Goal: Task Accomplishment & Management: Use online tool/utility

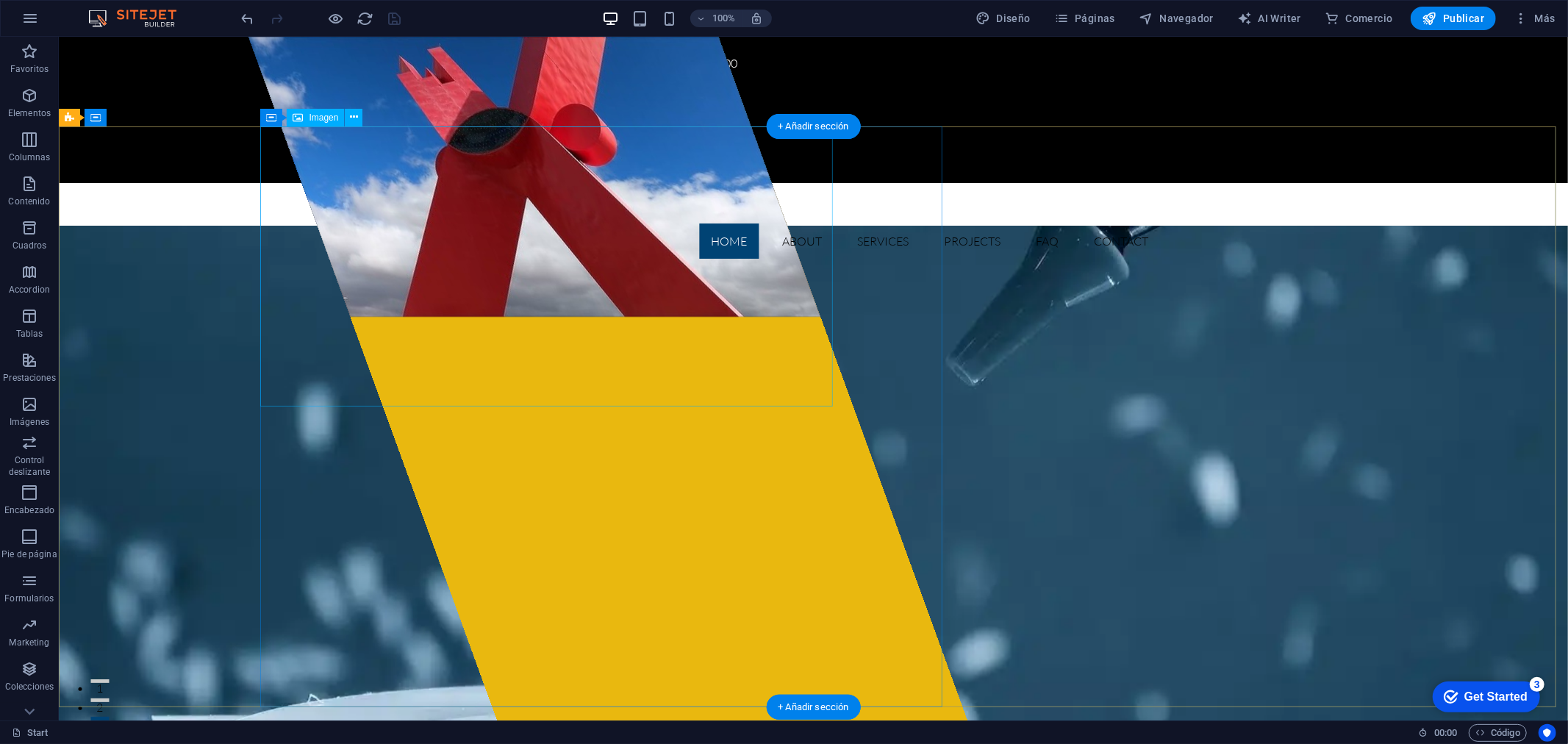
click at [625, 225] on figure at bounding box center [533, 176] width 573 height 280
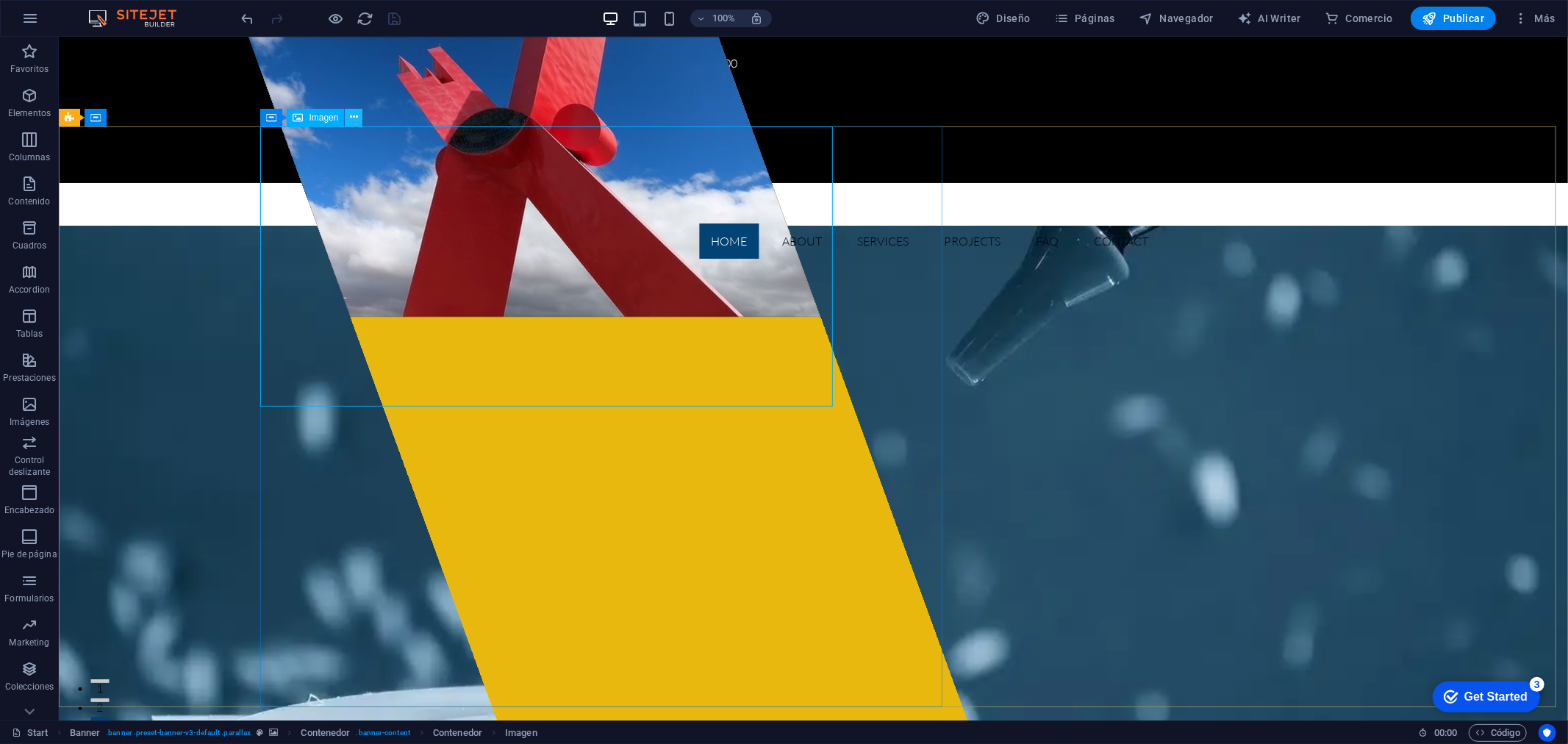
click at [354, 114] on icon at bounding box center [354, 117] width 8 height 15
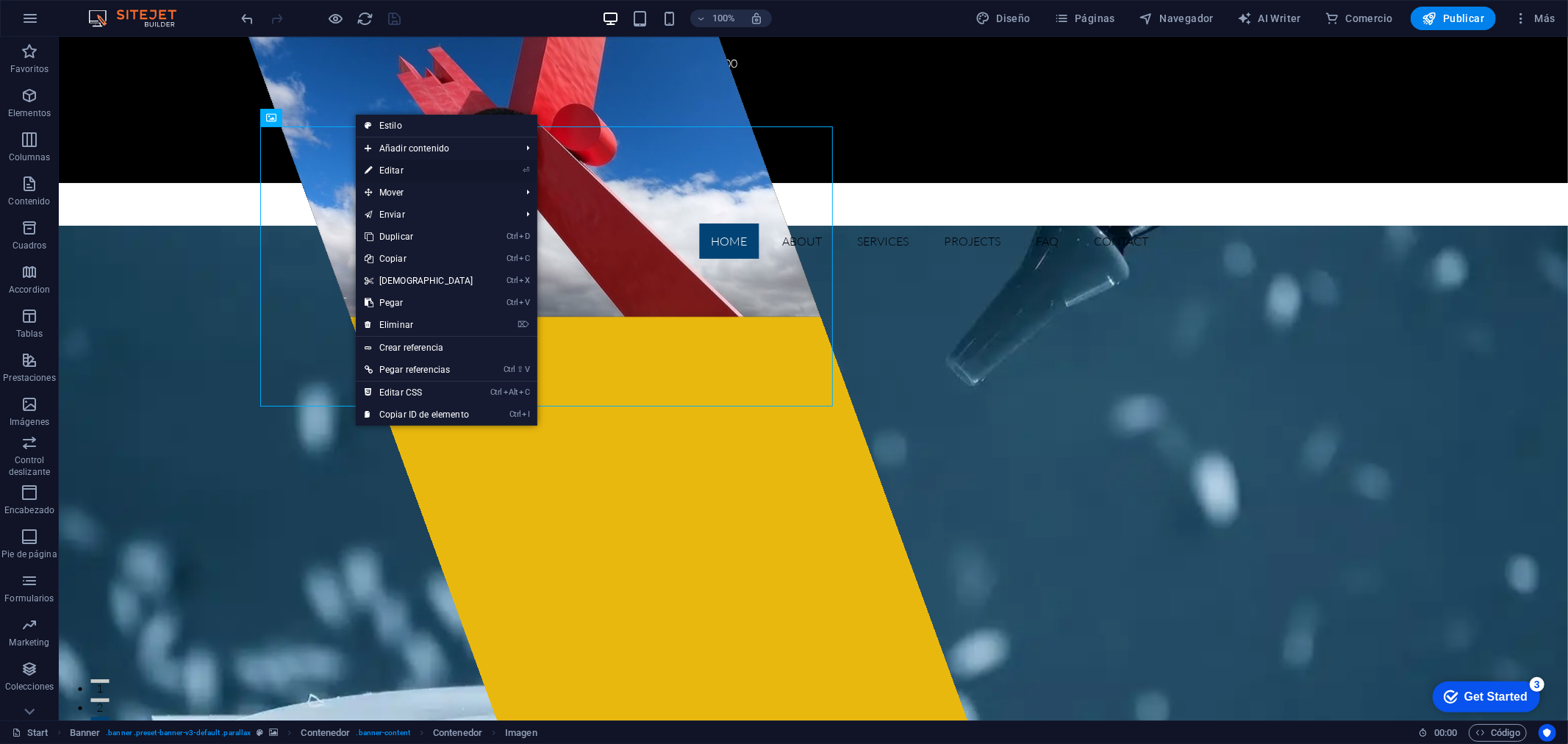
click at [400, 172] on link "⏎ Editar" at bounding box center [419, 170] width 126 height 22
select select "px"
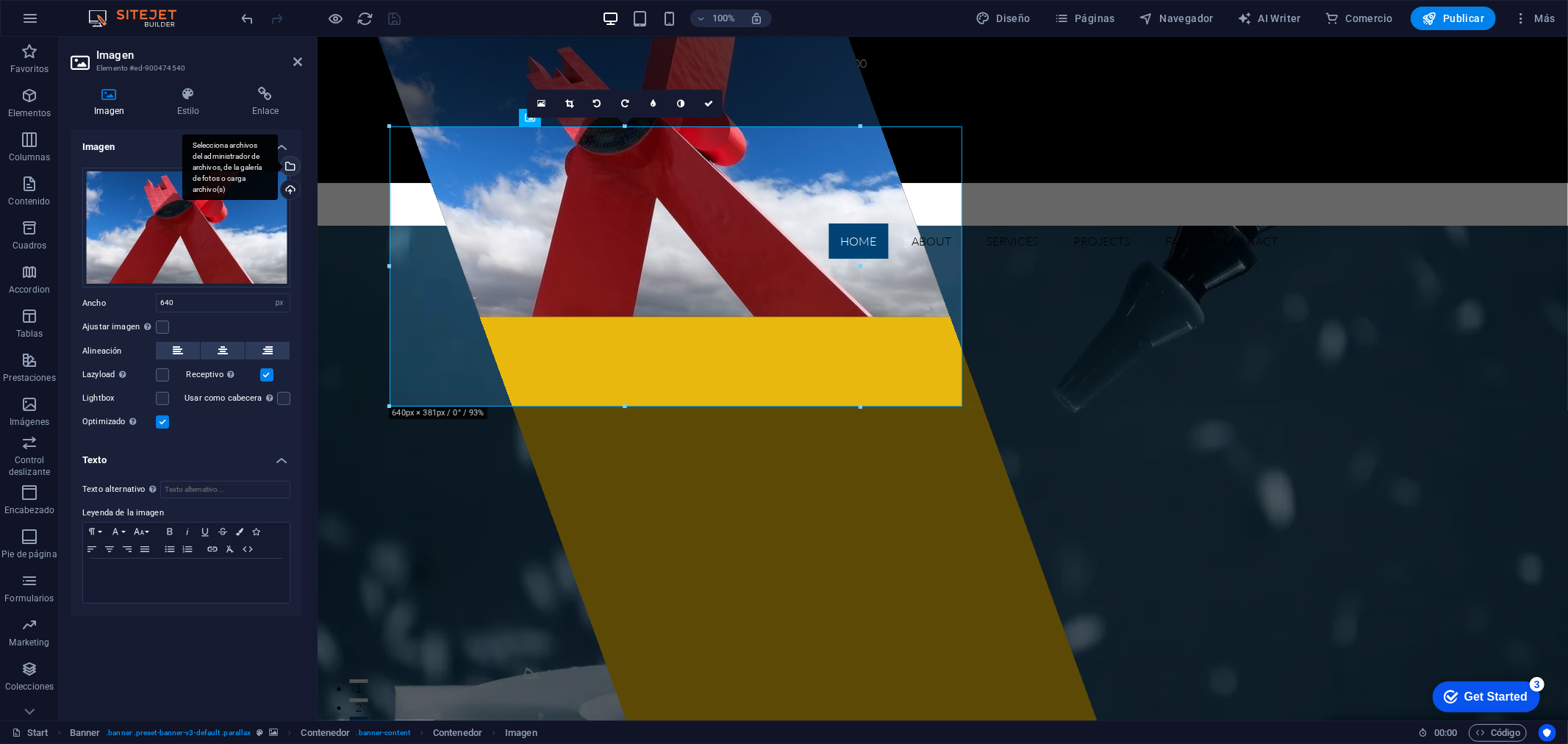
click at [292, 162] on div "Selecciona archivos del administrador de archivos, de la galería de fotos o car…" at bounding box center [288, 167] width 22 height 22
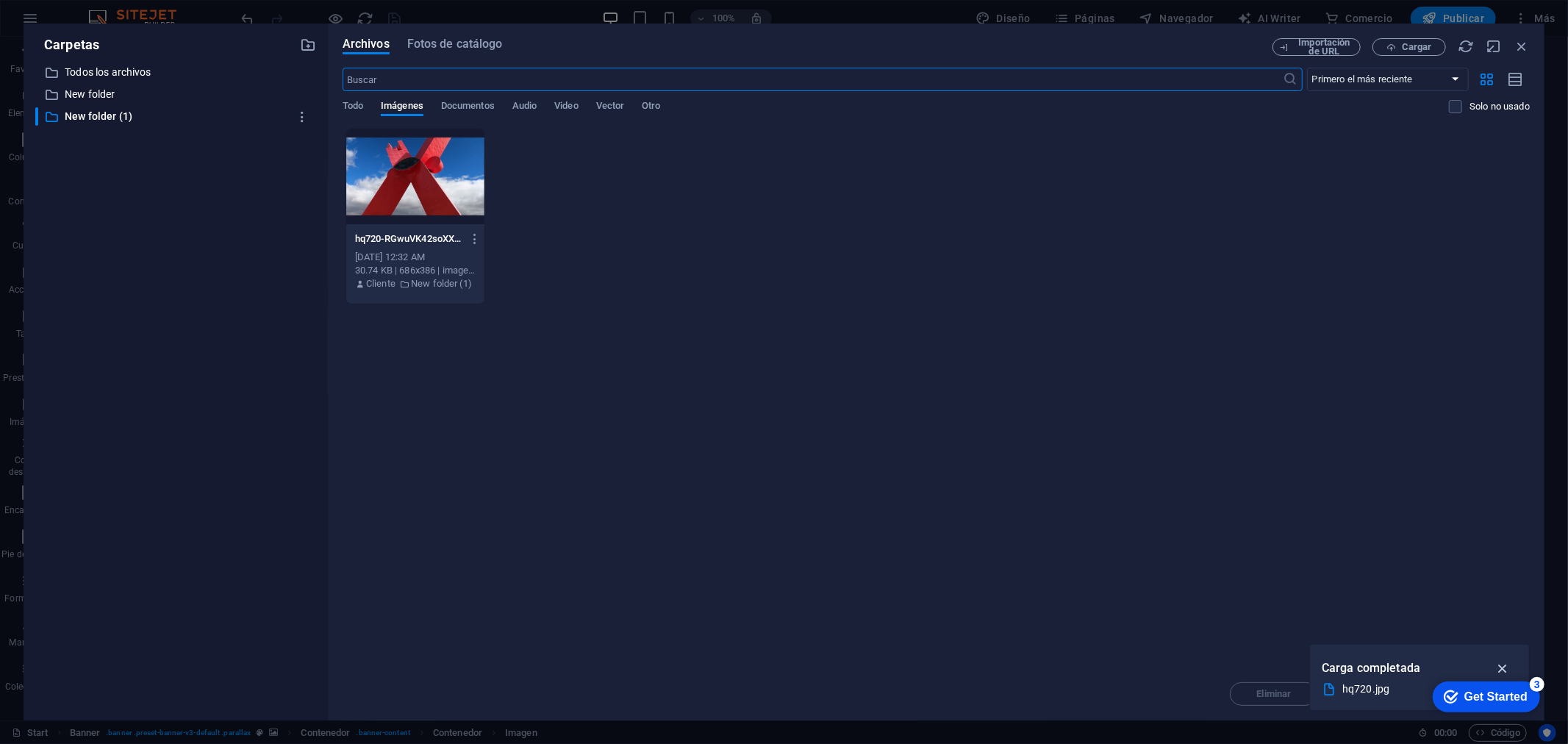
click at [1504, 664] on icon "button" at bounding box center [1502, 668] width 17 height 16
click at [300, 44] on icon "button" at bounding box center [308, 45] width 16 height 16
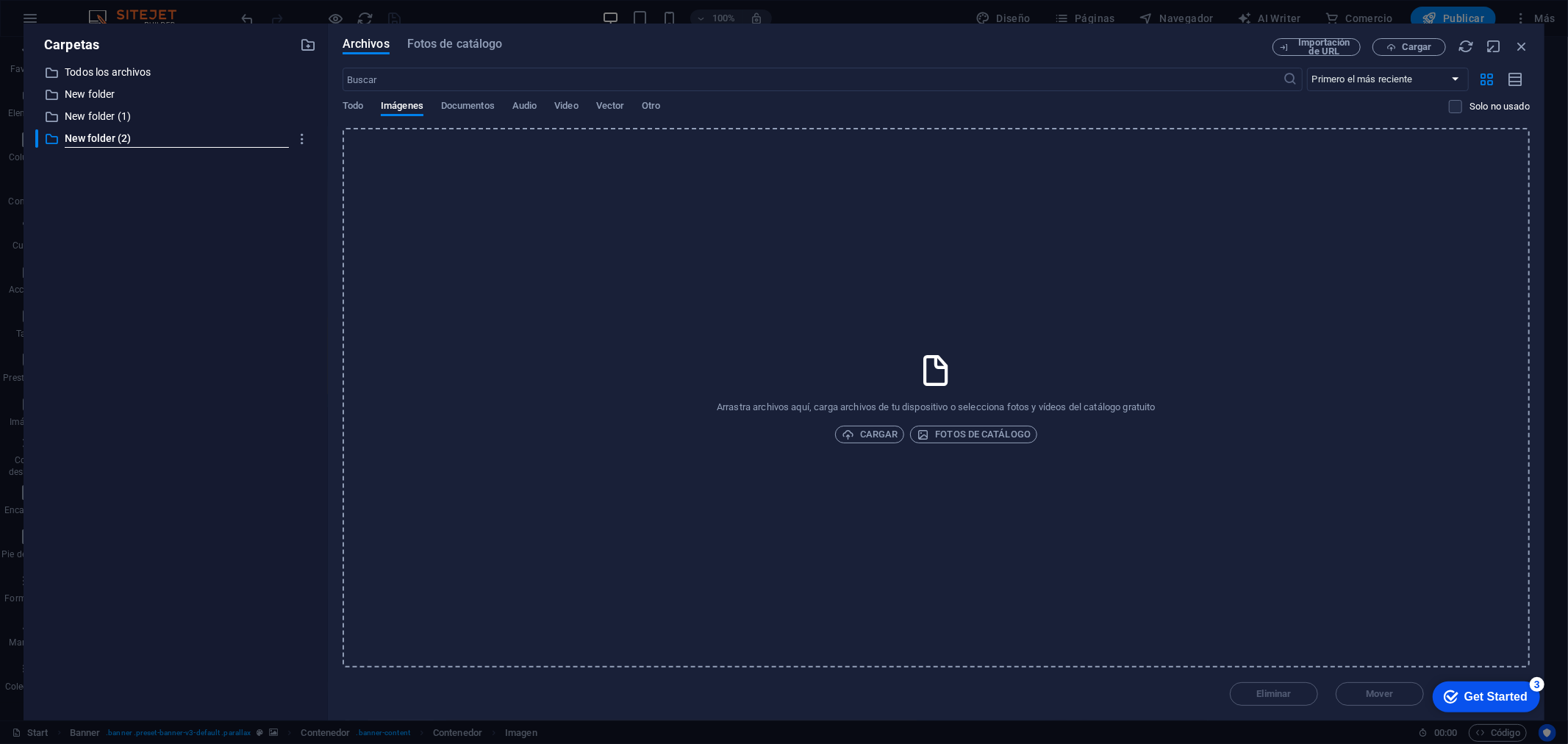
click at [132, 309] on div "​ Todos los archivos Todos los archivos ​ New folder New folder ​ New folder (1…" at bounding box center [176, 385] width 281 height 645
click at [101, 69] on p "Todos los archivos" at bounding box center [176, 72] width 224 height 17
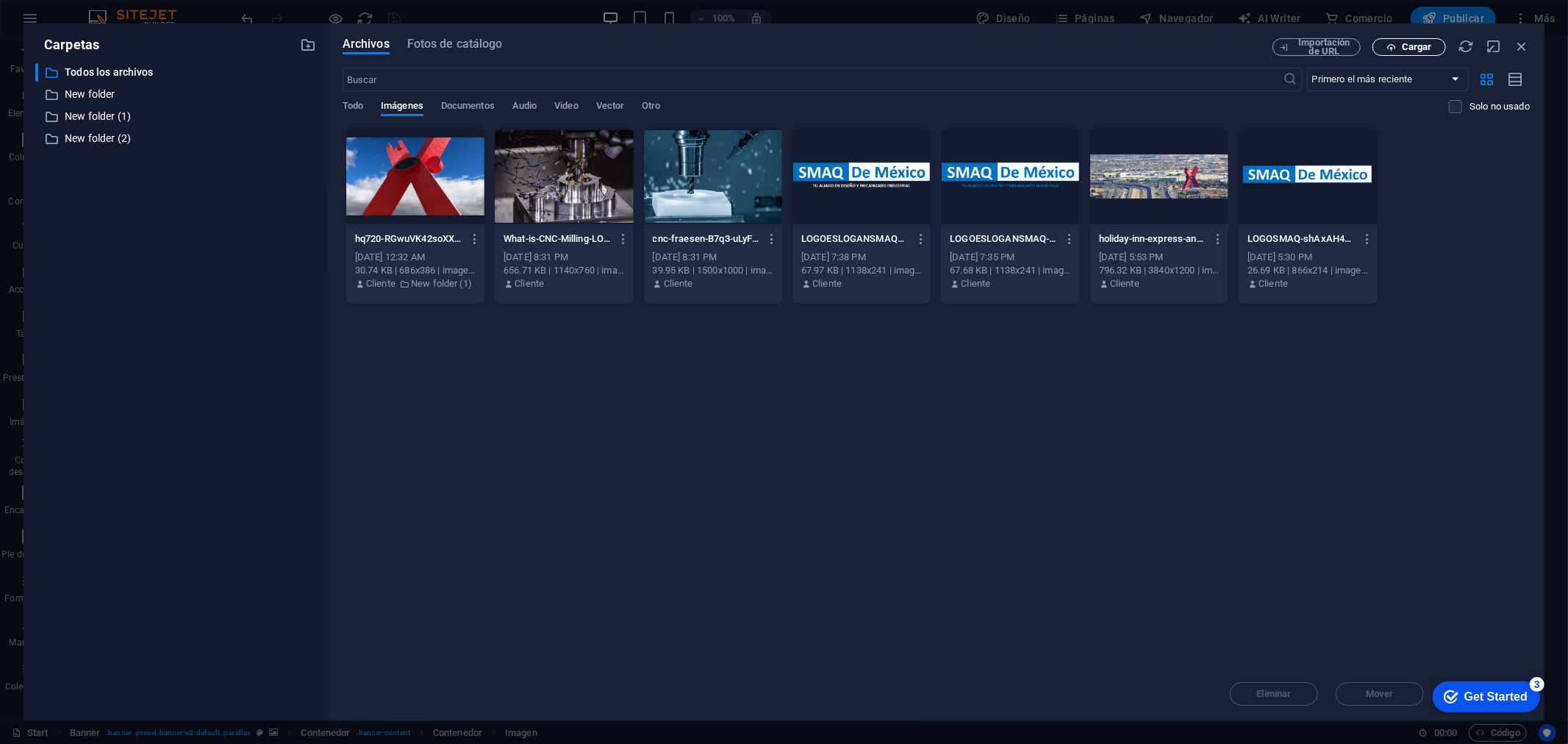
click at [1431, 48] on span "Cargar" at bounding box center [1416, 47] width 30 height 9
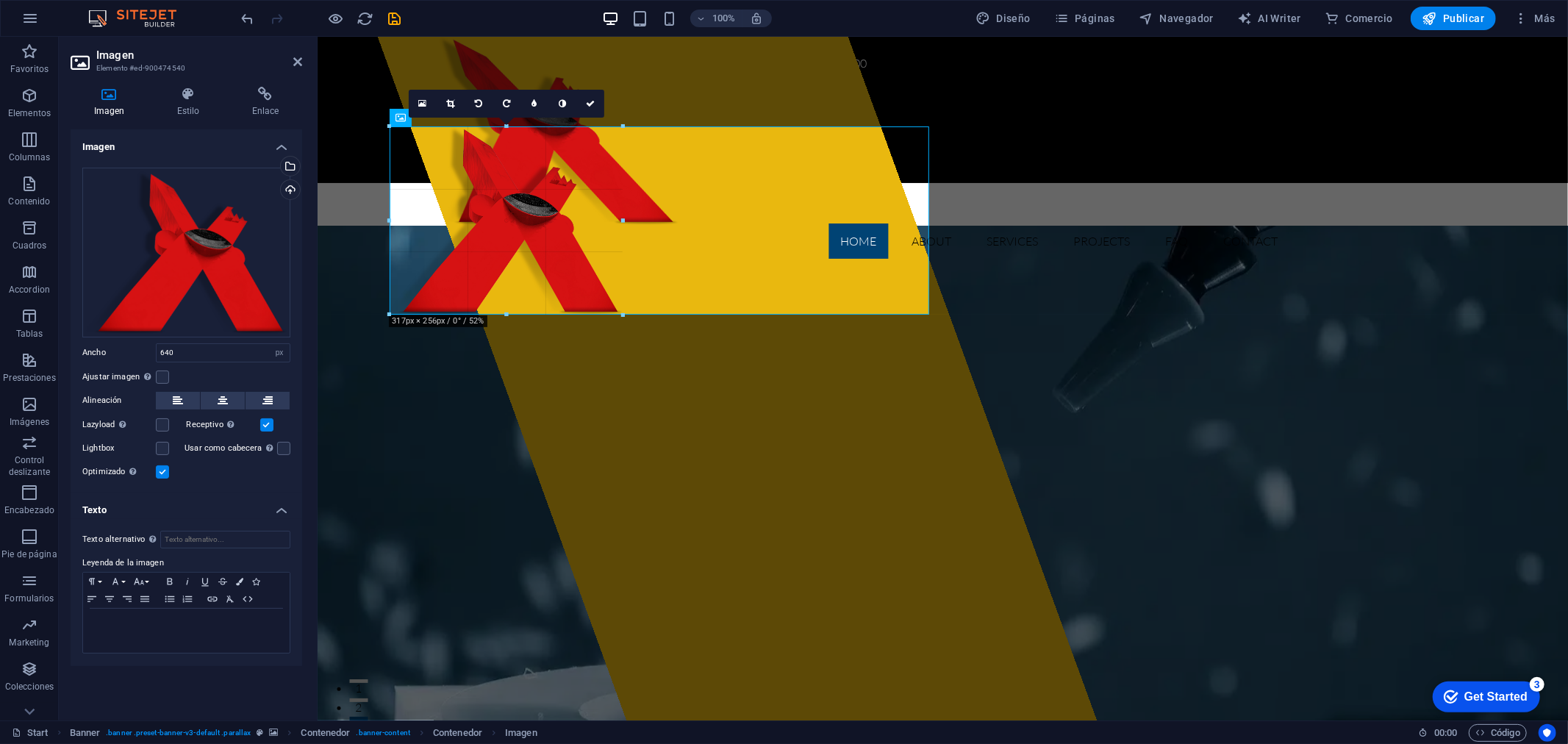
drag, startPoint x: 861, startPoint y: 503, endPoint x: 623, endPoint y: 236, distance: 357.7
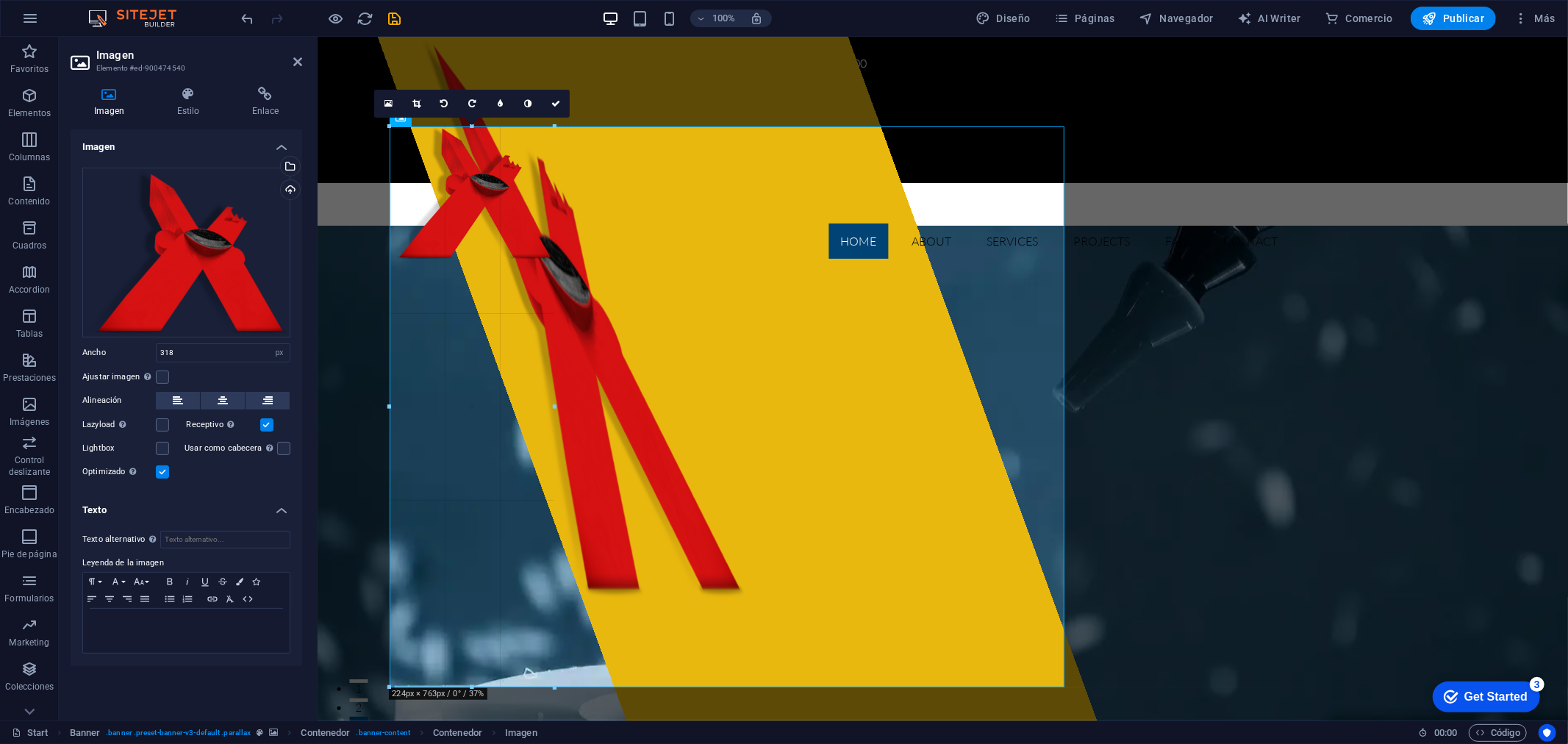
drag, startPoint x: 625, startPoint y: 222, endPoint x: 555, endPoint y: 201, distance: 73.1
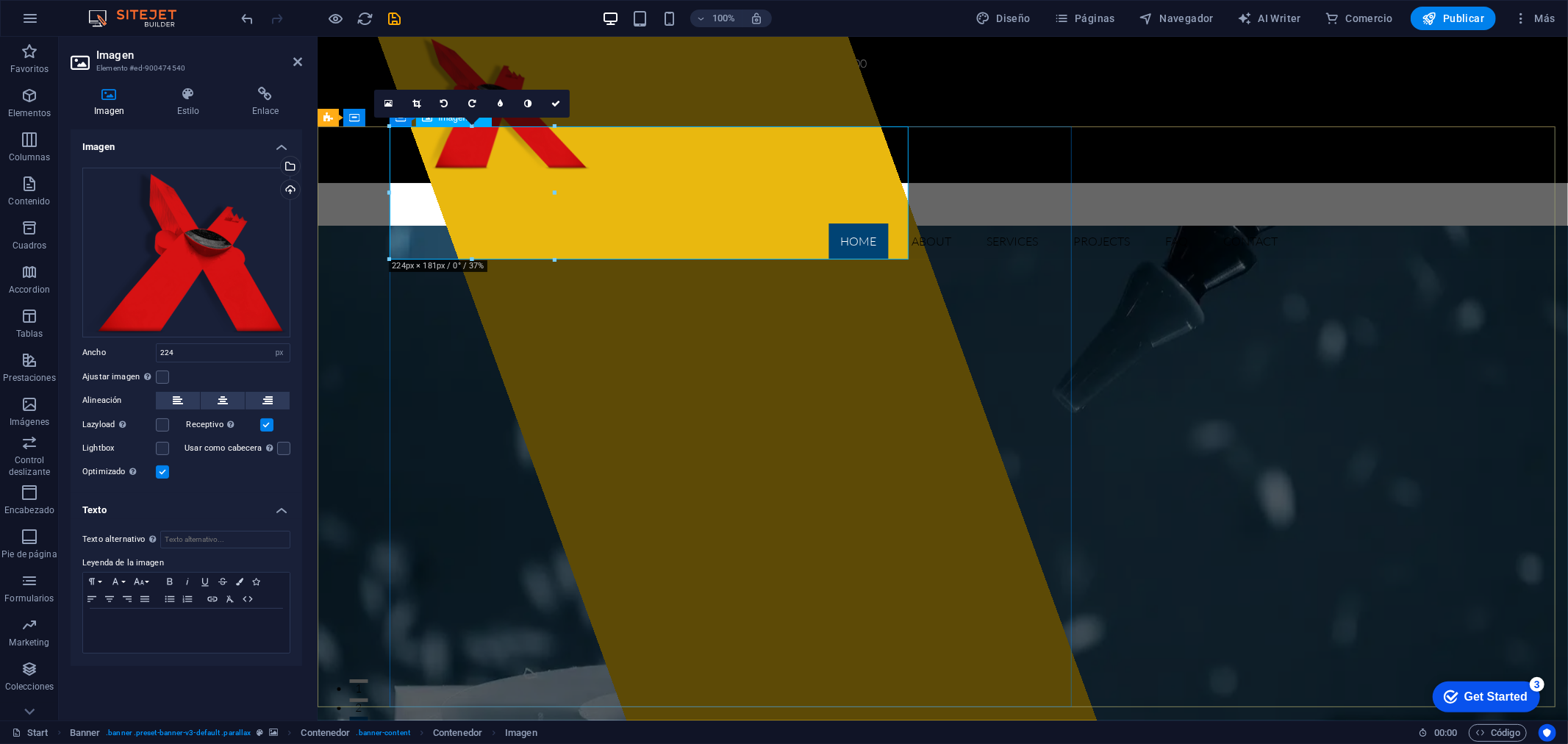
drag, startPoint x: 876, startPoint y: 293, endPoint x: 600, endPoint y: 274, distance: 276.7
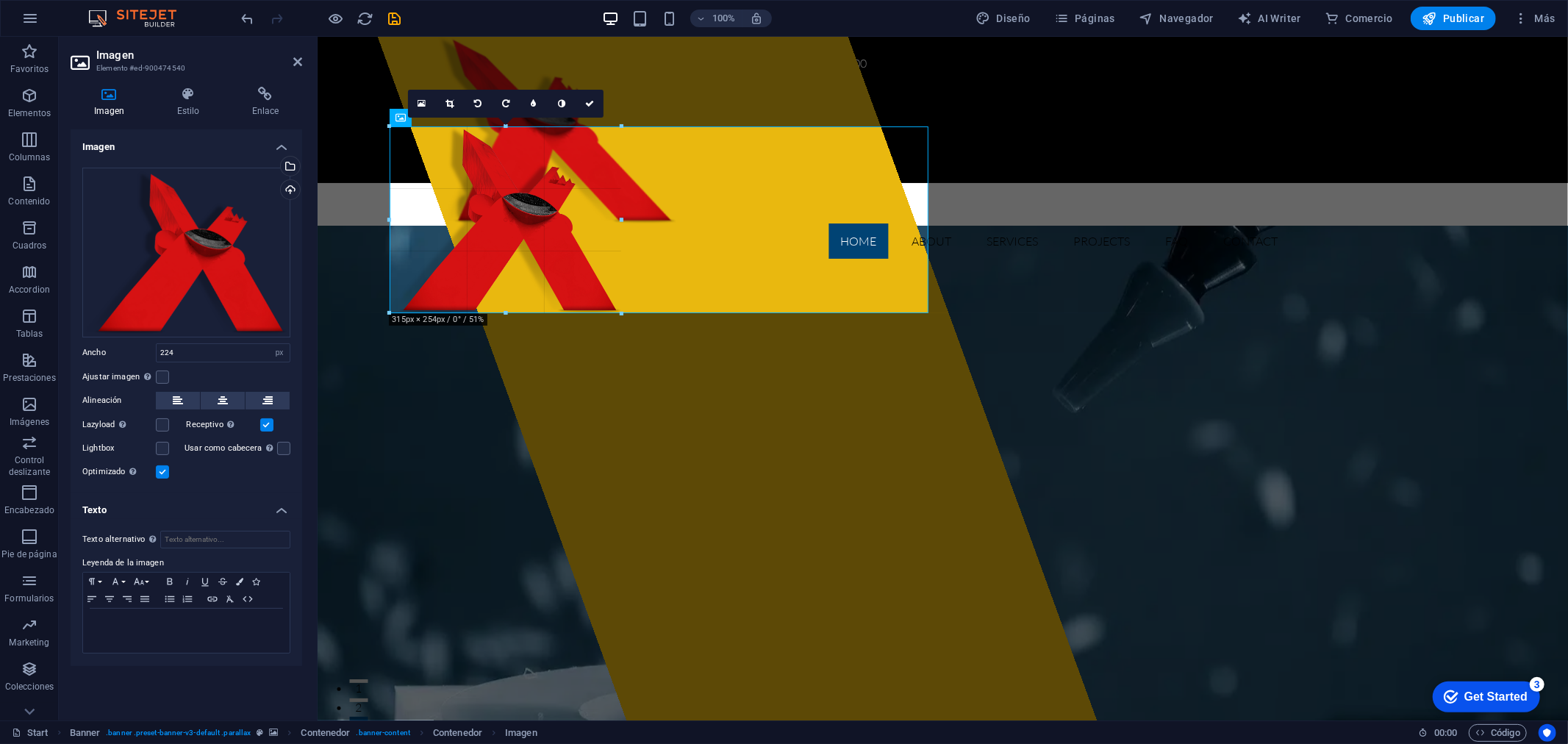
drag, startPoint x: 549, startPoint y: 194, endPoint x: 627, endPoint y: 196, distance: 78.0
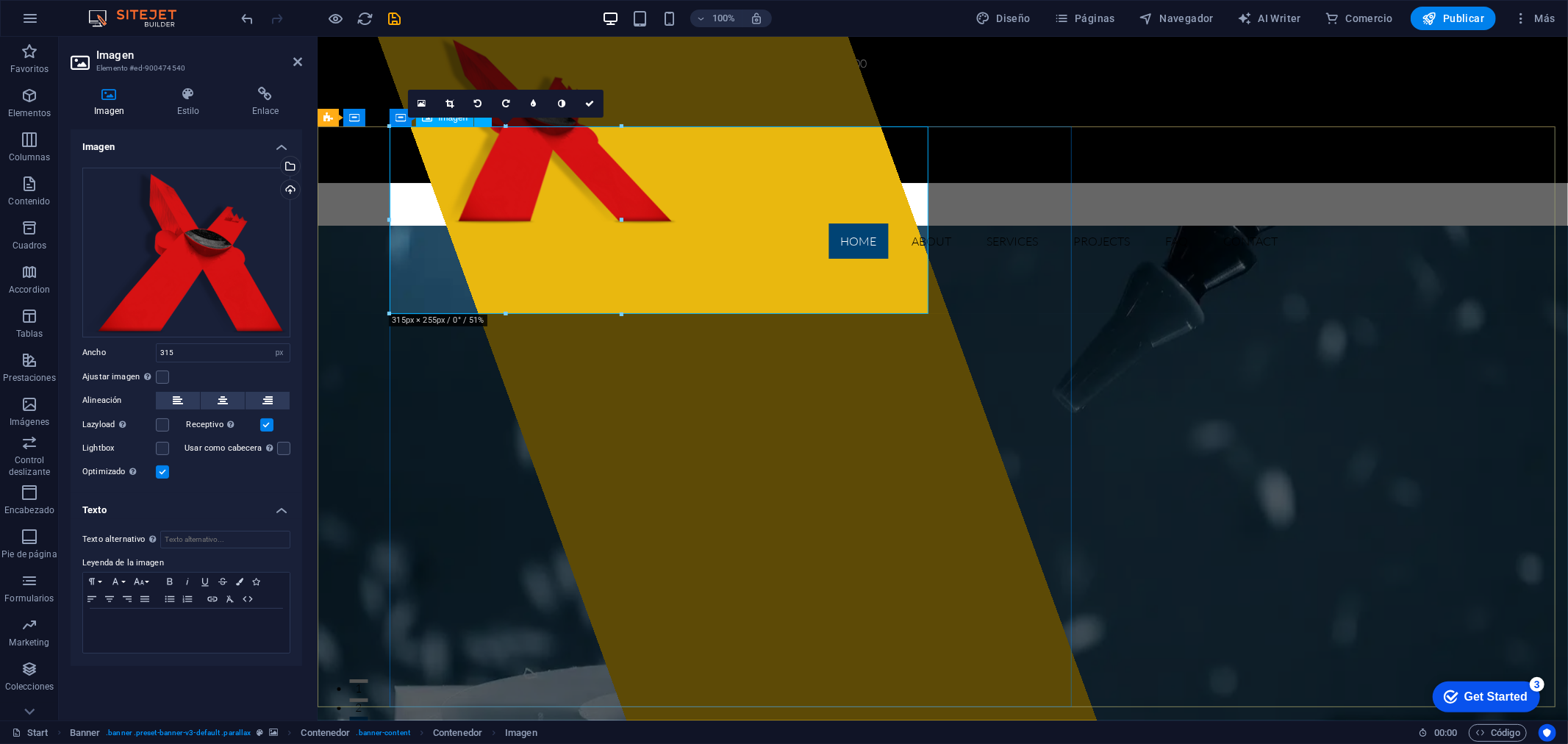
click at [569, 188] on figure at bounding box center [645, 130] width 539 height 188
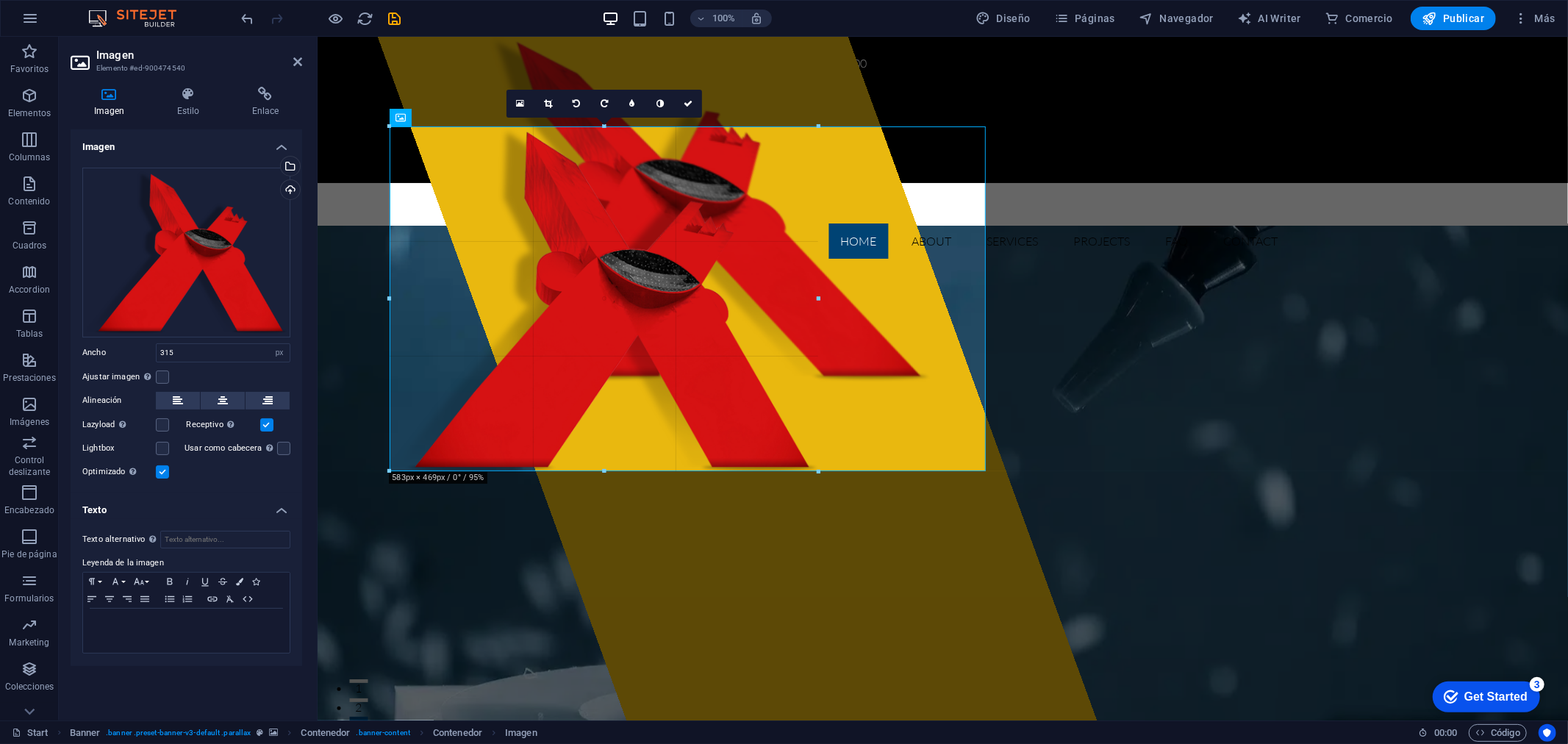
drag, startPoint x: 307, startPoint y: 172, endPoint x: 820, endPoint y: 290, distance: 526.4
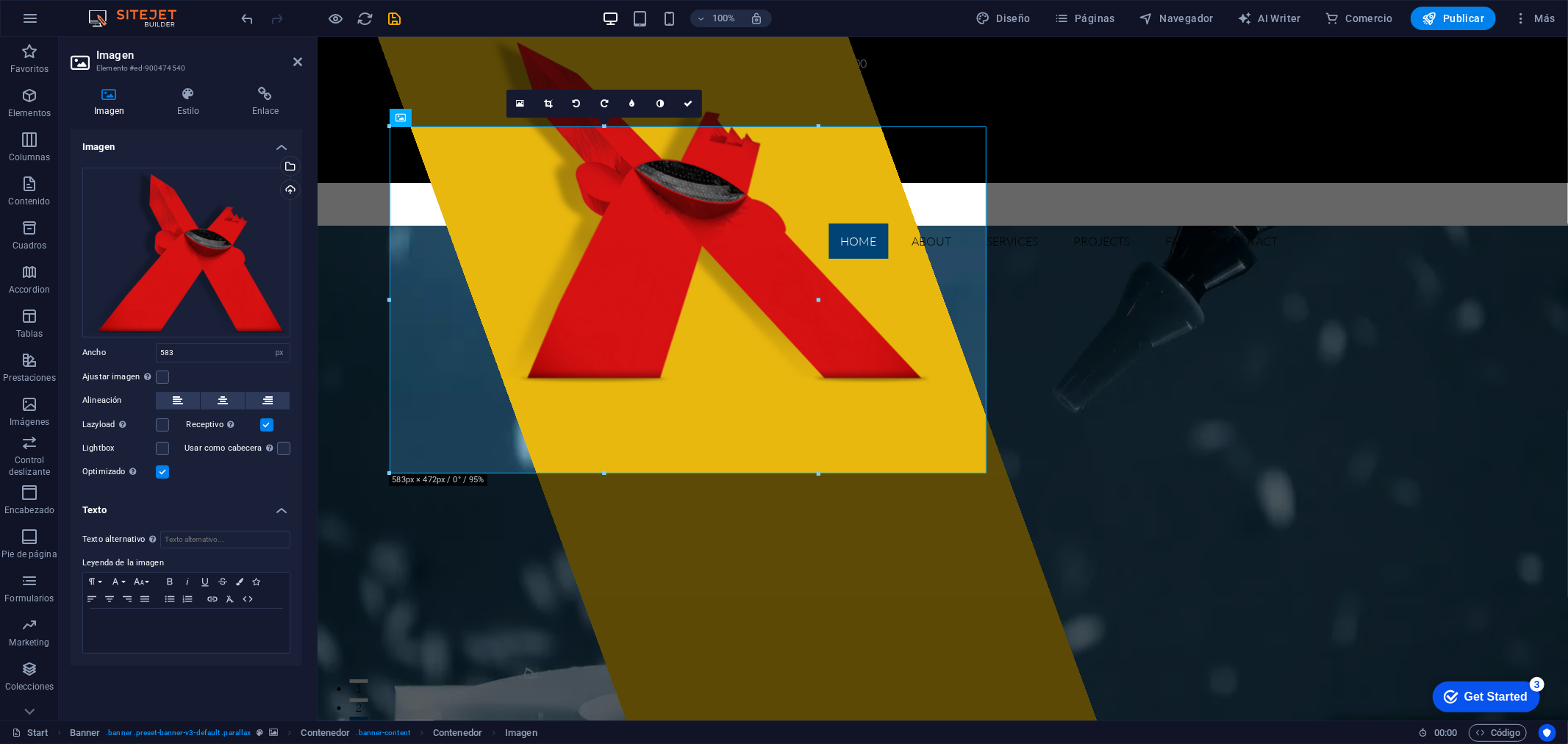
click at [265, 428] on label at bounding box center [267, 424] width 13 height 13
click at [0, 0] on input "Receptivo Automáticamente cargar tamaños optimizados de smartphone e imagen ret…" at bounding box center [0, 0] width 0 height 0
click at [262, 424] on label at bounding box center [267, 424] width 13 height 13
click at [0, 0] on input "Receptivo Automáticamente cargar tamaños optimizados de smartphone e imagen ret…" at bounding box center [0, 0] width 0 height 0
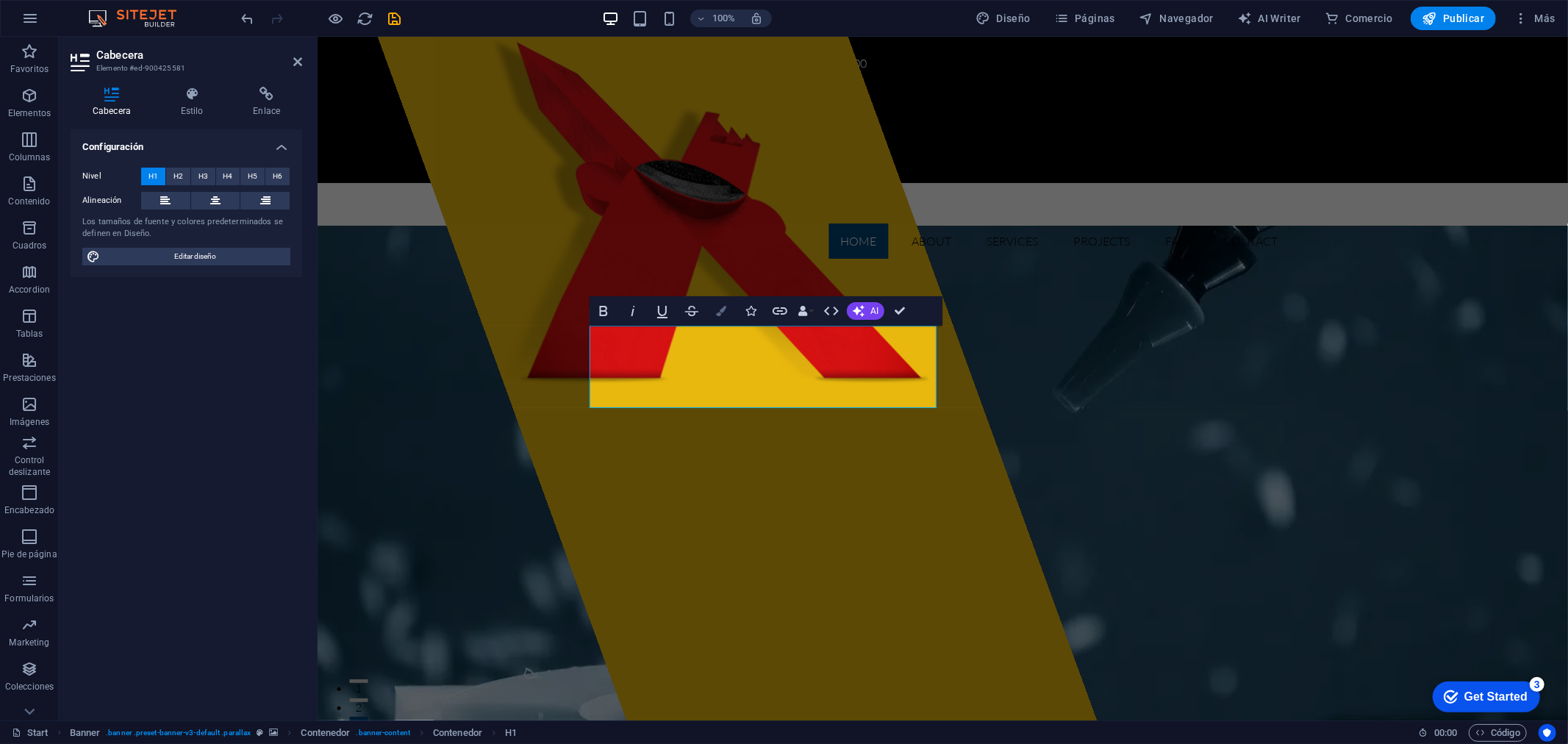
click at [719, 320] on button "Colors" at bounding box center [721, 311] width 28 height 30
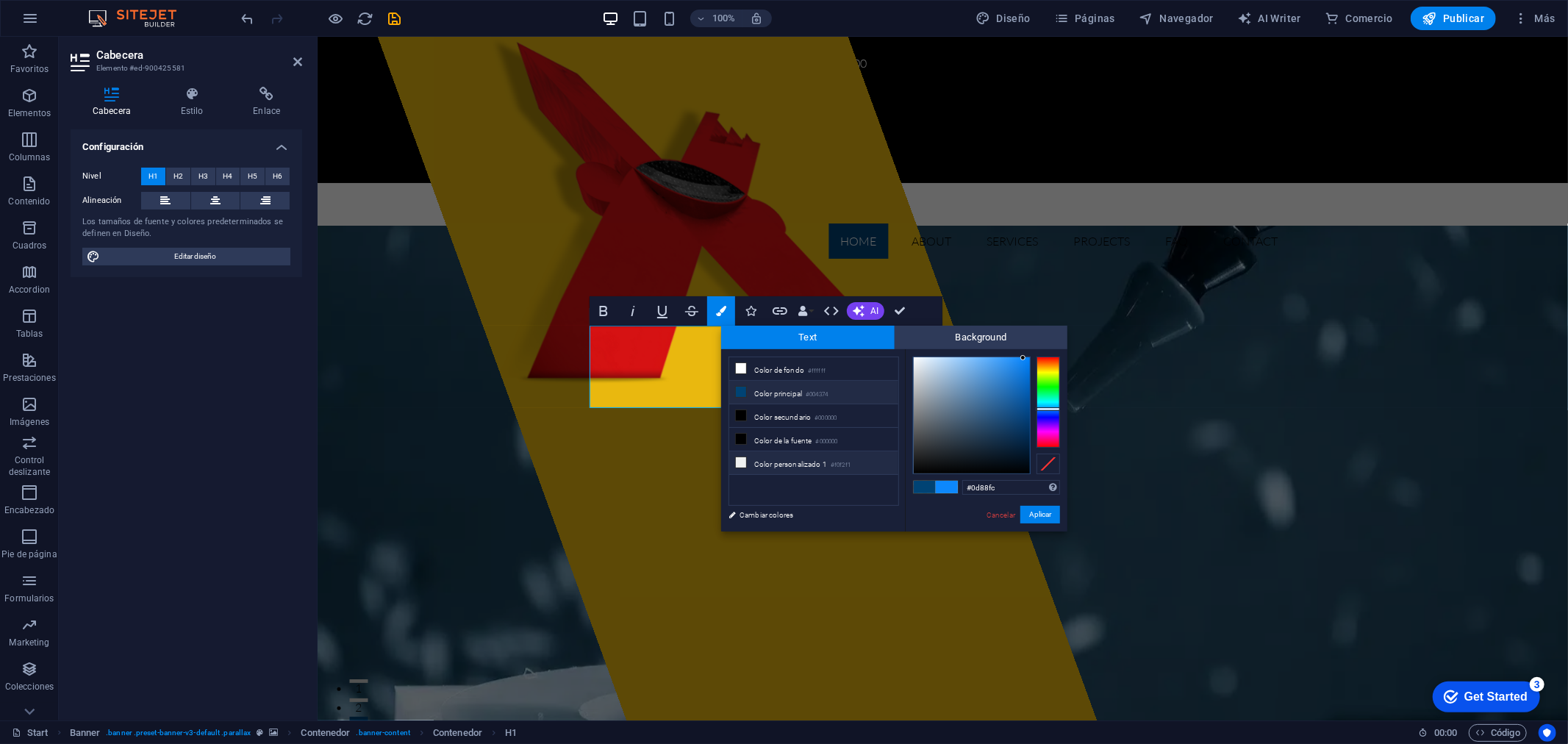
click at [766, 467] on li "Color personalizado 1 #f0f2f1" at bounding box center [813, 462] width 169 height 23
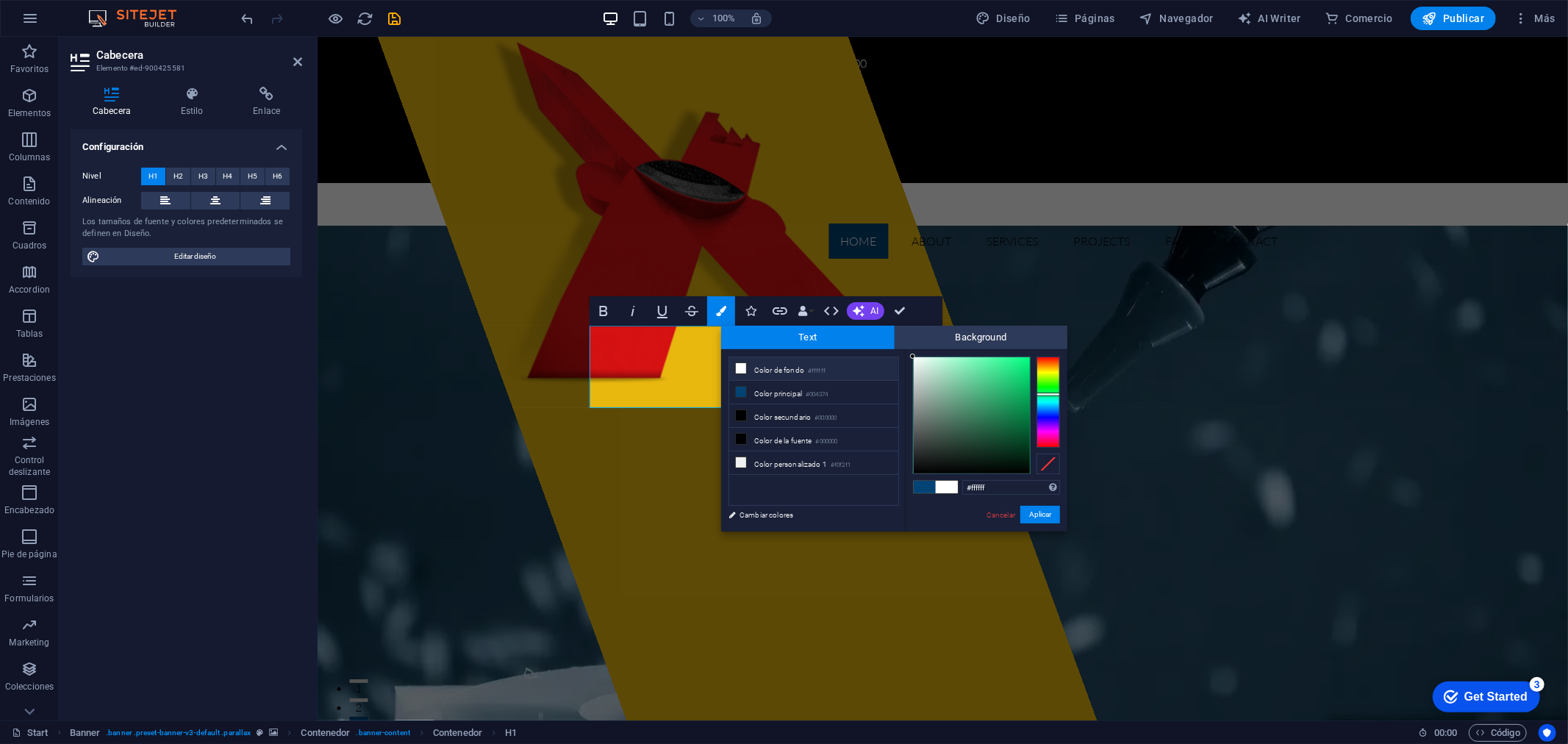
drag, startPoint x: 913, startPoint y: 364, endPoint x: 912, endPoint y: 354, distance: 10.0
click at [912, 354] on div at bounding box center [912, 356] width 5 height 5
drag, startPoint x: 912, startPoint y: 353, endPoint x: 902, endPoint y: 349, distance: 10.8
click at [902, 349] on div "less Color de fondo #ffffff Color principal #004374 Color secundario #000000 Co…" at bounding box center [894, 440] width 346 height 182
type input "#000000"
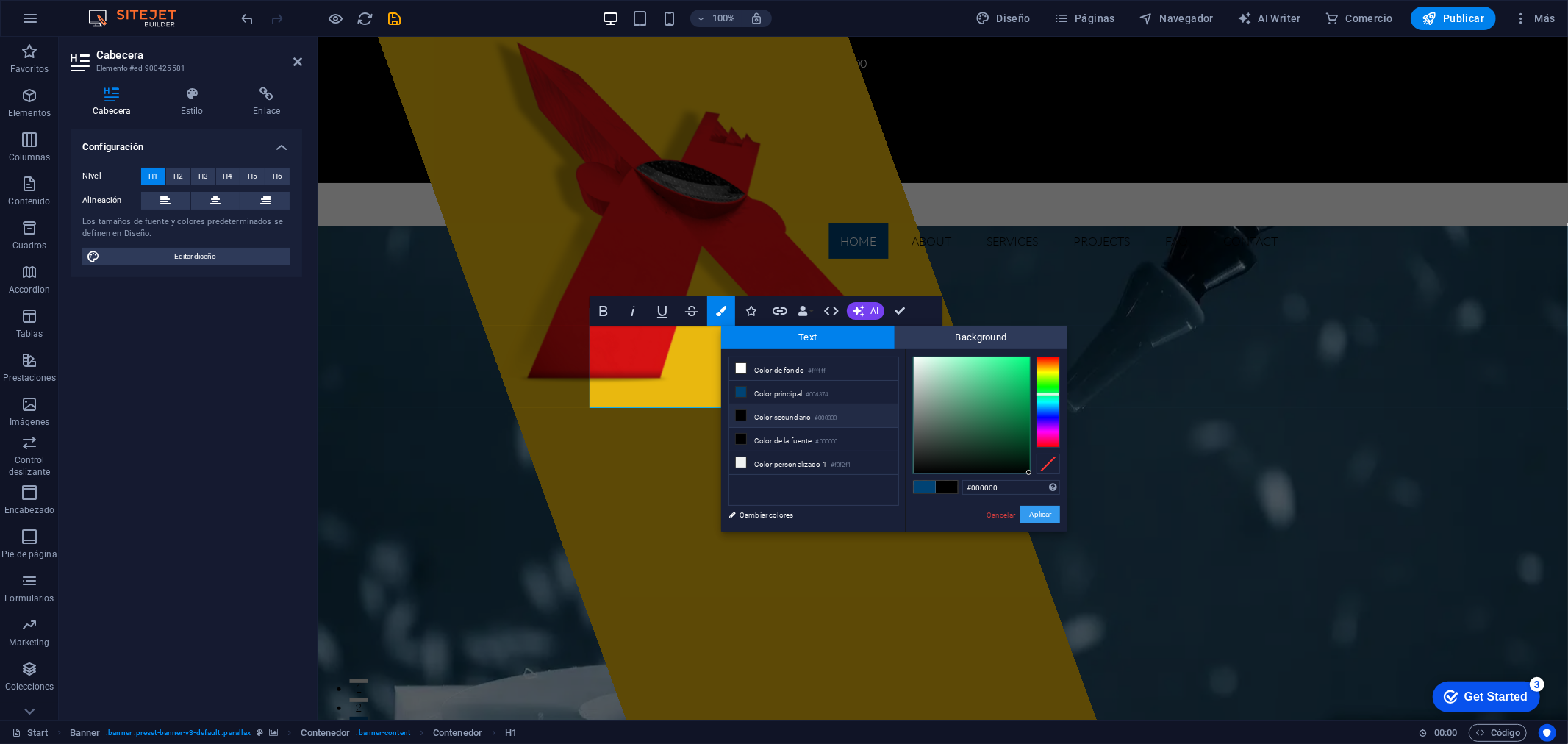
click at [1039, 520] on button "Aplicar" at bounding box center [1040, 515] width 39 height 18
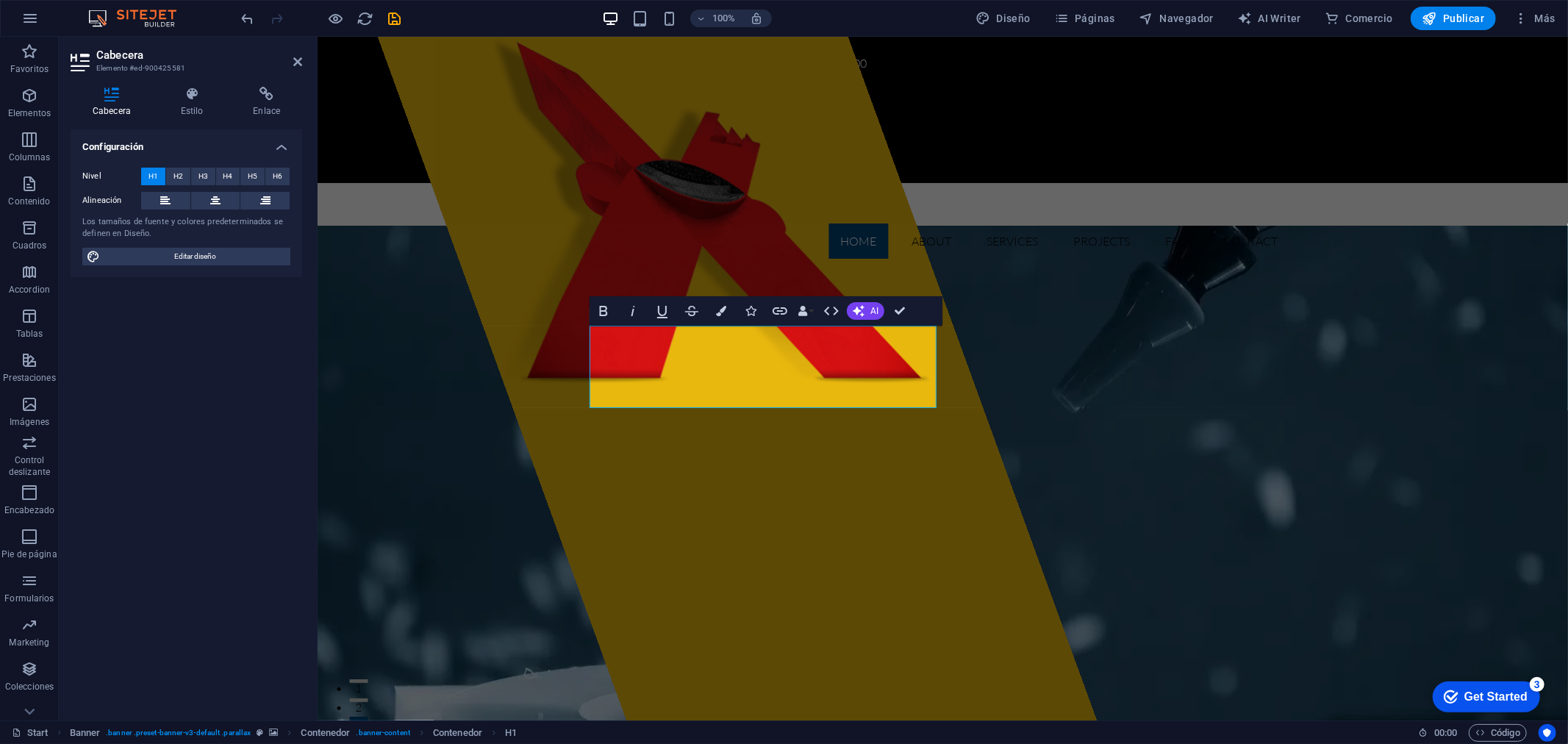
click at [836, 555] on div "Arrastra aquí para reemplazar el contenido existente. Si quieres crear un eleme…" at bounding box center [942, 378] width 1250 height 684
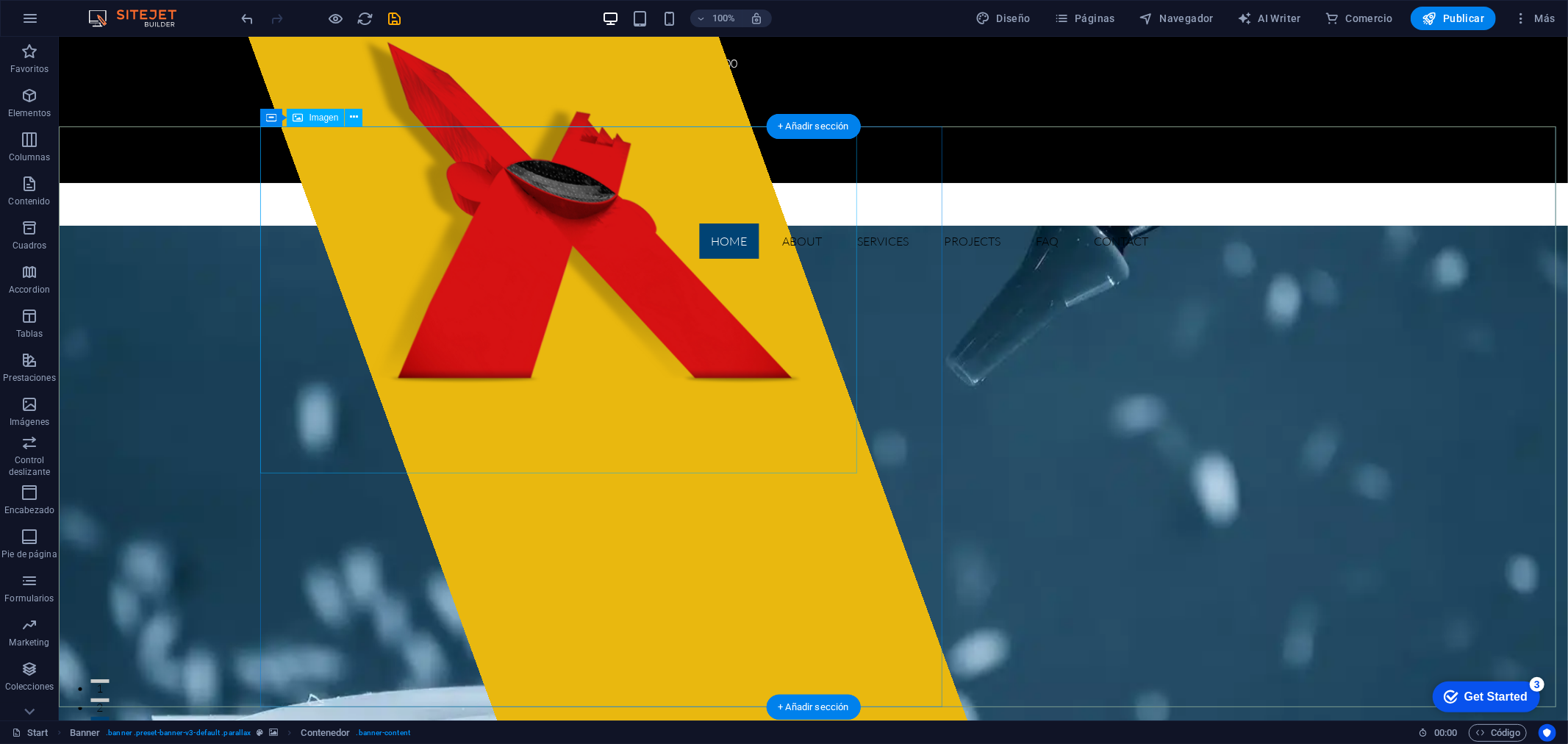
click at [643, 242] on figure at bounding box center [545, 209] width 597 height 347
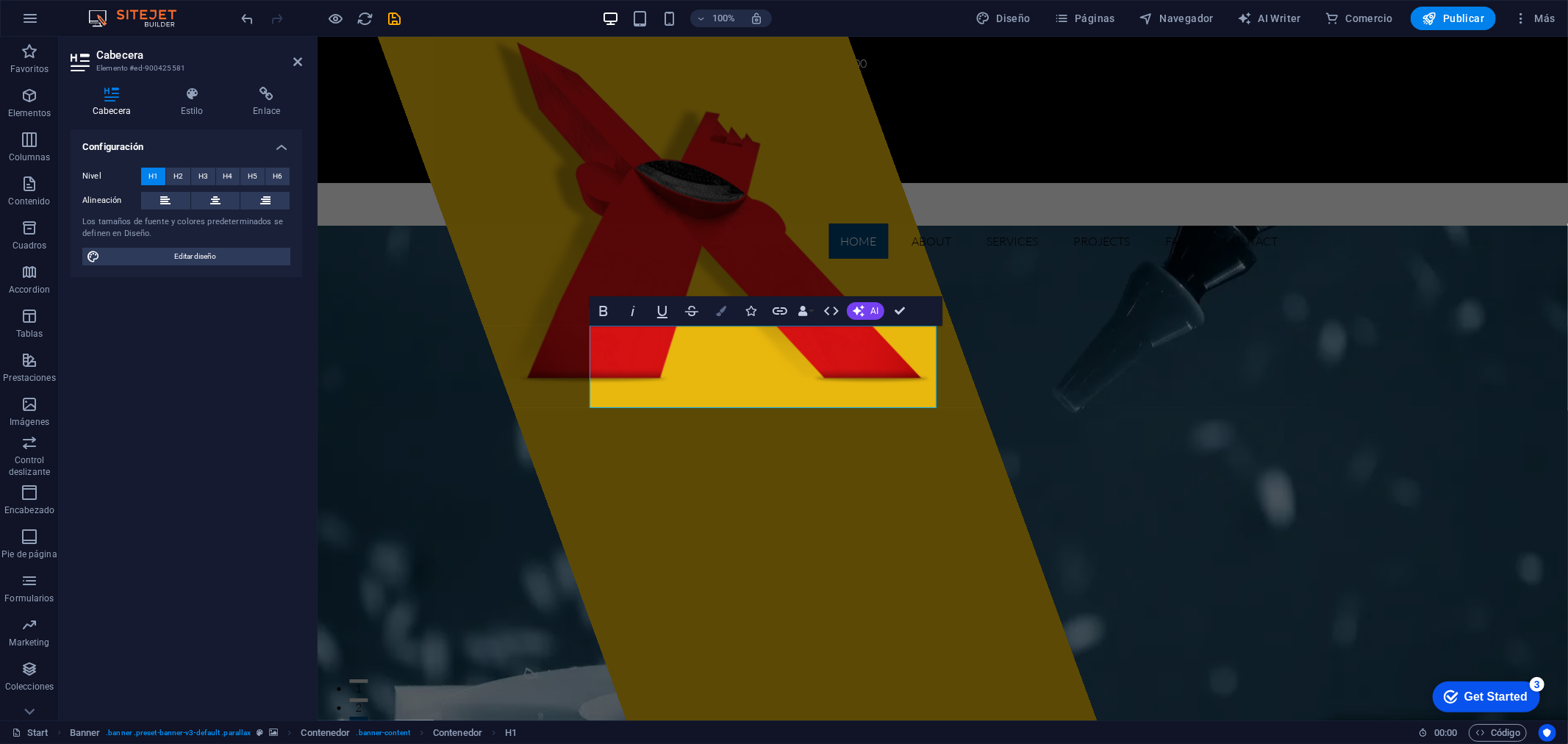
click at [718, 324] on button "Colors" at bounding box center [721, 311] width 28 height 30
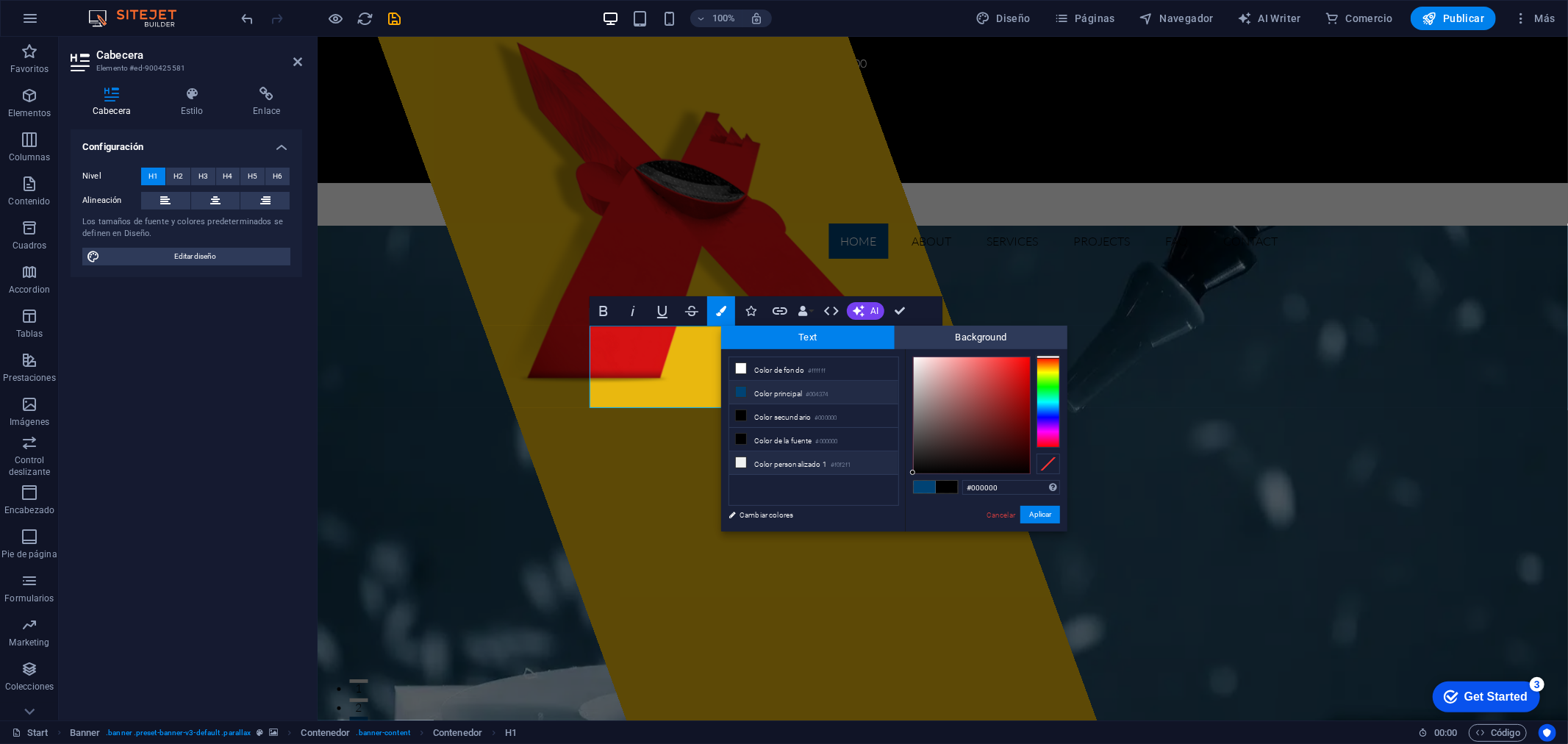
click at [760, 466] on li "Color personalizado 1 #f0f2f1" at bounding box center [813, 462] width 169 height 23
type input "#f0f2f1"
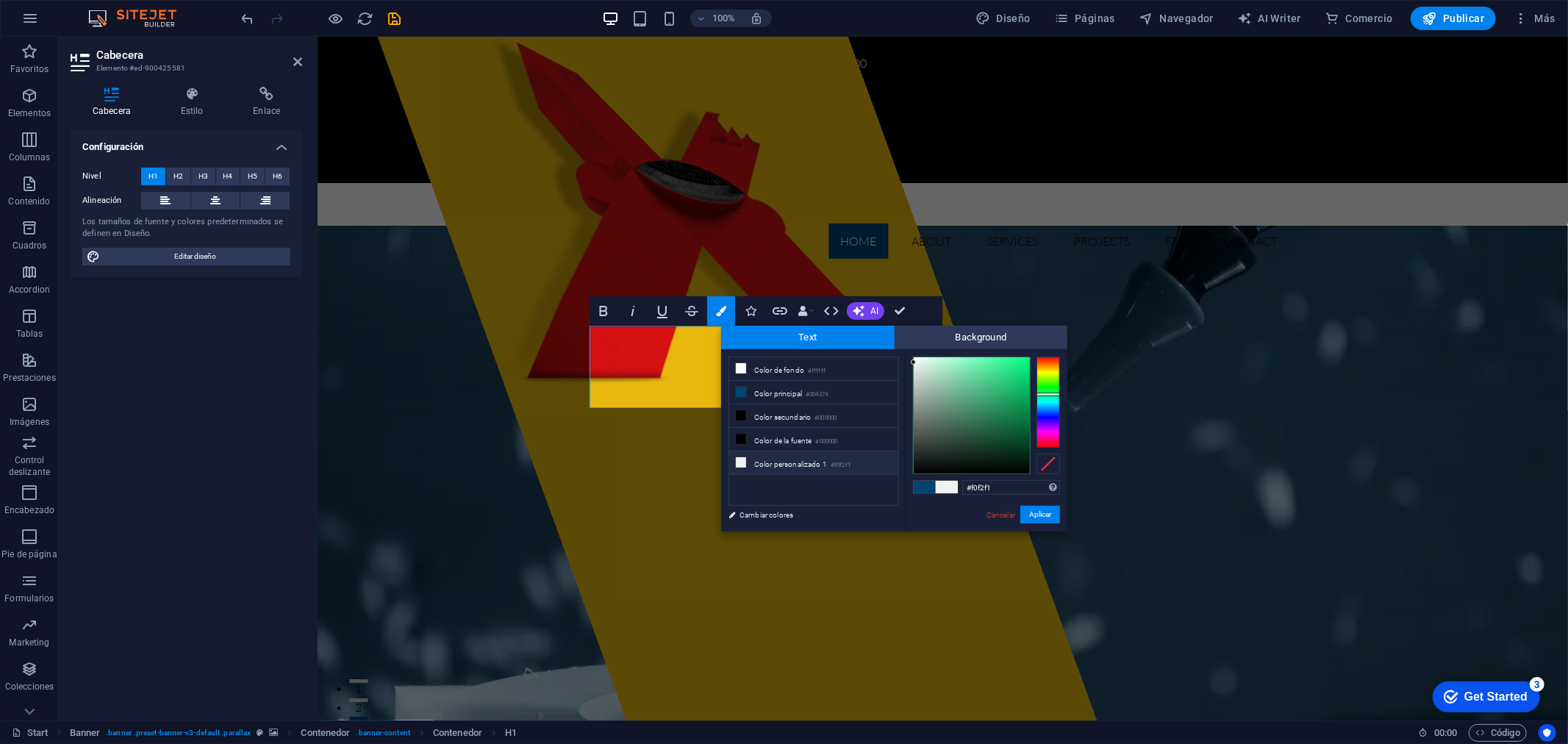
click at [944, 486] on span at bounding box center [946, 487] width 22 height 13
click at [1041, 515] on button "Aplicar" at bounding box center [1040, 515] width 39 height 18
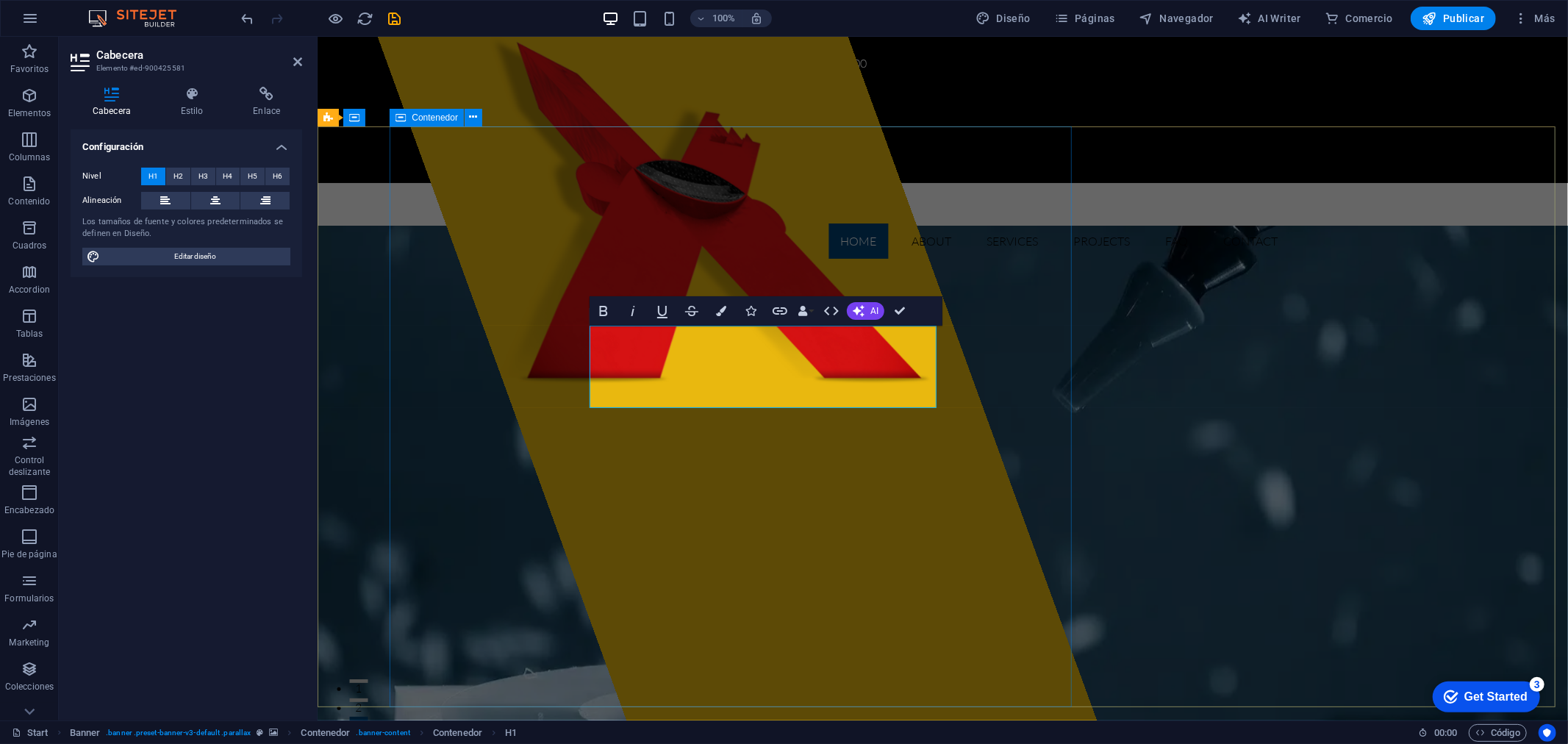
click at [977, 515] on div at bounding box center [735, 378] width 719 height 684
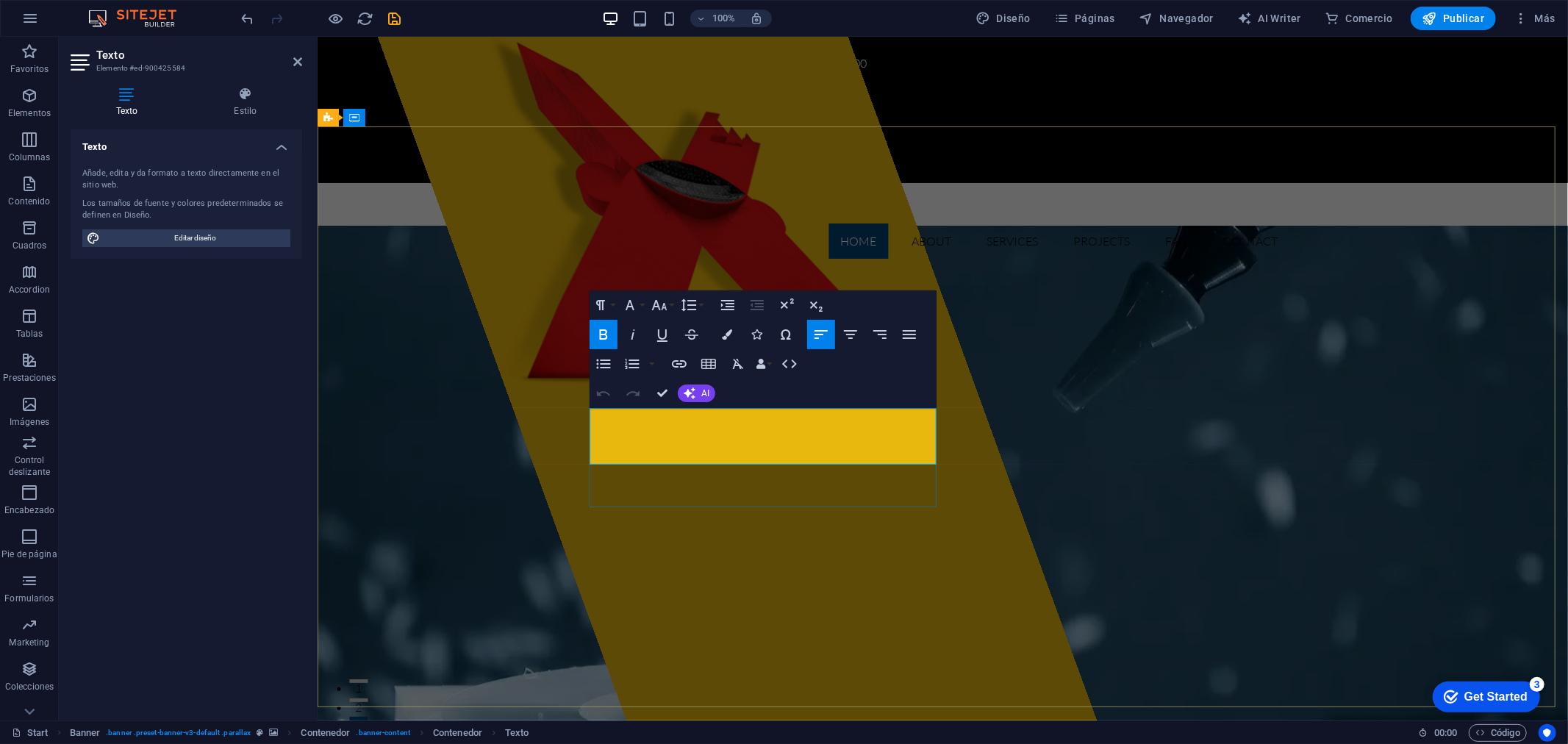
drag, startPoint x: 589, startPoint y: 416, endPoint x: 709, endPoint y: 453, distance: 125.6
click at [729, 333] on icon "button" at bounding box center [726, 334] width 10 height 10
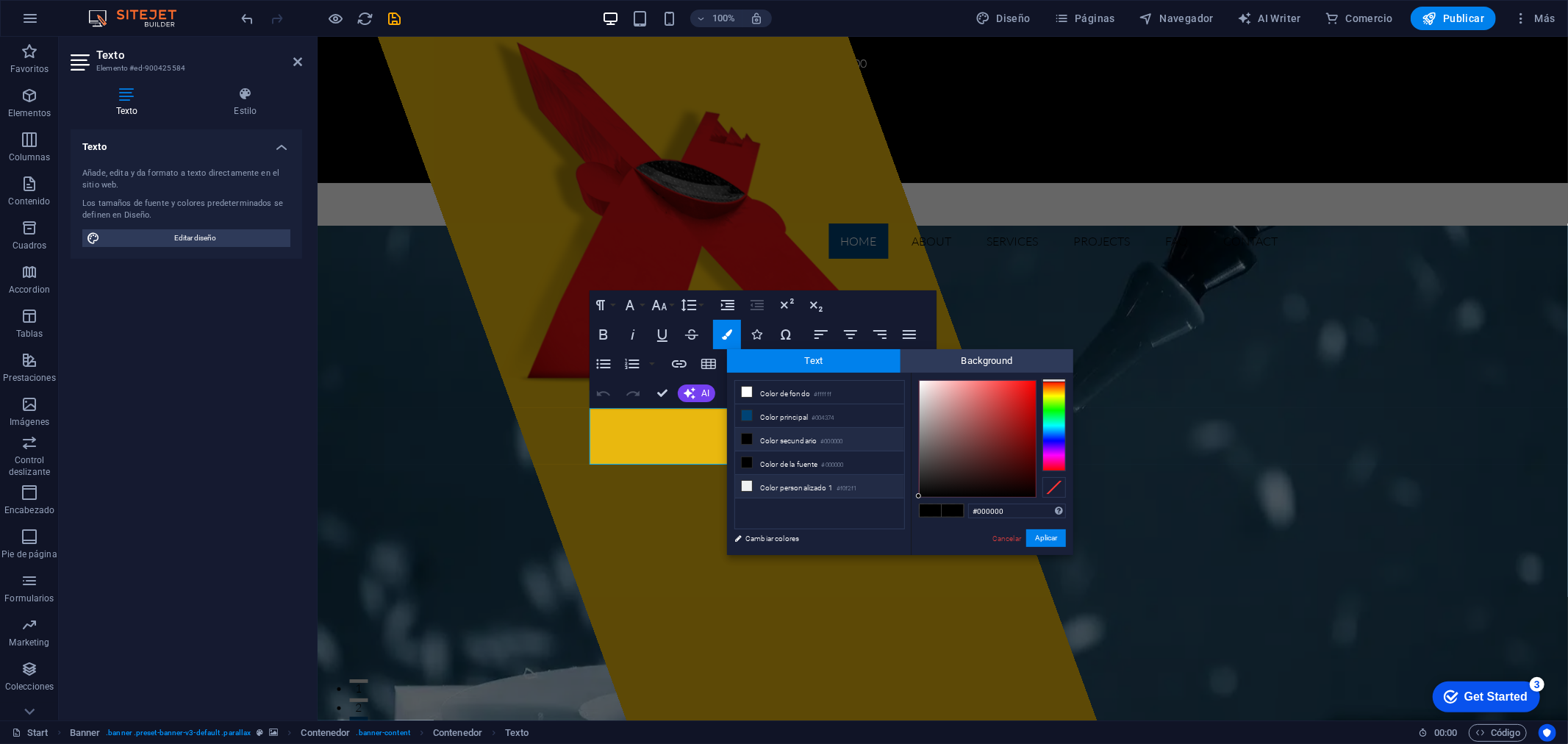
click at [777, 486] on li "Color personalizado 1 #f0f2f1" at bounding box center [820, 486] width 169 height 23
type input "#f0f2f1"
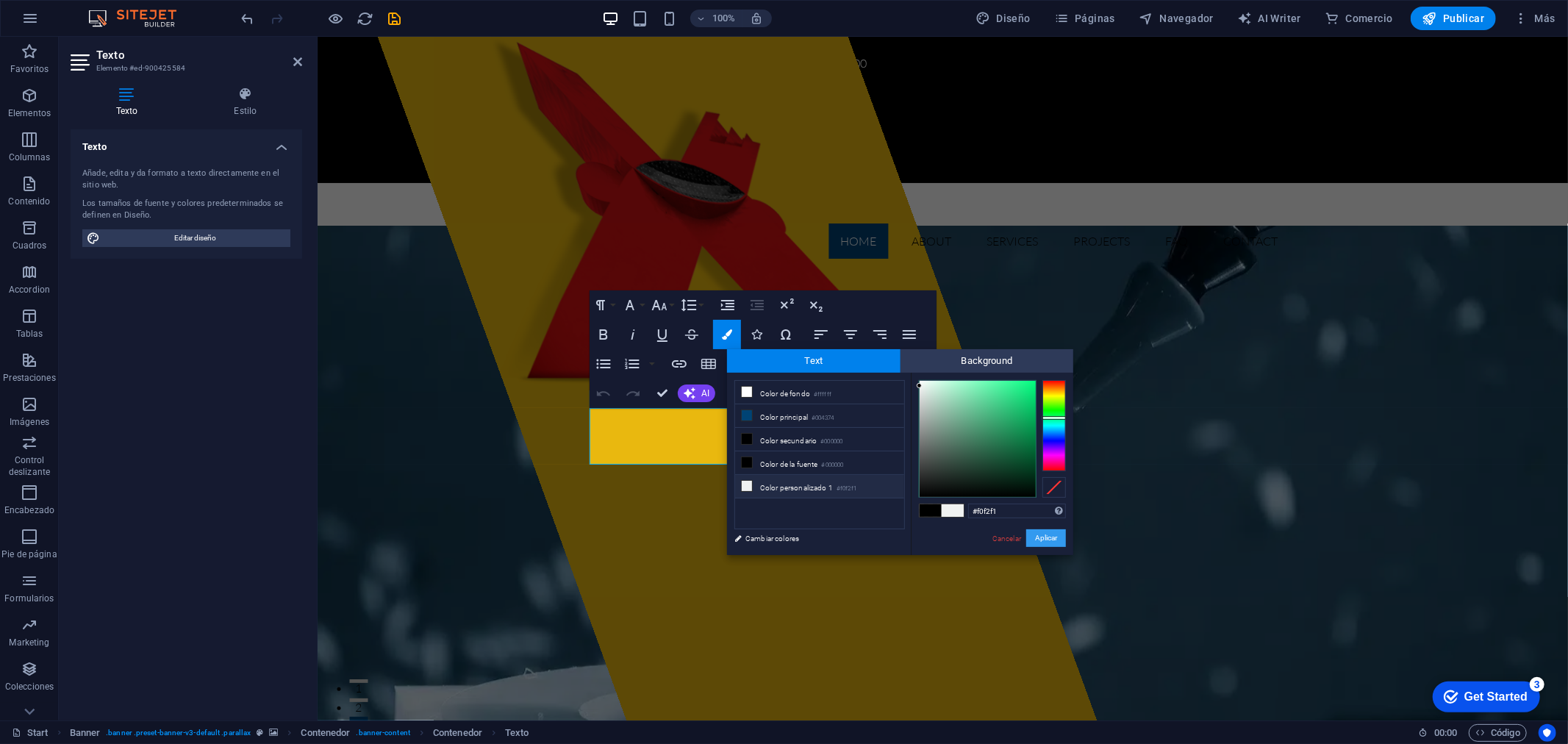
click at [1040, 539] on button "Aplicar" at bounding box center [1045, 538] width 39 height 18
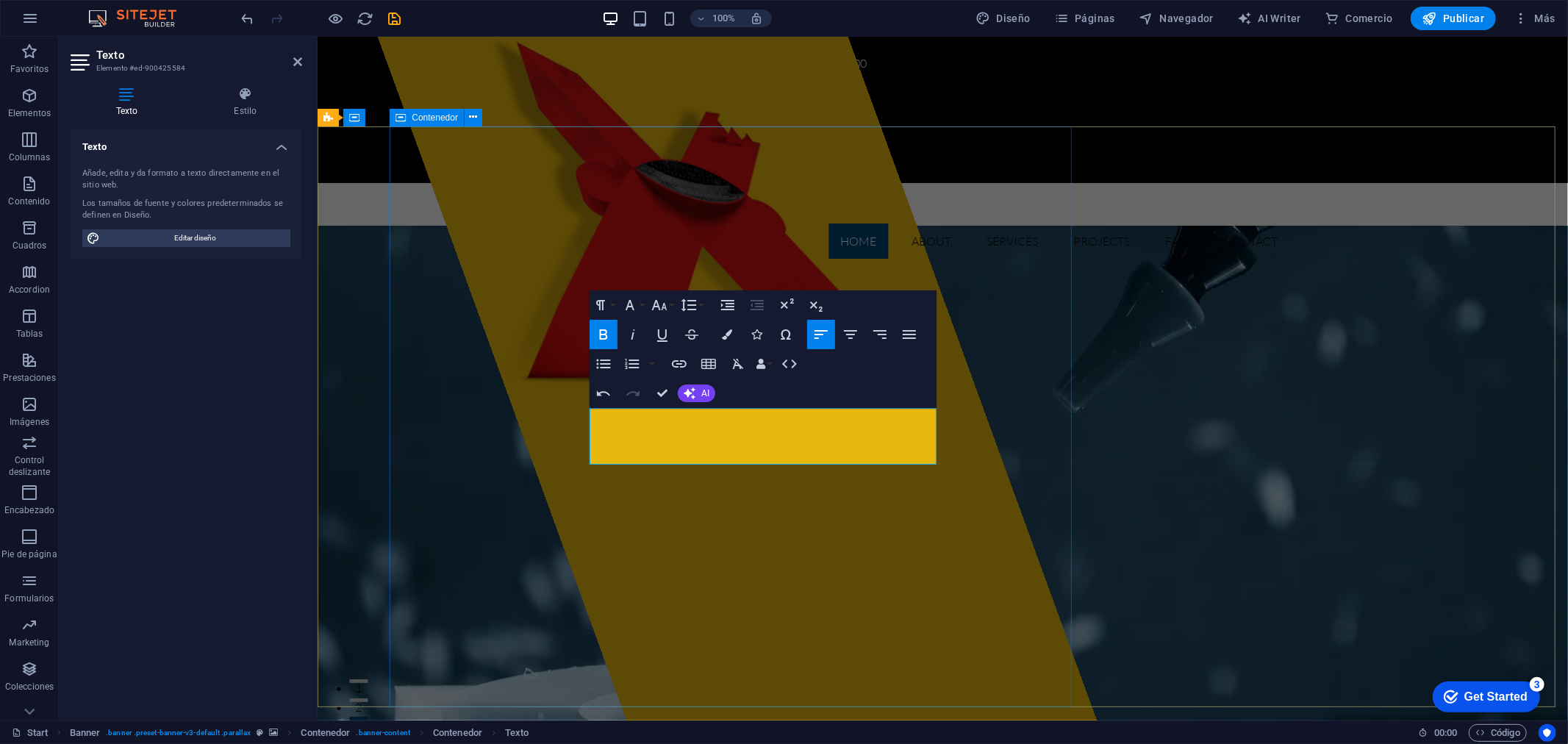
click at [978, 568] on div at bounding box center [735, 378] width 719 height 684
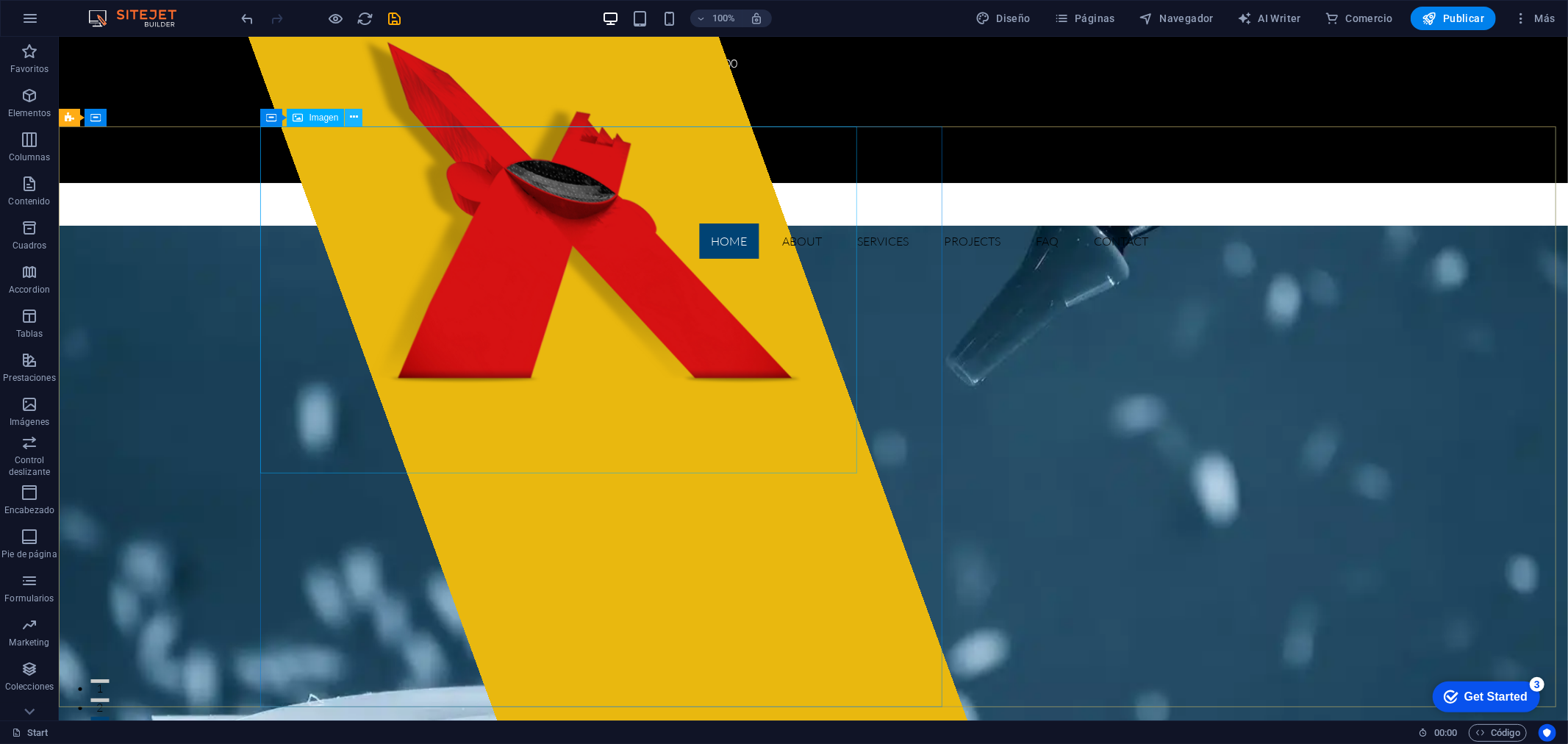
click at [351, 119] on icon at bounding box center [354, 117] width 8 height 15
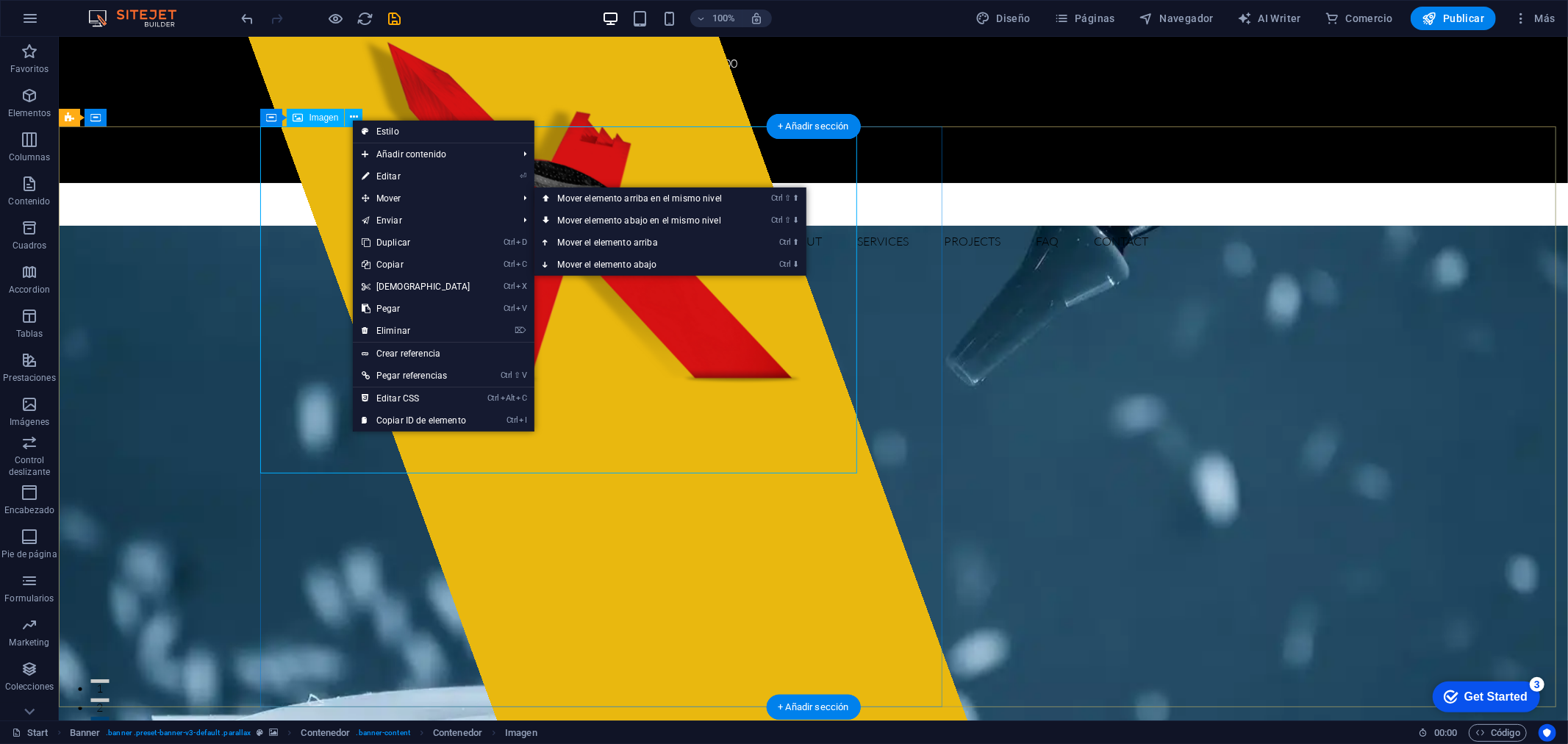
click at [325, 191] on figure at bounding box center [545, 209] width 597 height 347
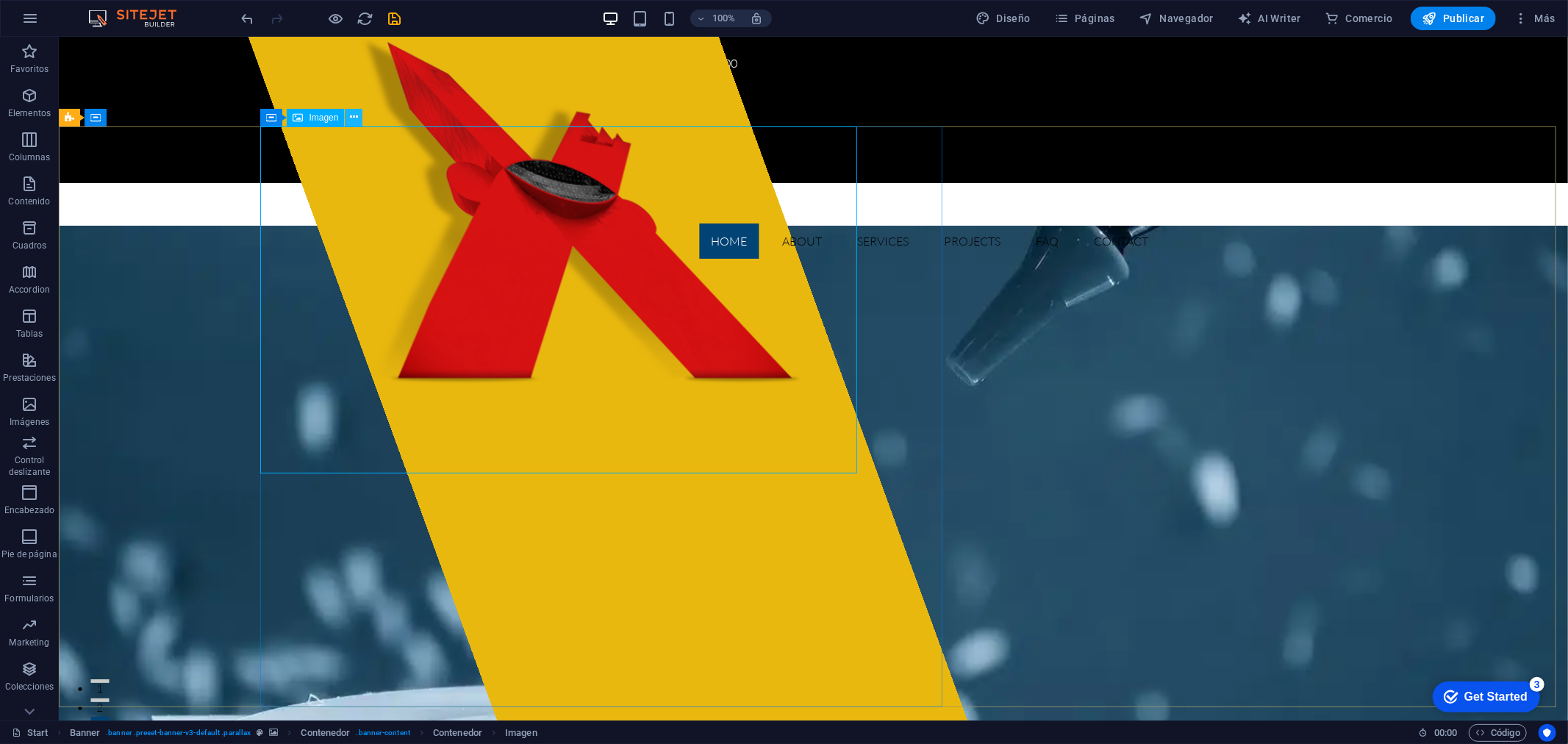
click at [349, 122] on button at bounding box center [354, 118] width 18 height 18
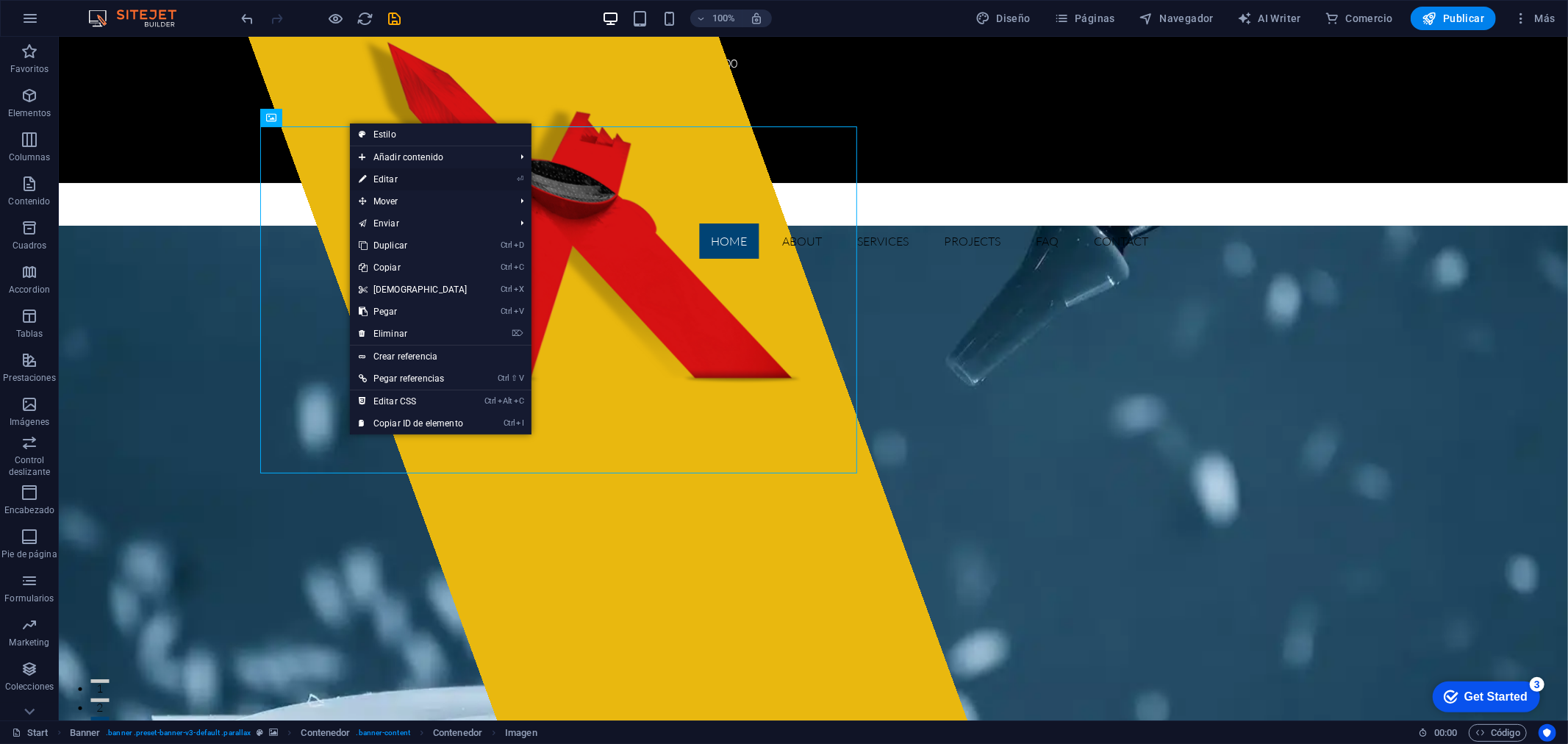
click at [400, 180] on link "⏎ Editar" at bounding box center [412, 179] width 126 height 22
select select "px"
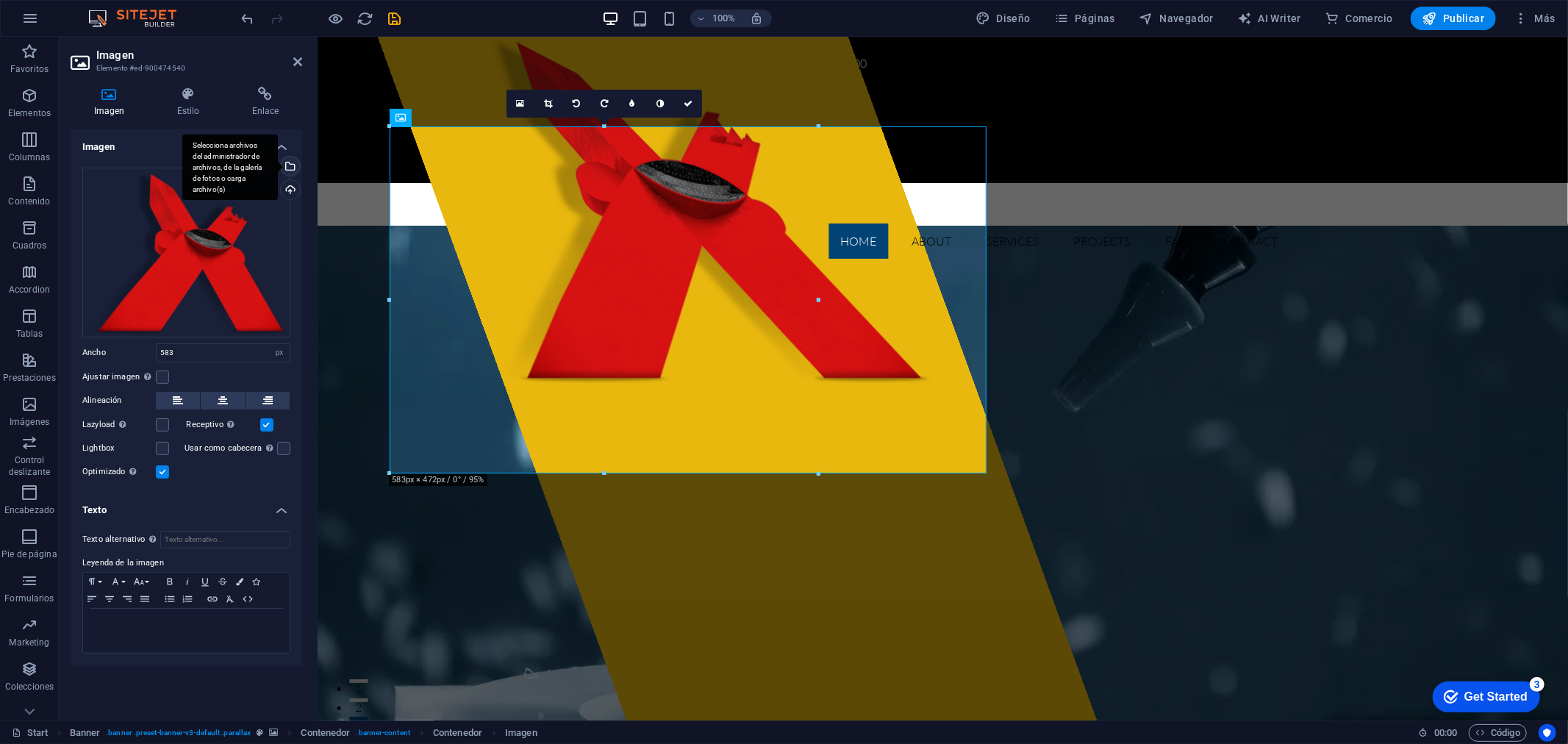
click at [278, 163] on div "Selecciona archivos del administrador de archivos, de la galería de fotos o car…" at bounding box center [230, 167] width 96 height 66
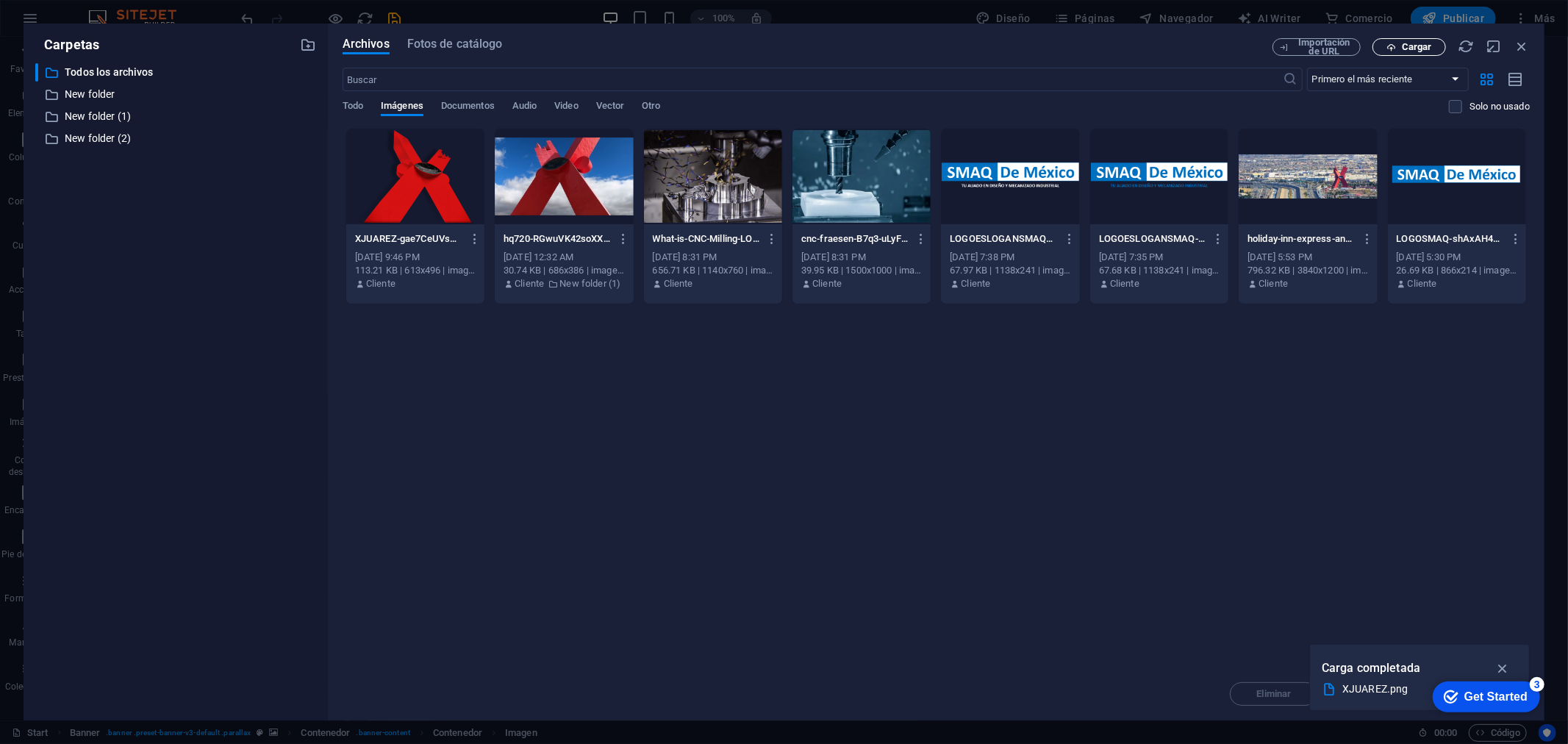
click at [1413, 55] on button "Cargar" at bounding box center [1409, 47] width 73 height 18
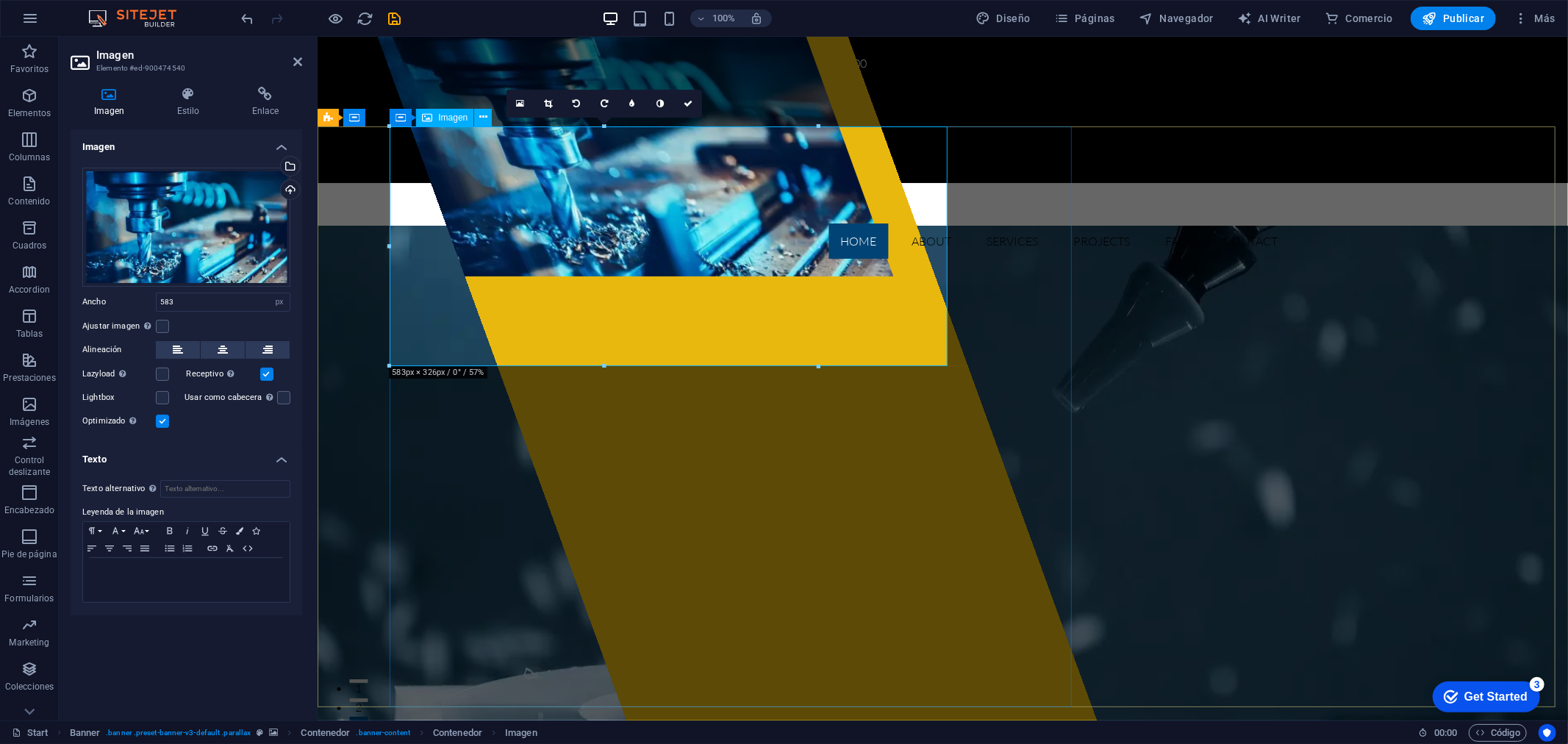
click at [809, 250] on figure at bounding box center [655, 156] width 558 height 240
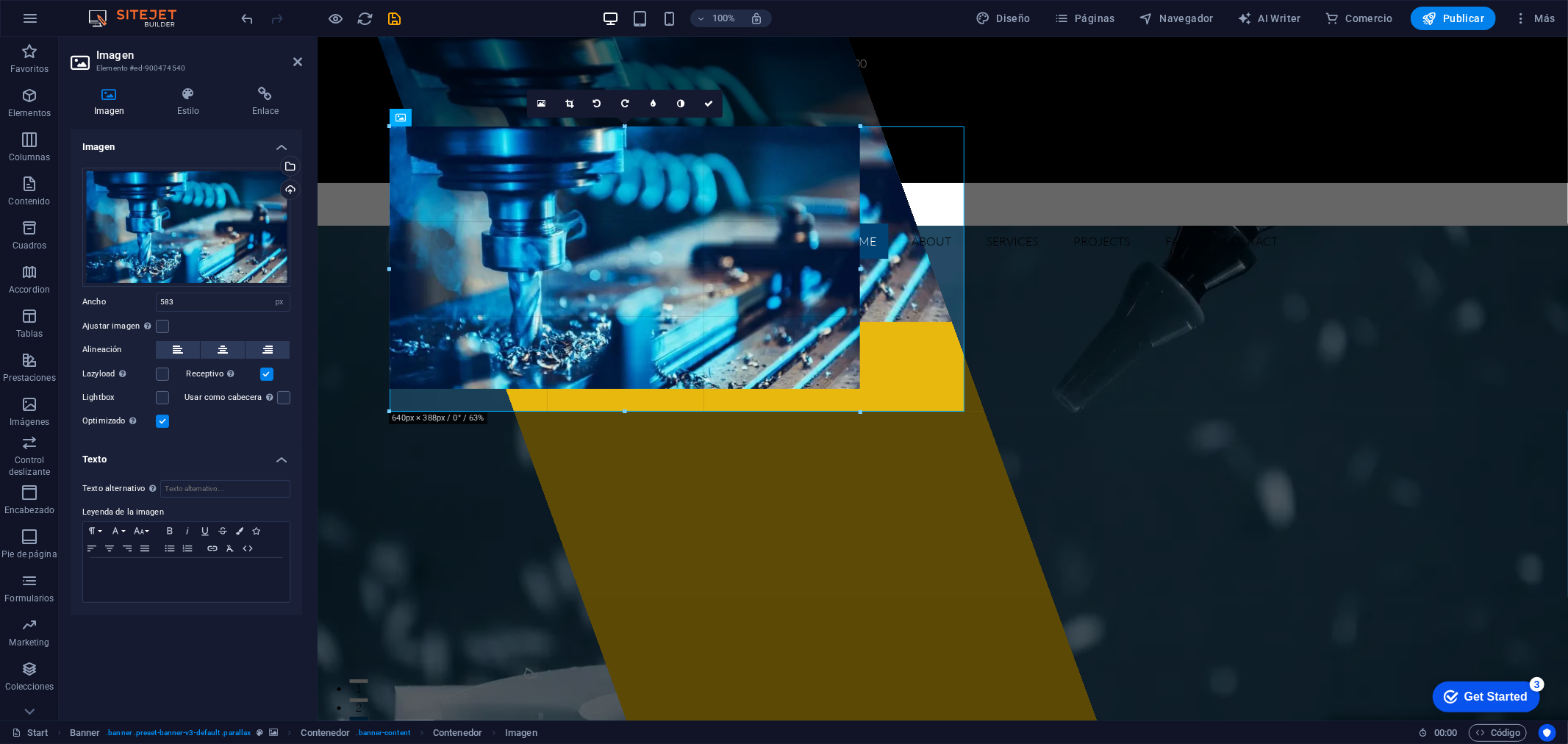
drag, startPoint x: 820, startPoint y: 364, endPoint x: 858, endPoint y: 409, distance: 58.9
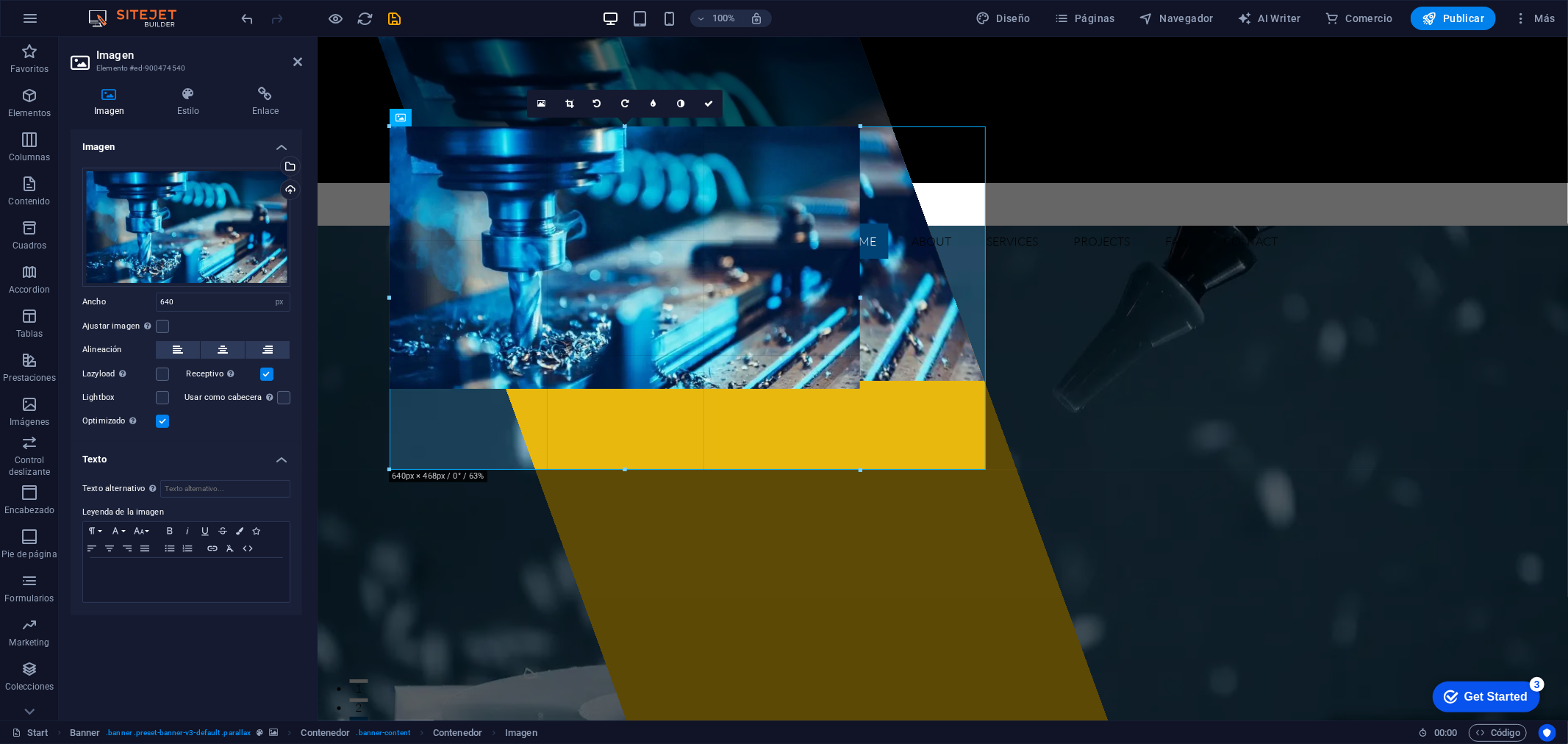
drag, startPoint x: 860, startPoint y: 385, endPoint x: 871, endPoint y: 412, distance: 29.2
click at [871, 412] on div "Arrastra aquí para reemplazar el contenido existente. Si quieres crear un eleme…" at bounding box center [942, 378] width 1250 height 684
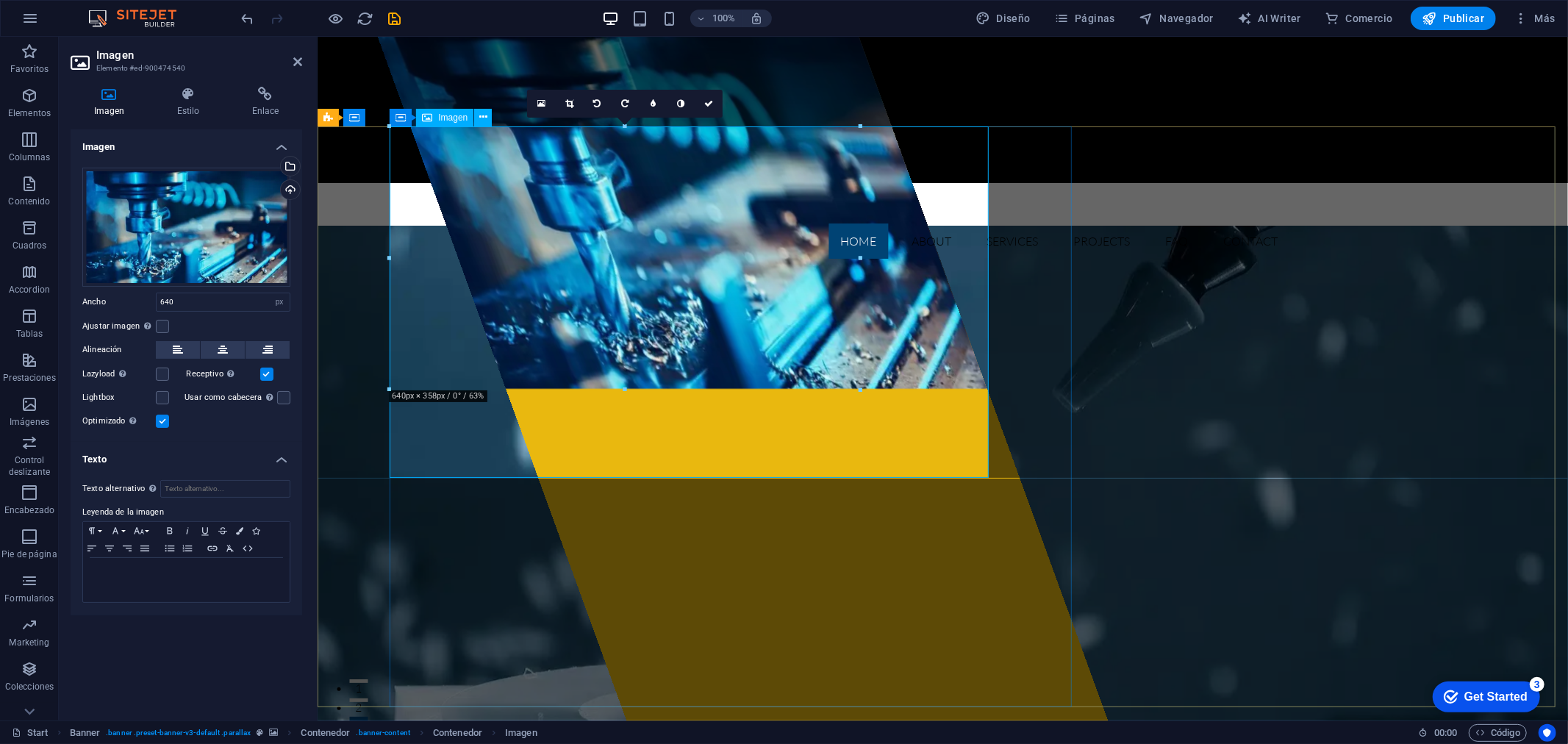
click at [529, 234] on figure at bounding box center [681, 212] width 610 height 352
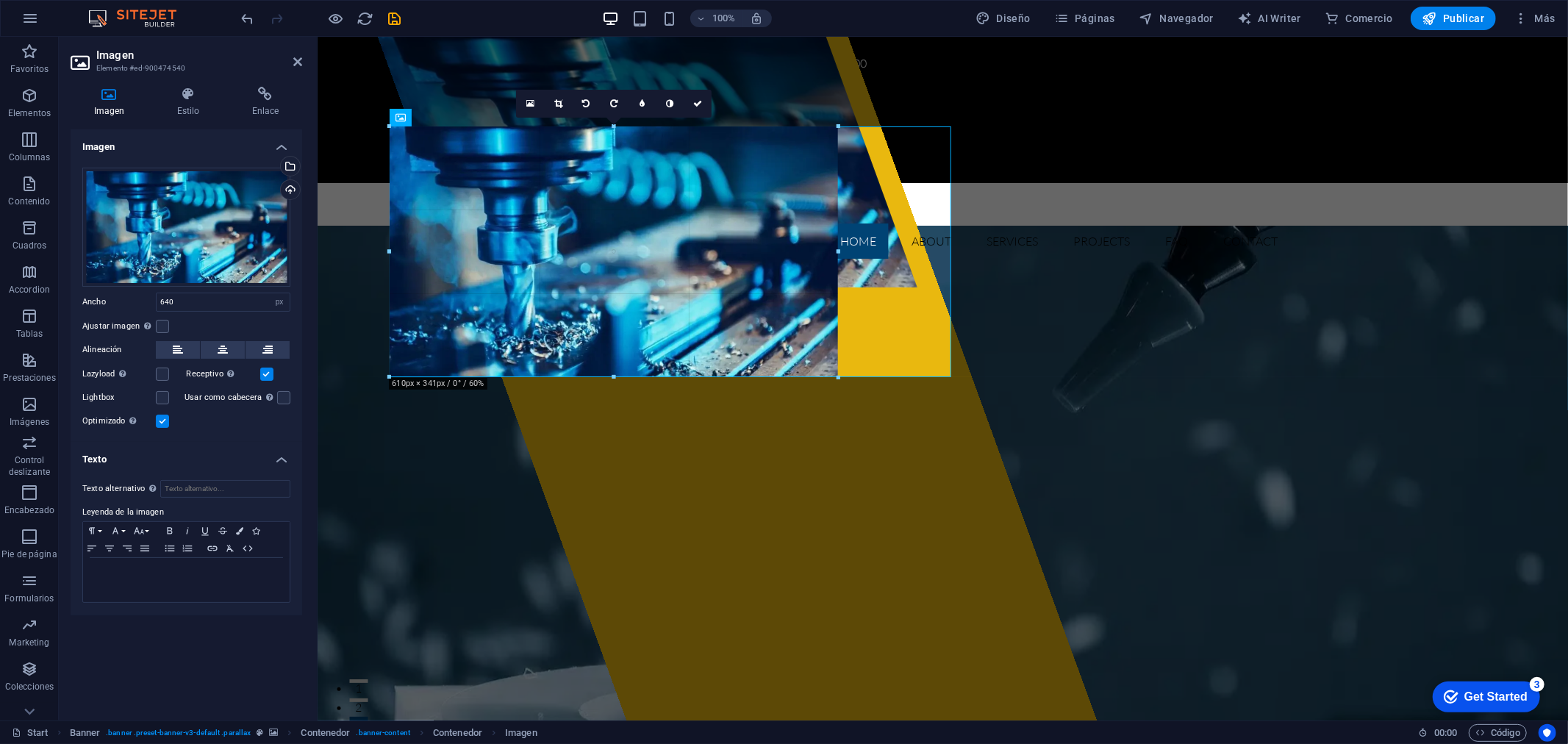
drag, startPoint x: 391, startPoint y: 255, endPoint x: 416, endPoint y: 257, distance: 25.1
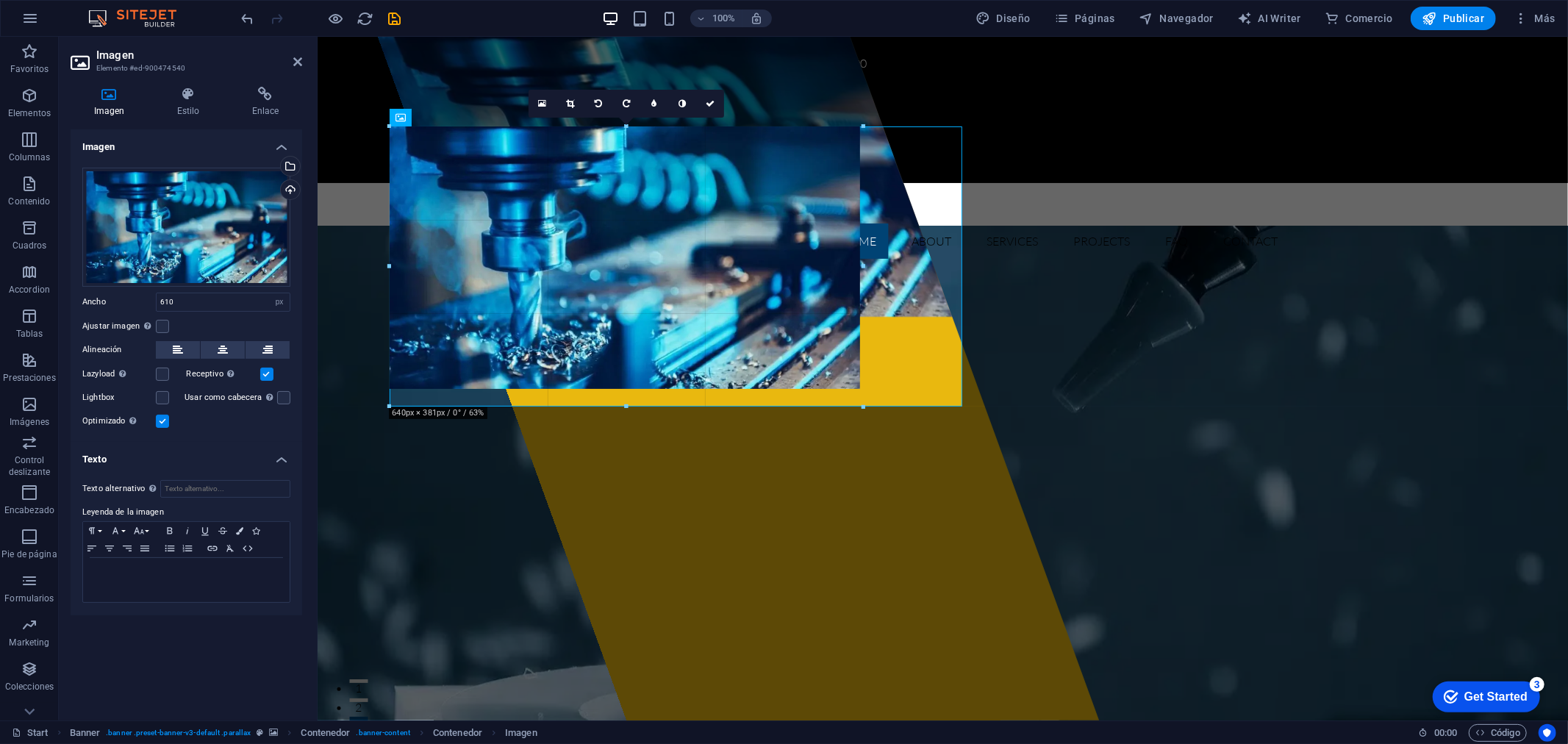
drag, startPoint x: 702, startPoint y: 374, endPoint x: 706, endPoint y: 404, distance: 30.3
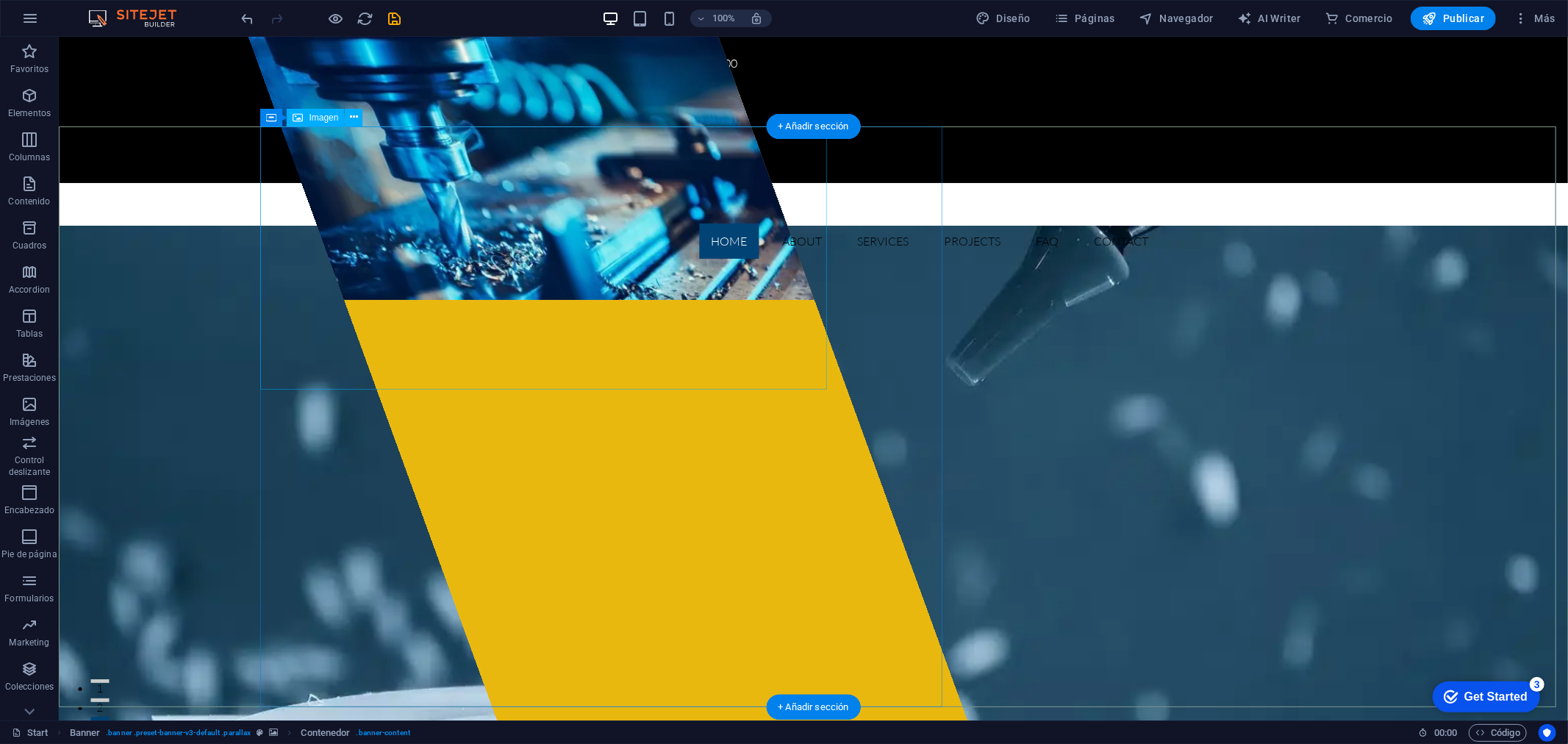
click at [342, 208] on figure at bounding box center [530, 167] width 566 height 263
click at [414, 203] on figure at bounding box center [530, 167] width 566 height 263
select select "px"
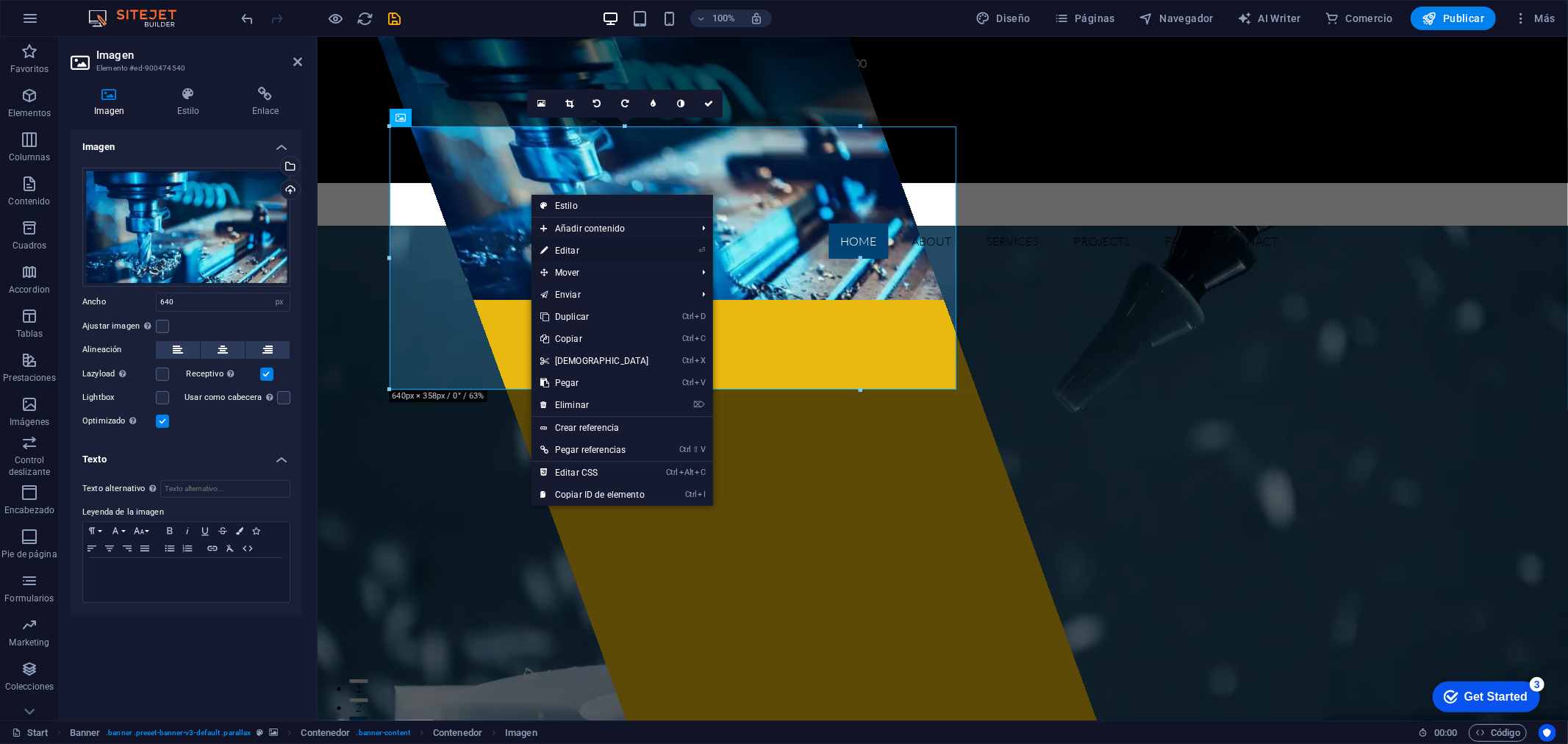
click at [554, 248] on link "⏎ Editar" at bounding box center [594, 250] width 126 height 22
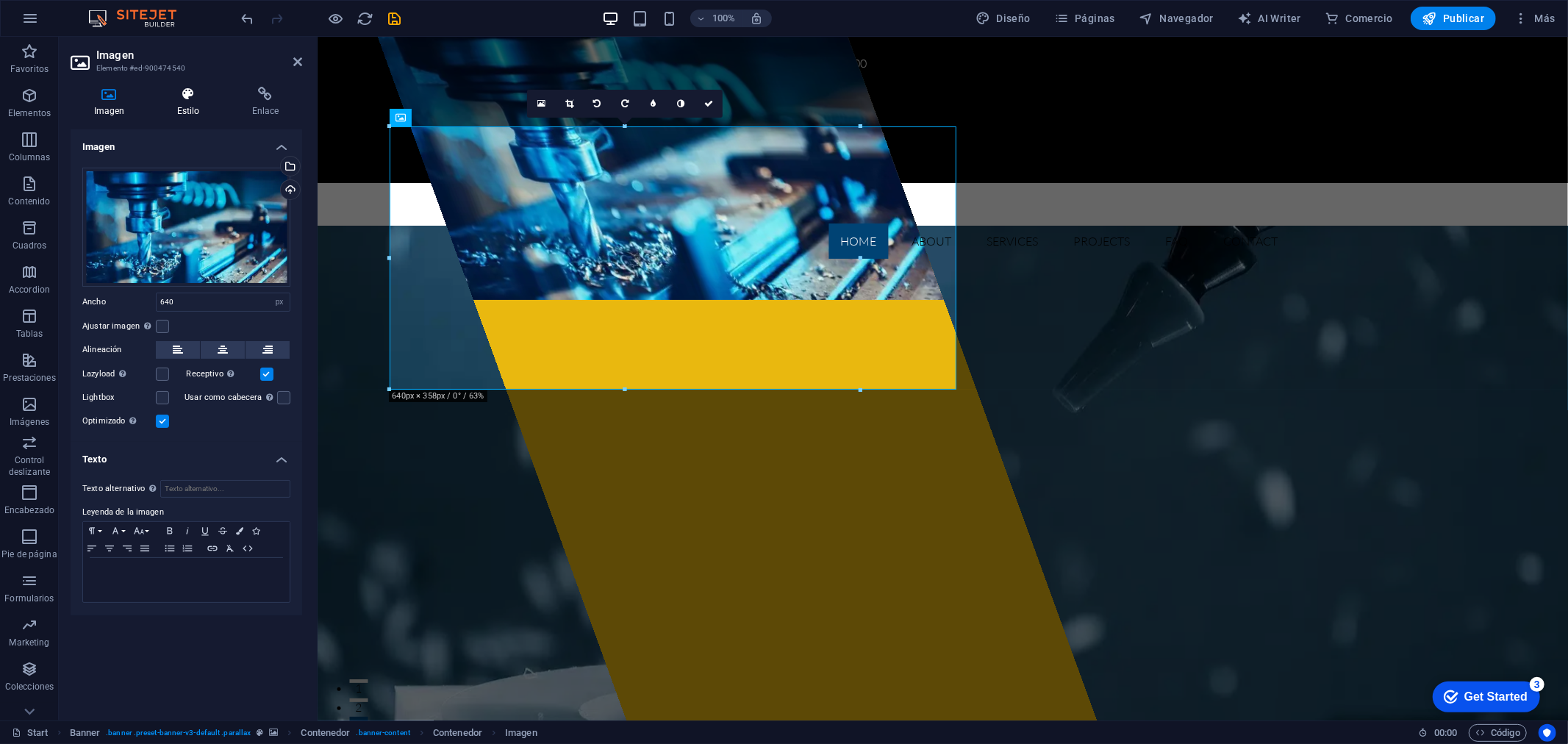
click at [197, 91] on icon at bounding box center [188, 94] width 69 height 14
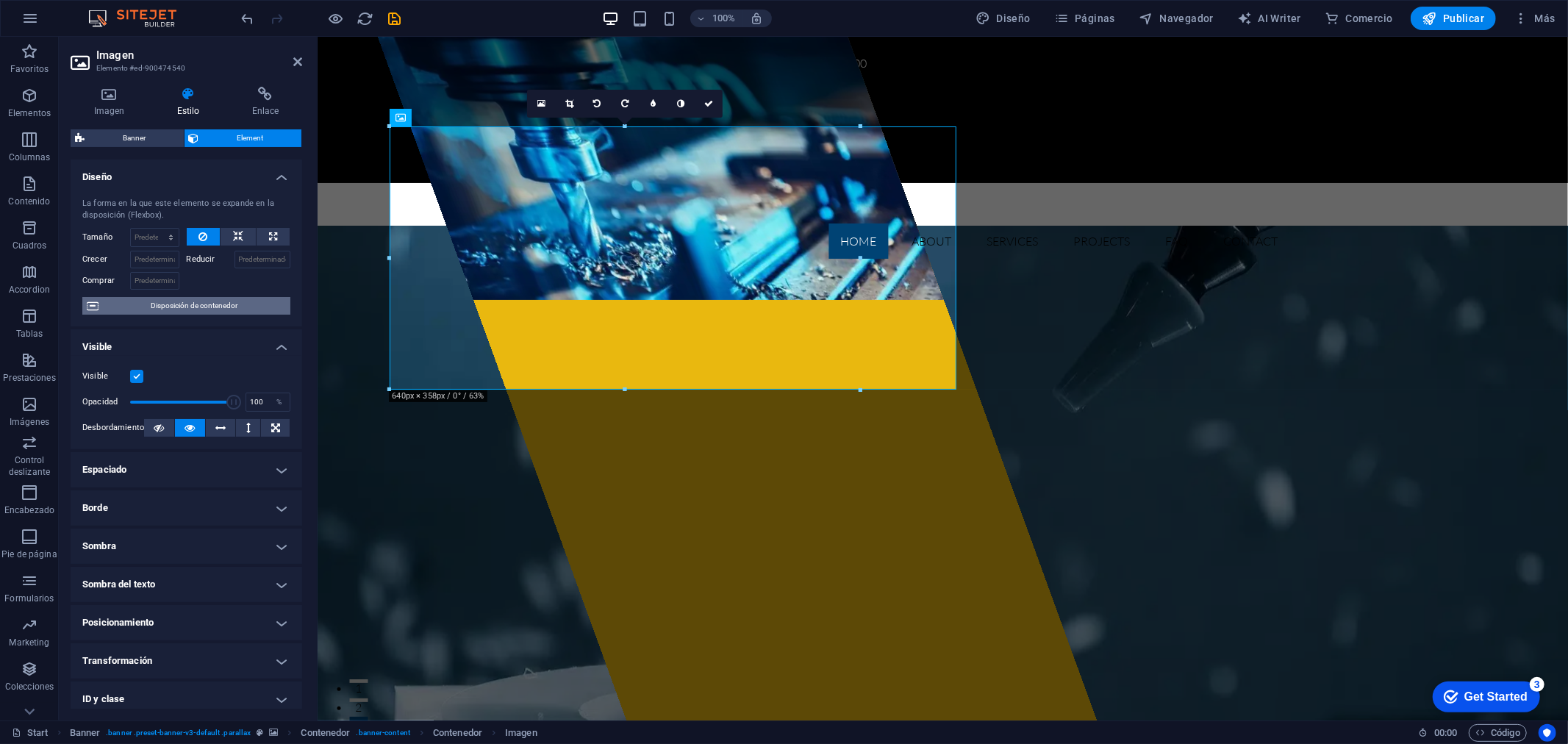
click at [142, 304] on span "Disposición de contenedor" at bounding box center [194, 306] width 183 height 18
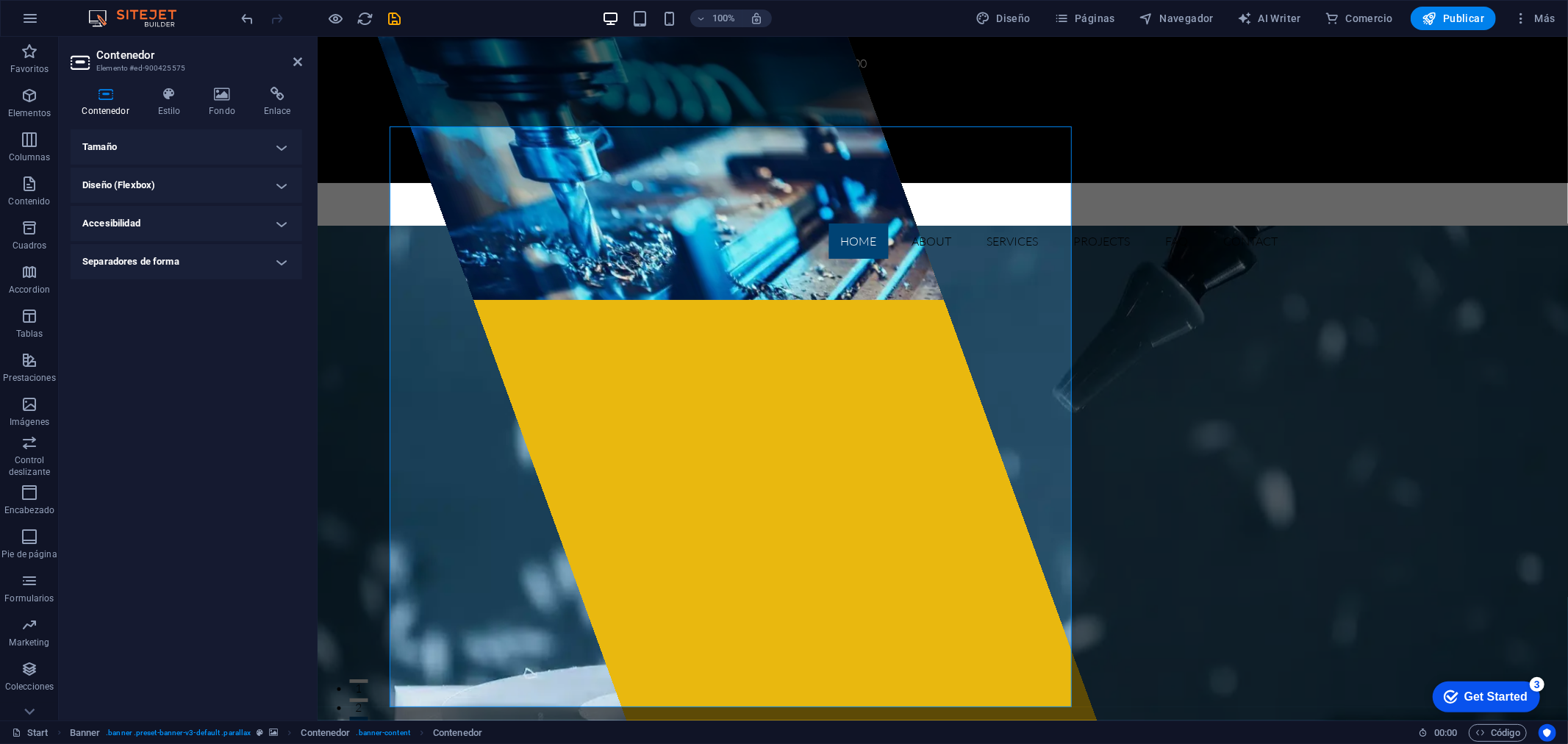
click at [218, 176] on h4 "Diseño (Flexbox)" at bounding box center [186, 185] width 231 height 35
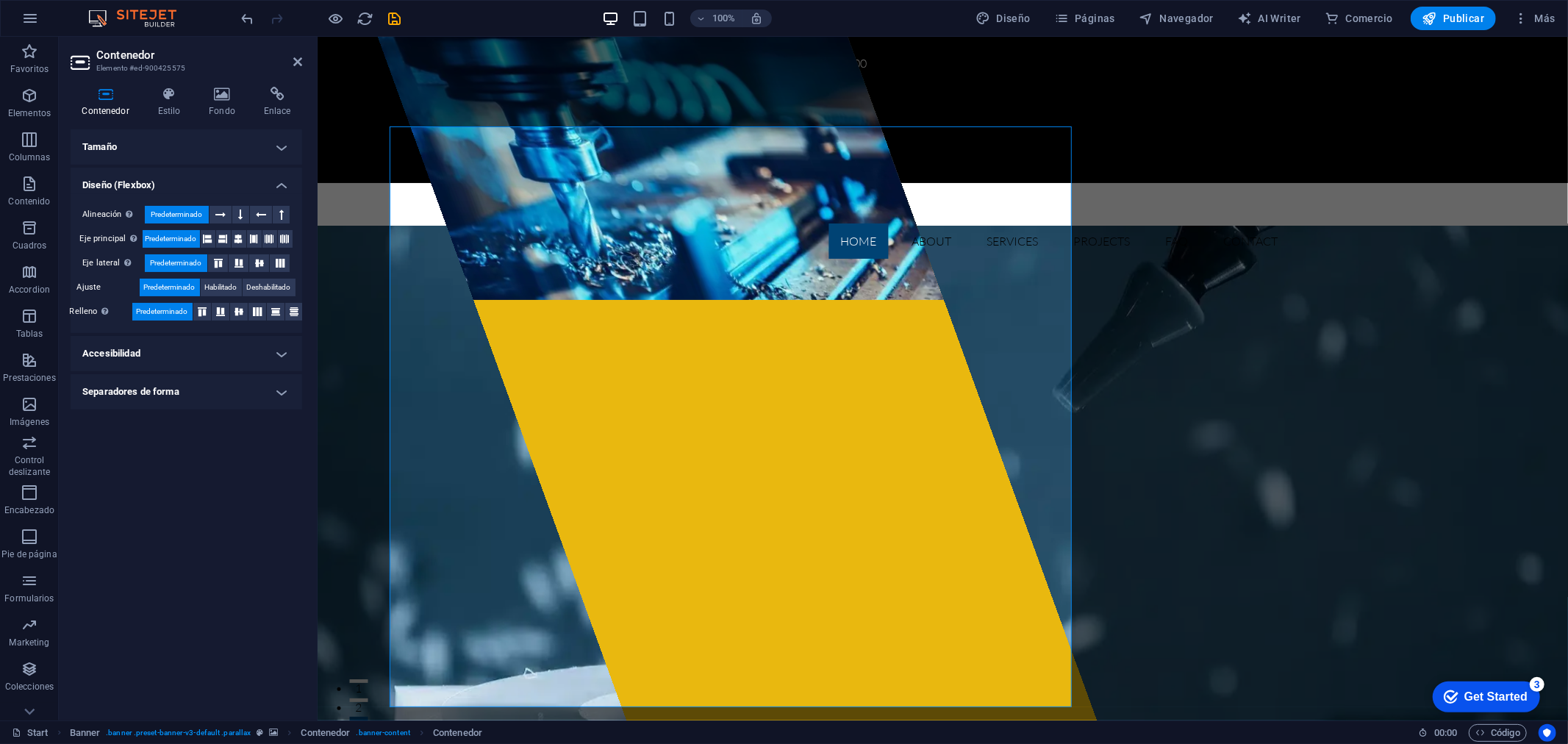
click at [232, 394] on h4 "Separadores de forma" at bounding box center [186, 392] width 231 height 35
click at [176, 214] on span "Predeterminado" at bounding box center [176, 215] width 52 height 18
click at [164, 210] on span "Predeterminado" at bounding box center [176, 215] width 52 height 18
click at [167, 238] on span "Predeterminado" at bounding box center [172, 239] width 52 height 18
click at [163, 269] on span "Predeterminado" at bounding box center [176, 263] width 52 height 18
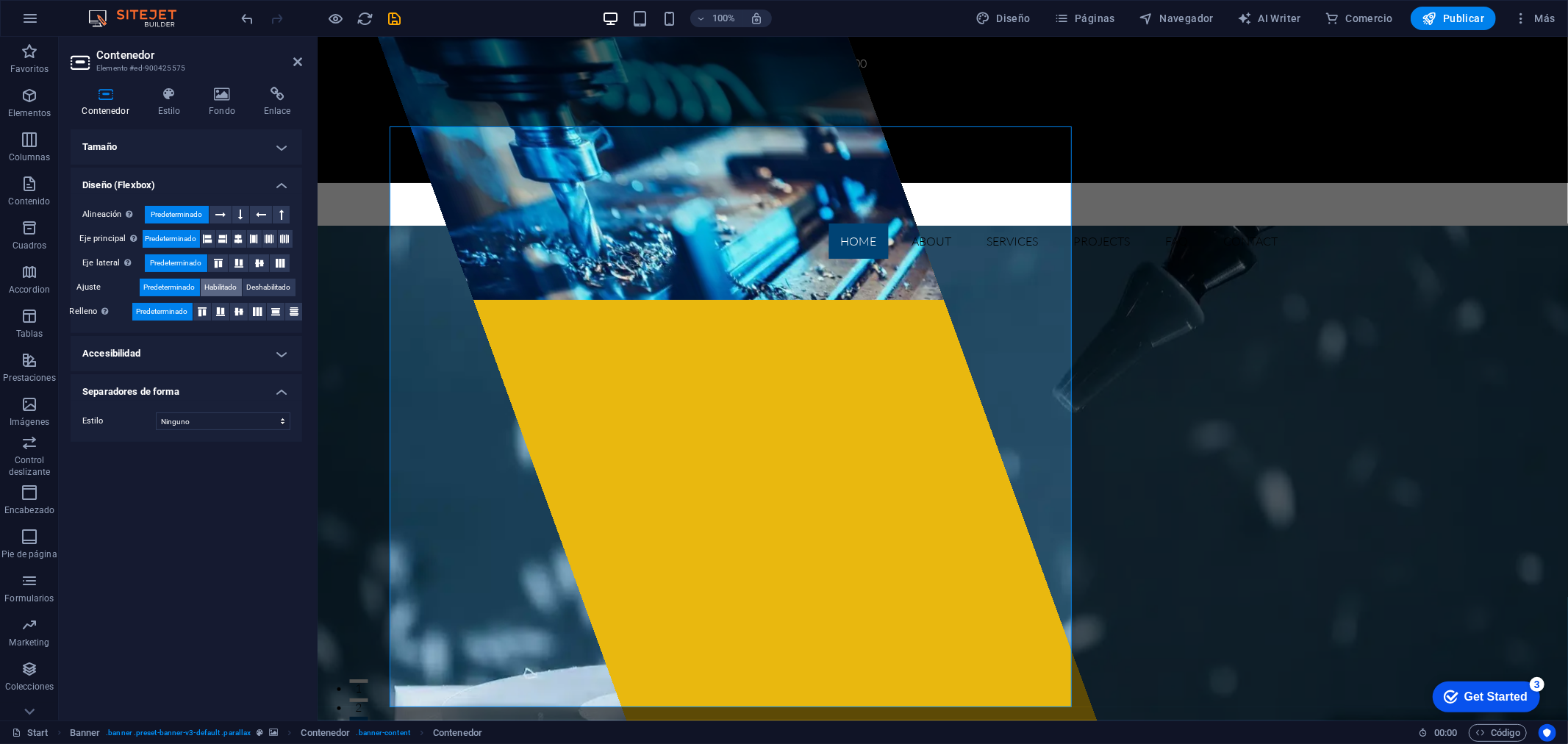
click at [214, 287] on span "Habilitado" at bounding box center [221, 287] width 32 height 18
click at [162, 290] on span "Predeterminado" at bounding box center [170, 287] width 52 height 18
click at [214, 97] on icon at bounding box center [221, 94] width 49 height 14
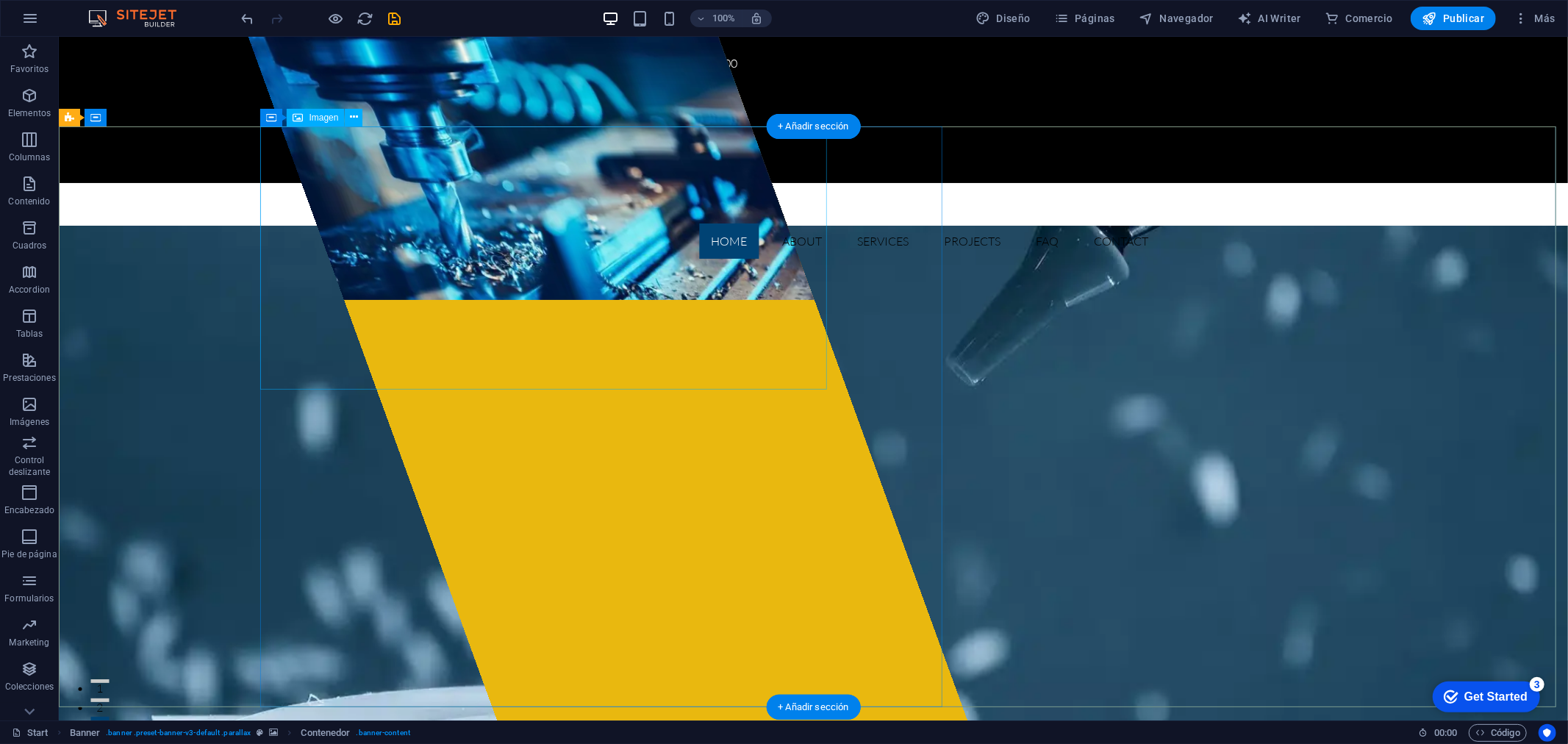
click at [479, 176] on figure at bounding box center [530, 167] width 566 height 263
click at [358, 114] on icon at bounding box center [354, 117] width 8 height 15
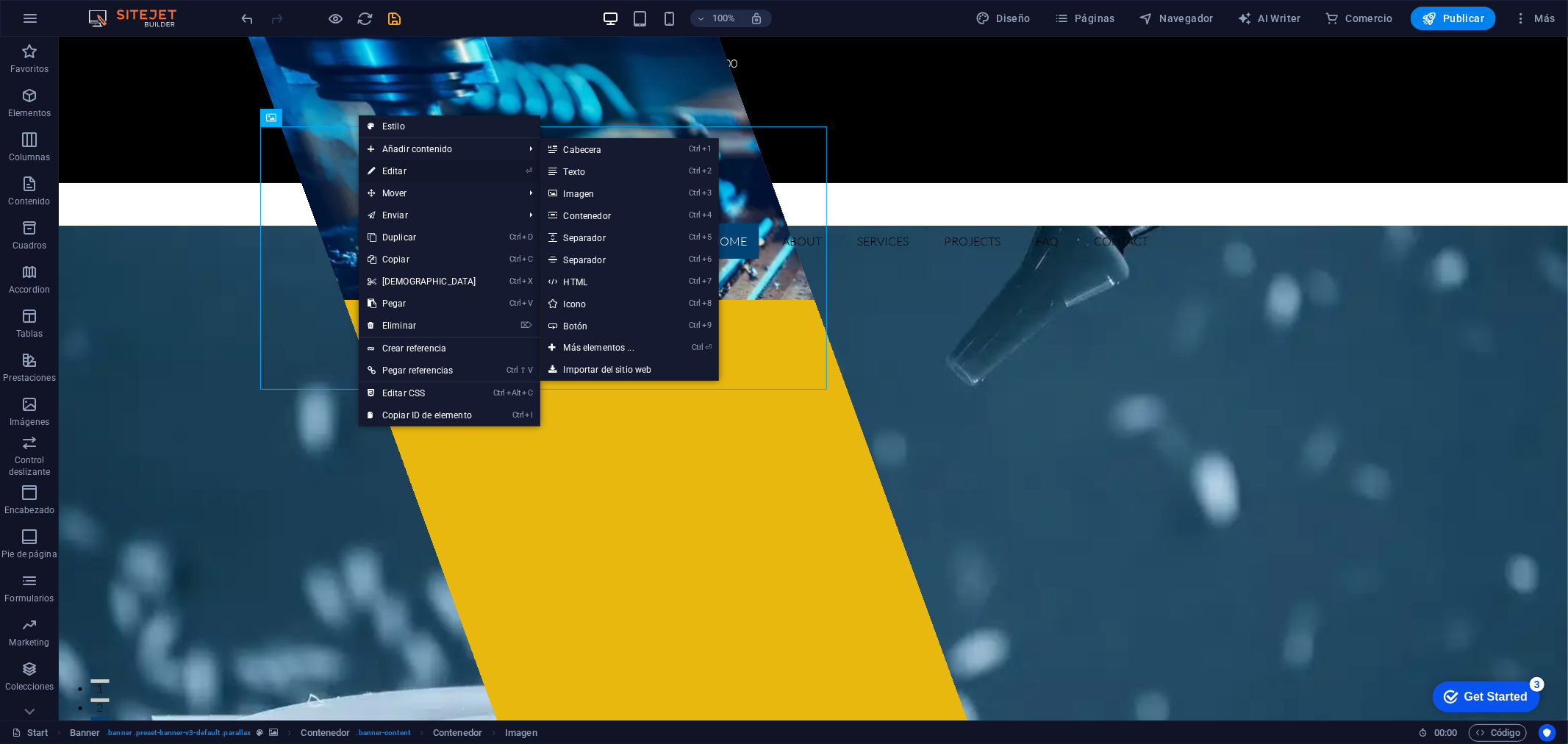
click at [399, 169] on link "⏎ Editar" at bounding box center [421, 171] width 126 height 22
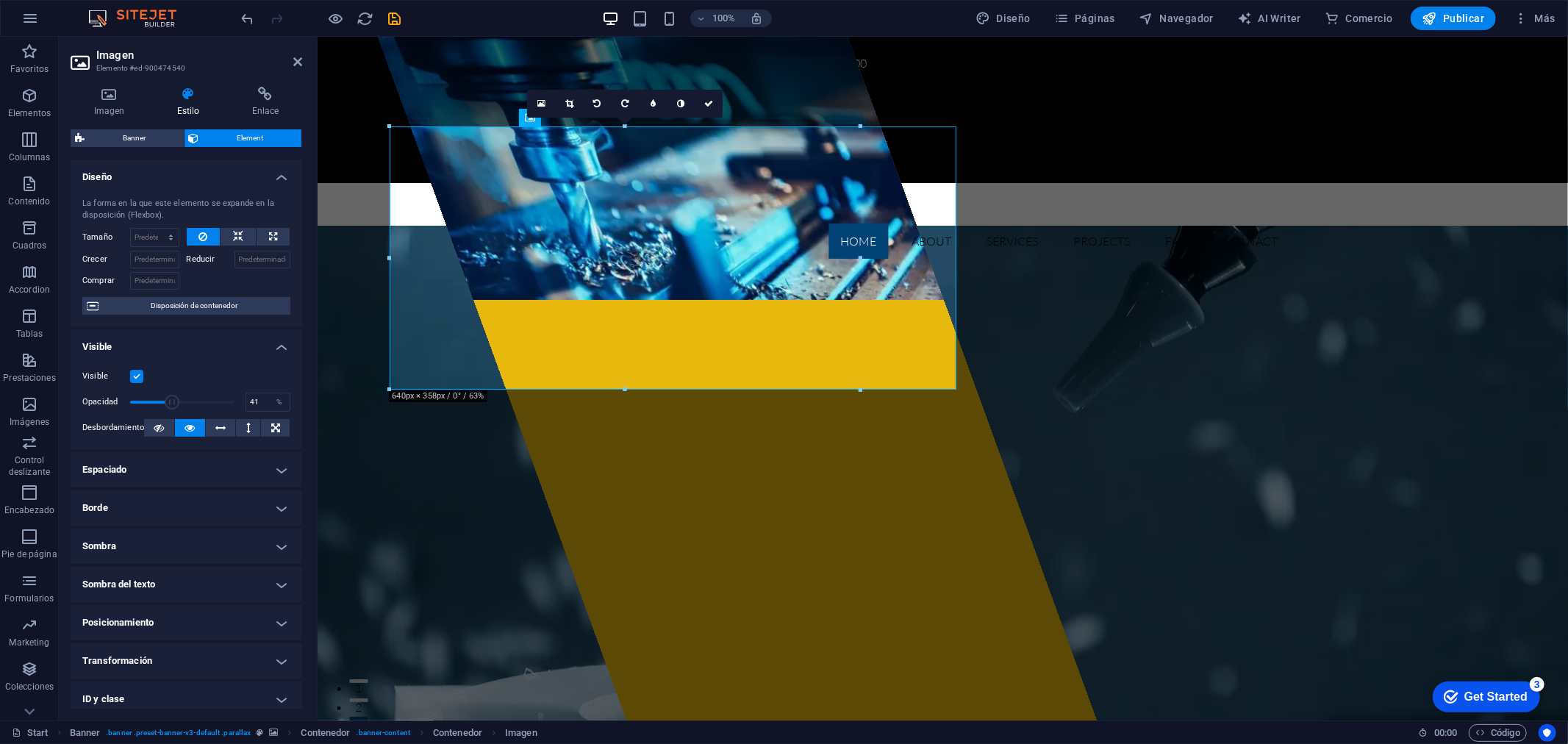
drag, startPoint x: 223, startPoint y: 404, endPoint x: 172, endPoint y: 403, distance: 51.0
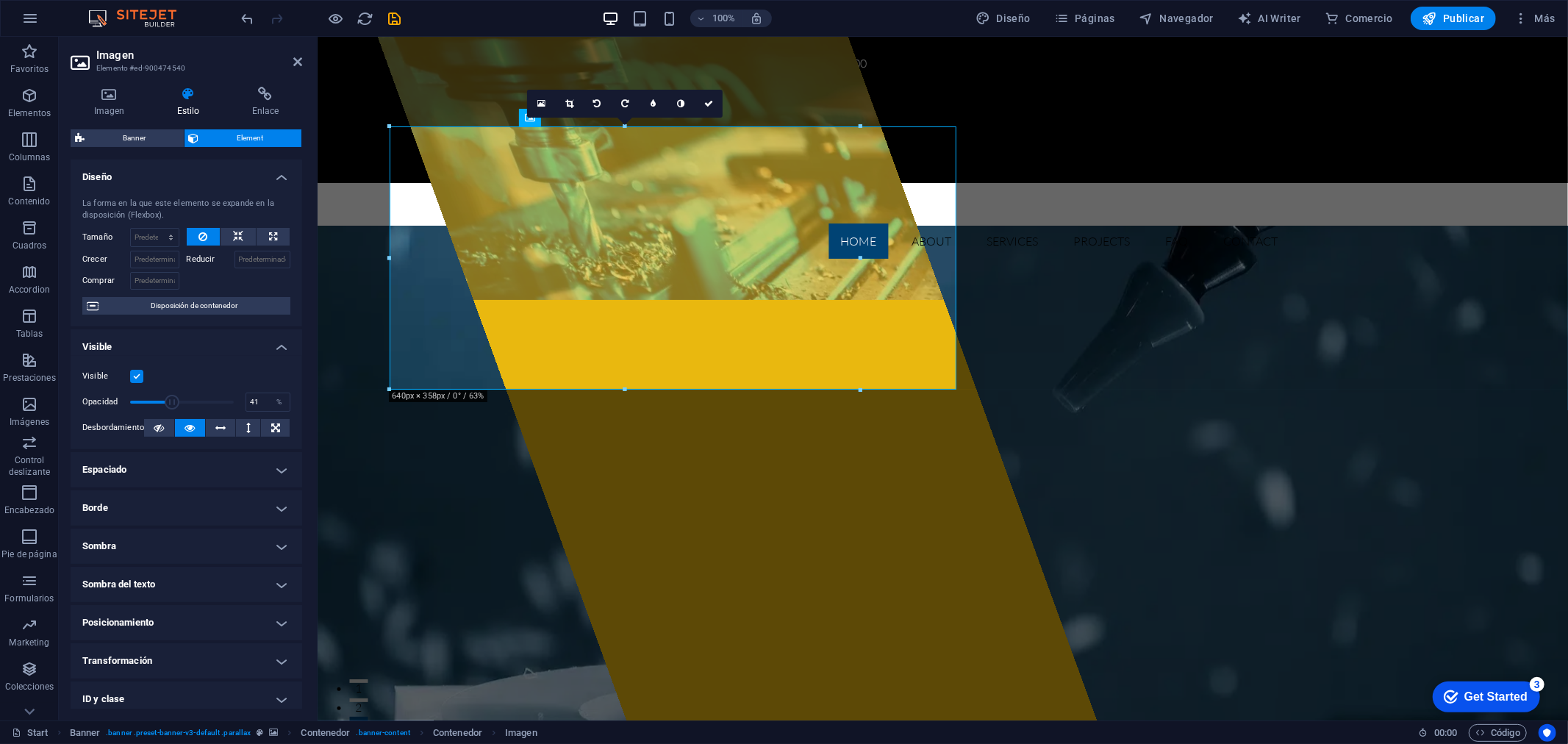
click at [172, 403] on span at bounding box center [172, 402] width 14 height 14
drag, startPoint x: 172, startPoint y: 403, endPoint x: 246, endPoint y: 408, distance: 74.2
click at [246, 408] on div "Opacidad 100 %" at bounding box center [186, 402] width 208 height 22
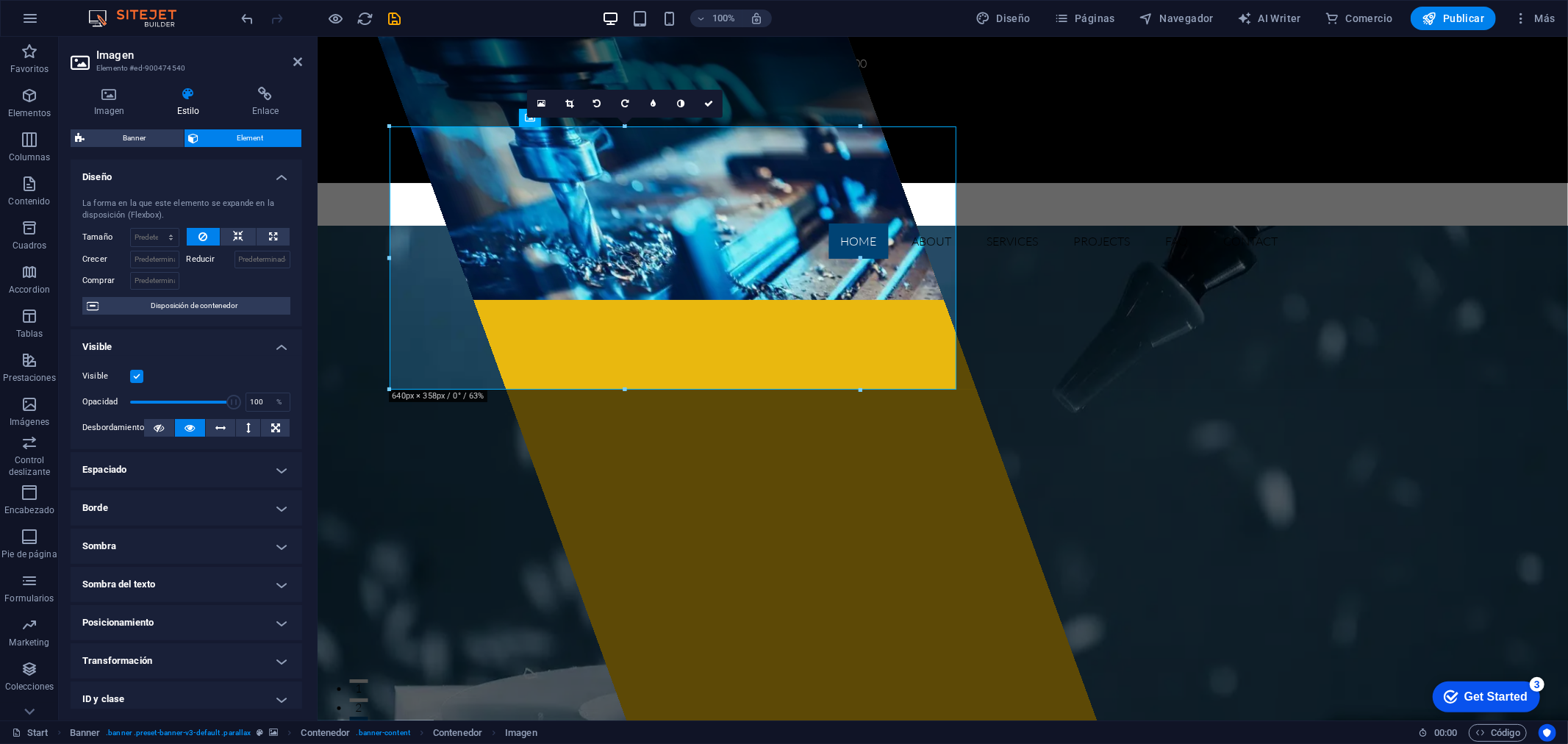
click at [230, 613] on h4 "Posicionamiento" at bounding box center [186, 622] width 231 height 35
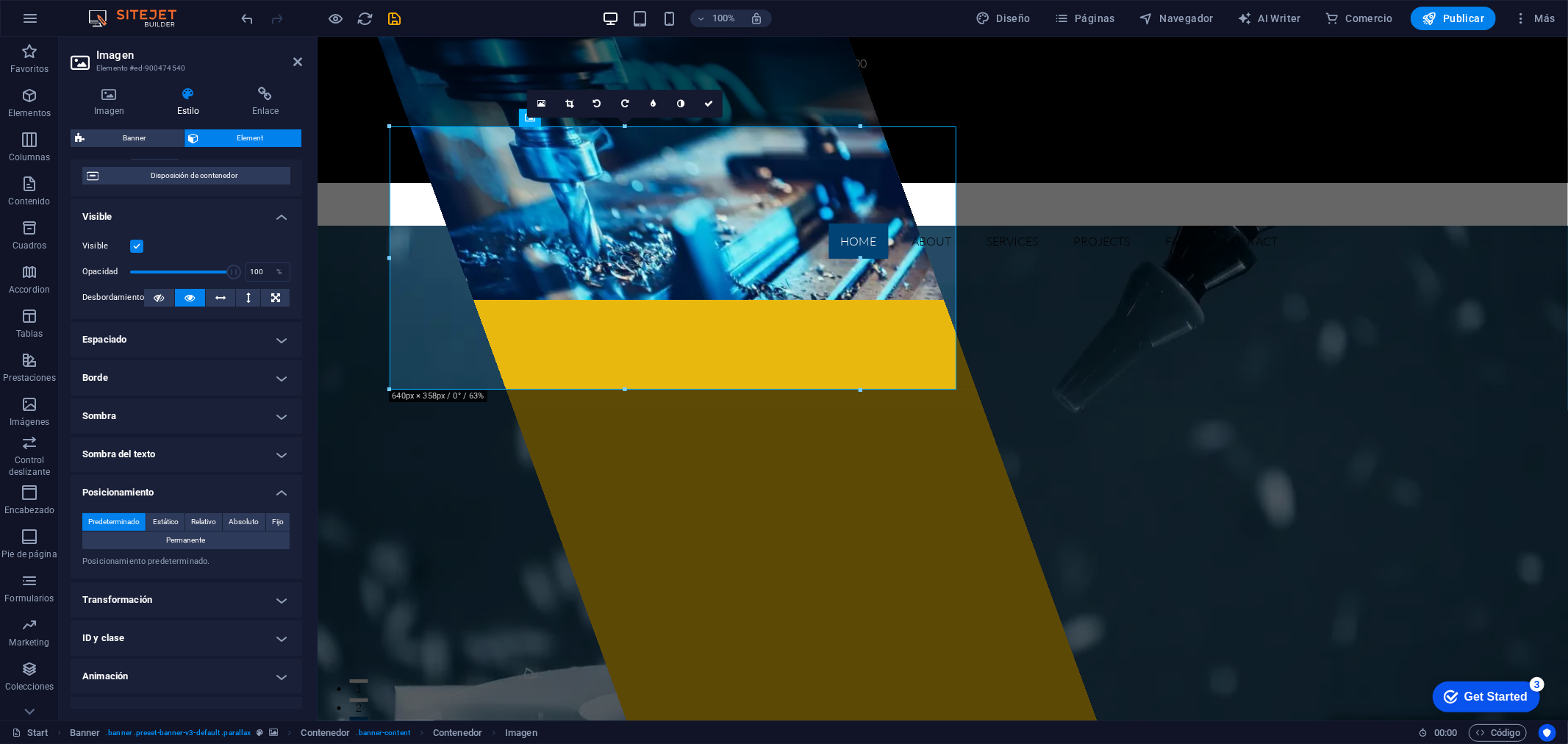
scroll to position [153, 0]
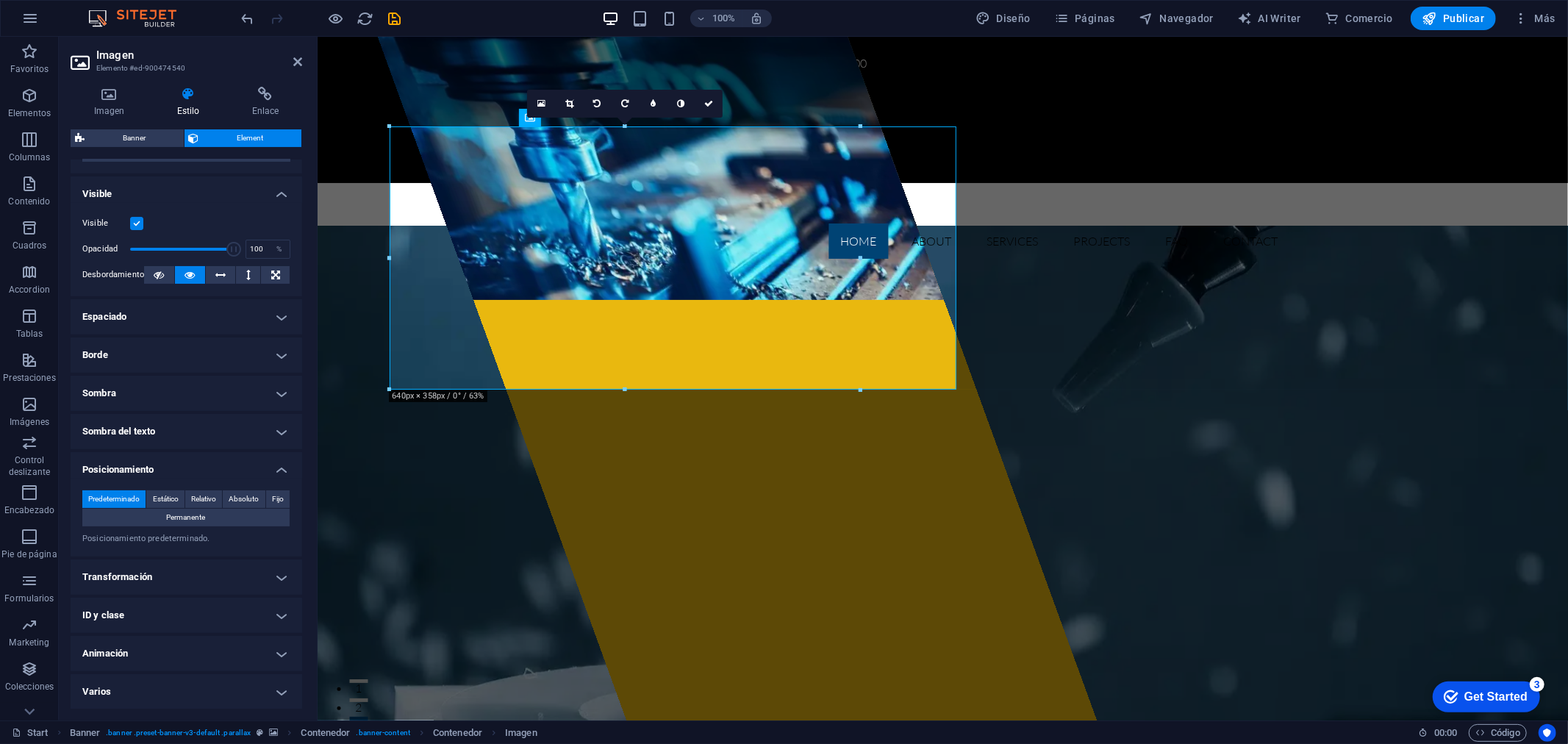
click at [204, 575] on h4 "Transformación" at bounding box center [186, 577] width 231 height 35
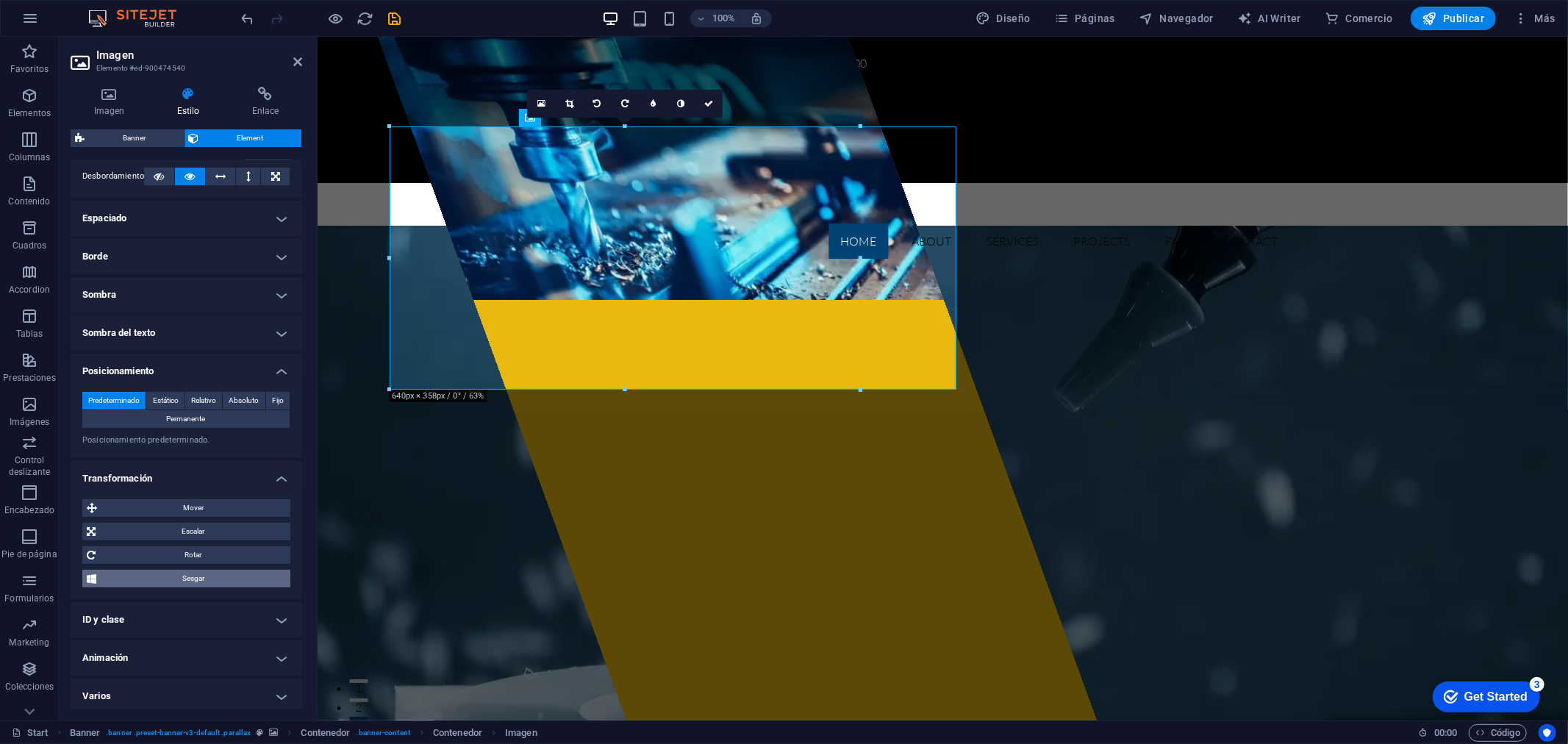
scroll to position [255, 0]
click at [181, 618] on h4 "ID y clase" at bounding box center [186, 616] width 231 height 35
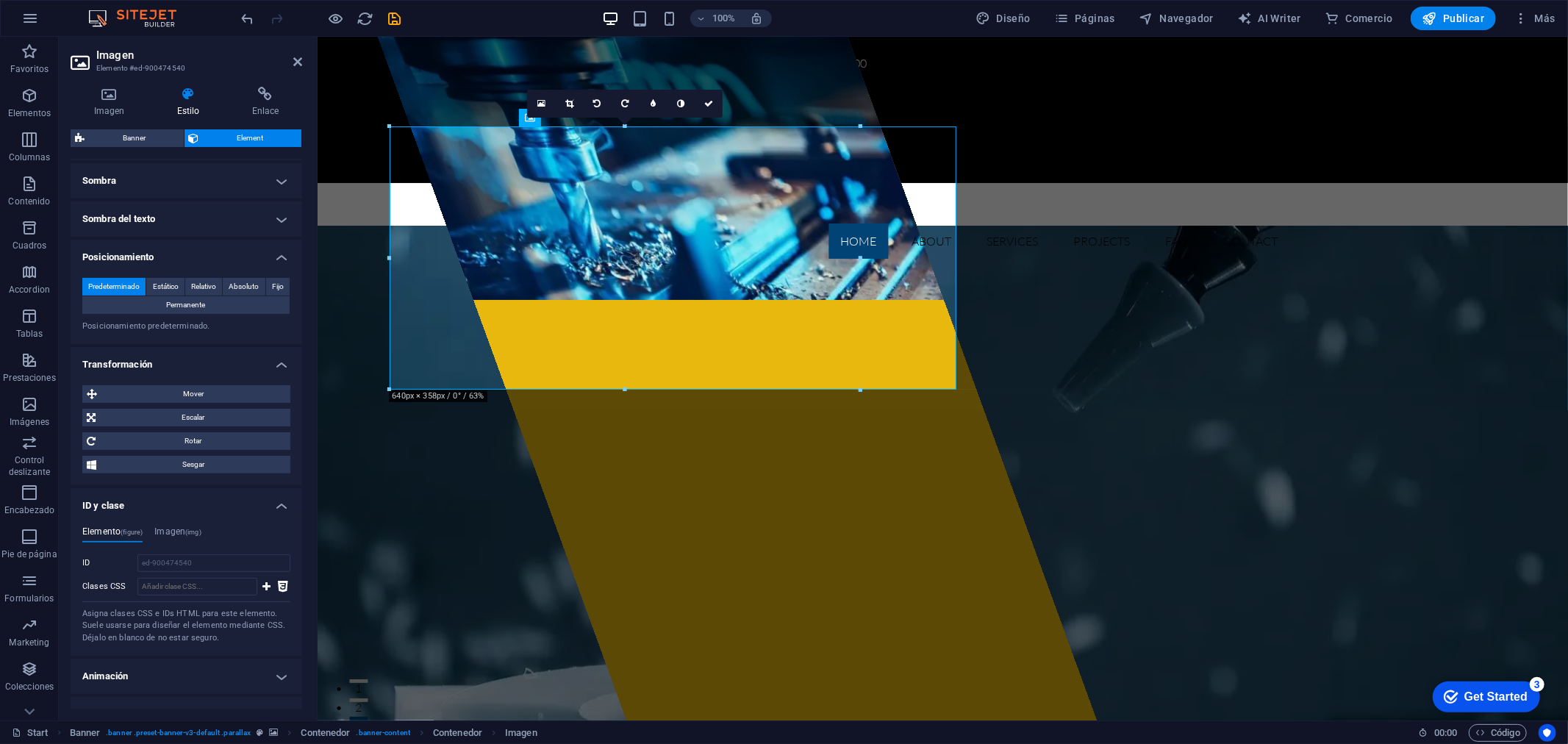
scroll to position [387, 0]
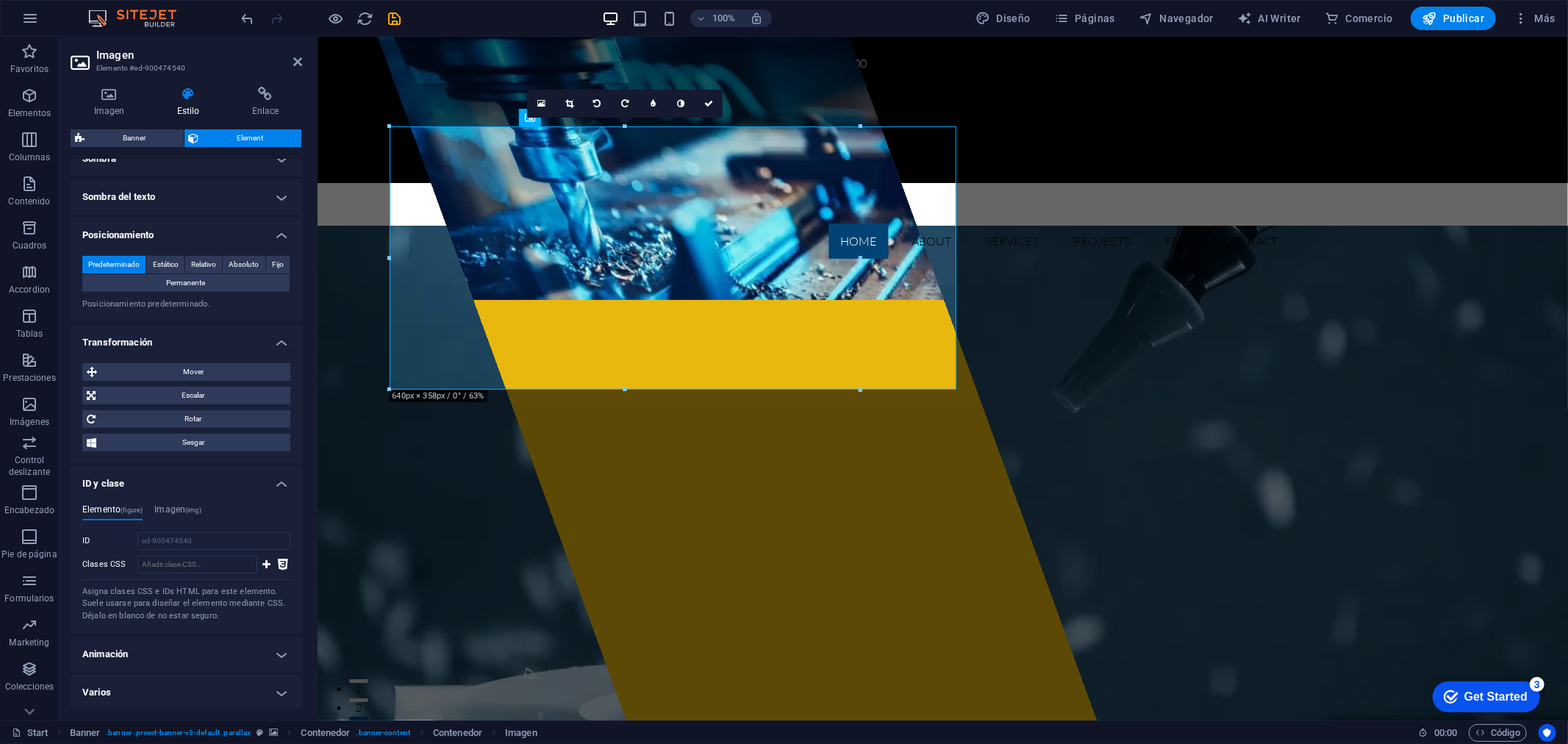
click at [169, 652] on h4 "Animación" at bounding box center [186, 654] width 231 height 35
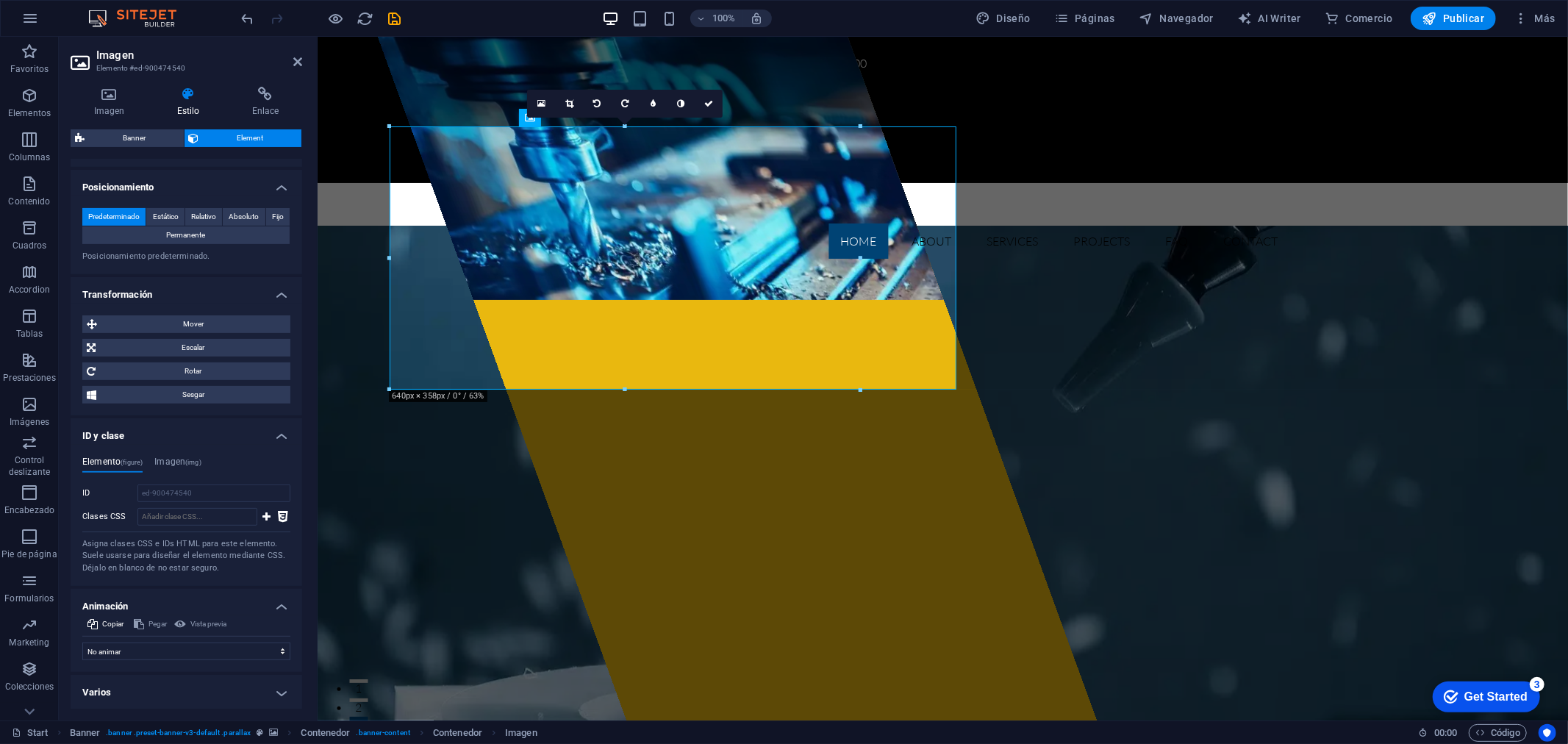
click at [151, 685] on h4 "Varios" at bounding box center [186, 692] width 231 height 35
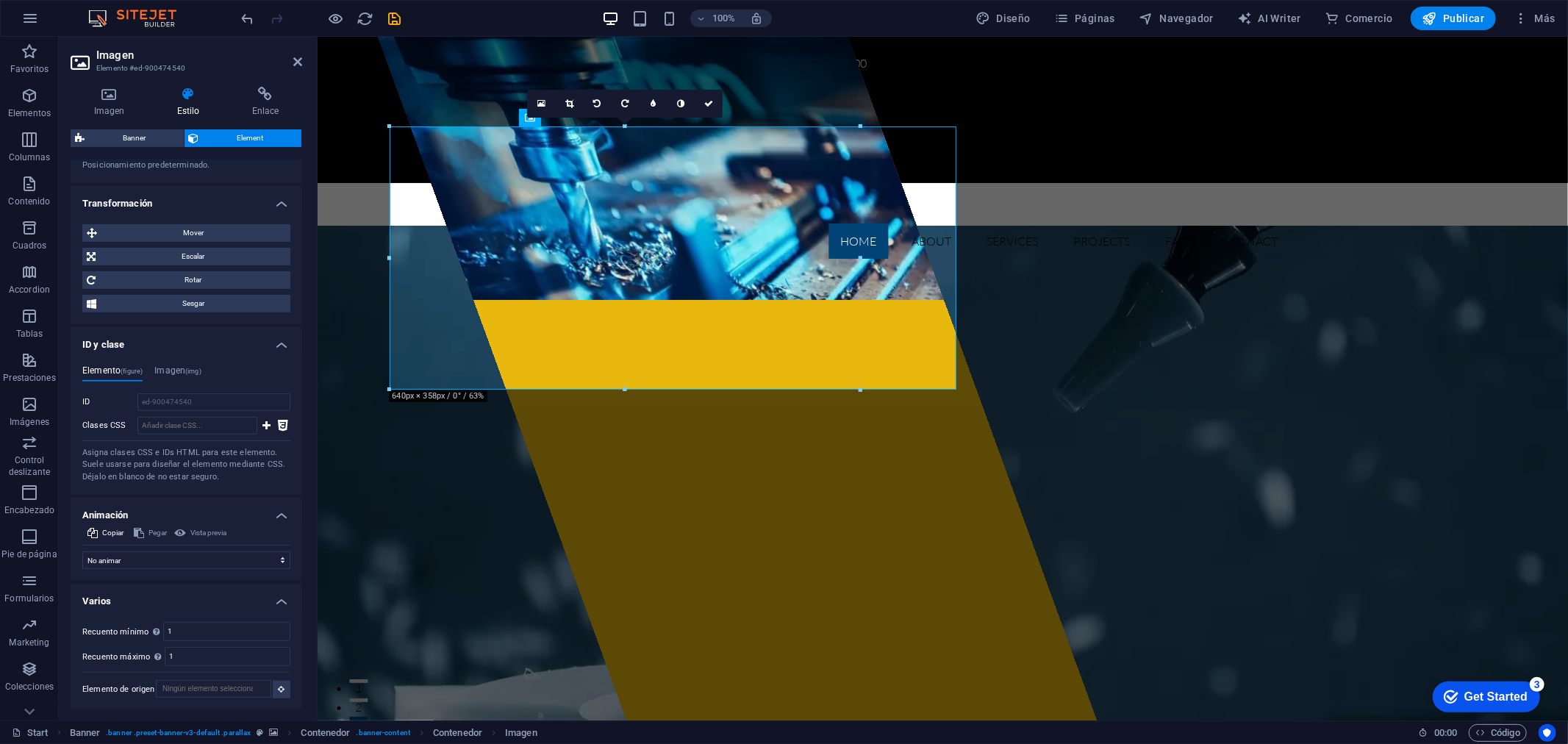
scroll to position [282, 0]
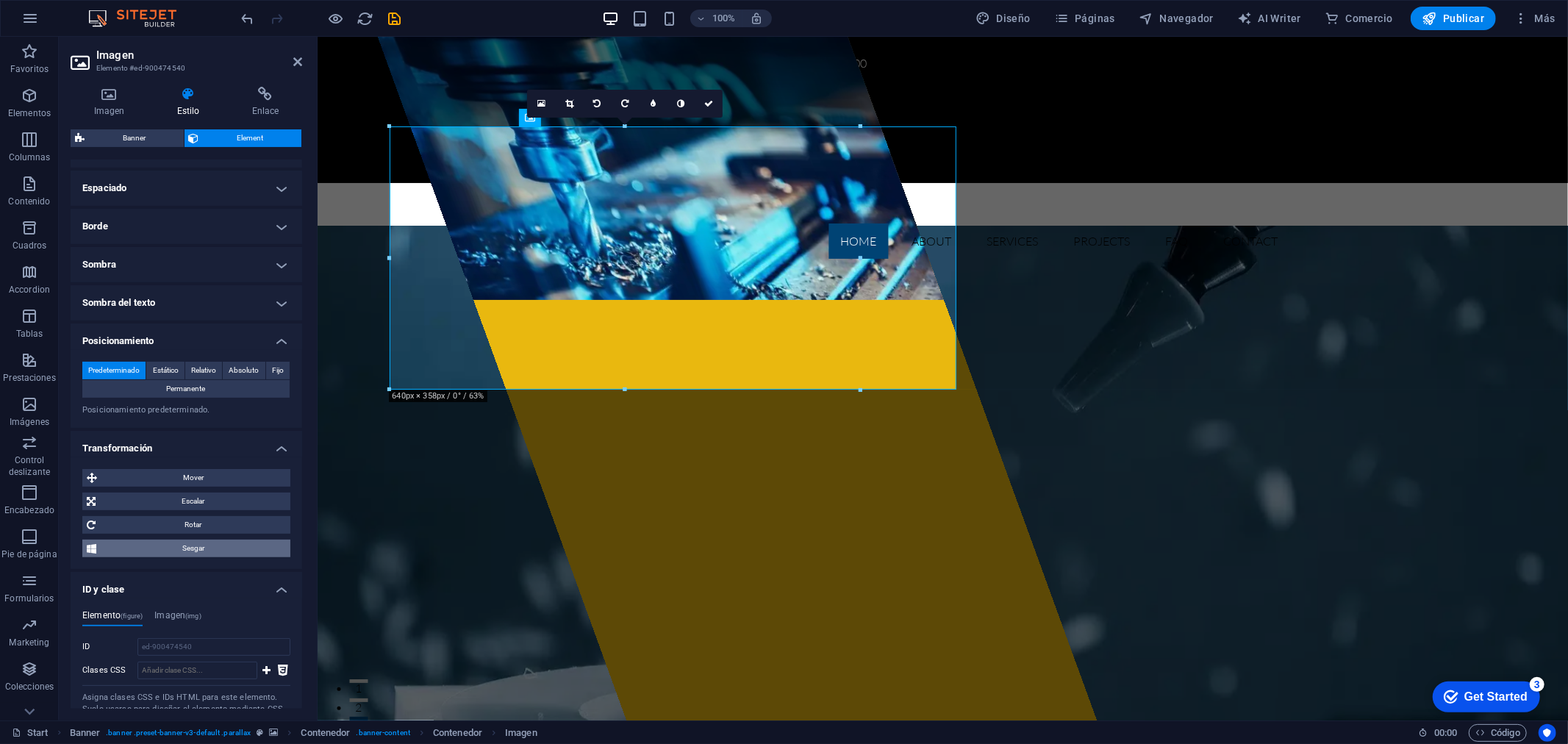
click at [197, 547] on span "Sesgar" at bounding box center [193, 548] width 185 height 18
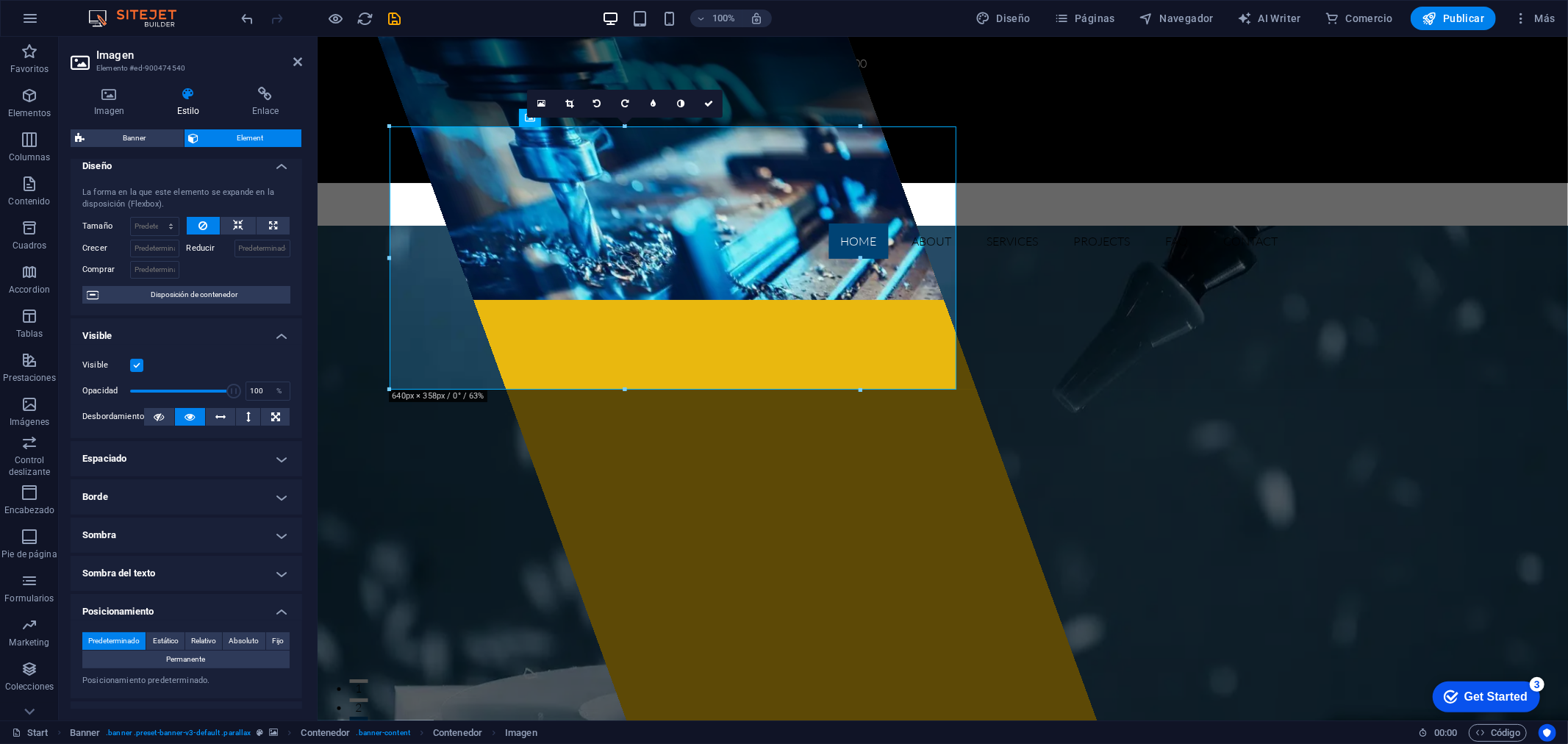
scroll to position [0, 0]
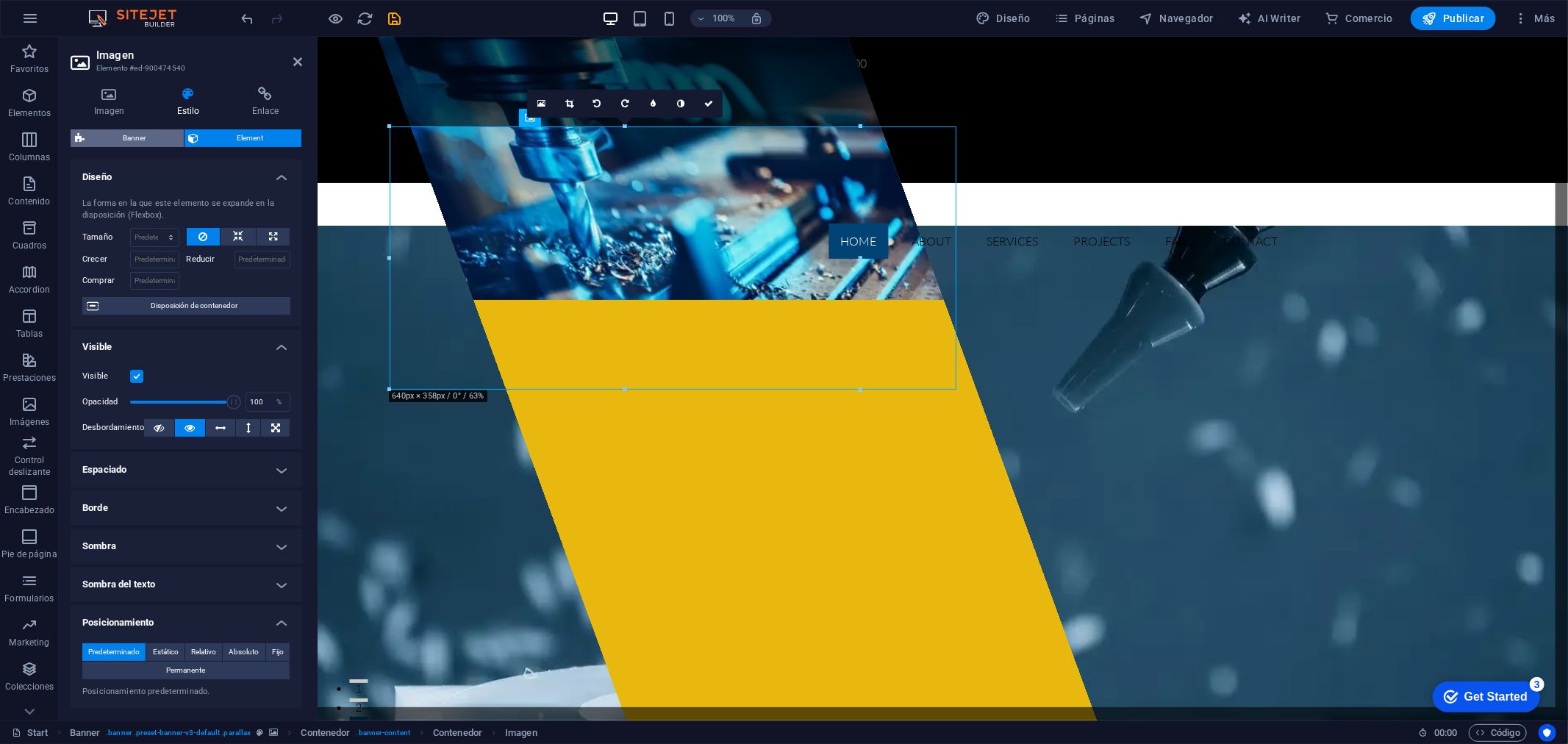
click at [122, 141] on span "Banner" at bounding box center [134, 138] width 90 height 18
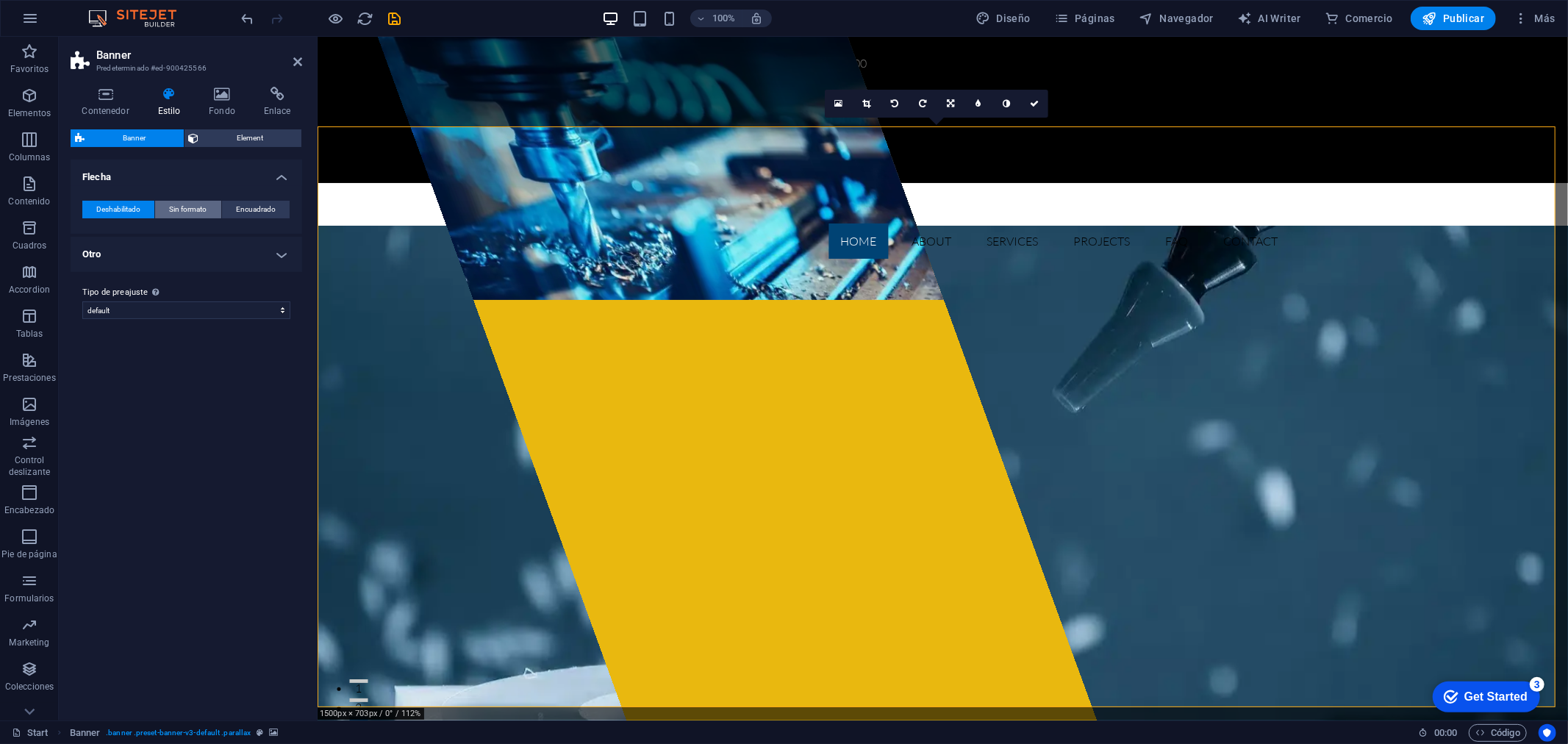
click at [184, 211] on span "Sin formato" at bounding box center [188, 209] width 38 height 18
click at [245, 207] on span "Encuadrado" at bounding box center [255, 209] width 39 height 18
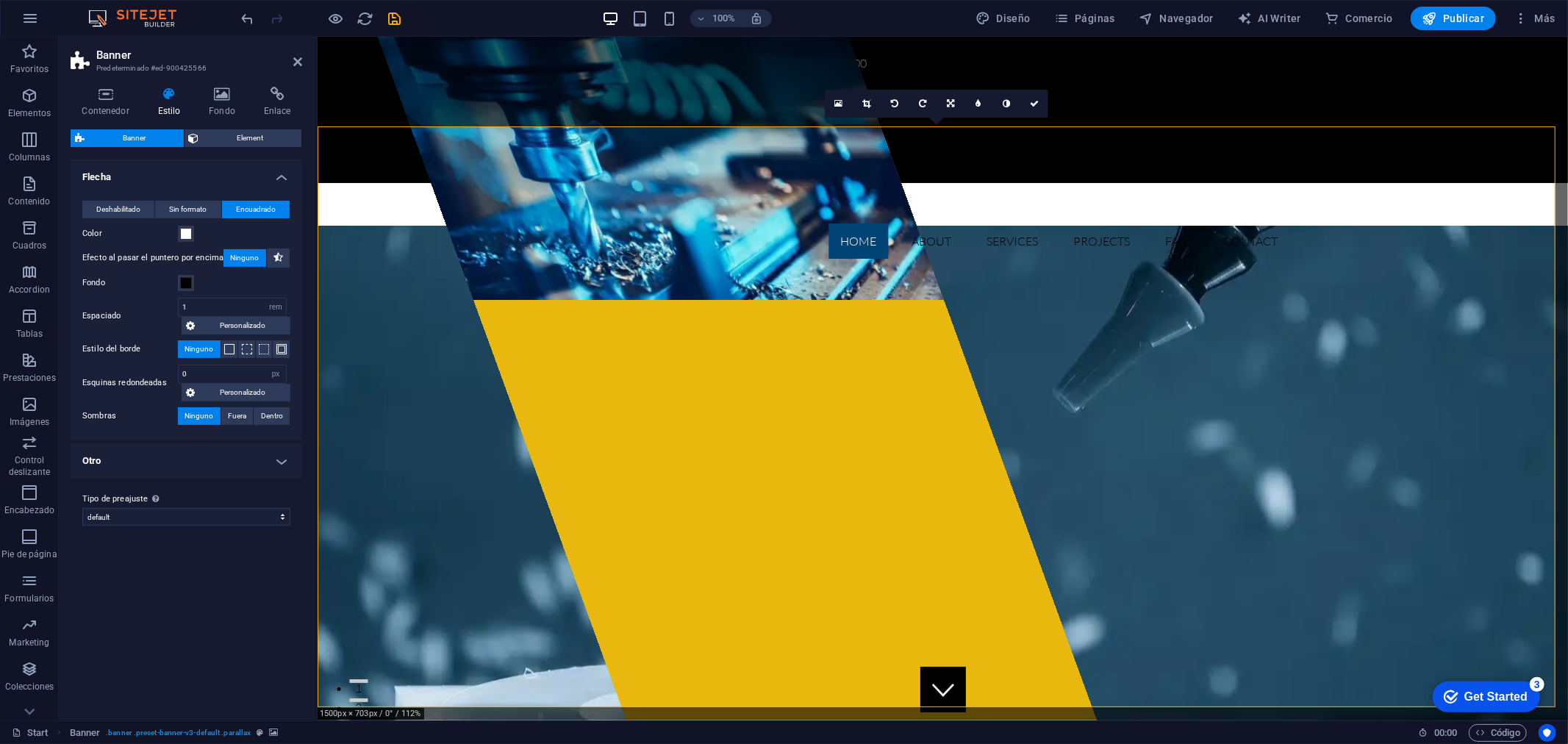
click at [126, 136] on span "Banner" at bounding box center [134, 138] width 90 height 18
click at [214, 143] on span "Element" at bounding box center [250, 138] width 94 height 18
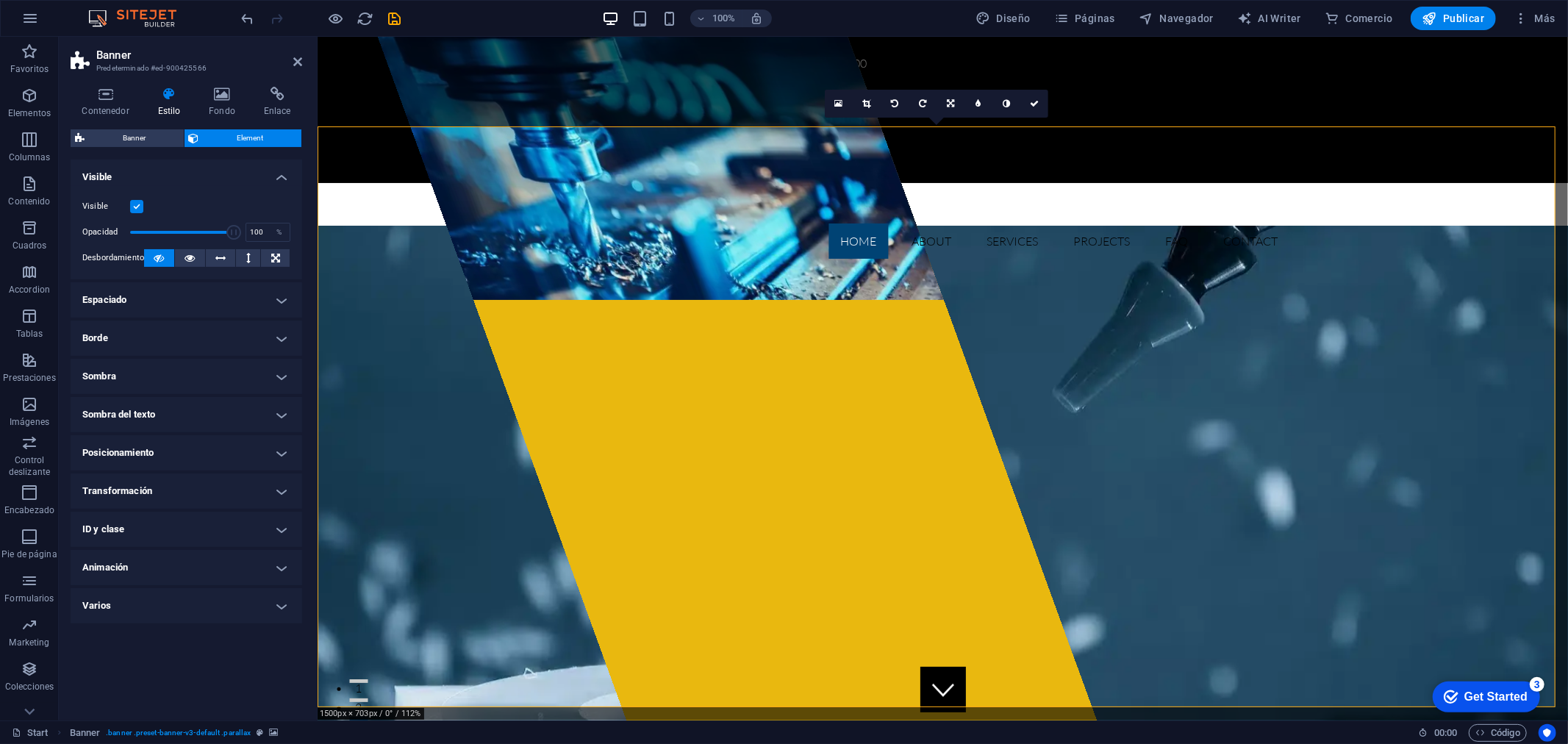
click at [230, 488] on h4 "Transformación" at bounding box center [186, 491] width 231 height 35
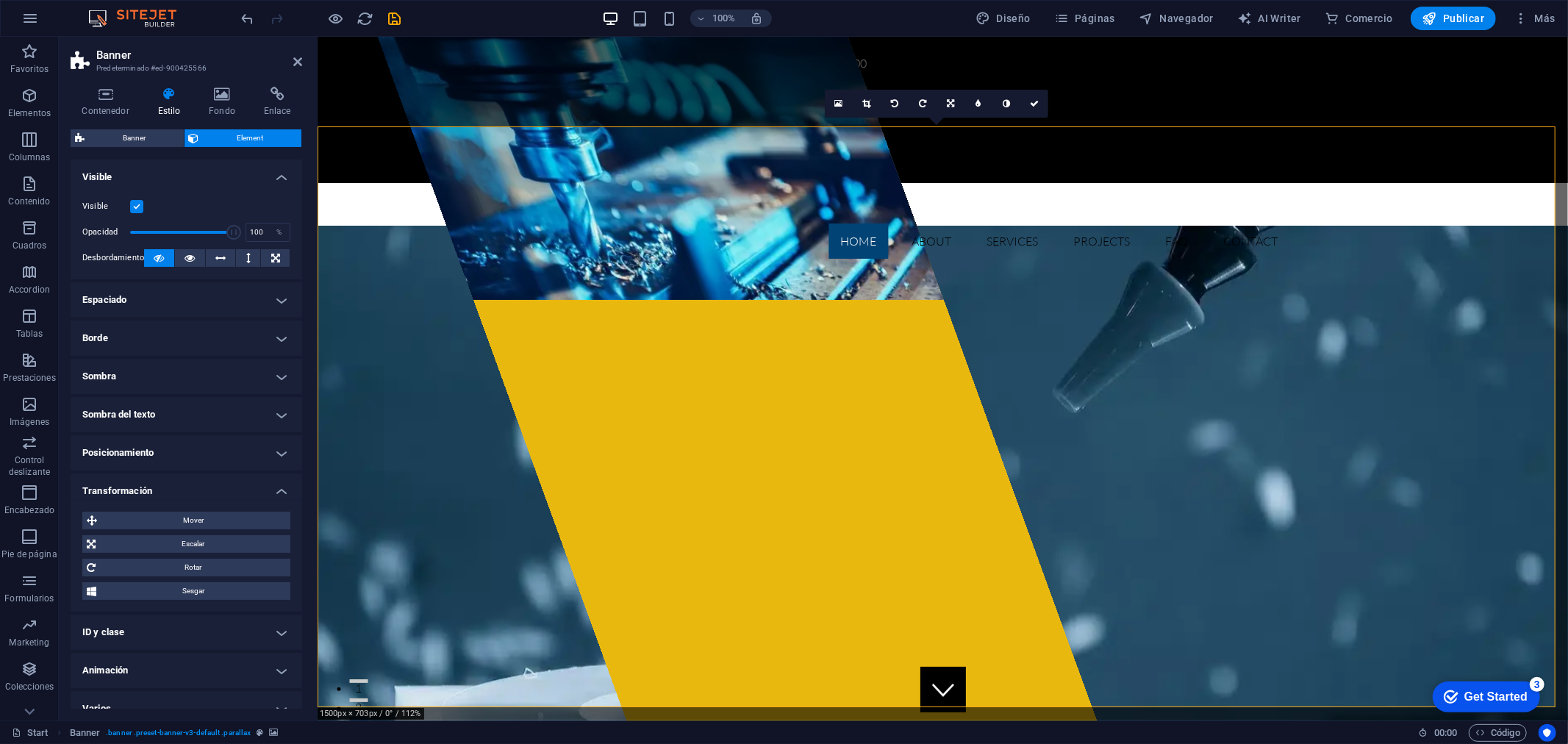
click at [192, 447] on h4 "Posicionamiento" at bounding box center [186, 453] width 231 height 35
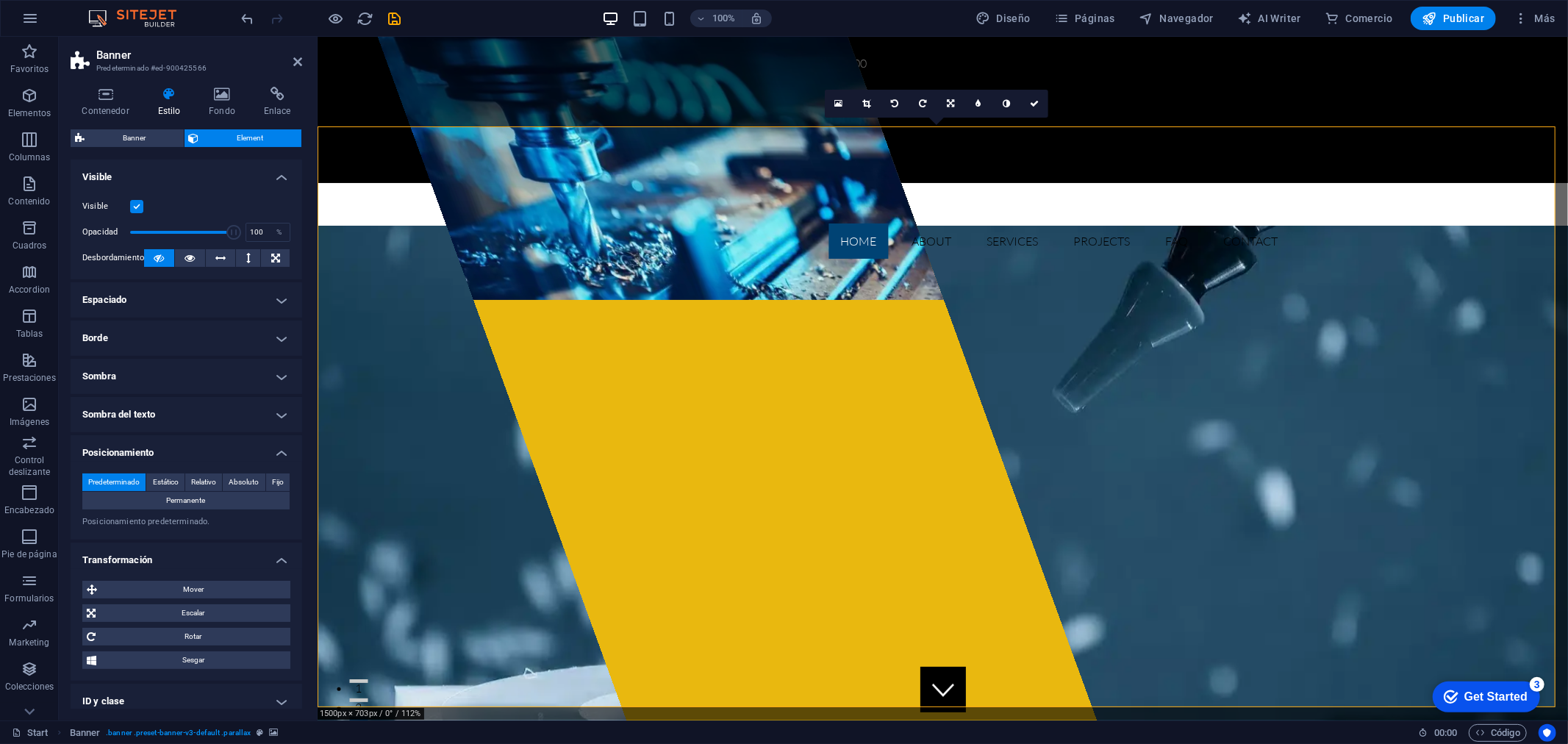
click at [159, 408] on h4 "Sombra del texto" at bounding box center [186, 415] width 231 height 35
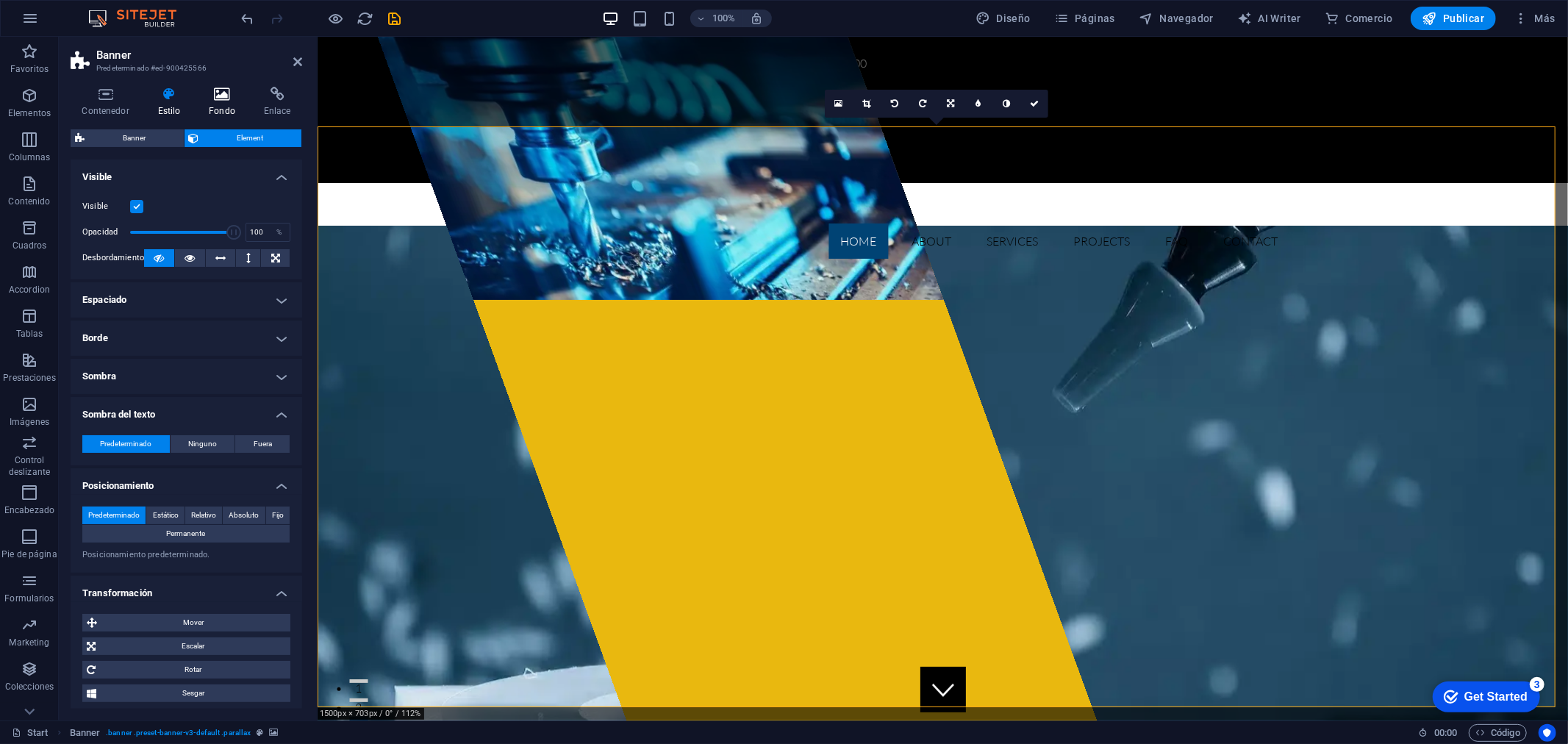
click at [228, 105] on h4 "Fondo" at bounding box center [225, 102] width 55 height 31
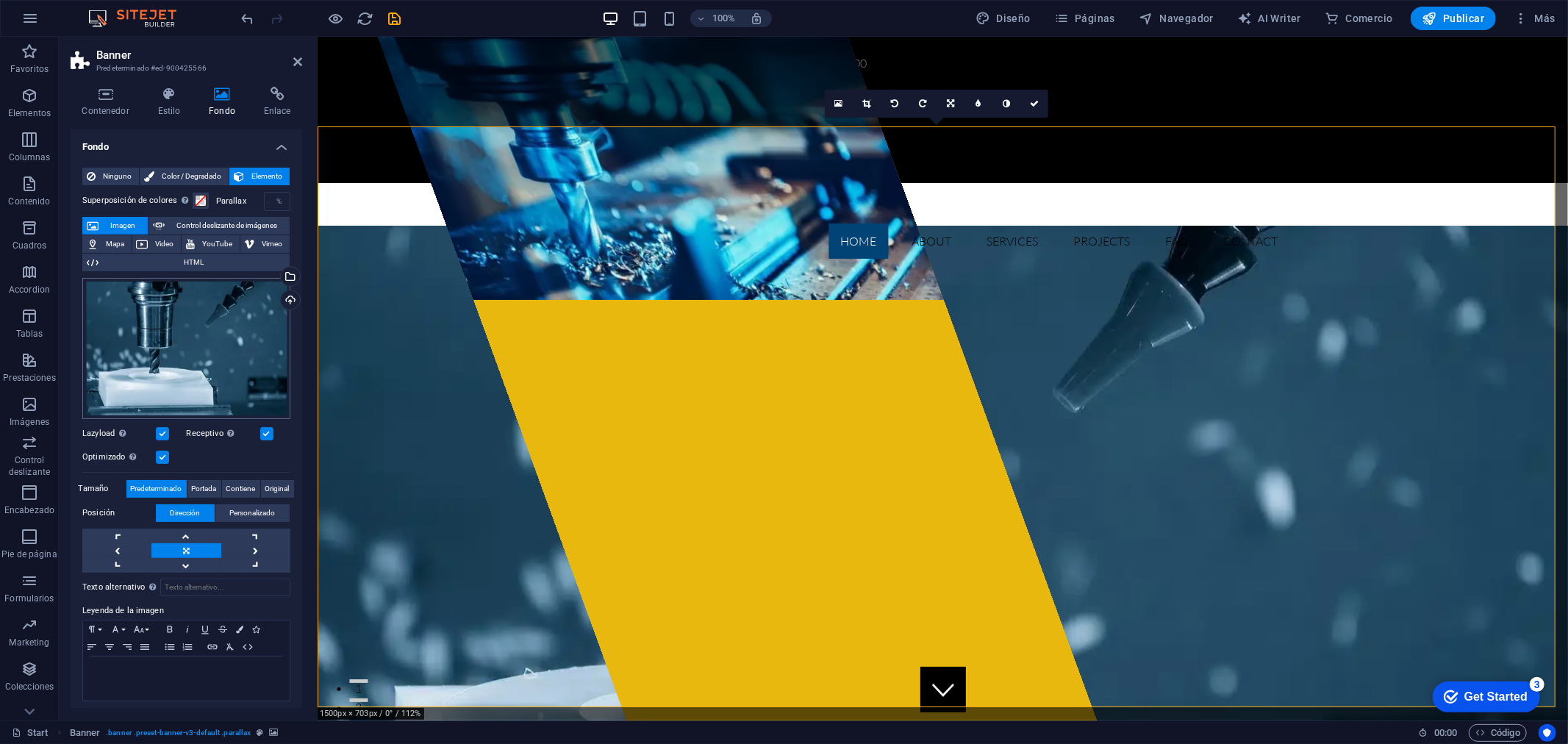
scroll to position [3, 0]
click at [160, 426] on label at bounding box center [162, 431] width 13 height 13
click at [0, 0] on input "Lazyload La carga de imágenes tras la carga de la página mejora la velocidad de…" at bounding box center [0, 0] width 0 height 0
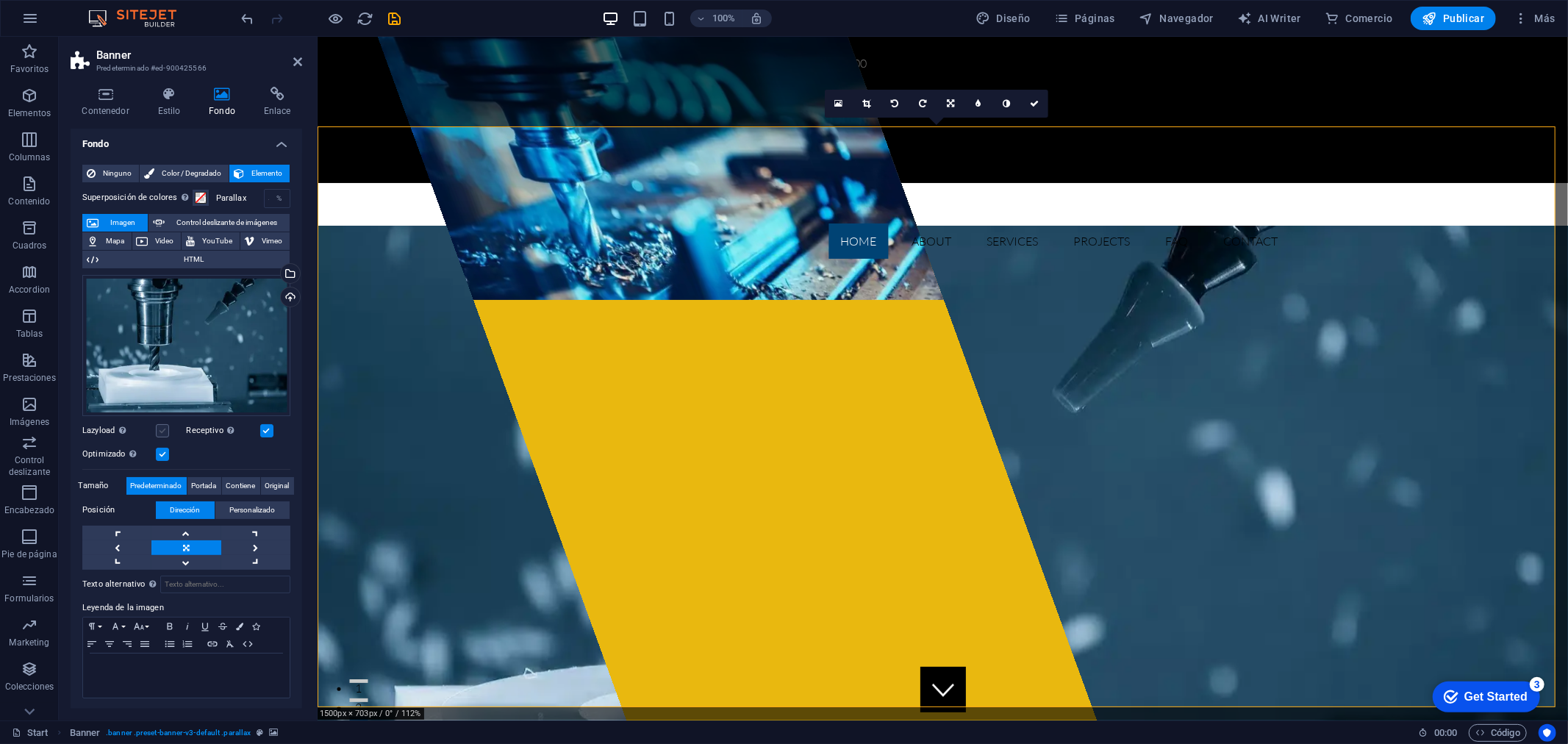
click at [163, 424] on label at bounding box center [162, 431] width 13 height 13
click at [0, 0] on input "Lazyload La carga de imágenes tras la carga de la página mejora la velocidad de…" at bounding box center [0, 0] width 0 height 0
click at [207, 356] on div "Arrastra archivos aquí, haz clic para escoger archivos o selecciona archivos de…" at bounding box center [186, 345] width 208 height 141
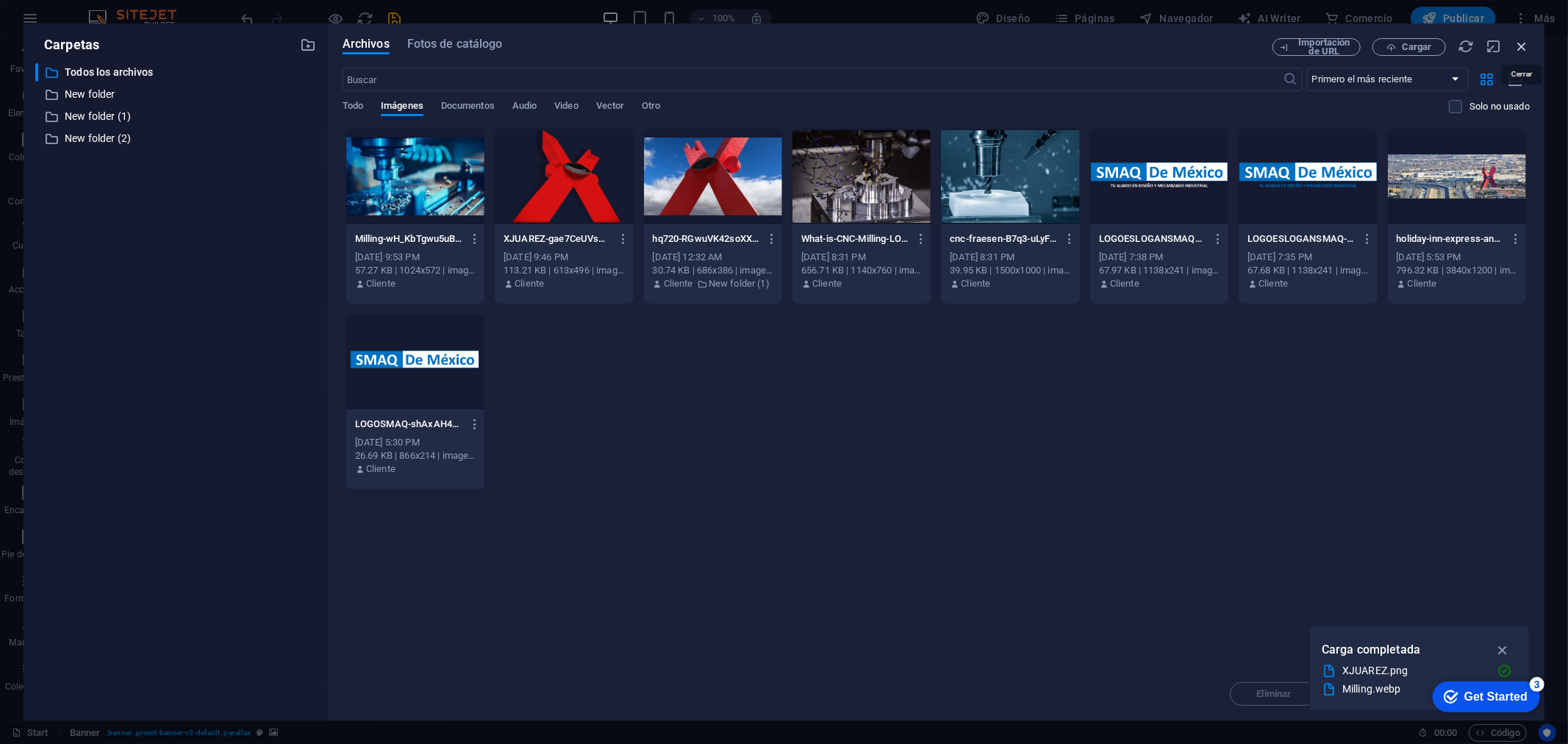
click at [1525, 52] on icon "button" at bounding box center [1521, 46] width 16 height 16
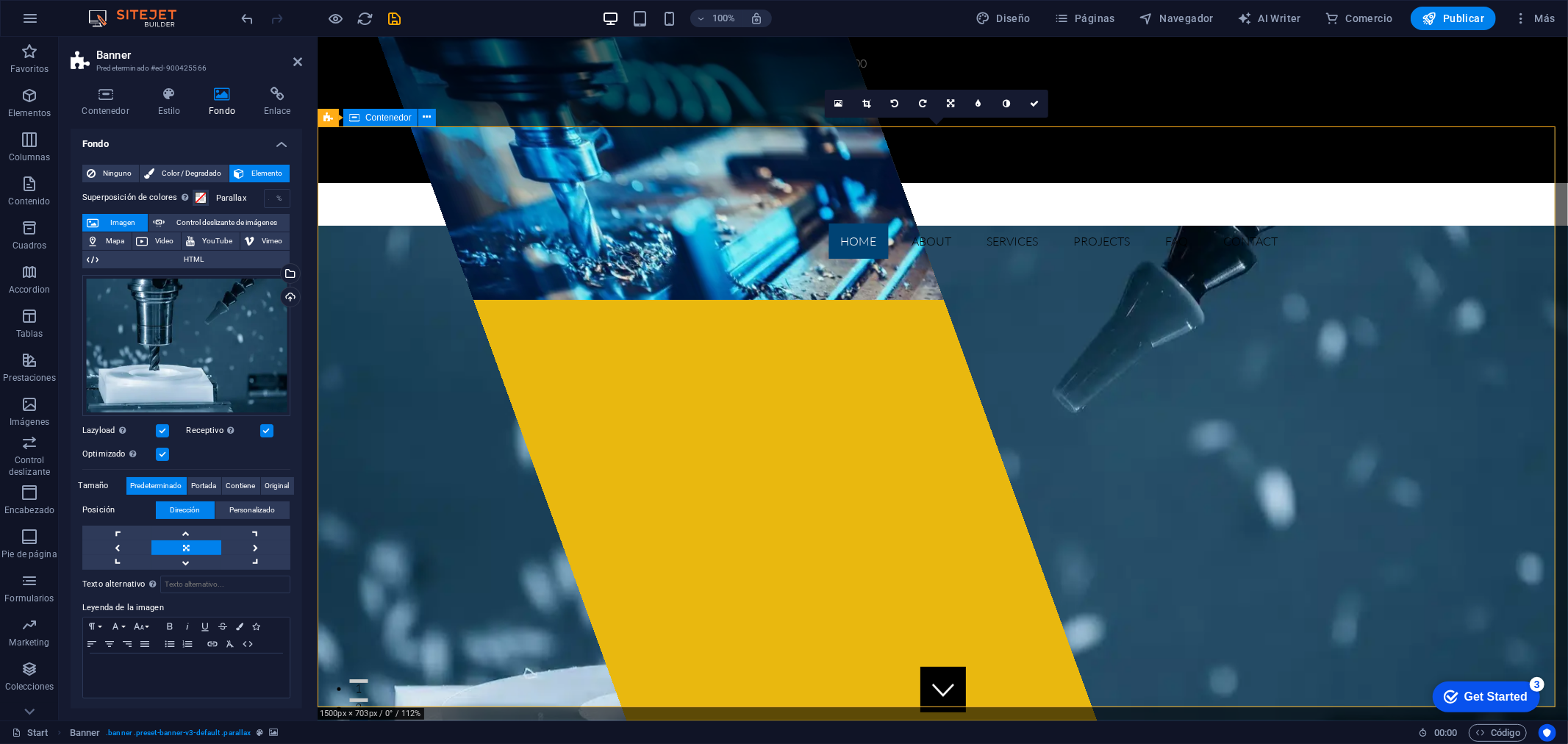
click at [599, 254] on figure at bounding box center [659, 167] width 566 height 263
click at [544, 273] on figure at bounding box center [659, 167] width 566 height 263
click at [482, 115] on icon at bounding box center [483, 117] width 8 height 15
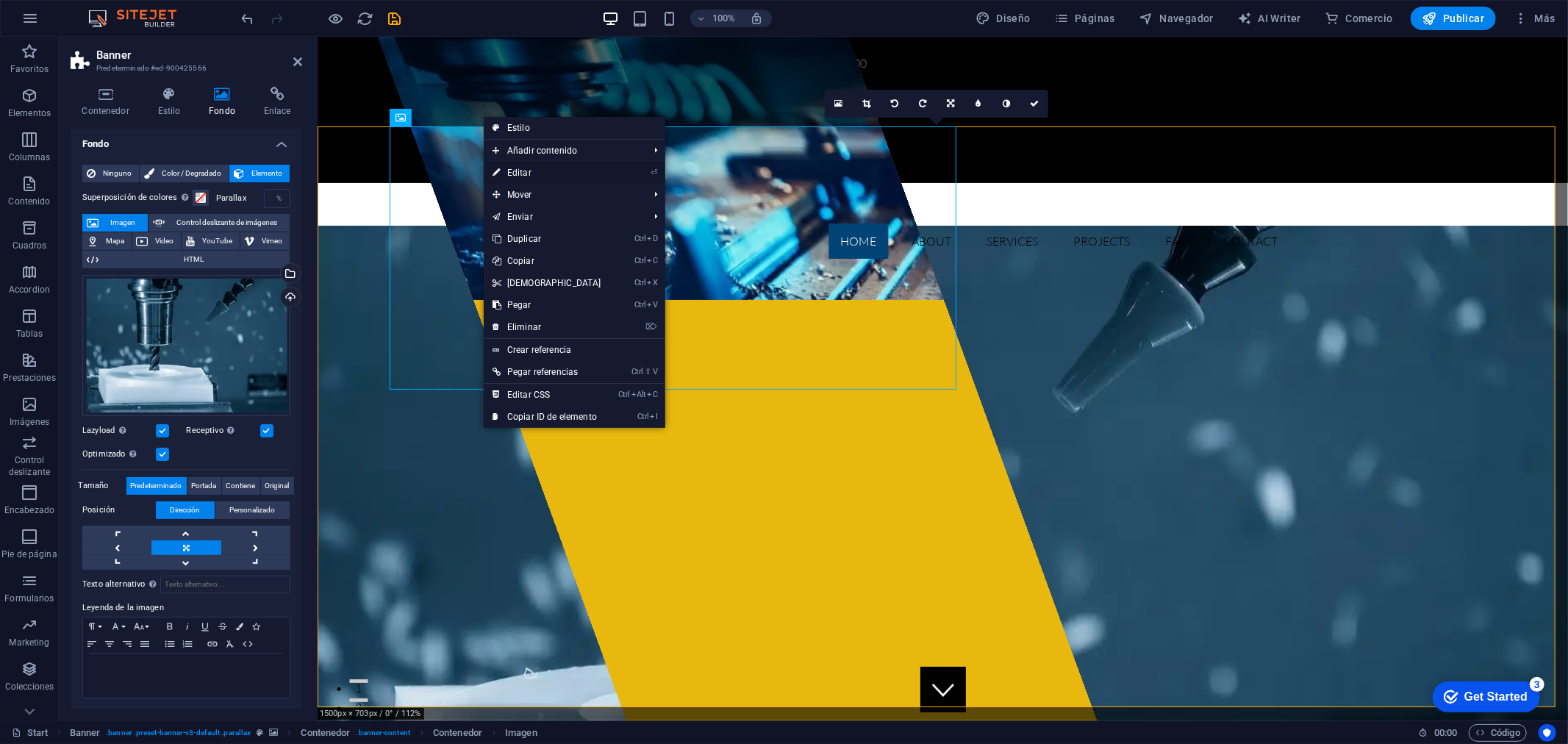
click at [547, 169] on link "⏎ Editar" at bounding box center [547, 172] width 126 height 22
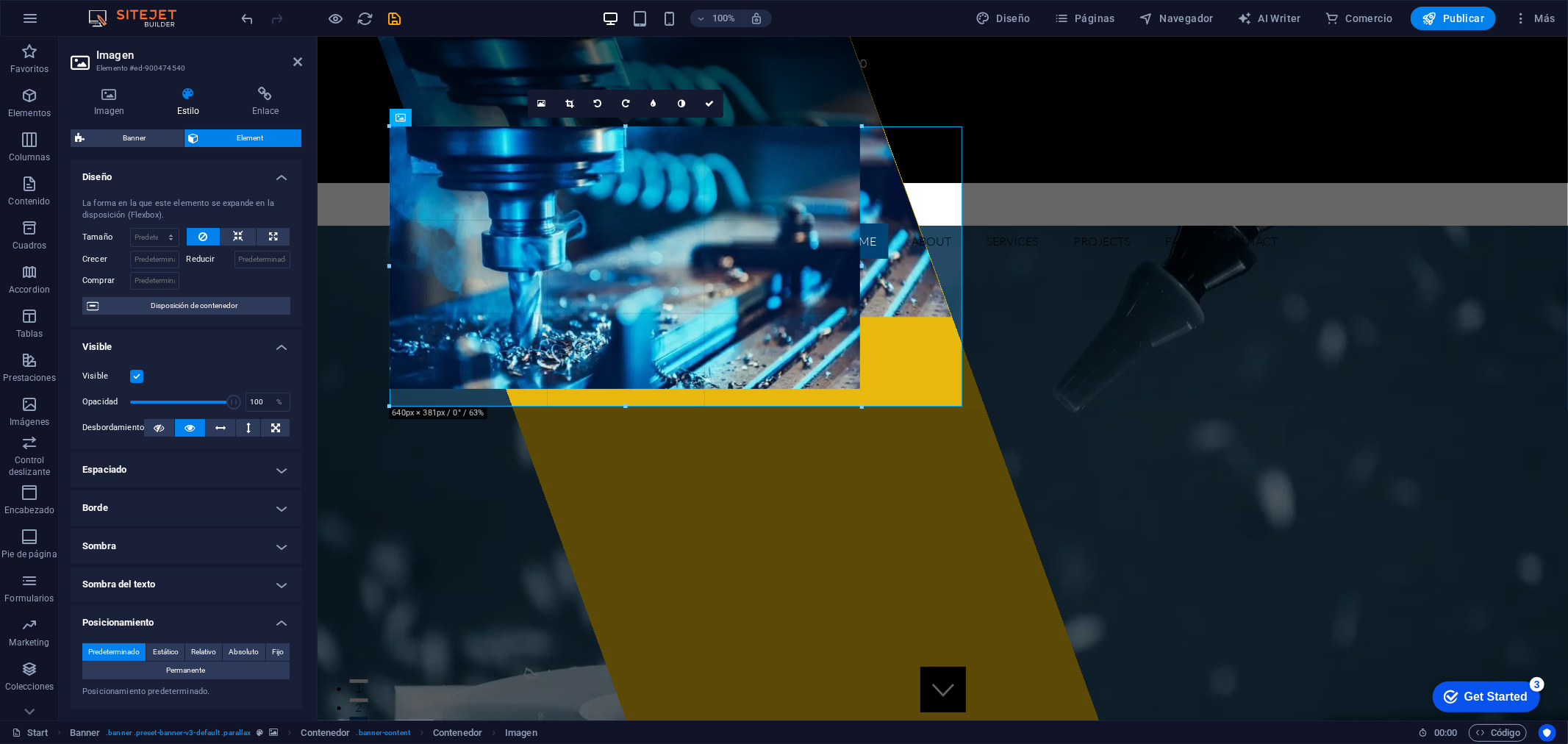
drag, startPoint x: 566, startPoint y: 388, endPoint x: 568, endPoint y: 405, distance: 17.1
click at [568, 405] on div at bounding box center [626, 407] width 472 height 5
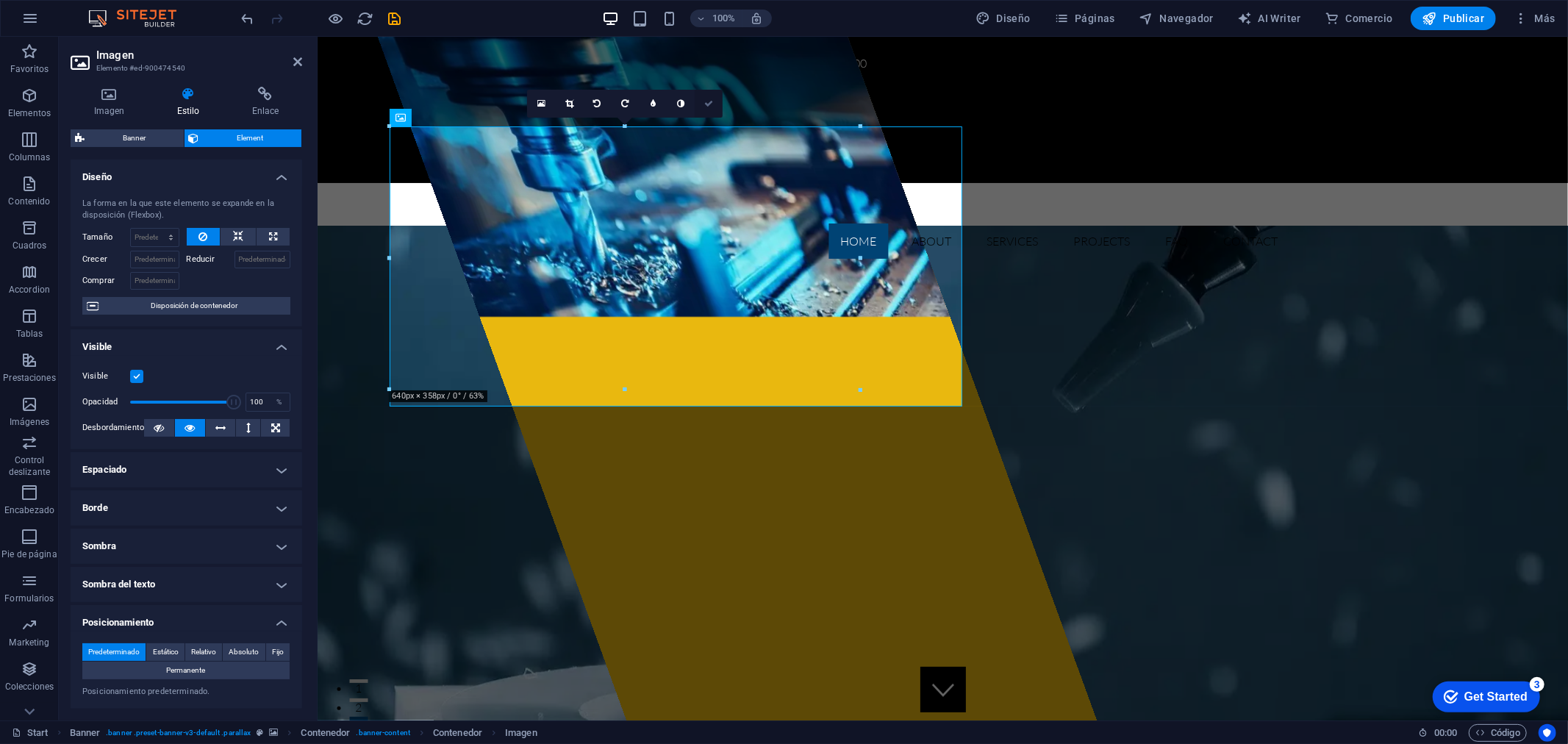
click at [710, 105] on icon at bounding box center [708, 103] width 9 height 9
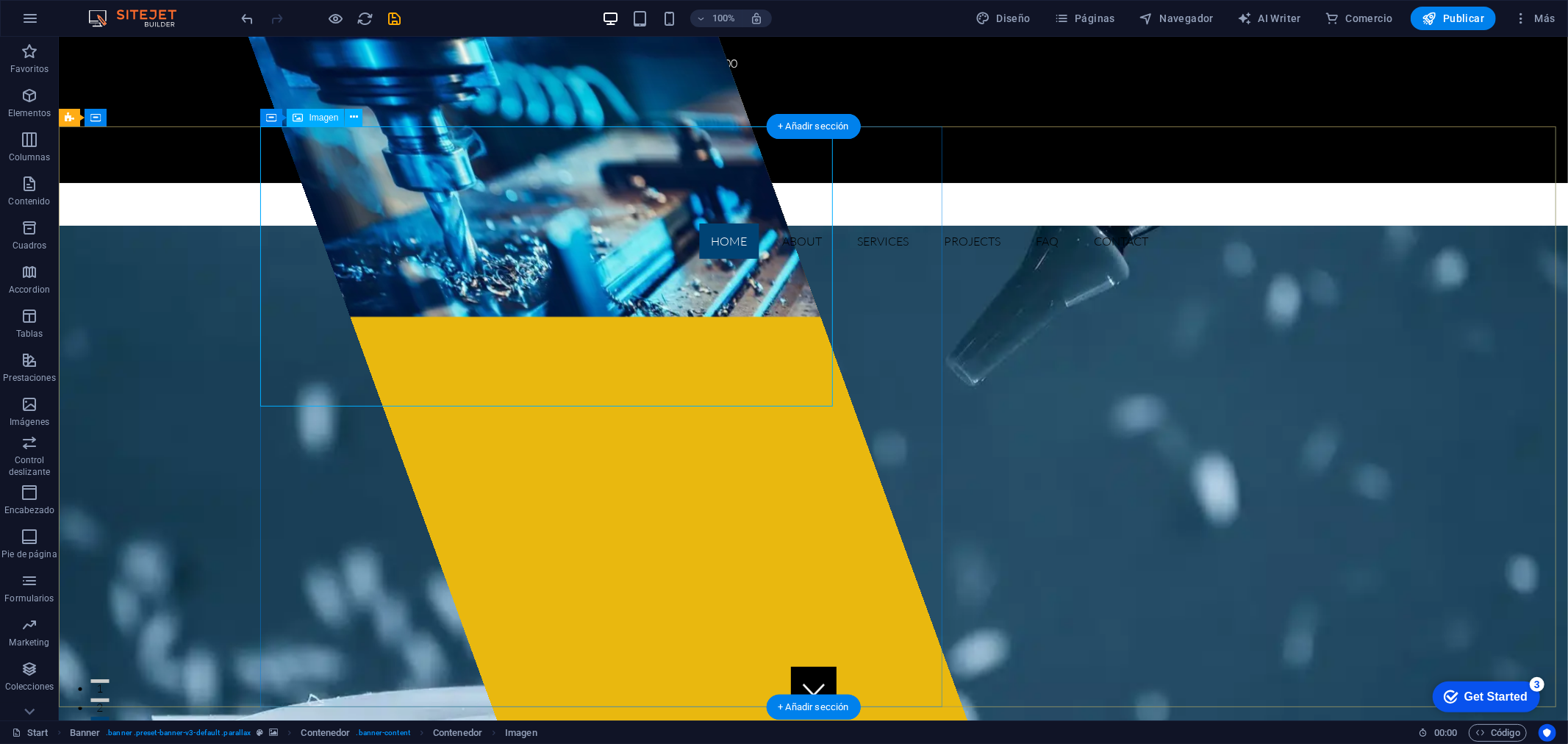
click at [492, 210] on figure at bounding box center [533, 176] width 573 height 280
click at [435, 193] on figure at bounding box center [533, 176] width 573 height 280
click at [351, 112] on icon at bounding box center [354, 117] width 8 height 15
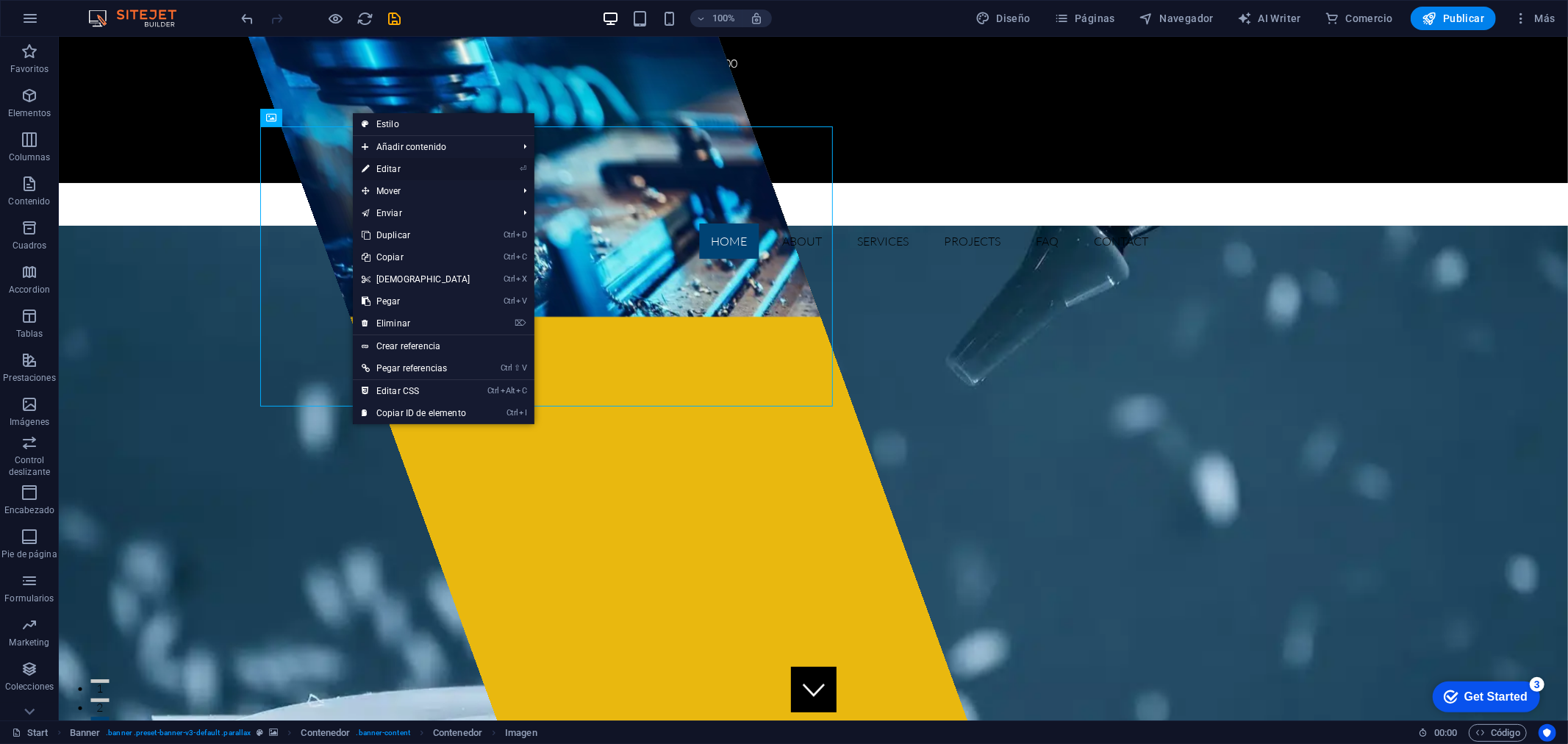
click at [416, 167] on link "⏎ Editar" at bounding box center [416, 168] width 126 height 22
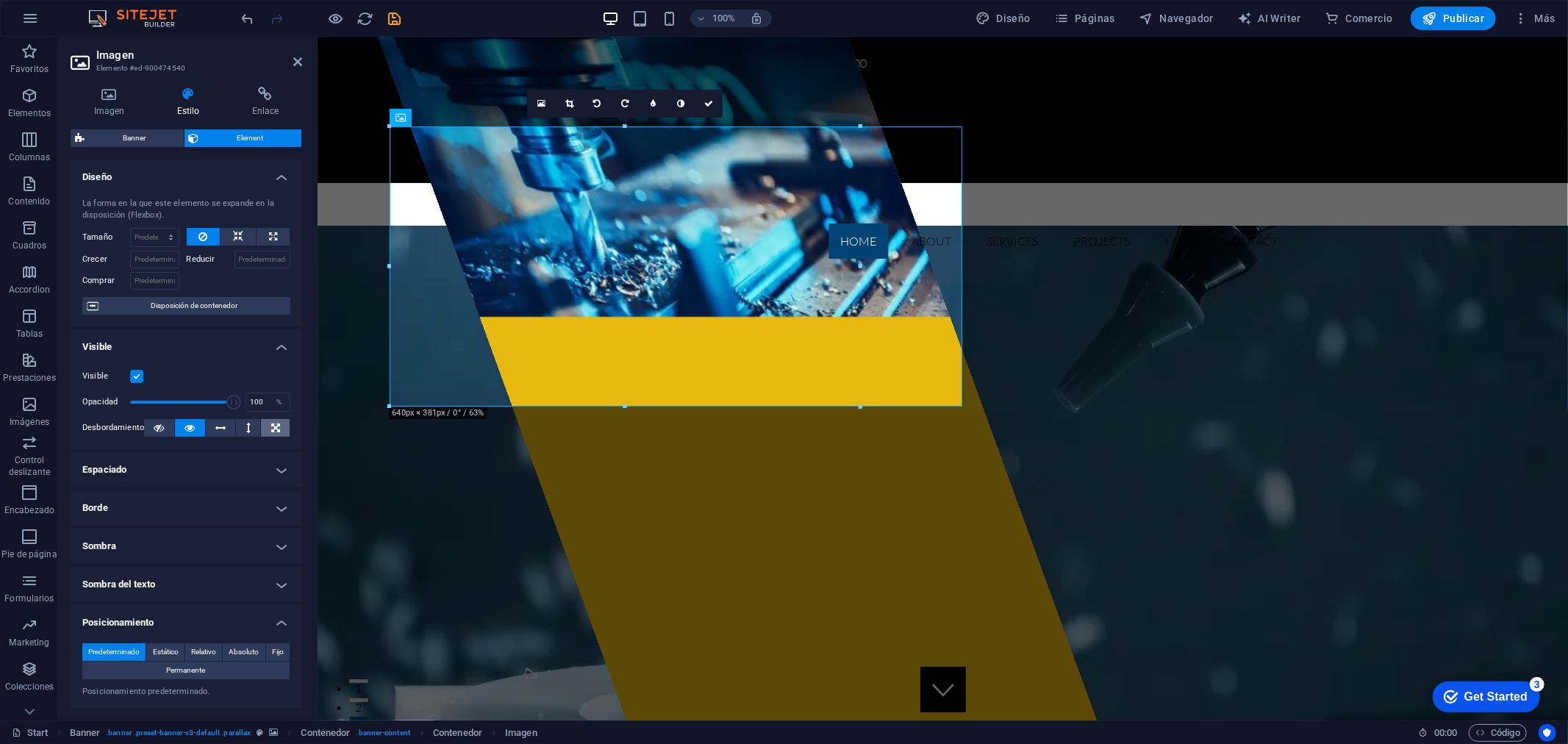
click at [271, 431] on icon at bounding box center [275, 428] width 9 height 18
click at [253, 430] on button at bounding box center [248, 428] width 24 height 18
click at [228, 428] on button at bounding box center [221, 428] width 30 height 18
click at [224, 473] on h4 "Espaciado" at bounding box center [186, 469] width 231 height 35
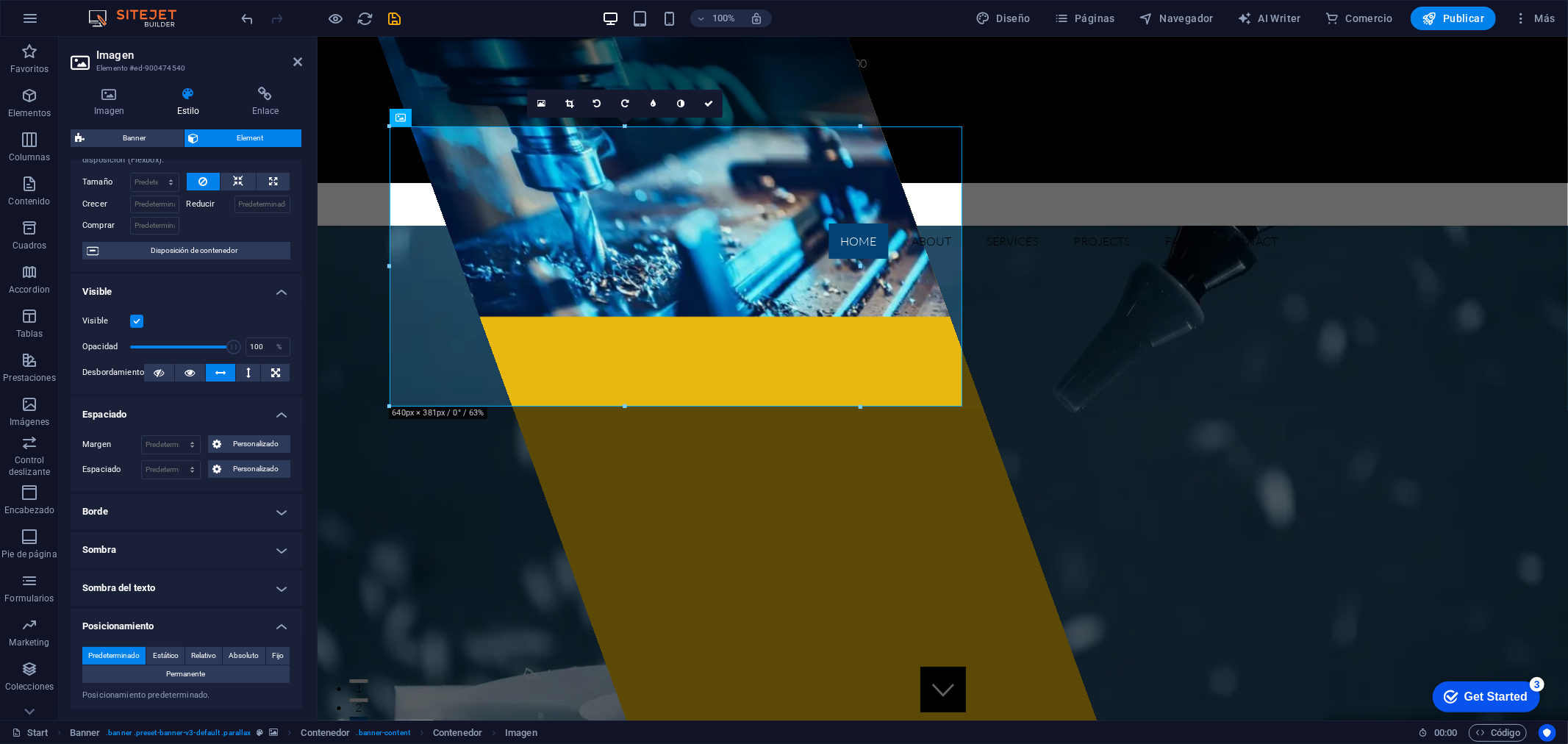
scroll to position [81, 0]
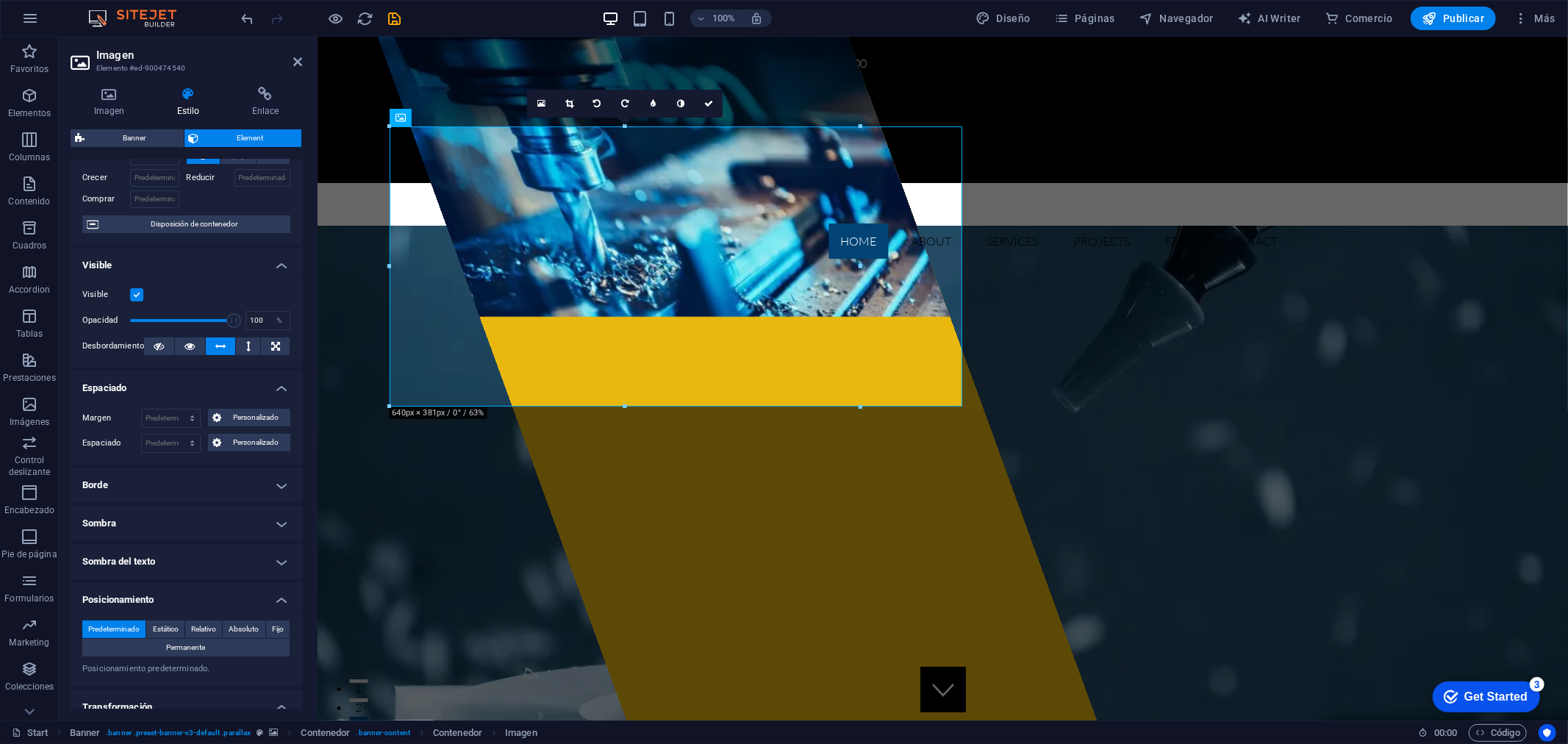
click at [216, 523] on h4 "Sombra" at bounding box center [186, 523] width 231 height 35
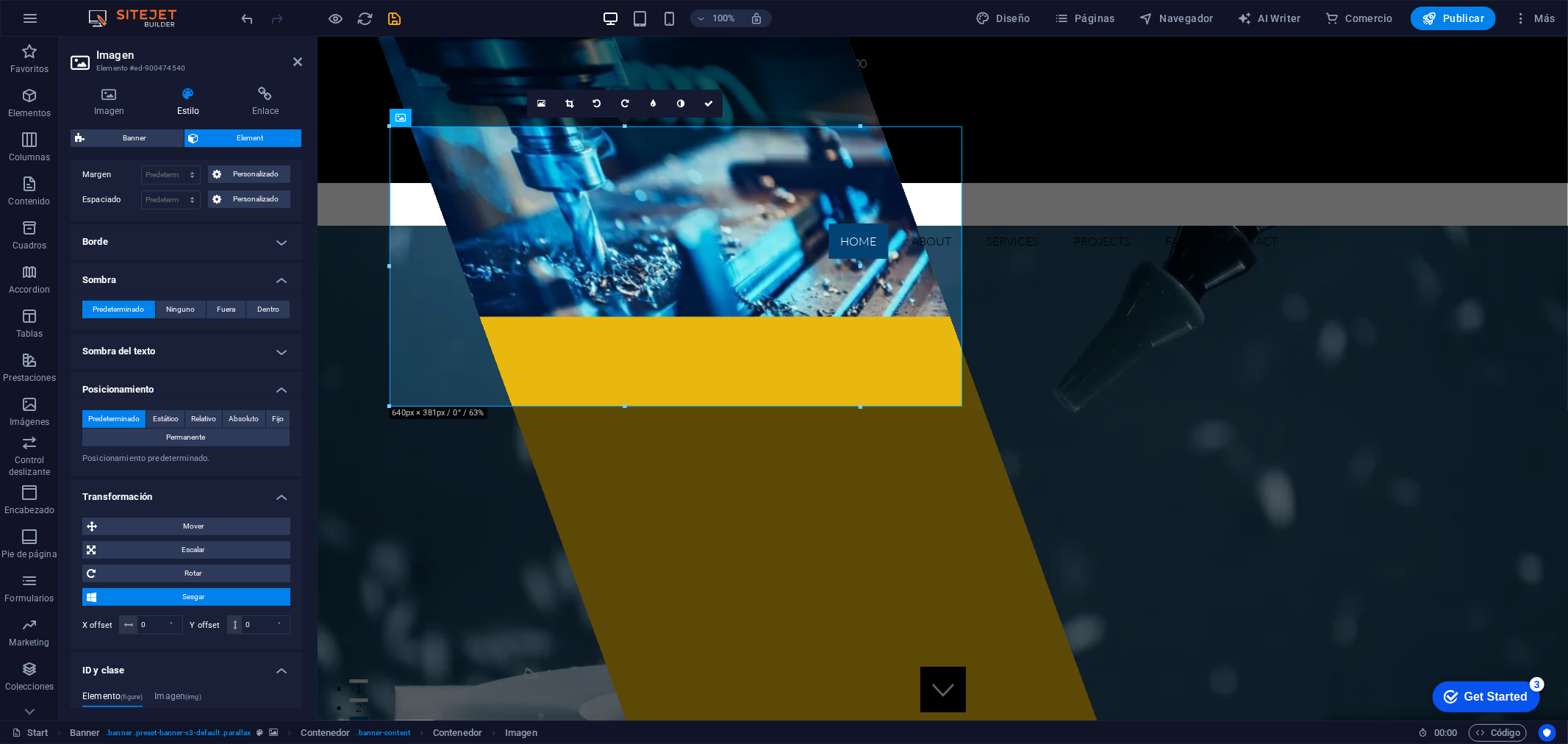
scroll to position [326, 0]
click at [234, 497] on h4 "Transformación" at bounding box center [186, 490] width 231 height 27
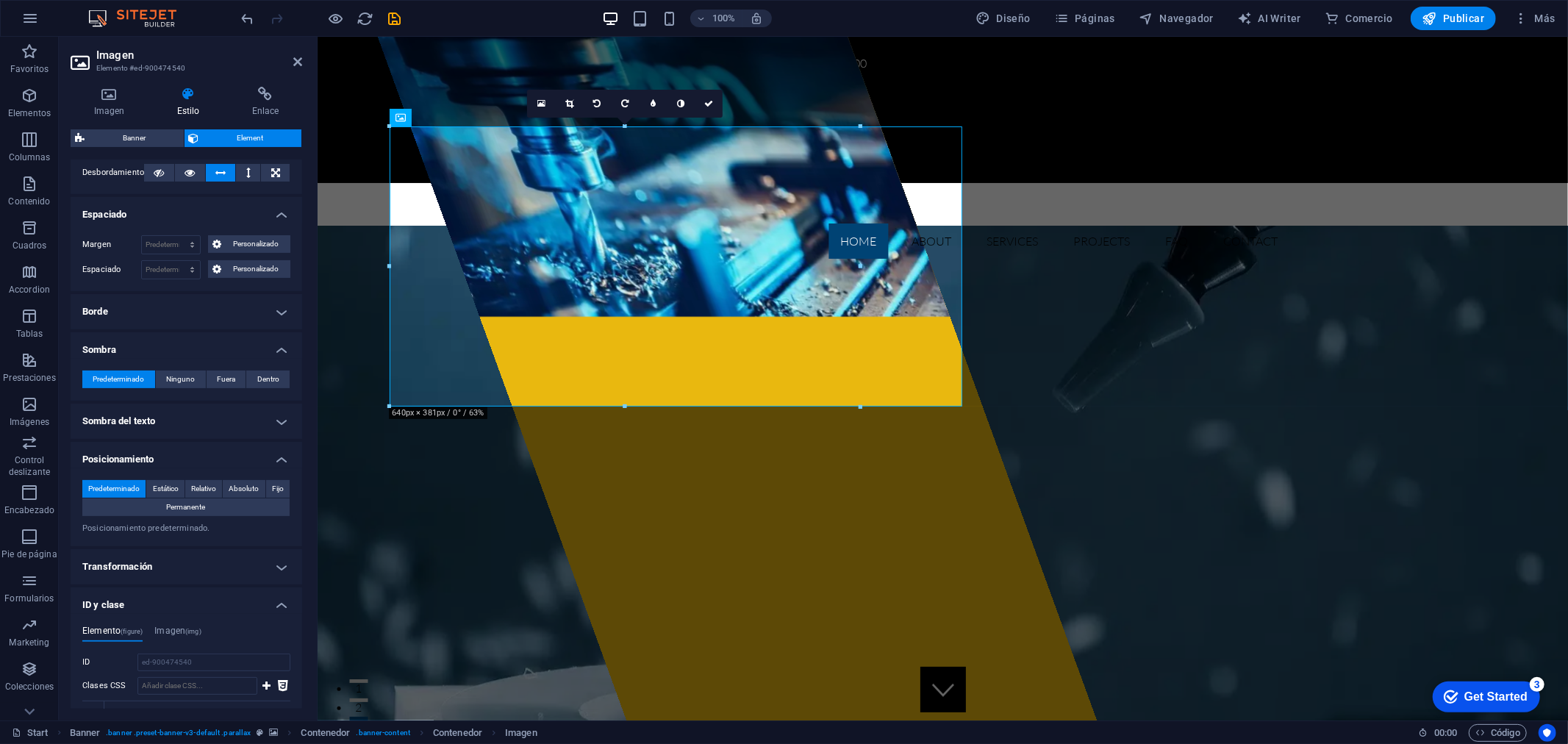
scroll to position [231, 0]
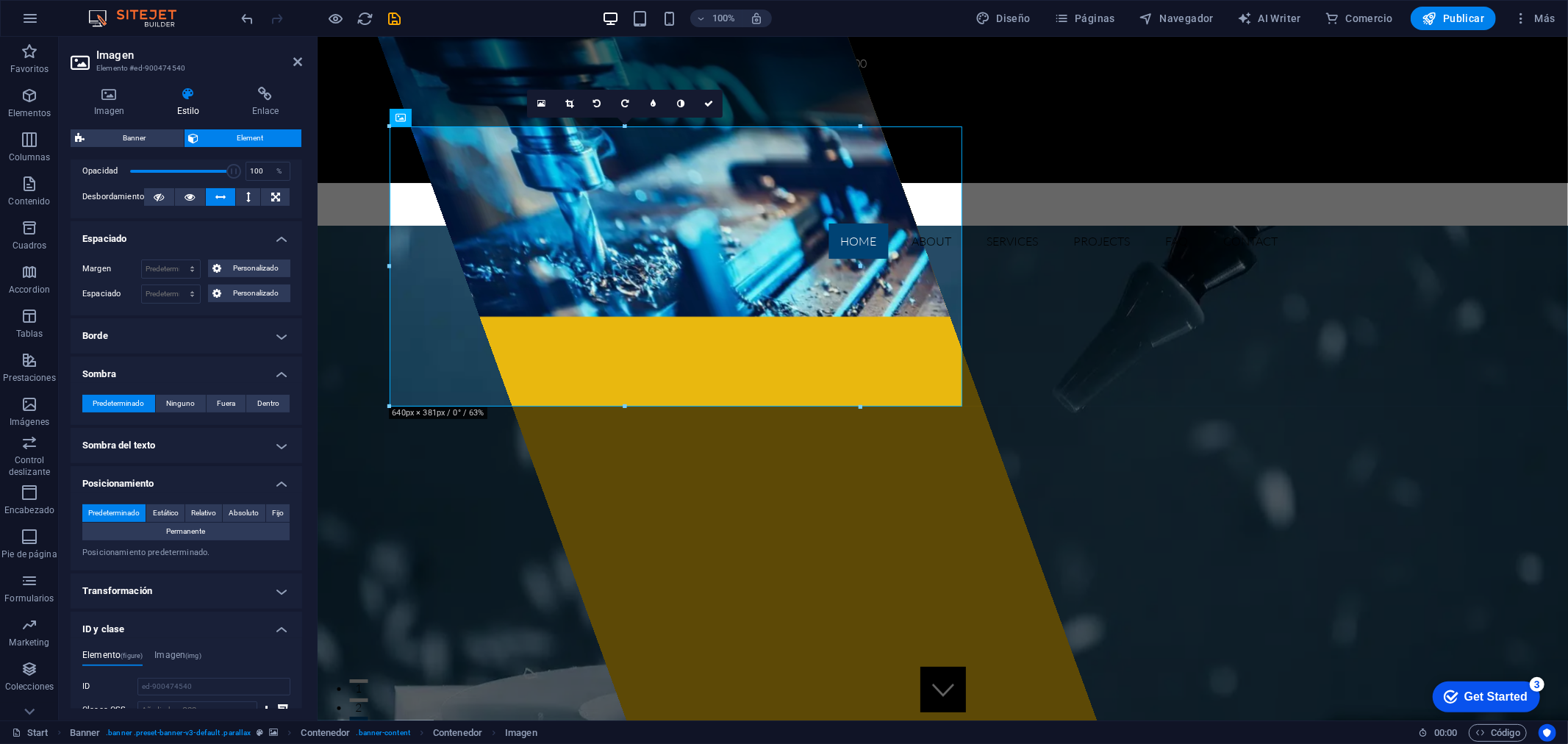
click at [214, 335] on h4 "Borde" at bounding box center [186, 336] width 231 height 35
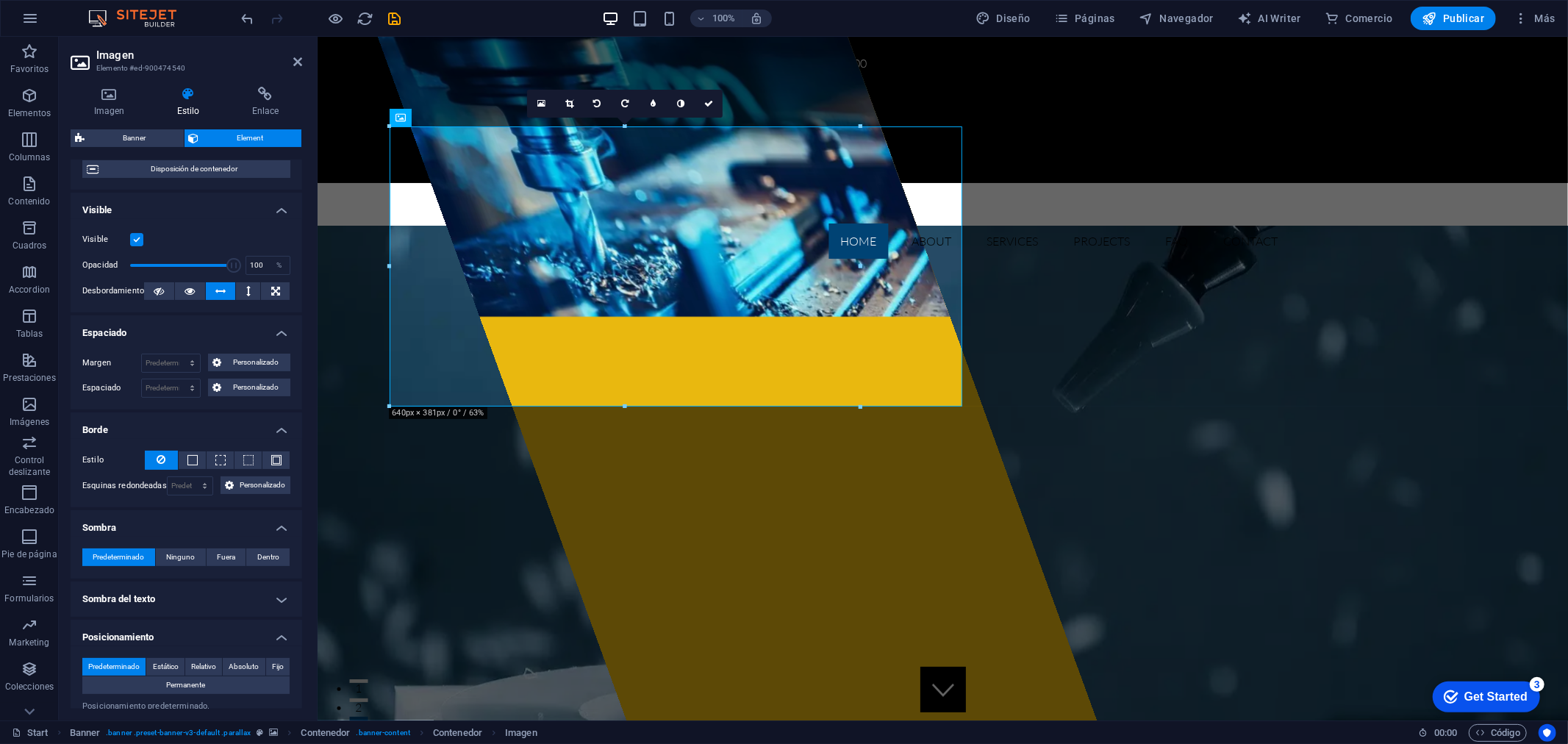
scroll to position [0, 0]
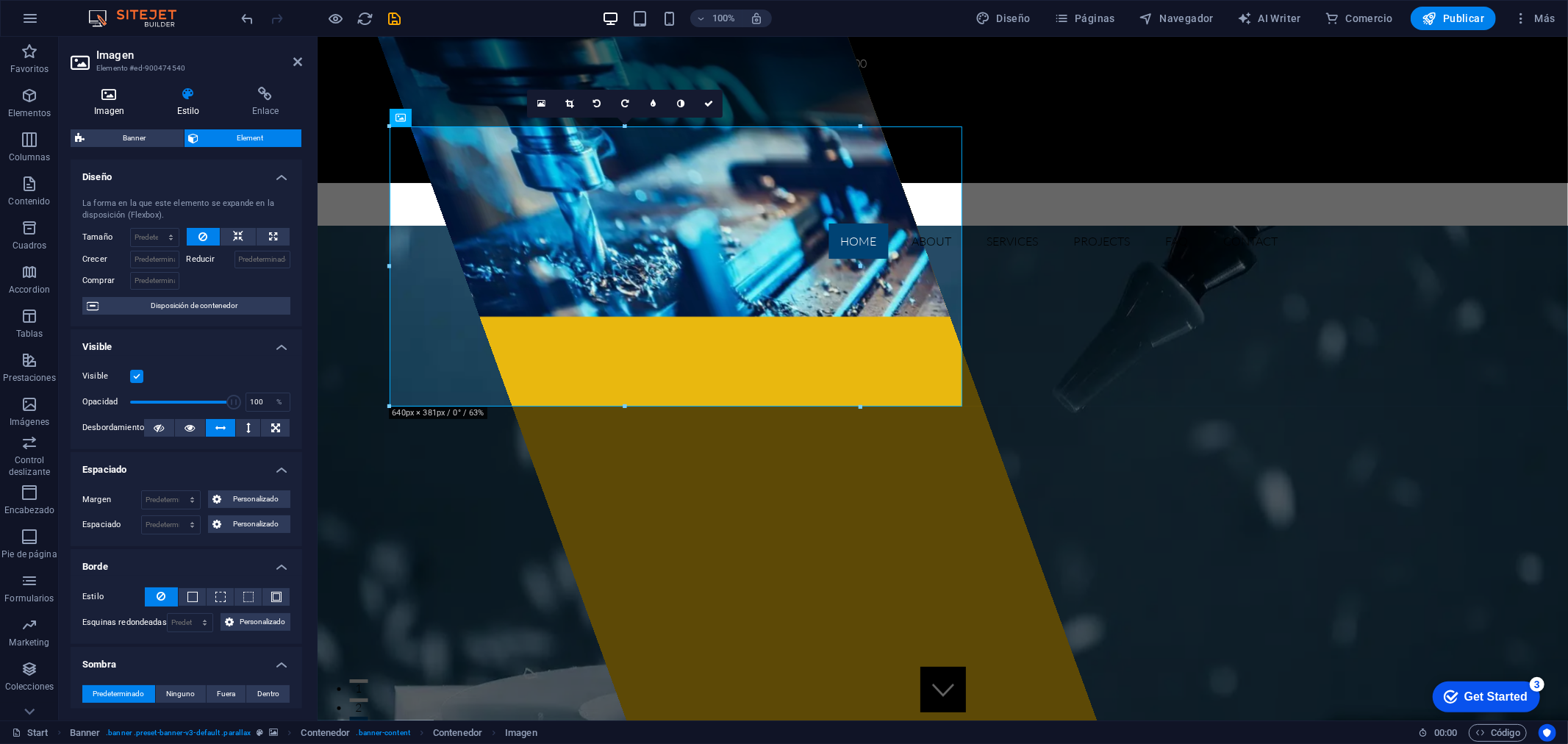
click at [113, 105] on h4 "Imagen" at bounding box center [112, 102] width 83 height 31
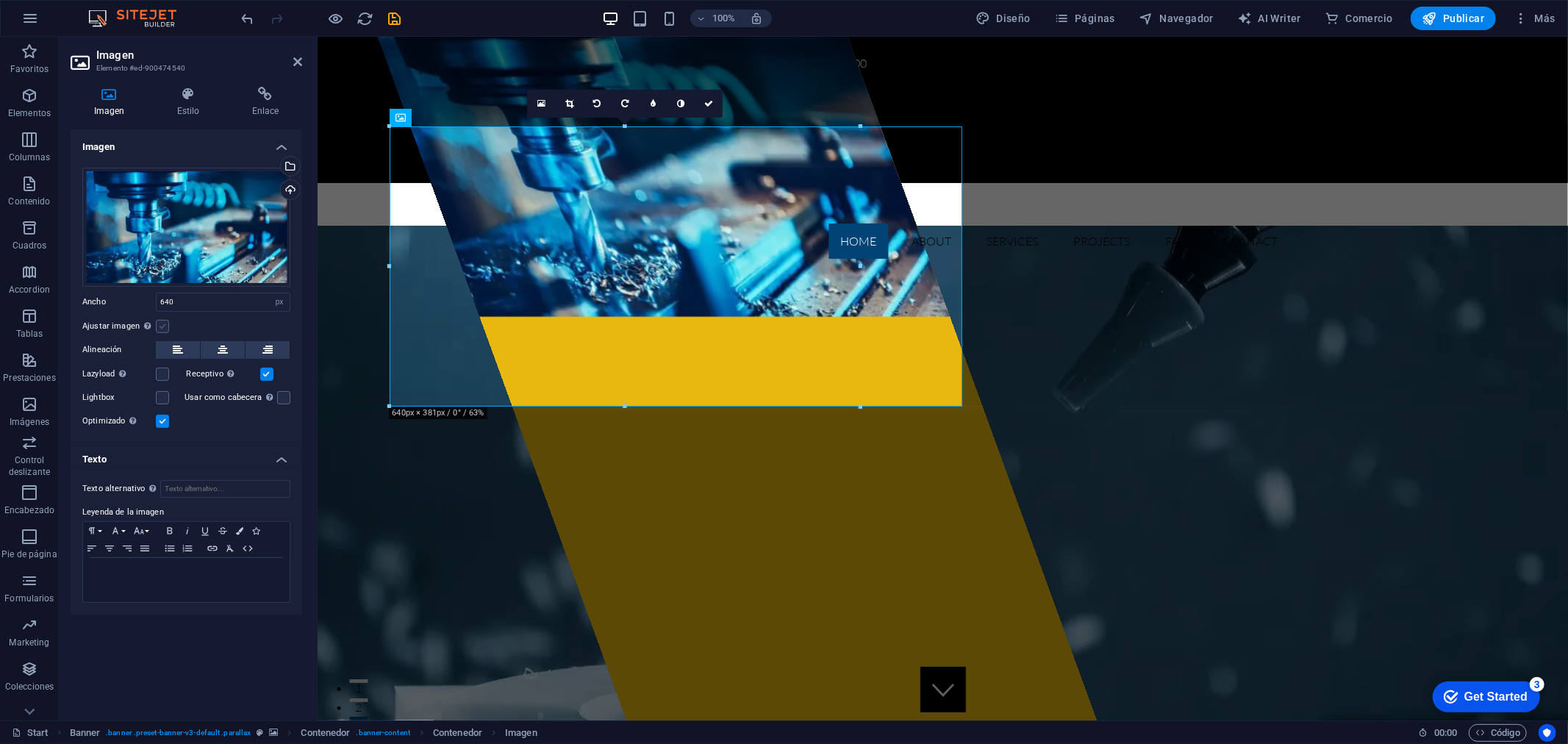
click at [160, 324] on label at bounding box center [162, 326] width 13 height 13
click at [0, 0] on input "Ajustar imagen Ajustar imagen automáticamente a un ancho y alto fijo" at bounding box center [0, 0] width 0 height 0
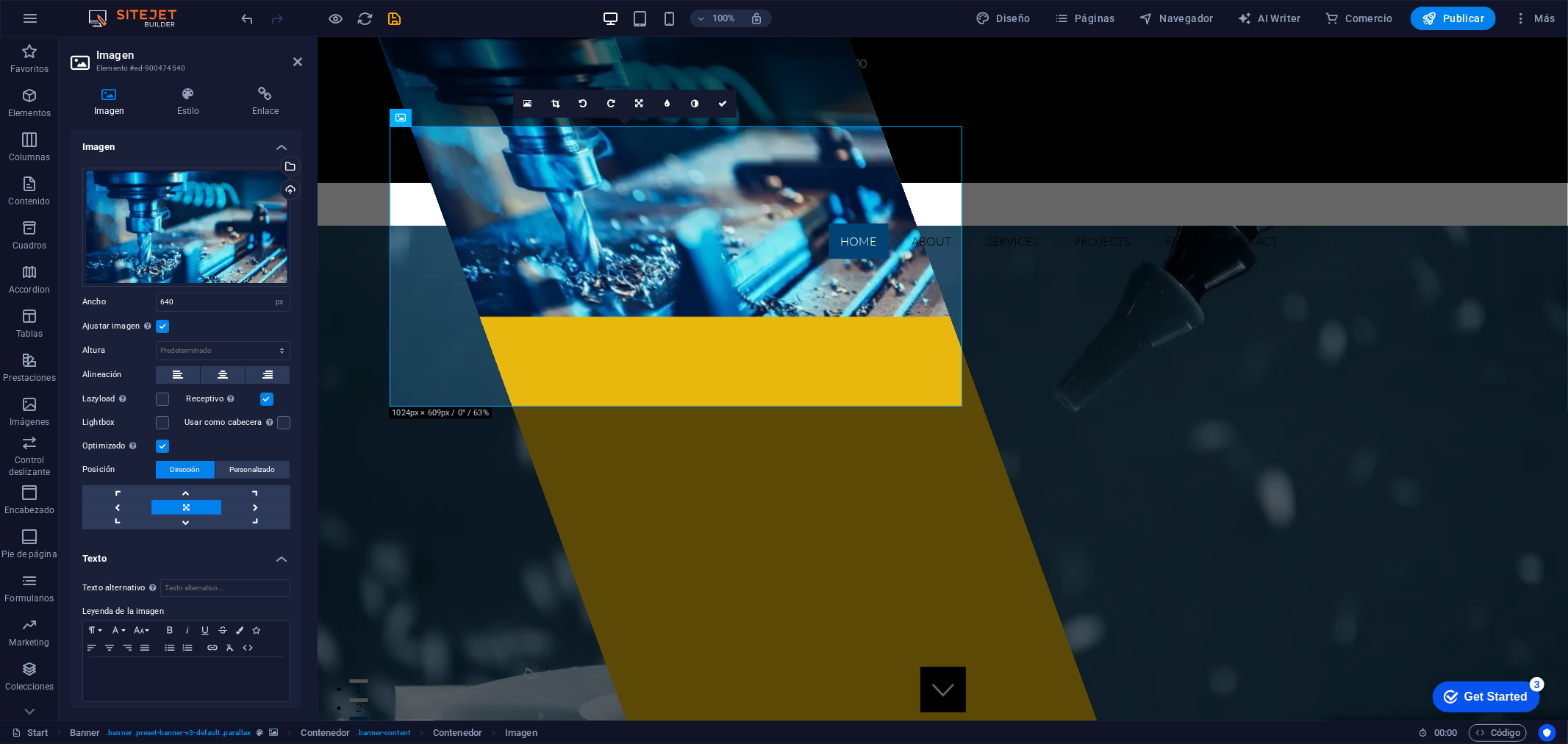
click at [163, 321] on label at bounding box center [162, 326] width 13 height 13
click at [0, 0] on input "Ajustar imagen Ajustar imagen automáticamente a un ancho y alto fijo" at bounding box center [0, 0] width 0 height 0
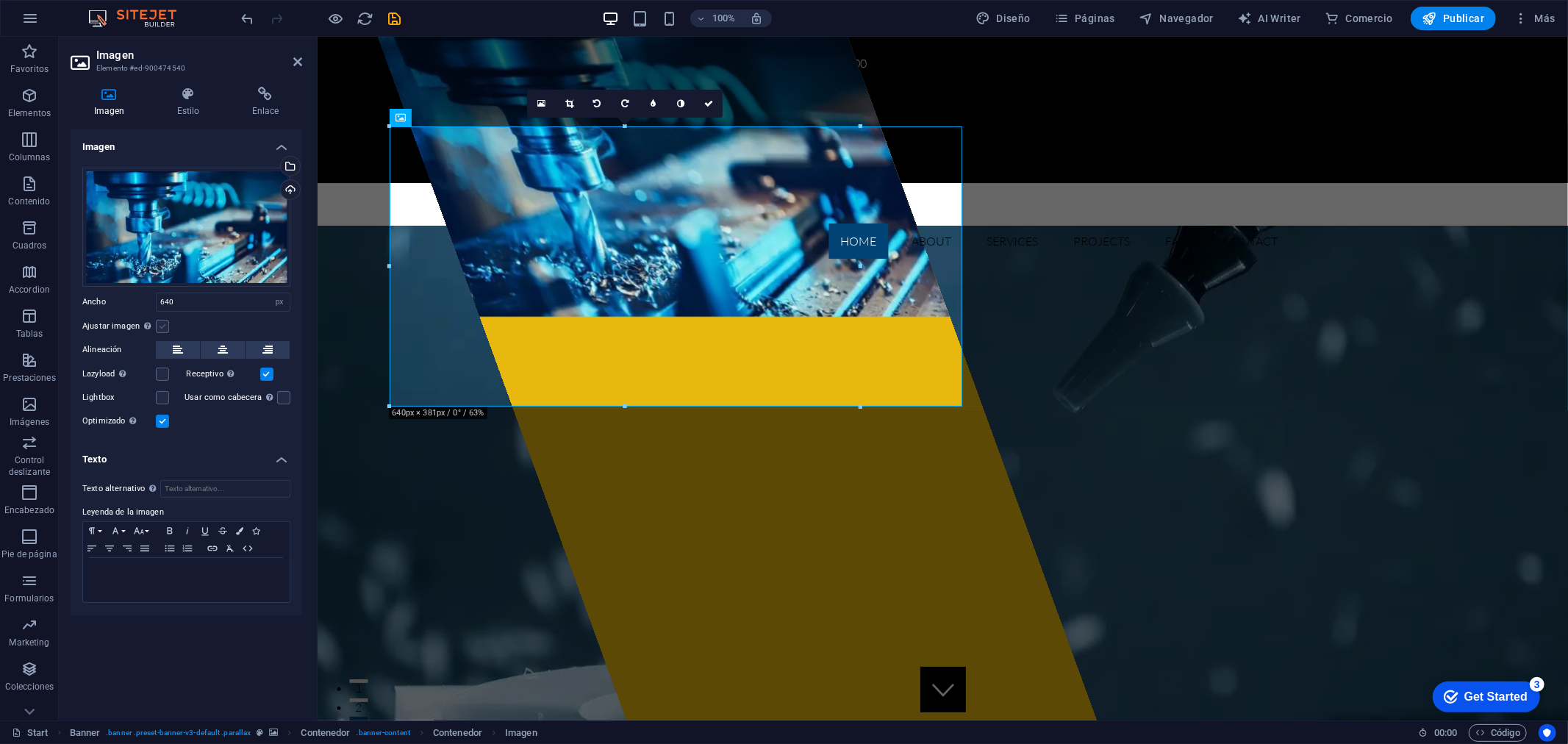
click at [163, 324] on label at bounding box center [162, 326] width 13 height 13
click at [0, 0] on input "Ajustar imagen Ajustar imagen automáticamente a un ancho y alto fijo" at bounding box center [0, 0] width 0 height 0
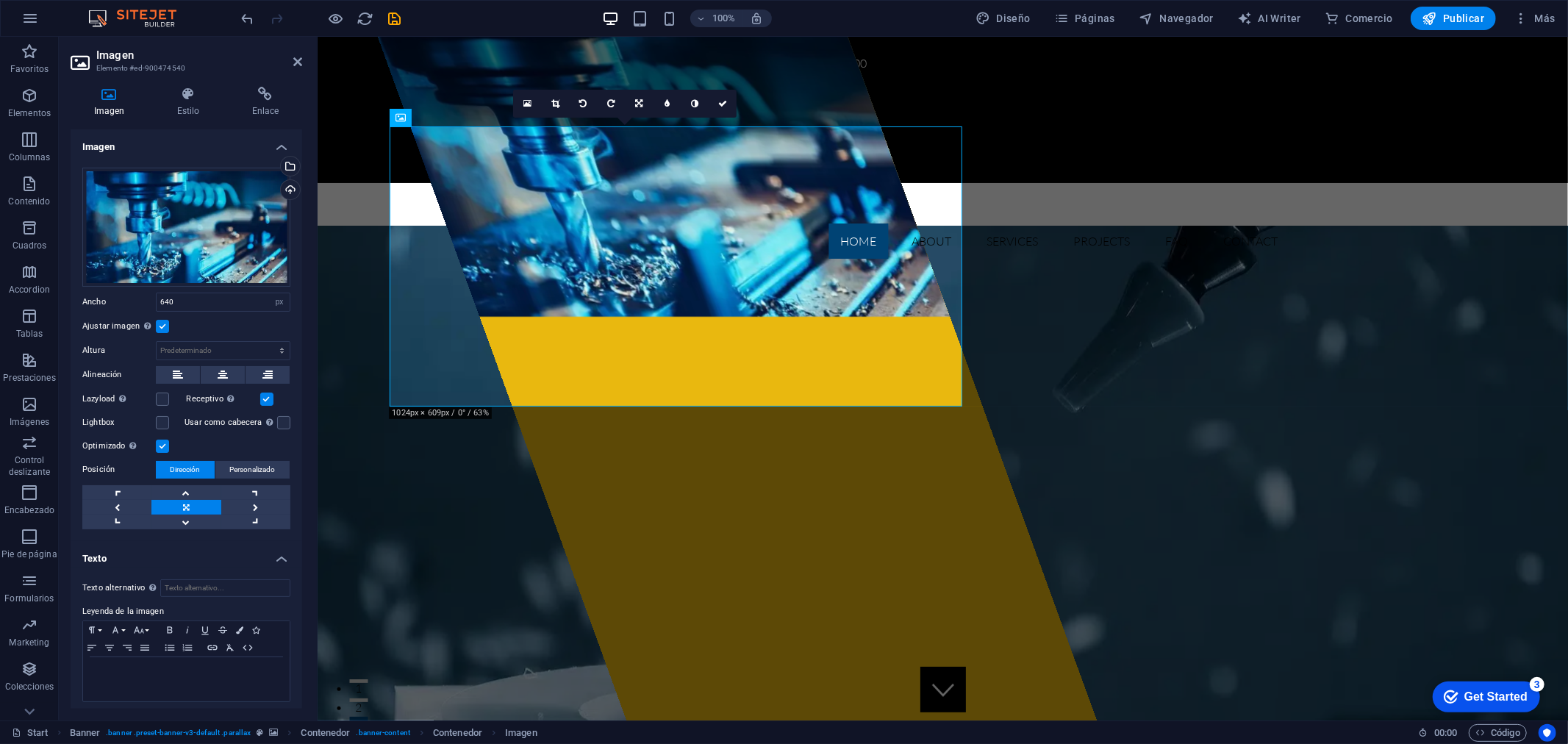
click at [173, 505] on link at bounding box center [186, 507] width 69 height 14
click at [259, 463] on span "Personalizado" at bounding box center [253, 469] width 46 height 18
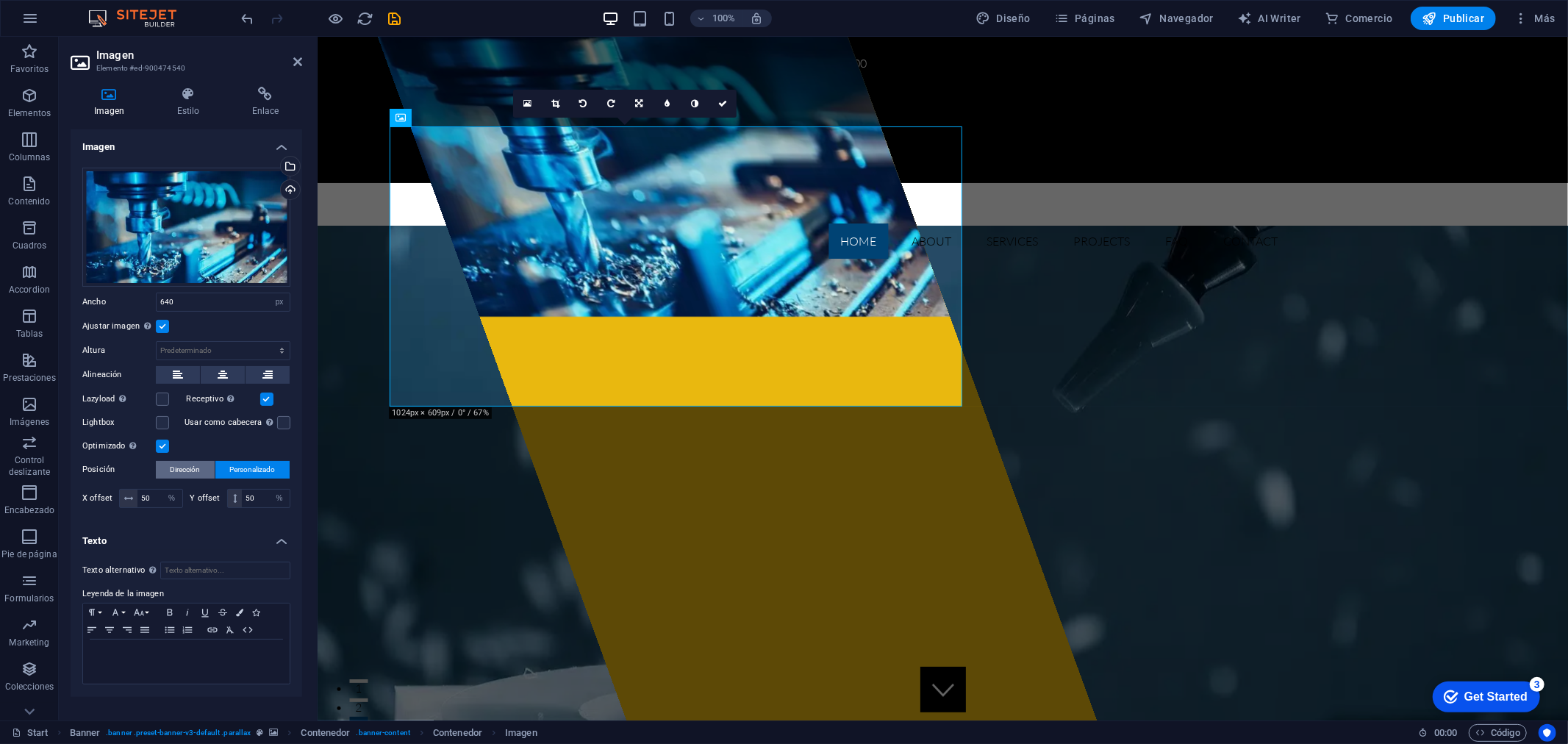
click at [196, 467] on span "Dirección" at bounding box center [185, 469] width 30 height 18
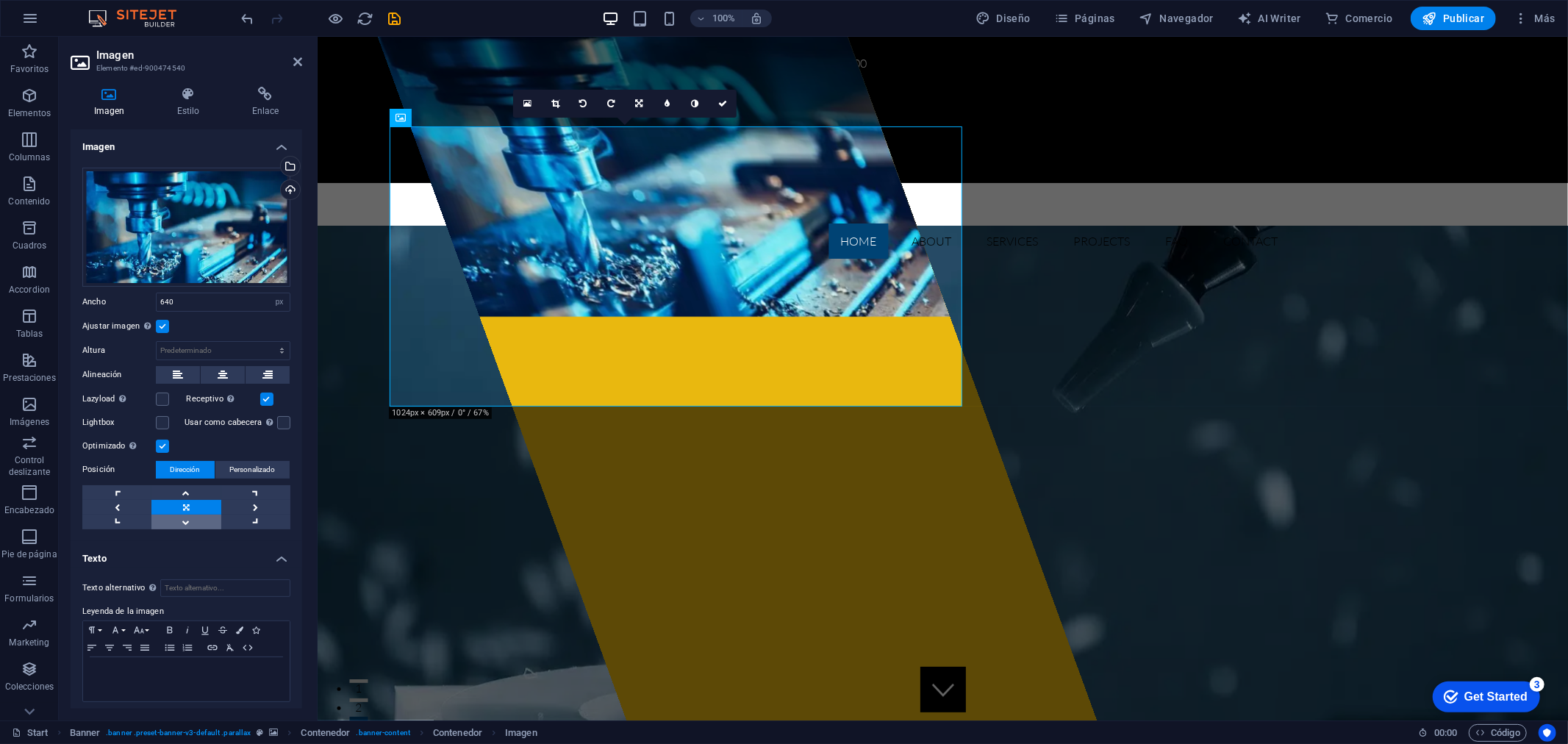
scroll to position [4, 0]
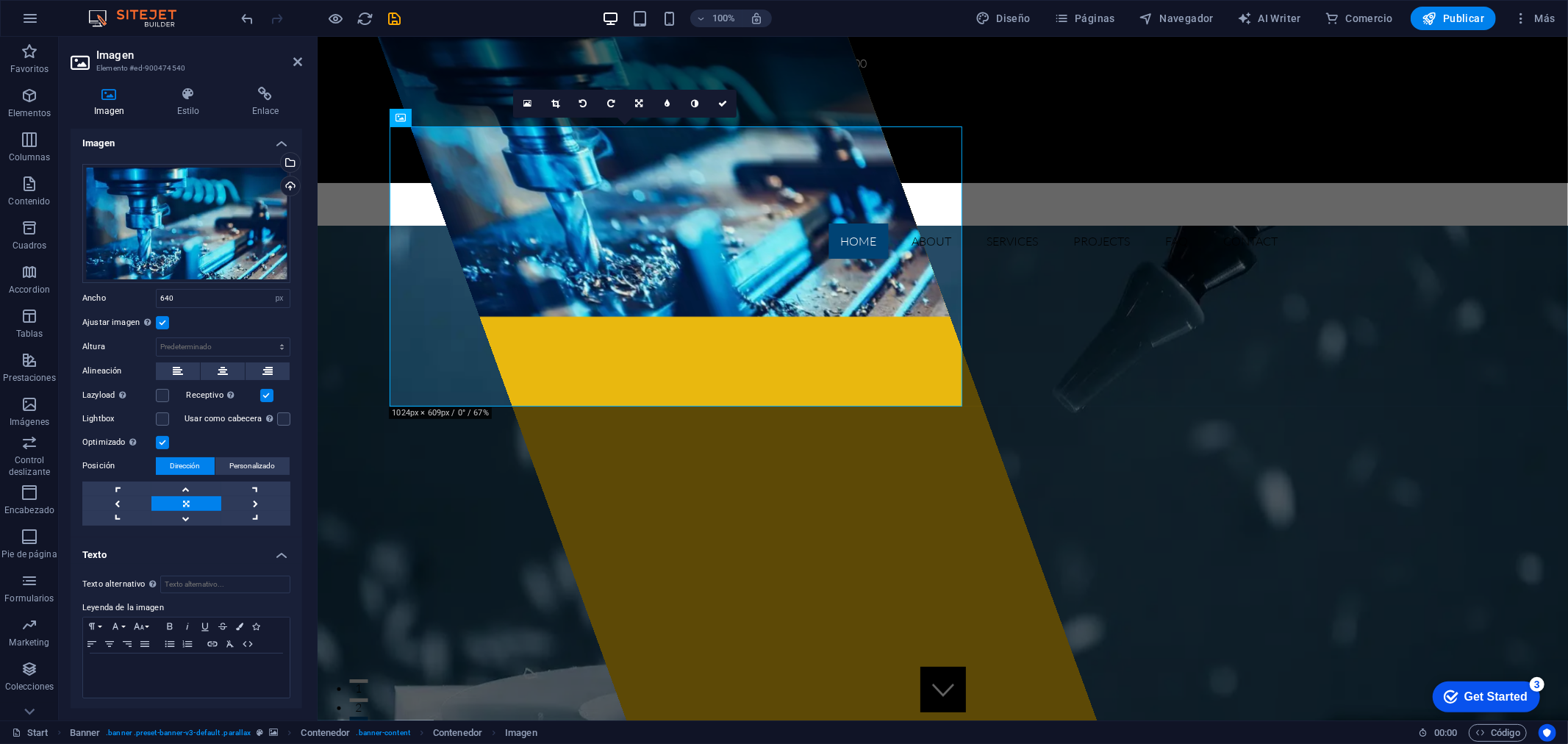
click at [265, 394] on label at bounding box center [267, 395] width 13 height 13
click at [0, 0] on input "Receptivo Automáticamente cargar tamaños optimizados de smartphone e imagen ret…" at bounding box center [0, 0] width 0 height 0
click at [300, 64] on icon at bounding box center [297, 61] width 9 height 12
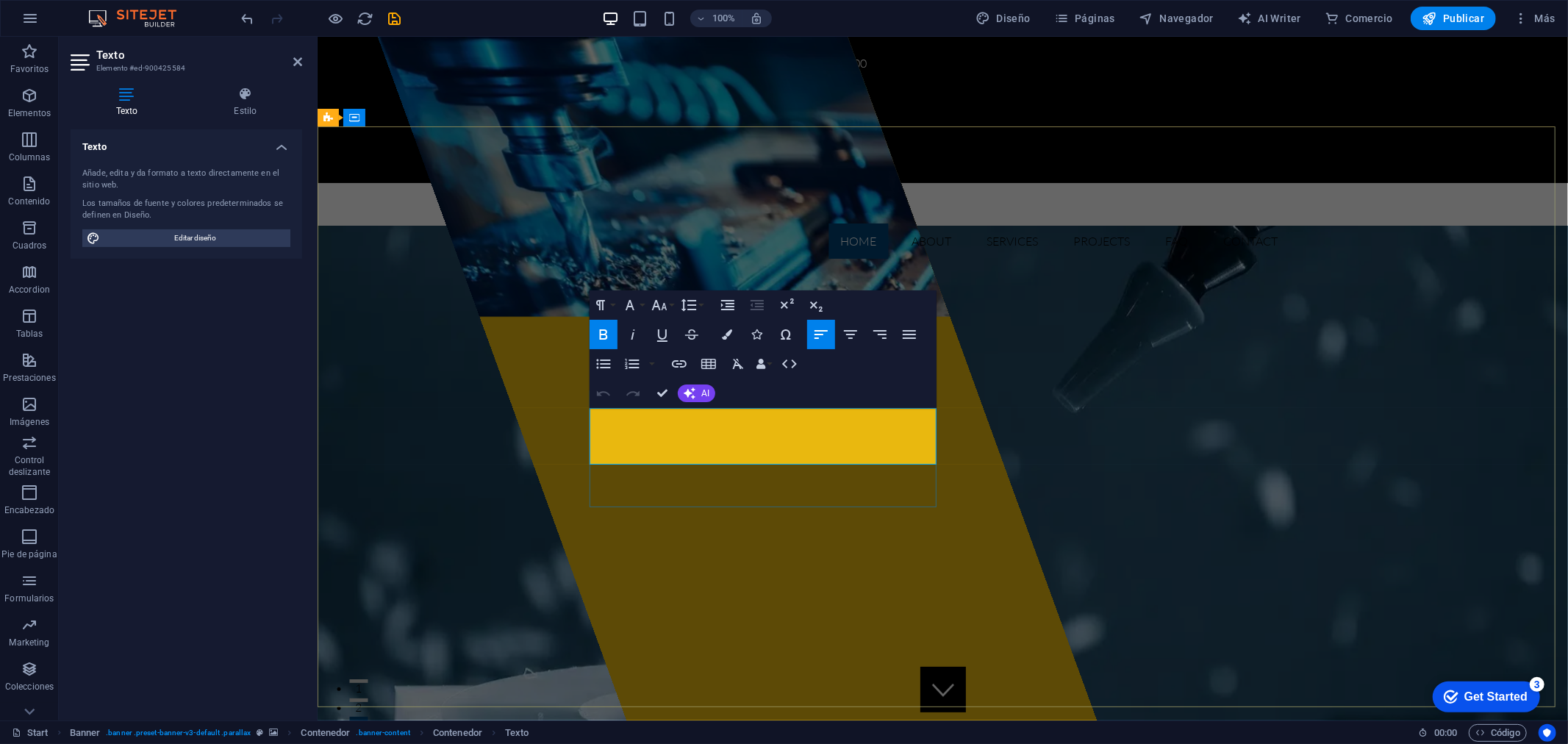
drag, startPoint x: 592, startPoint y: 420, endPoint x: 692, endPoint y: 457, distance: 106.6
click at [734, 331] on button "Colors" at bounding box center [726, 334] width 28 height 30
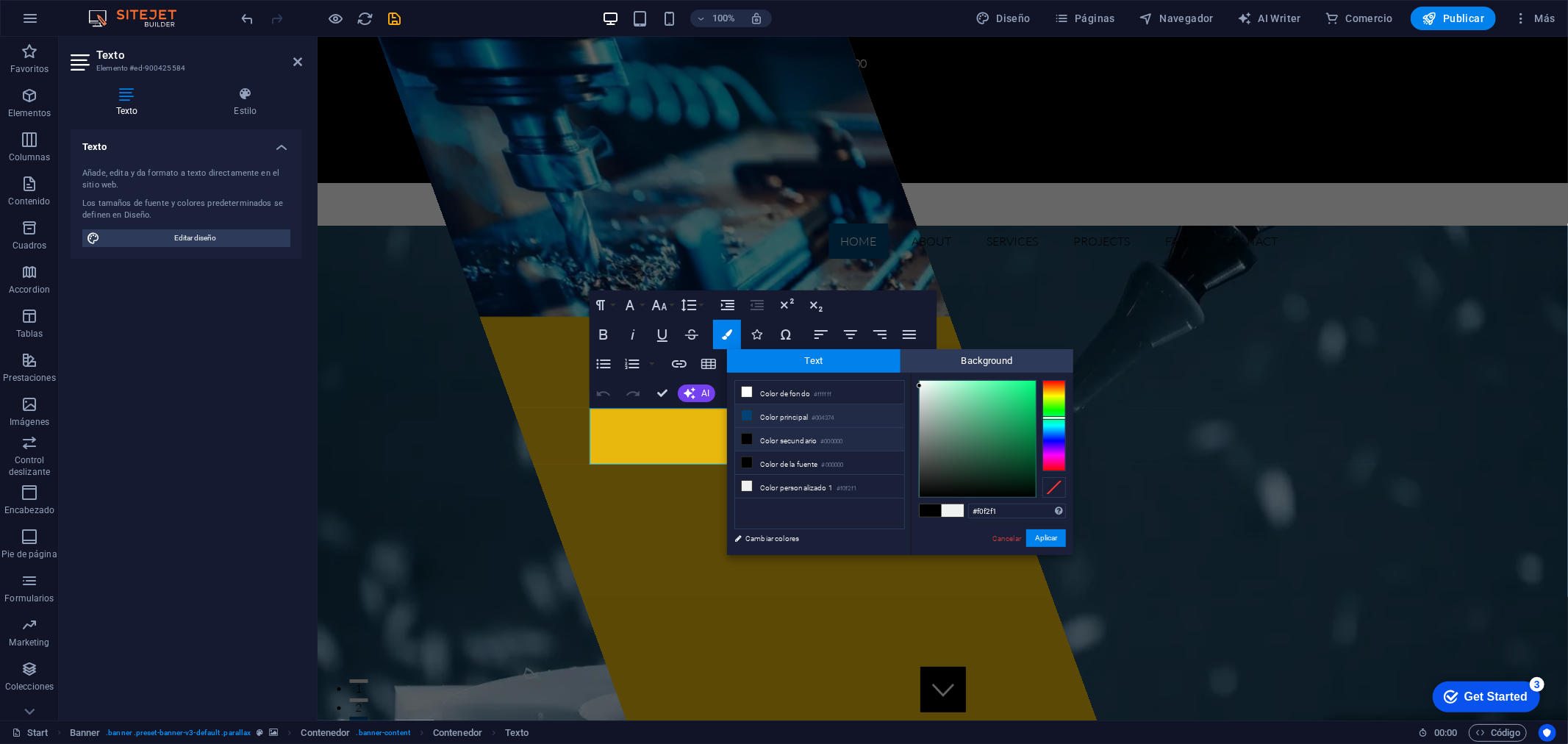
click at [763, 416] on li "Color principal #004374" at bounding box center [820, 415] width 169 height 23
type input "#004374"
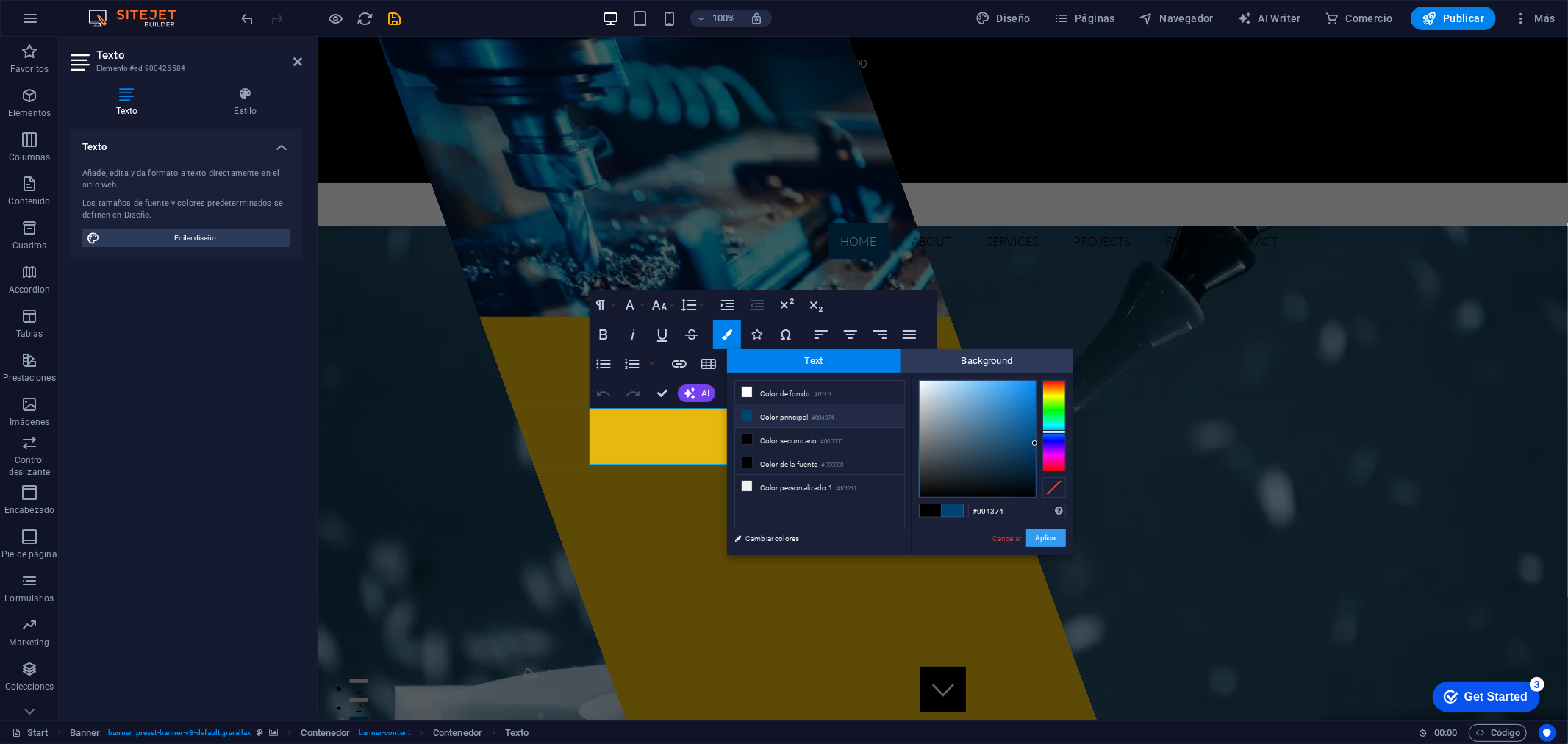
click at [1051, 539] on button "Aplicar" at bounding box center [1045, 538] width 39 height 18
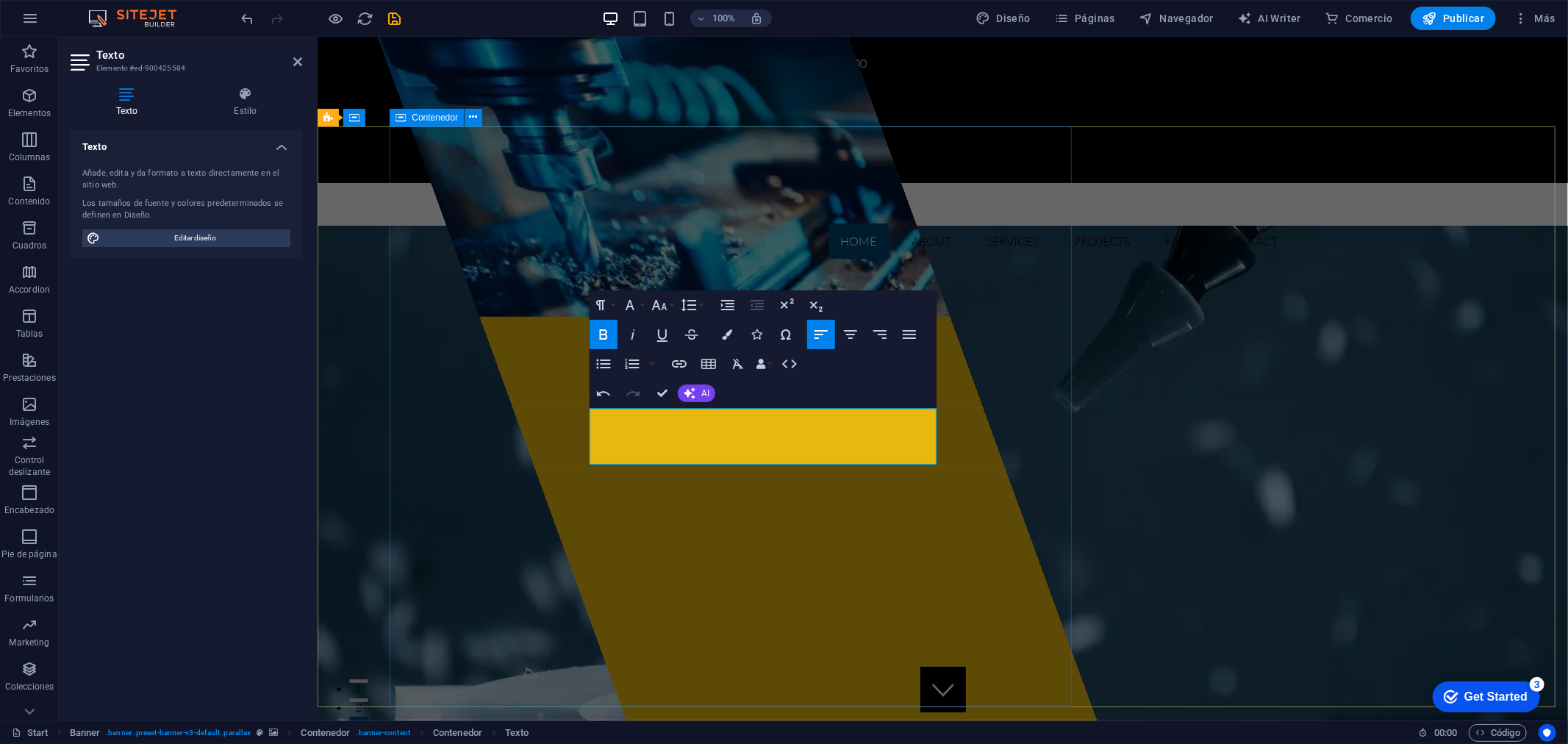
click at [901, 548] on div at bounding box center [735, 378] width 719 height 684
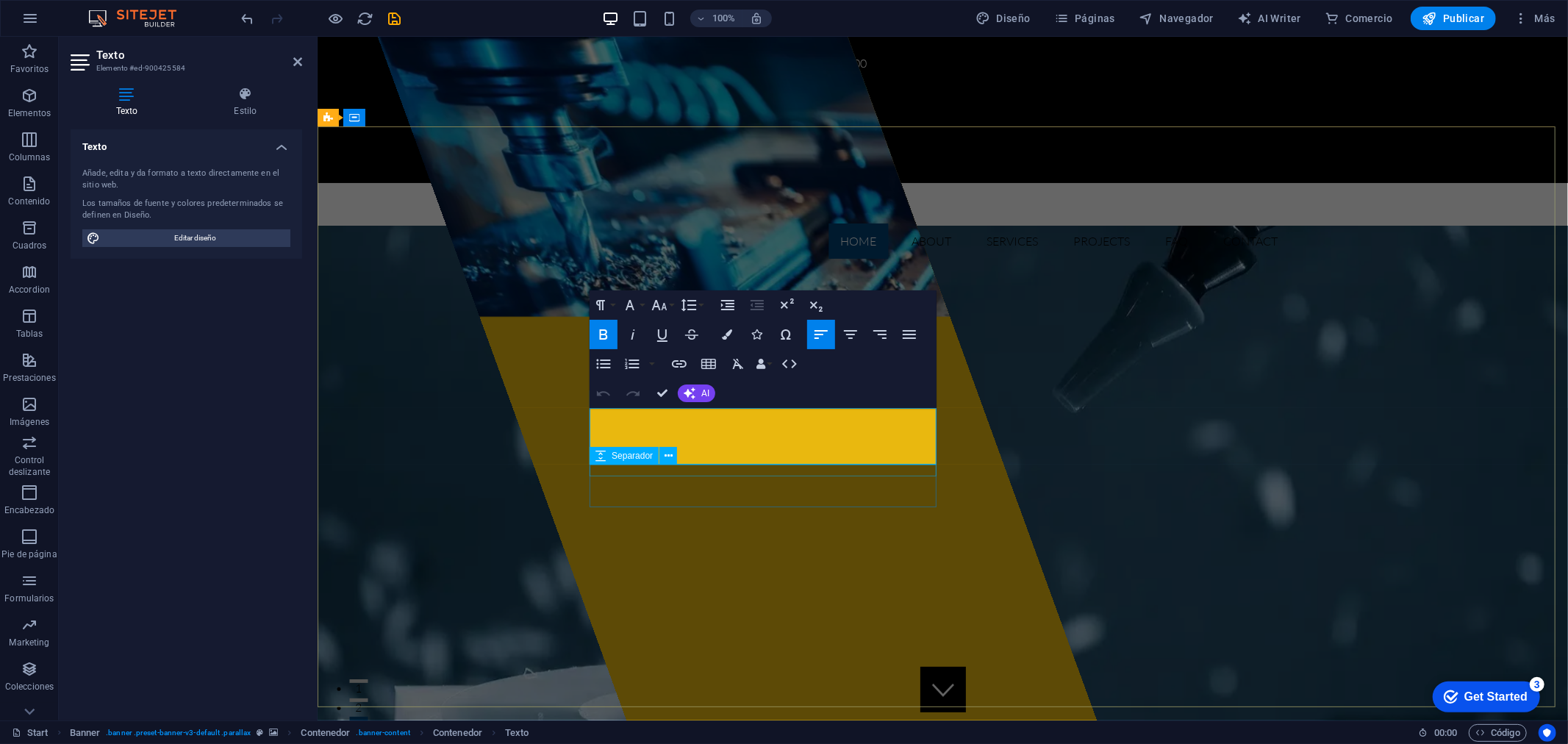
drag, startPoint x: 591, startPoint y: 418, endPoint x: 1003, endPoint y: 485, distance: 417.4
click at [731, 329] on icon "button" at bounding box center [726, 334] width 10 height 10
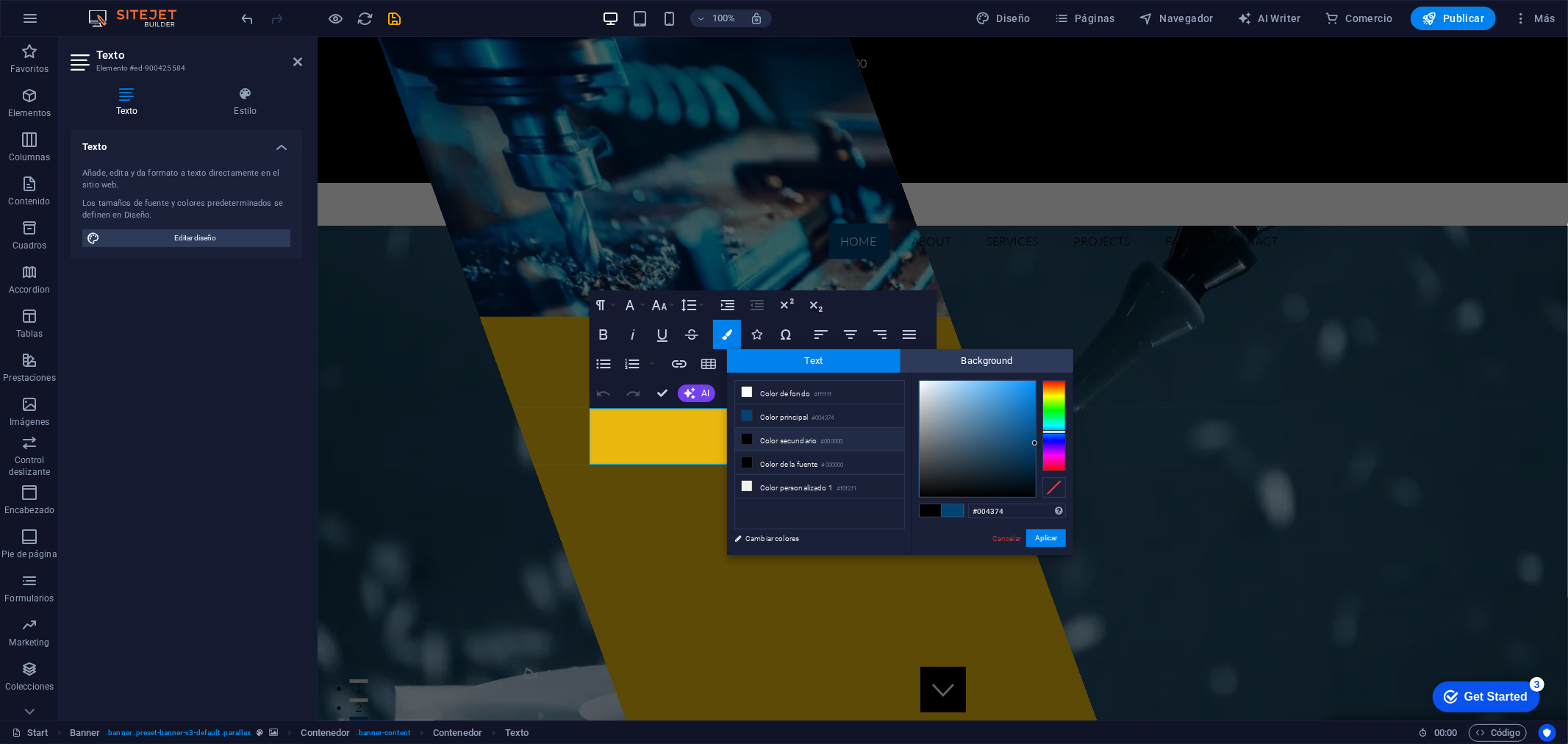
click at [795, 442] on li "Color secundario #000000" at bounding box center [820, 439] width 169 height 23
type input "#000000"
click at [795, 442] on li "Color secundario #000000" at bounding box center [820, 439] width 169 height 23
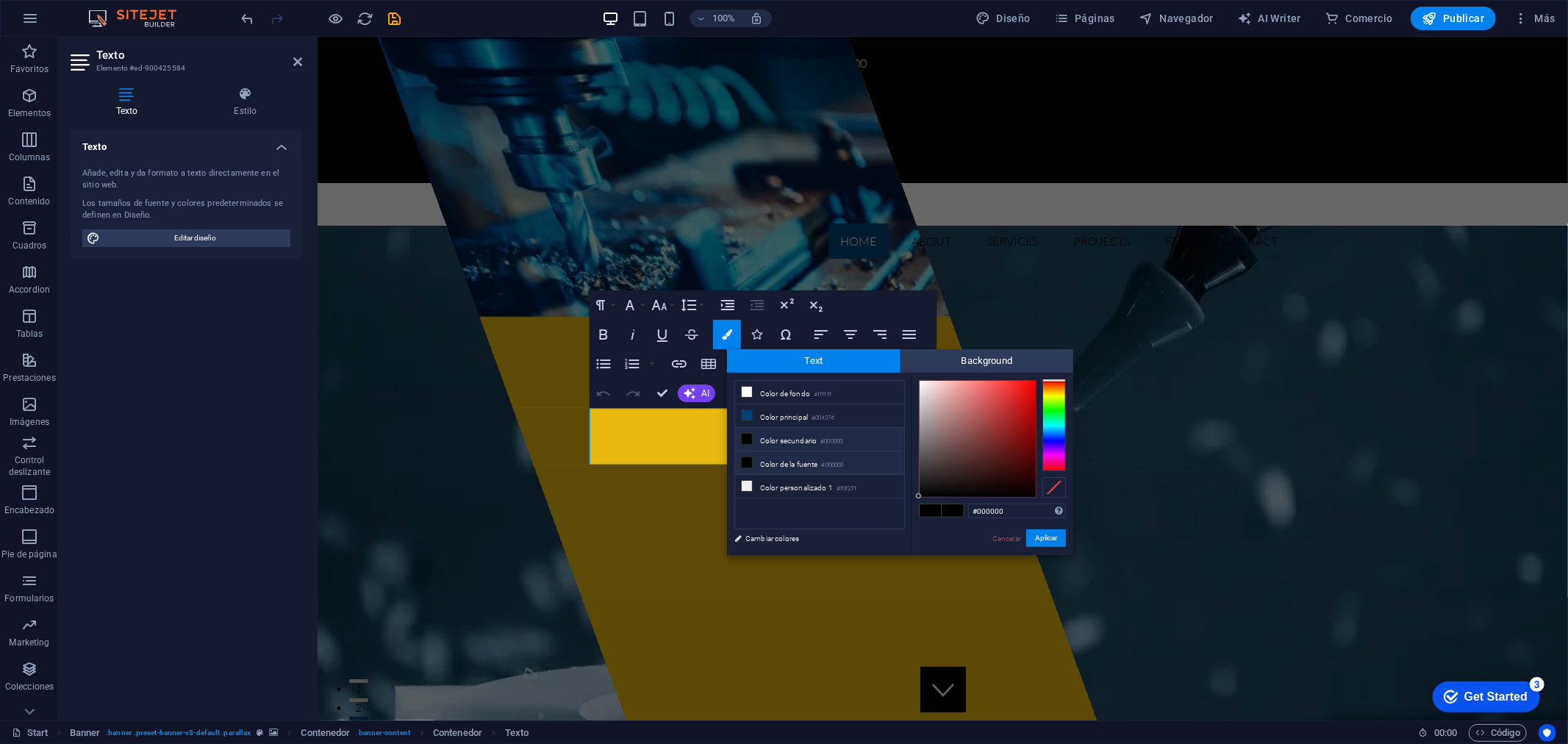
click at [769, 473] on li "Color de la fuente #000000" at bounding box center [820, 462] width 169 height 23
click at [767, 463] on li "Color de la fuente #000000" at bounding box center [820, 462] width 169 height 23
click at [1044, 539] on button "Aplicar" at bounding box center [1045, 538] width 39 height 18
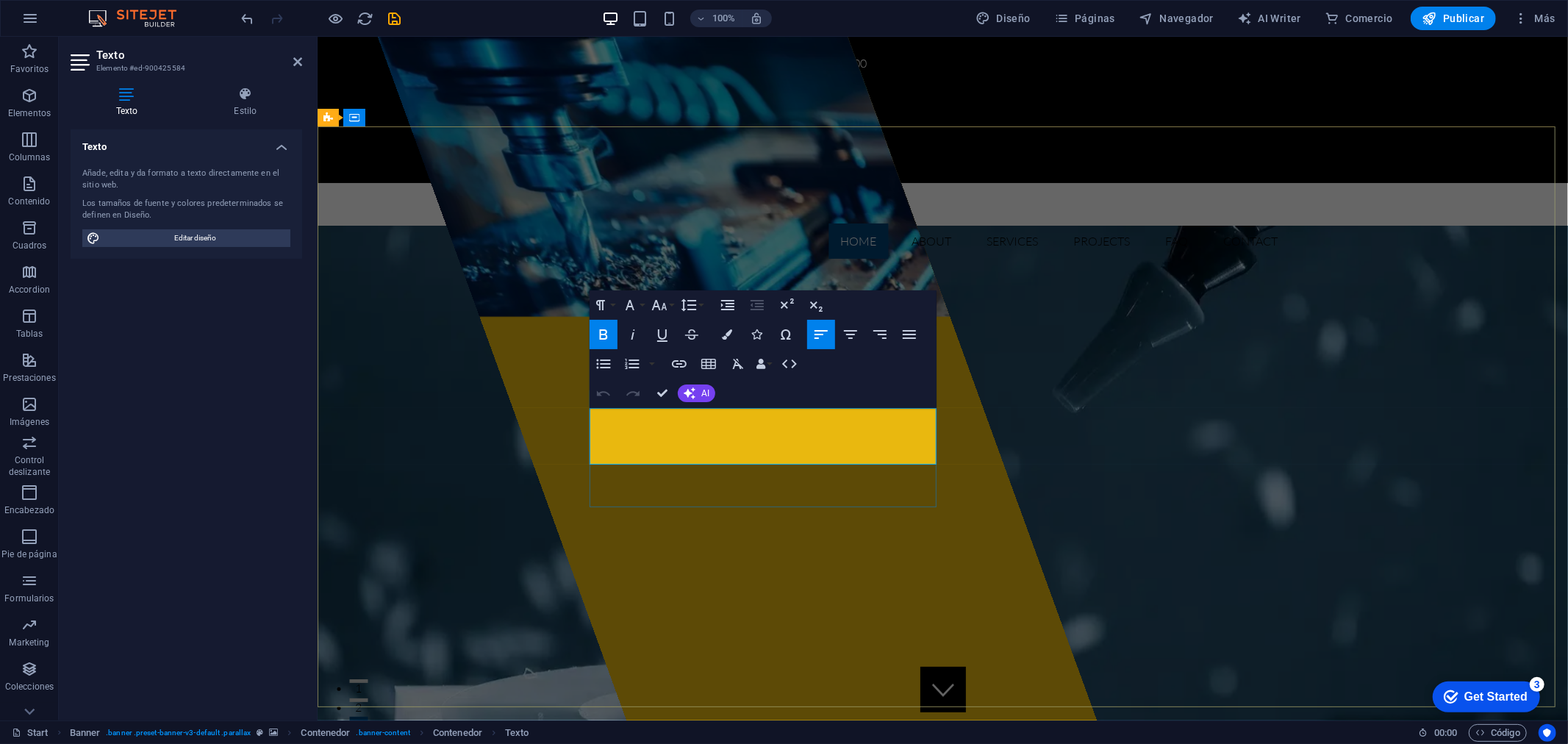
drag, startPoint x: 693, startPoint y: 457, endPoint x: 590, endPoint y: 399, distance: 118.2
click at [732, 326] on button "Colors" at bounding box center [726, 334] width 28 height 30
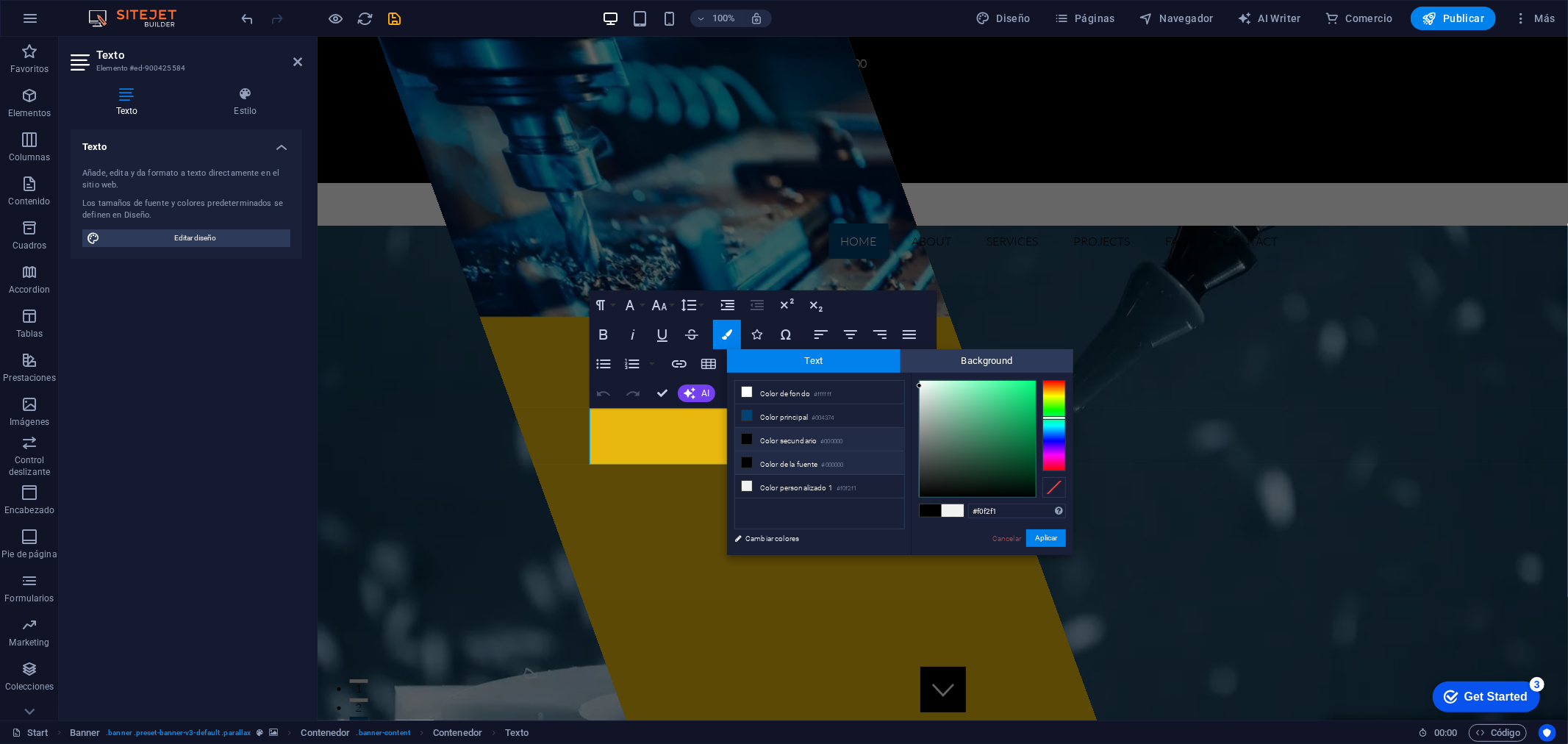
click at [757, 465] on li "Color de la fuente #000000" at bounding box center [820, 462] width 169 height 23
type input "#000000"
click at [799, 469] on li "Color de la fuente #000000" at bounding box center [820, 462] width 169 height 23
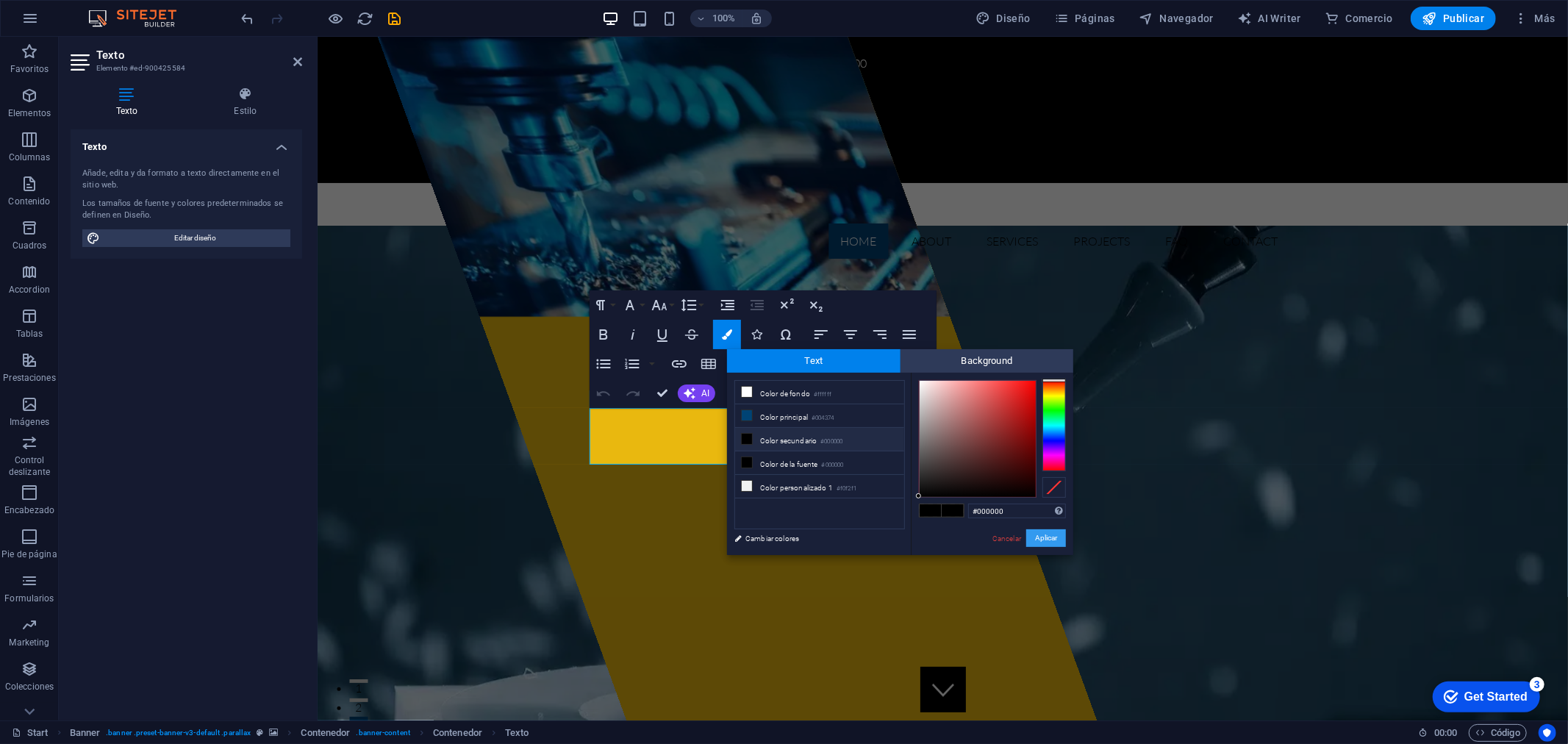
click at [1049, 538] on button "Aplicar" at bounding box center [1045, 538] width 39 height 18
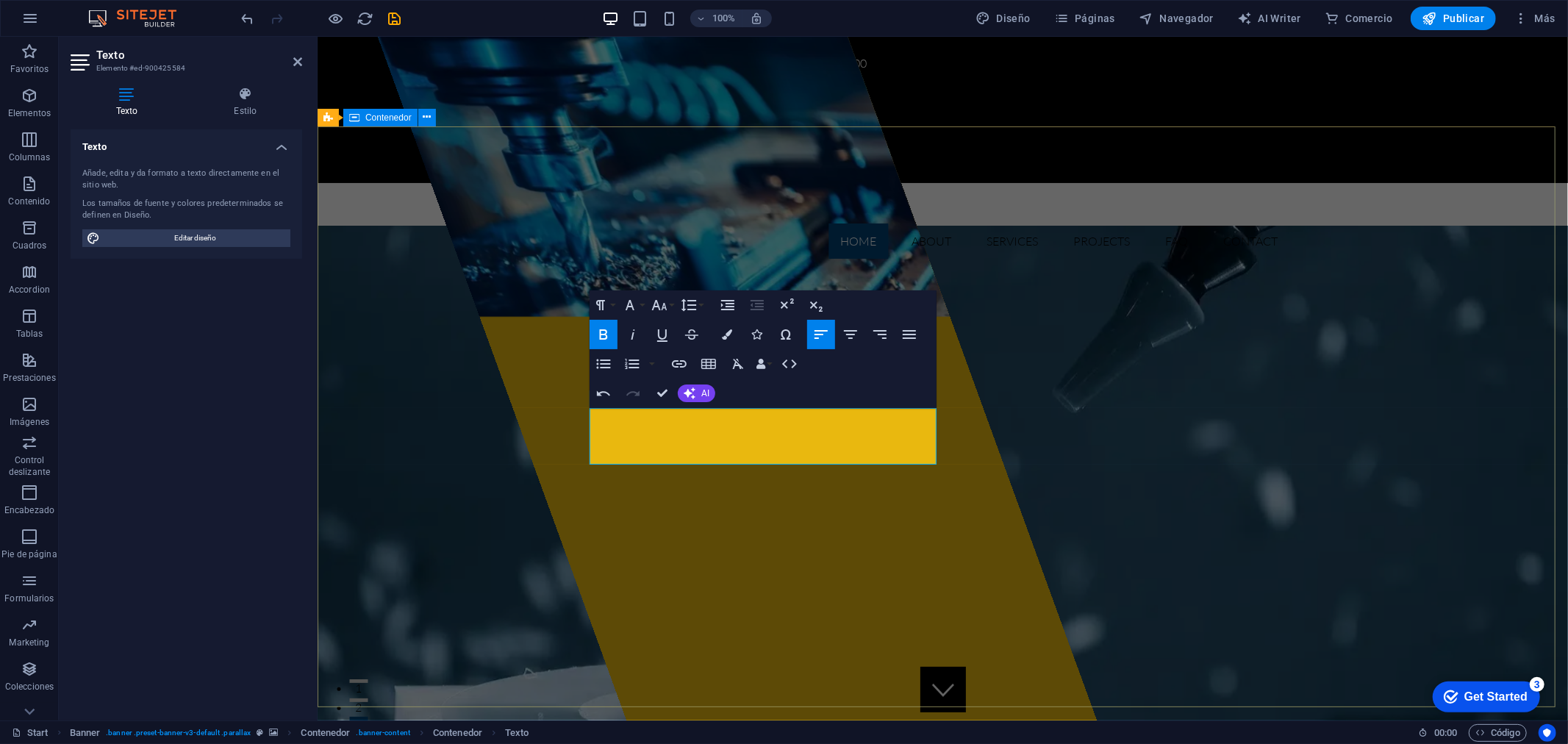
click at [970, 542] on div at bounding box center [735, 378] width 719 height 684
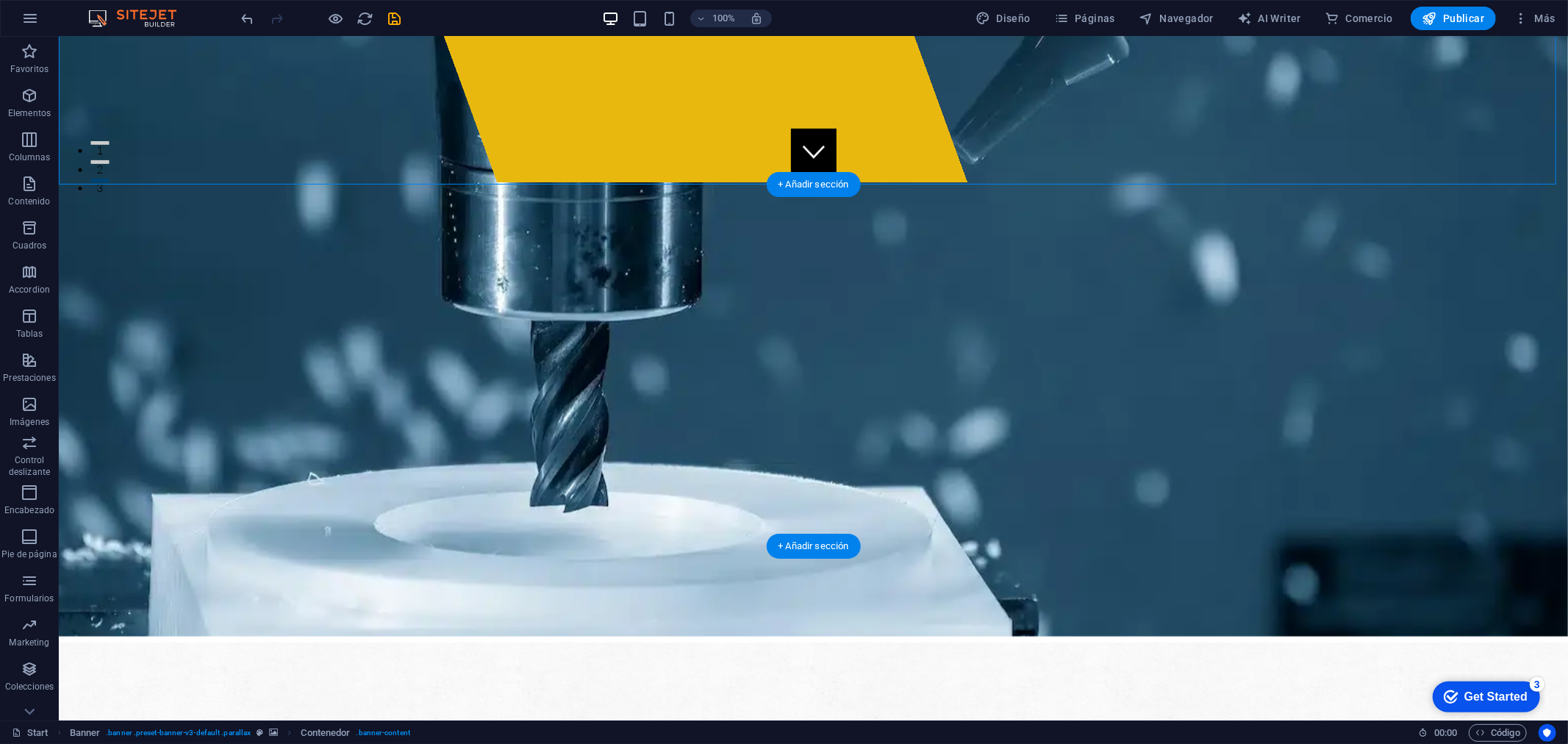
scroll to position [652, 0]
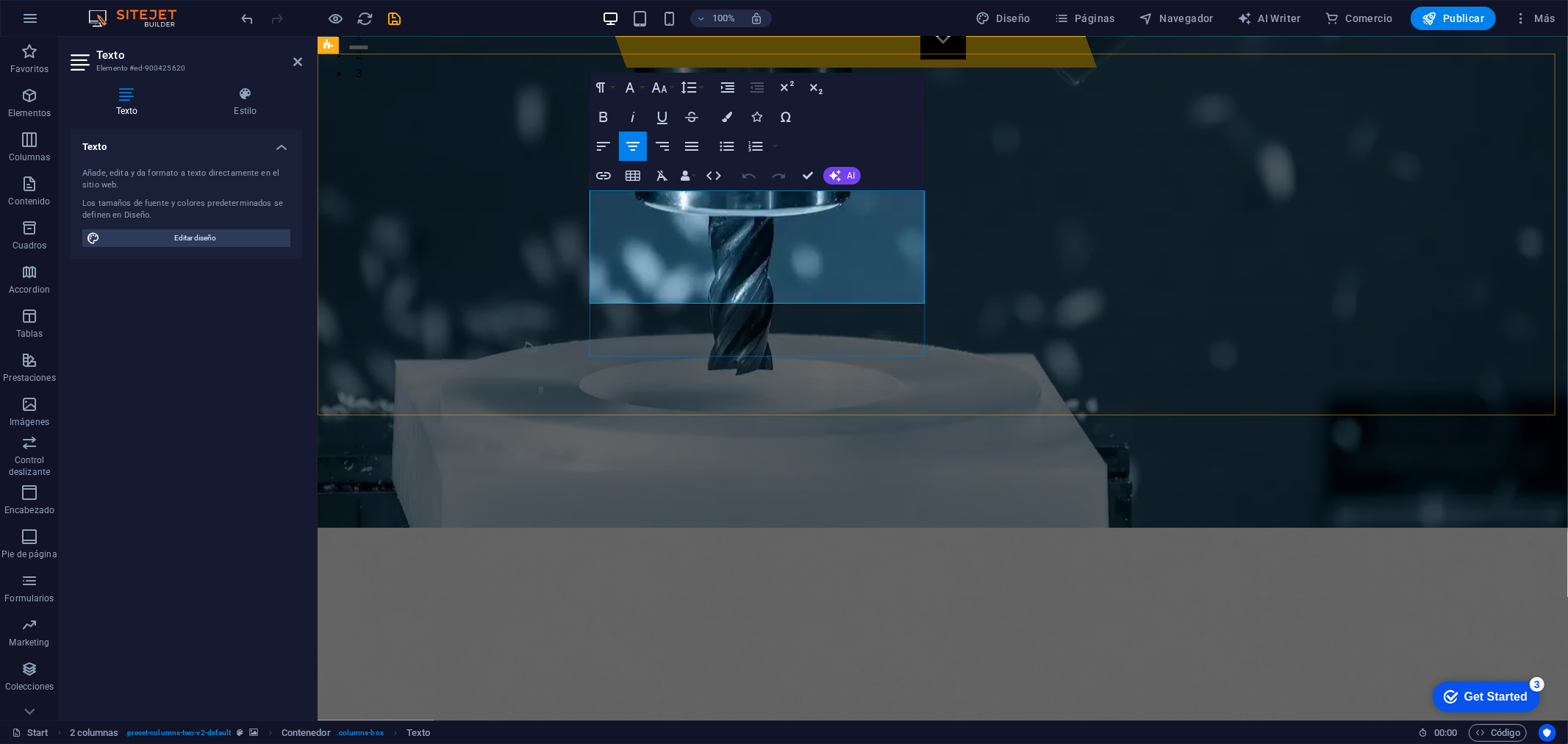
click at [472, 527] on figure at bounding box center [941, 696] width 1250 height 341
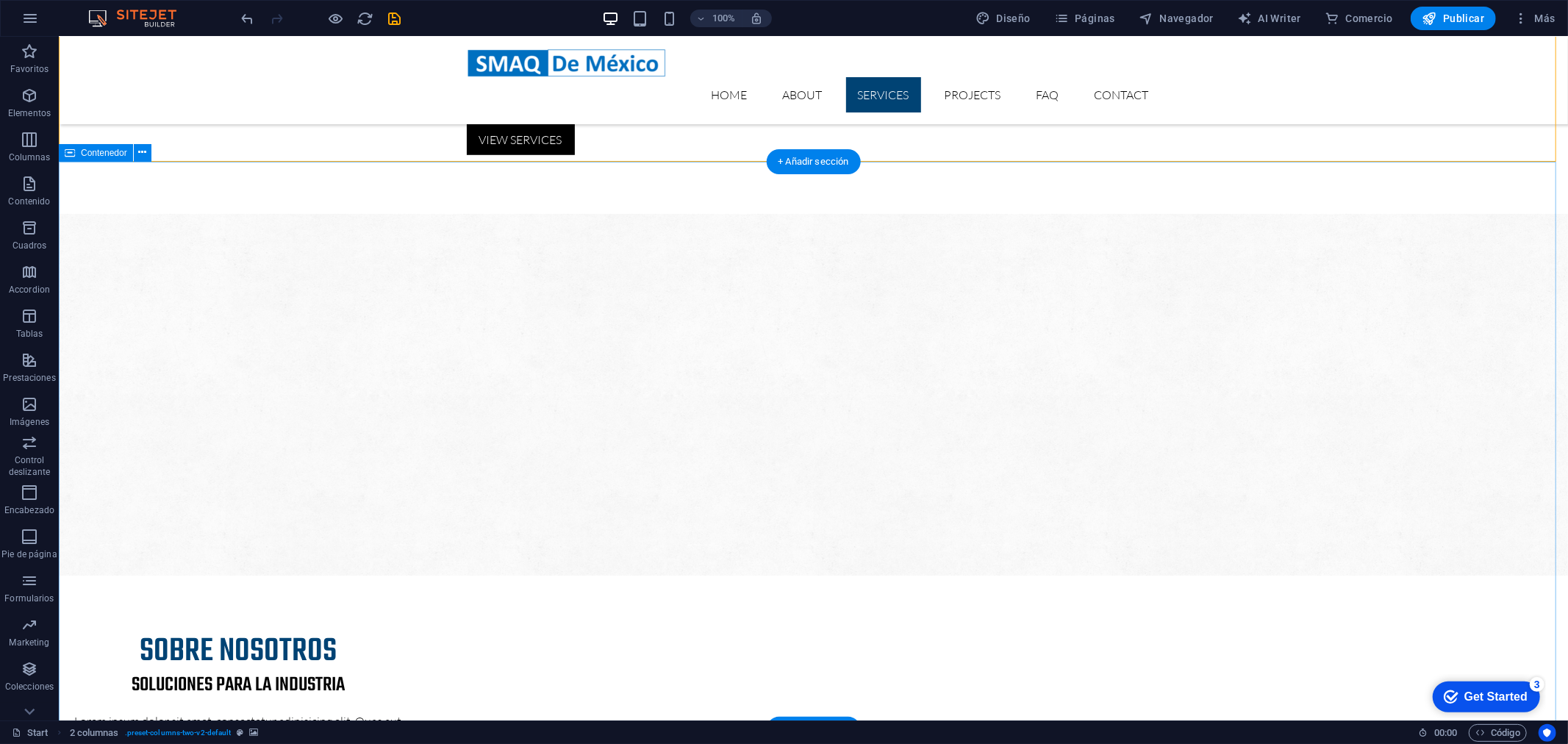
scroll to position [980, 0]
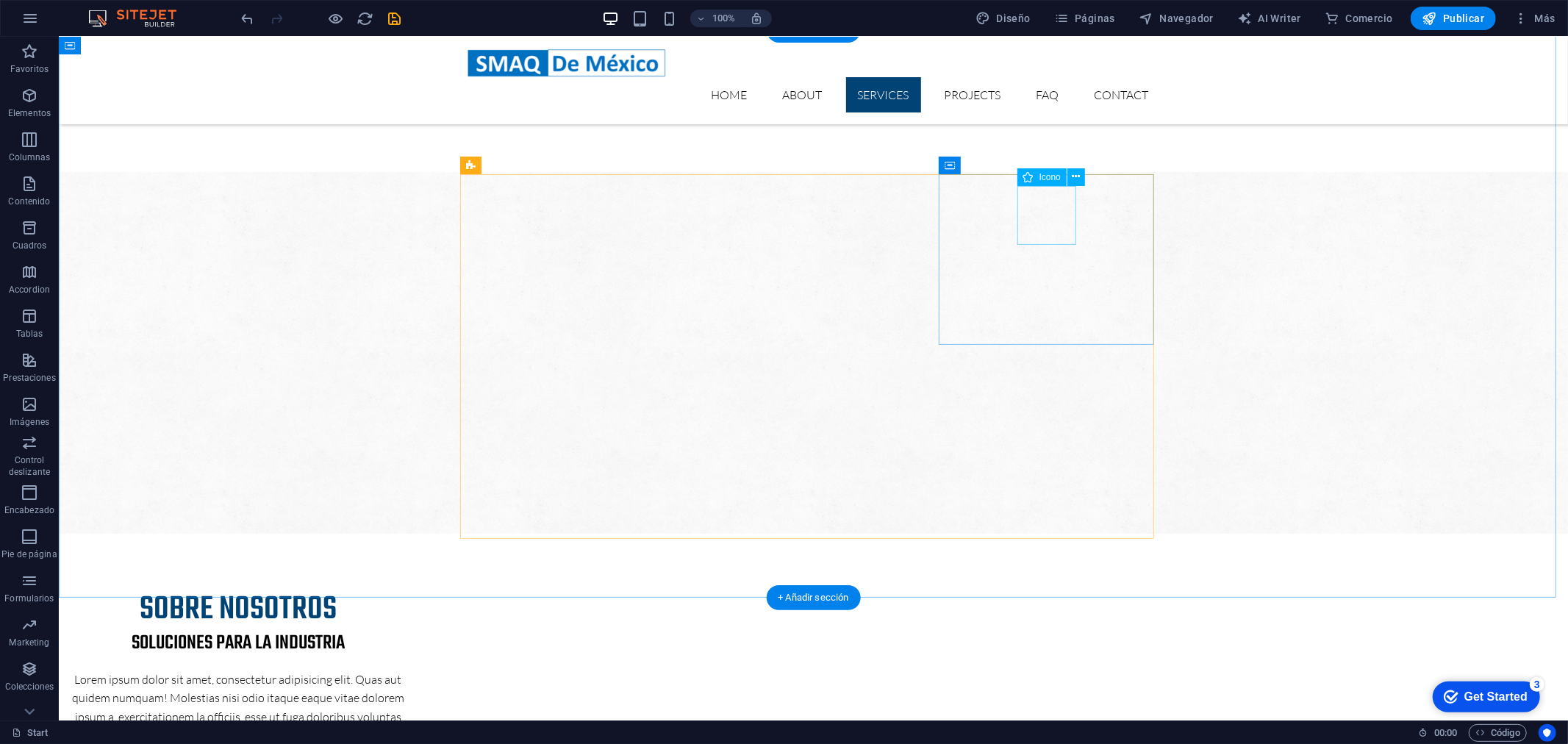
click at [1054, 178] on span "Icono" at bounding box center [1049, 176] width 21 height 9
click at [1078, 178] on icon at bounding box center [1076, 176] width 8 height 15
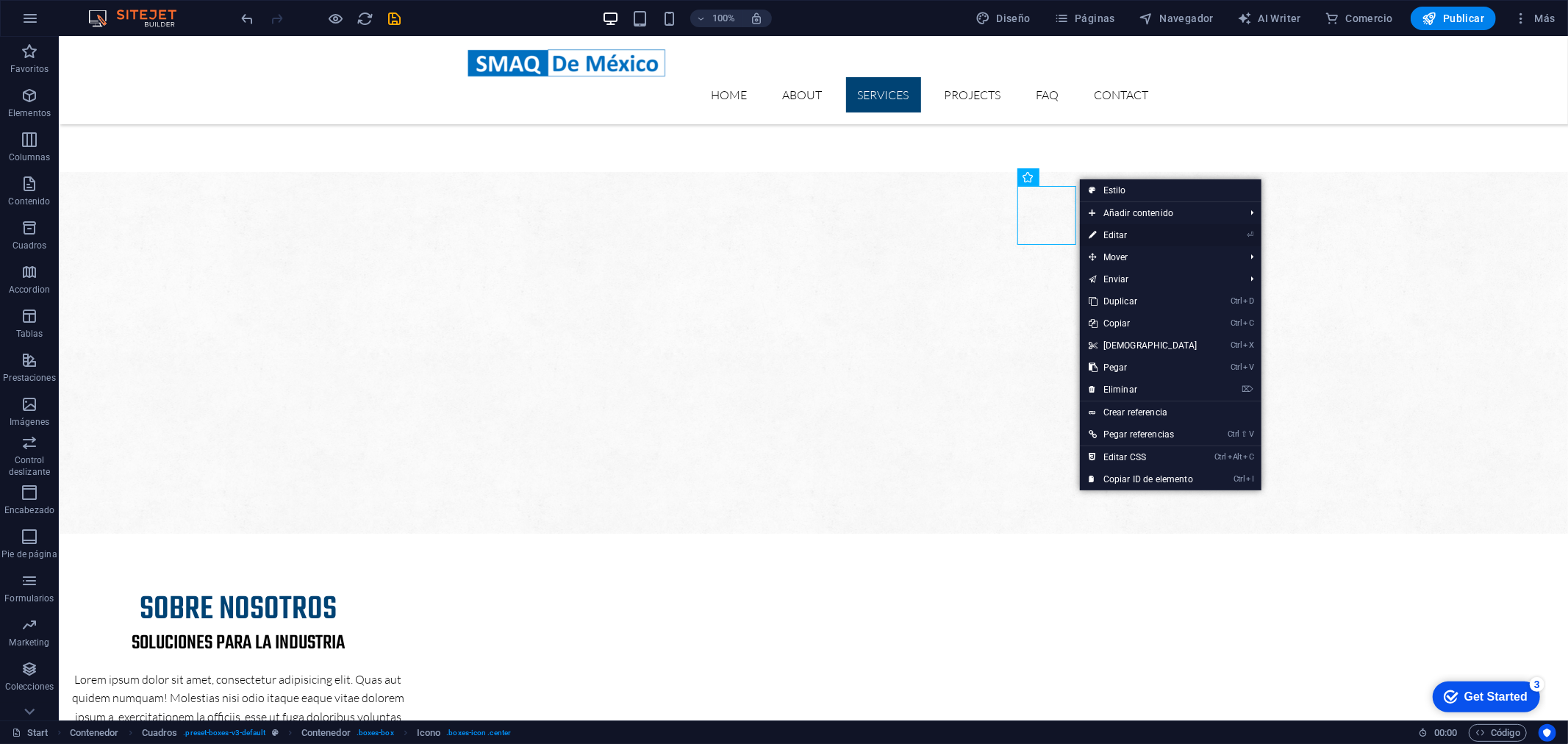
click at [1127, 234] on link "⏎ Editar" at bounding box center [1143, 234] width 126 height 22
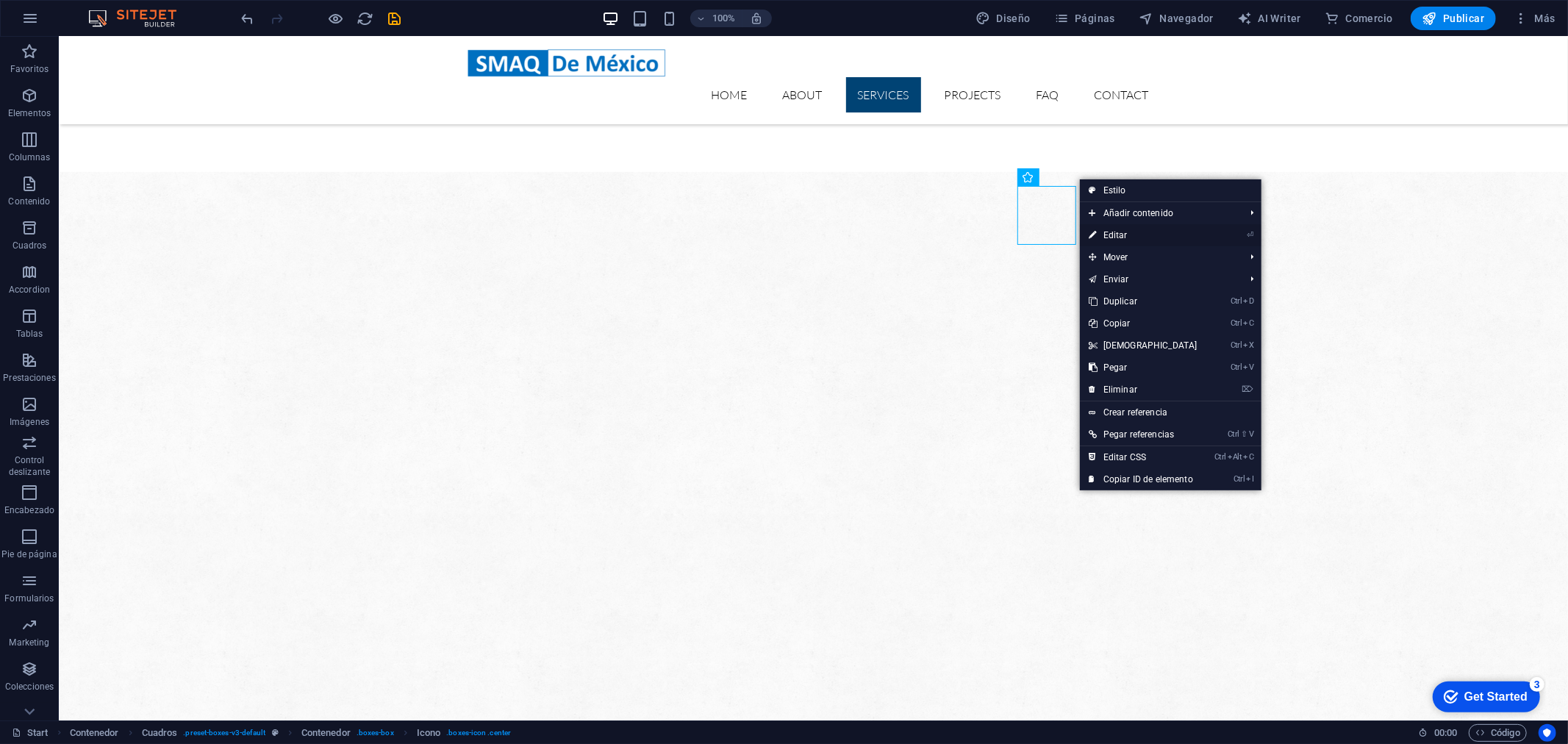
select select "xMidYMid"
select select "px"
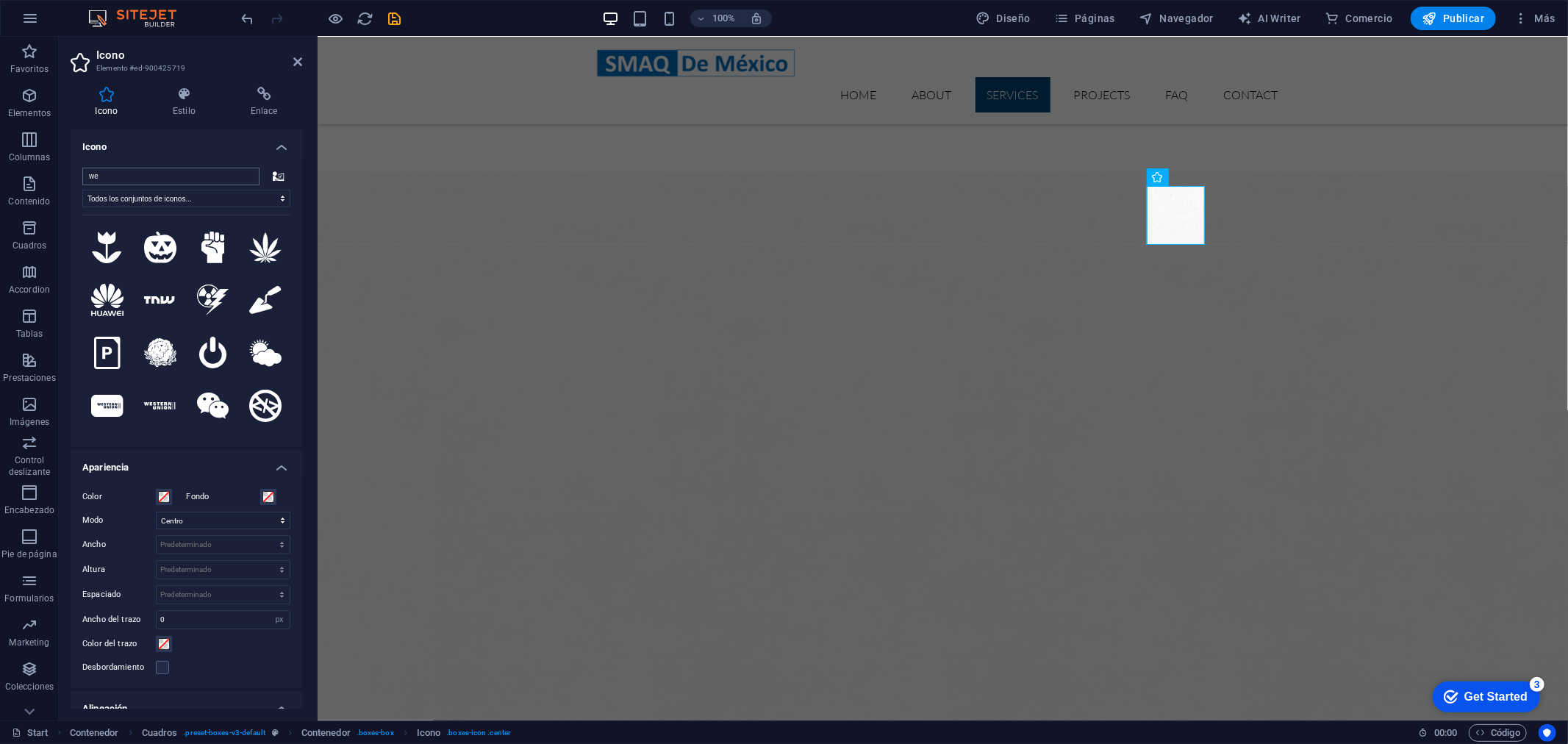
type input "w"
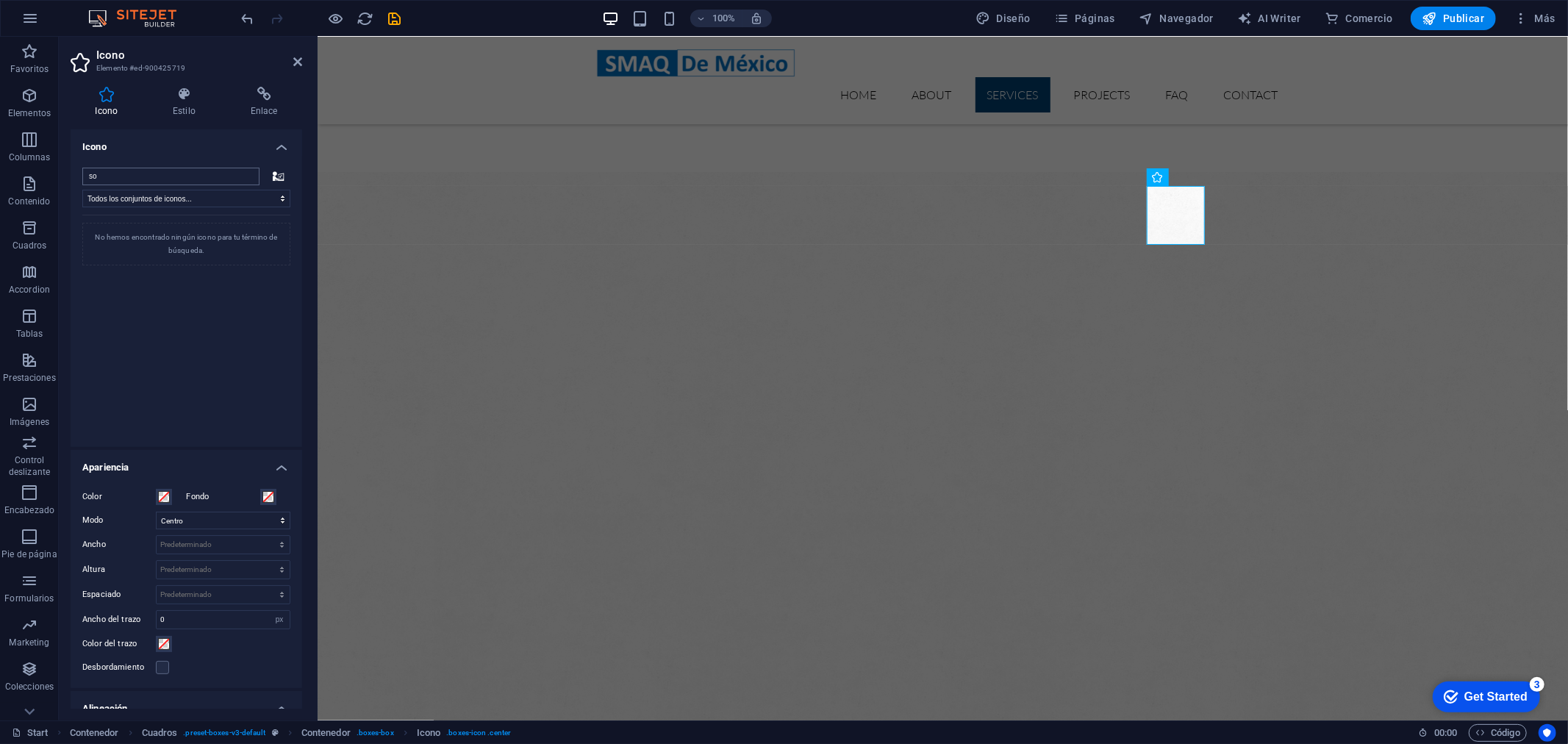
type input "s"
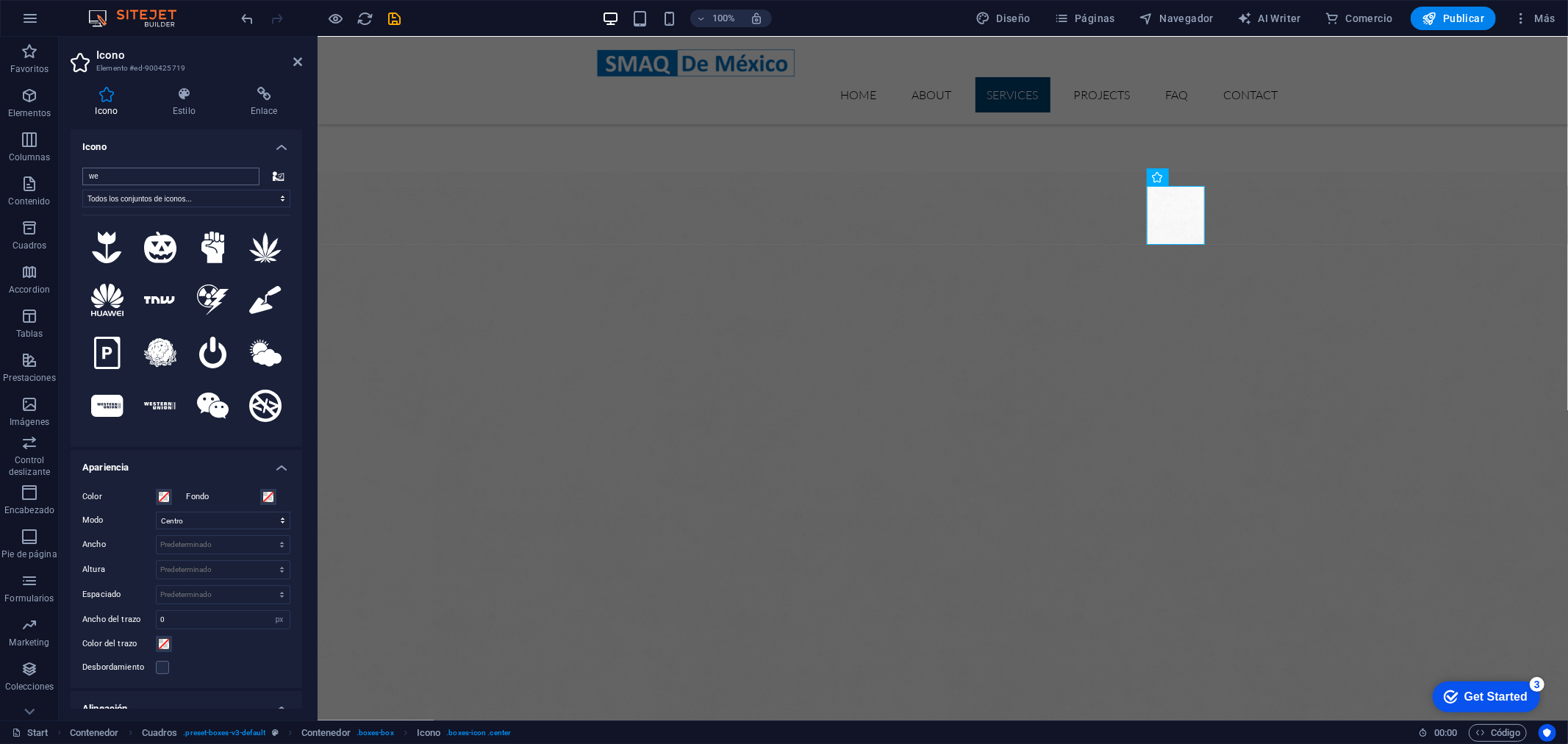
type input "w"
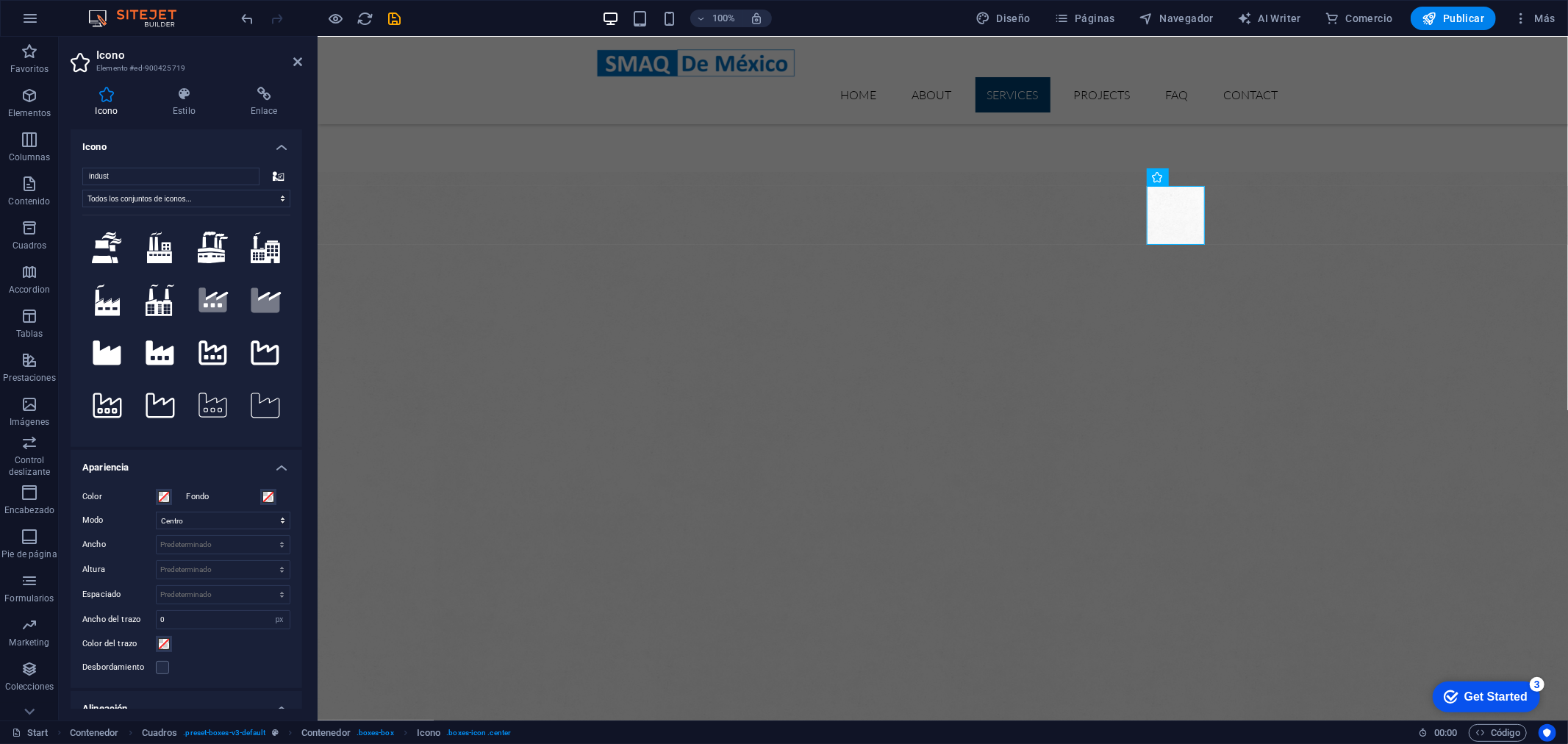
drag, startPoint x: 284, startPoint y: 243, endPoint x: 296, endPoint y: 338, distance: 95.8
click at [296, 338] on div "indust Todos los conjuntos de iconos... IcoFont Ionicons FontAwesome Brands Fon…" at bounding box center [186, 300] width 231 height 291
drag, startPoint x: 283, startPoint y: 287, endPoint x: 287, endPoint y: 312, distance: 25.3
click at [287, 312] on div ".fa-secondary{opacity:.4} .fa-secondary{opacity:.4} Tu búsqueda devolvió más ic…" at bounding box center [186, 320] width 208 height 213
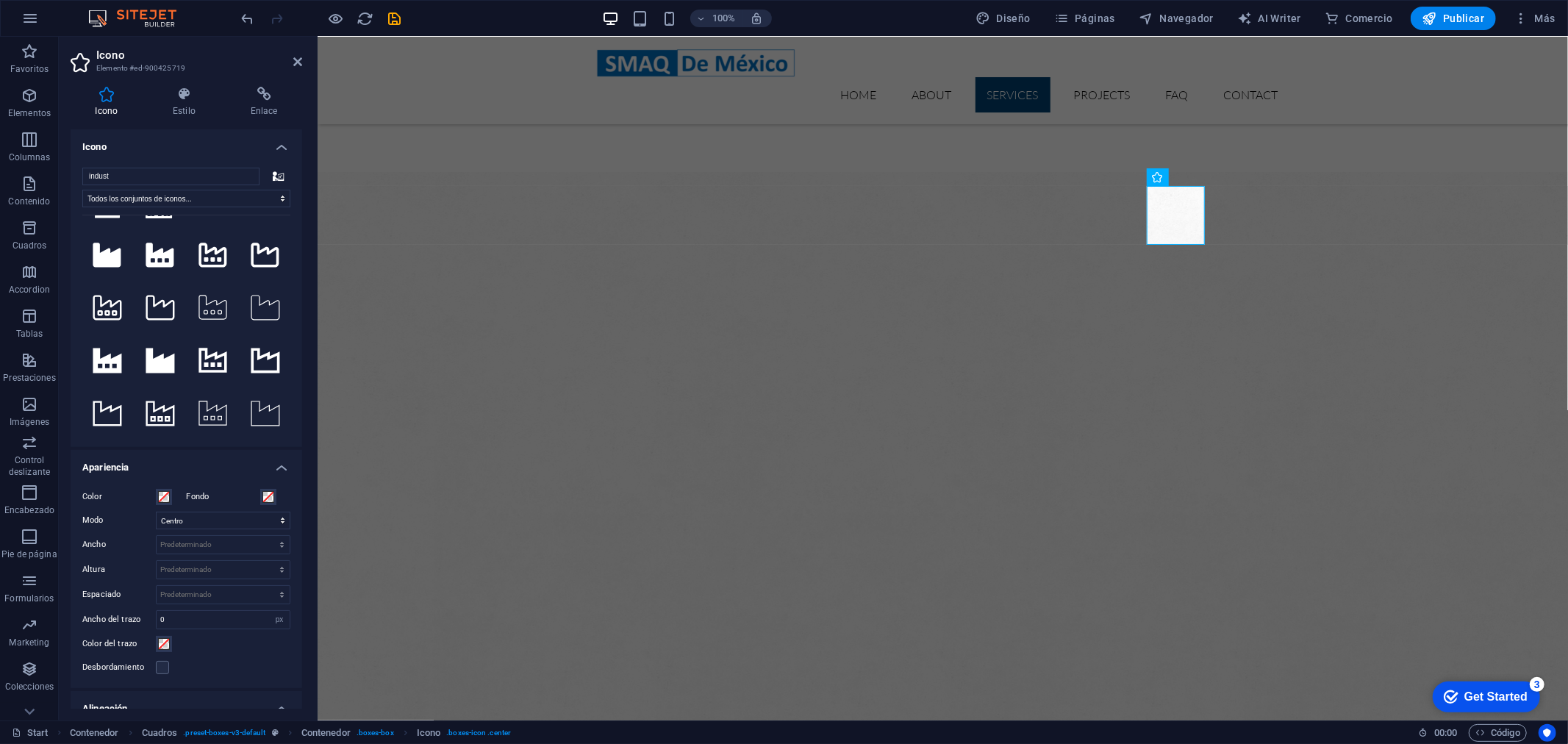
scroll to position [101, 0]
drag, startPoint x: 126, startPoint y: 170, endPoint x: -7, endPoint y: 155, distance: 133.8
click at [0, 155] on html "smaqmexico.com.mx Start Favoritos Elementos Columnas Contenido Cuadros Accordio…" at bounding box center [784, 372] width 1568 height 744
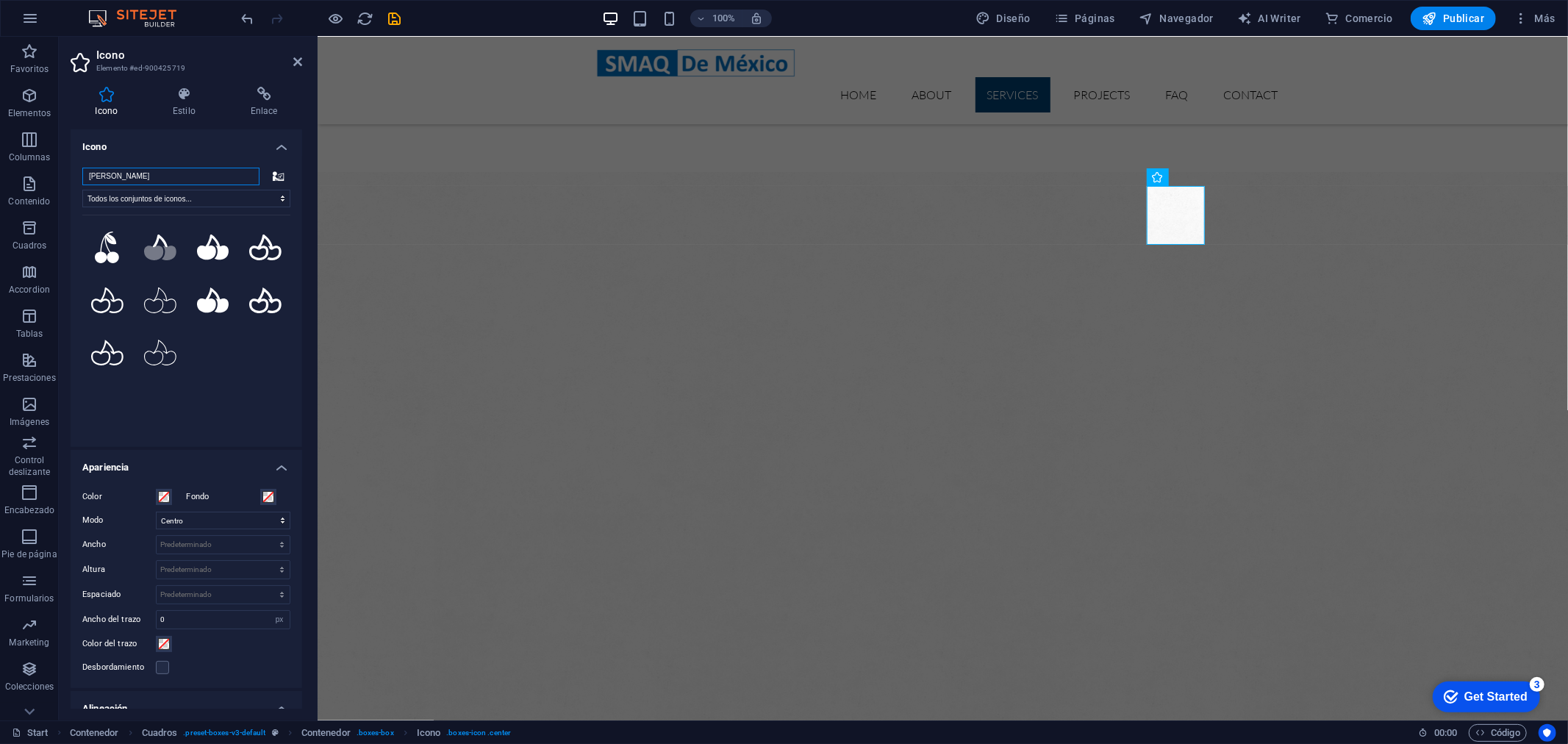
scroll to position [0, 0]
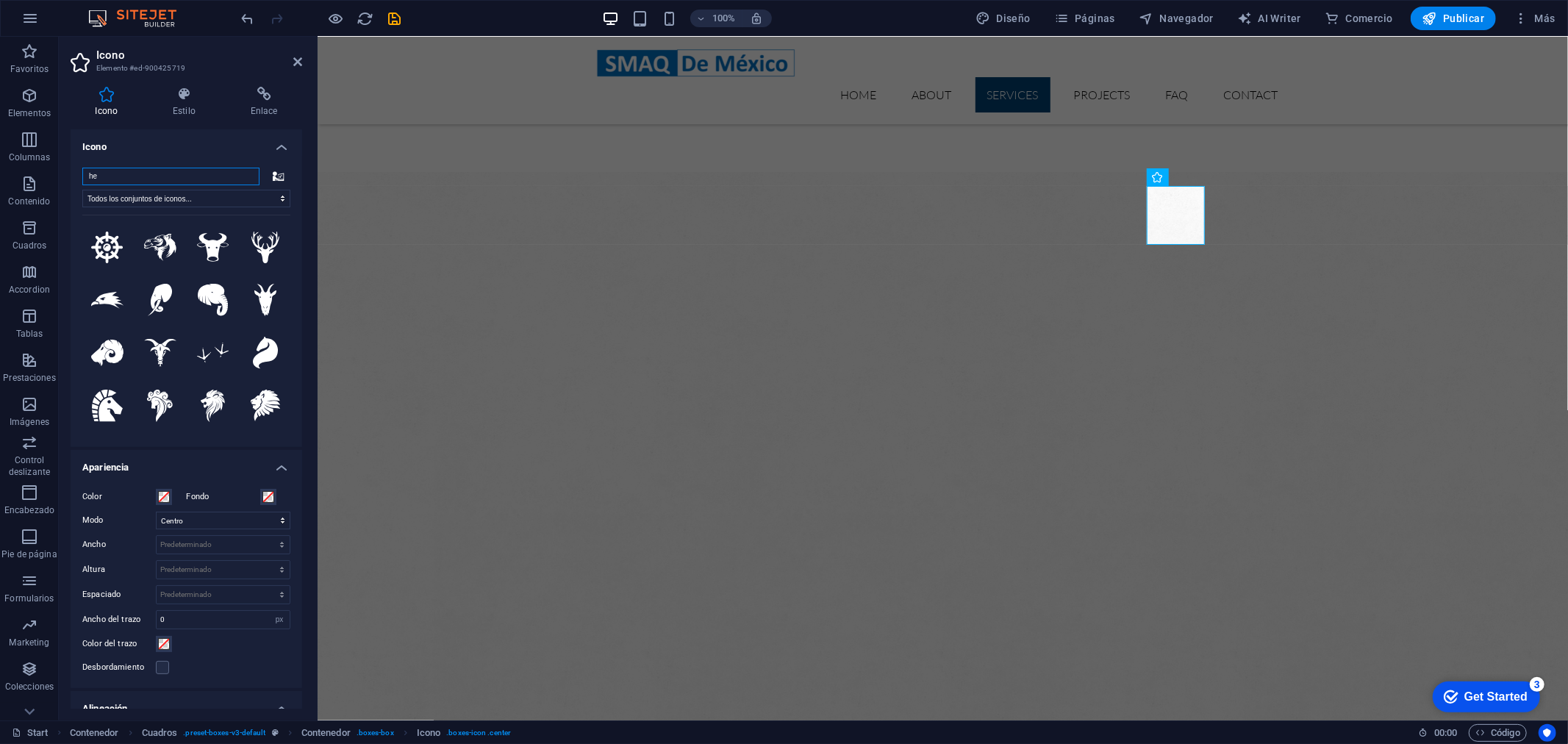
type input "h"
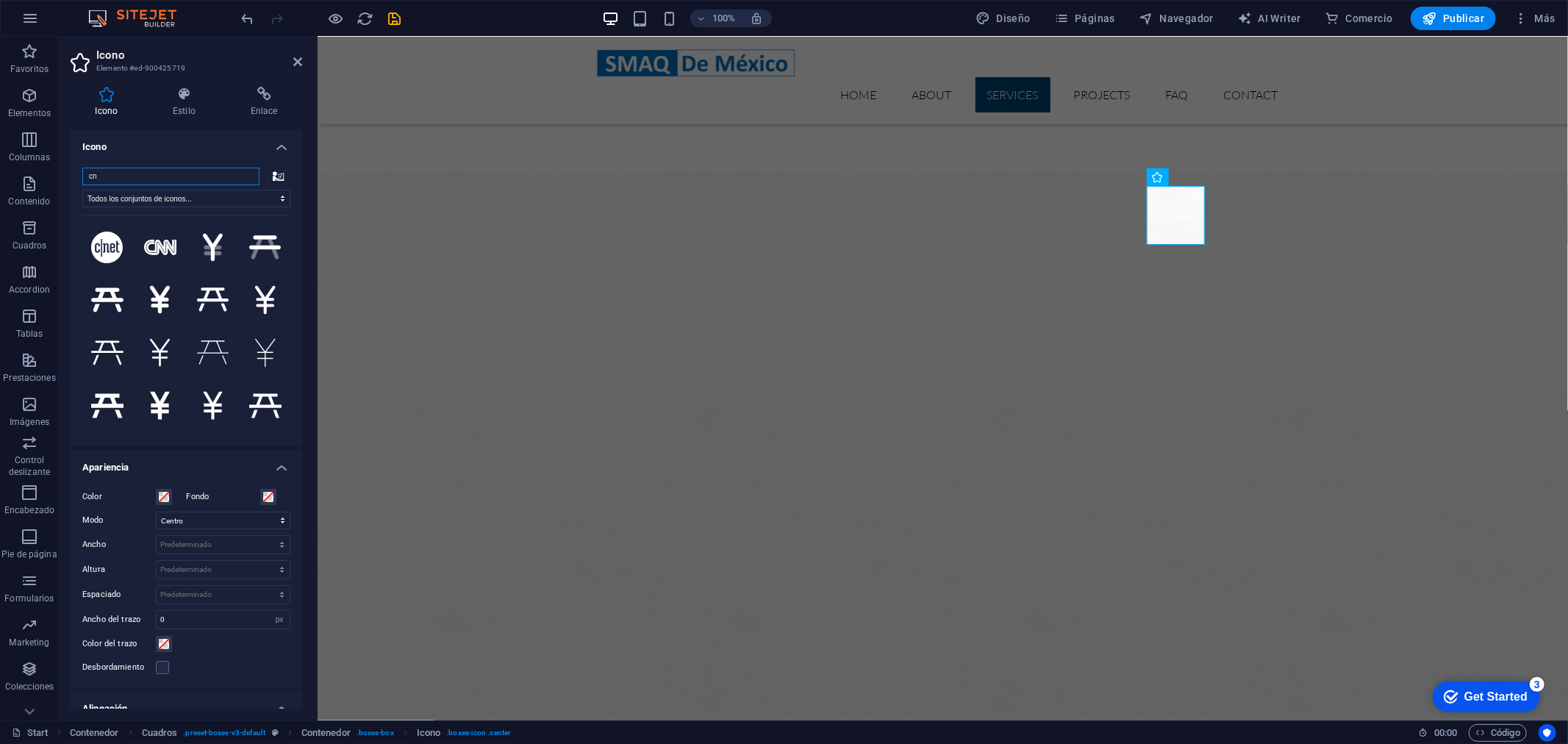
type input "c"
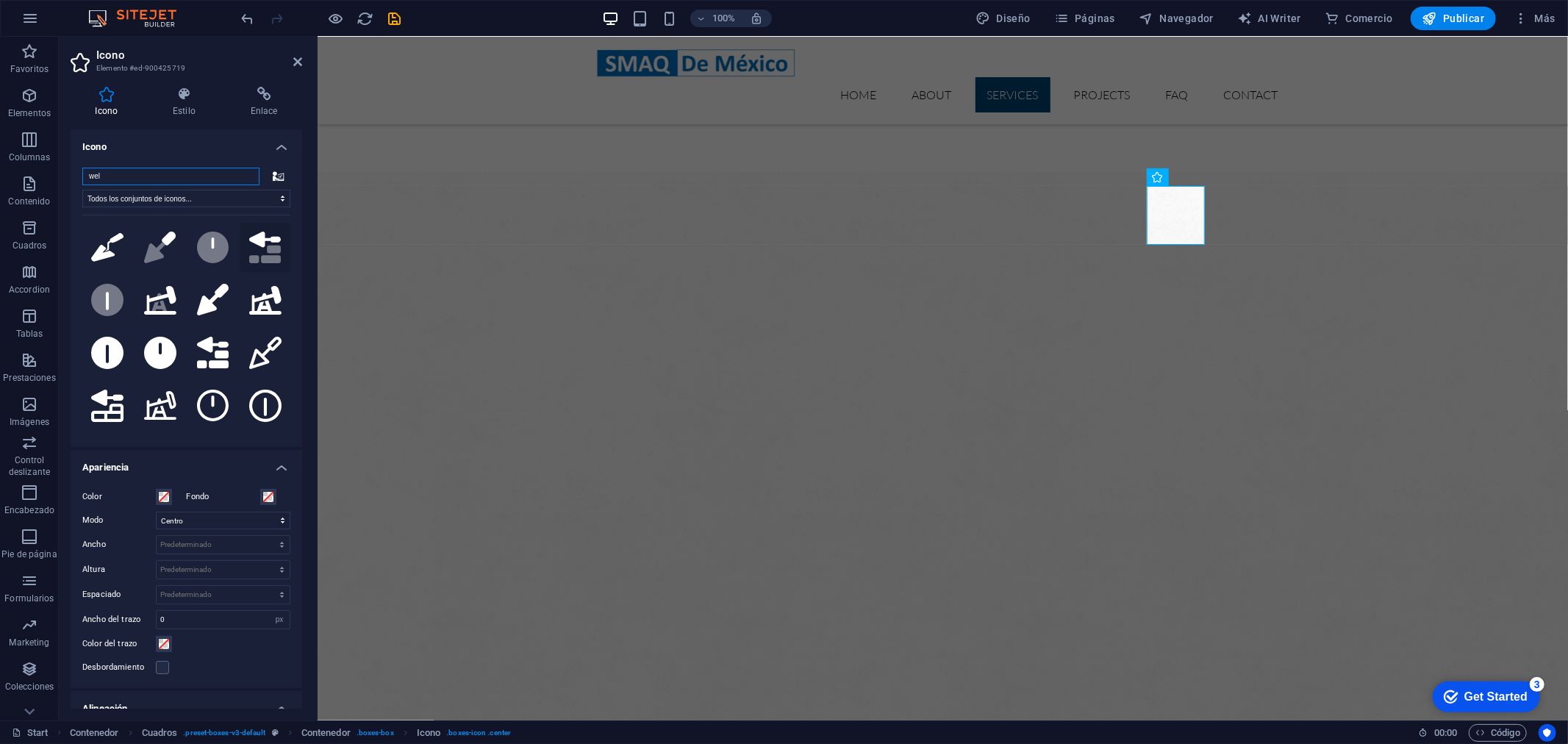
type input "wel"
drag, startPoint x: 284, startPoint y: 231, endPoint x: 290, endPoint y: 274, distance: 43.4
click at [290, 274] on div "wel Todos los conjuntos de iconos... IcoFont Ionicons FontAwesome Brands FontAw…" at bounding box center [186, 300] width 231 height 291
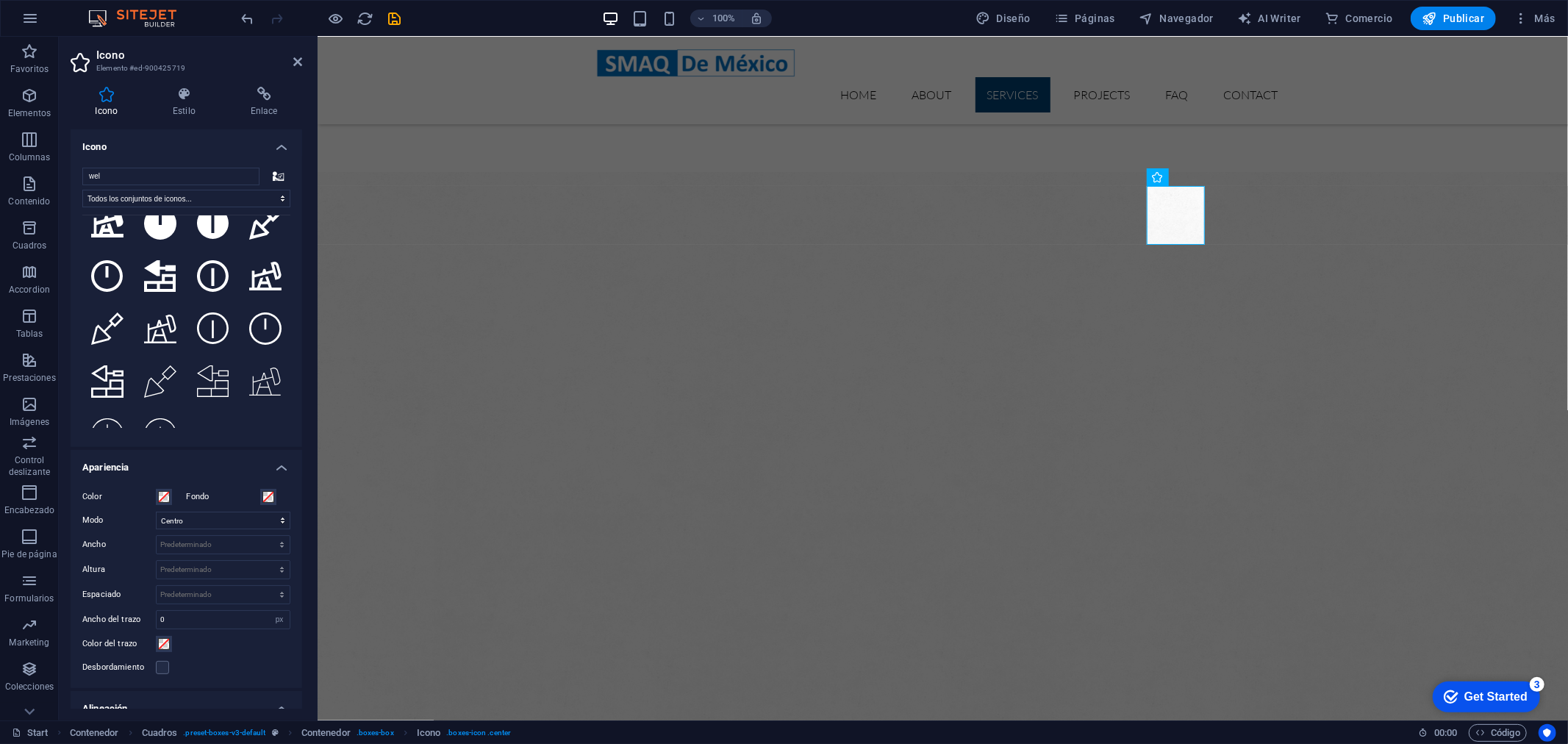
scroll to position [409, 0]
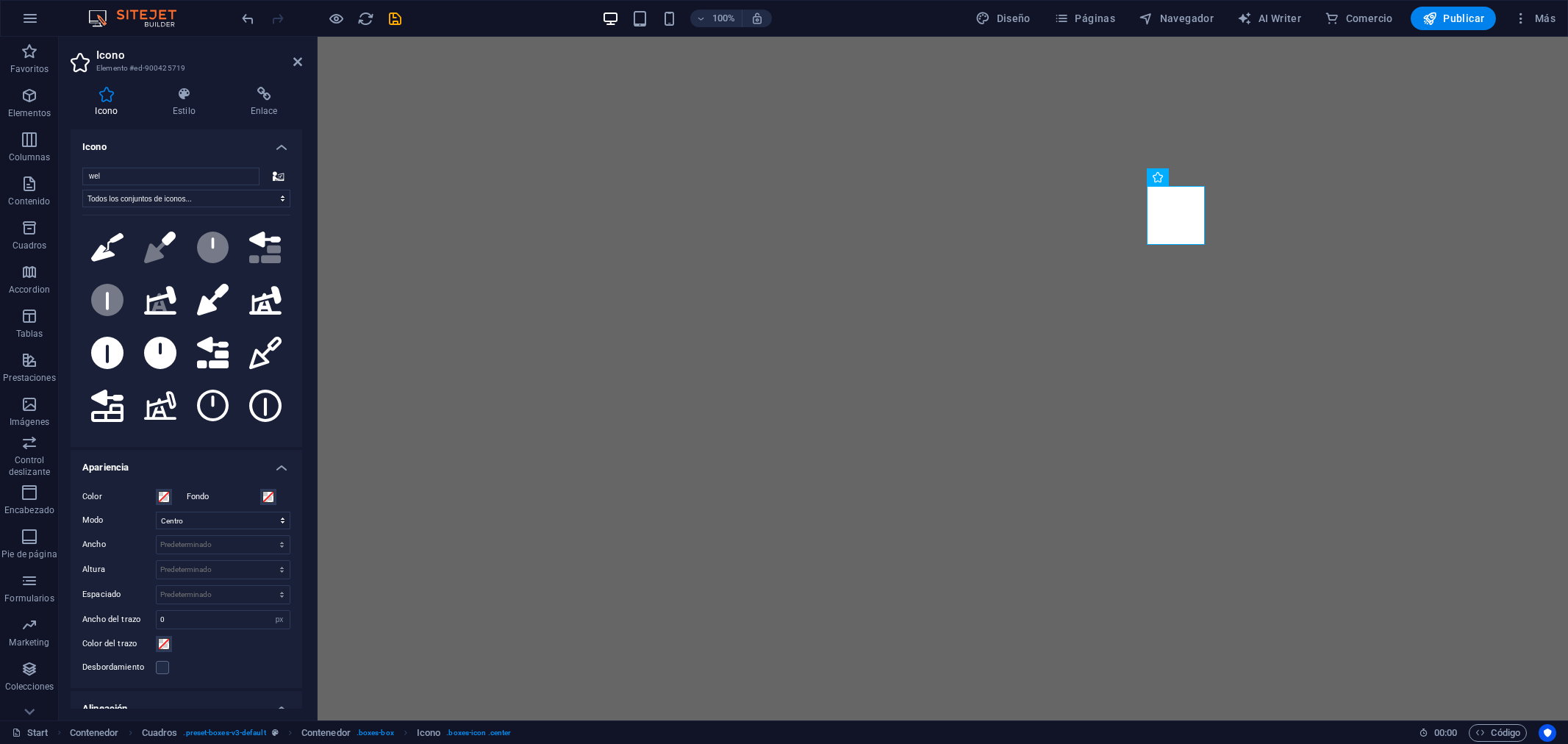
select select "xMidYMid"
select select "px"
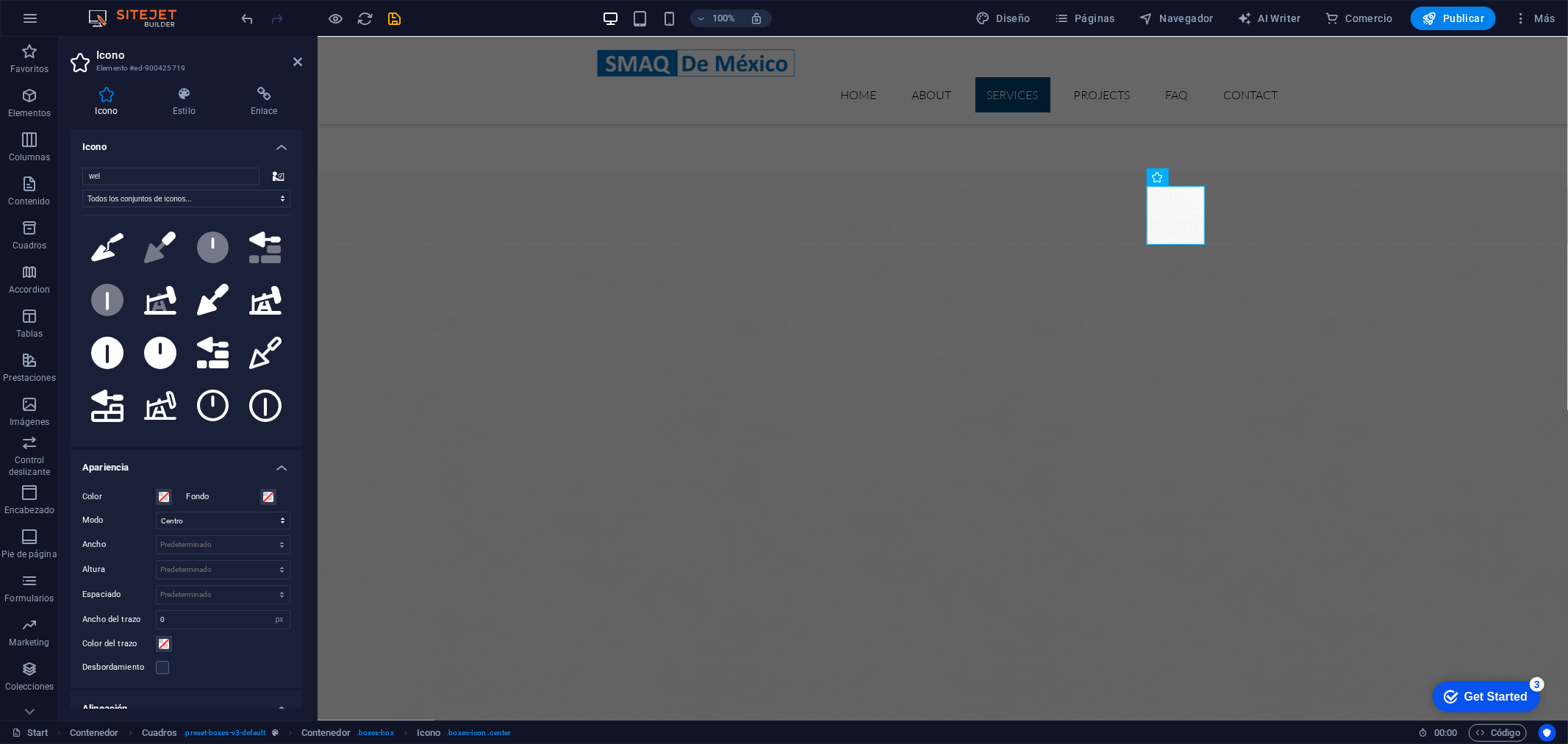
scroll to position [409, 0]
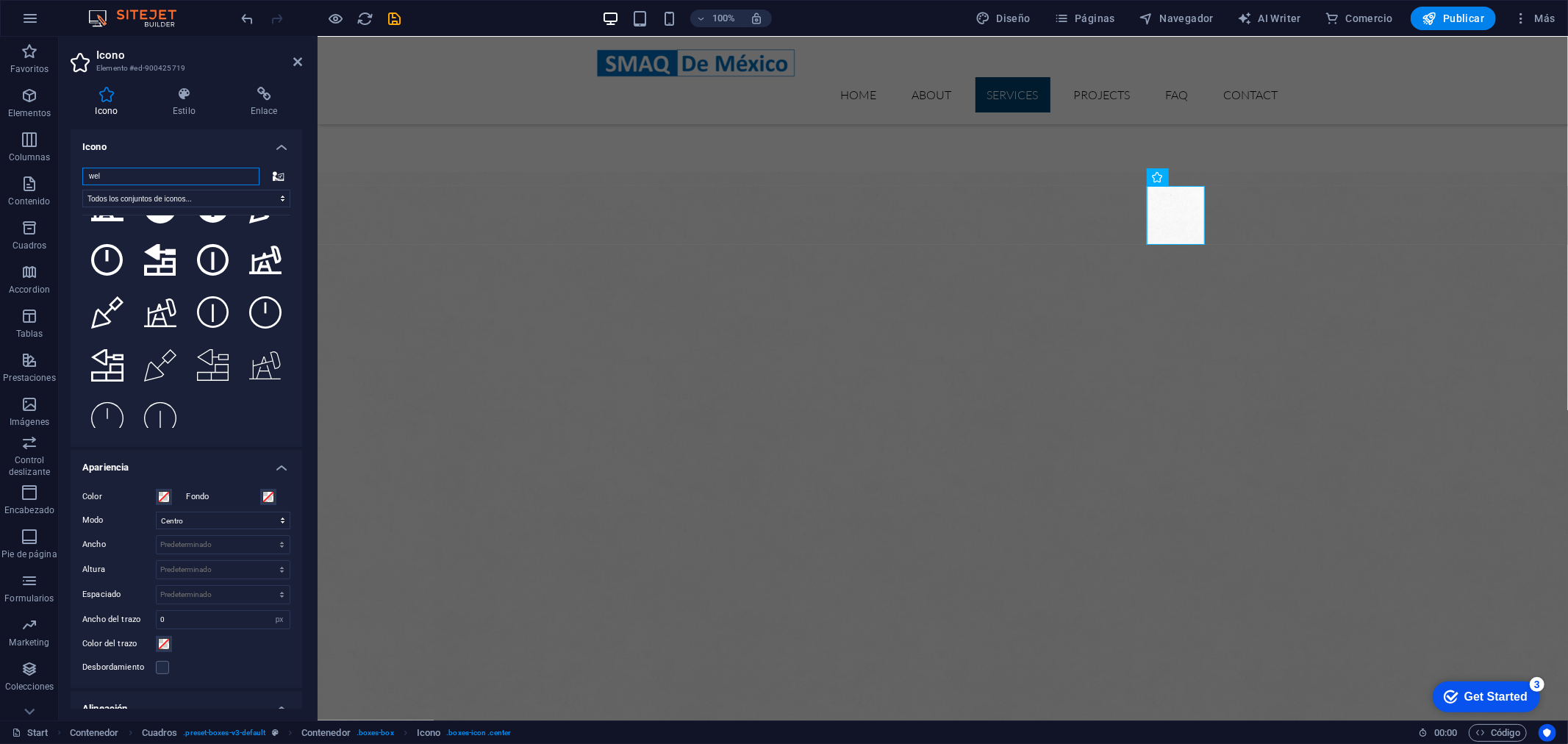
drag, startPoint x: 181, startPoint y: 181, endPoint x: 64, endPoint y: 172, distance: 117.3
click at [64, 172] on div "Icono Estilo Enlace Icono wel Todos los conjuntos de iconos... IcoFont Ionicons…" at bounding box center [186, 397] width 255 height 645
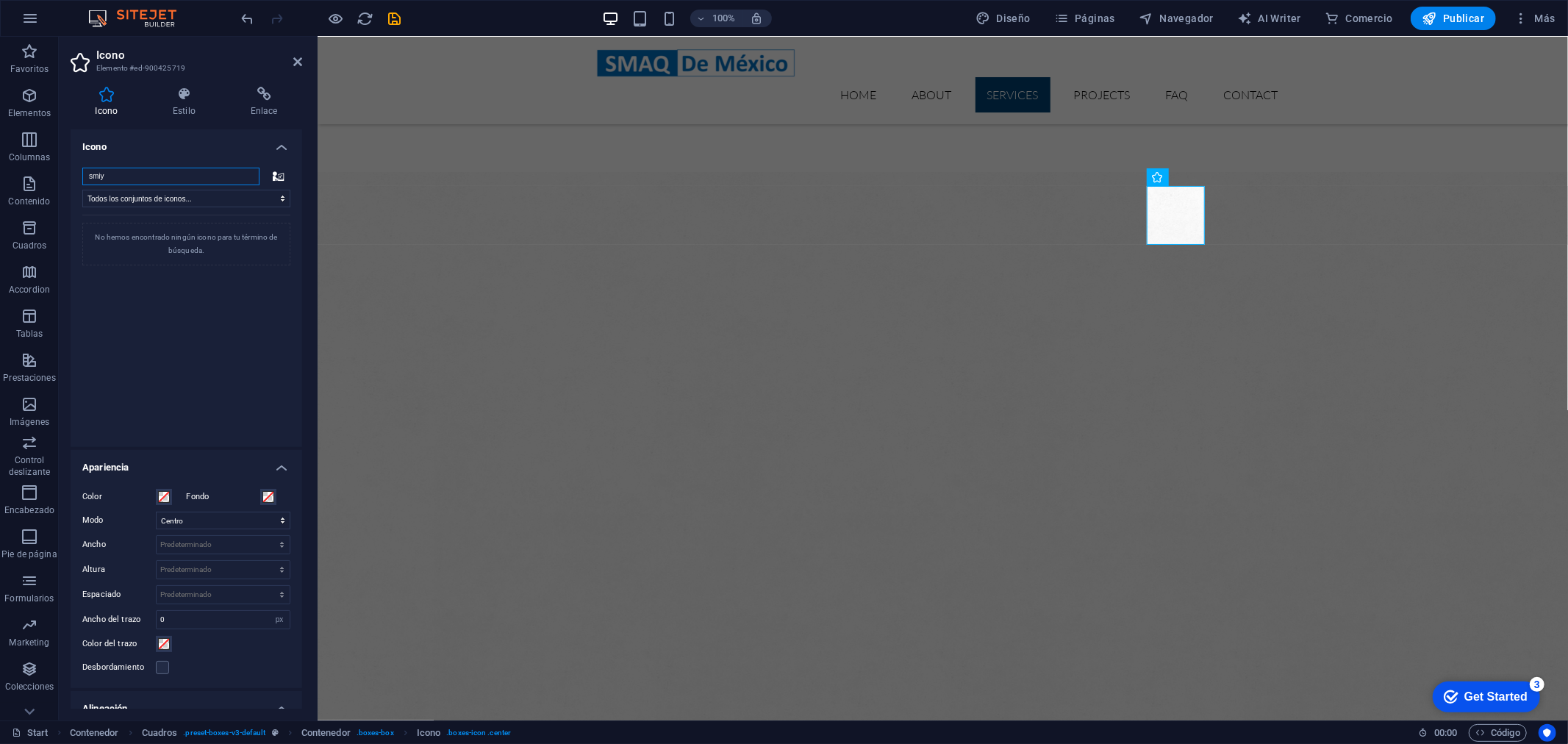
scroll to position [0, 0]
click at [100, 238] on icon at bounding box center [107, 247] width 32 height 32
drag, startPoint x: 132, startPoint y: 172, endPoint x: 53, endPoint y: 170, distance: 79.0
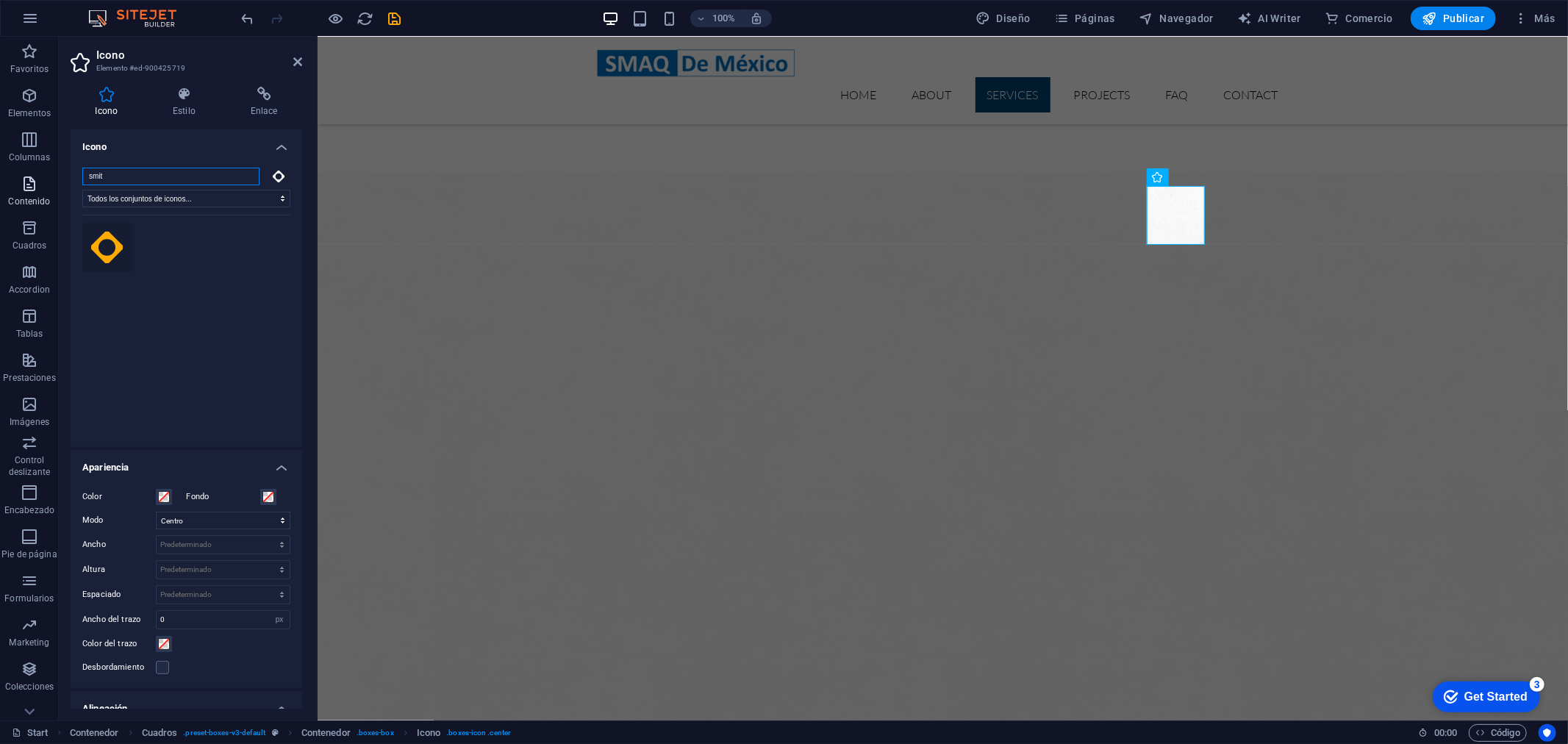
click at [53, 170] on section "Favoritos Elementos Columnas Contenido Cuadros Accordion Tablas Prestaciones Im…" at bounding box center [784, 378] width 1568 height 684
click at [128, 172] on input "smit" at bounding box center [171, 176] width 177 height 18
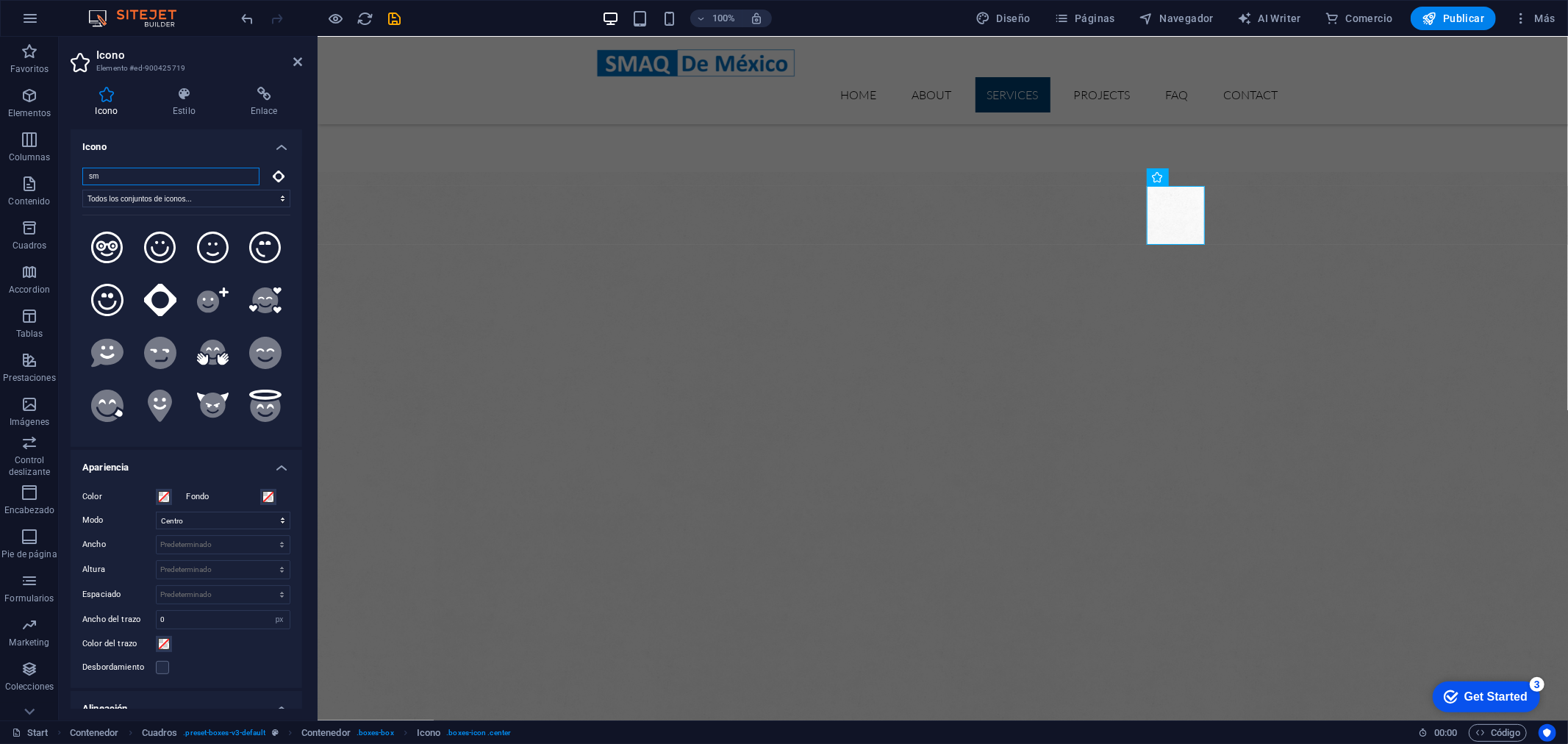
type input "s"
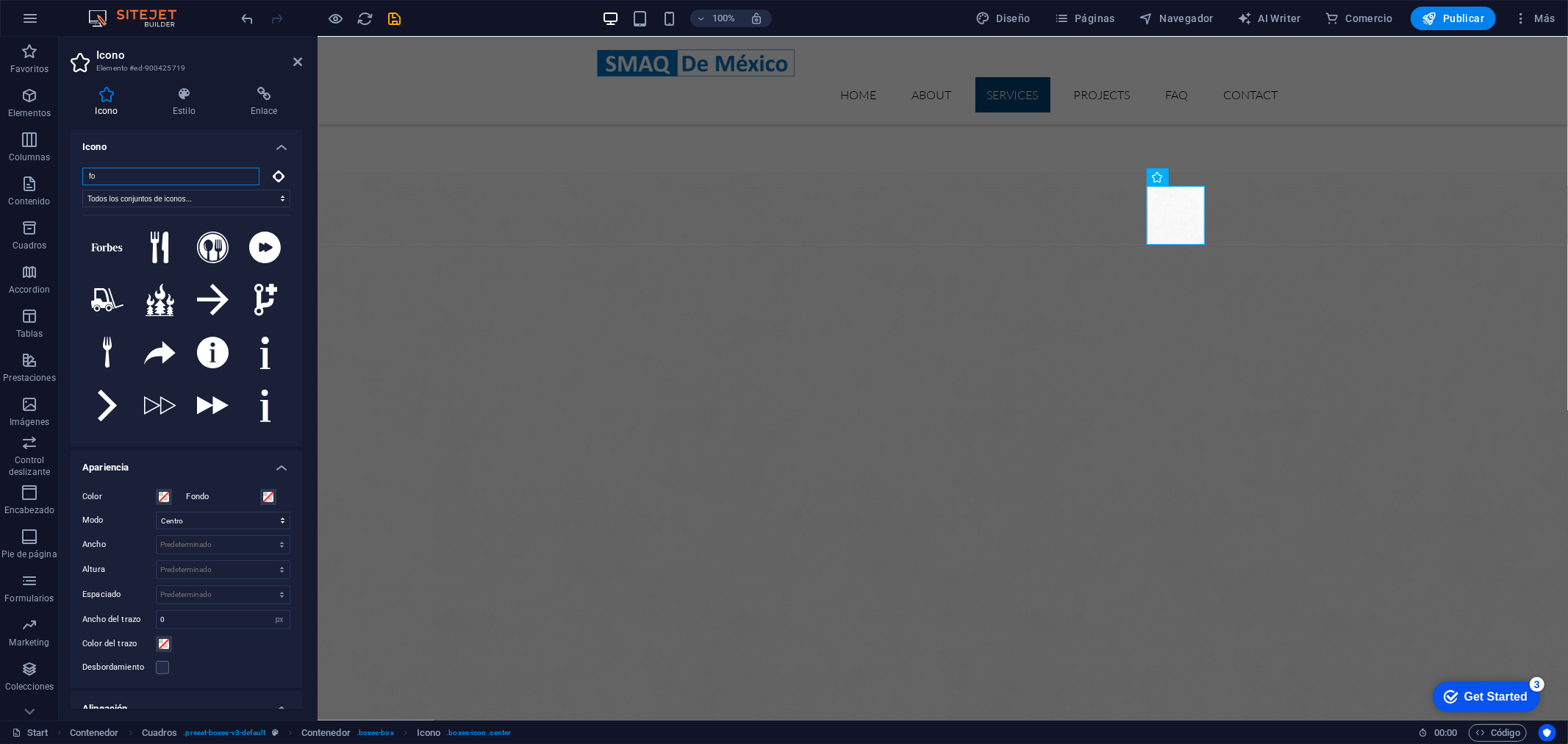
type input "f"
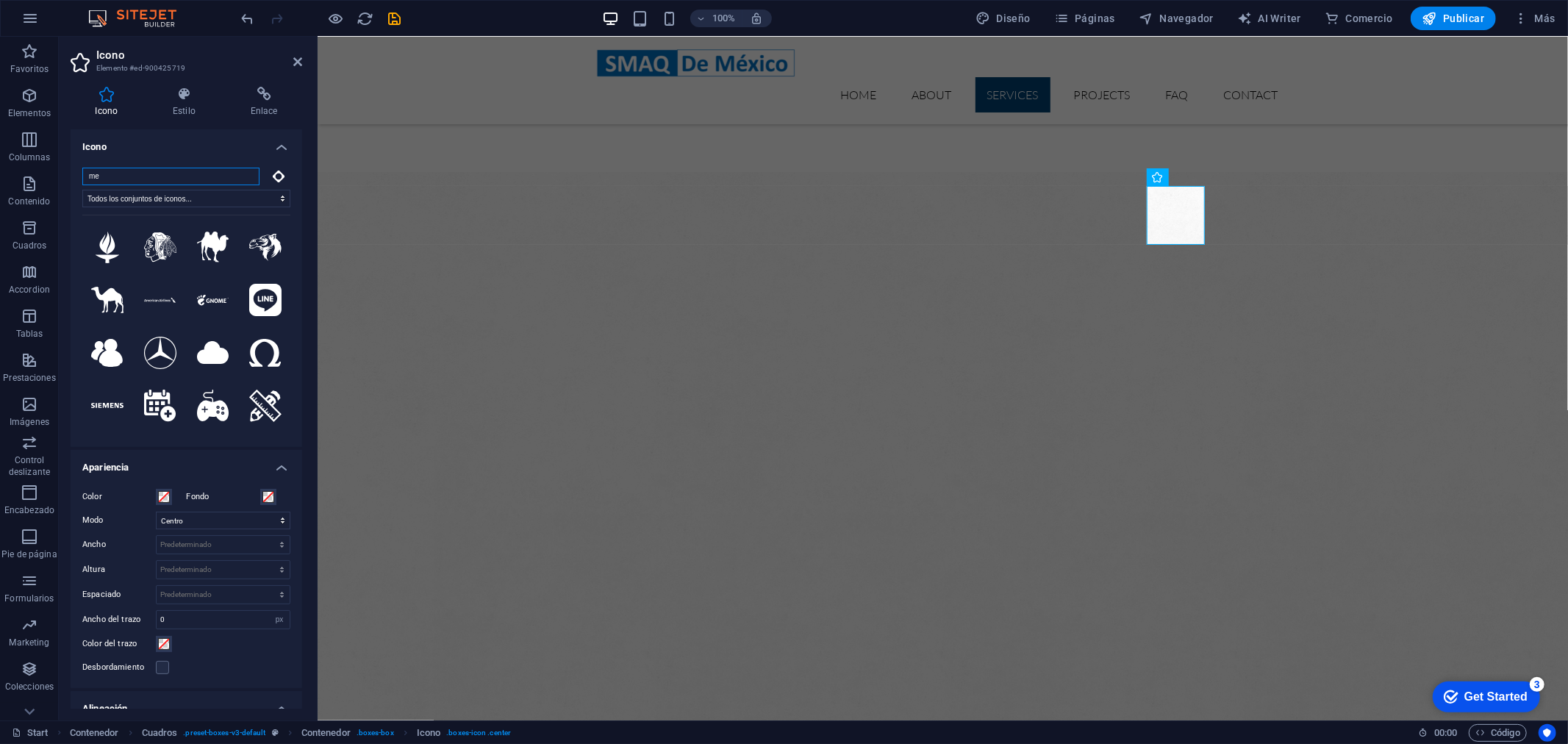
type input "m"
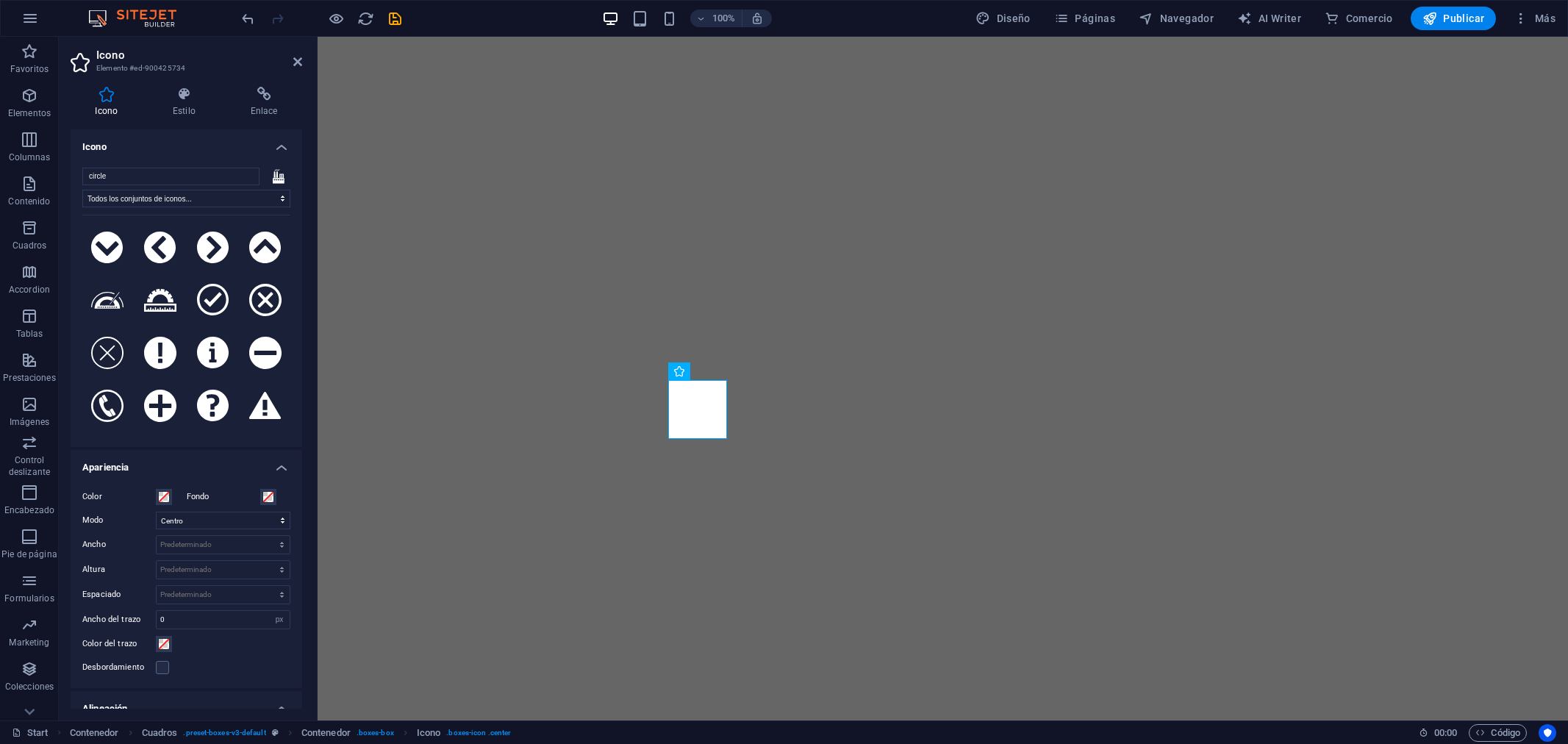
select select "xMidYMid"
select select "px"
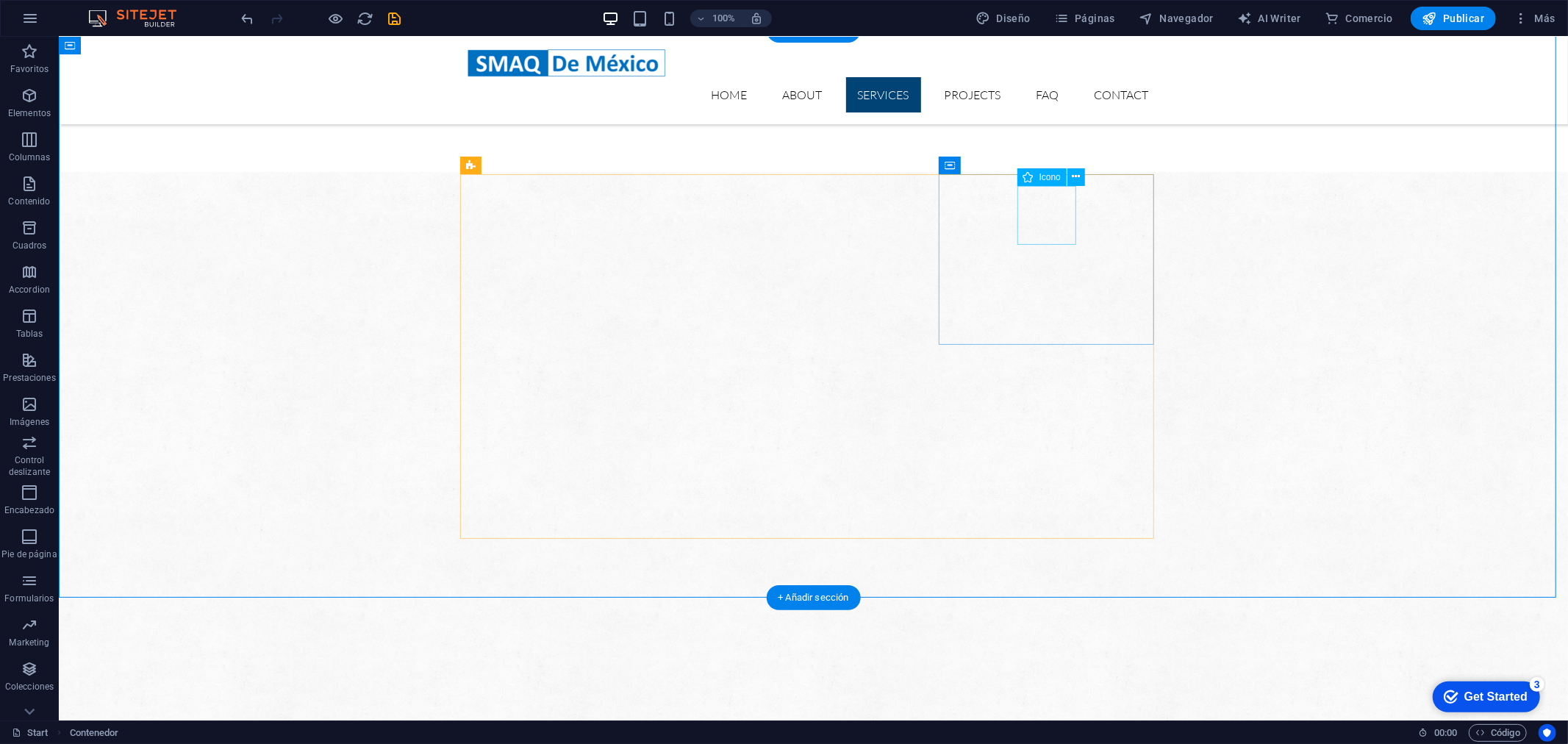
click at [1078, 173] on icon at bounding box center [1076, 176] width 8 height 15
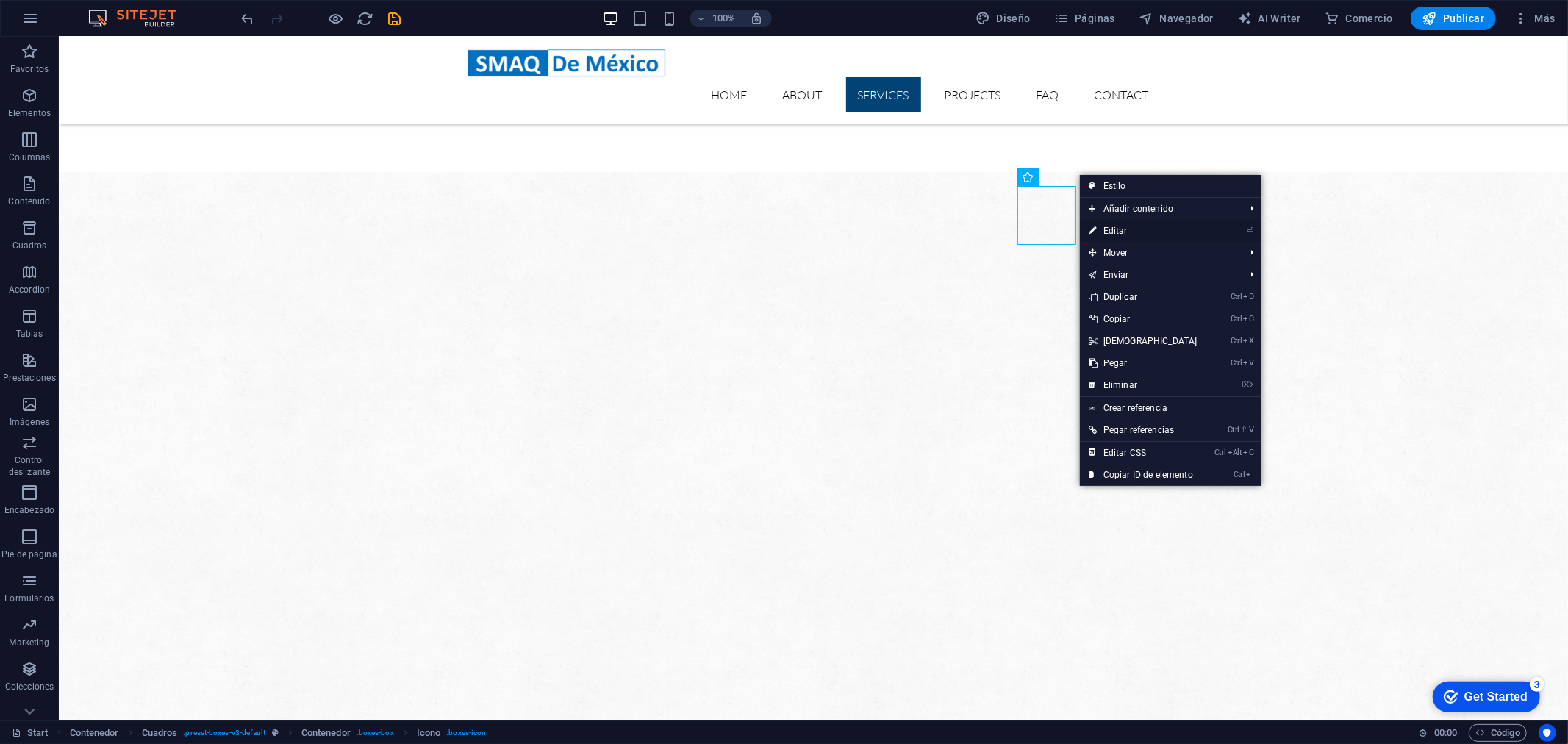
click at [1145, 230] on link "⏎ Editar" at bounding box center [1143, 230] width 126 height 22
select select "xMidYMid"
select select "px"
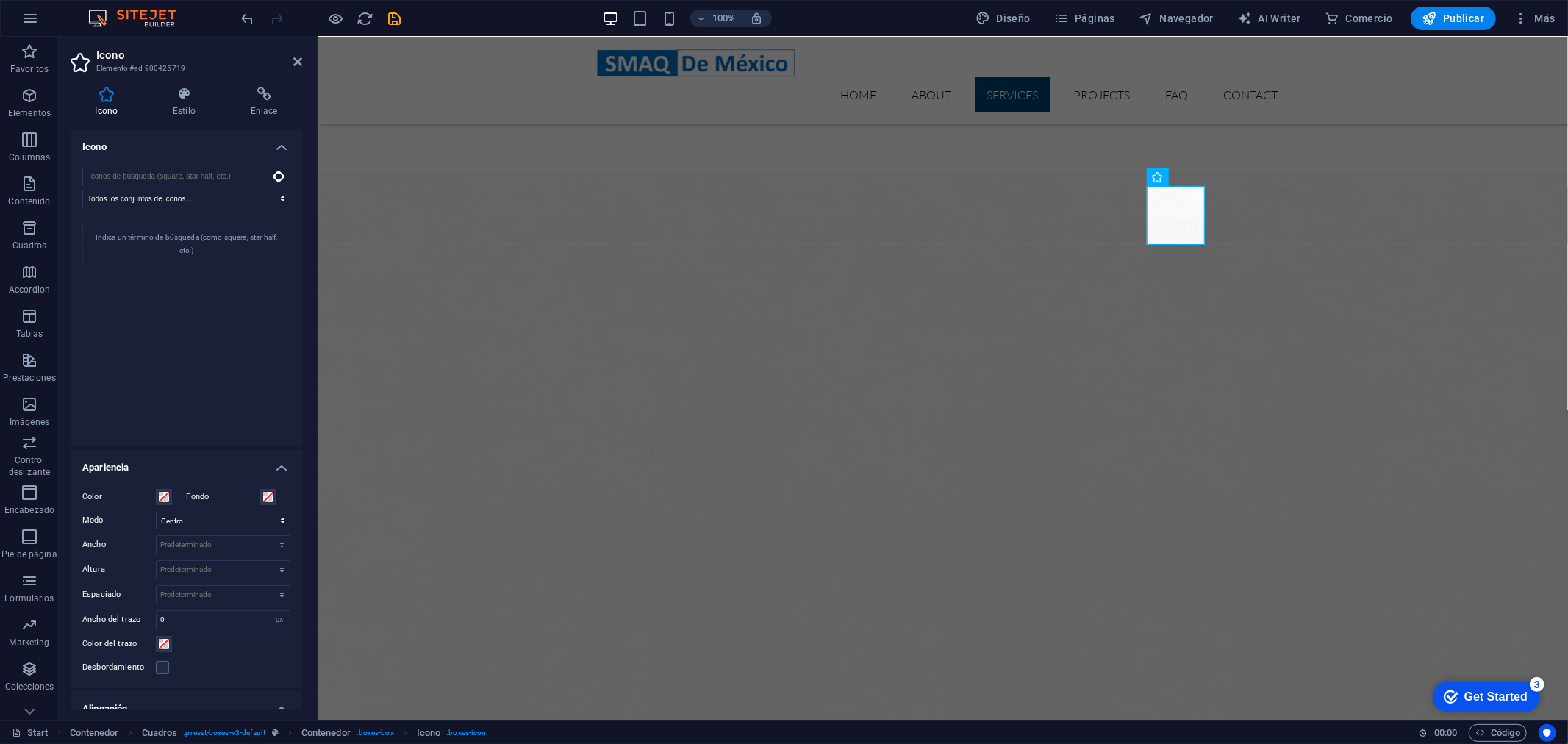
click at [202, 331] on div "Indica un término de búsqueda (como square, star half, etc.)" at bounding box center [186, 320] width 208 height 213
click at [211, 341] on div "Indica un término de búsqueda (como square, star half, etc.)" at bounding box center [186, 320] width 208 height 213
click at [1206, 172] on icon at bounding box center [1205, 176] width 8 height 15
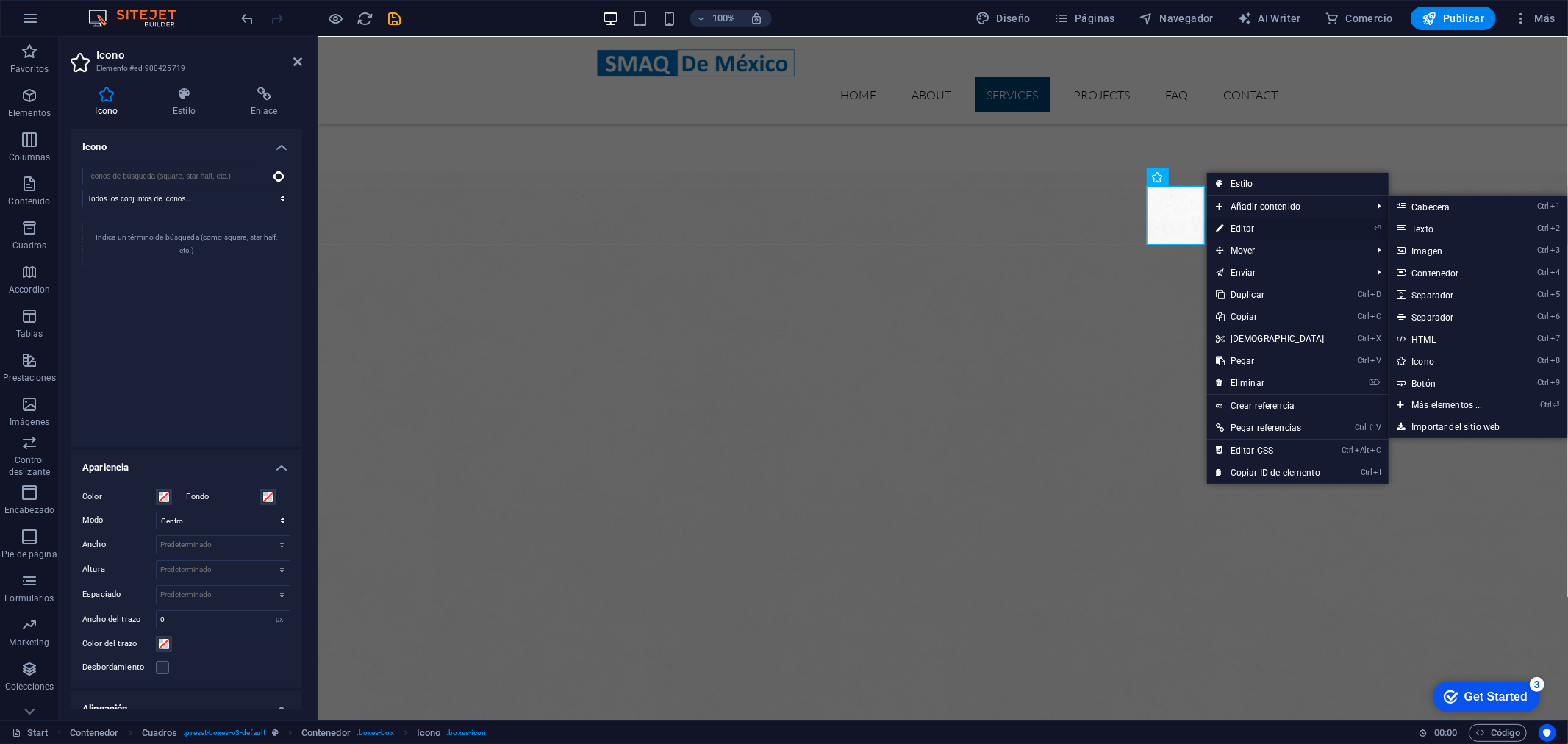
click at [1241, 221] on link "⏎ Editar" at bounding box center [1270, 228] width 126 height 22
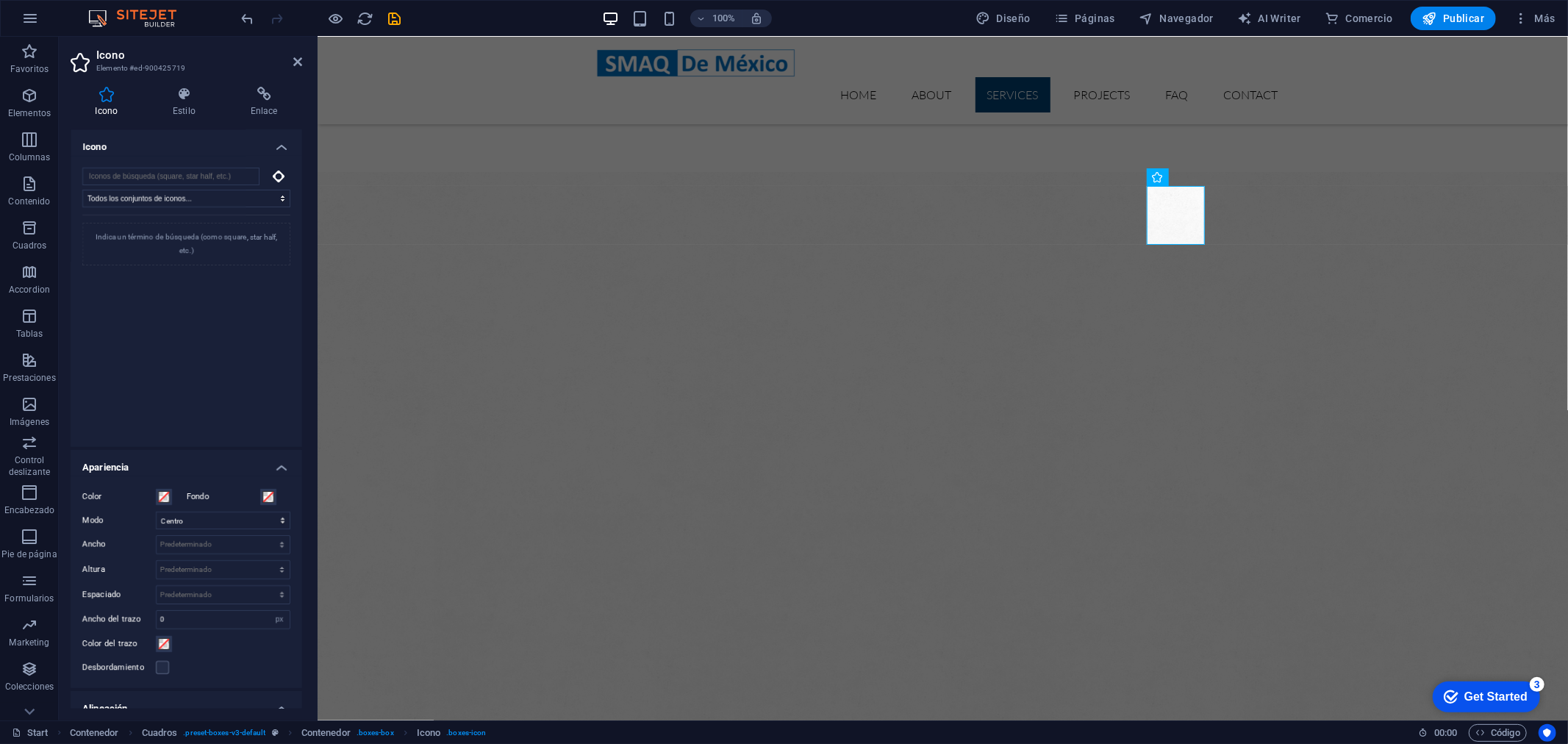
click at [147, 283] on div "Indica un término de búsqueda (como square, star half, etc.)" at bounding box center [186, 320] width 208 height 213
click at [174, 242] on div "Indica un término de búsqueda (como square, star half, etc.)" at bounding box center [186, 244] width 208 height 43
click at [273, 176] on icon at bounding box center [279, 176] width 12 height 12
click at [207, 174] on input "search" at bounding box center [171, 176] width 177 height 18
click at [204, 373] on div "Indica un término de búsqueda (como square, star half, etc.)" at bounding box center [186, 320] width 208 height 213
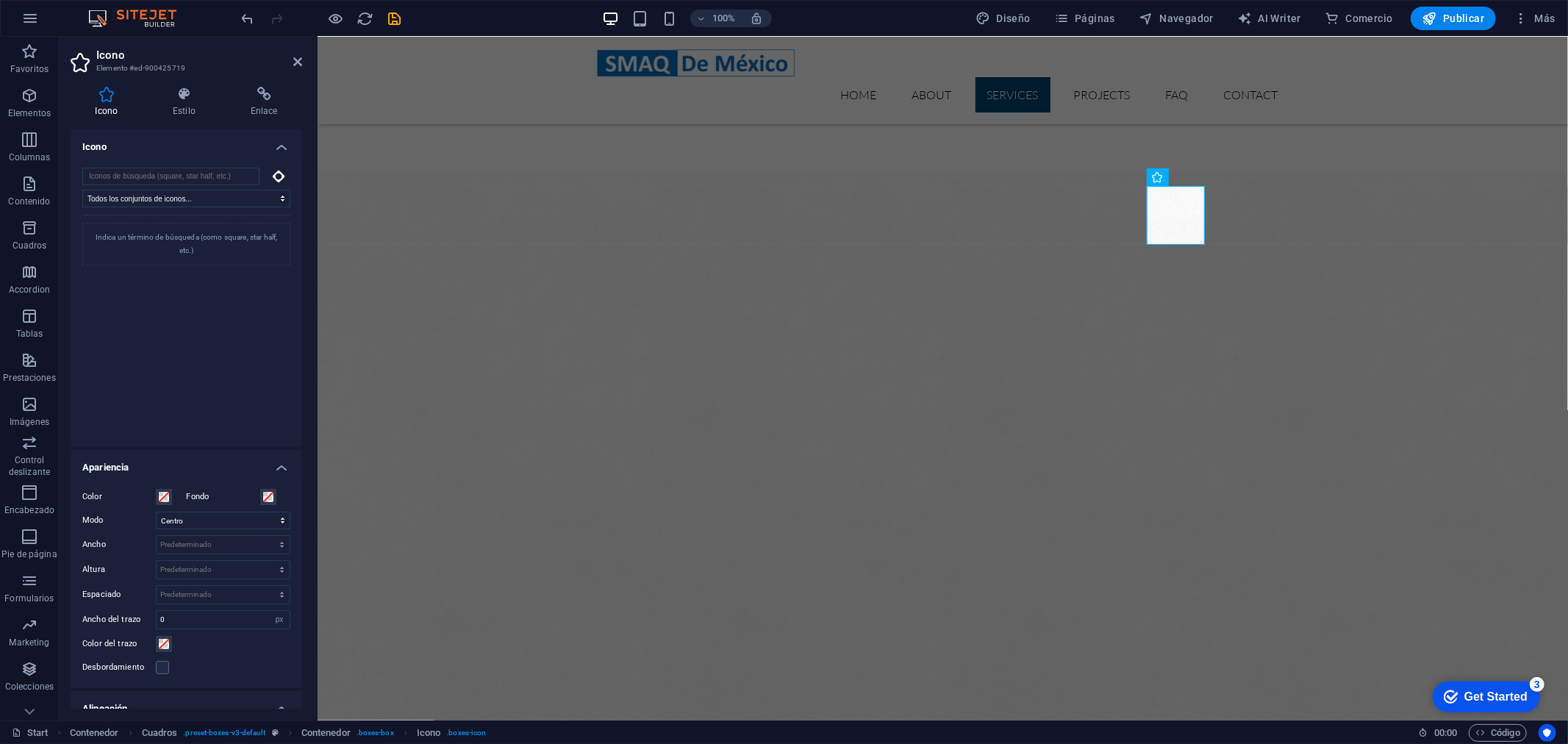
click at [196, 246] on div "Indica un término de búsqueda (como square, star half, etc.)" at bounding box center [186, 244] width 208 height 43
click at [214, 196] on select "Todos los conjuntos de iconos... IcoFont Ionicons FontAwesome Brands FontAwesom…" at bounding box center [186, 198] width 208 height 18
click at [82, 189] on select "Todos los conjuntos de iconos... IcoFont Ionicons FontAwesome Brands FontAwesom…" at bounding box center [186, 198] width 208 height 18
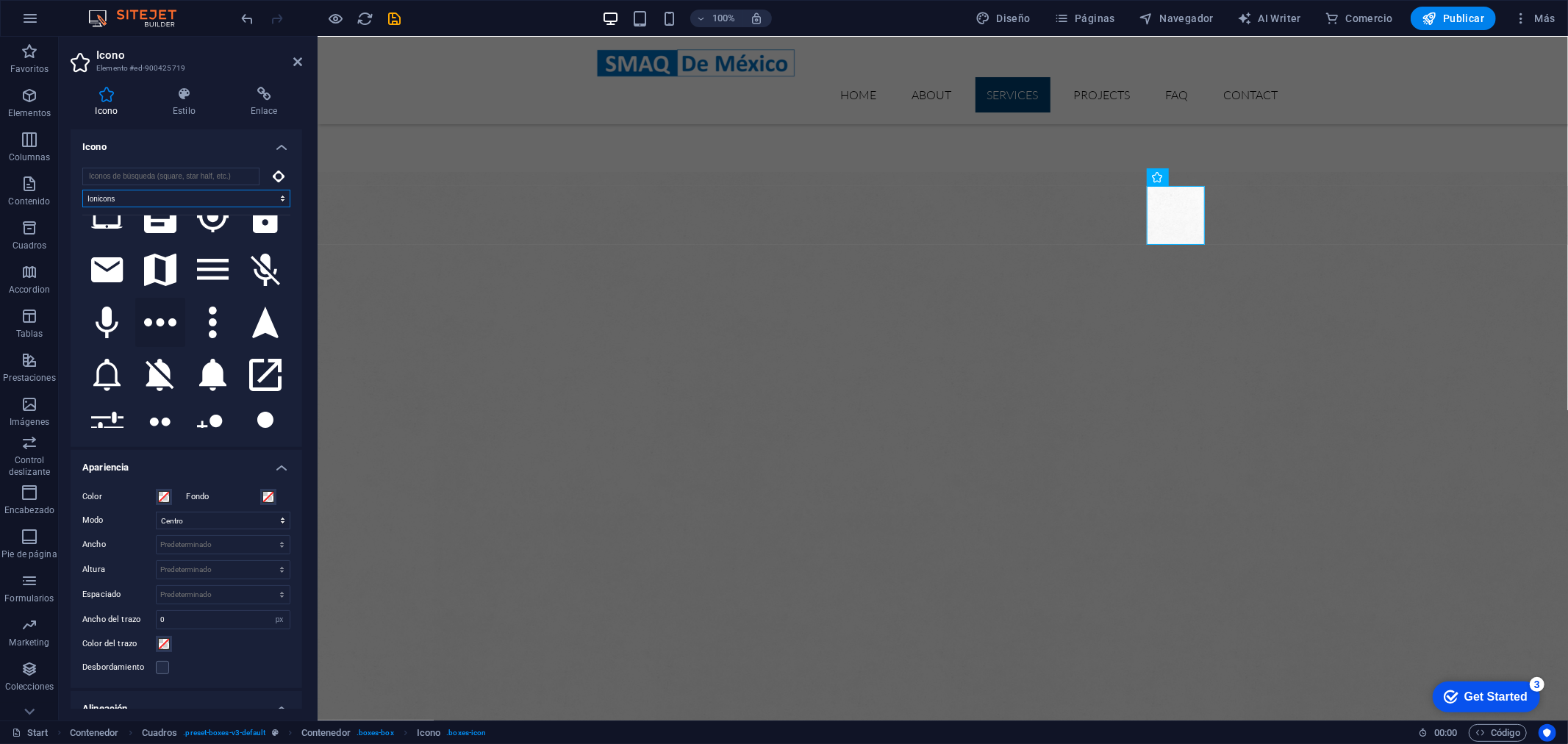
scroll to position [1061, 0]
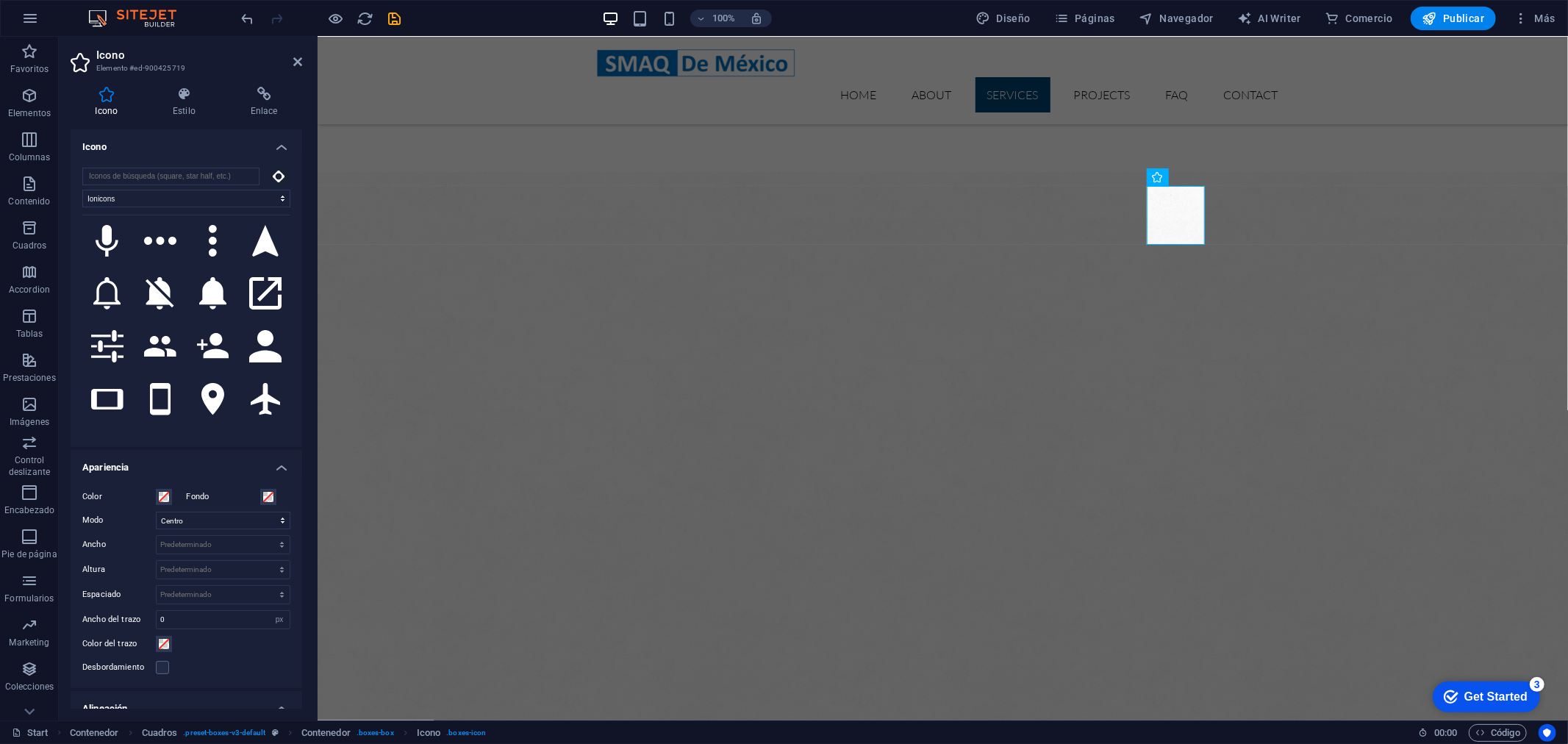
click at [275, 172] on icon at bounding box center [279, 176] width 12 height 12
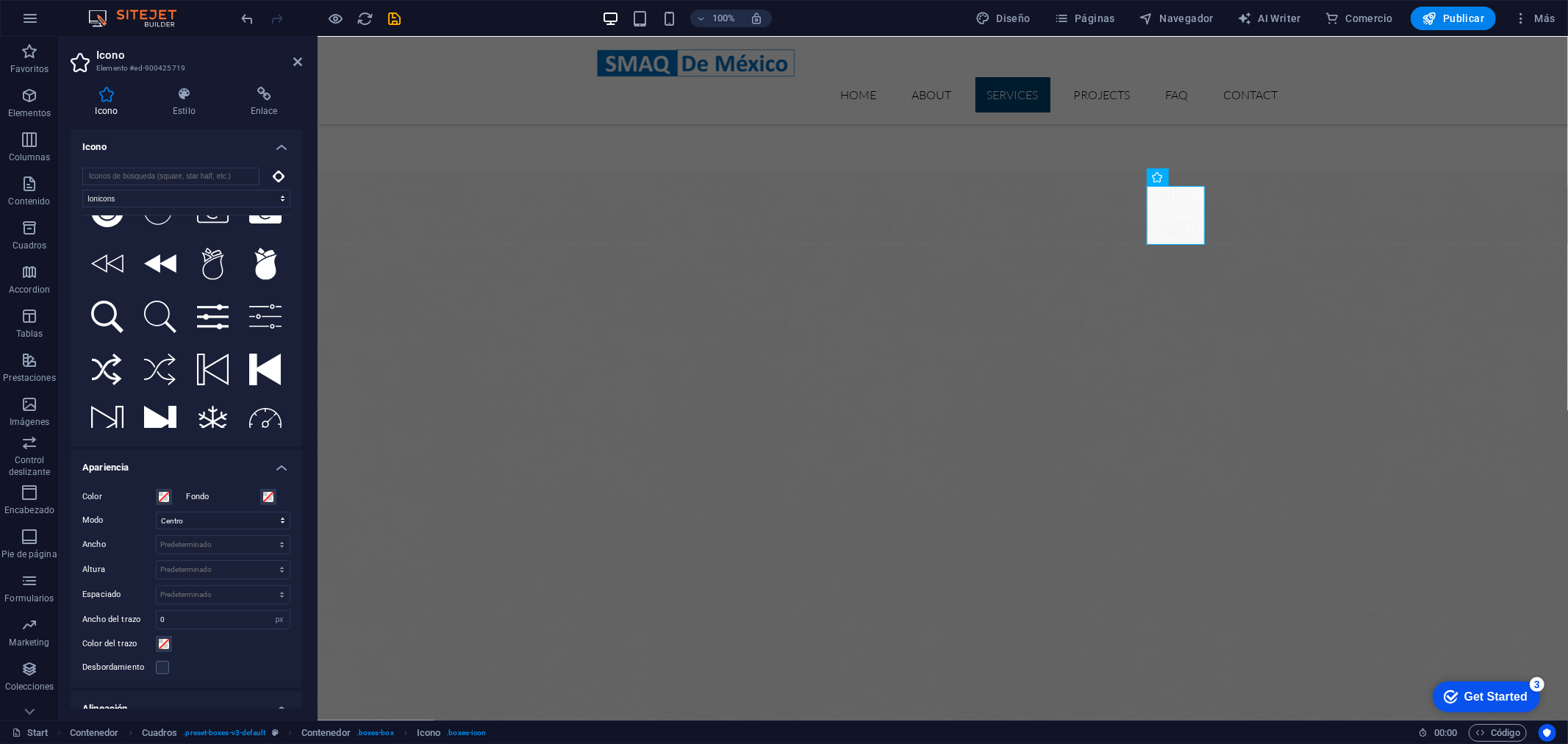
scroll to position [6281, 0]
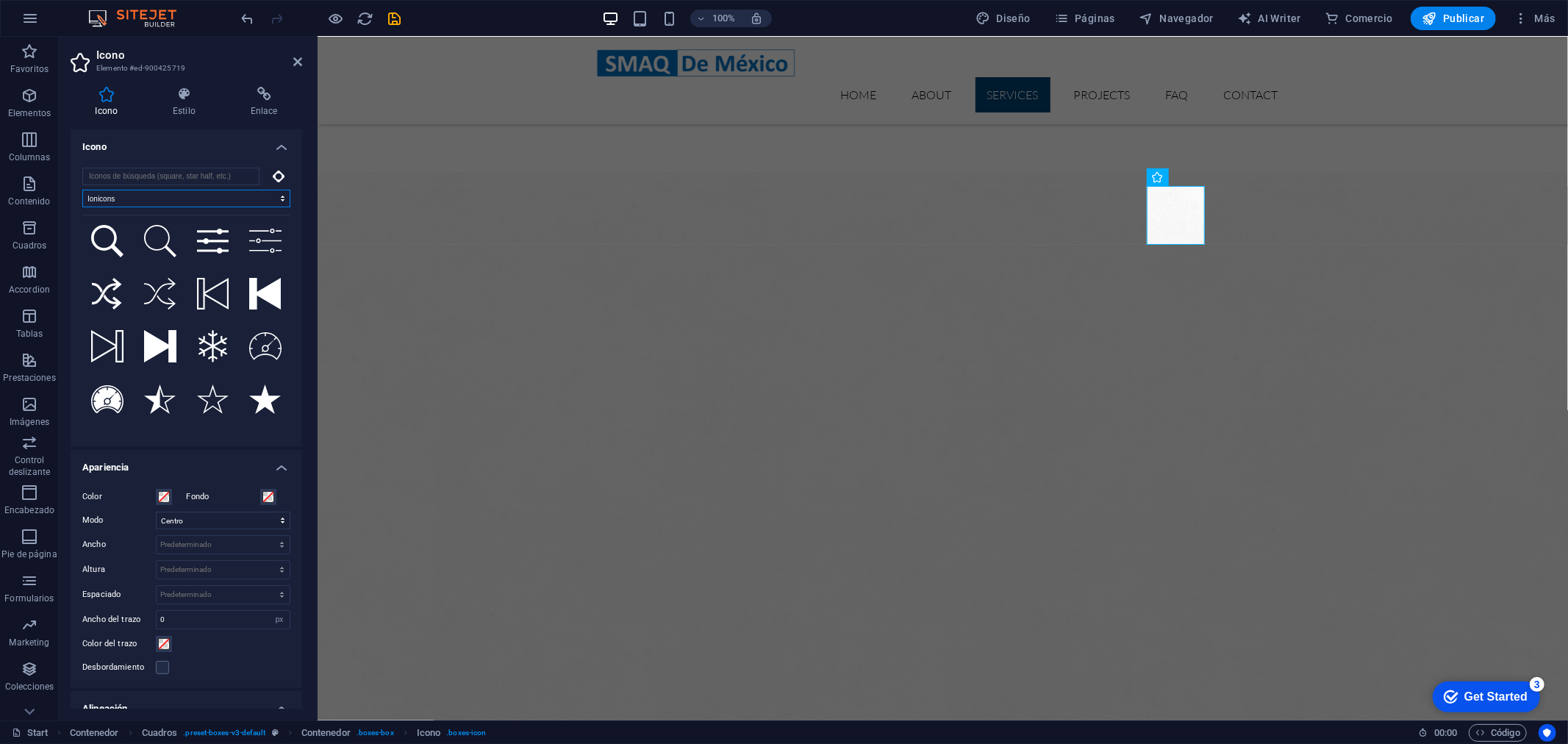
click at [130, 196] on select "Todos los conjuntos de iconos... IcoFont Ionicons FontAwesome Brands FontAwesom…" at bounding box center [186, 198] width 208 height 18
click at [82, 189] on select "Todos los conjuntos de iconos... IcoFont Ionicons FontAwesome Brands FontAwesom…" at bounding box center [186, 198] width 208 height 18
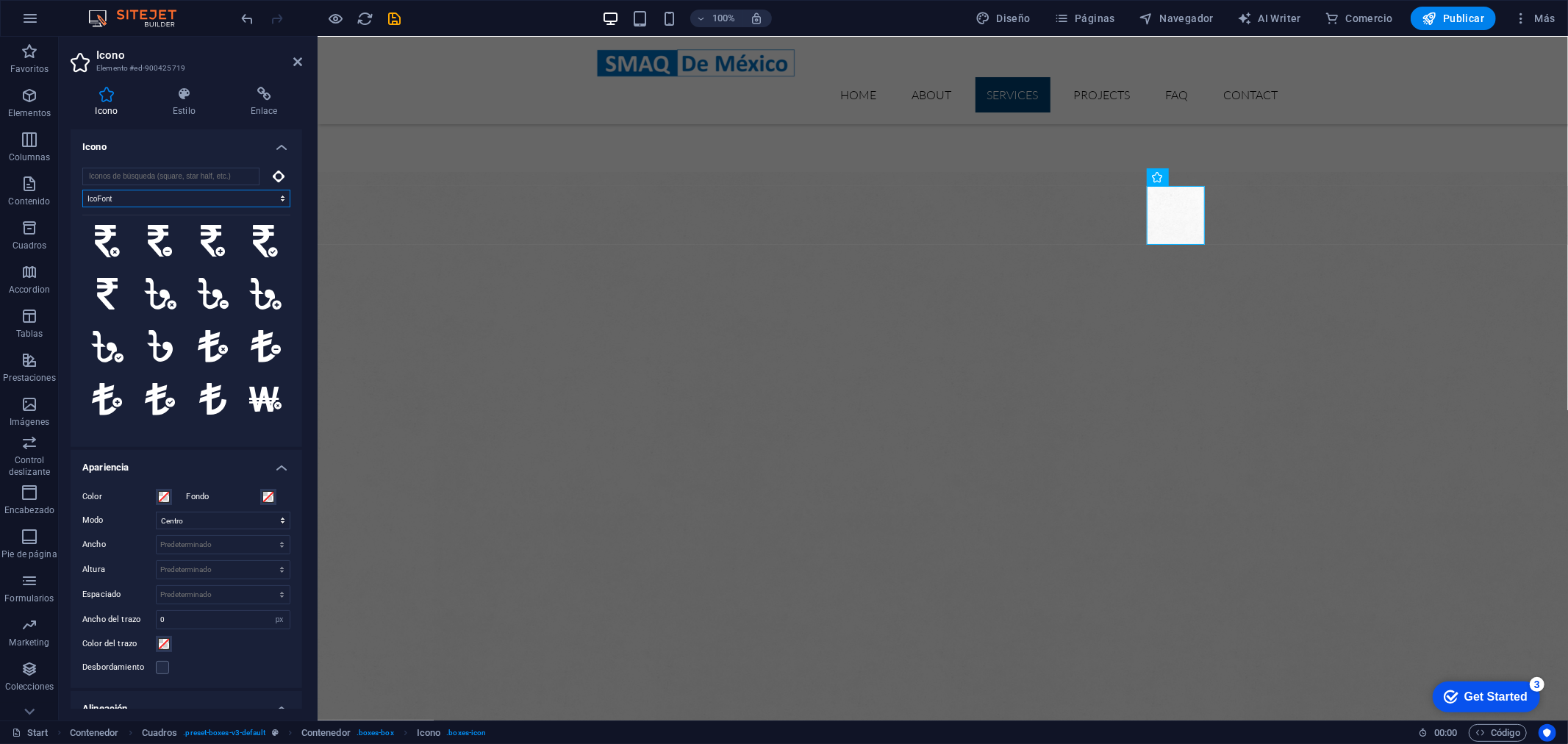
click at [202, 194] on select "Todos los conjuntos de iconos... IcoFont Ionicons FontAwesome Brands FontAwesom…" at bounding box center [186, 198] width 208 height 18
select select "ionicons"
click at [82, 189] on select "Todos los conjuntos de iconos... IcoFont Ionicons FontAwesome Brands FontAwesom…" at bounding box center [186, 198] width 208 height 18
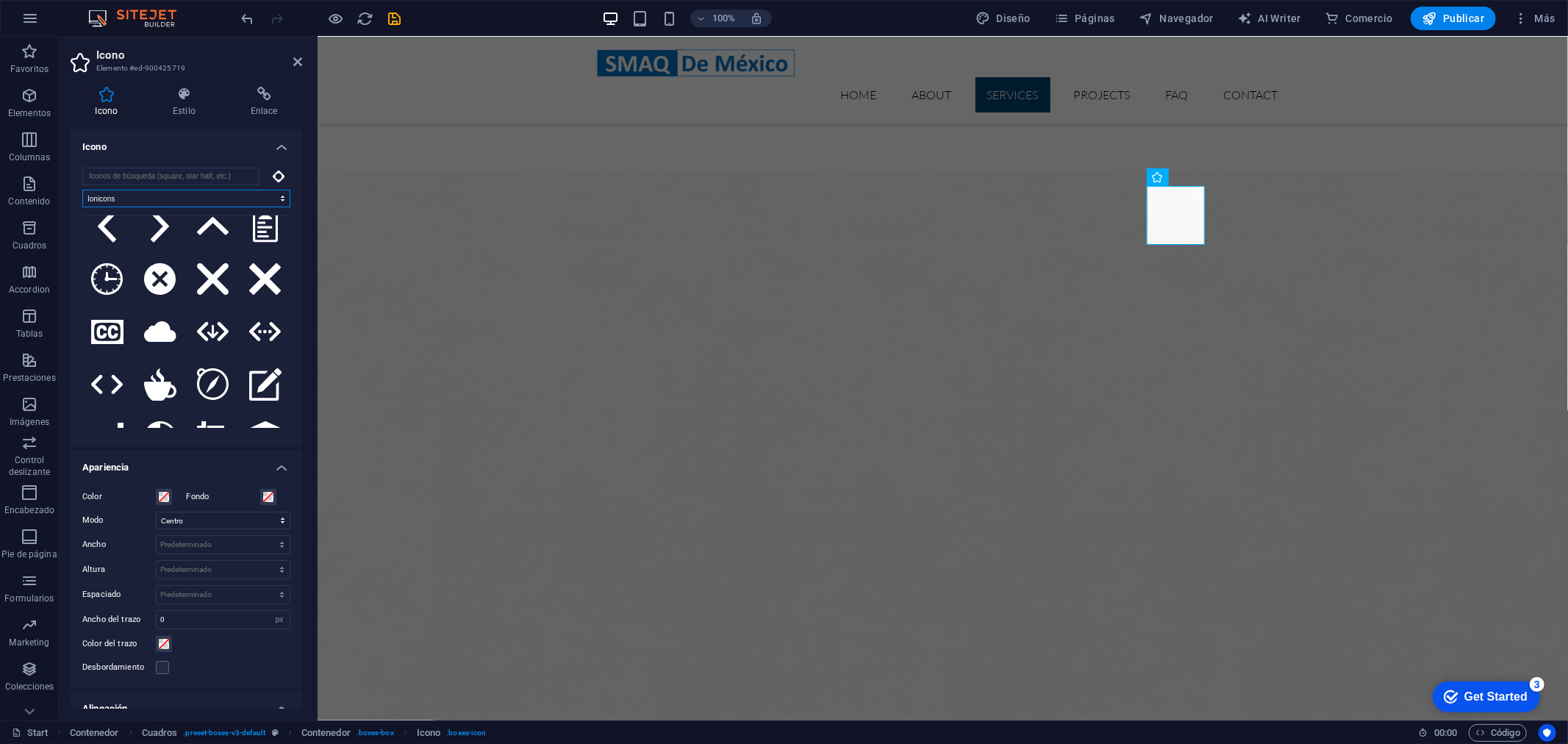
scroll to position [2280, 0]
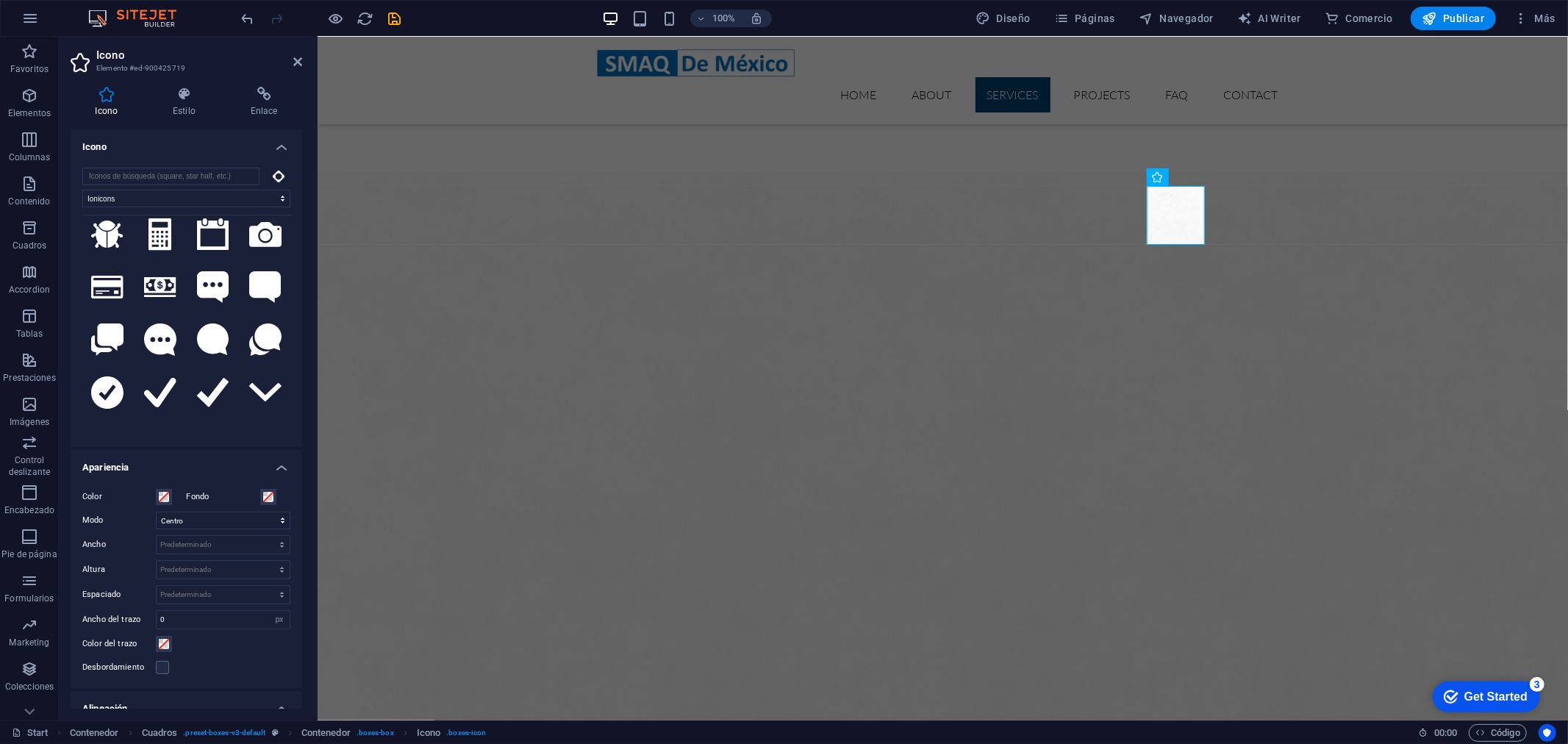
click at [275, 176] on icon at bounding box center [279, 176] width 12 height 12
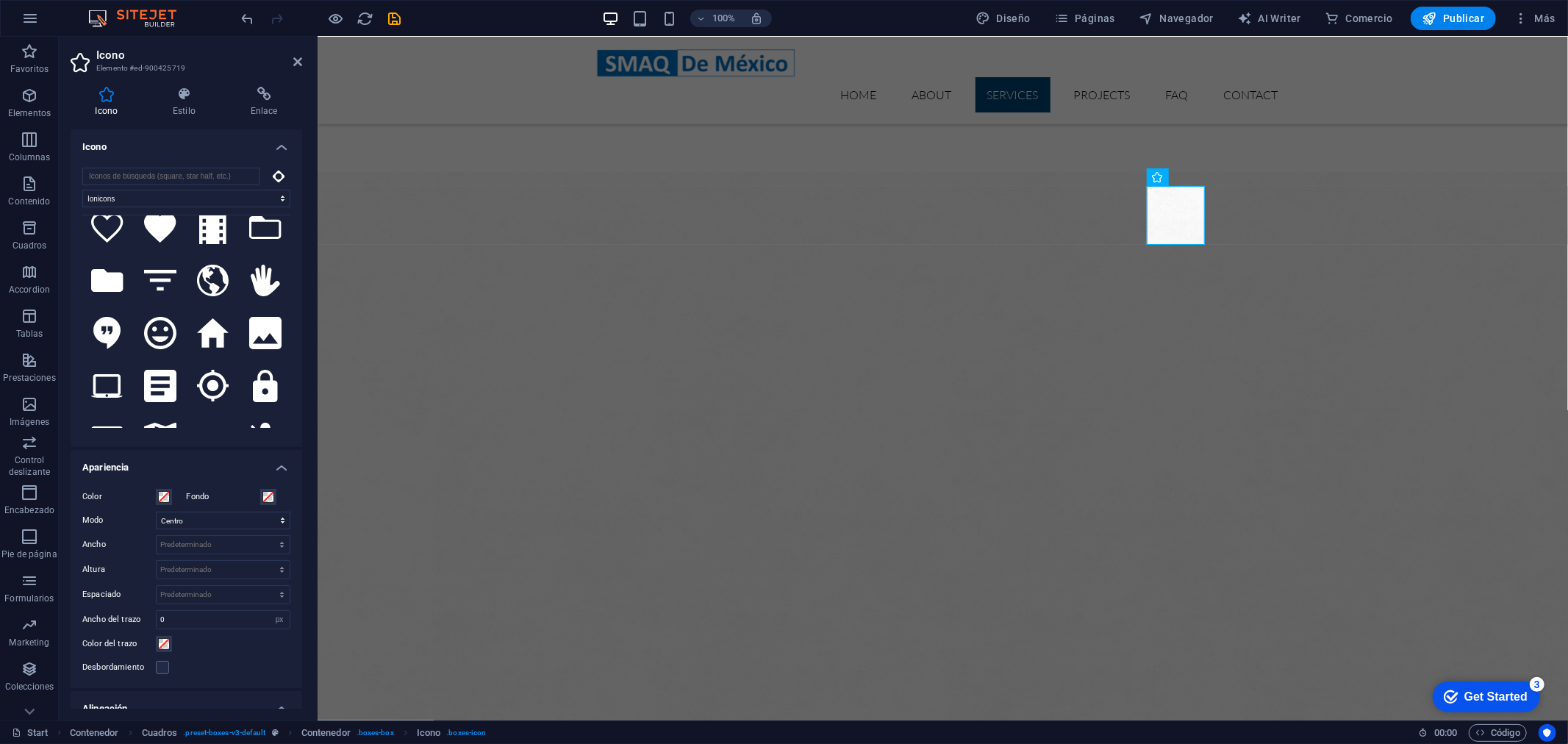
scroll to position [320, 0]
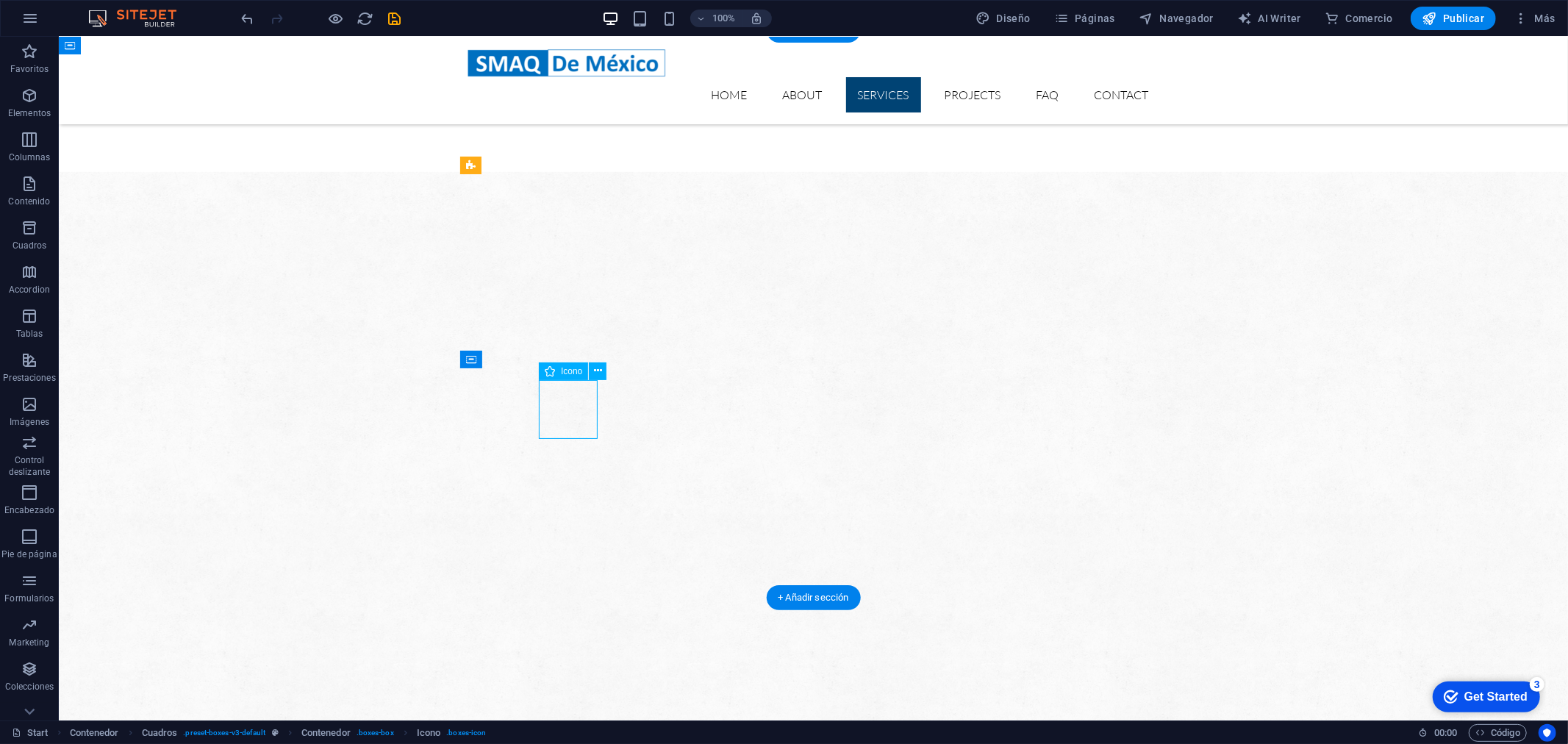
select select "xMidYMid"
select select "px"
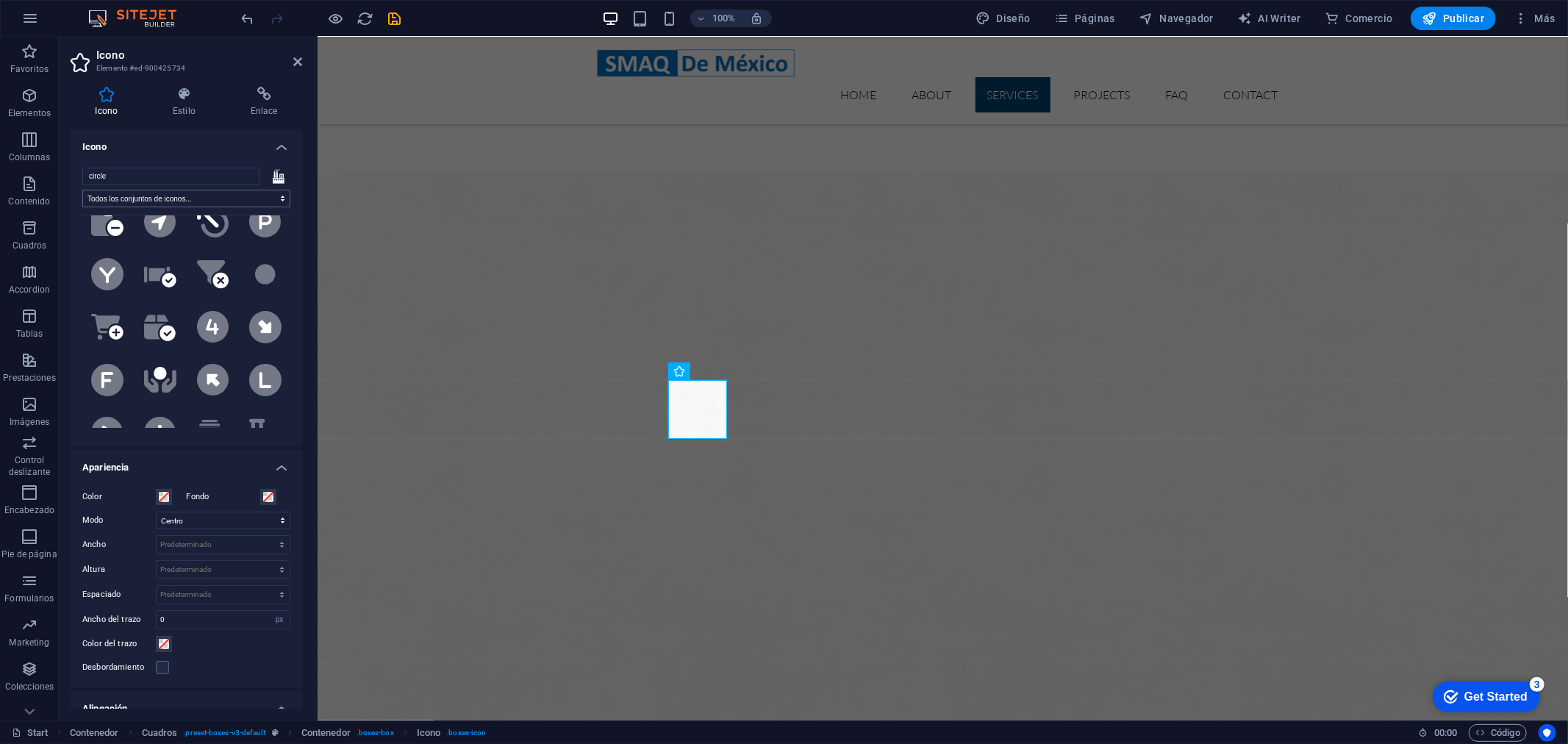
scroll to position [1306, 0]
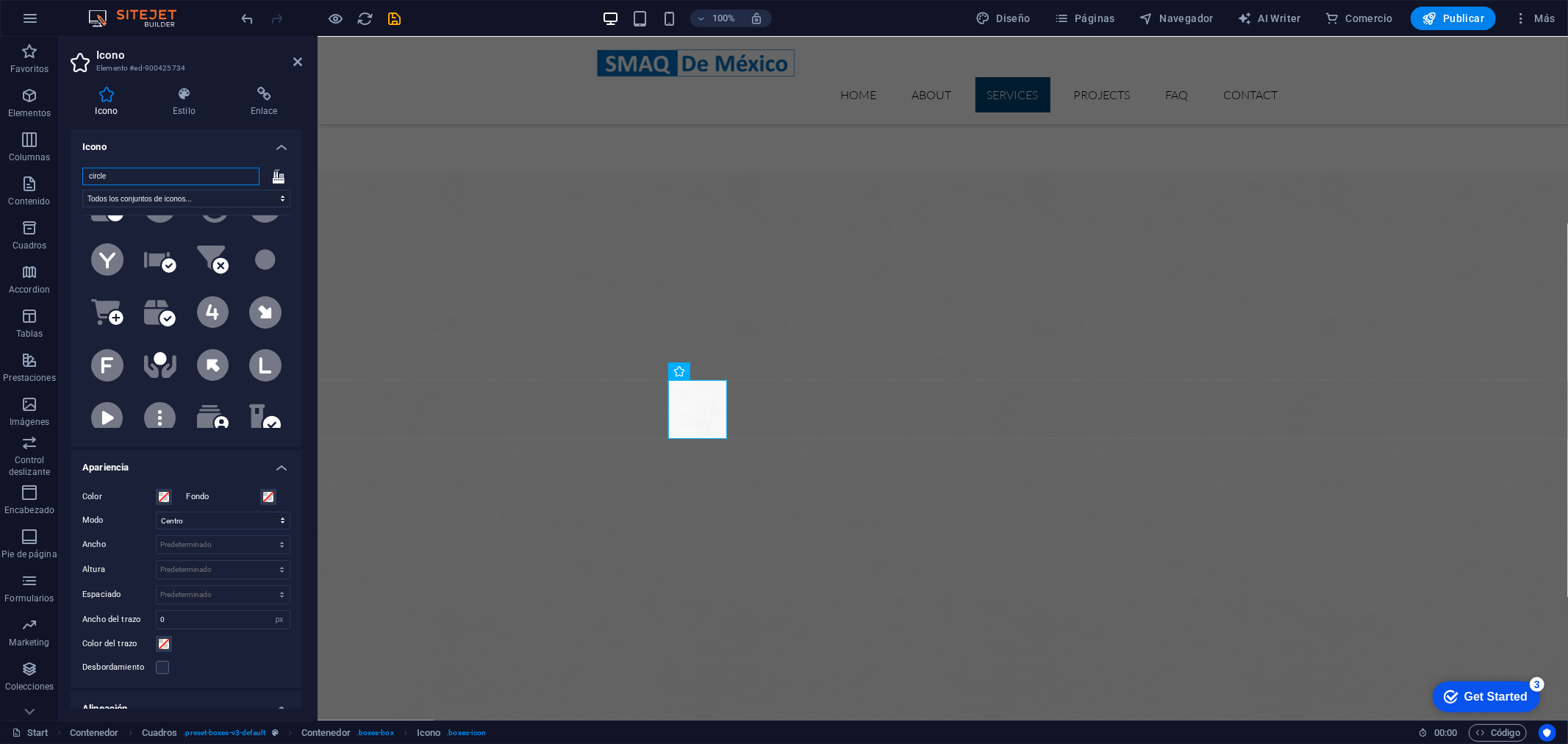
click at [194, 179] on input "circle" at bounding box center [171, 176] width 177 height 18
click at [245, 175] on input "circle" at bounding box center [171, 176] width 177 height 18
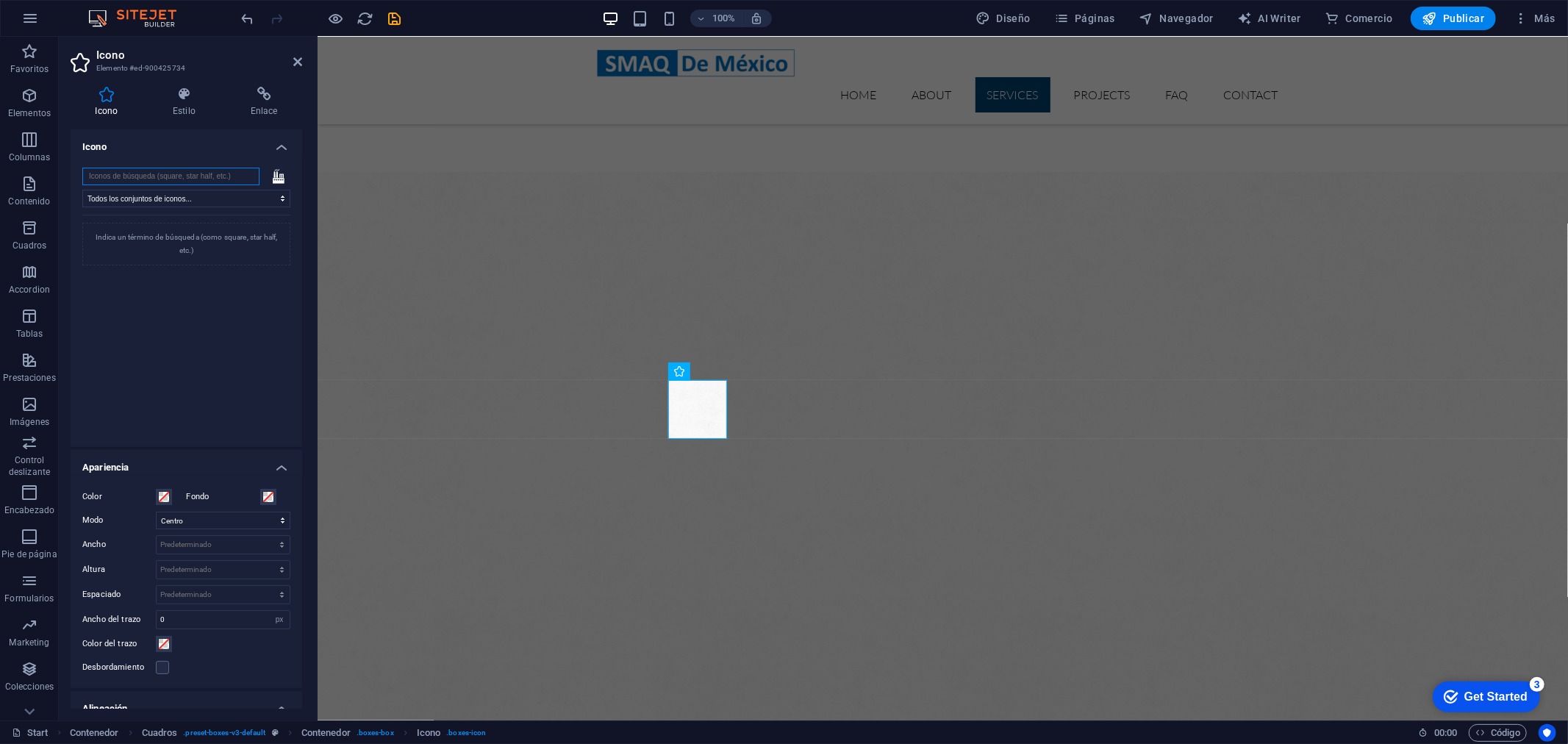
click at [245, 175] on input "search" at bounding box center [171, 176] width 177 height 18
click at [273, 175] on icon at bounding box center [279, 176] width 12 height 14
click at [225, 175] on input "search" at bounding box center [171, 176] width 177 height 18
click at [221, 200] on select "Todos los conjuntos de iconos... IcoFont Ionicons FontAwesome Brands FontAwesom…" at bounding box center [186, 198] width 208 height 18
select select "font-awesome-sharp-light"
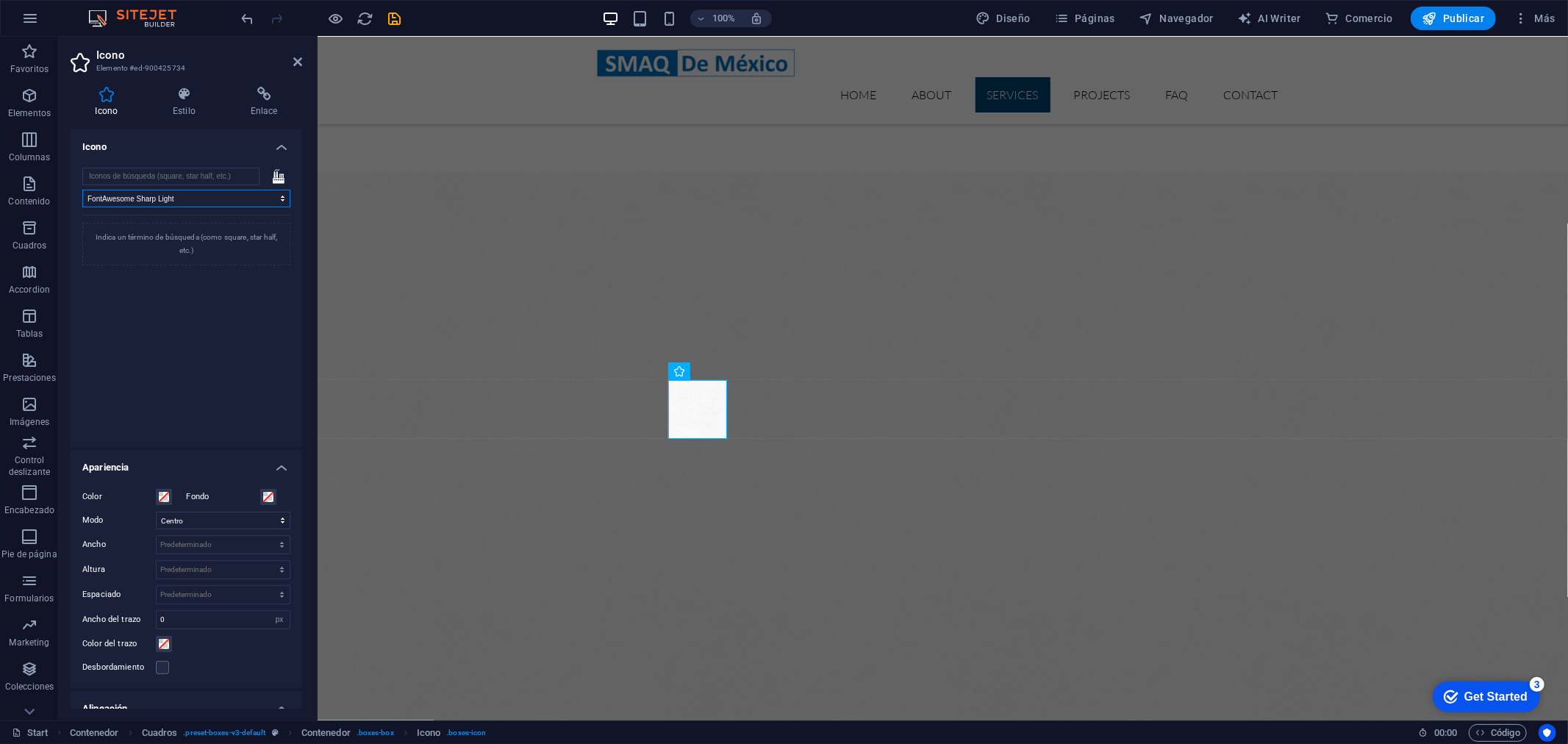
click at [82, 189] on select "Todos los conjuntos de iconos... IcoFont Ionicons FontAwesome Brands FontAwesom…" at bounding box center [186, 198] width 208 height 18
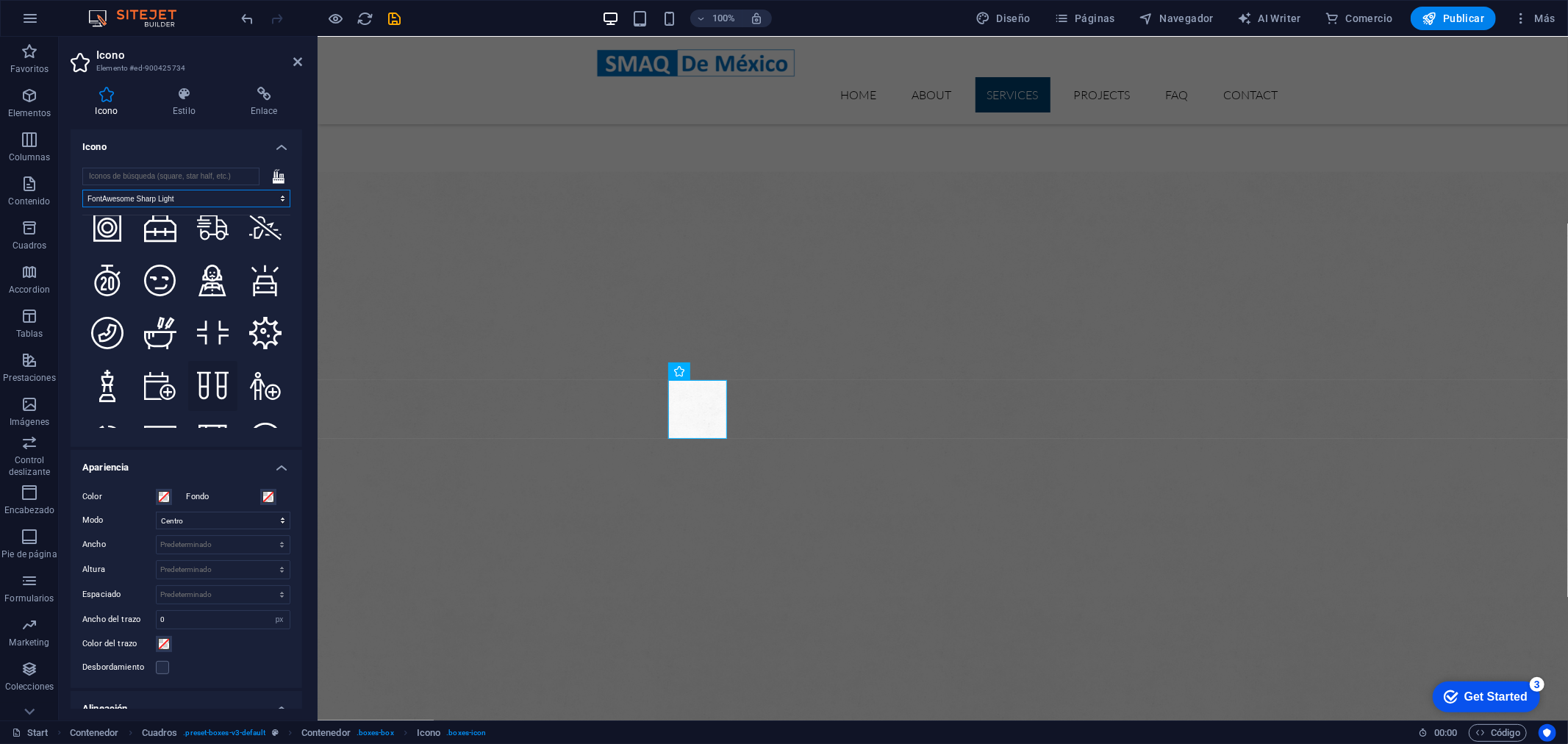
scroll to position [1469, 0]
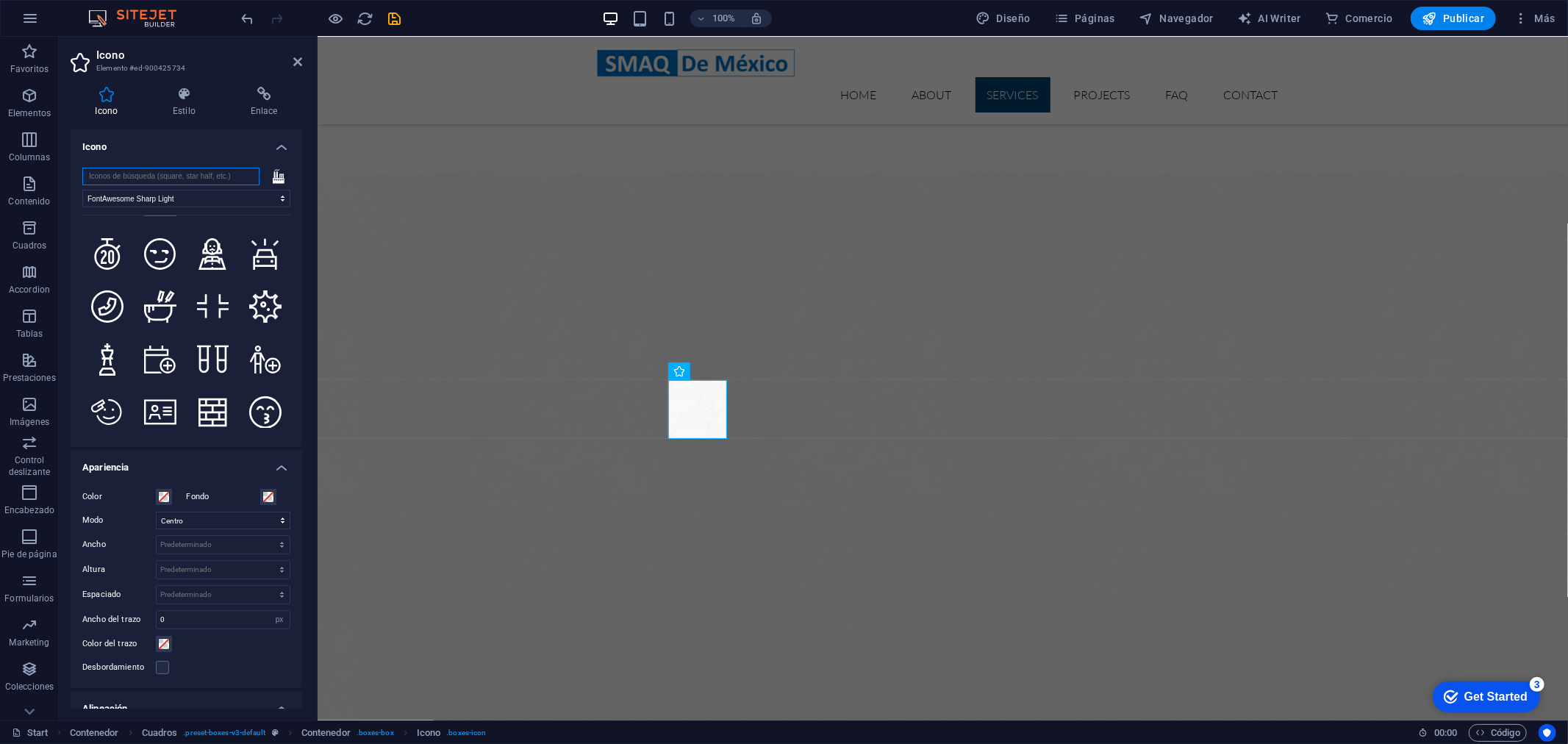
click at [217, 176] on input "search" at bounding box center [171, 176] width 177 height 18
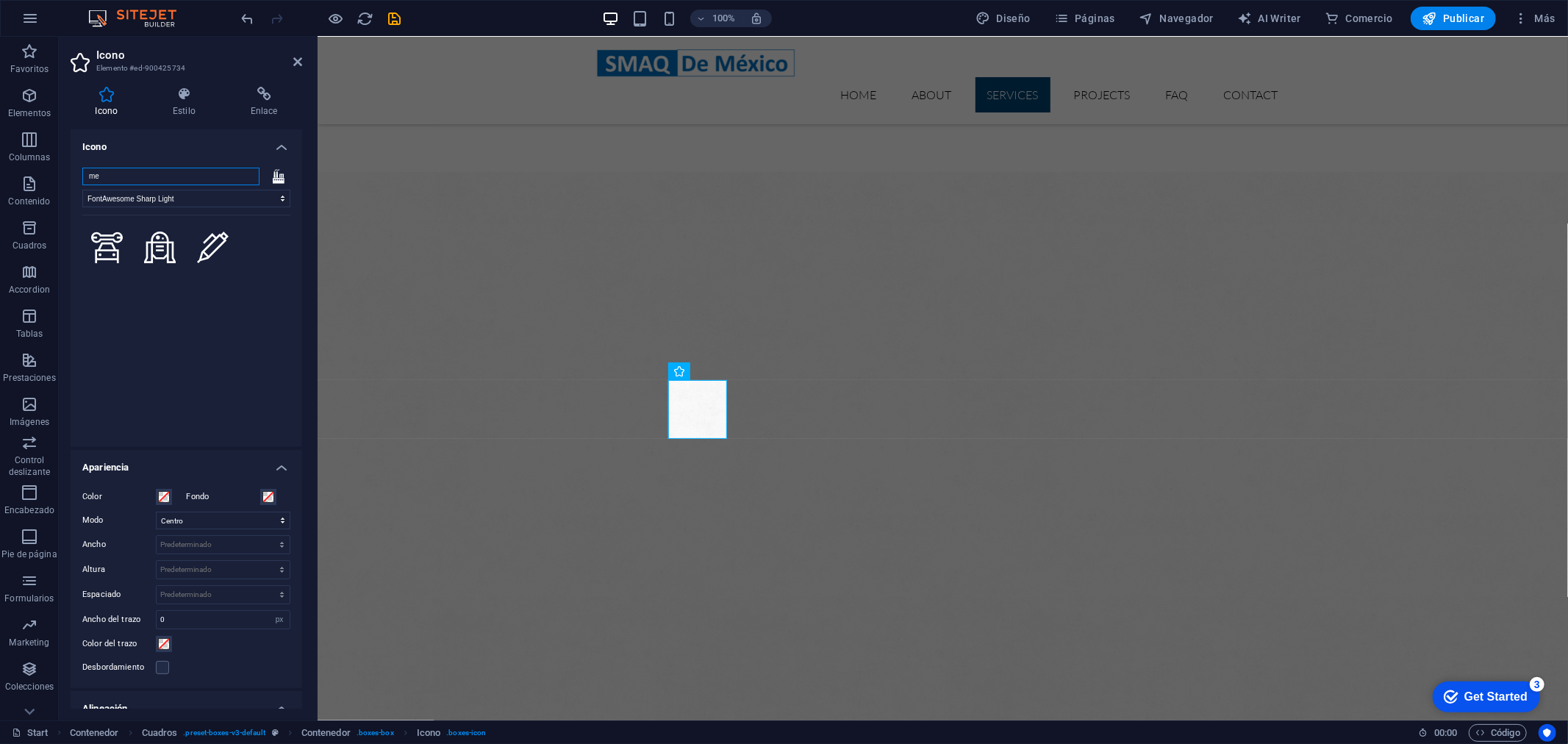
type input "m"
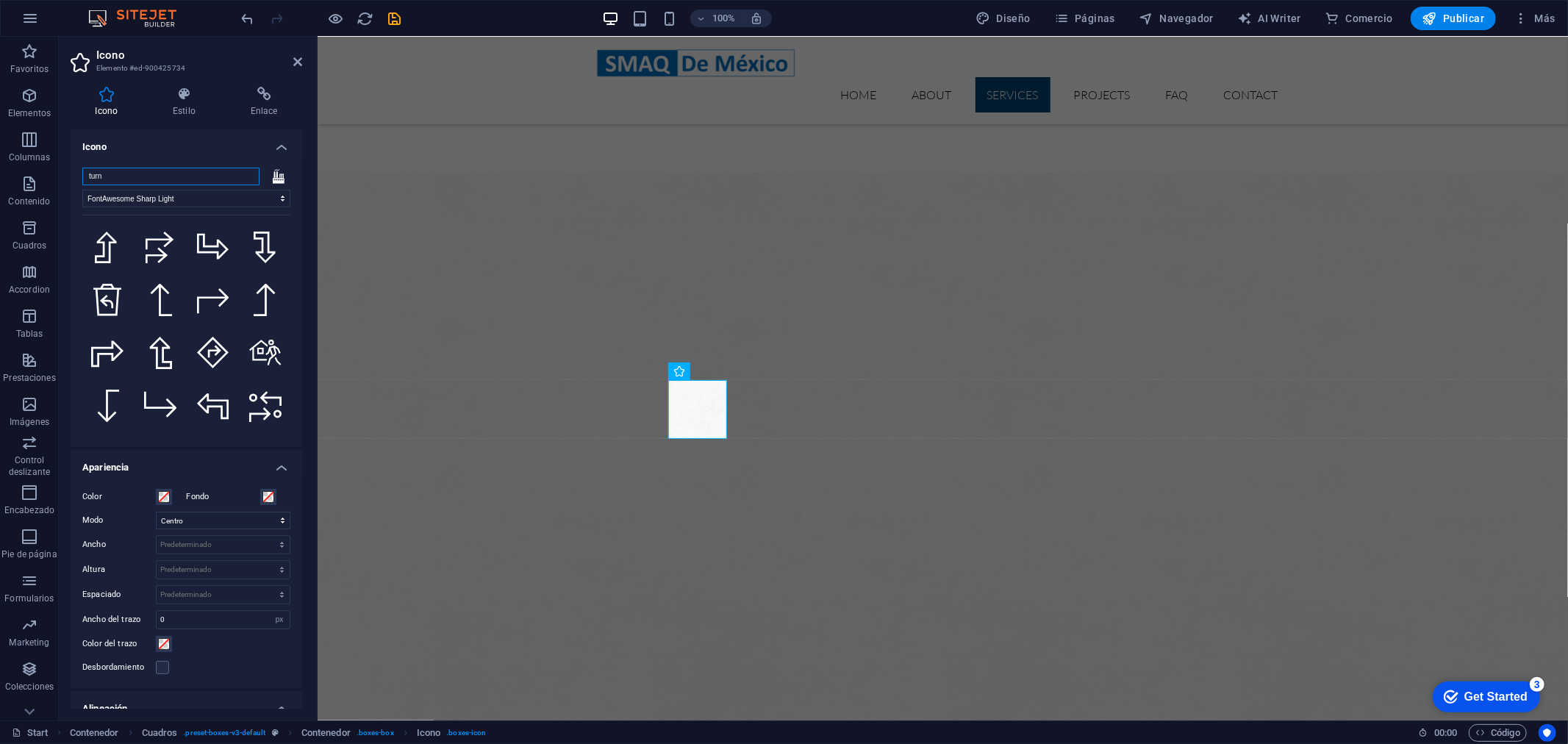
drag, startPoint x: 147, startPoint y: 179, endPoint x: -13, endPoint y: 172, distance: 160.2
click at [0, 172] on html "smaqmexico.com.mx Start Favoritos Elementos Columnas Contenido Cuadros Accordio…" at bounding box center [784, 372] width 1568 height 744
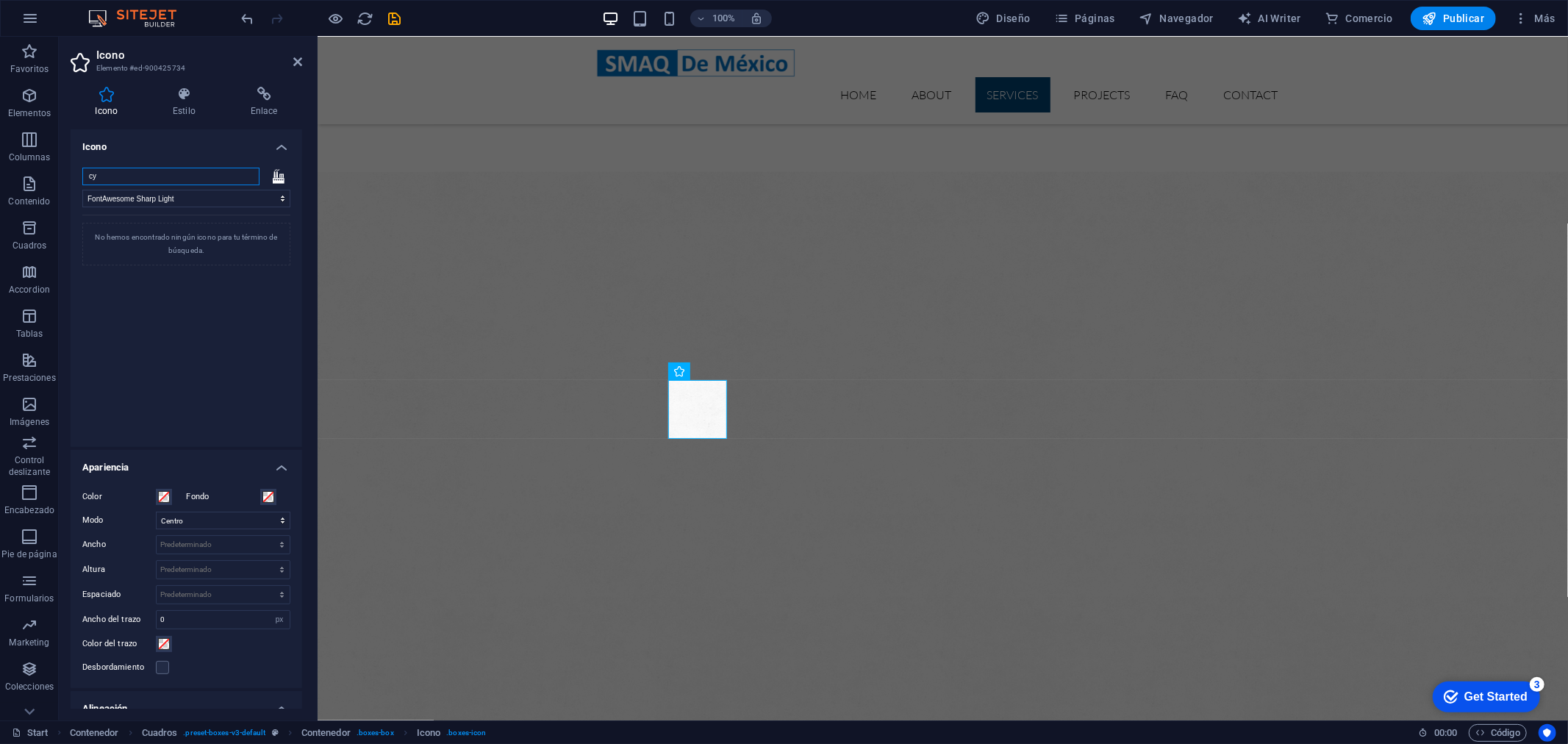
type input "c"
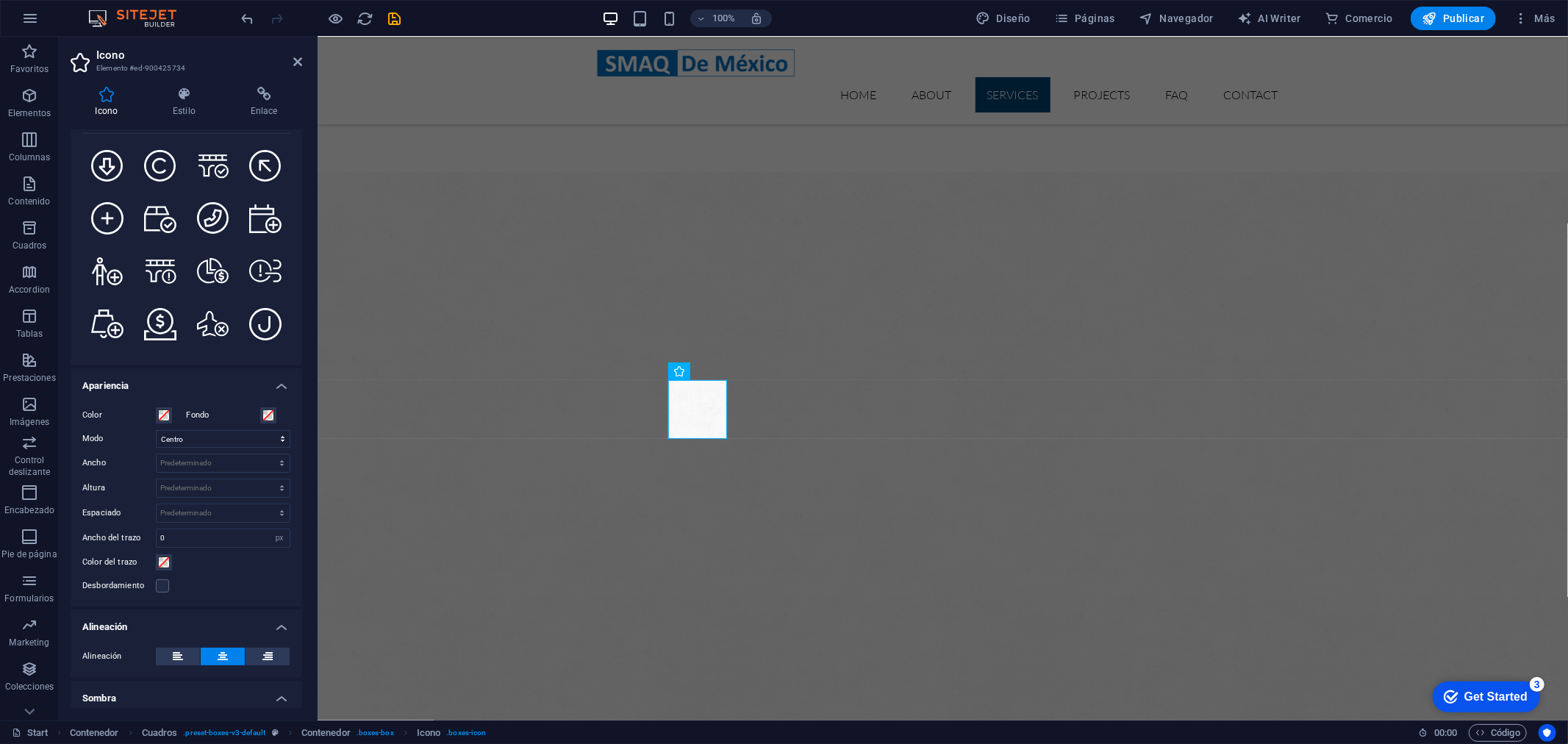
scroll to position [326, 0]
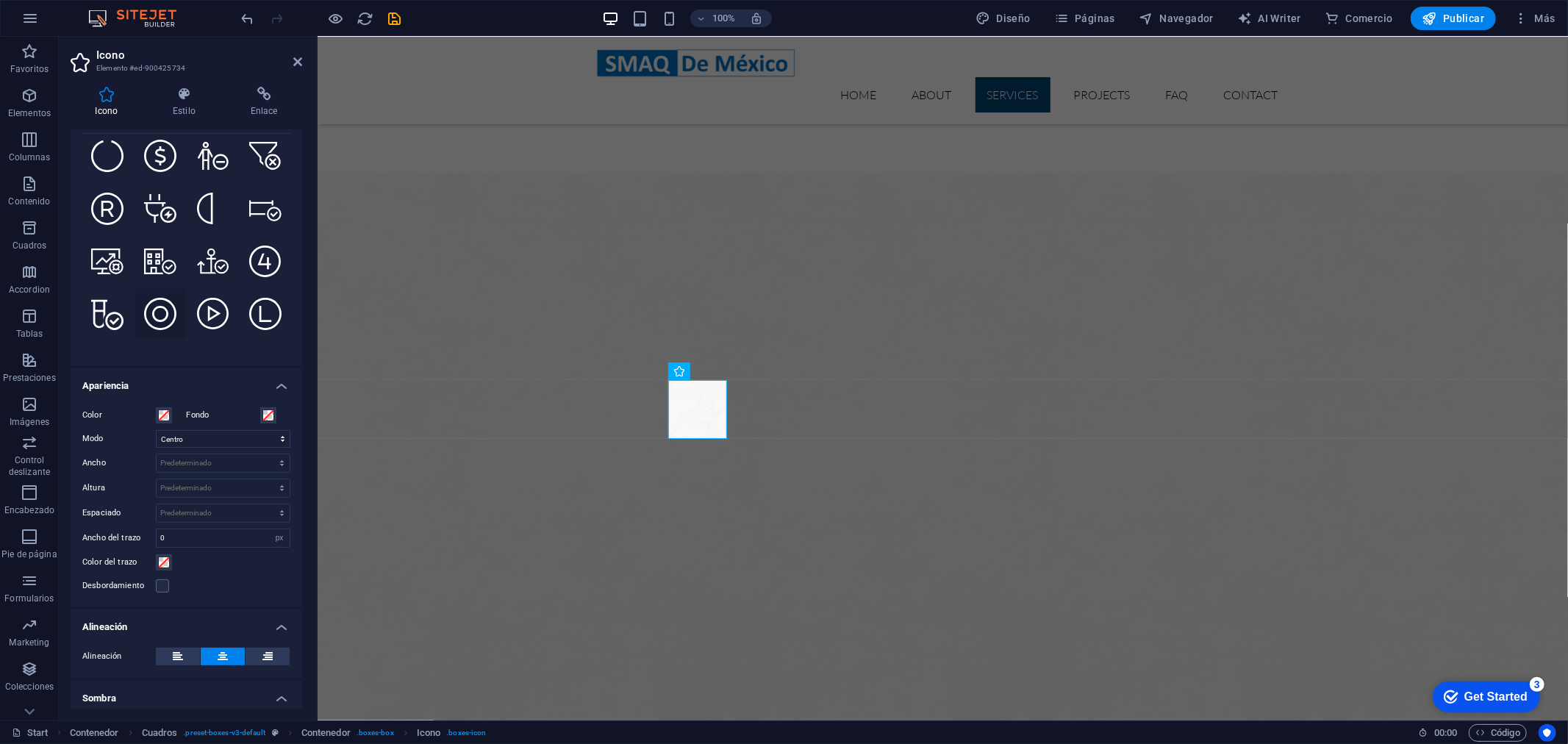
type input "circ"
click at [159, 307] on icon at bounding box center [160, 314] width 32 height 32
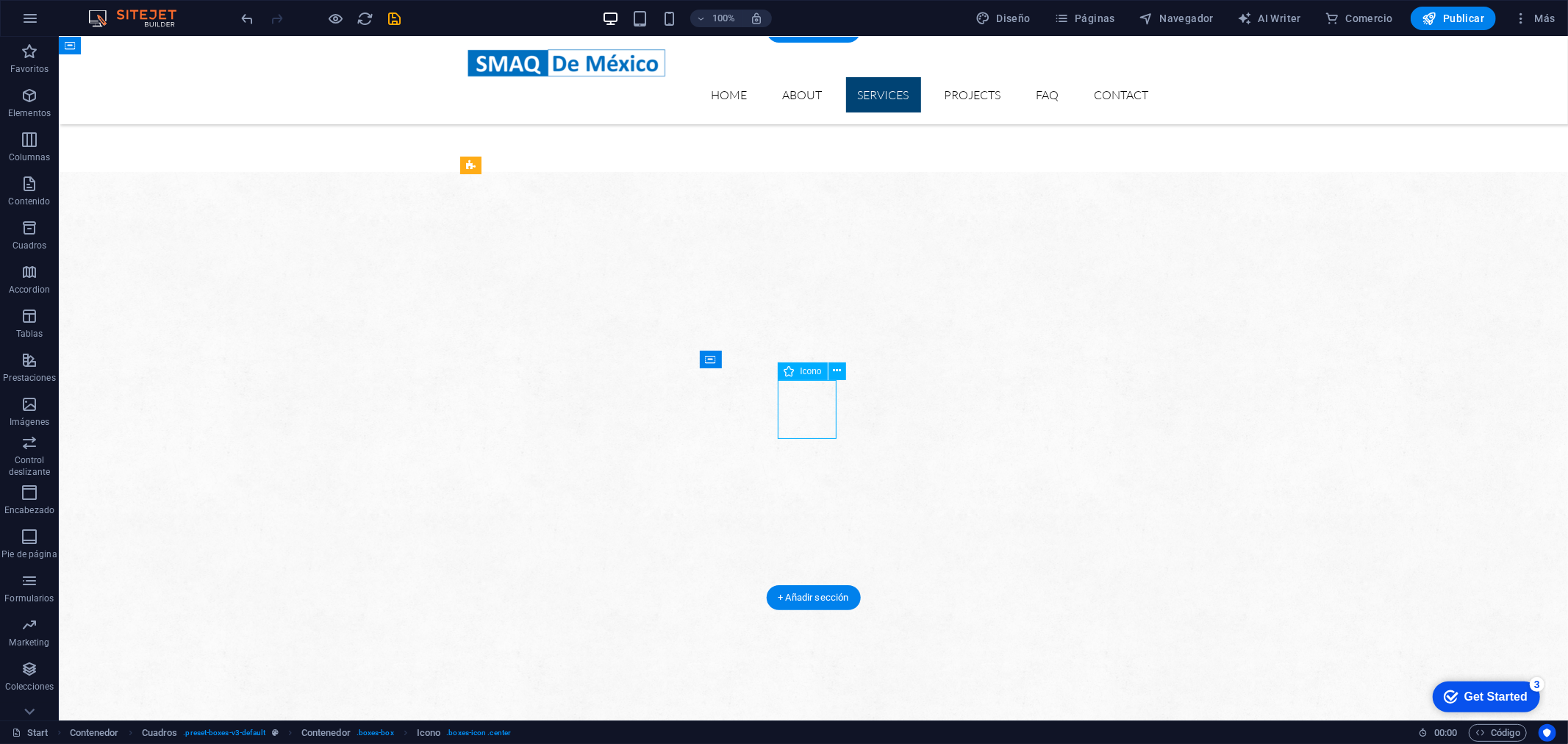
select select "xMidYMid"
select select "px"
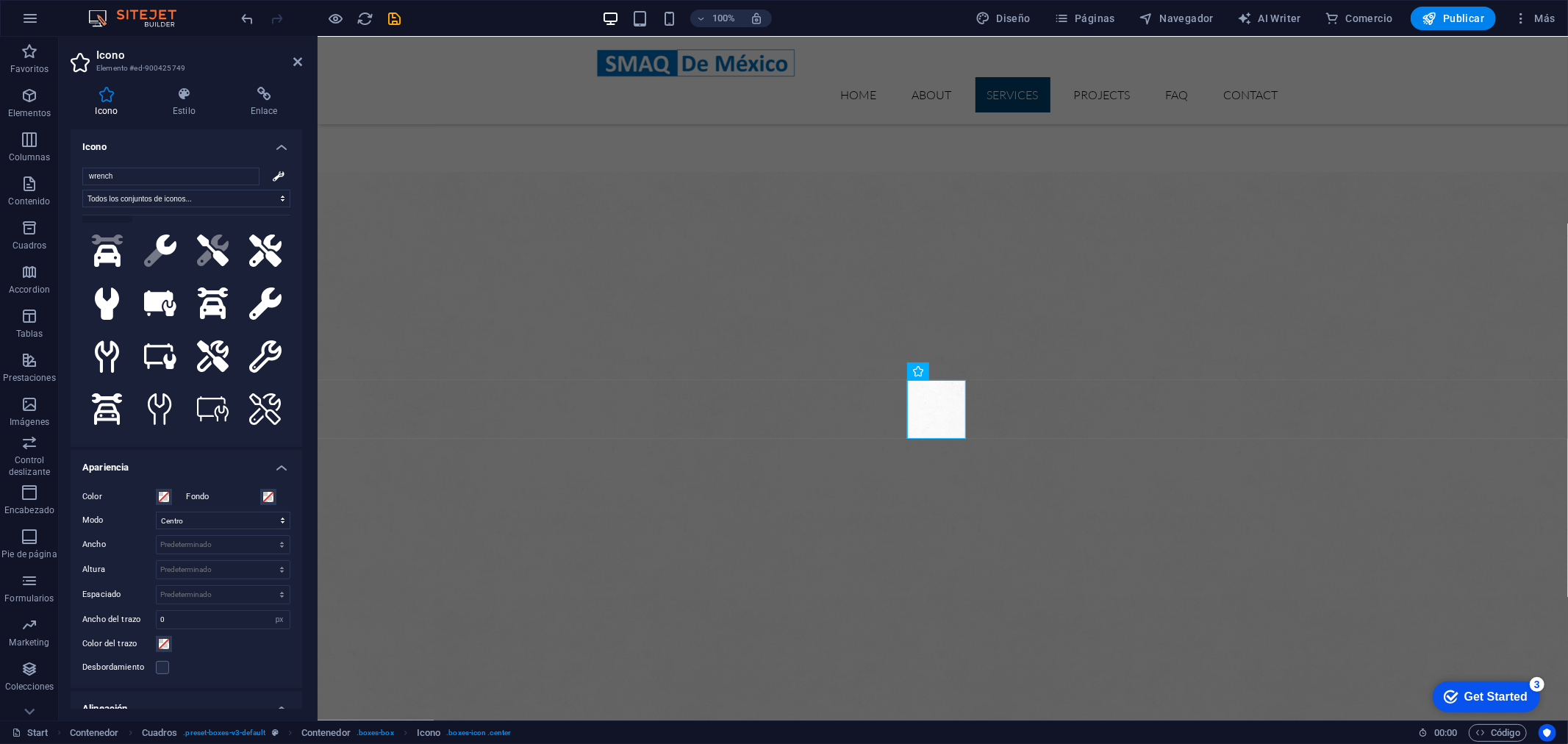
scroll to position [0, 0]
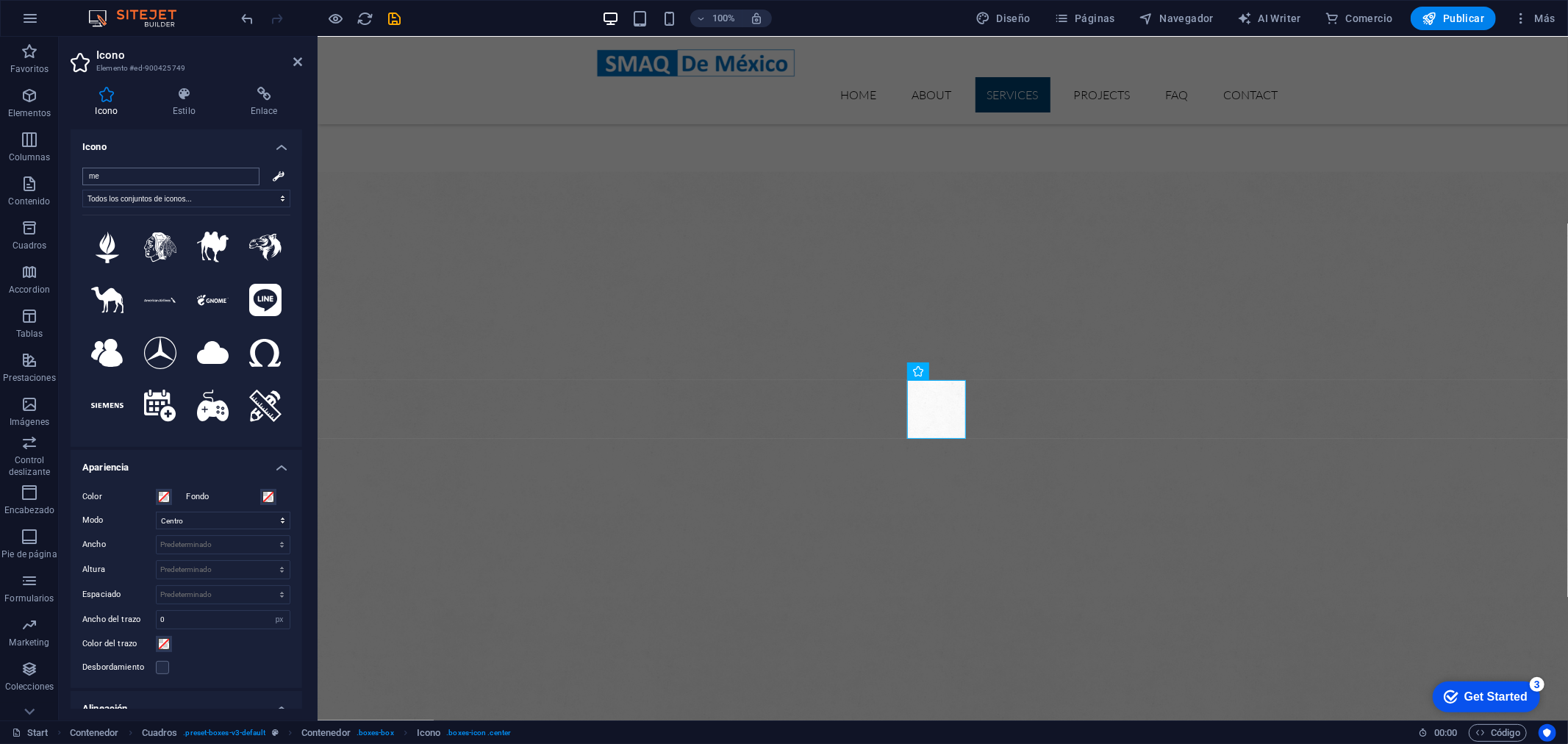
type input "m"
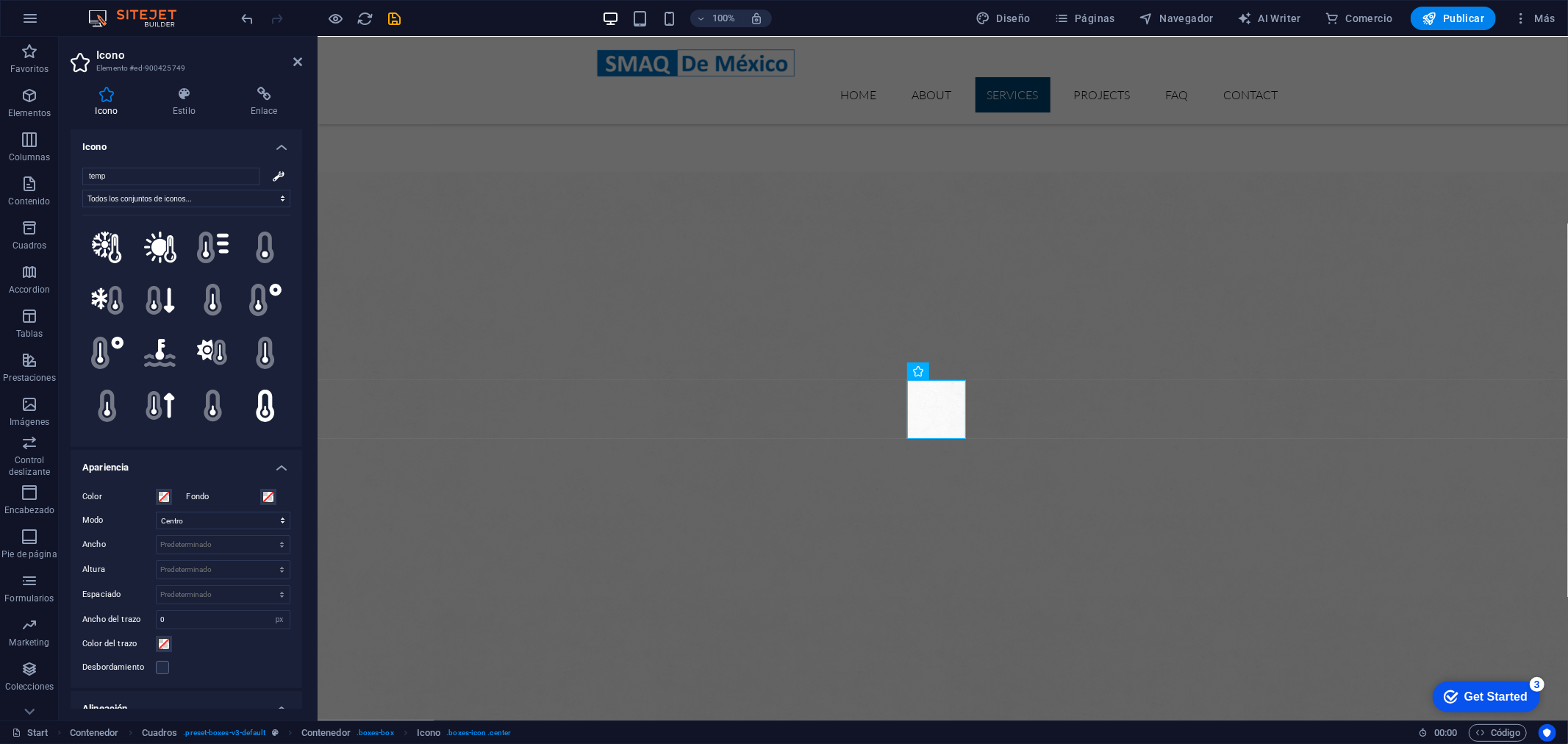
type input "temp"
drag, startPoint x: 288, startPoint y: 230, endPoint x: 287, endPoint y: 254, distance: 24.0
click at [287, 254] on div ".fa-secondary{opacity:.4} .fa-secondary{opacity:.4} .fa-secondary{opacity:.4} .…" at bounding box center [186, 320] width 208 height 213
drag, startPoint x: 283, startPoint y: 236, endPoint x: 288, endPoint y: 250, distance: 14.9
click at [289, 250] on div "temp Todos los conjuntos de iconos... IcoFont Ionicons FontAwesome Brands FontA…" at bounding box center [186, 300] width 231 height 291
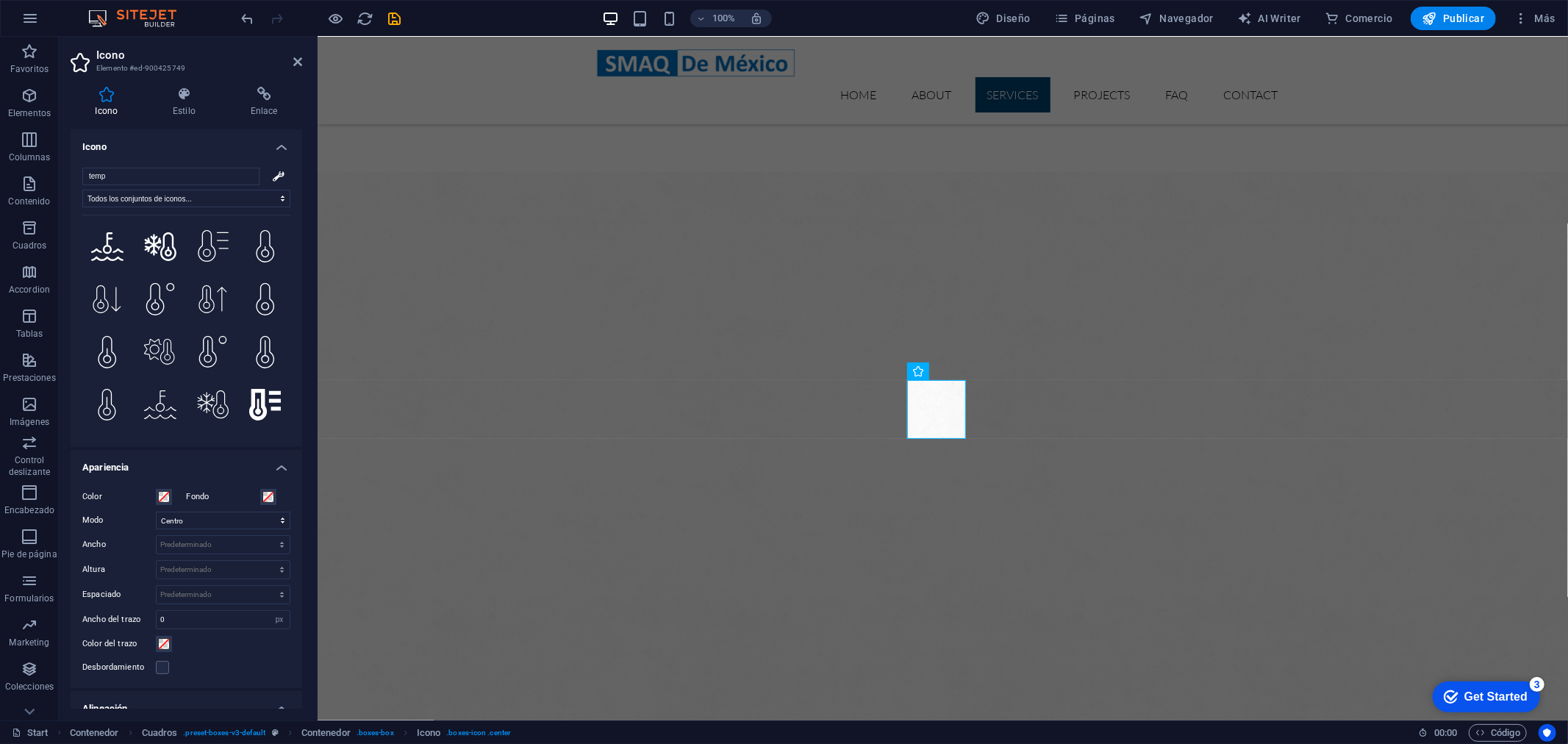
scroll to position [692, 0]
click at [268, 382] on icon at bounding box center [265, 399] width 32 height 32
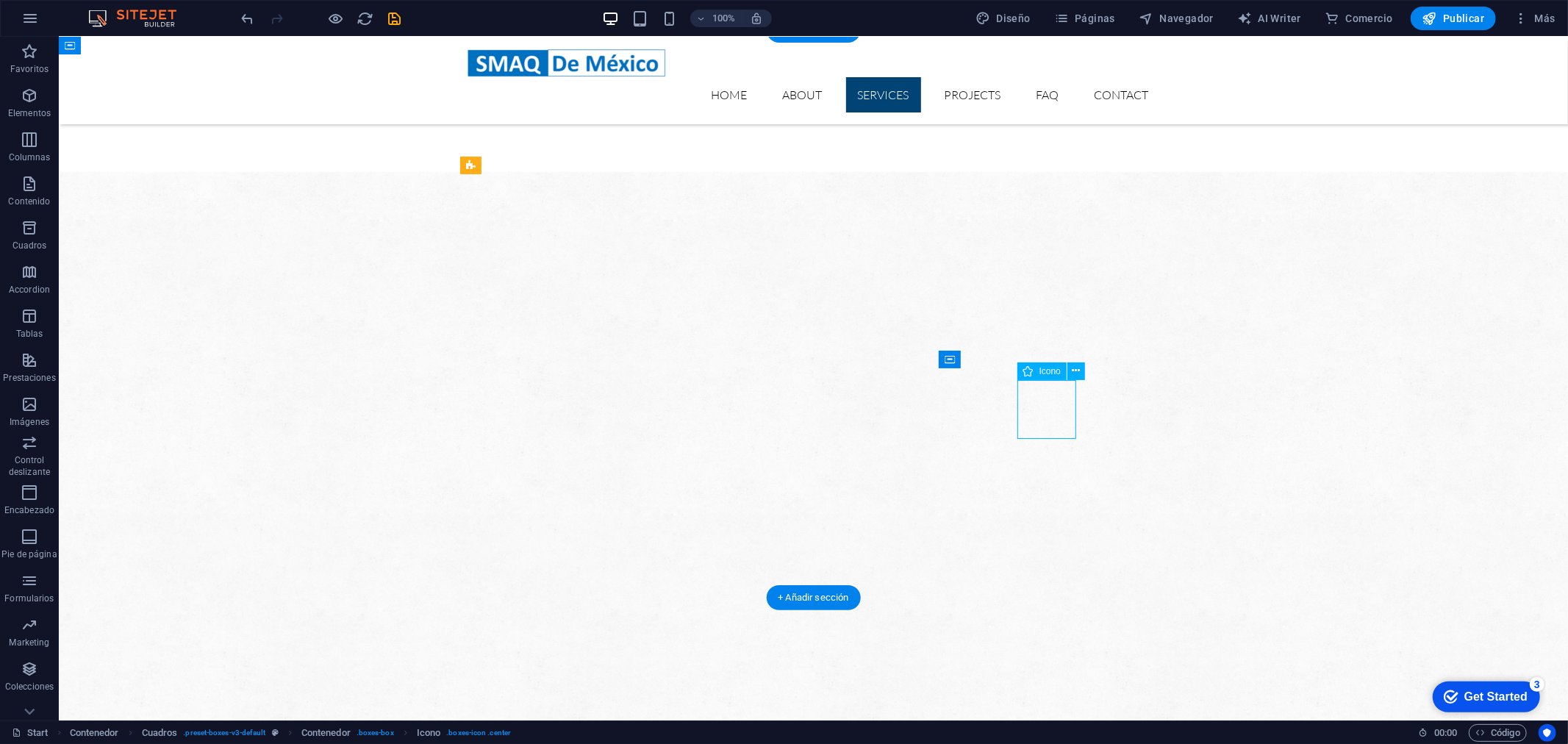
select select "xMidYMid"
select select "px"
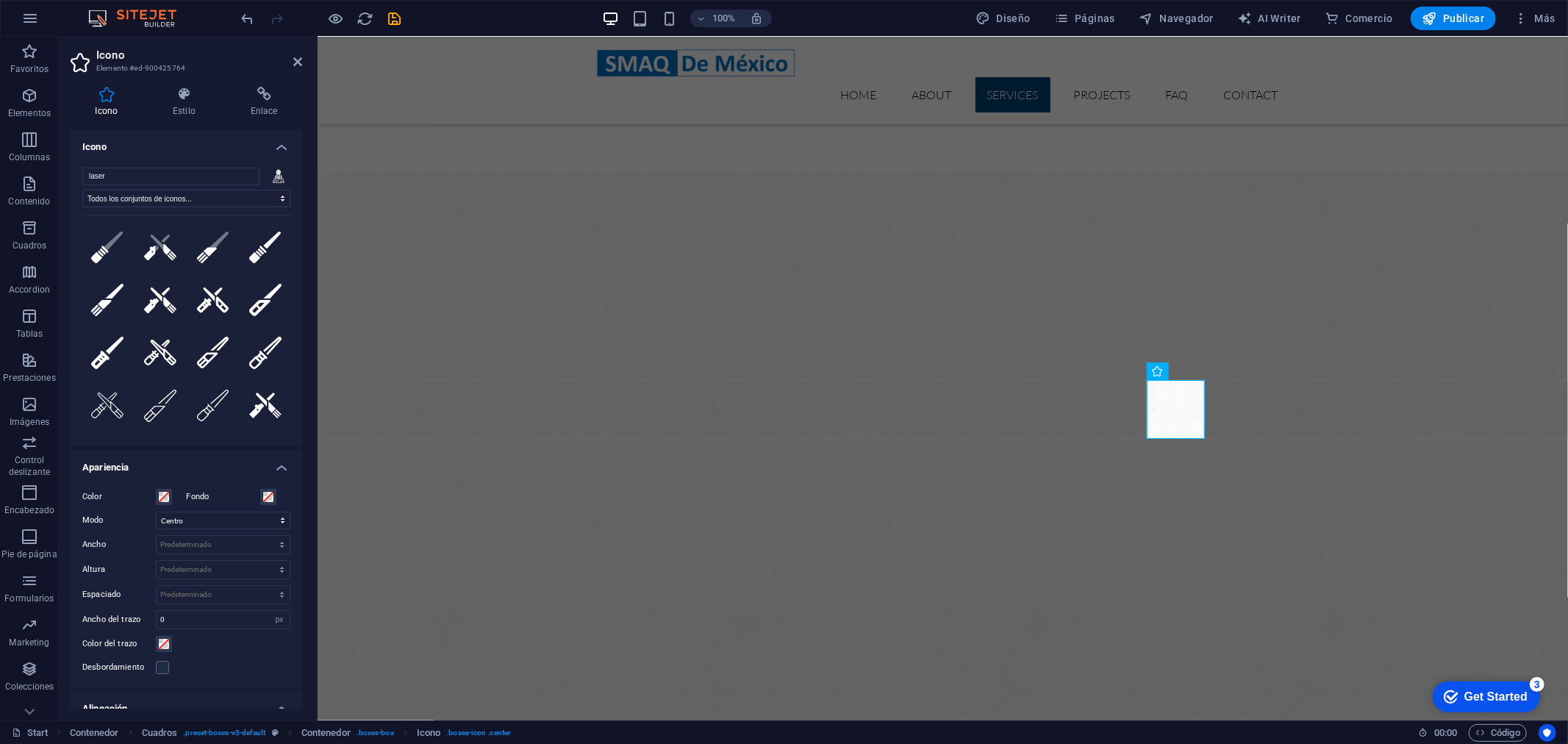
drag, startPoint x: 284, startPoint y: 265, endPoint x: 288, endPoint y: 301, distance: 36.2
click at [288, 301] on div "laser Todos los conjuntos de iconos... IcoFont Ionicons FontAwesome Brands Font…" at bounding box center [186, 300] width 231 height 291
drag, startPoint x: 283, startPoint y: 291, endPoint x: 287, endPoint y: 335, distance: 44.2
click at [287, 335] on div ".fa-secondary{opacity:.4} .fa-secondary{opacity:.4} .fa-secondary{opacity:.4} T…" at bounding box center [186, 320] width 208 height 213
drag, startPoint x: 284, startPoint y: 329, endPoint x: 288, endPoint y: 347, distance: 18.4
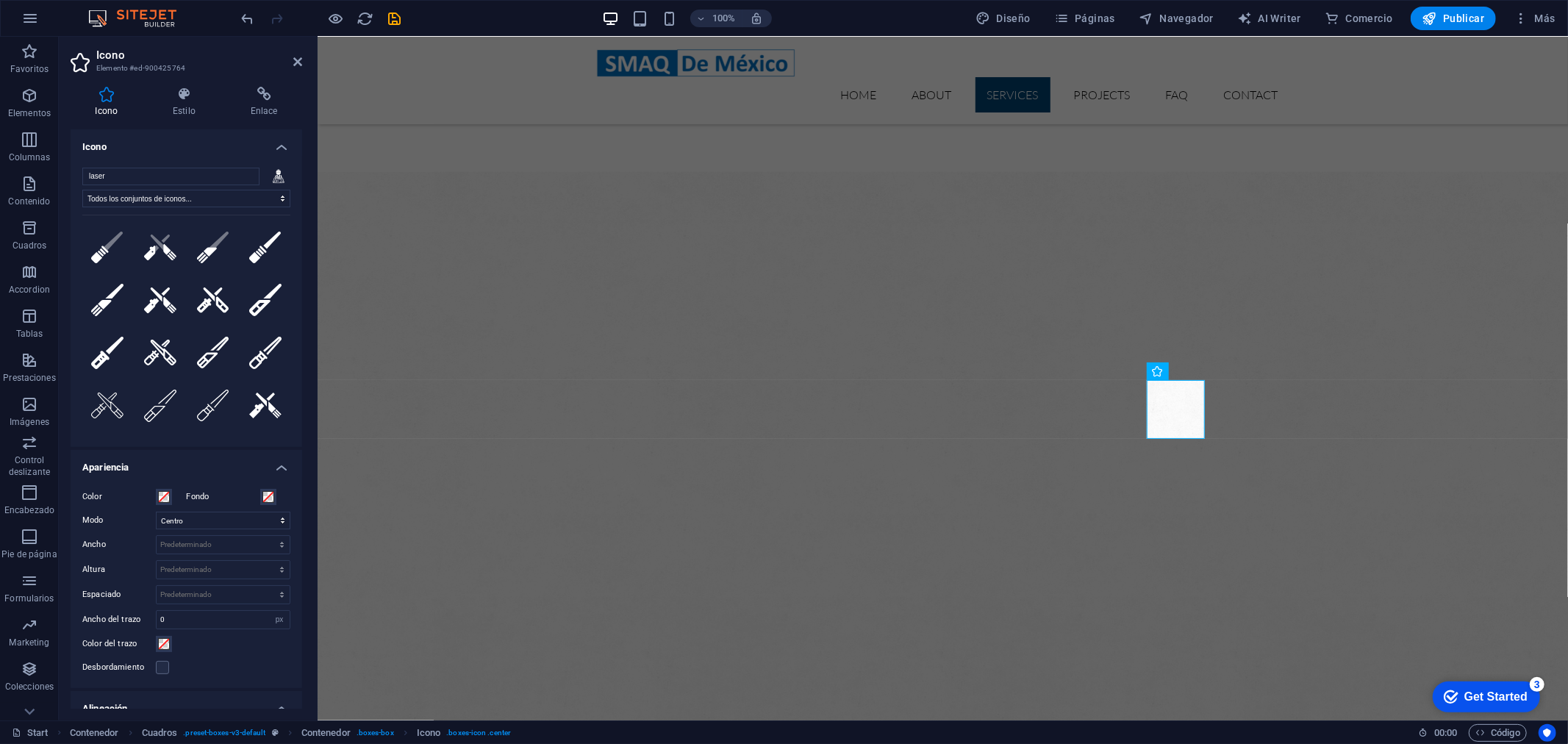
click at [289, 370] on div "laser Todos los conjuntos de iconos... IcoFont Ionicons FontAwesome Brands Font…" at bounding box center [186, 300] width 231 height 291
drag, startPoint x: 282, startPoint y: 328, endPoint x: 282, endPoint y: 345, distance: 17.0
click at [282, 345] on button at bounding box center [265, 353] width 50 height 50
drag, startPoint x: 147, startPoint y: 178, endPoint x: 63, endPoint y: 167, distance: 84.7
click at [63, 167] on div "Icono Estilo Enlace Icono laser Todos los conjuntos de iconos... IcoFont Ionico…" at bounding box center [186, 397] width 255 height 645
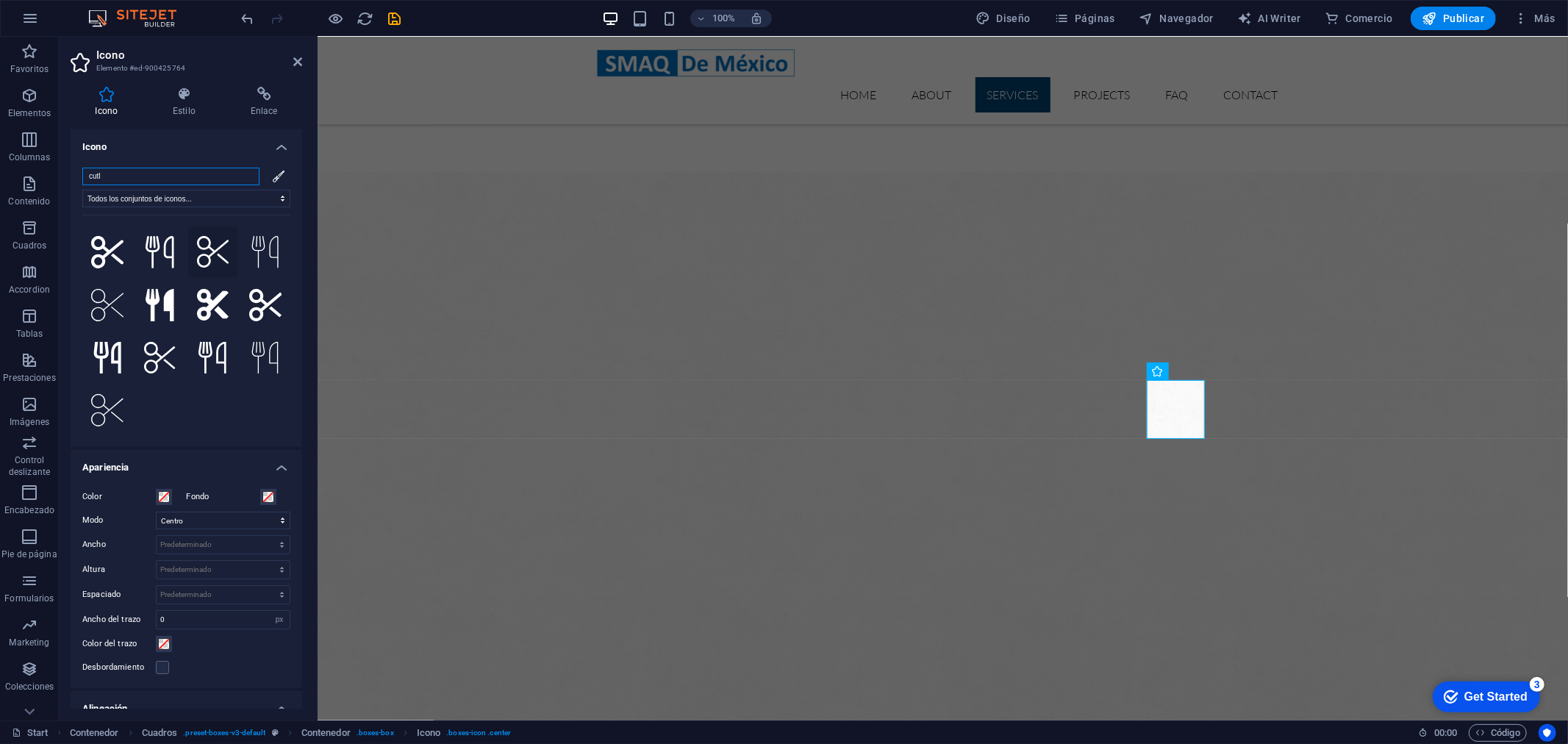
scroll to position [0, 0]
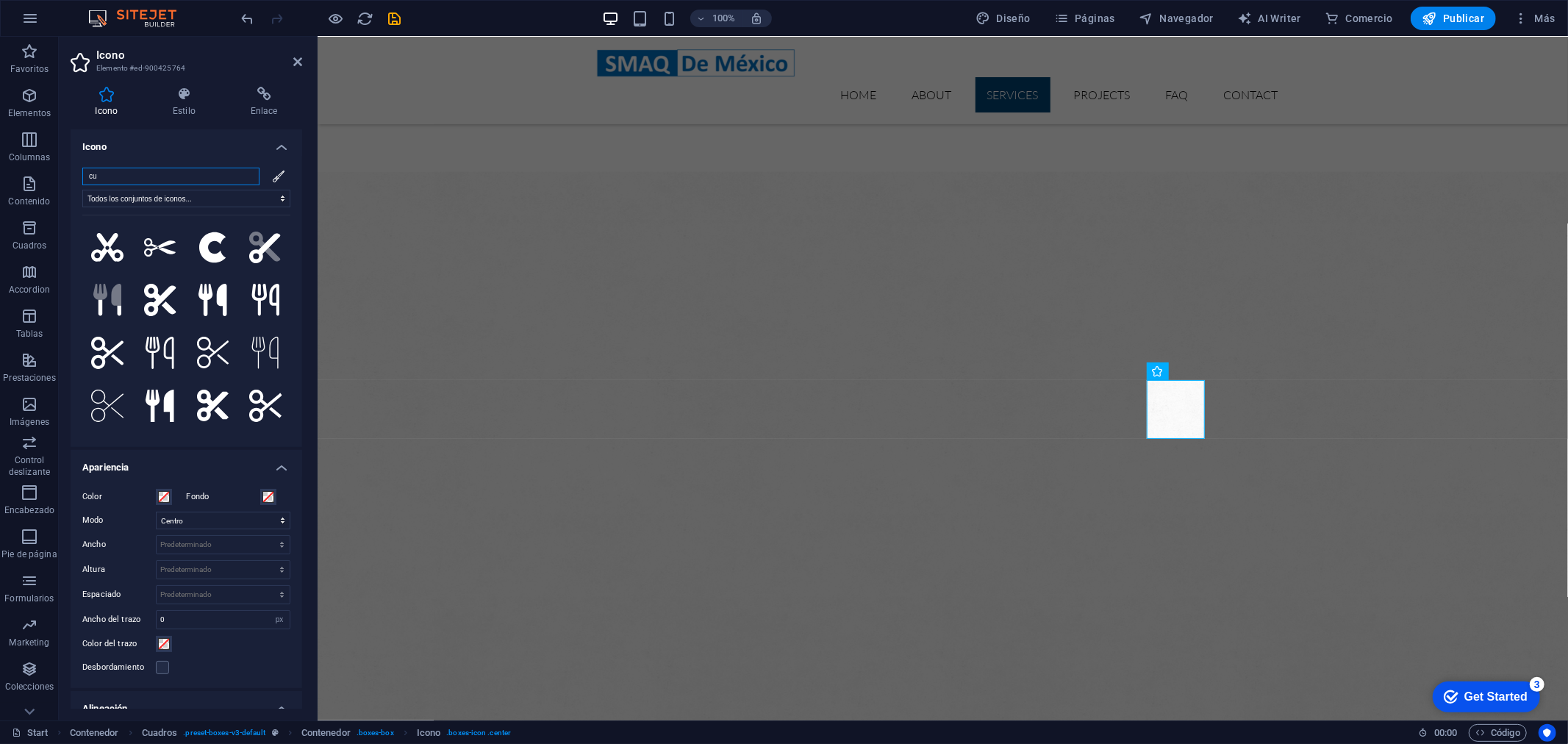
type input "c"
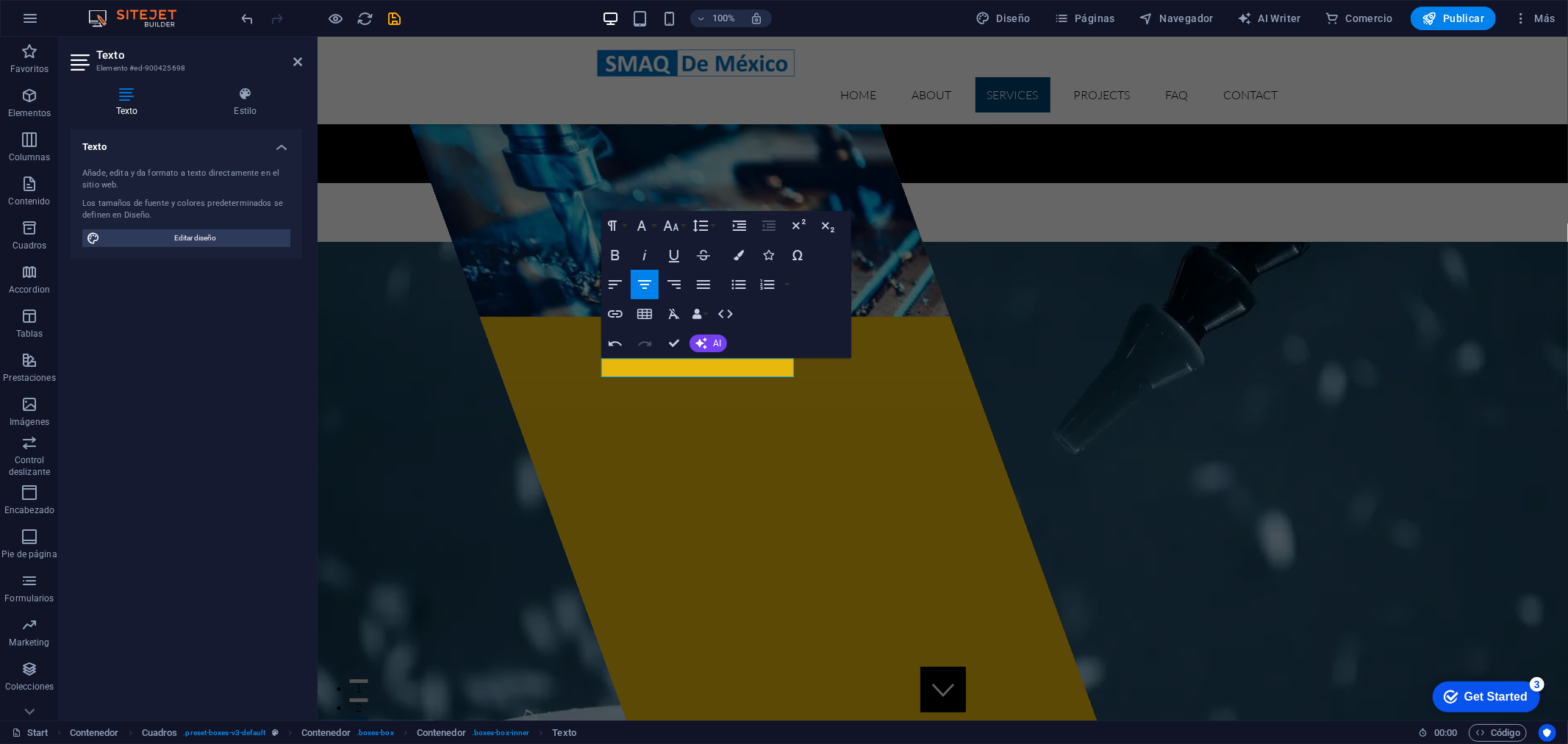
scroll to position [898, 0]
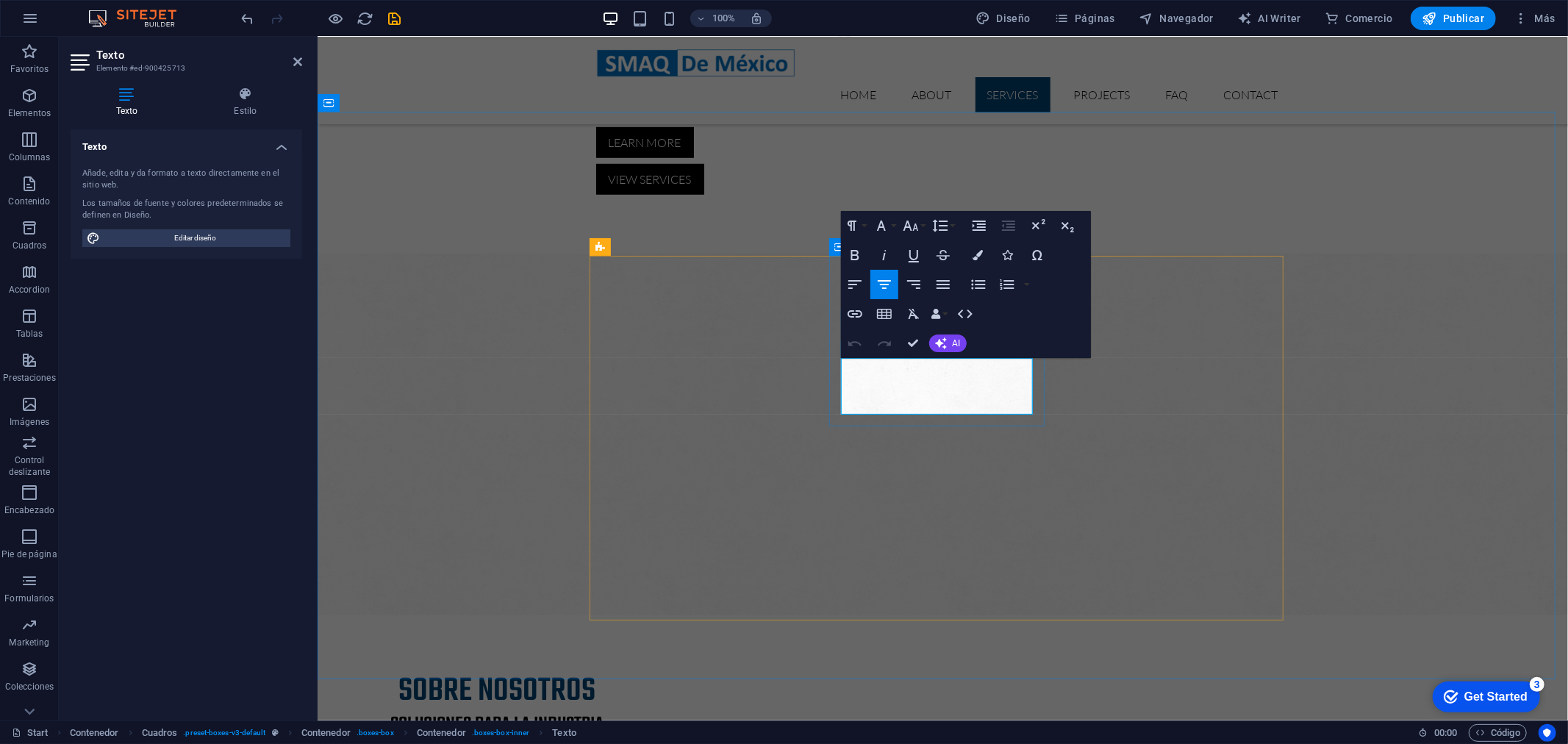
drag, startPoint x: 970, startPoint y: 404, endPoint x: 892, endPoint y: 391, distance: 79.1
drag, startPoint x: 952, startPoint y: 407, endPoint x: 859, endPoint y: 360, distance: 104.2
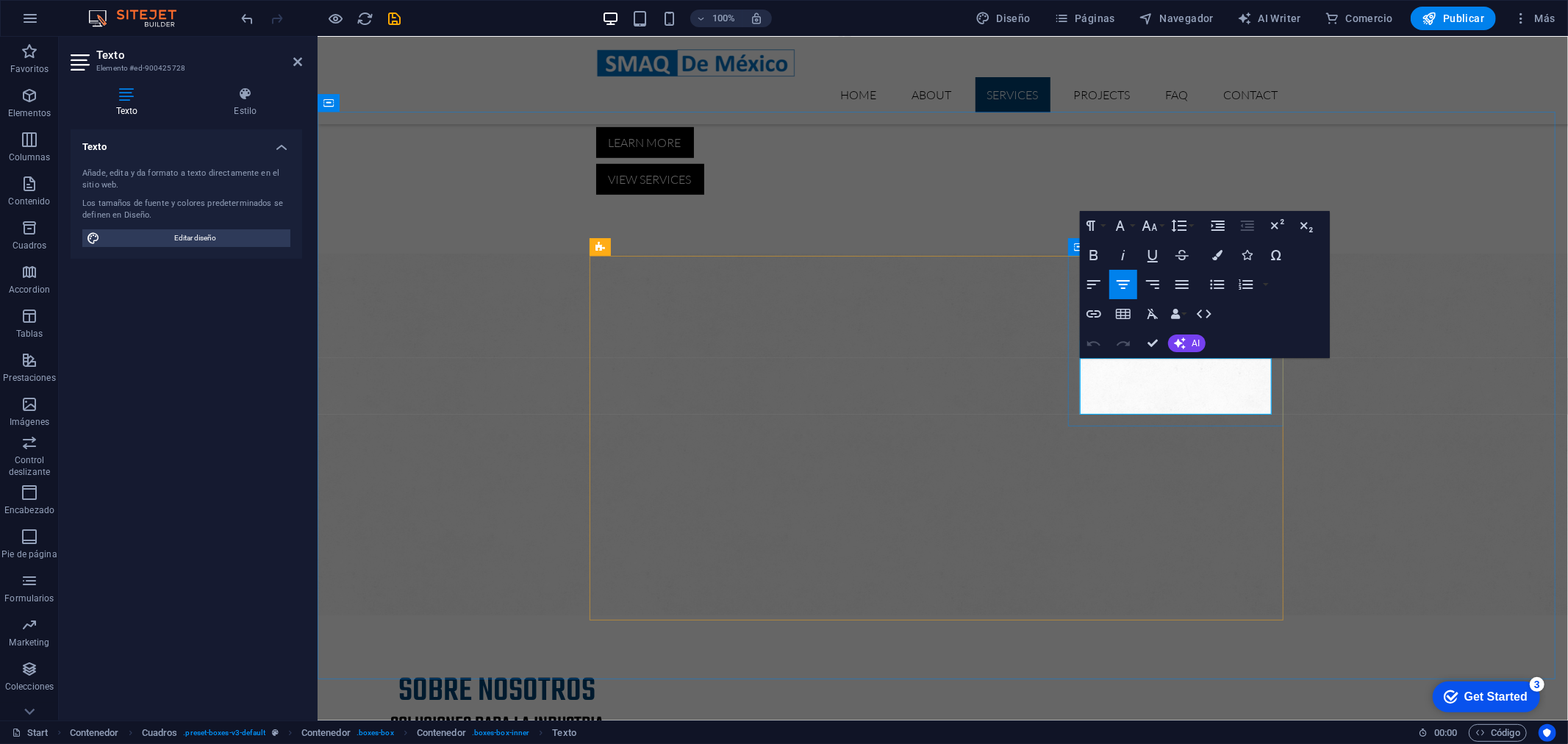
drag, startPoint x: 1194, startPoint y: 407, endPoint x: 1094, endPoint y: 362, distance: 109.7
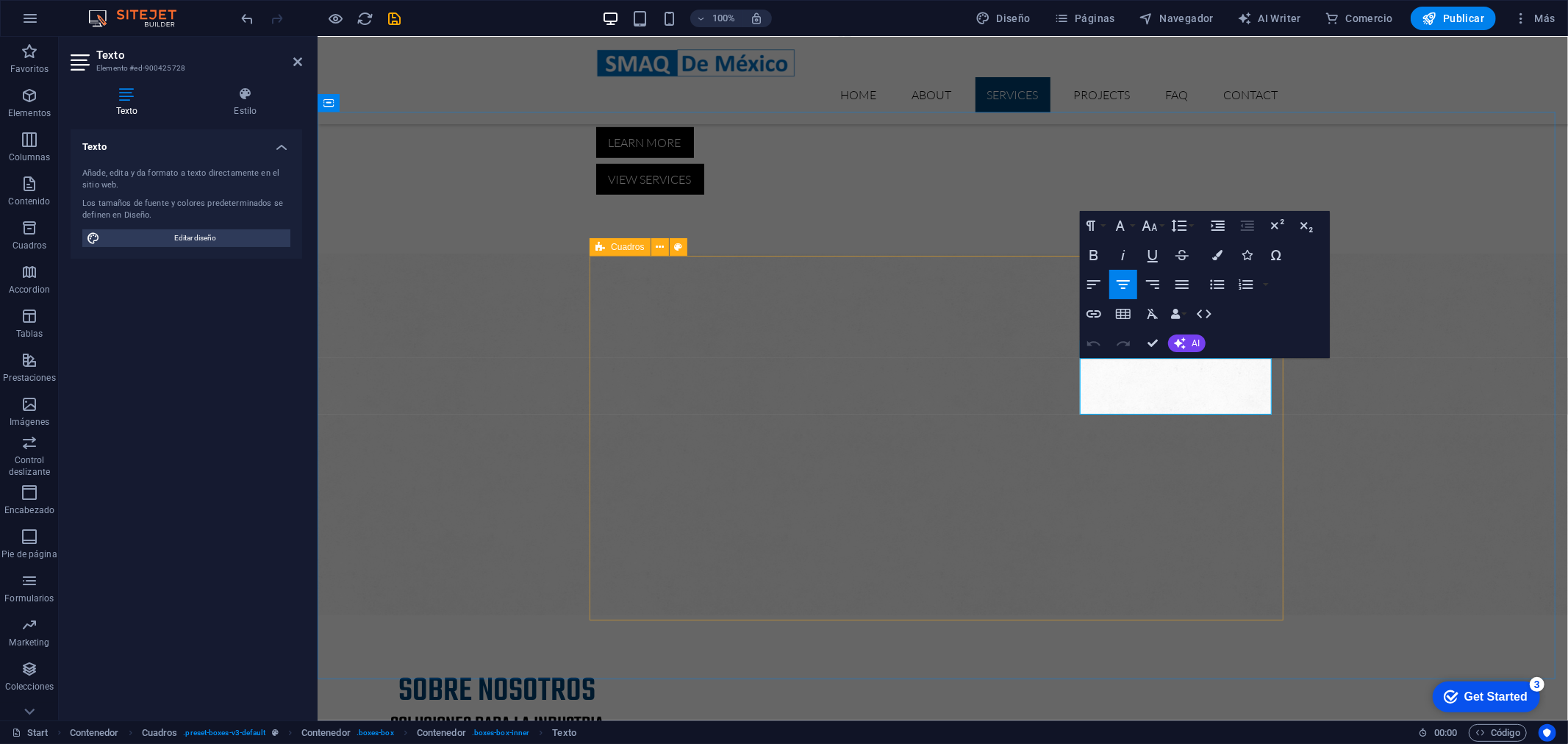
drag, startPoint x: 1254, startPoint y: 402, endPoint x: 1066, endPoint y: 374, distance: 190.1
copy p "Servicio [PERSON_NAME] laser cnc para acero al carbon, acero inoxidable y alimi…"
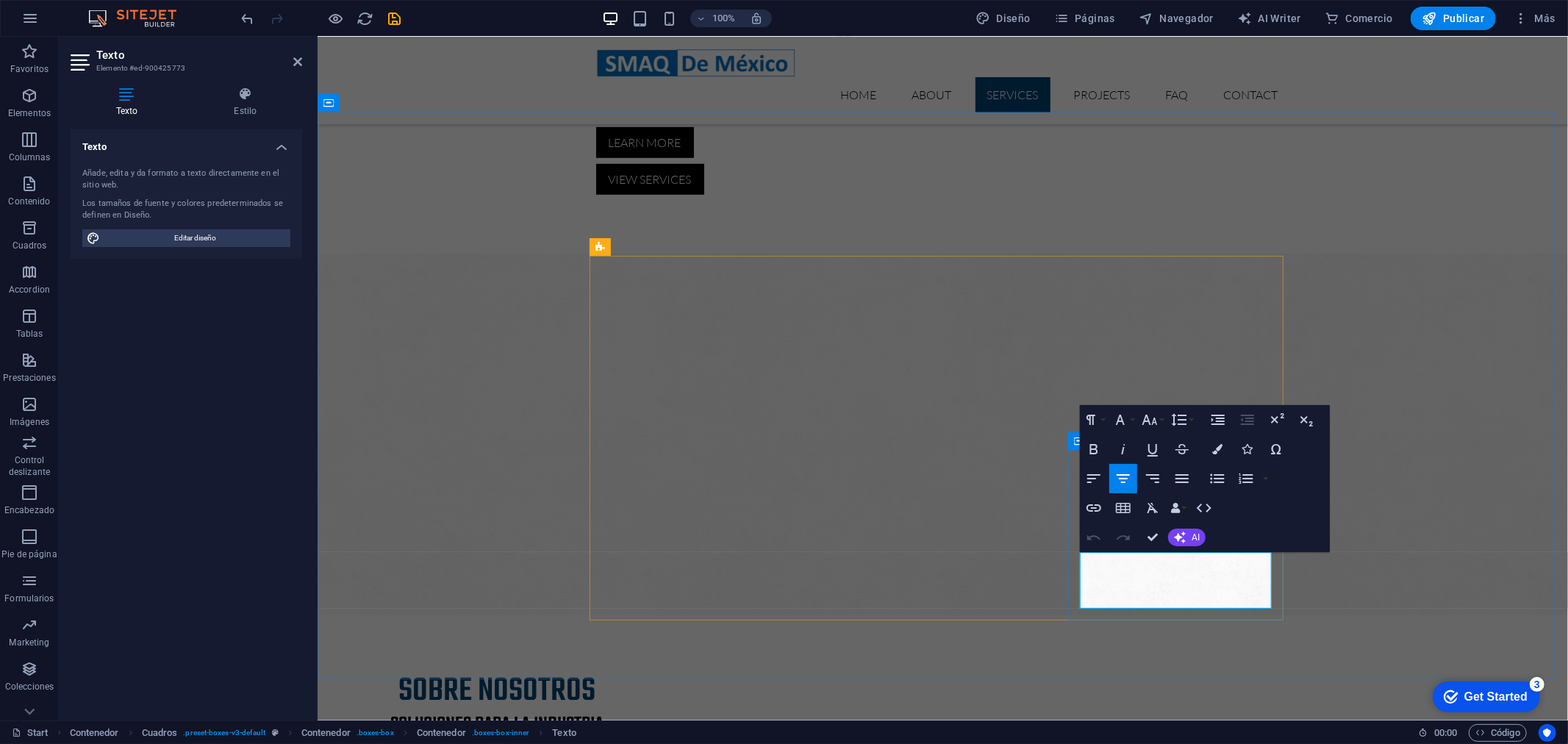
drag, startPoint x: 1098, startPoint y: 566, endPoint x: 1215, endPoint y: 597, distance: 121.0
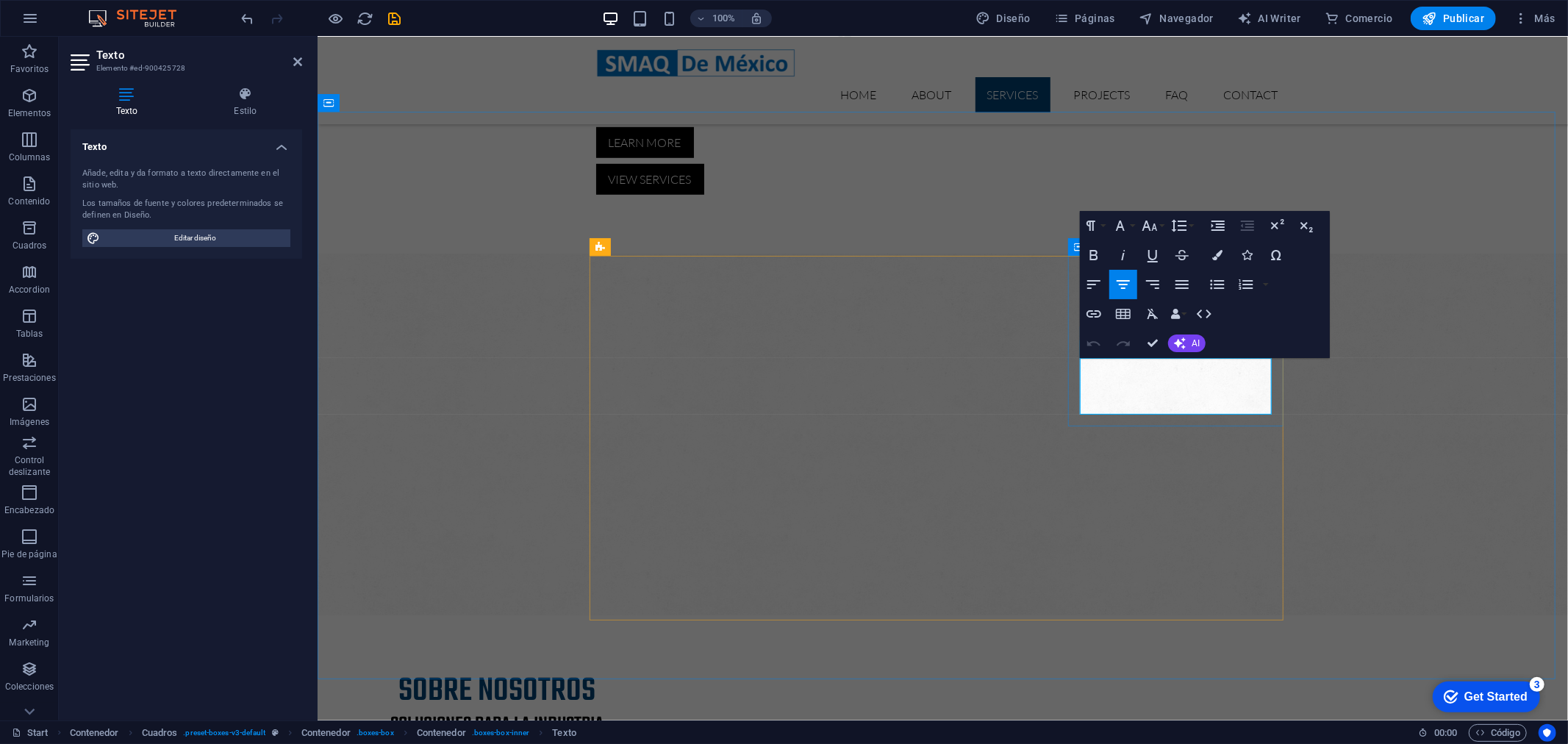
drag, startPoint x: 1084, startPoint y: 366, endPoint x: 1239, endPoint y: 400, distance: 158.7
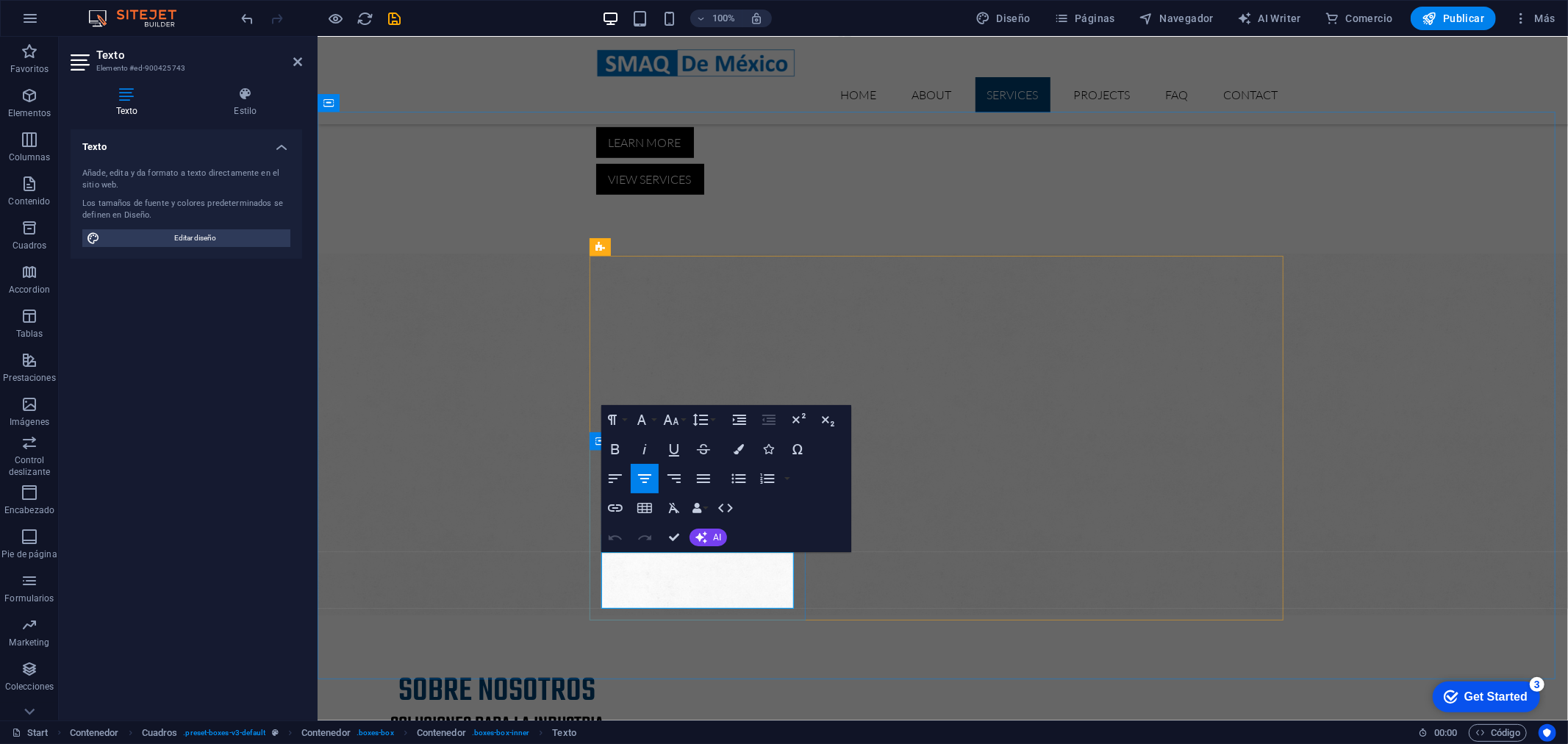
drag, startPoint x: 714, startPoint y: 597, endPoint x: 624, endPoint y: 556, distance: 98.9
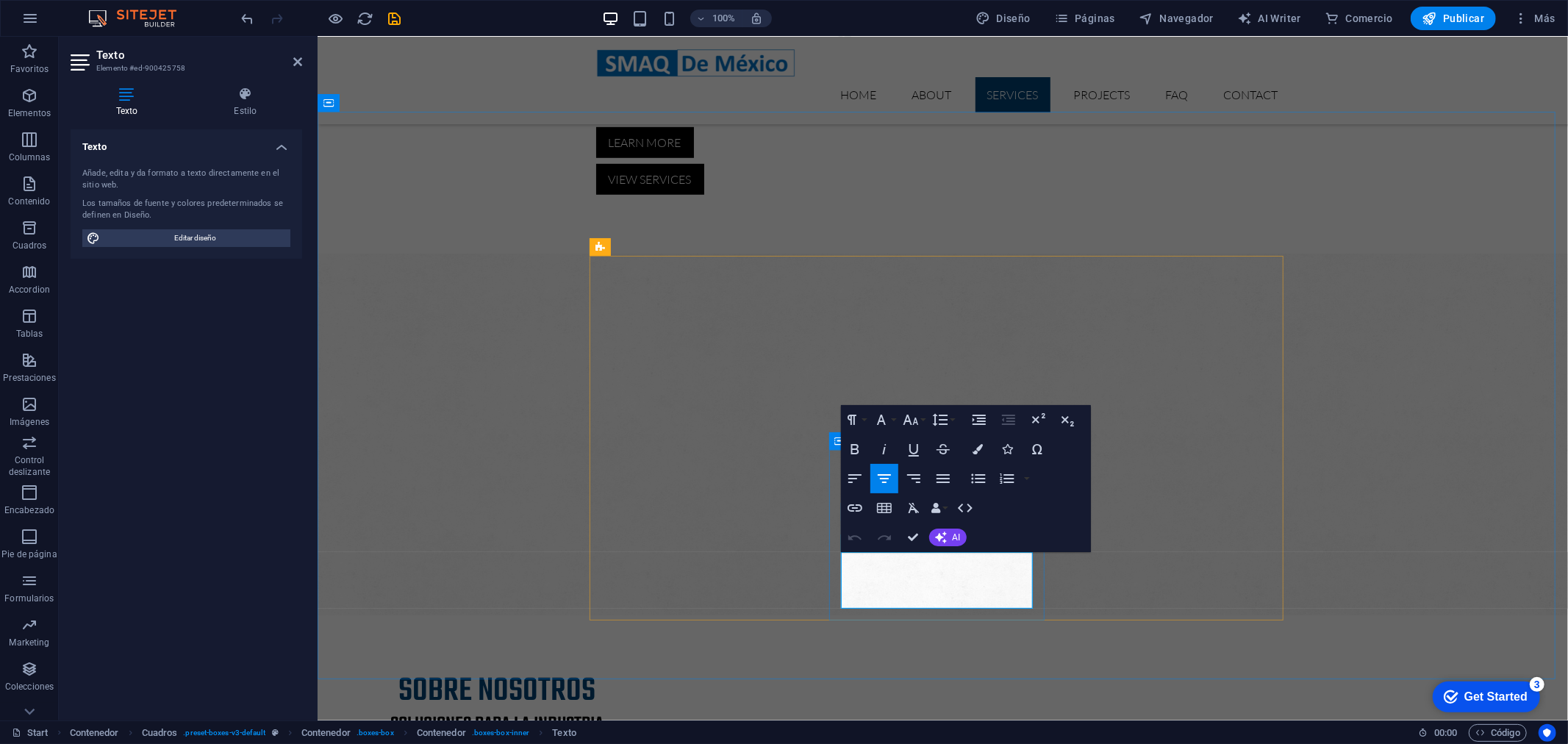
drag, startPoint x: 954, startPoint y: 597, endPoint x: 864, endPoint y: 561, distance: 96.9
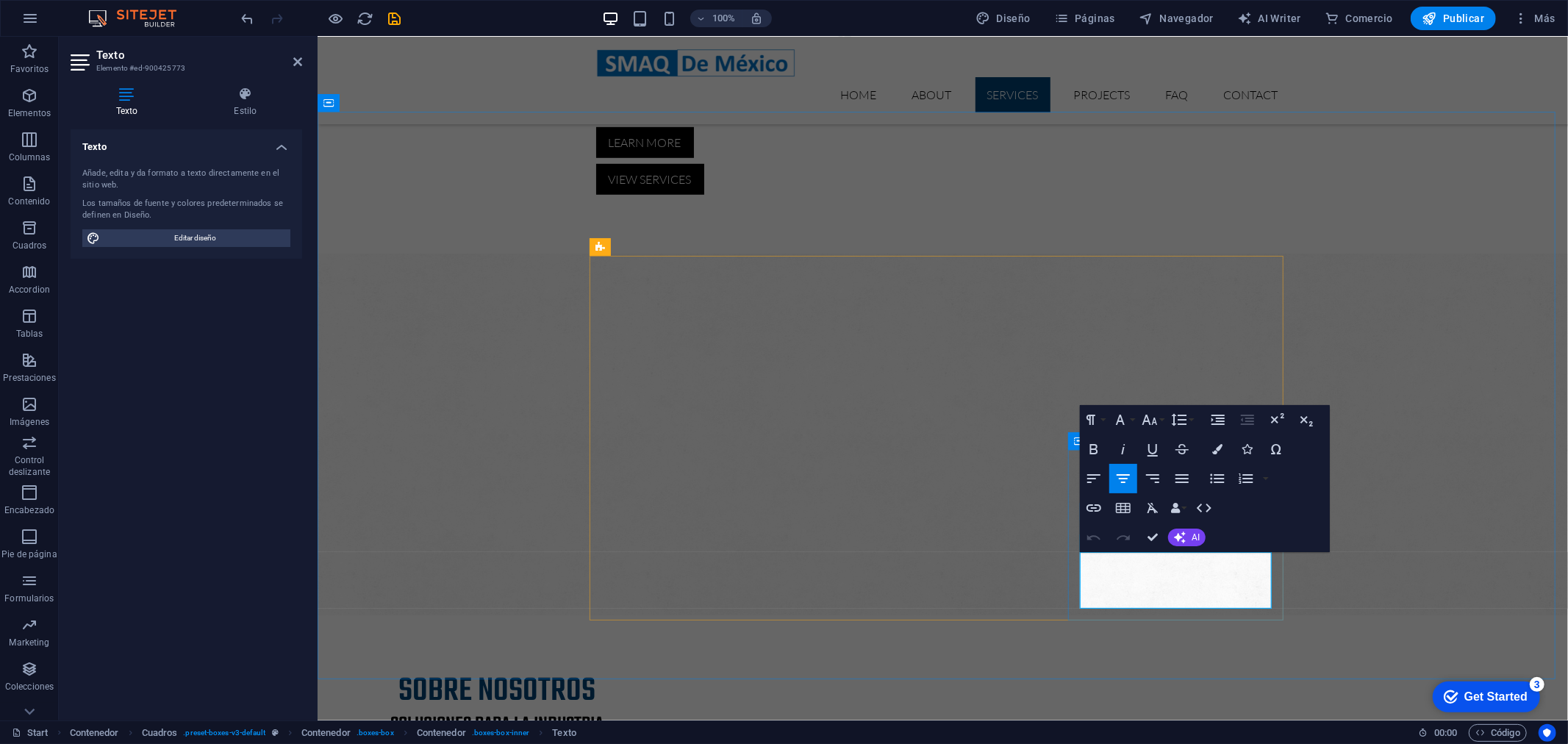
drag, startPoint x: 1235, startPoint y: 595, endPoint x: 1082, endPoint y: 563, distance: 156.3
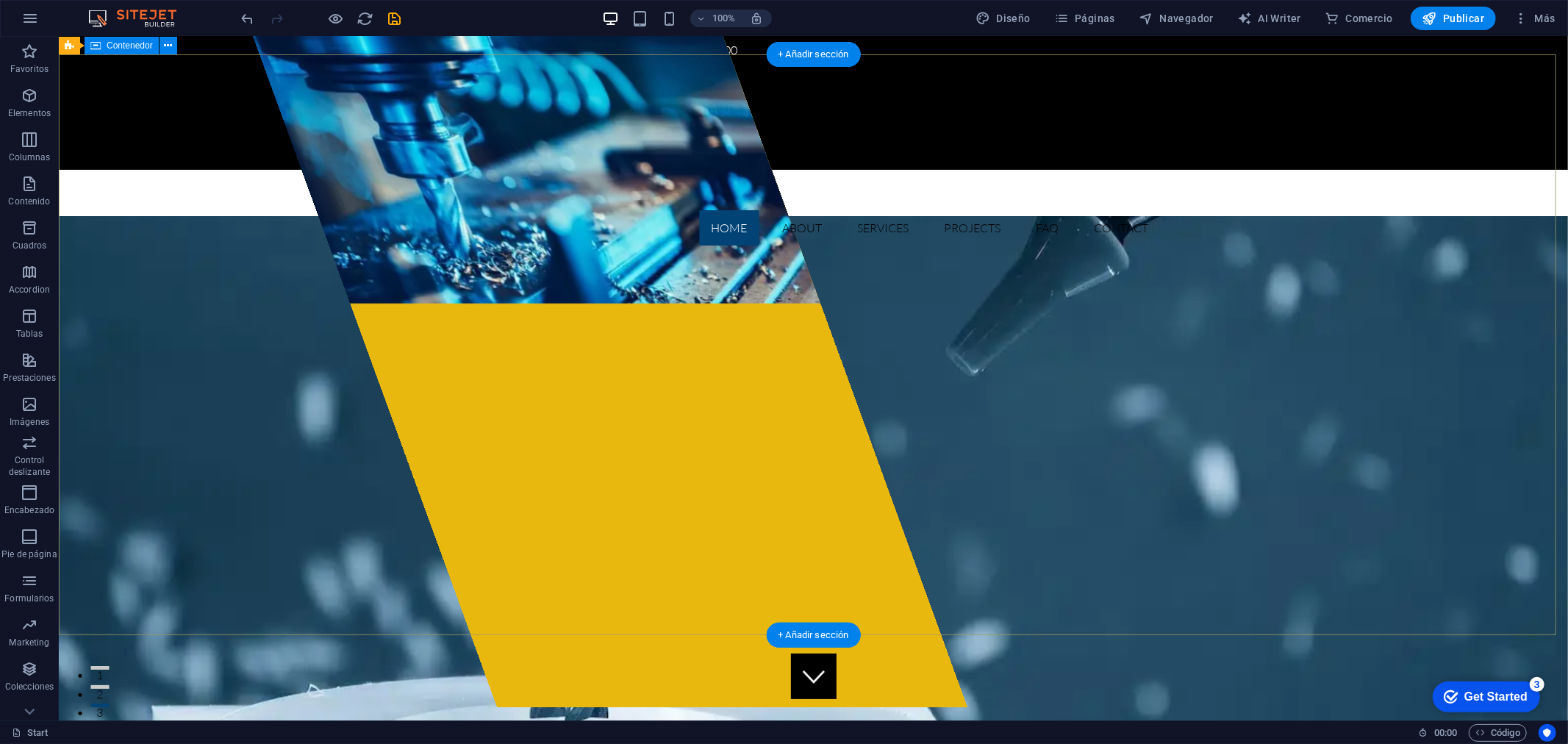
scroll to position [0, 0]
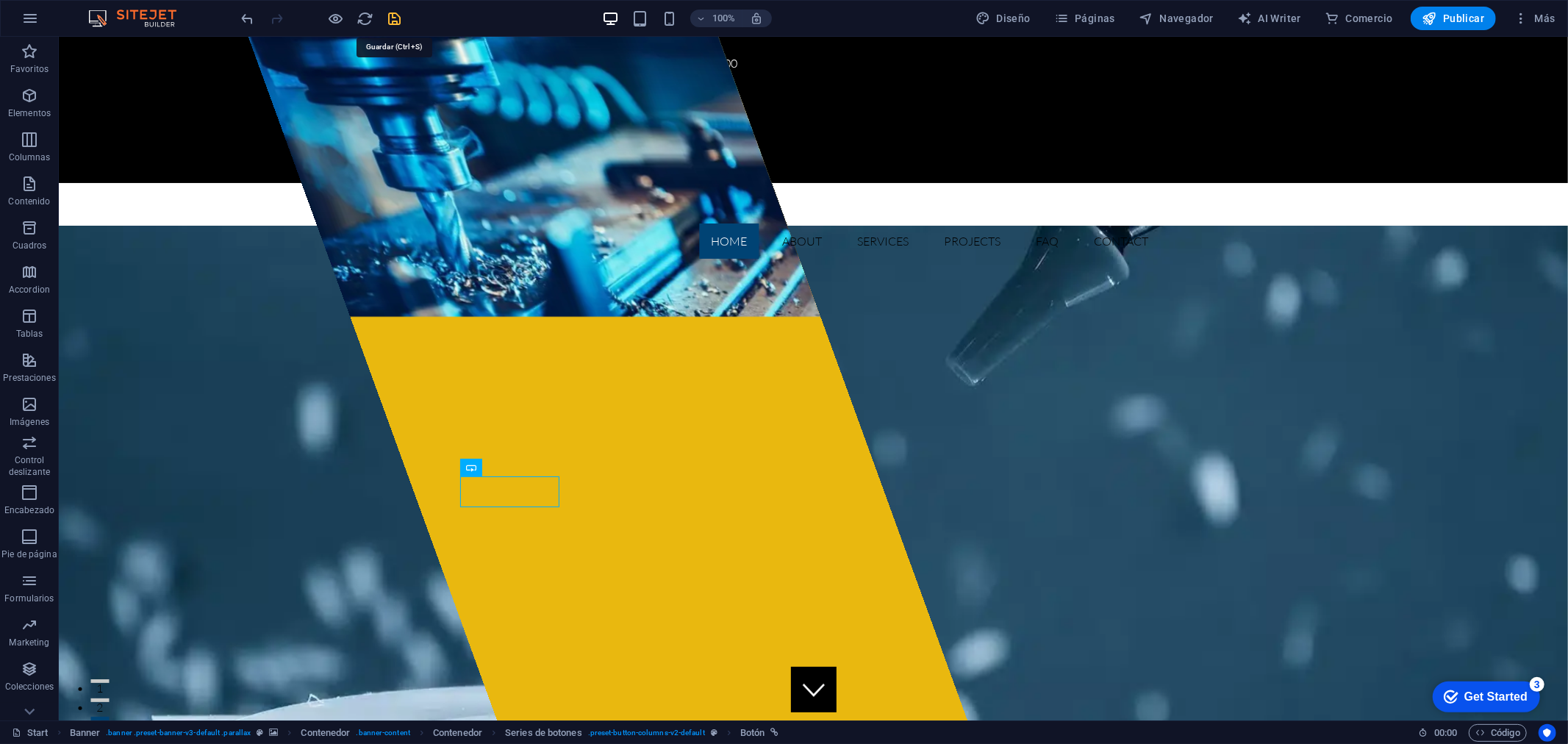
click at [392, 20] on icon "save" at bounding box center [395, 19] width 17 height 17
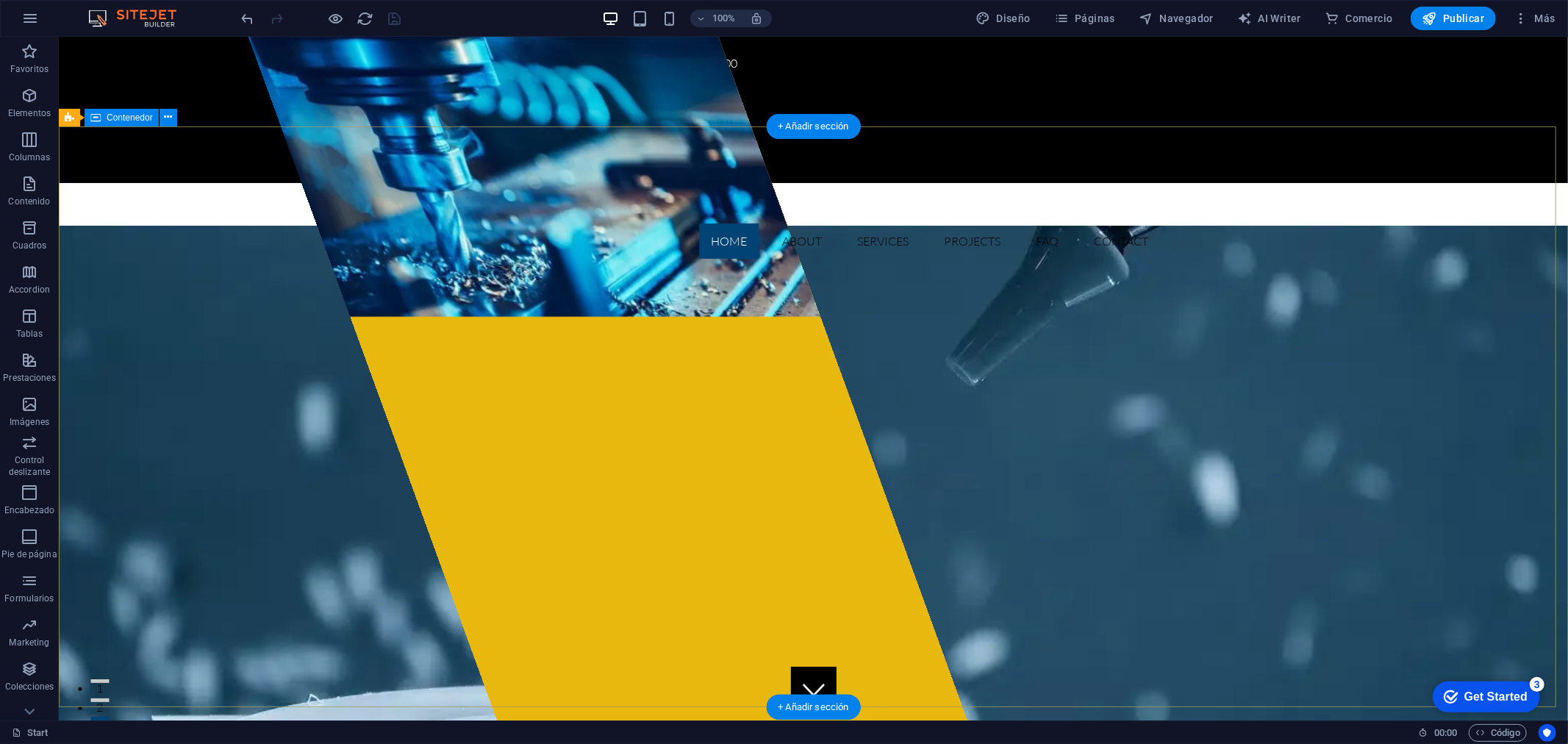
click at [164, 119] on icon at bounding box center [168, 117] width 8 height 15
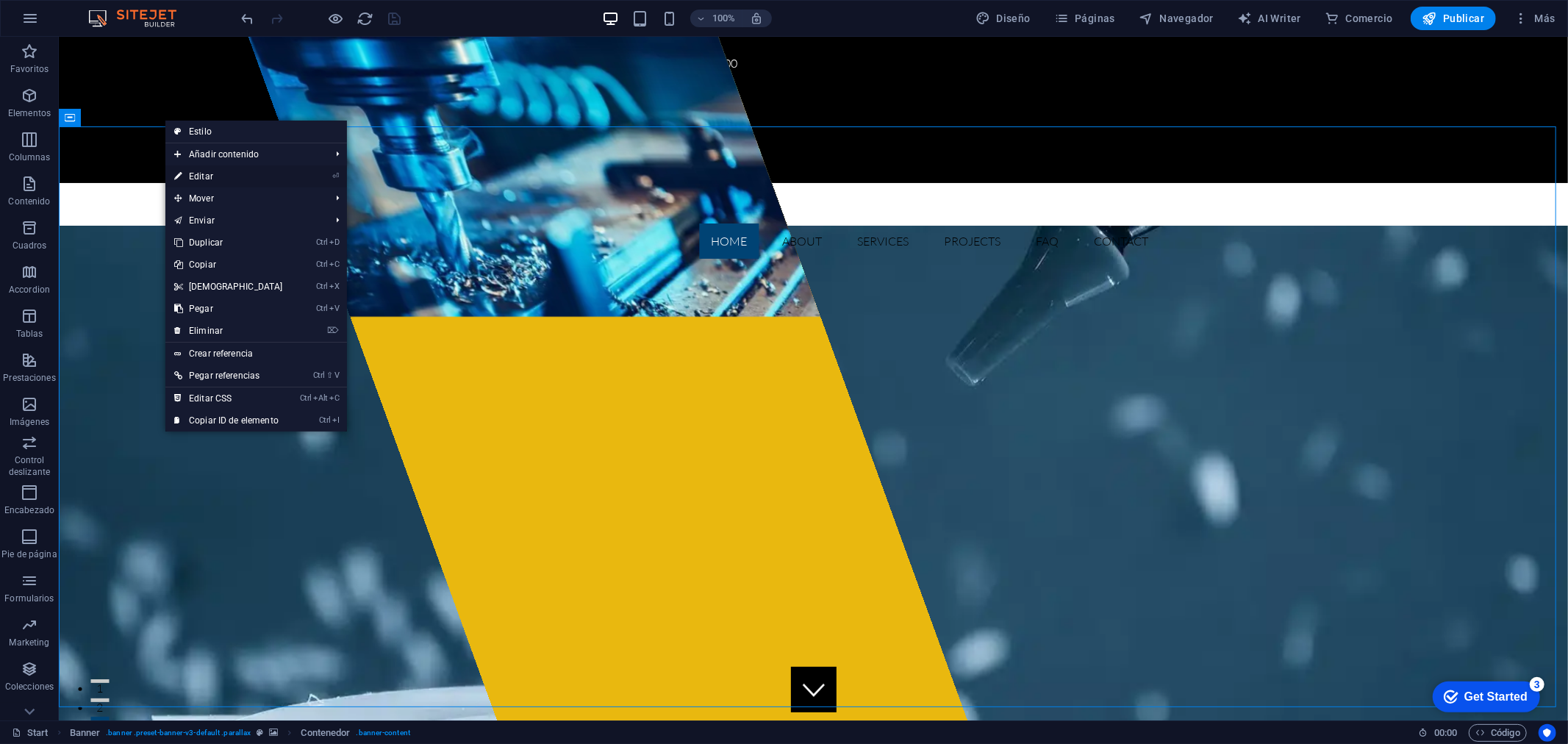
click at [206, 175] on link "⏎ Editar" at bounding box center [228, 176] width 126 height 22
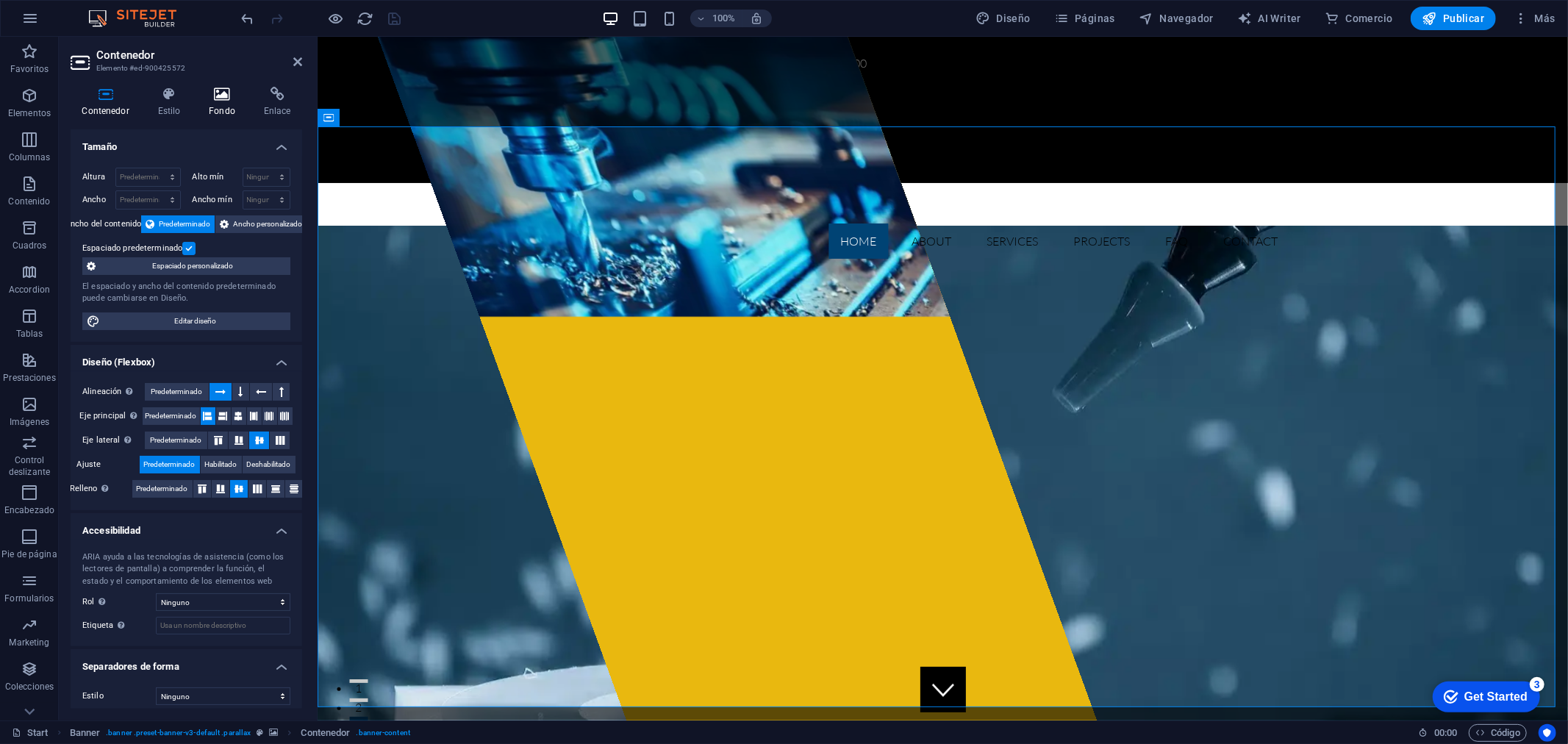
click at [208, 89] on icon at bounding box center [221, 94] width 49 height 14
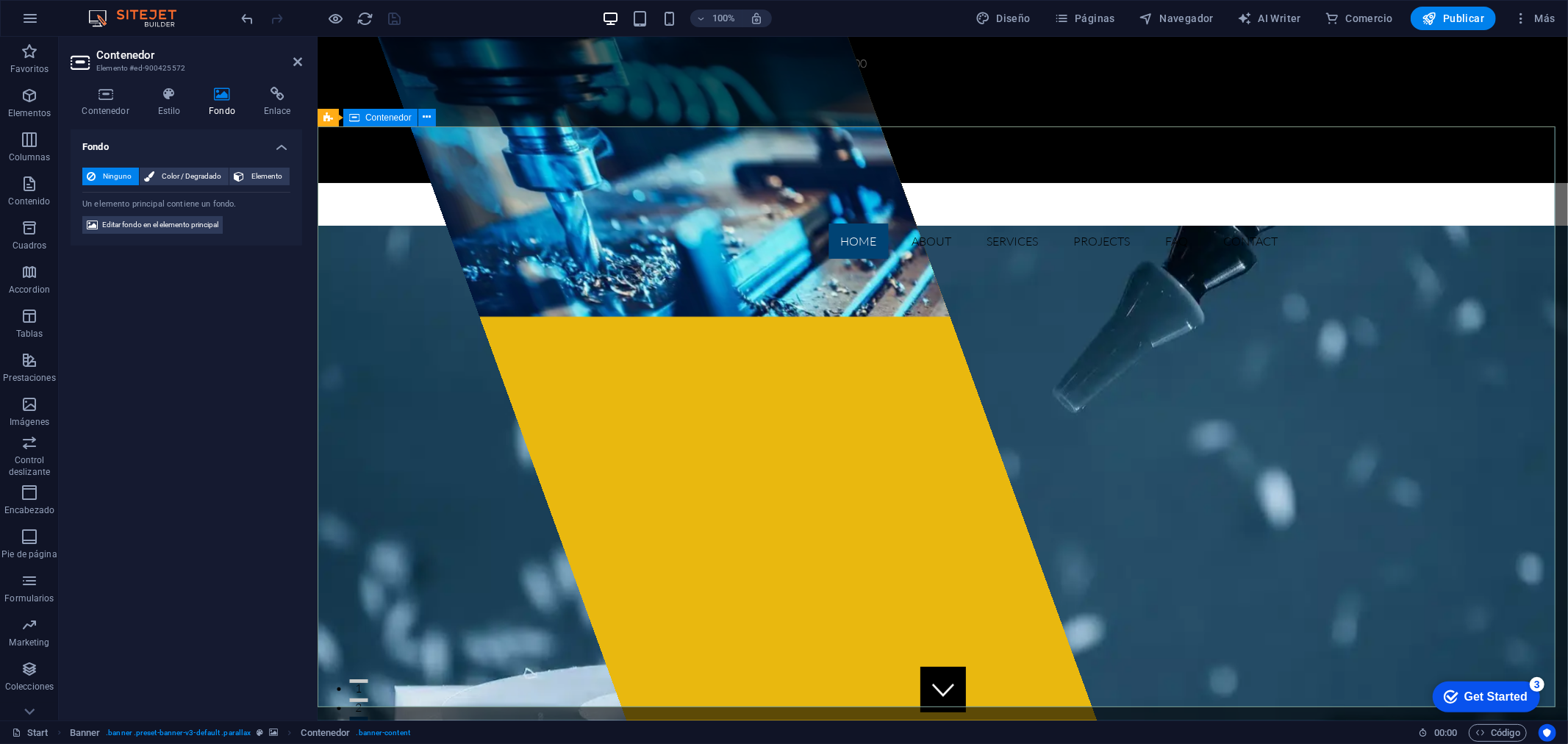
click at [299, 67] on icon at bounding box center [297, 61] width 9 height 12
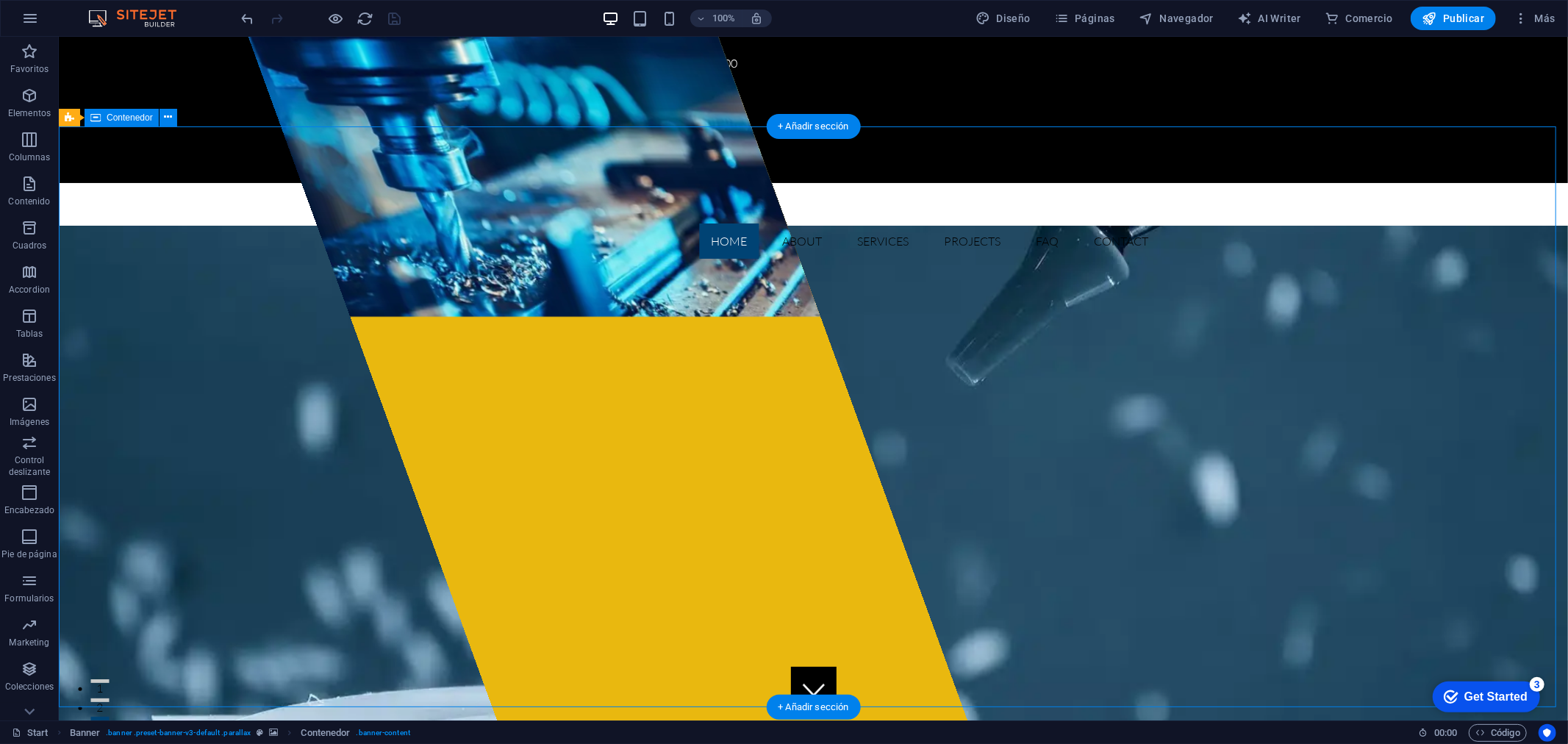
click at [155, 116] on button at bounding box center [161, 118] width 18 height 18
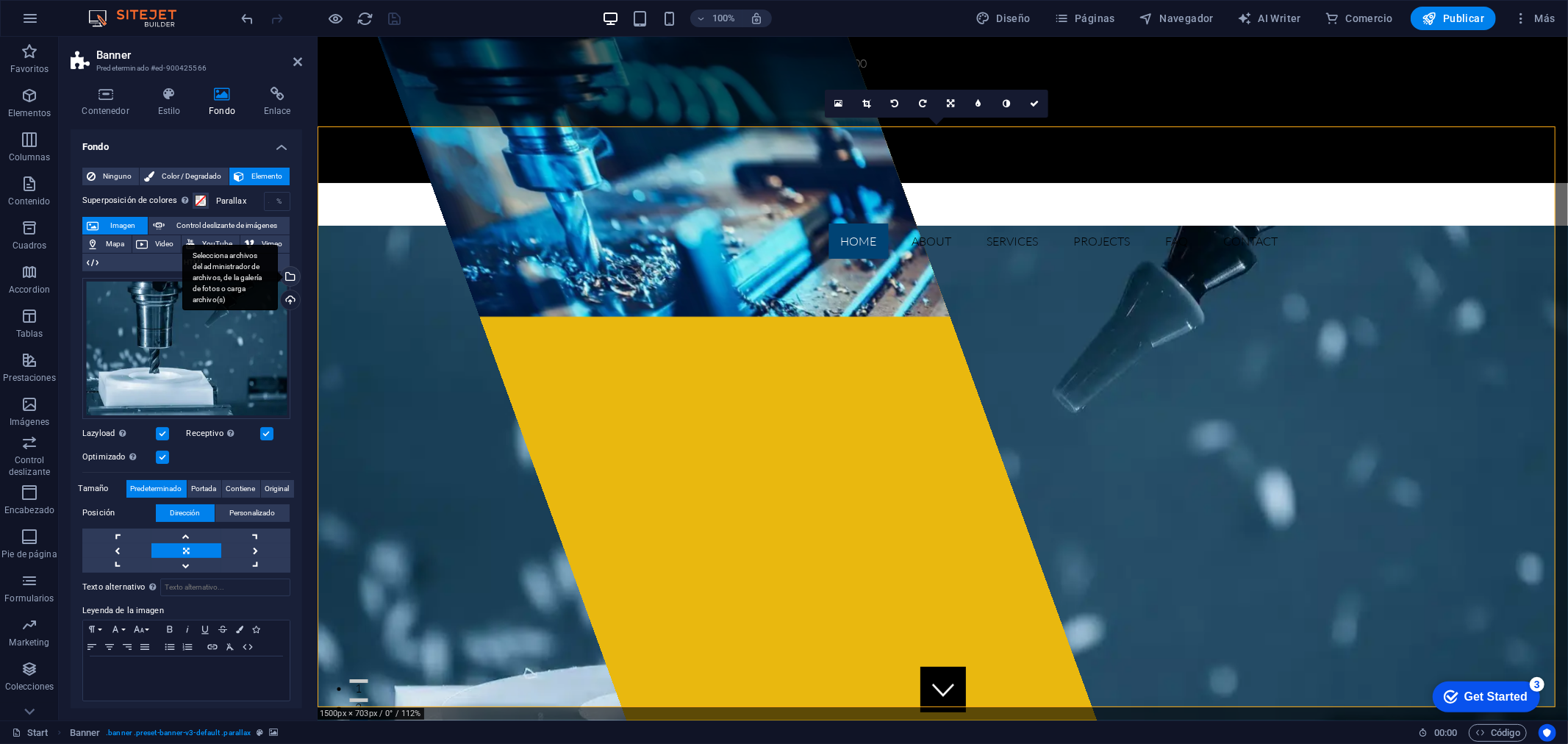
click at [287, 273] on div "Selecciona archivos del administrador de archivos, de la galería de fotos o car…" at bounding box center [288, 277] width 22 height 22
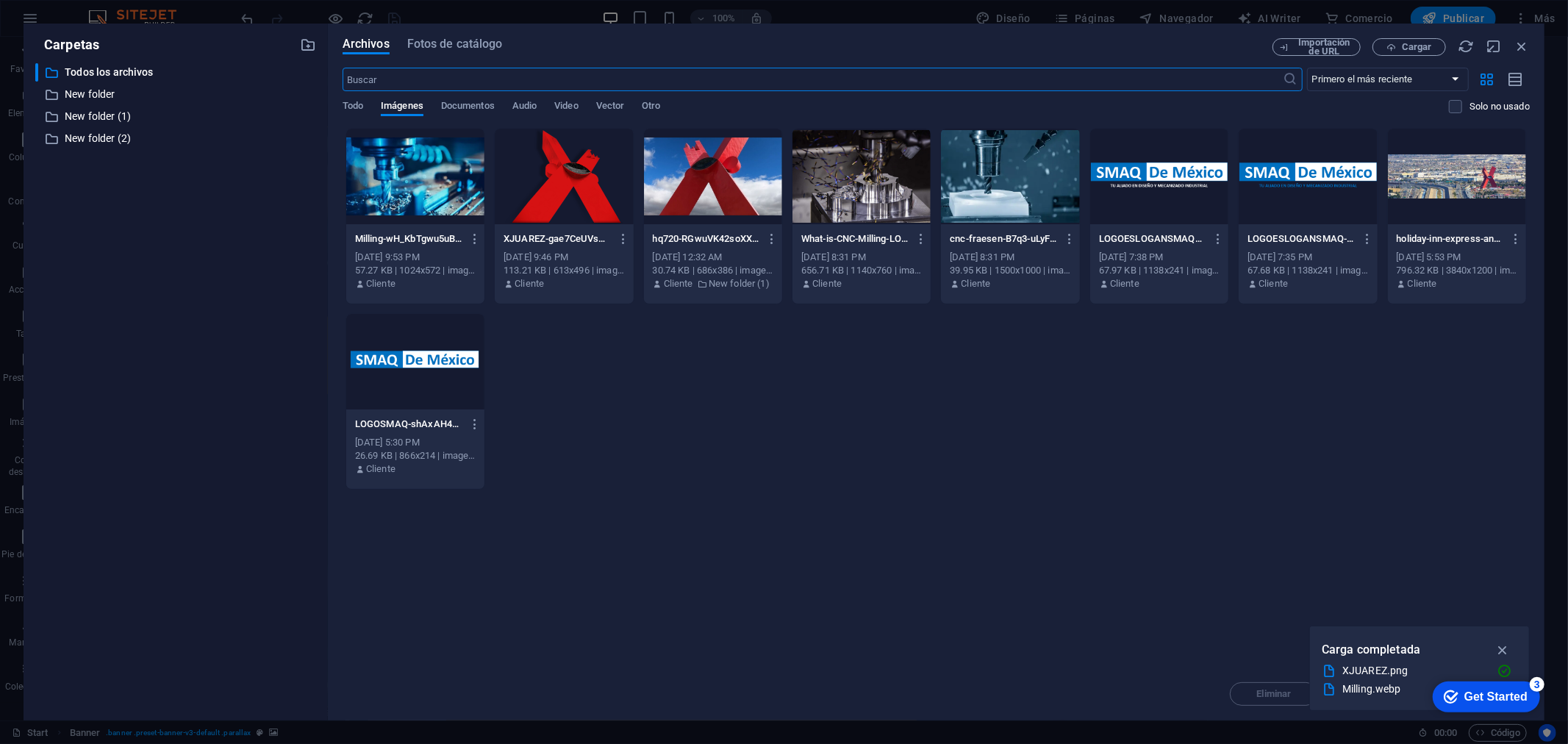
click at [886, 181] on div at bounding box center [862, 176] width 139 height 96
click at [886, 181] on div "1" at bounding box center [862, 176] width 139 height 96
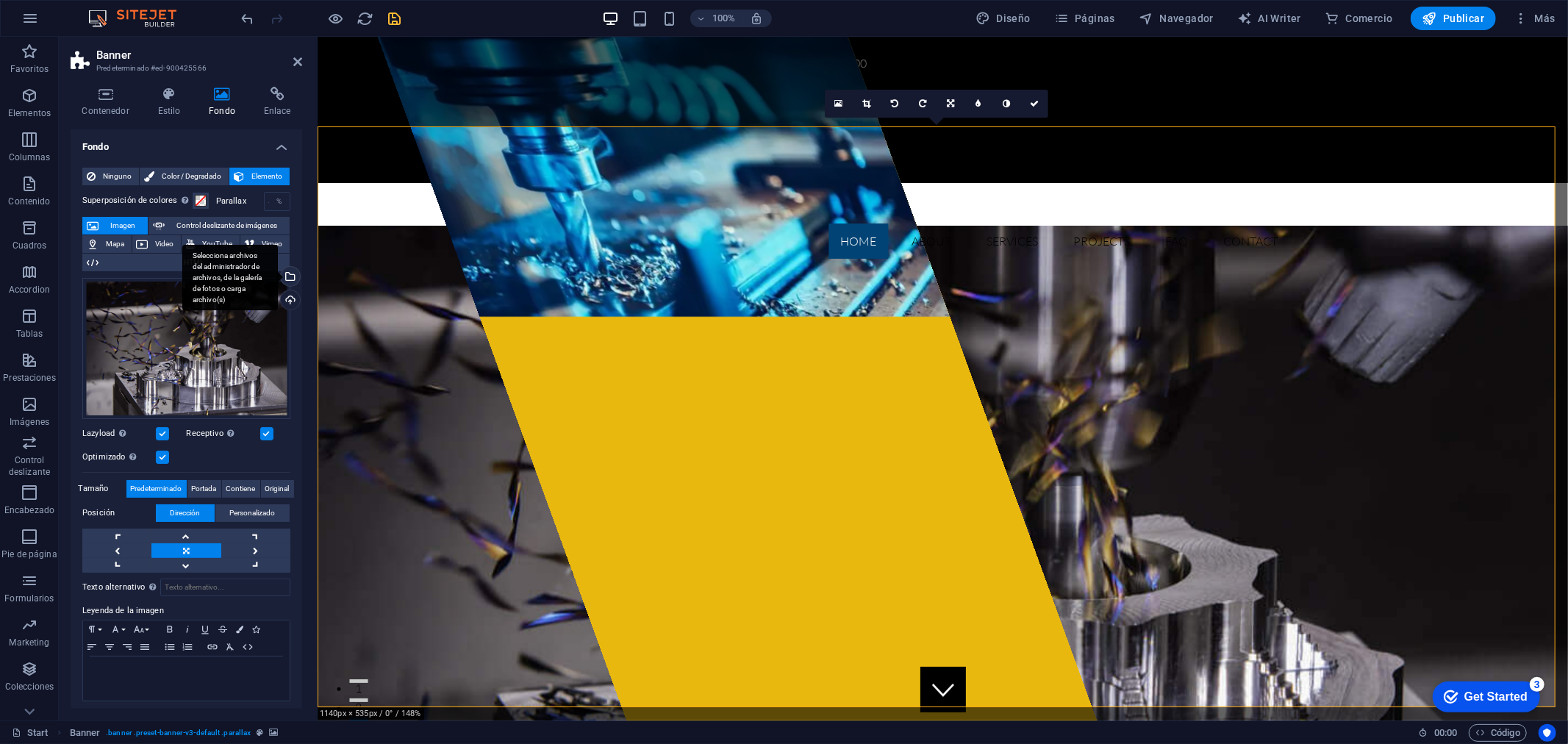
click at [287, 278] on div "Selecciona archivos del administrador de archivos, de la galería de fotos o car…" at bounding box center [288, 277] width 22 height 22
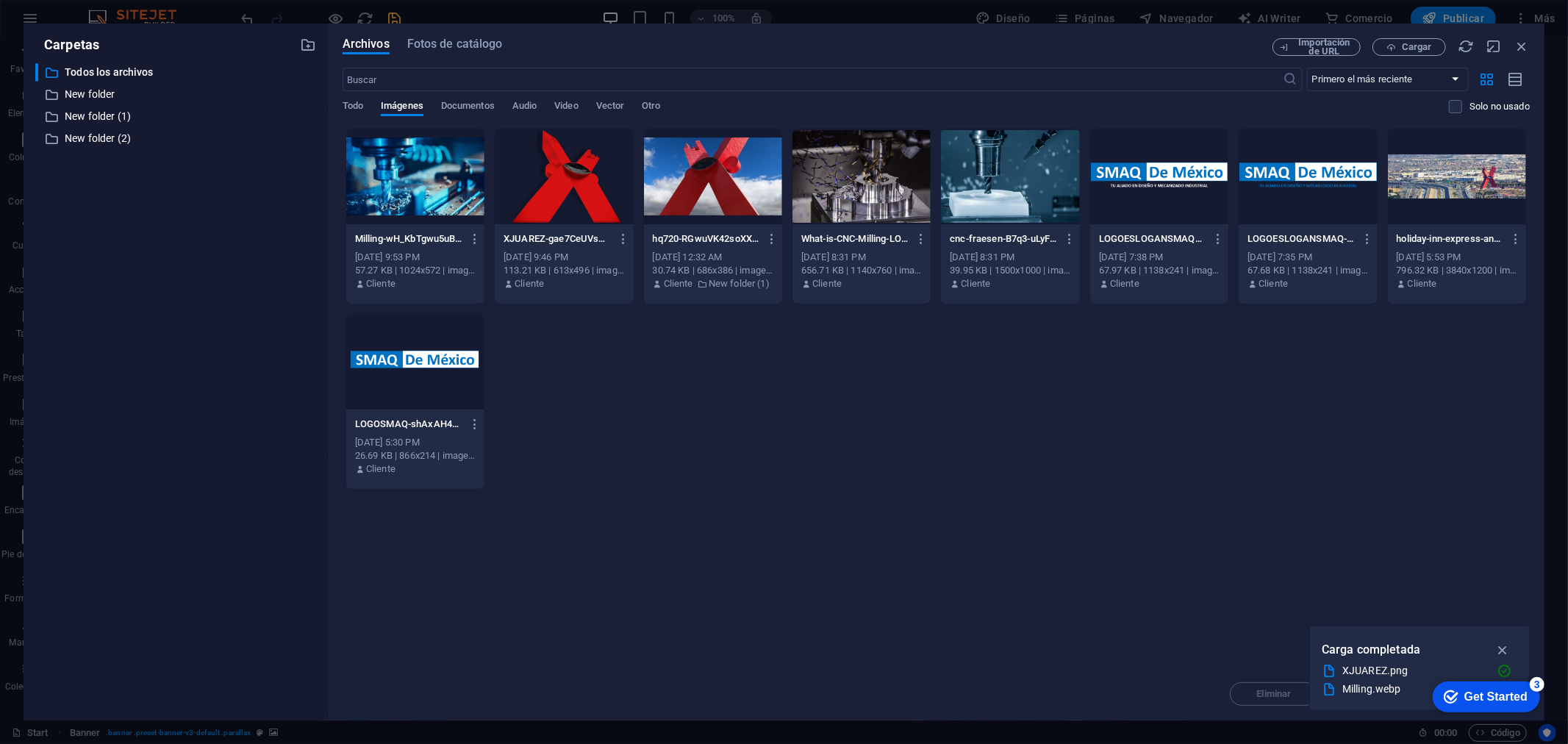
click at [1478, 177] on div at bounding box center [1457, 176] width 139 height 96
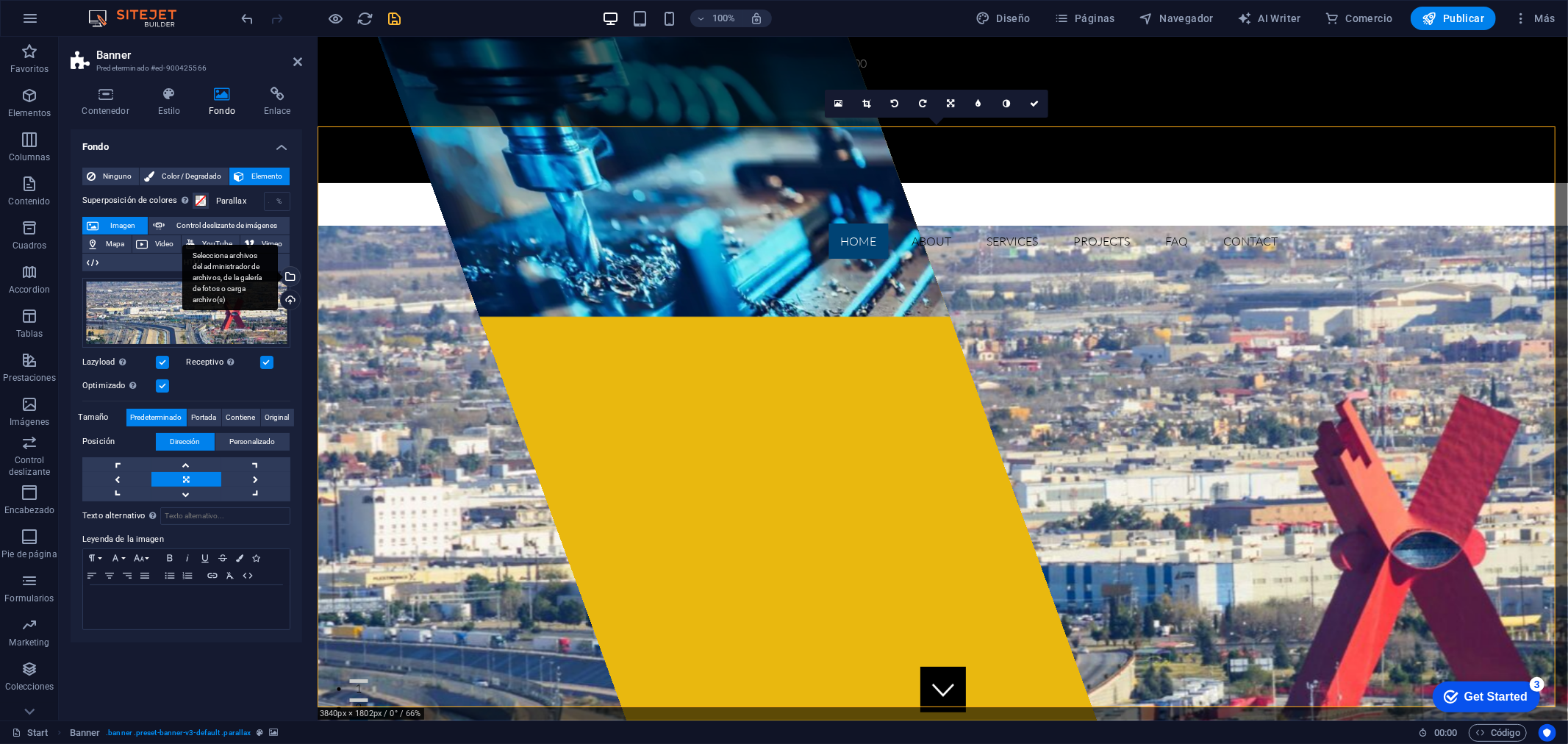
click at [294, 281] on div "Selecciona archivos del administrador de archivos, de la galería de fotos o car…" at bounding box center [288, 277] width 22 height 22
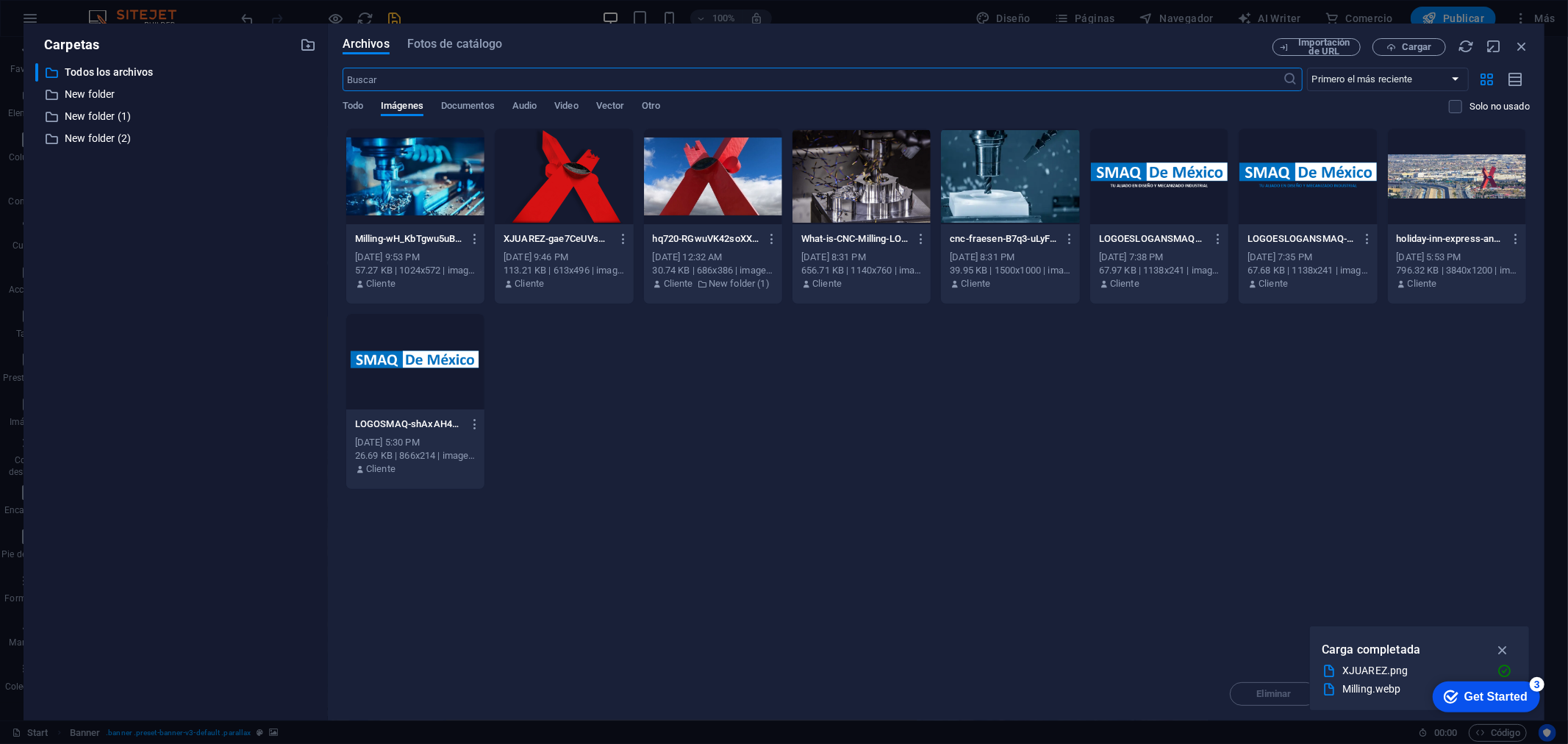
click at [399, 186] on div at bounding box center [416, 176] width 139 height 96
click at [399, 186] on div "1" at bounding box center [416, 176] width 139 height 96
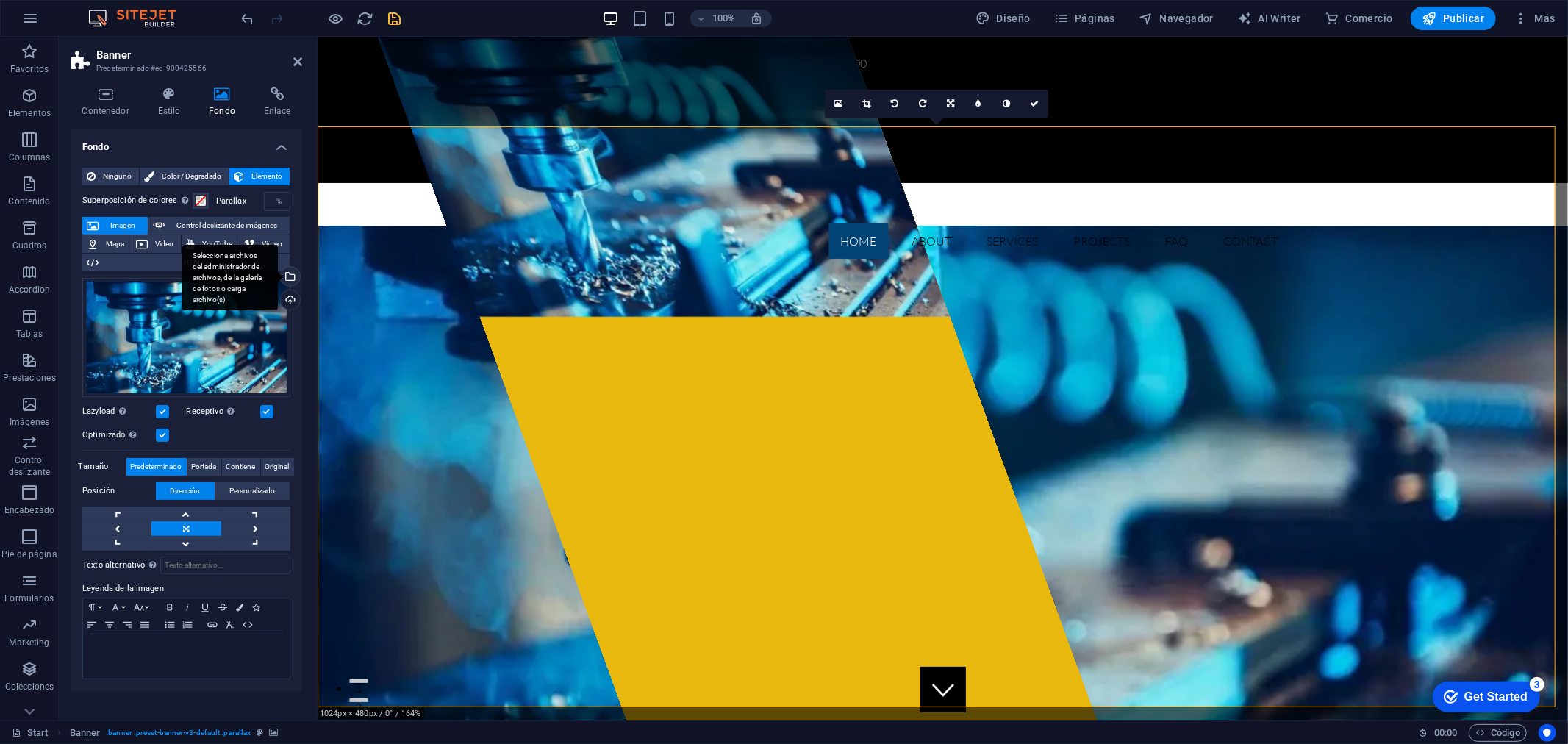
click at [292, 276] on div "Selecciona archivos del administrador de archivos, de la galería de fotos o car…" at bounding box center [288, 277] width 22 height 22
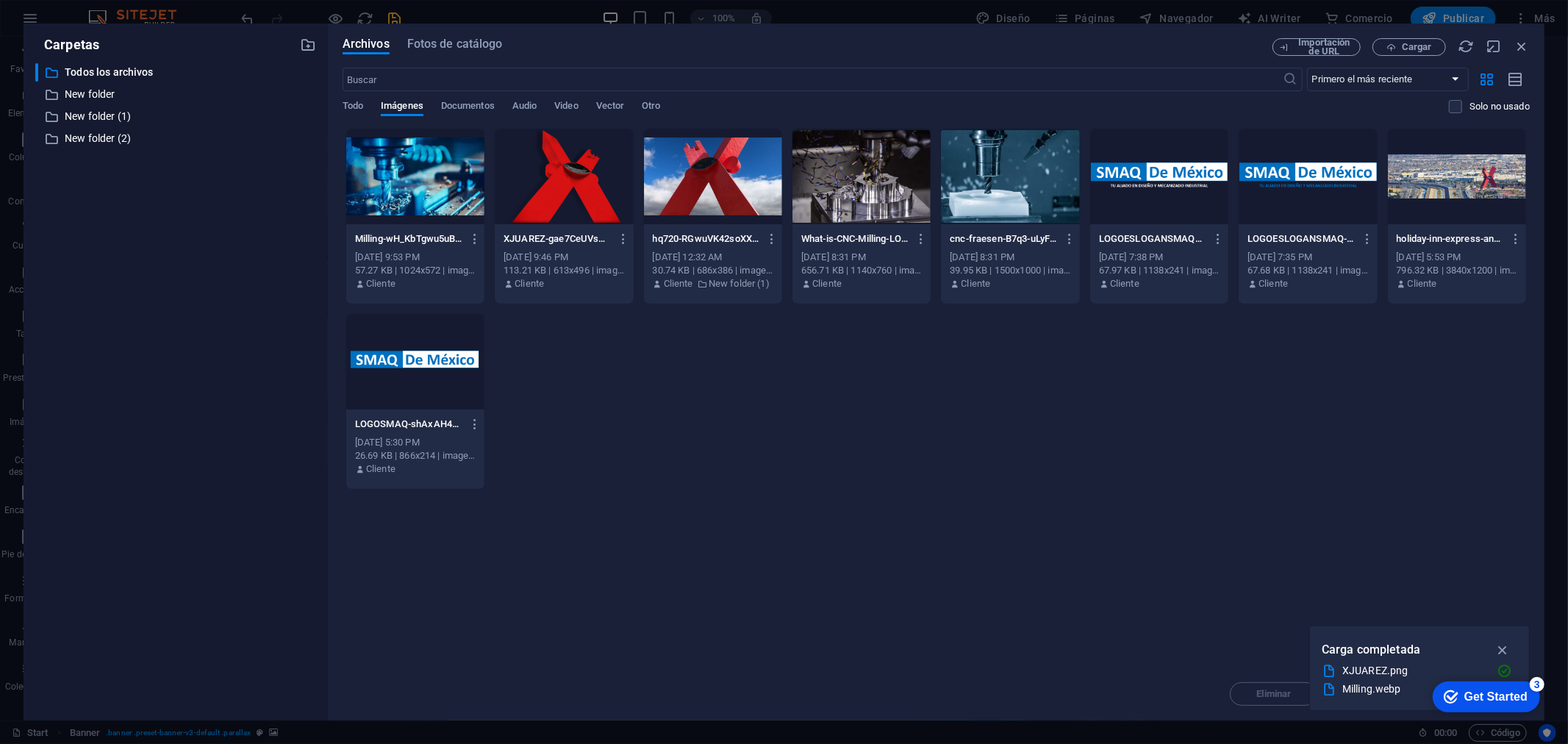
click at [954, 182] on div at bounding box center [1010, 176] width 139 height 96
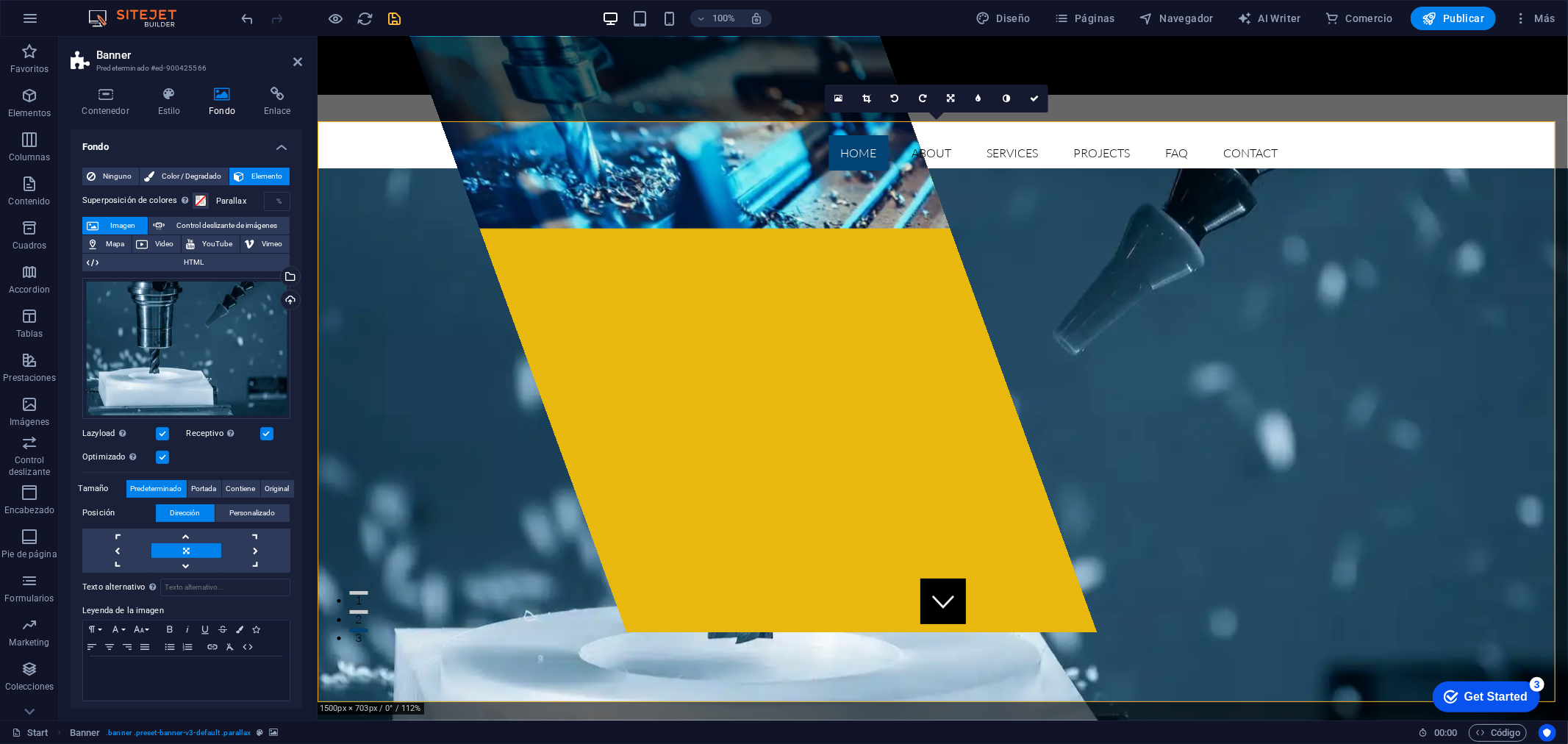
scroll to position [245, 0]
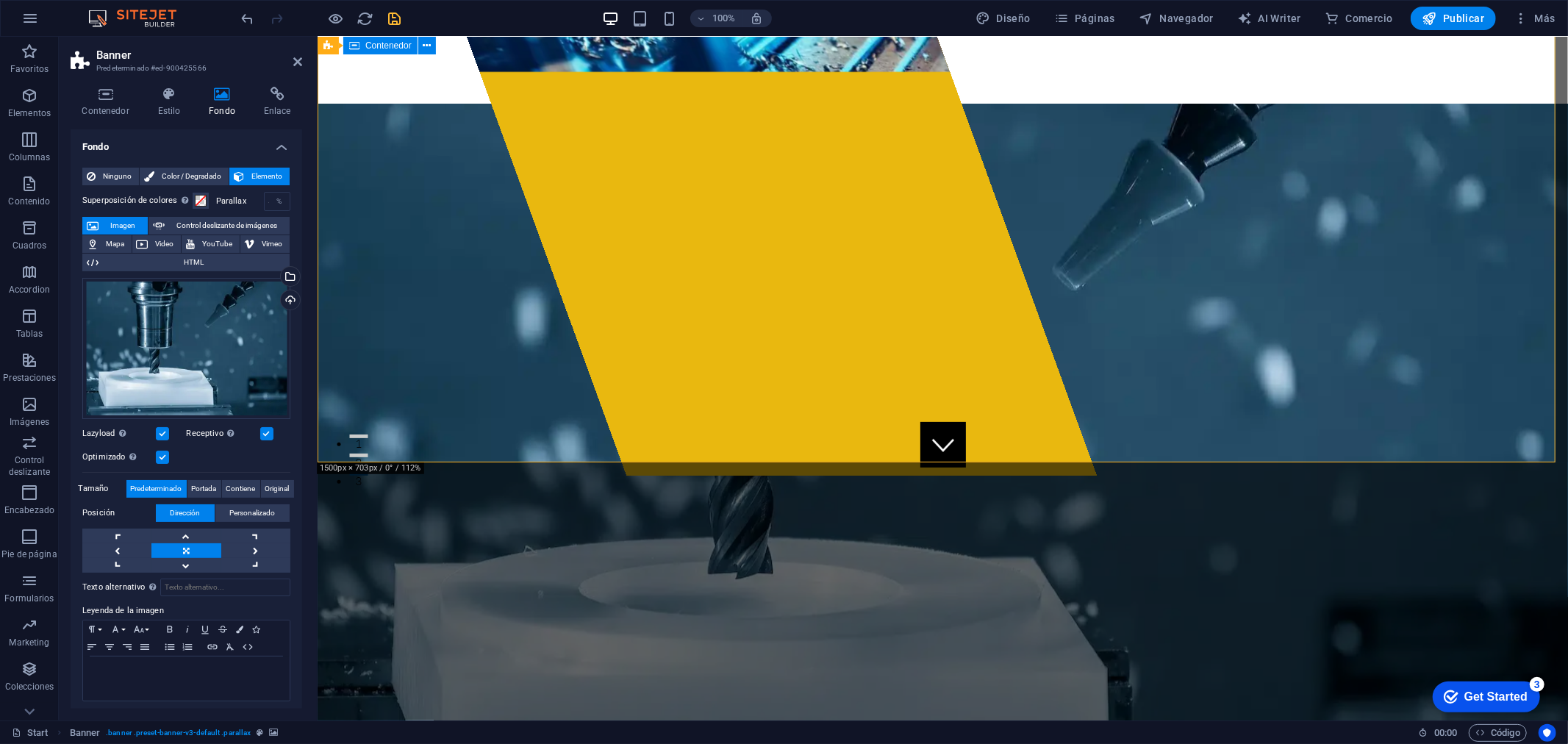
click at [294, 64] on icon at bounding box center [297, 61] width 9 height 12
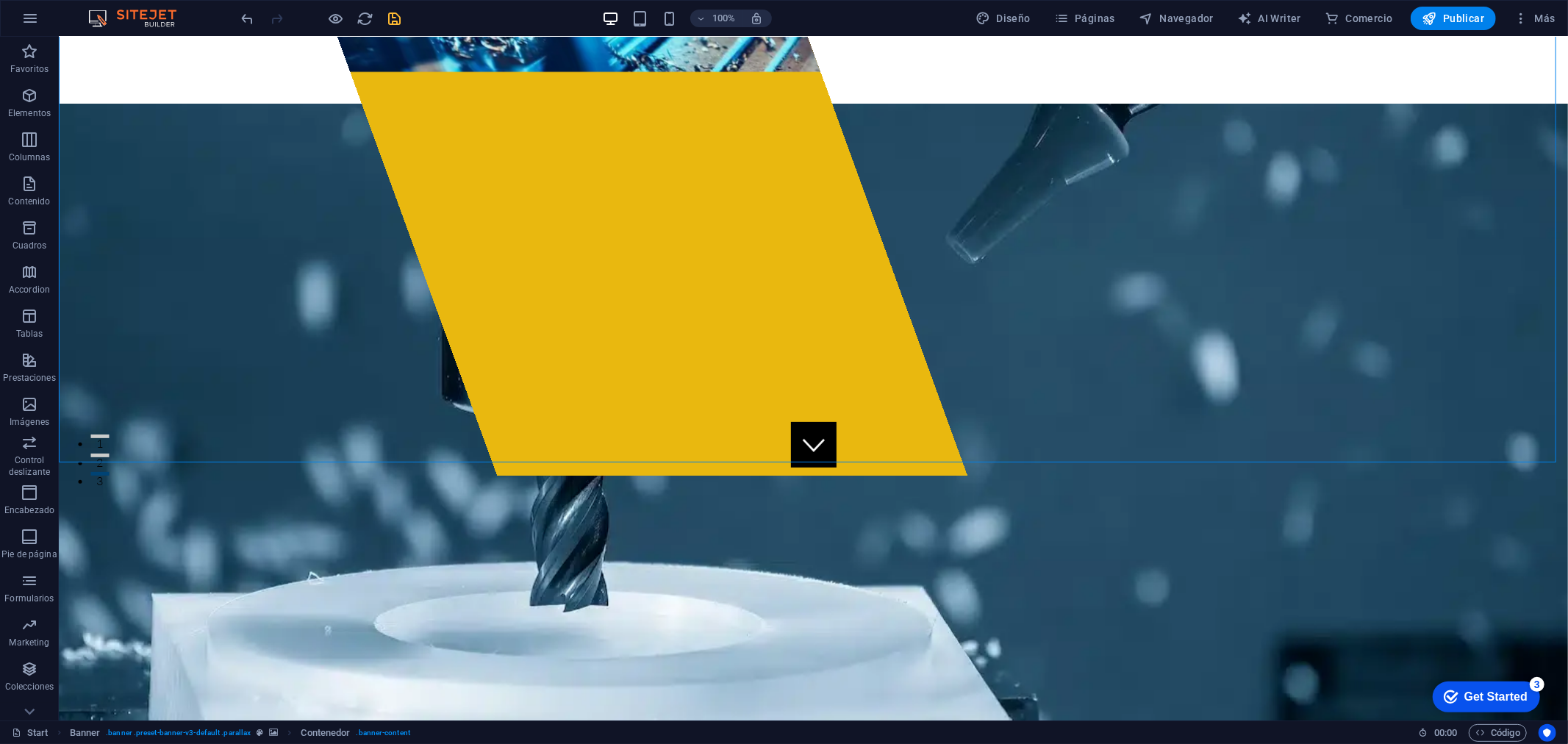
click at [392, 25] on icon "save" at bounding box center [395, 19] width 17 height 17
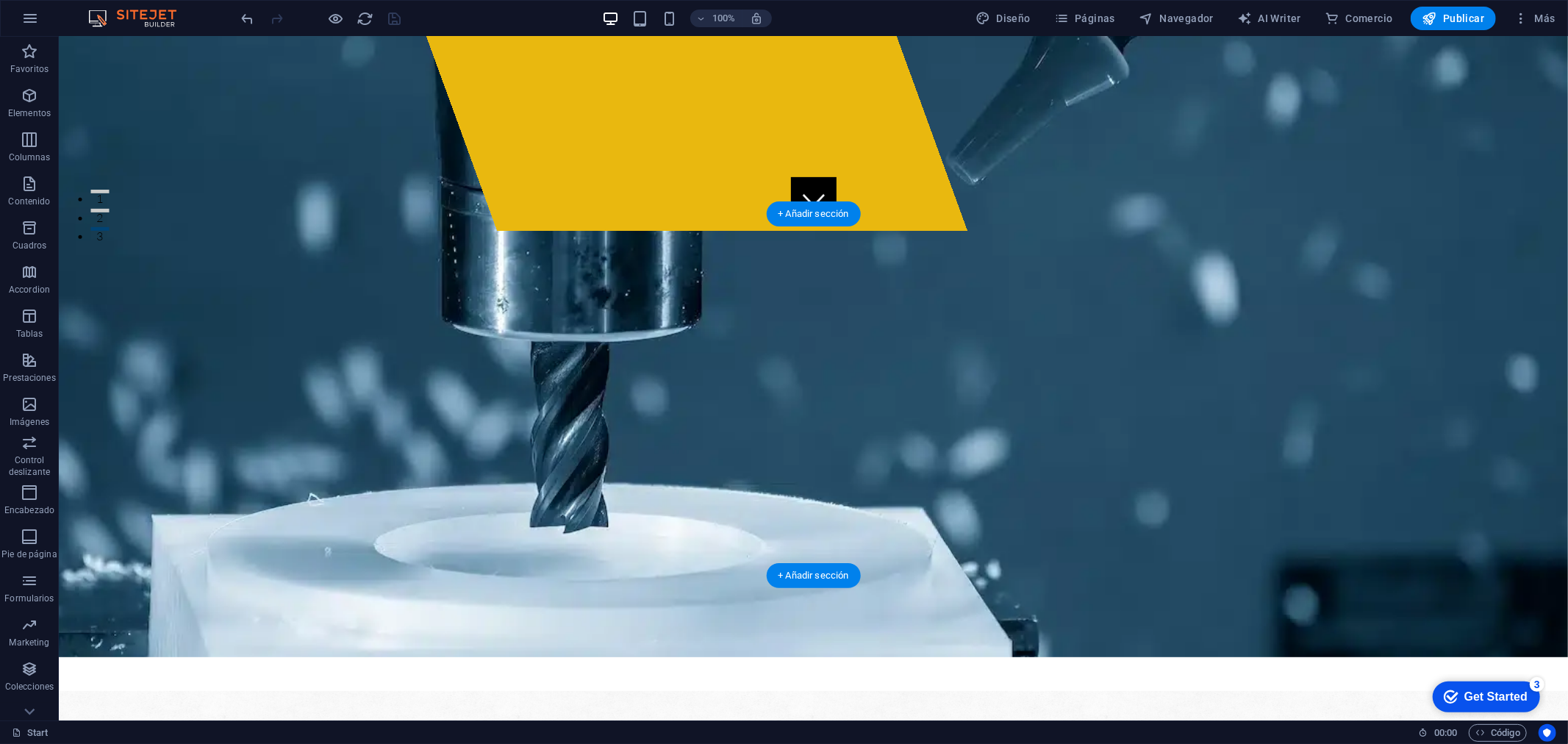
scroll to position [816, 0]
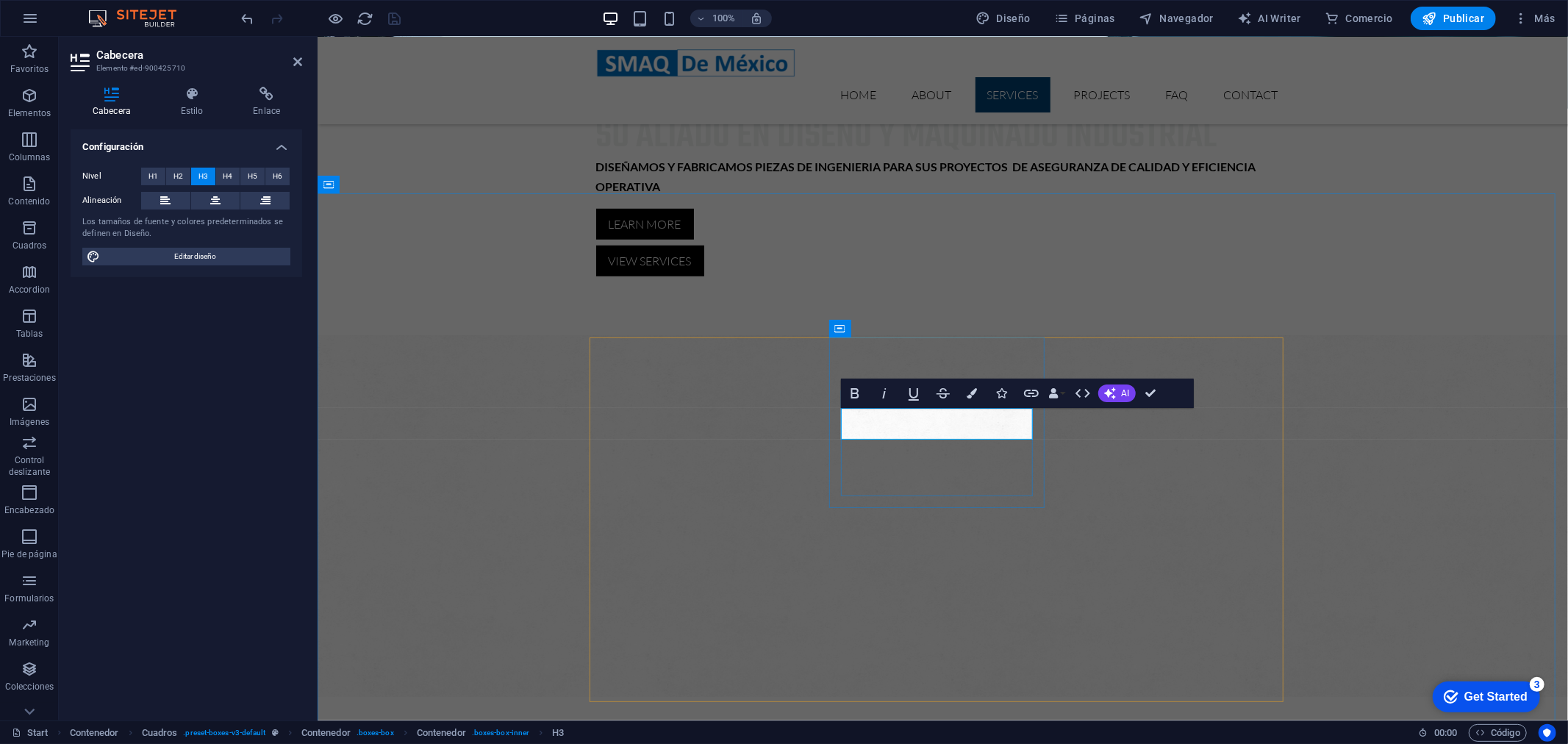
drag, startPoint x: 962, startPoint y: 419, endPoint x: 867, endPoint y: 419, distance: 95.0
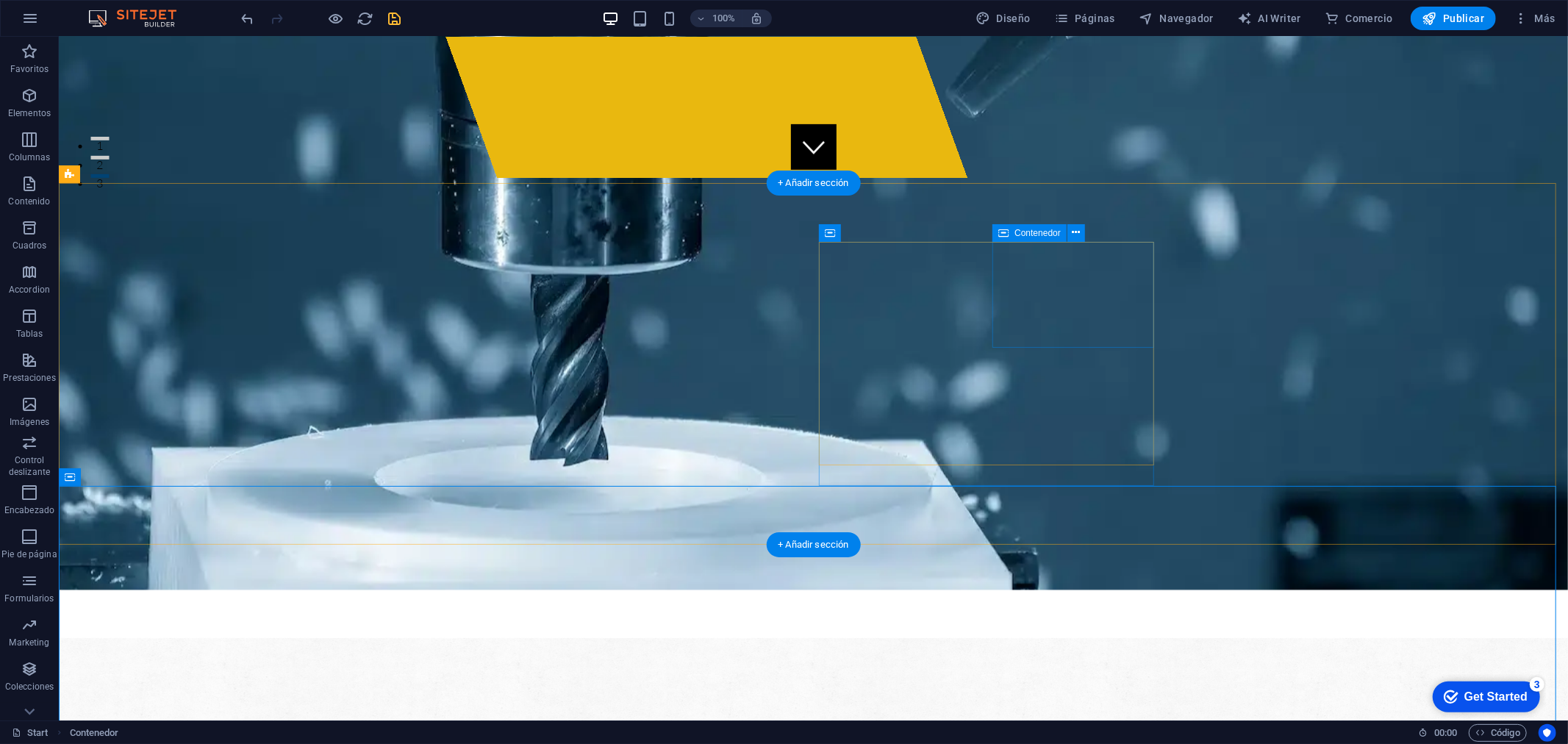
scroll to position [490, 0]
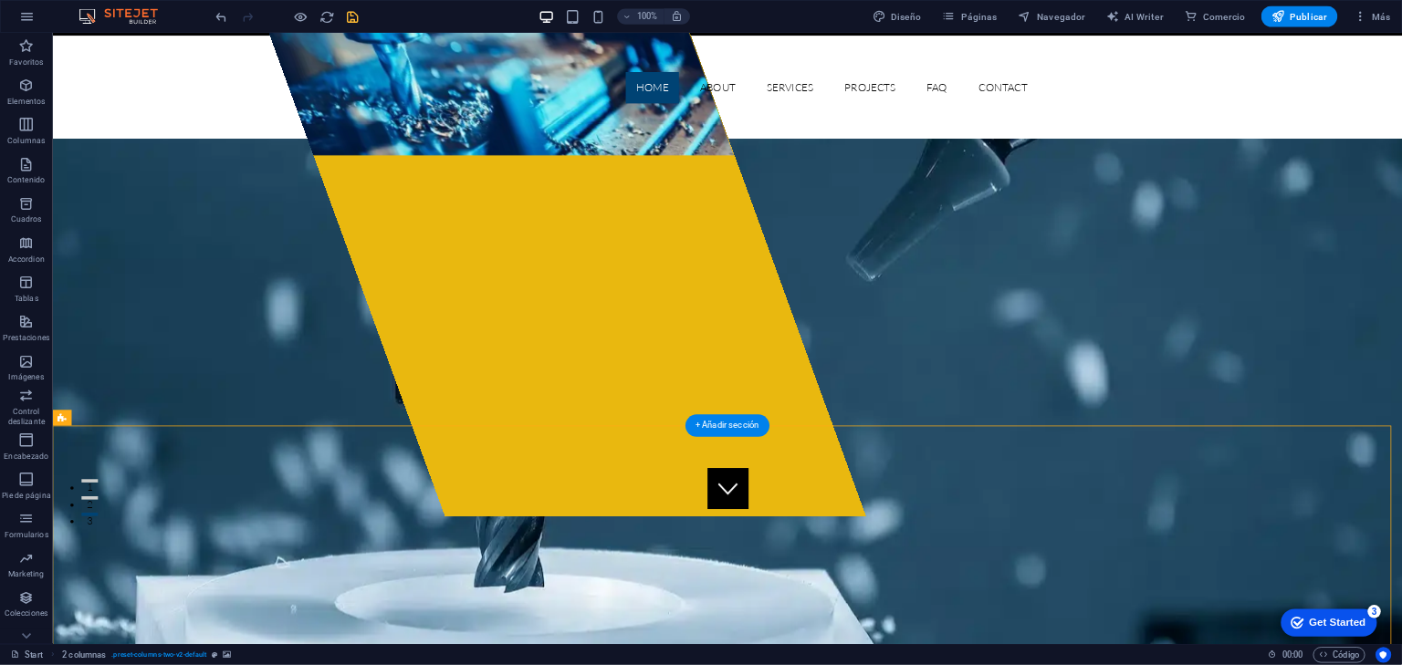
scroll to position [0, 0]
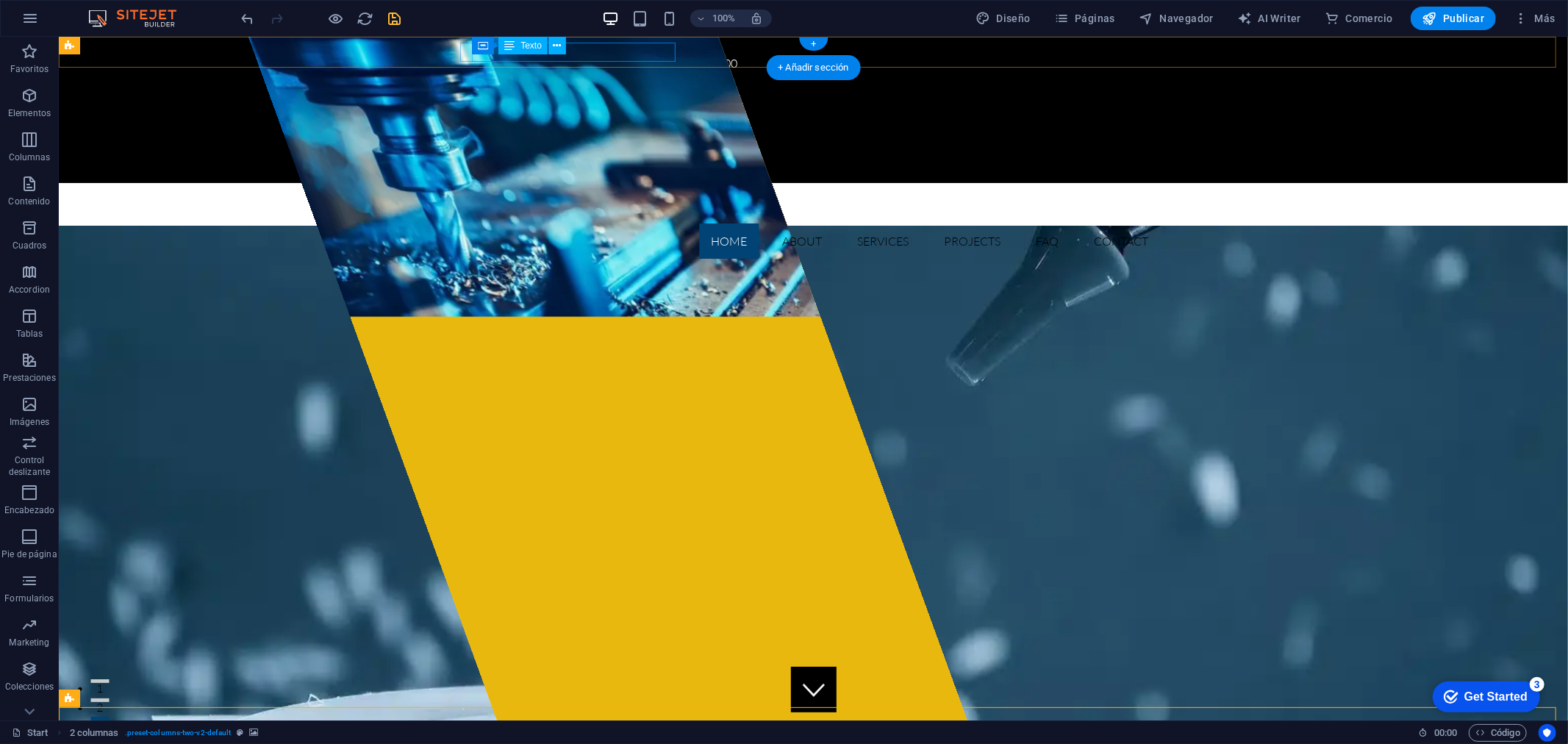
click at [603, 55] on div "[GEOGRAPHIC_DATA]" at bounding box center [807, 64] width 682 height 19
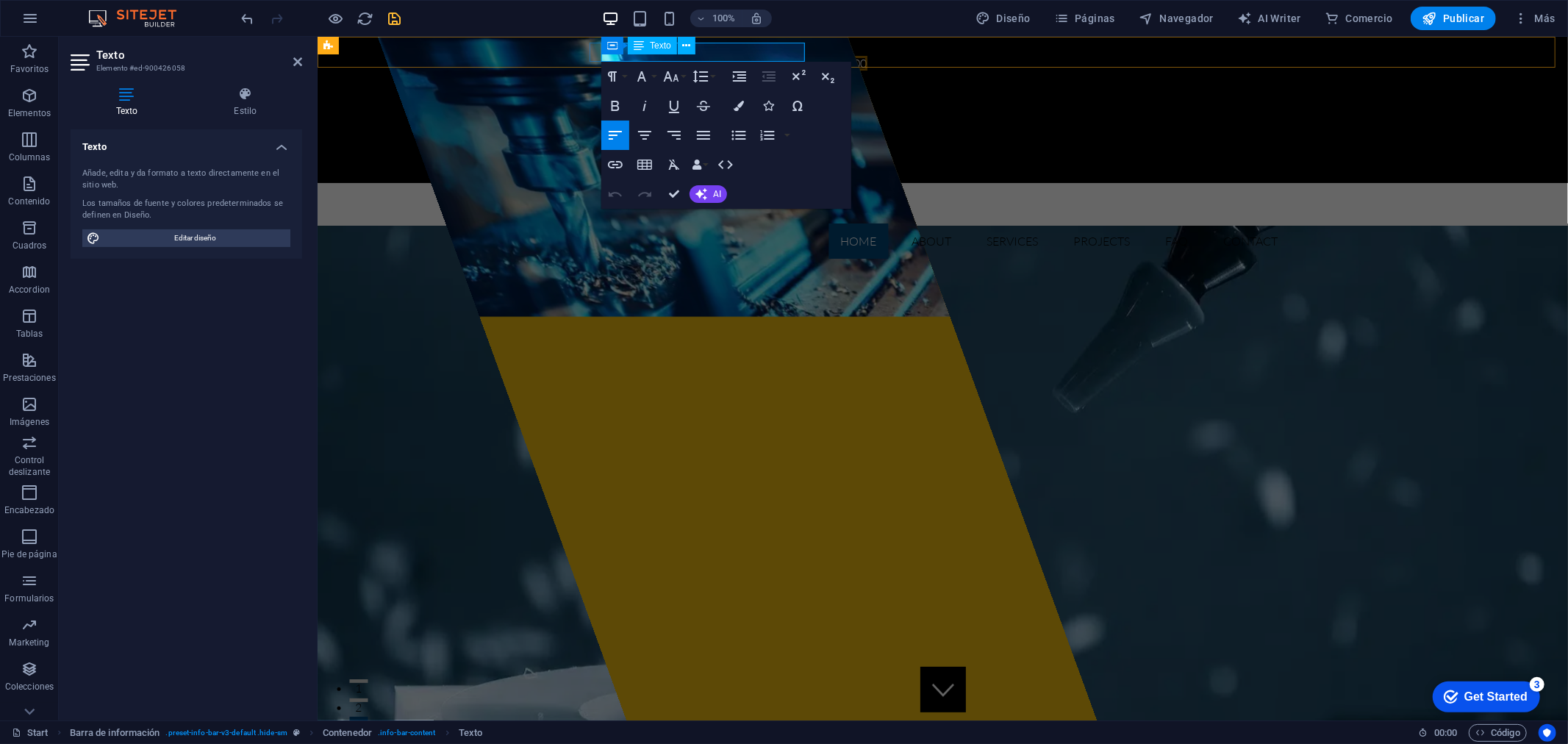
click at [709, 54] on p "[GEOGRAPHIC_DATA]" at bounding box center [936, 64] width 682 height 19
drag, startPoint x: 710, startPoint y: 46, endPoint x: 939, endPoint y: 131, distance: 244.3
click at [605, 54] on p "[GEOGRAPHIC_DATA]" at bounding box center [936, 64] width 682 height 19
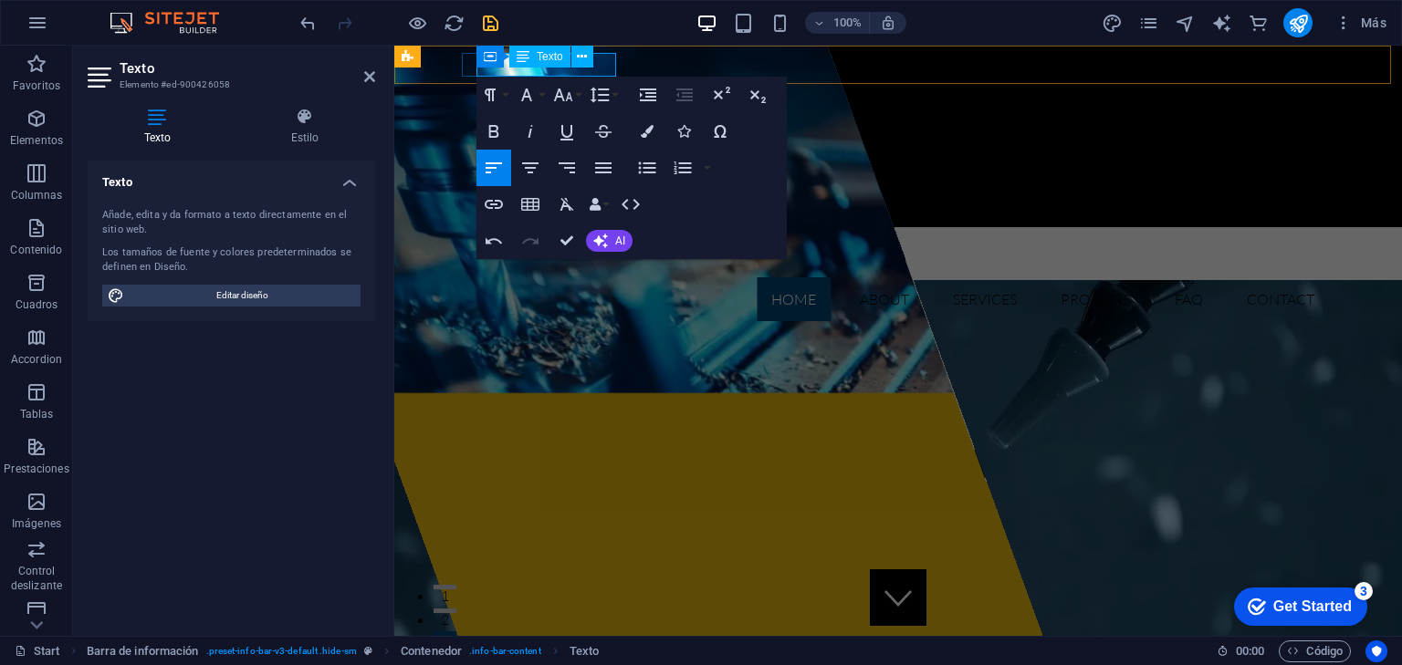
click at [507, 63] on div "Contenedor Texto" at bounding box center [540, 57] width 129 height 23
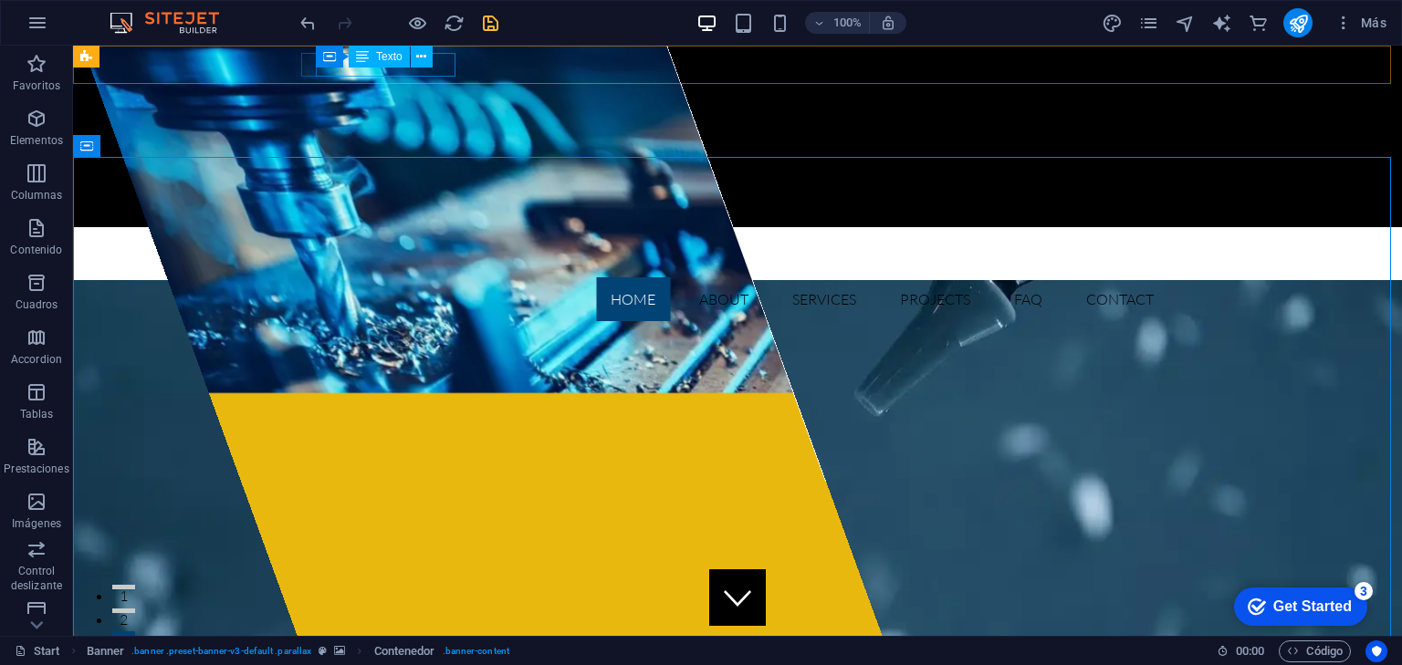
click at [391, 61] on span "Texto" at bounding box center [389, 56] width 26 height 11
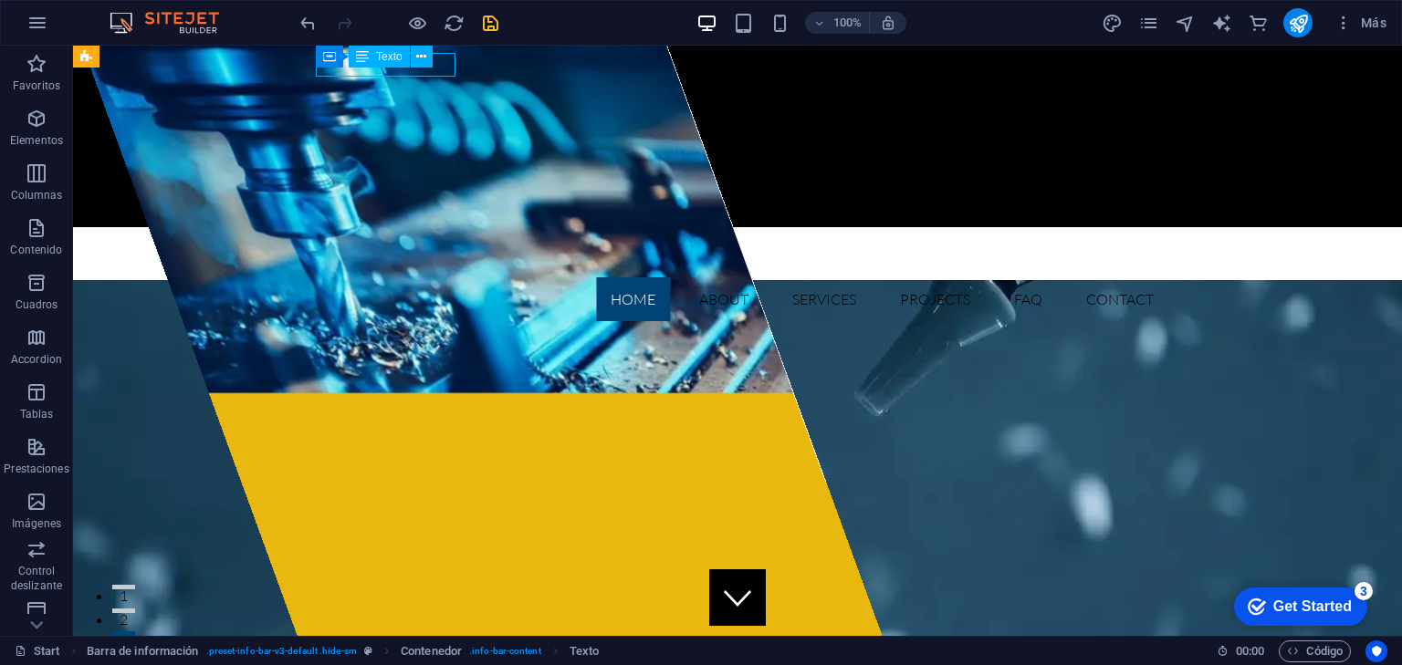
click at [391, 58] on span "Texto" at bounding box center [389, 56] width 26 height 11
click at [438, 62] on div "Contenedor Texto" at bounding box center [380, 57] width 129 height 23
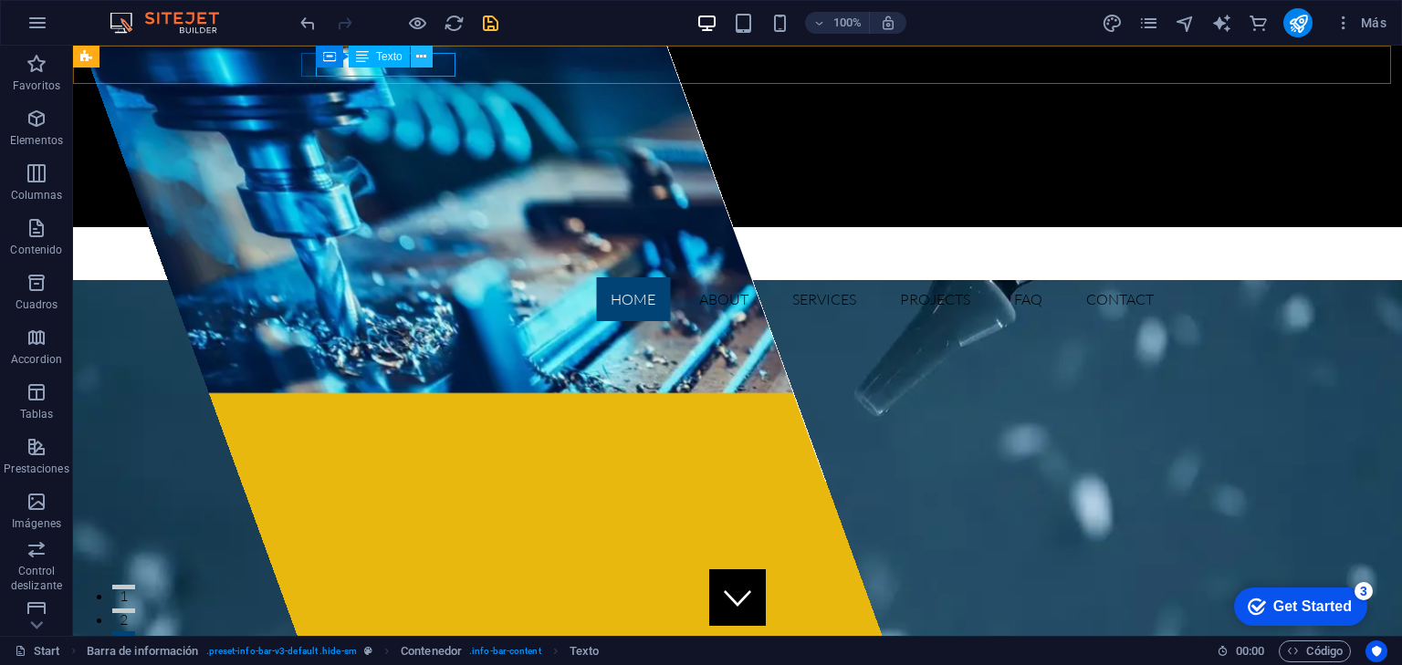
click at [413, 58] on button at bounding box center [422, 57] width 22 height 22
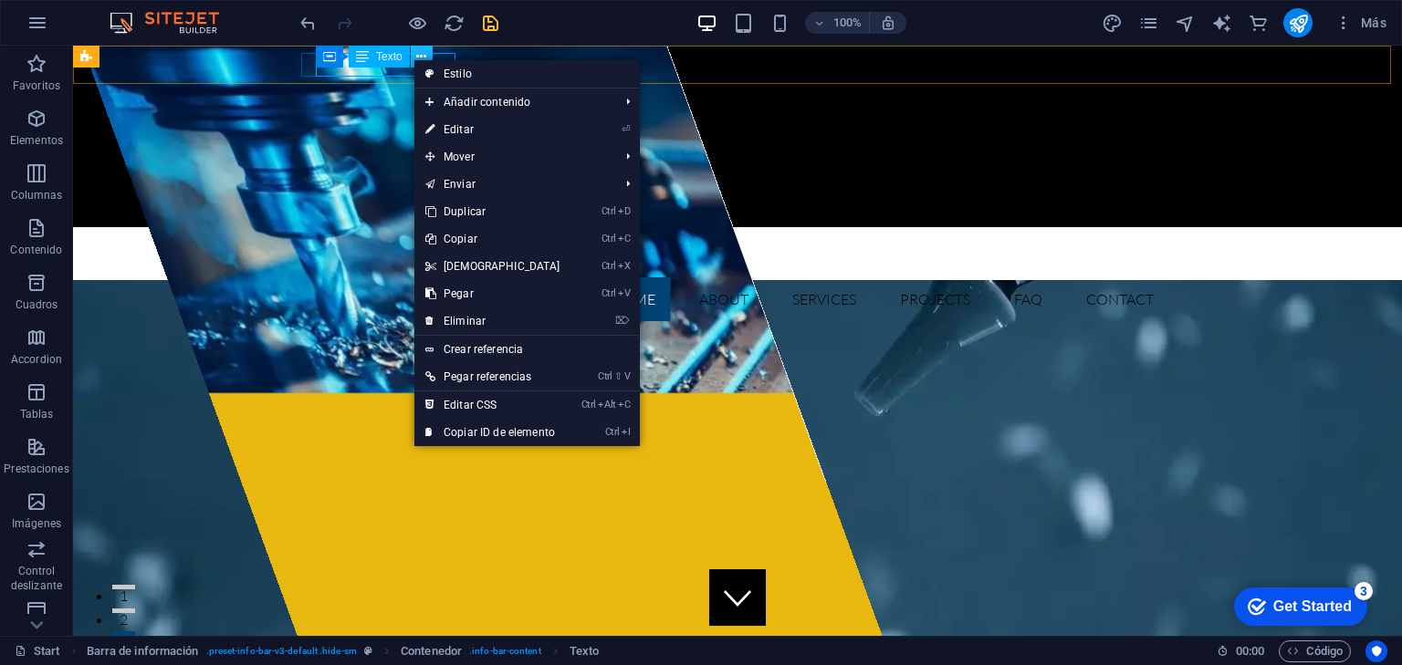
click at [413, 58] on button at bounding box center [422, 57] width 22 height 22
click at [479, 124] on link "⏎ Editar" at bounding box center [492, 129] width 157 height 27
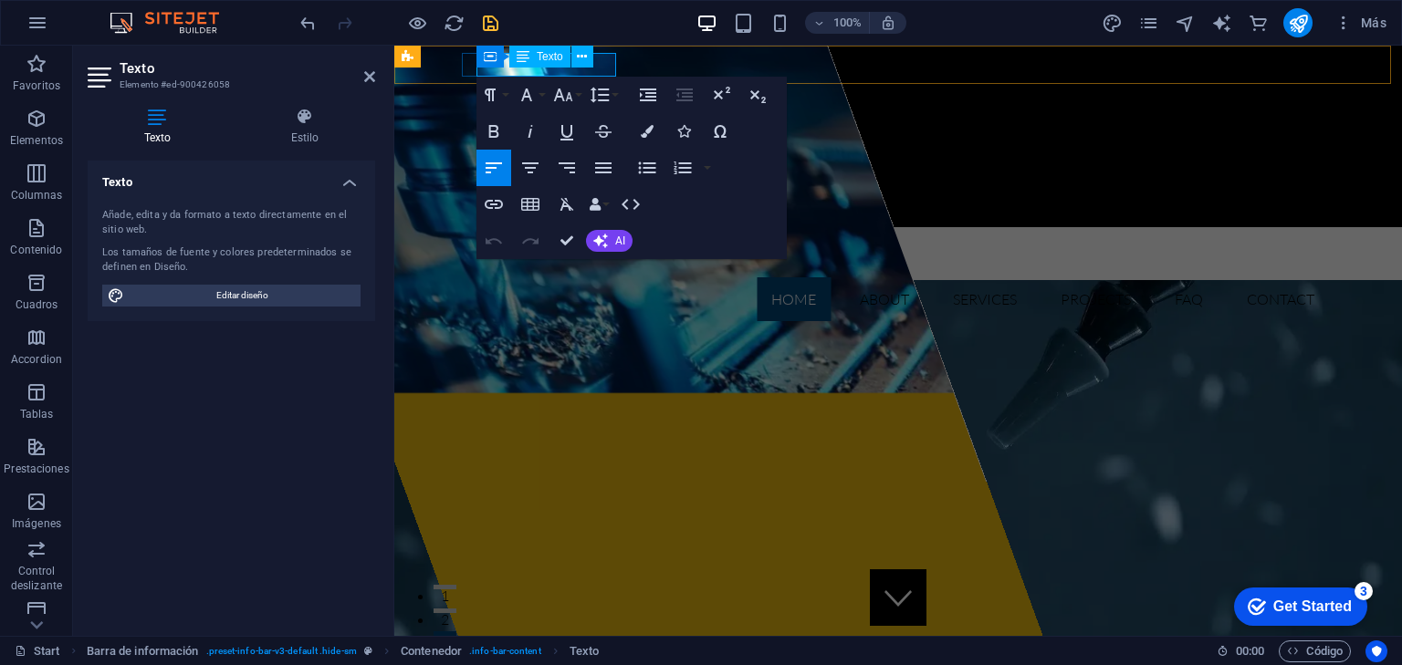
click at [538, 73] on span "[GEOGRAPHIC_DATA]" at bounding box center [563, 78] width 145 height 18
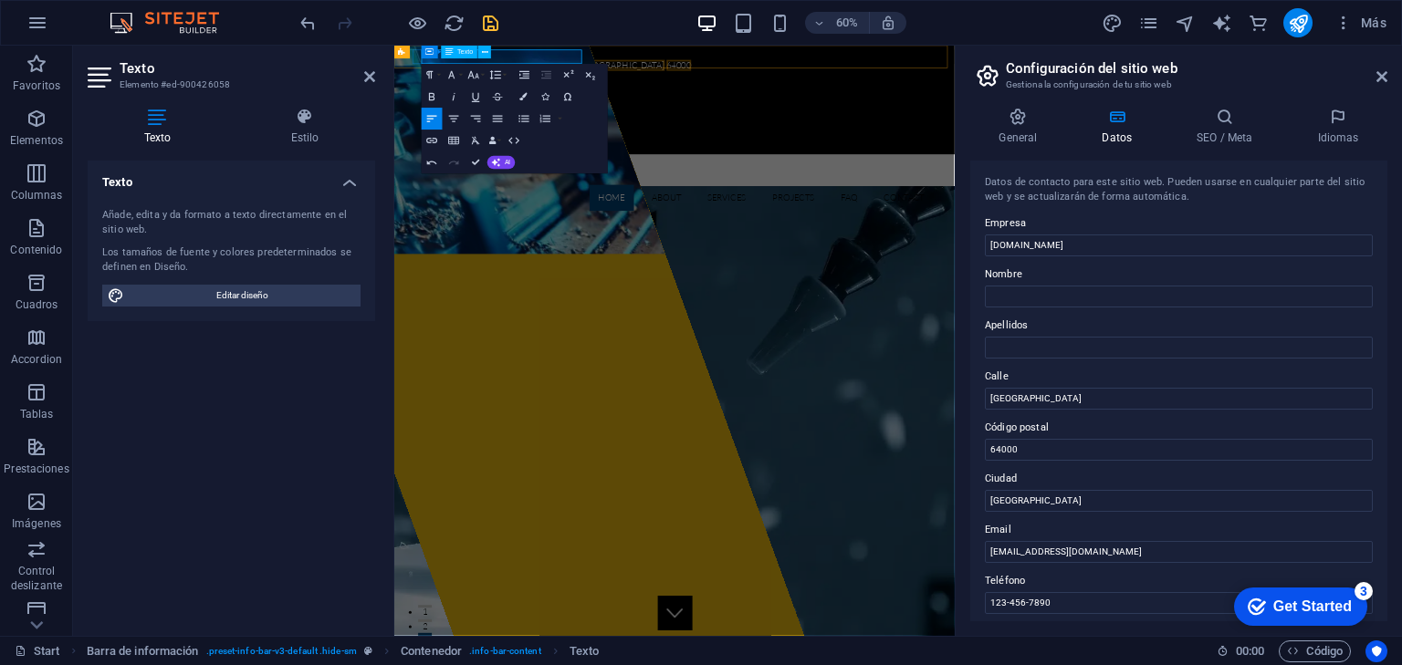
click at [700, 69] on span "[GEOGRAPHIC_DATA]" at bounding box center [772, 78] width 145 height 18
click at [845, 69] on span "64000" at bounding box center [865, 78] width 41 height 18
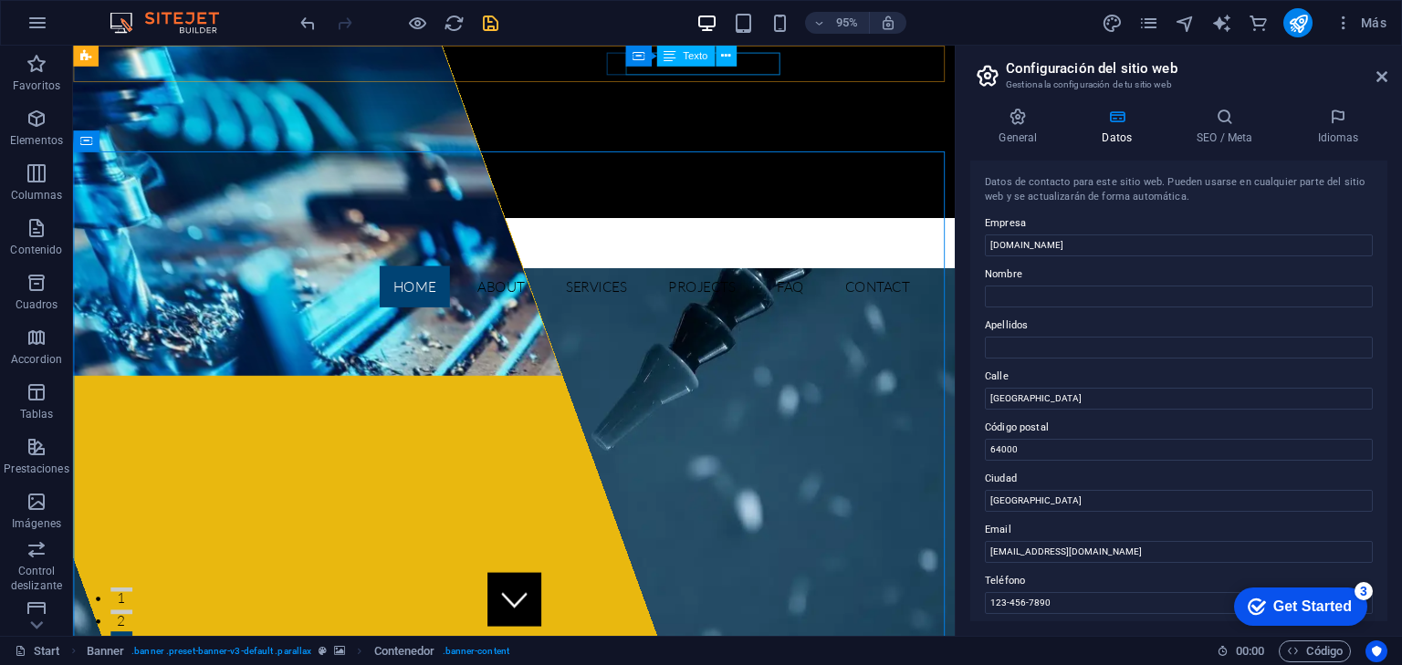
click at [746, 64] on div "Contenedor Texto" at bounding box center [686, 57] width 122 height 22
click at [783, 139] on div "[EMAIL_ADDRESS][DOMAIN_NAME]" at bounding box center [532, 151] width 841 height 24
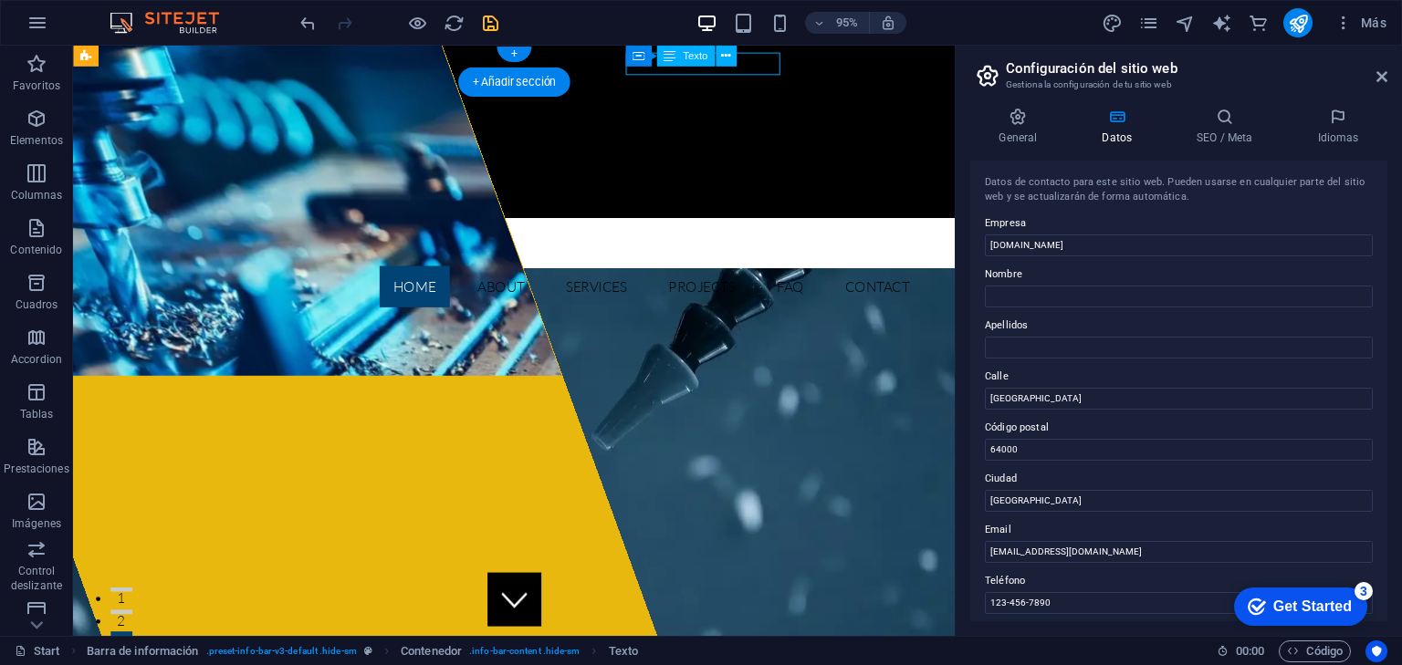
click at [783, 139] on div "[EMAIL_ADDRESS][DOMAIN_NAME]" at bounding box center [532, 151] width 841 height 24
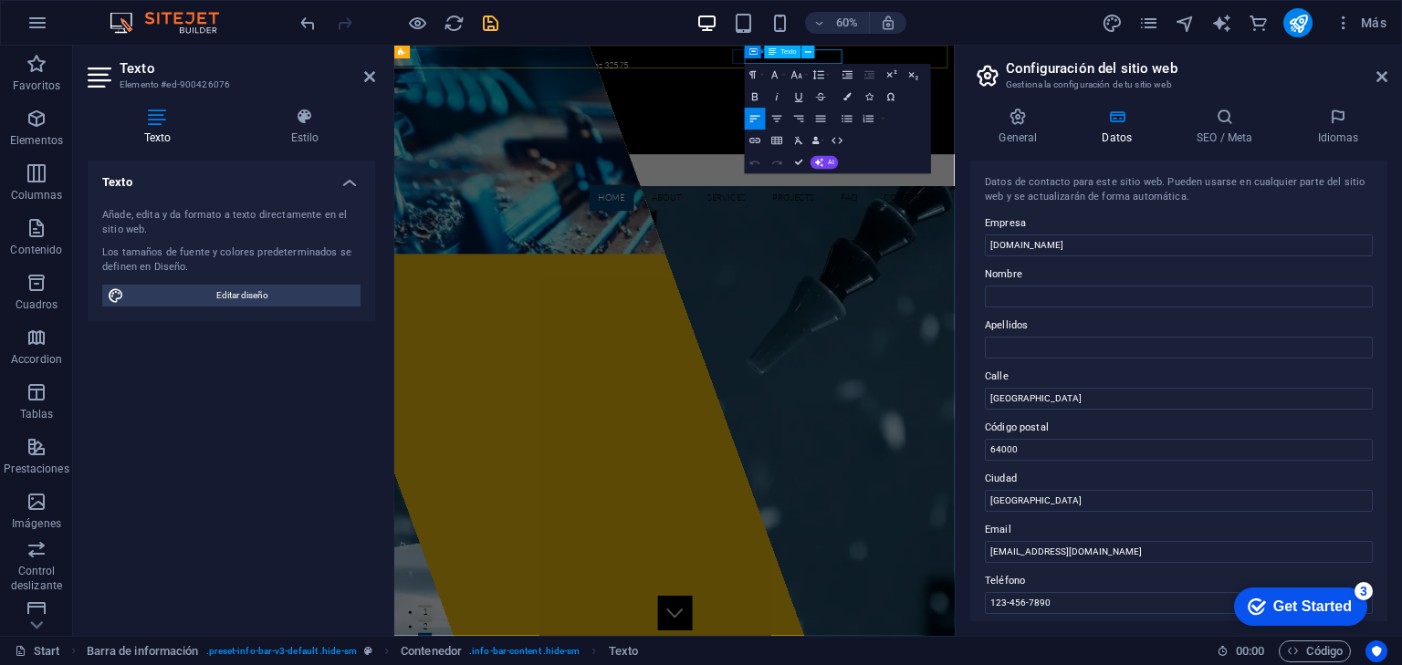
click at [674, 141] on link "[EMAIL_ADDRESS][DOMAIN_NAME]" at bounding box center [555, 150] width 238 height 18
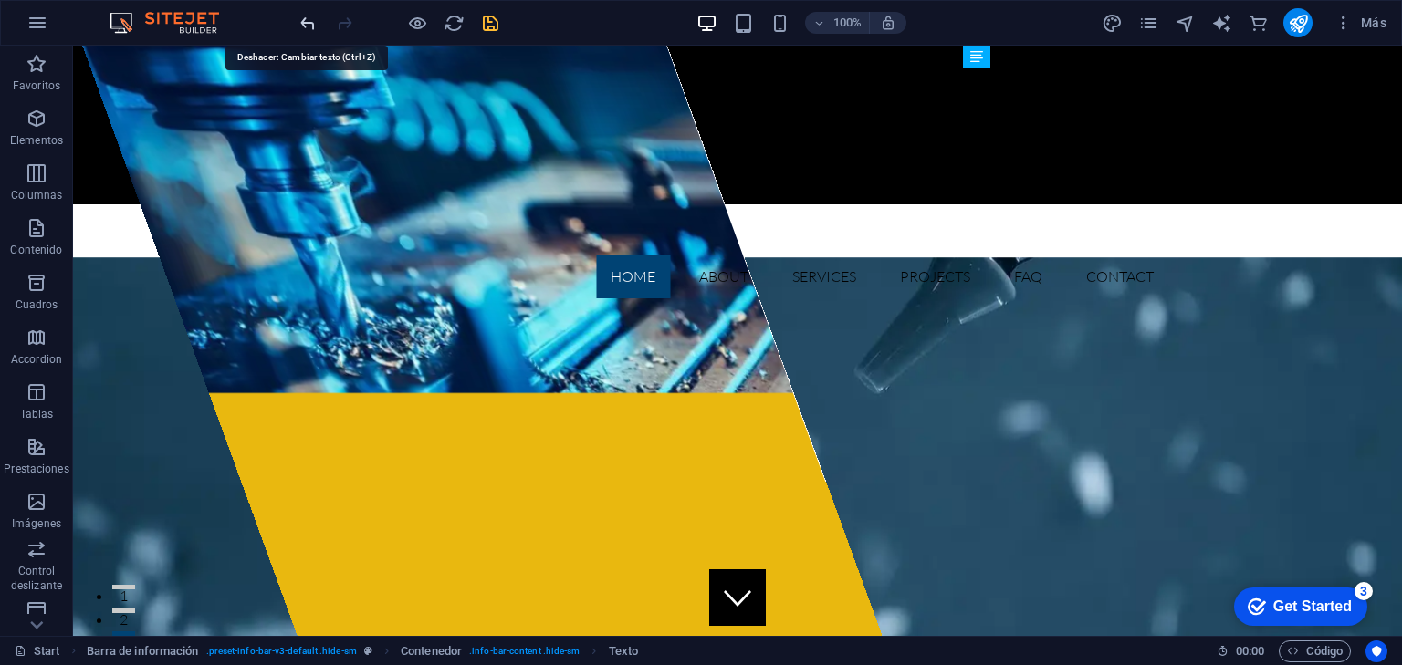
click at [302, 26] on icon "undo" at bounding box center [308, 23] width 21 height 21
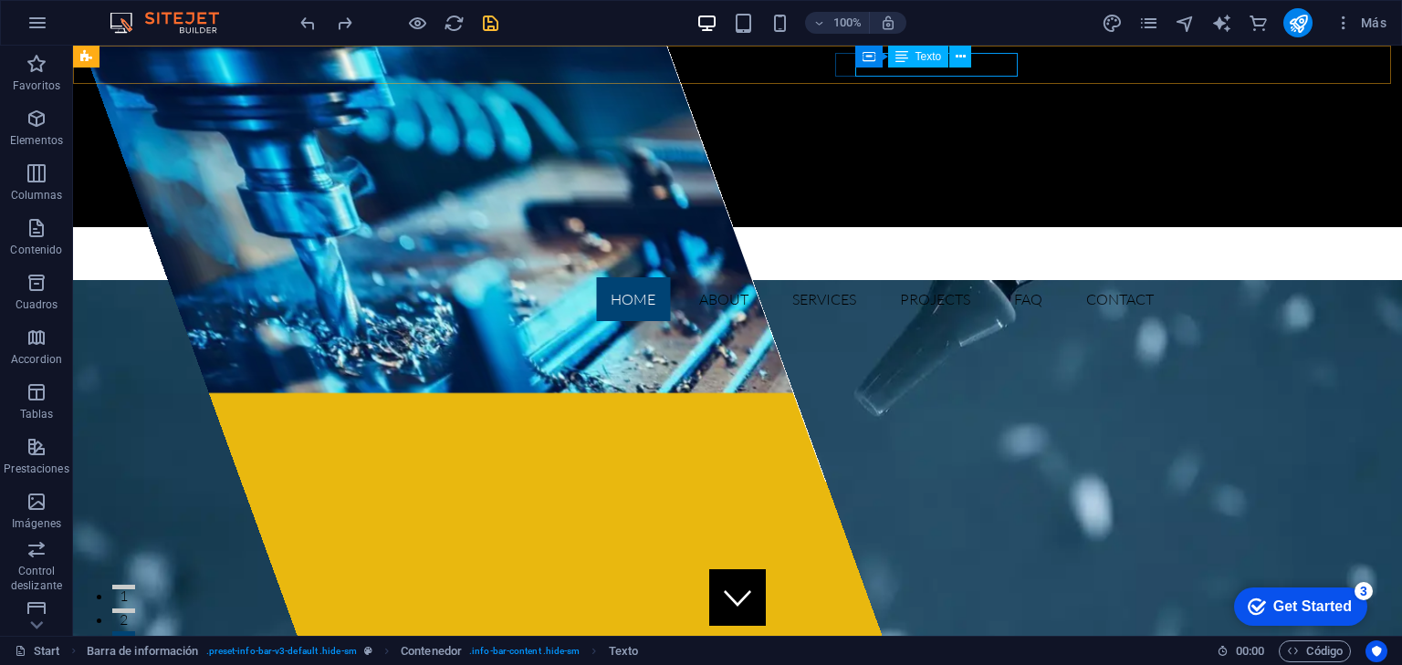
click at [985, 139] on div "[EMAIL_ADDRESS][DOMAIN_NAME]" at bounding box center [732, 151] width 841 height 24
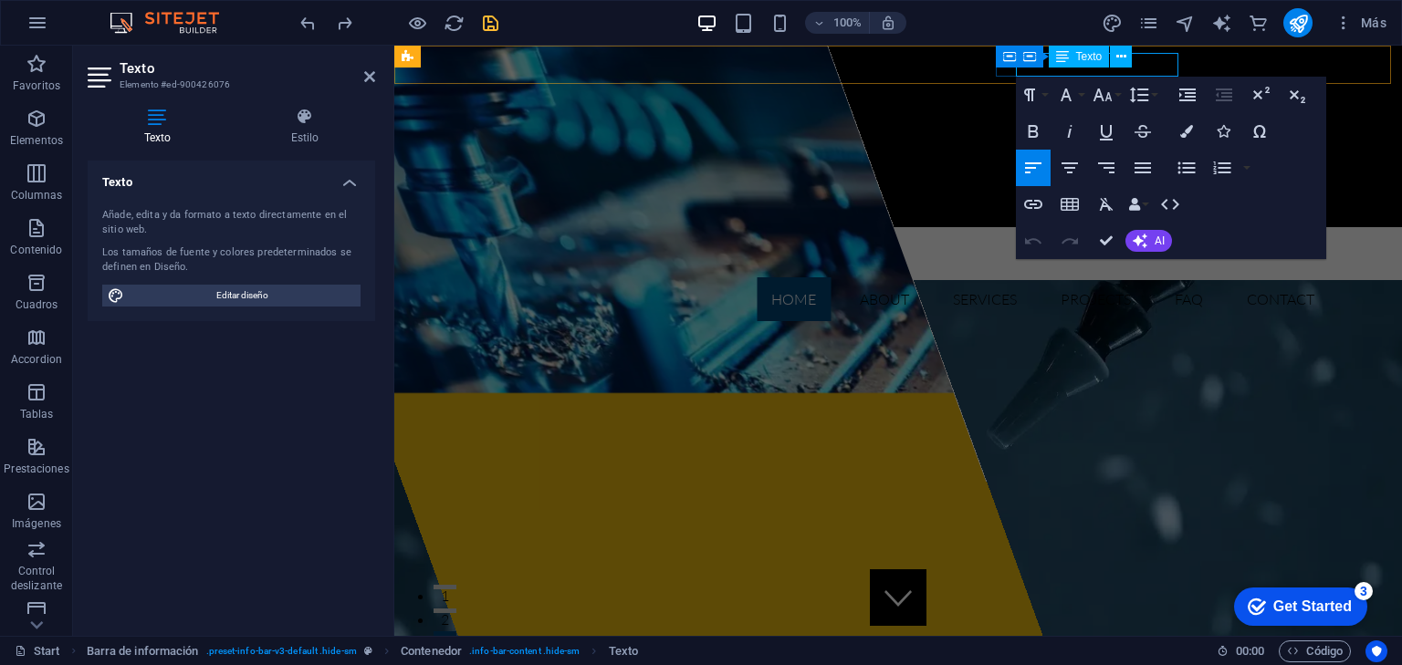
click at [711, 141] on link "[EMAIL_ADDRESS][DOMAIN_NAME]" at bounding box center [592, 150] width 238 height 18
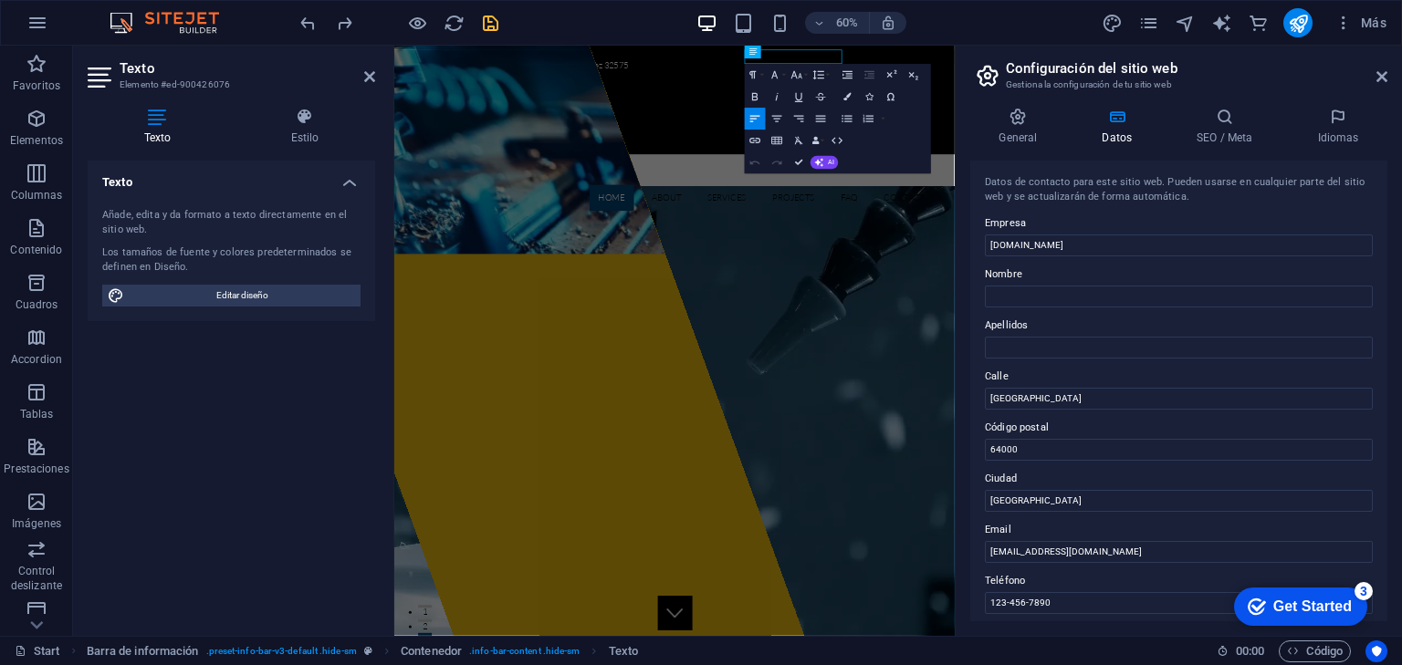
drag, startPoint x: 1123, startPoint y: 66, endPoint x: 1143, endPoint y: 88, distance: 29.1
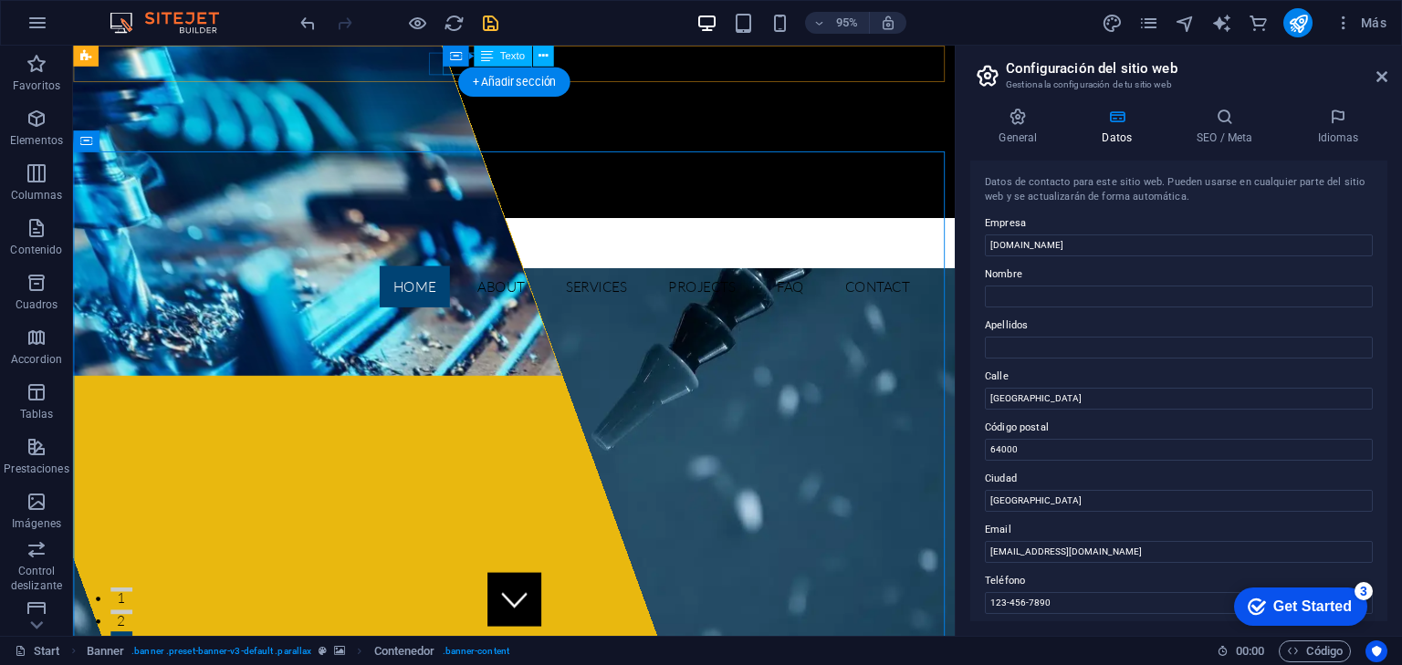
click at [466, 106] on div "123-456-7890" at bounding box center [530, 118] width 847 height 24
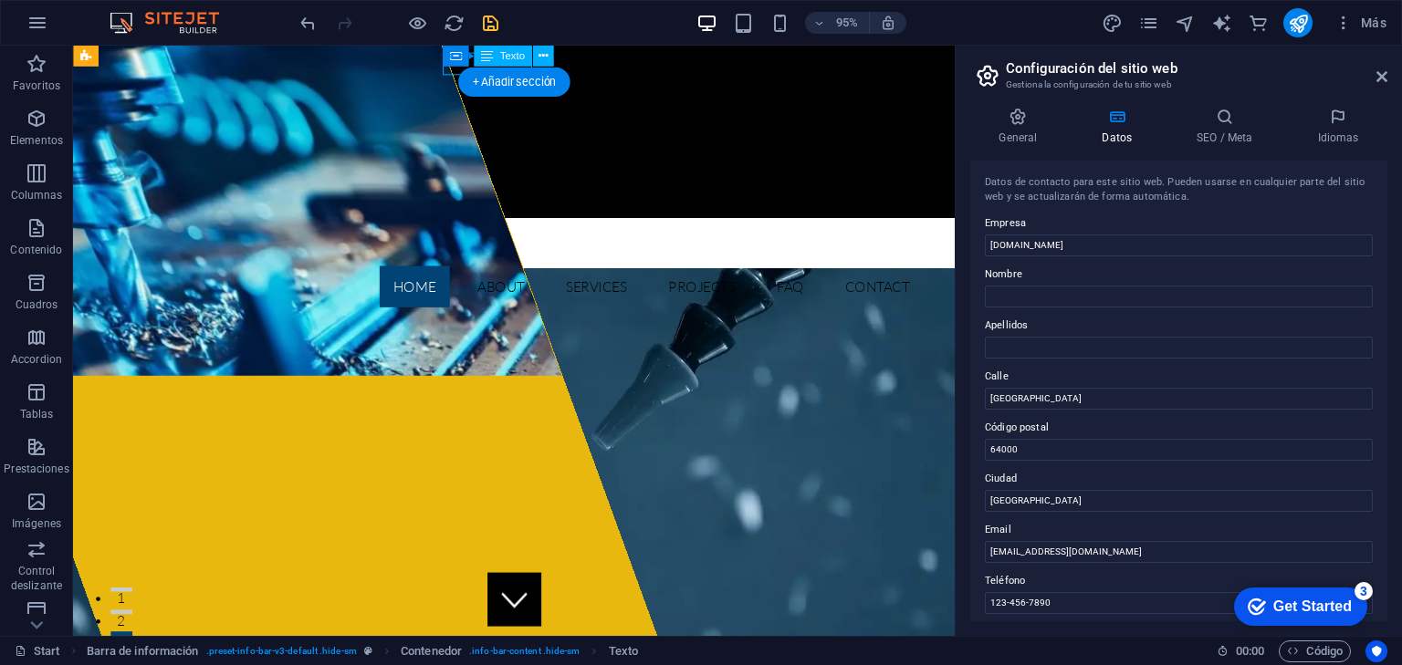
click at [466, 106] on div "123-456-7890" at bounding box center [530, 118] width 847 height 24
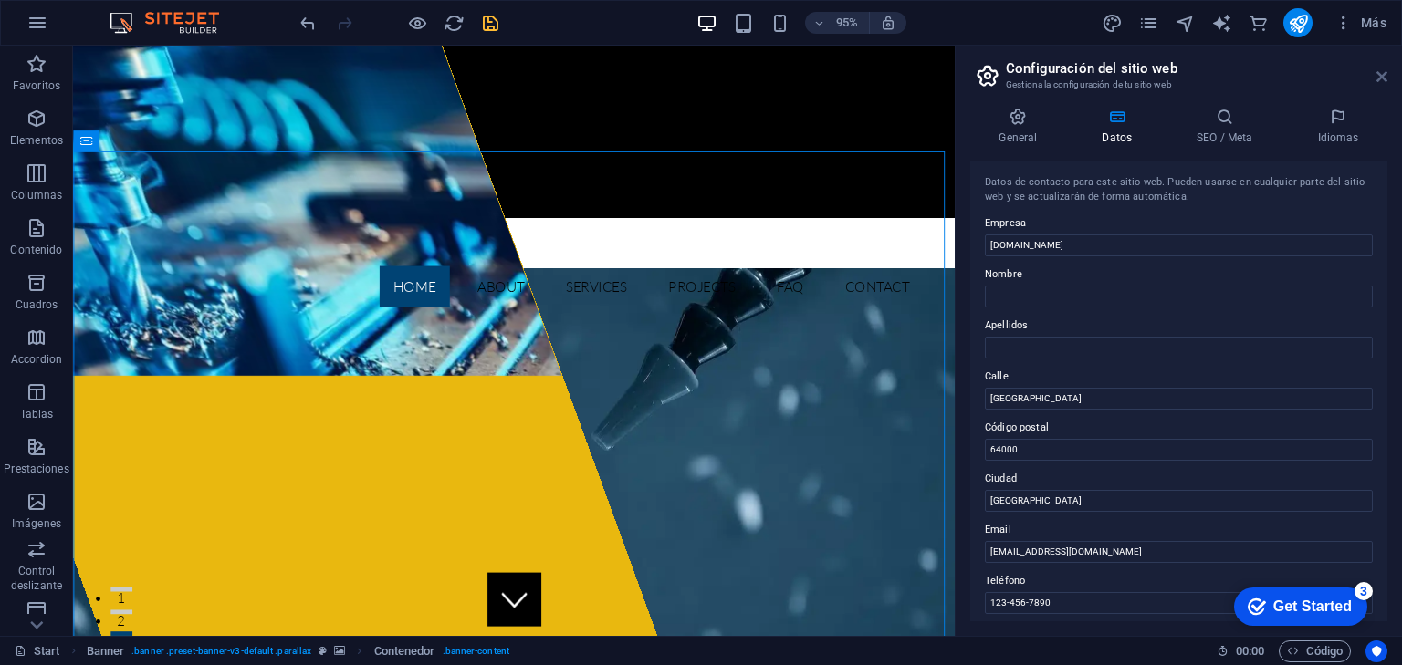
click at [1382, 75] on icon at bounding box center [1381, 76] width 11 height 15
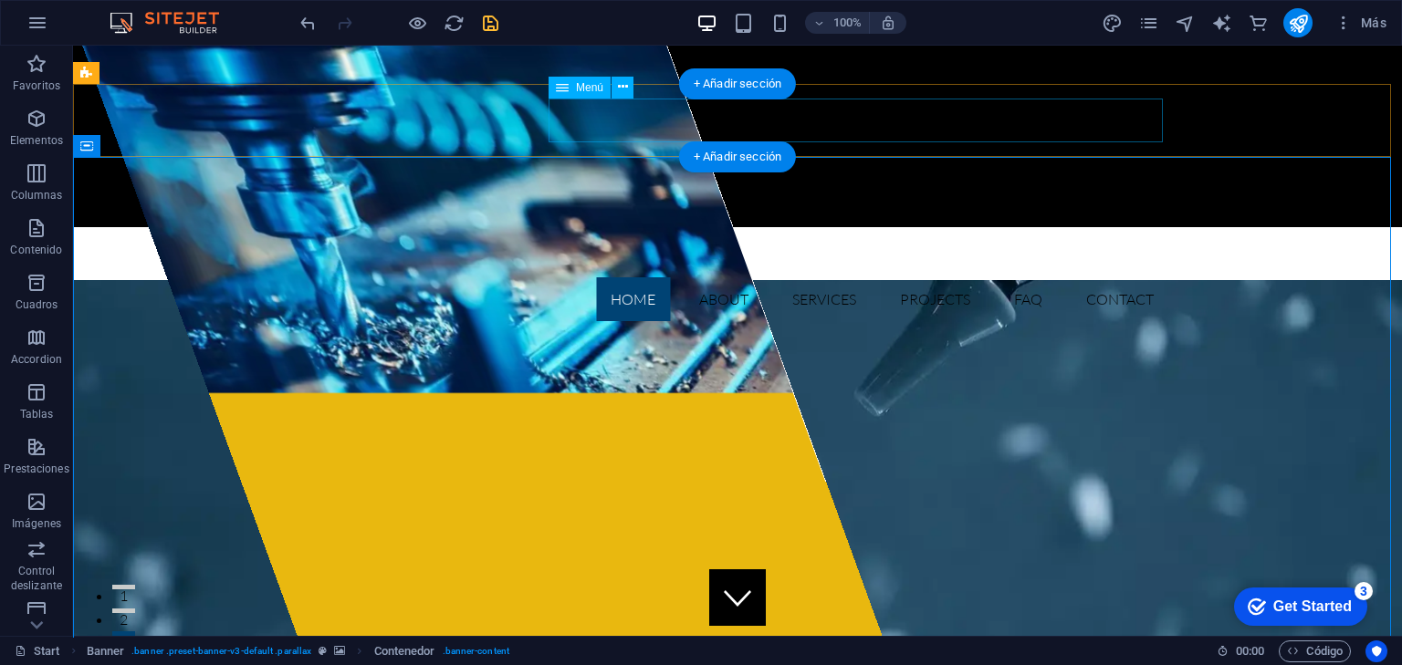
click at [642, 277] on nav "Home About Services Projects FAQ Contact" at bounding box center [738, 299] width 862 height 44
select select
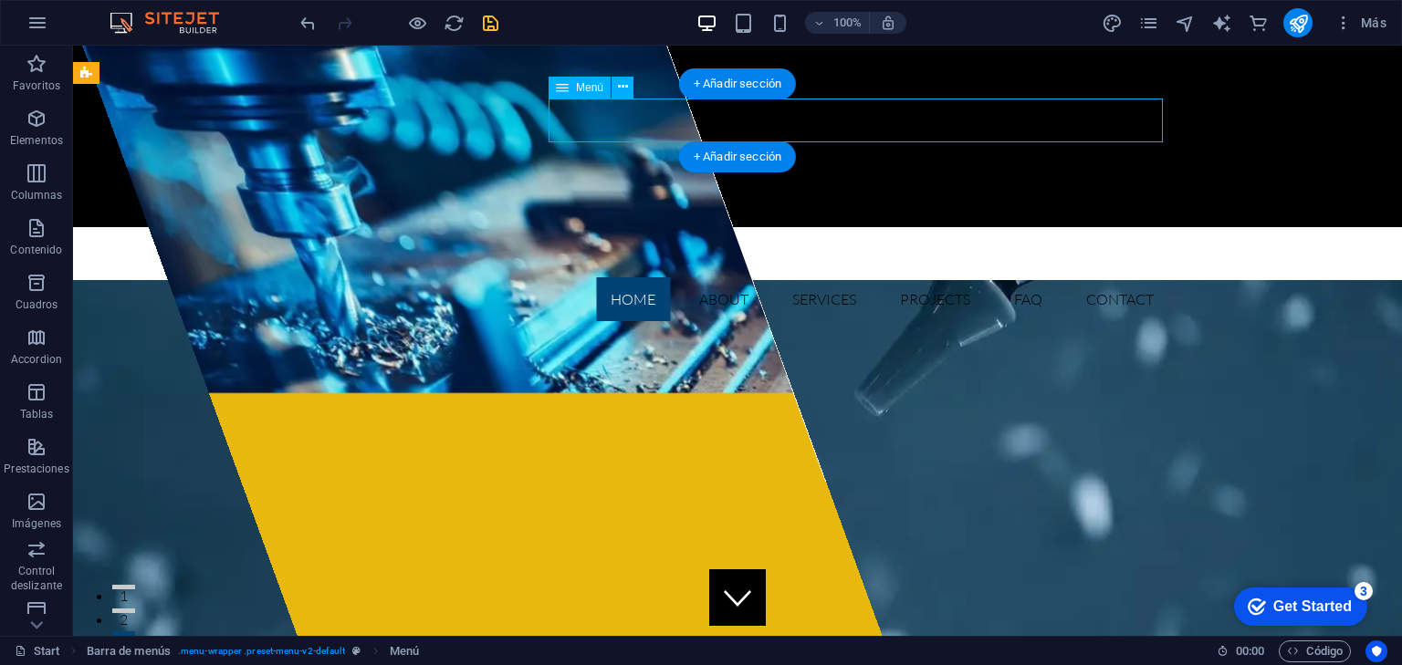
select select
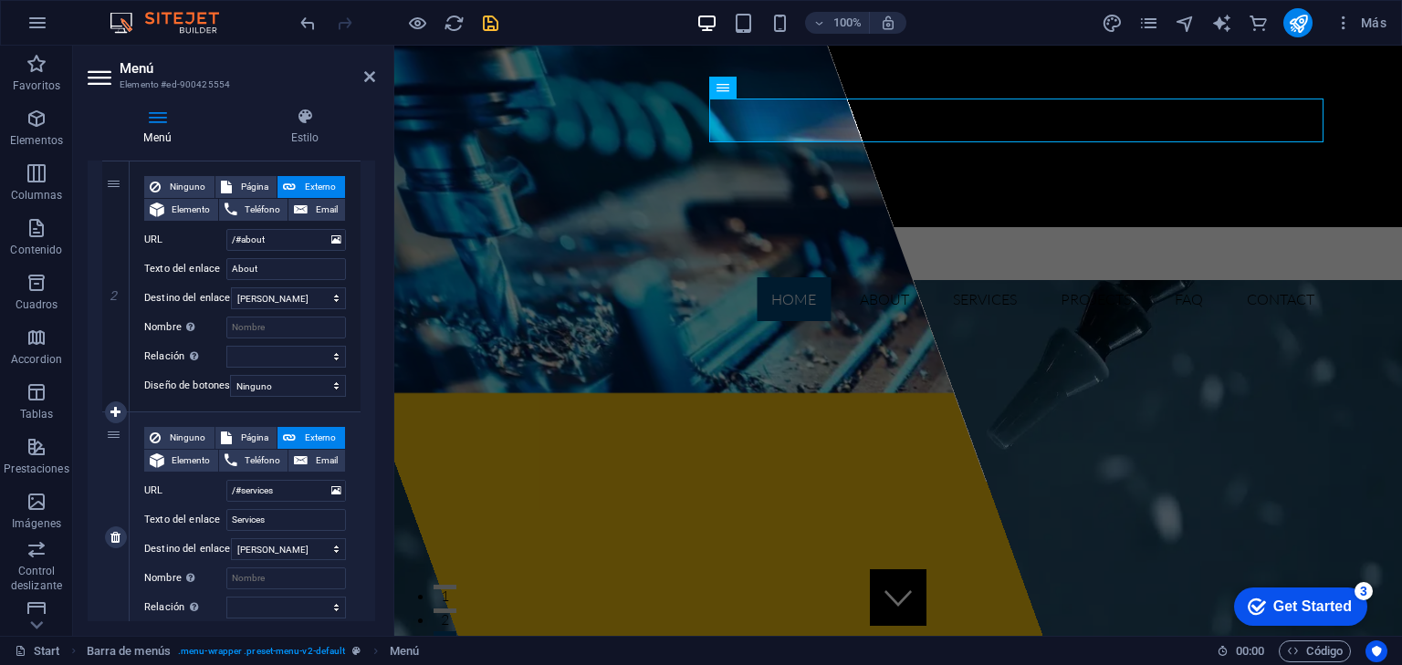
scroll to position [365, 0]
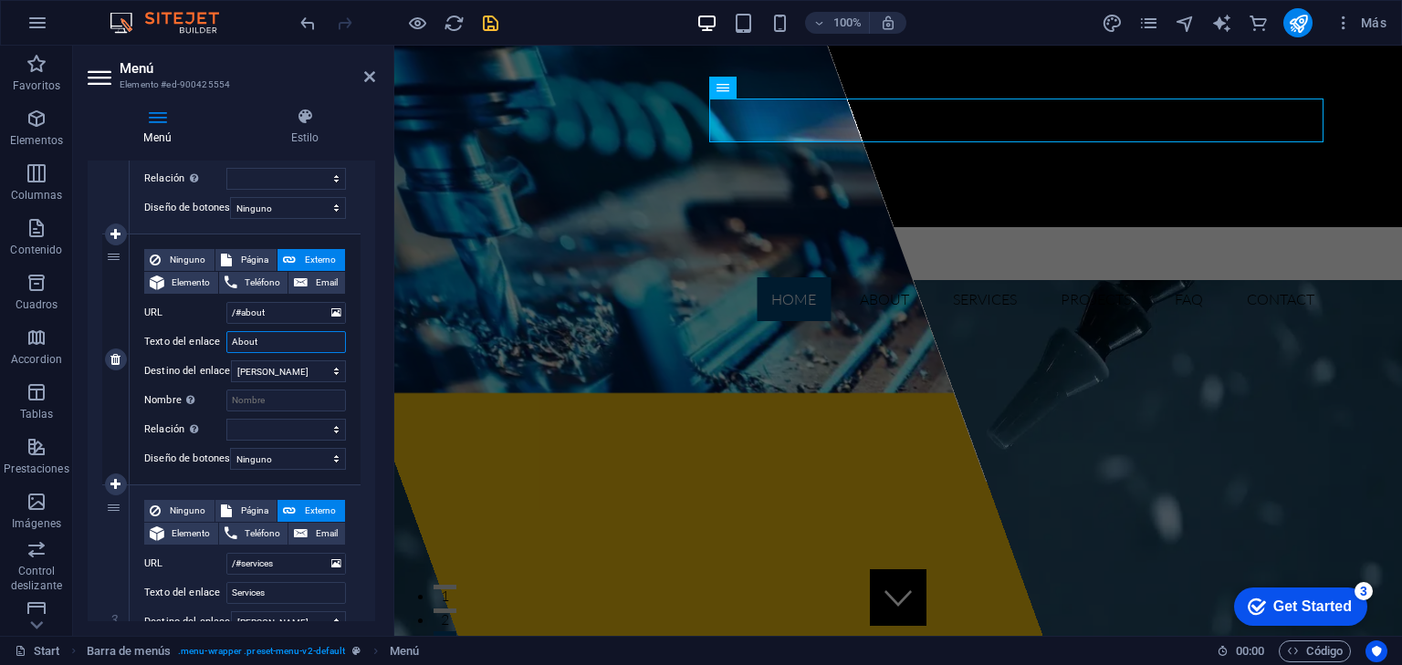
drag, startPoint x: 267, startPoint y: 337, endPoint x: 206, endPoint y: 336, distance: 61.2
click at [206, 336] on div "Texto del enlace About" at bounding box center [245, 342] width 202 height 22
type input "Sobre Nosotros"
select select
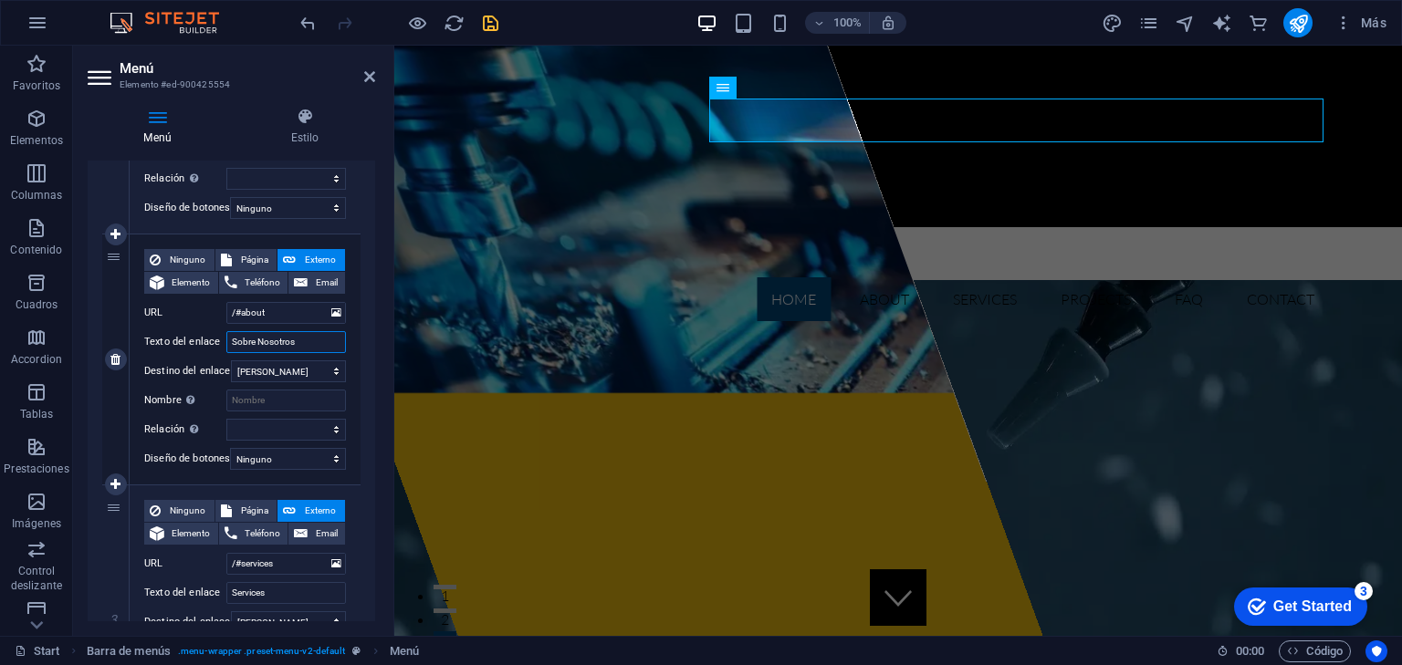
select select
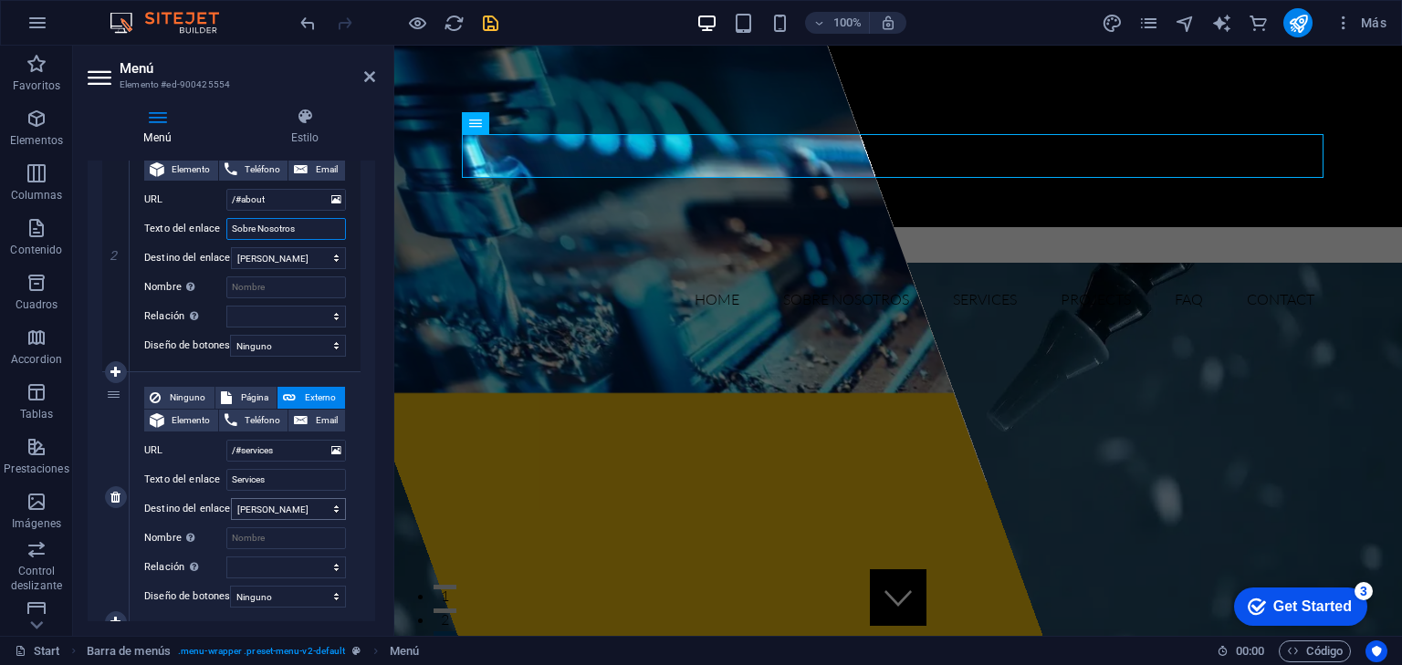
scroll to position [511, 0]
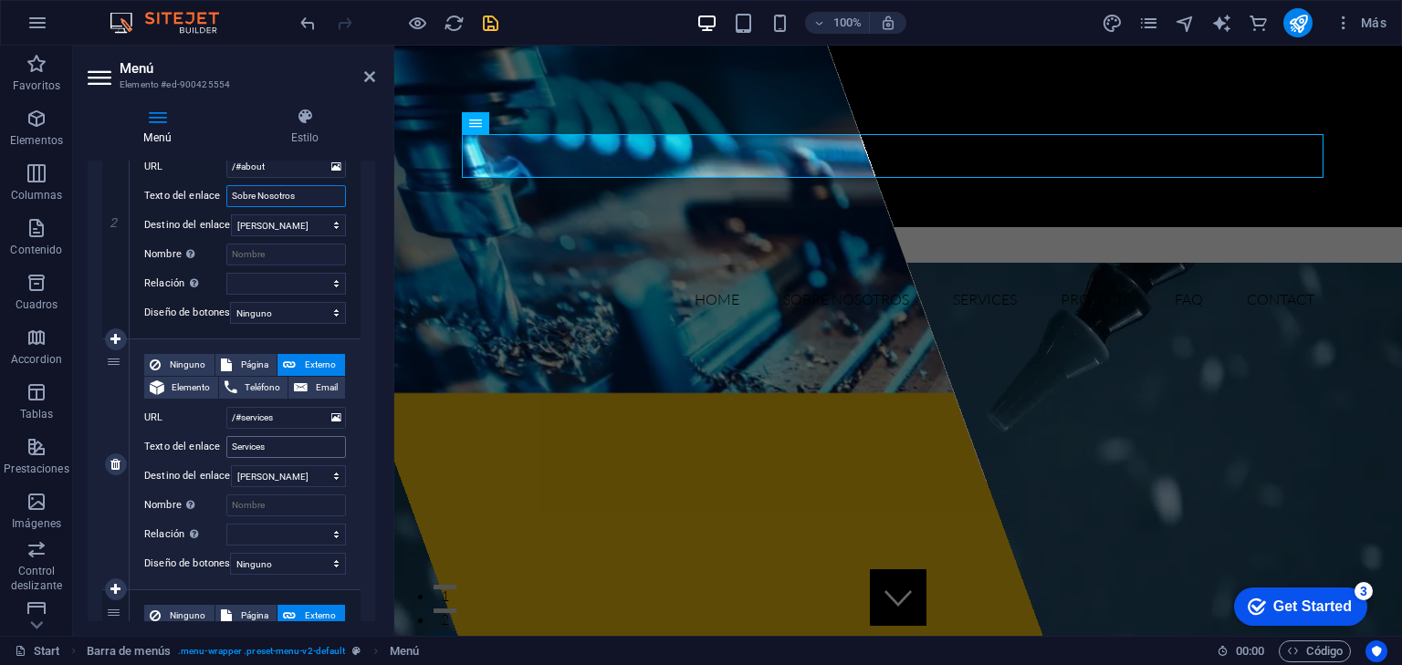
type input "Sobre Nosotros"
drag, startPoint x: 281, startPoint y: 450, endPoint x: 155, endPoint y: 428, distance: 127.8
click at [155, 428] on div "Ninguno Página Externo Elemento Teléfono Email Página Start Subpage Legal notic…" at bounding box center [245, 450] width 202 height 192
type input "Servicios"
select select
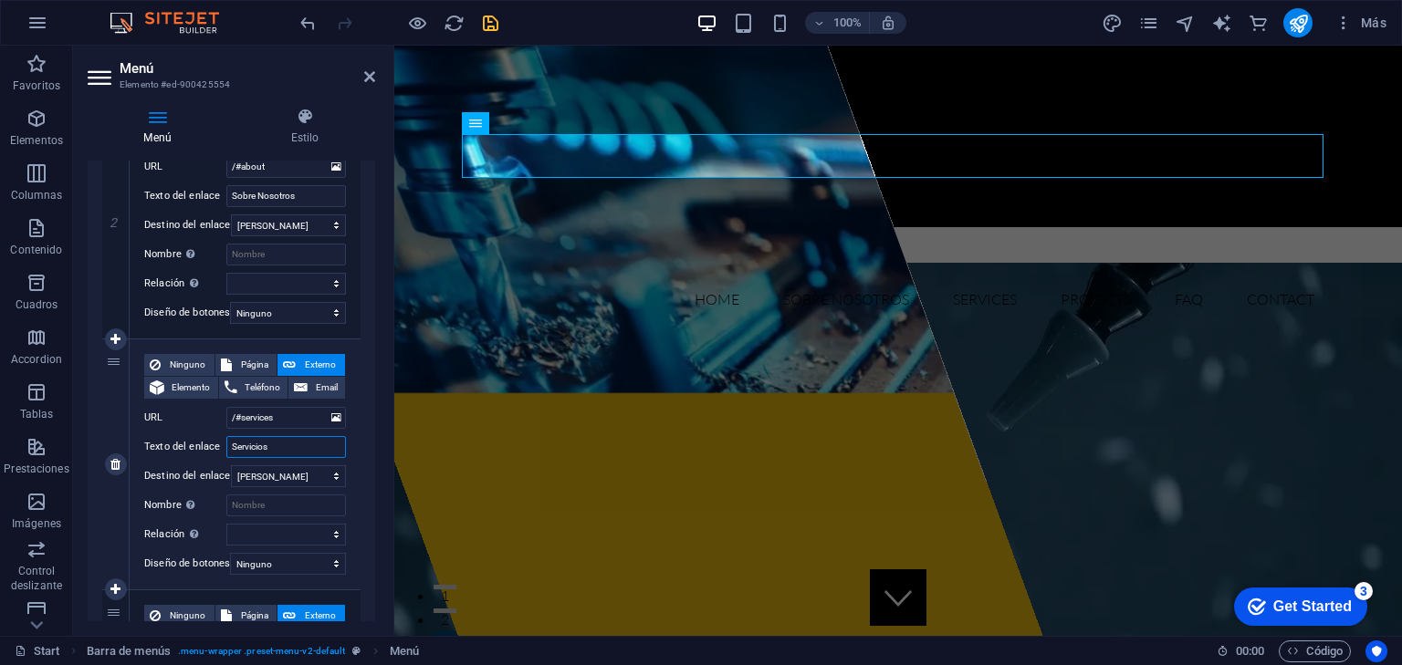
select select
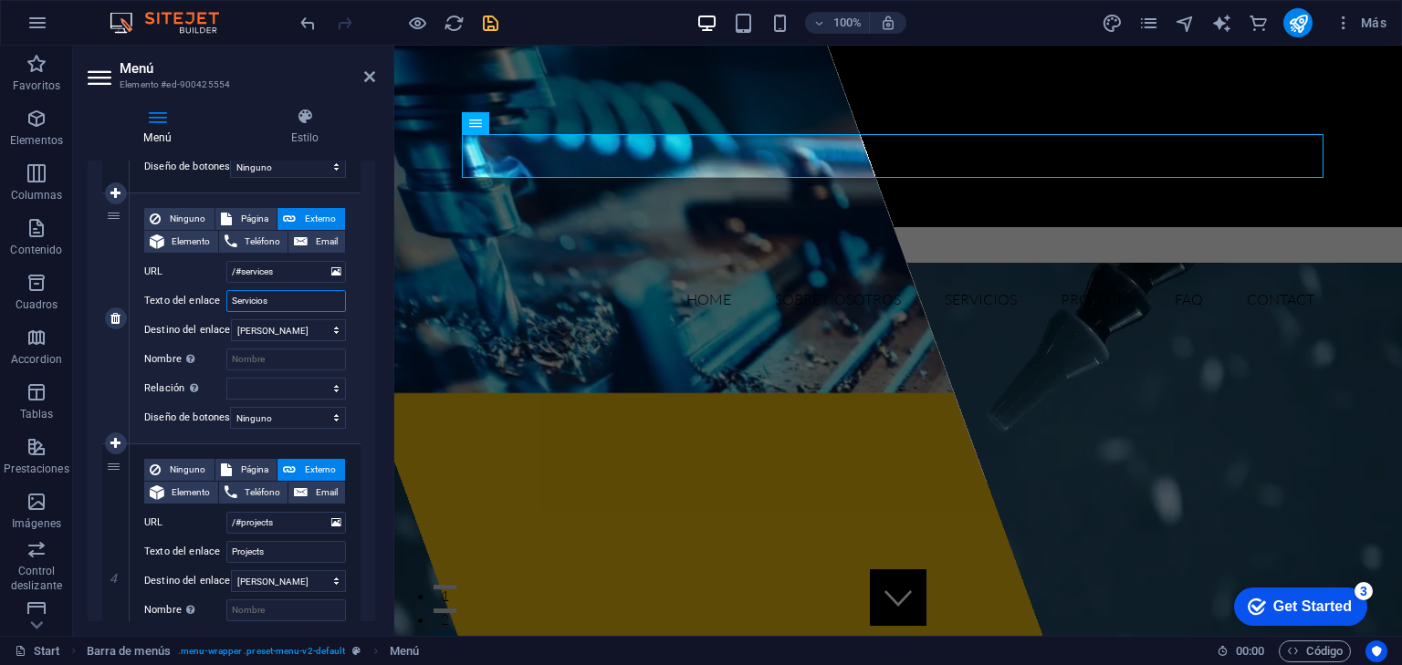
scroll to position [730, 0]
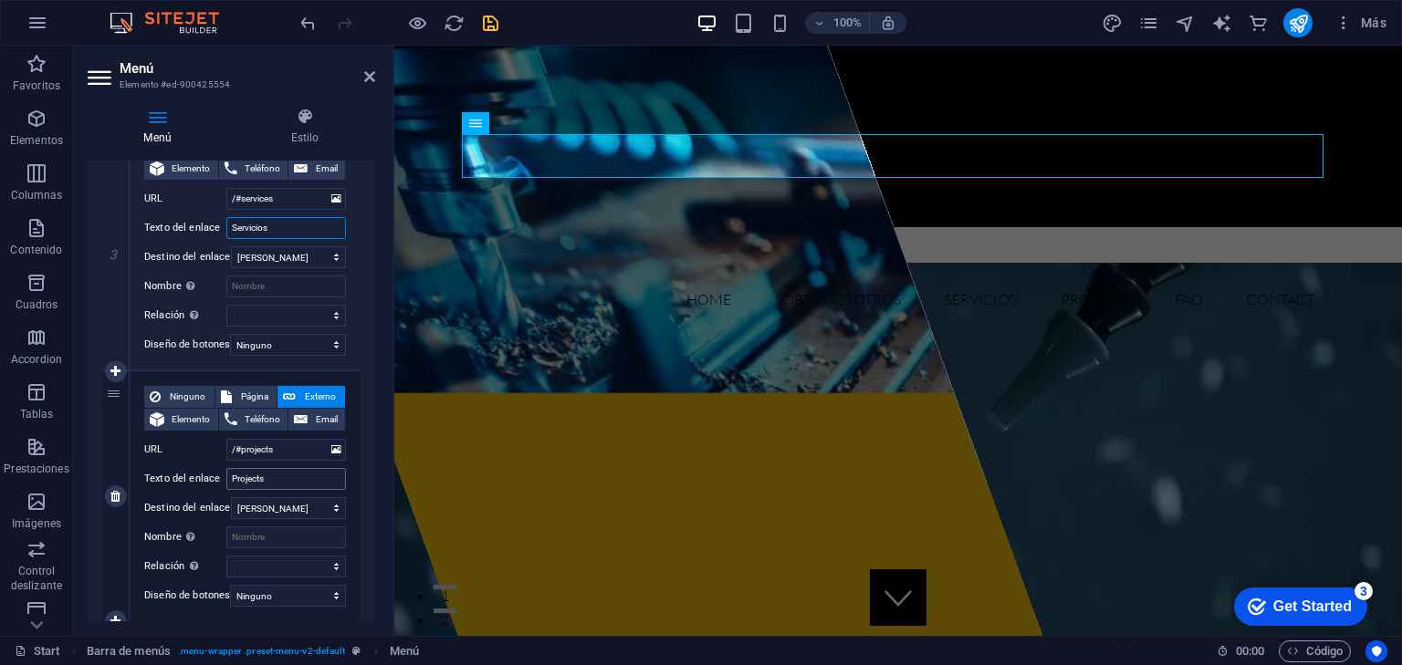
type input "Servicios"
click at [276, 480] on input "Projects" at bounding box center [286, 479] width 120 height 22
drag, startPoint x: 283, startPoint y: 478, endPoint x: 204, endPoint y: 471, distance: 78.8
click at [204, 471] on div "Texto del enlace Projects" at bounding box center [245, 479] width 202 height 22
type input "Proyectos"
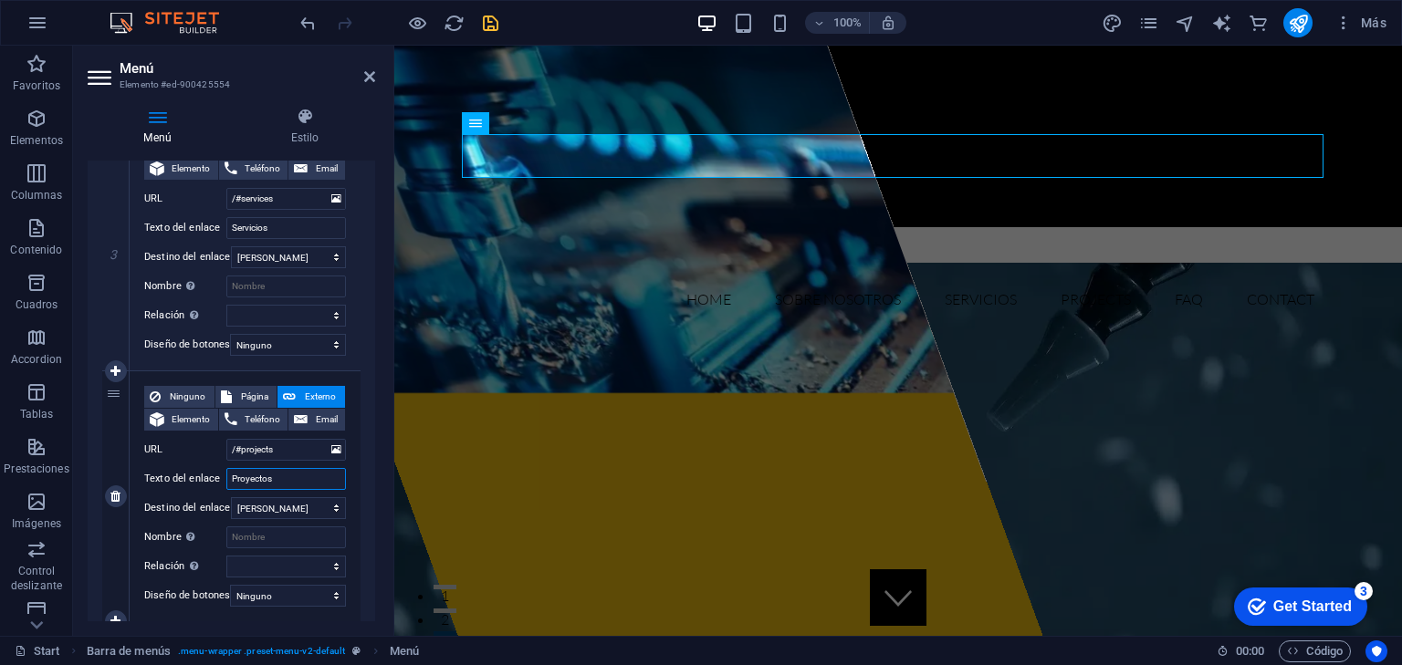
select select
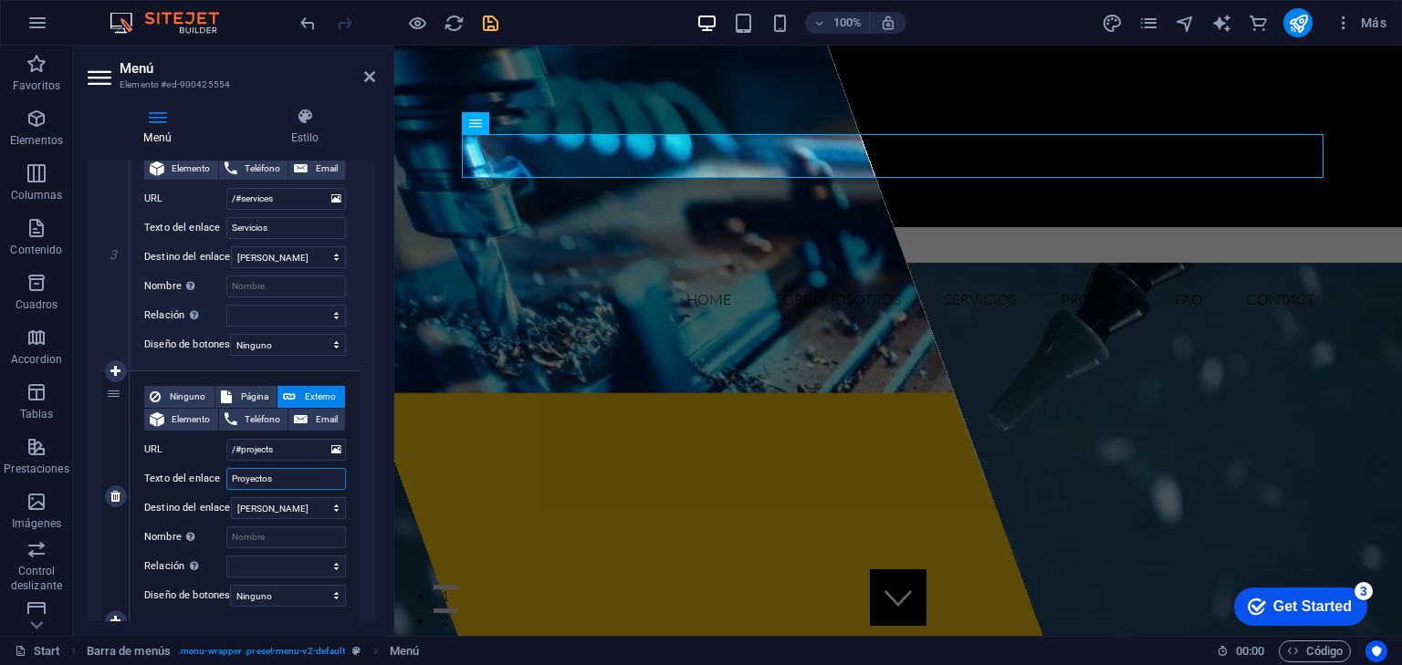
select select
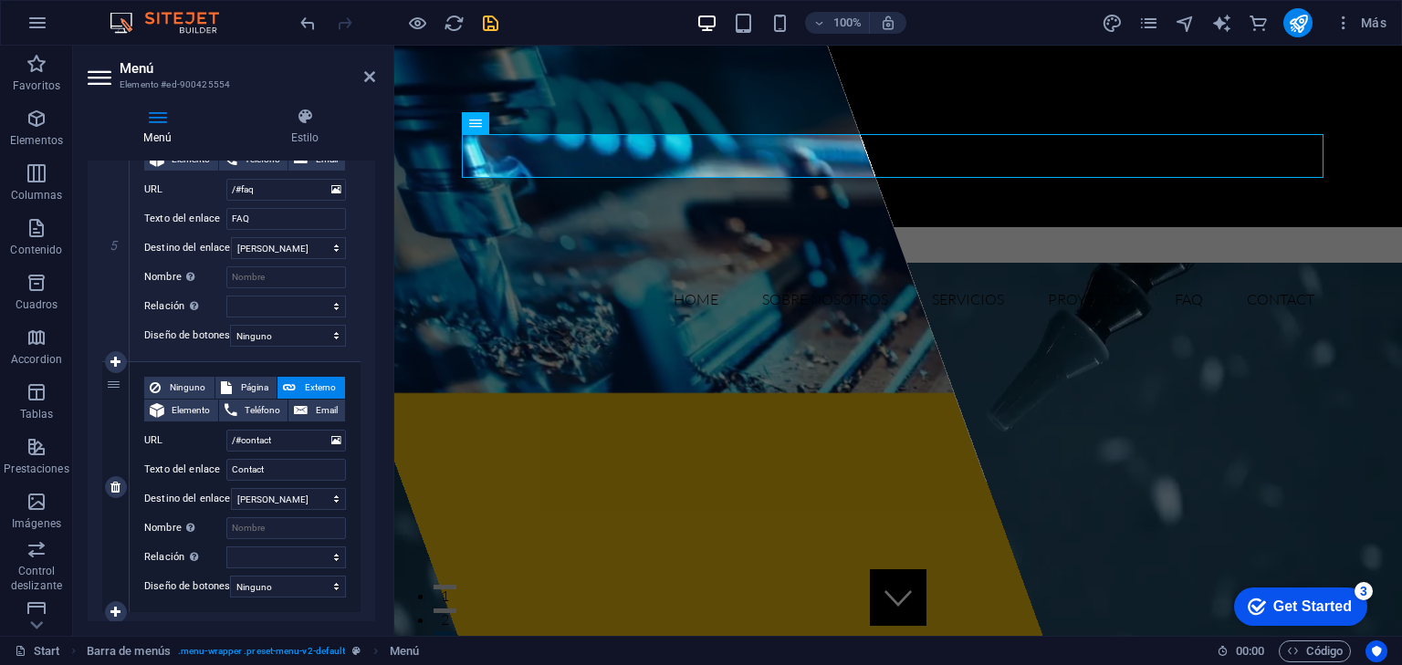
scroll to position [1294, 0]
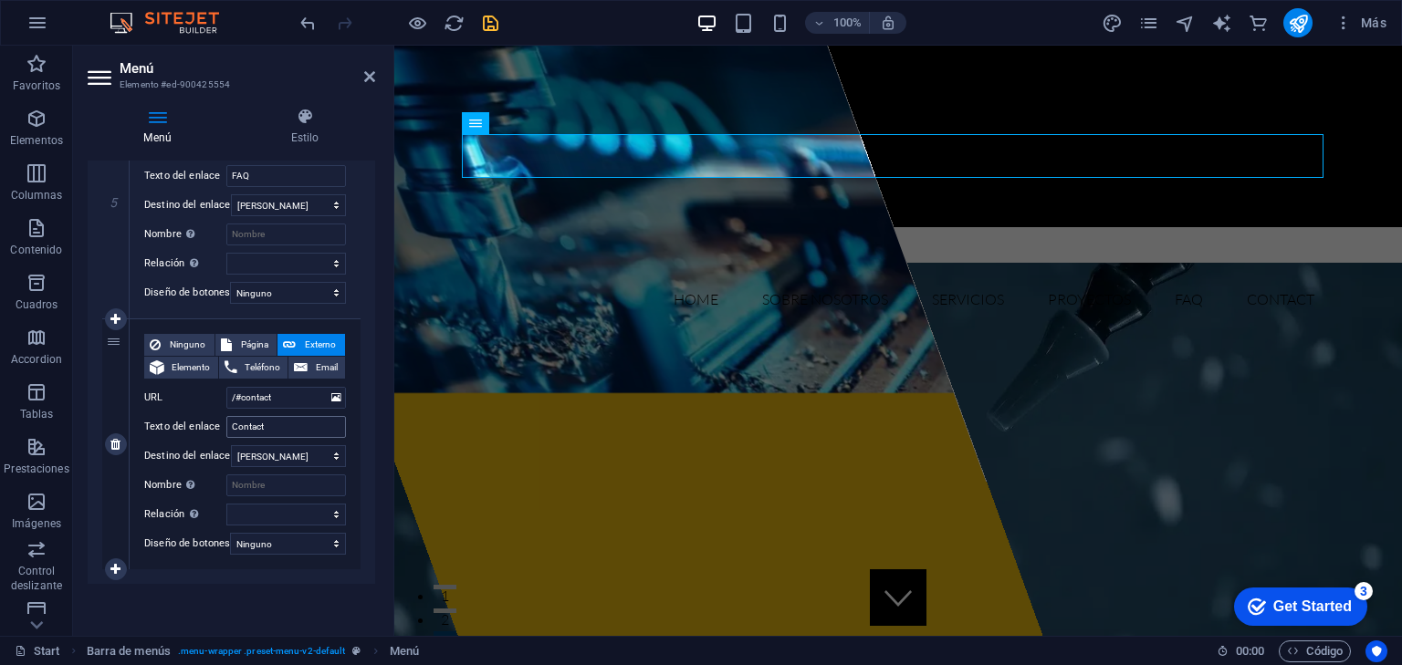
type input "Proyectos"
drag, startPoint x: 285, startPoint y: 413, endPoint x: 154, endPoint y: 399, distance: 131.3
click at [154, 399] on div "Ninguno Página Externo Elemento Teléfono Email Página Start Subpage Legal notic…" at bounding box center [245, 430] width 202 height 192
type input "Contacto"
select select
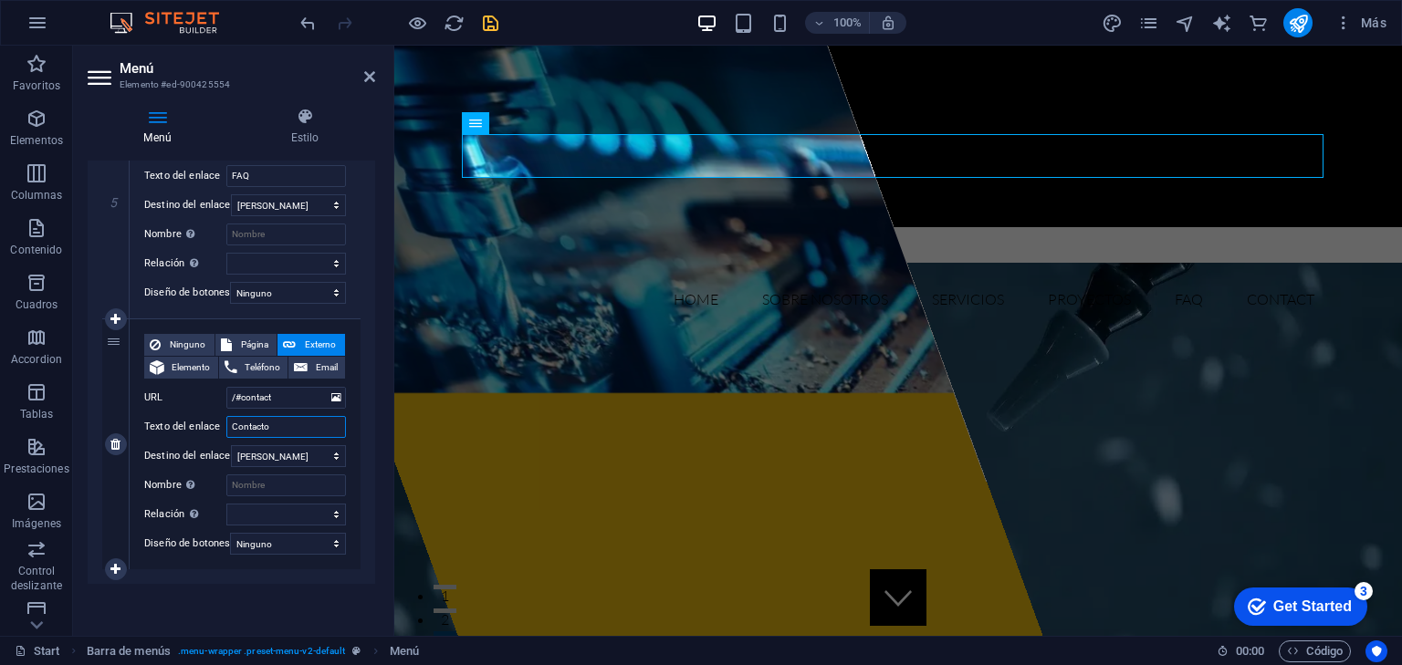
select select
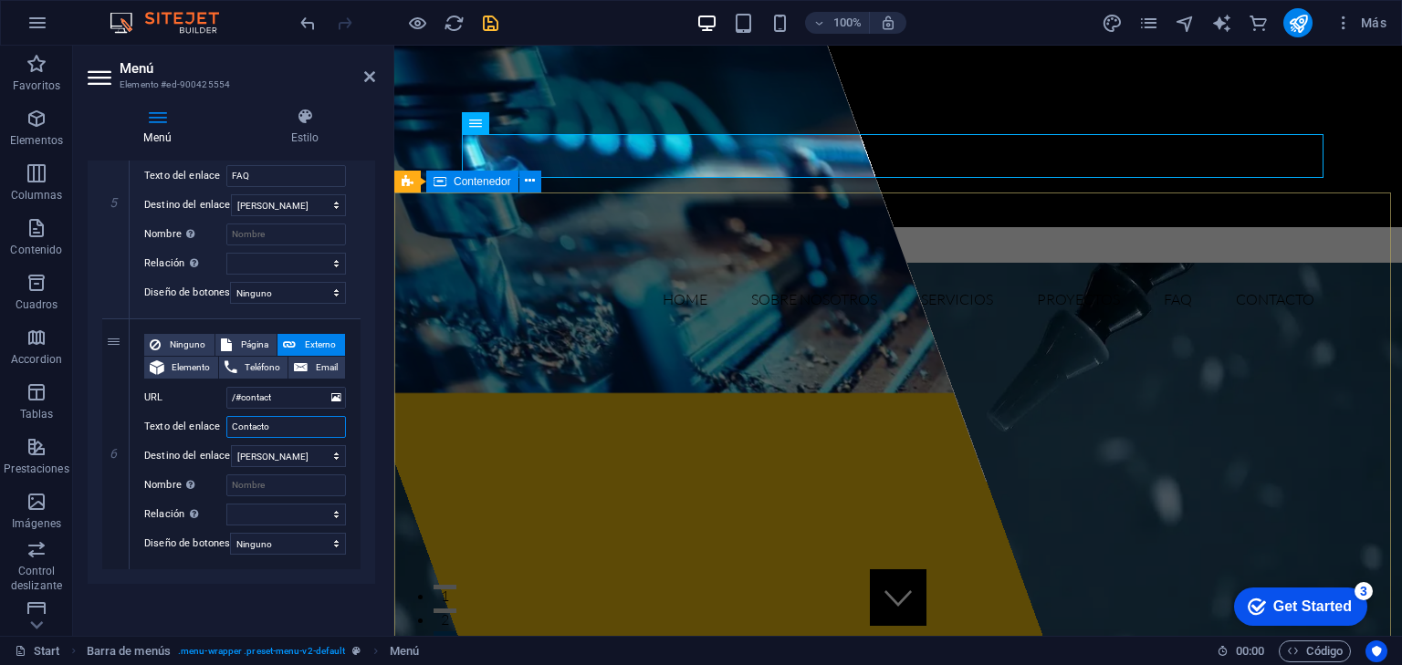
type input "Contacto"
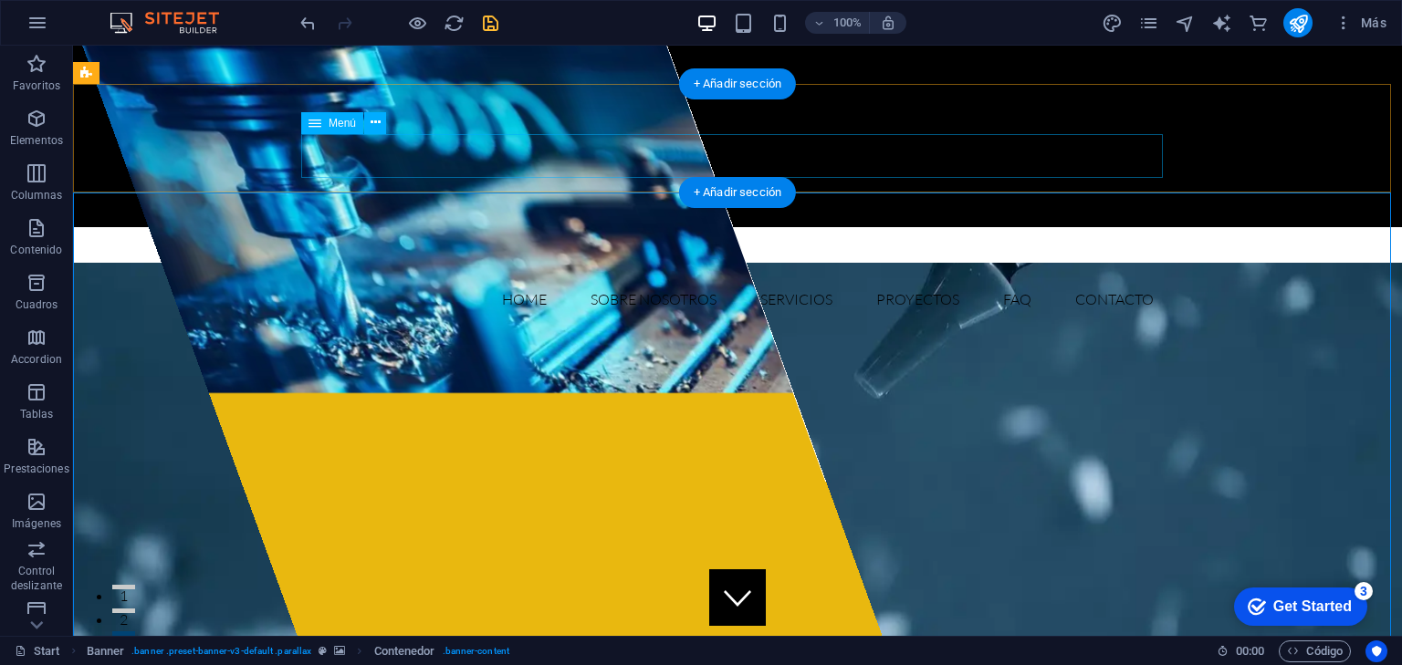
click at [522, 277] on nav "Home Sobre Nosotros Servicios Proyectos FAQ Contacto" at bounding box center [738, 299] width 862 height 44
select select
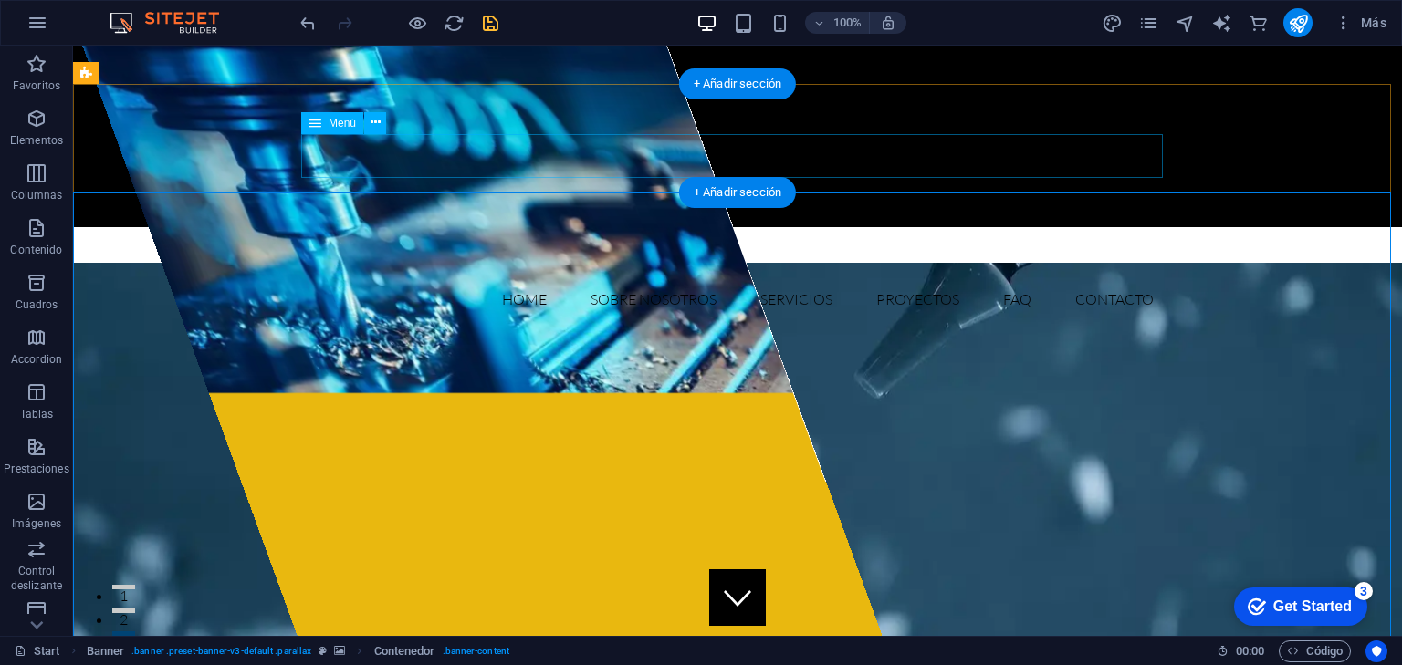
select select
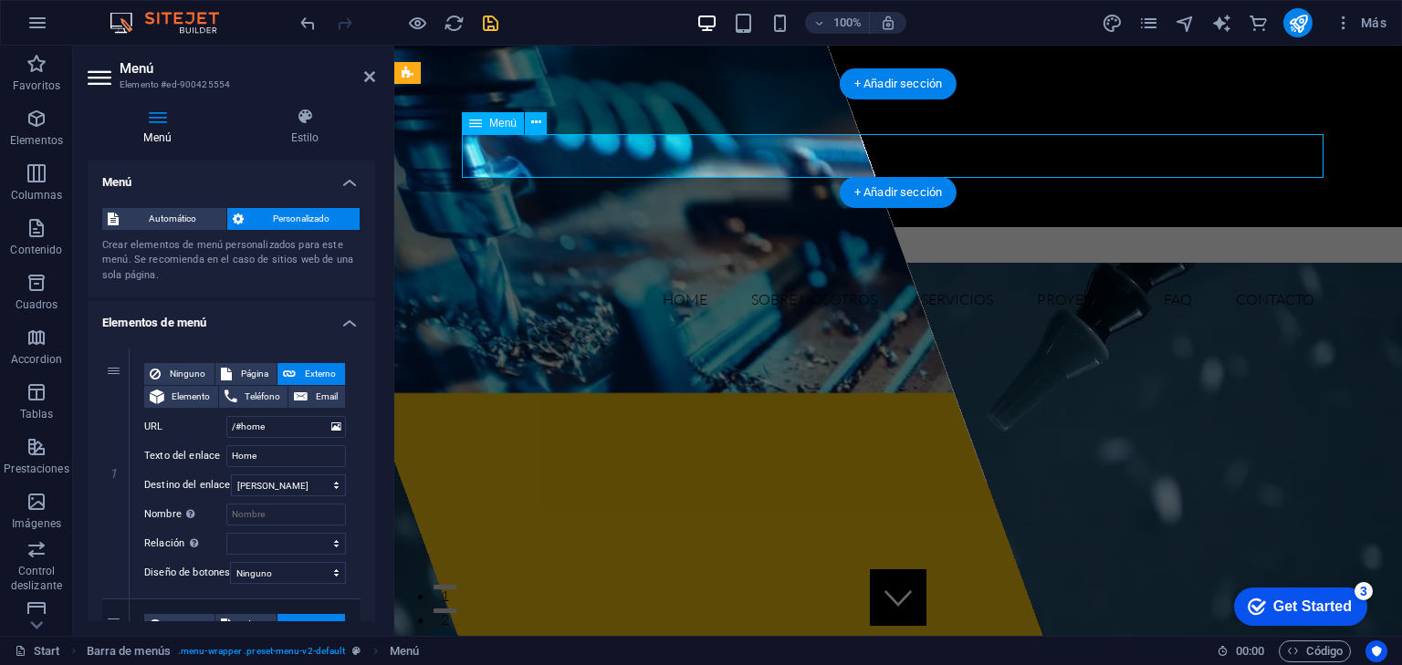
click at [522, 277] on nav "Home Sobre Nosotros Servicios Proyectos FAQ Contacto" at bounding box center [898, 299] width 862 height 44
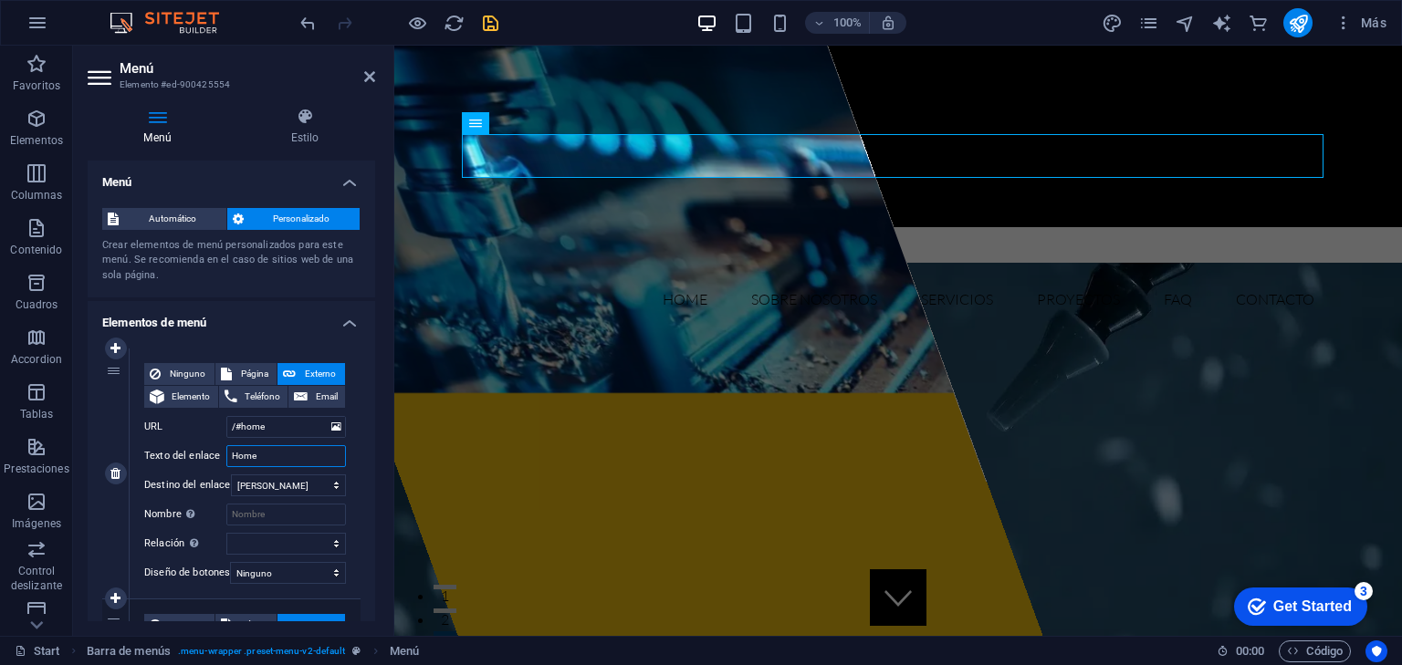
click at [274, 451] on input "Home" at bounding box center [286, 456] width 120 height 22
drag, startPoint x: 275, startPoint y: 451, endPoint x: 226, endPoint y: 450, distance: 48.4
click at [226, 450] on input "Home" at bounding box center [286, 456] width 120 height 22
type input "Inicio"
select select
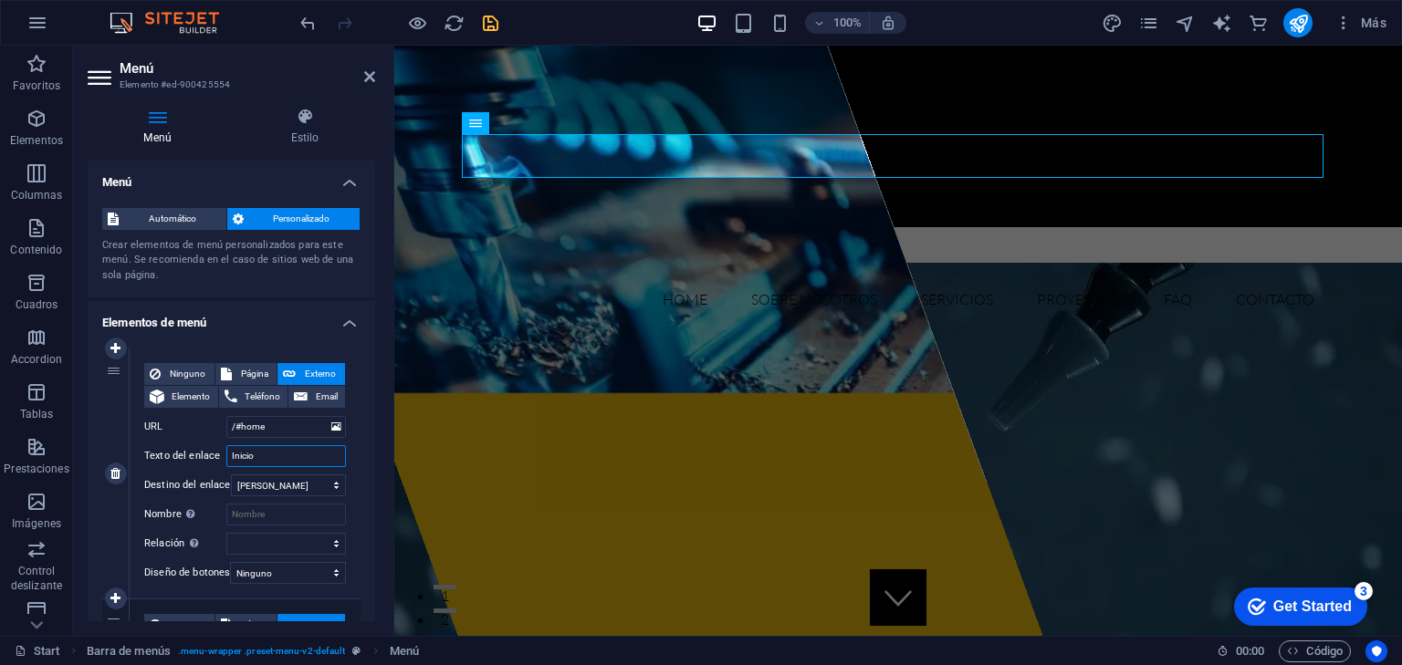
select select
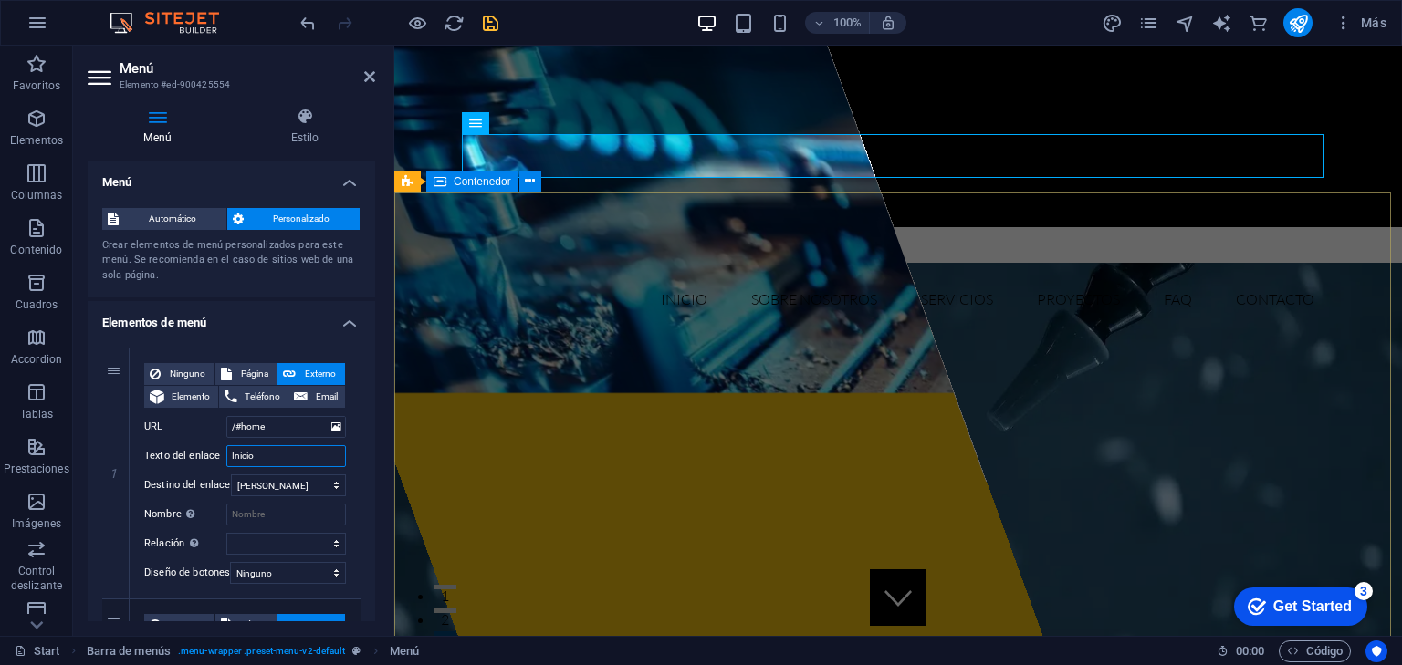
type input "Inicio"
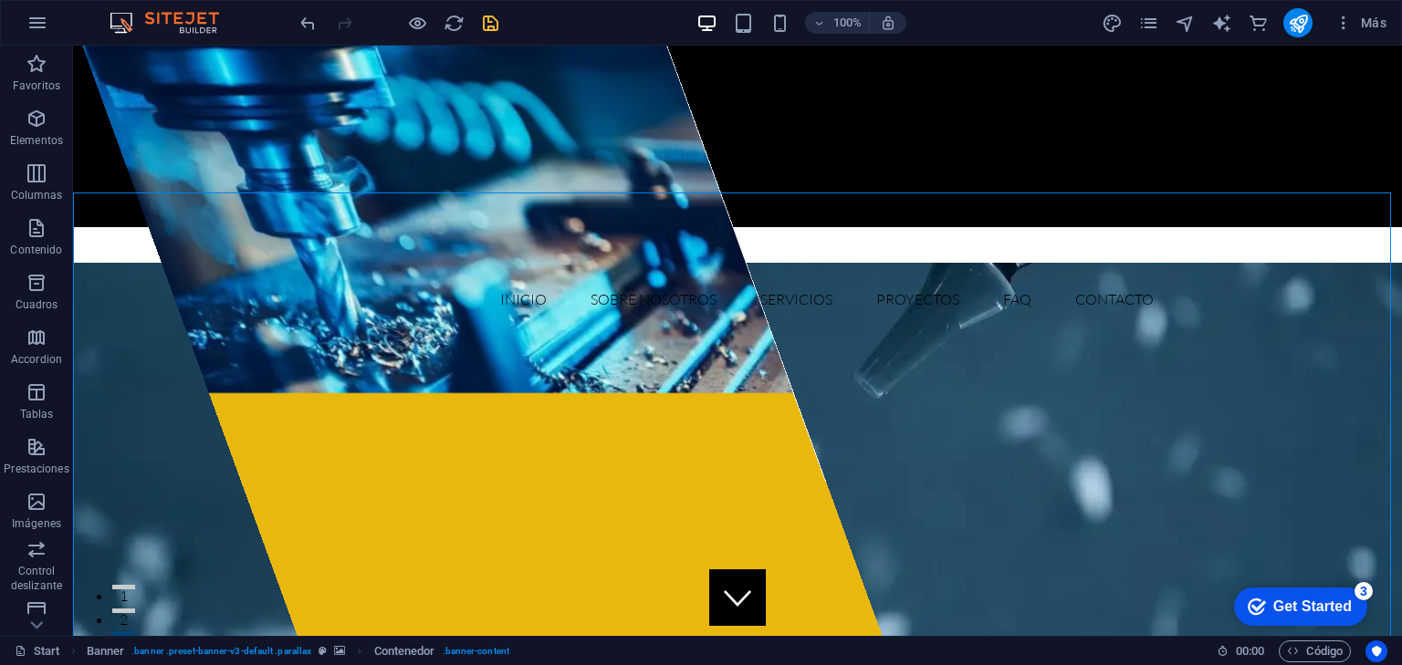
click at [489, 23] on icon "save" at bounding box center [490, 23] width 21 height 21
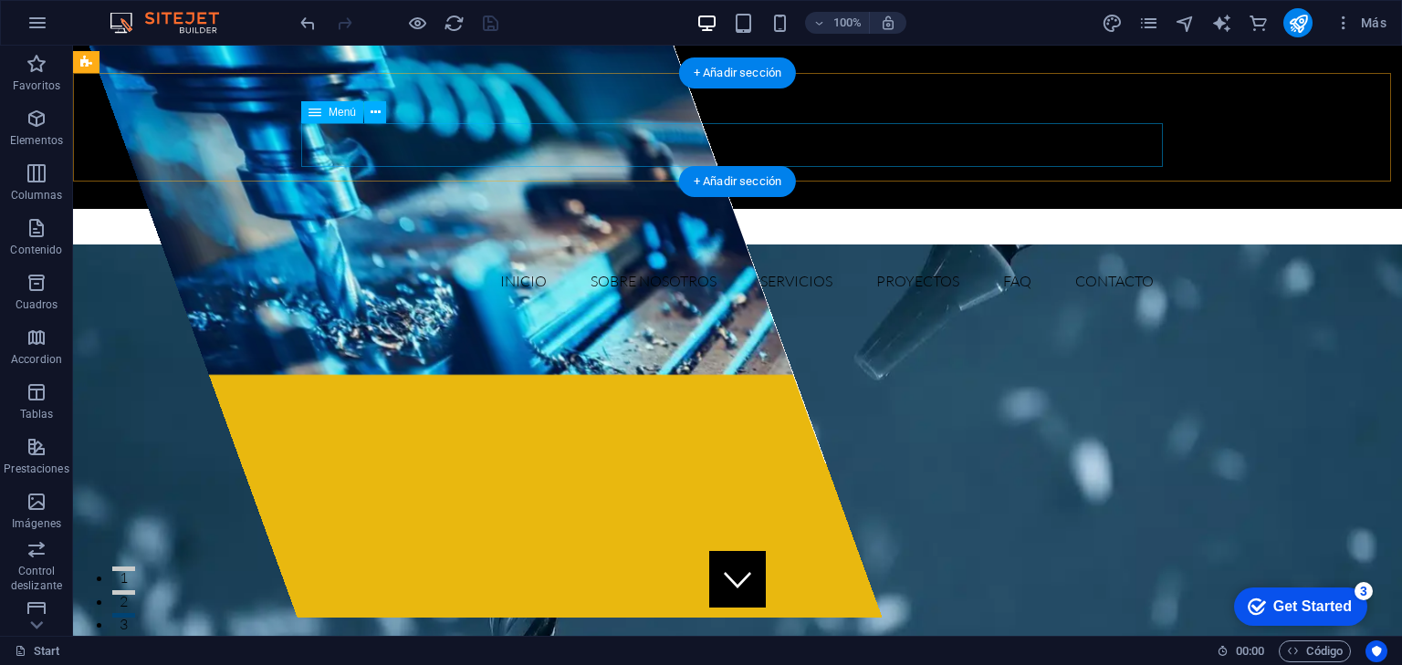
scroll to position [0, 0]
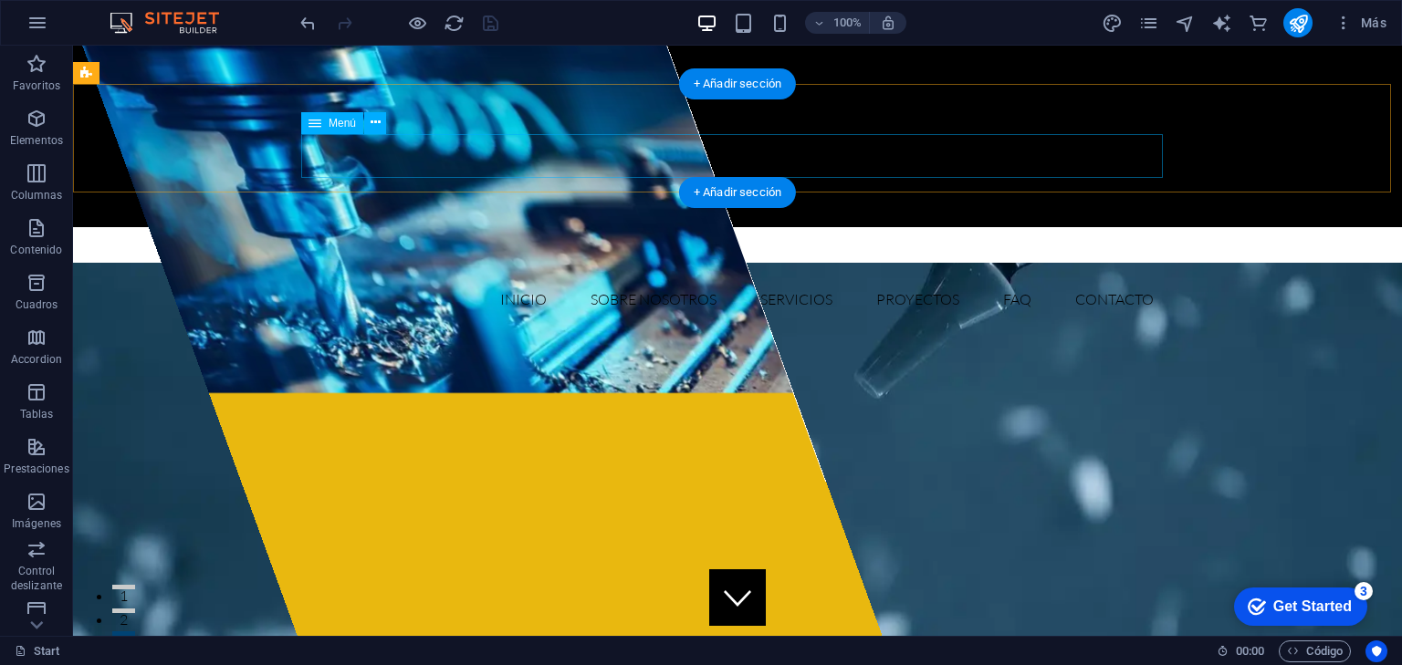
click at [1005, 277] on nav "Inicio Sobre Nosotros Servicios Proyectos FAQ Contacto" at bounding box center [738, 299] width 862 height 44
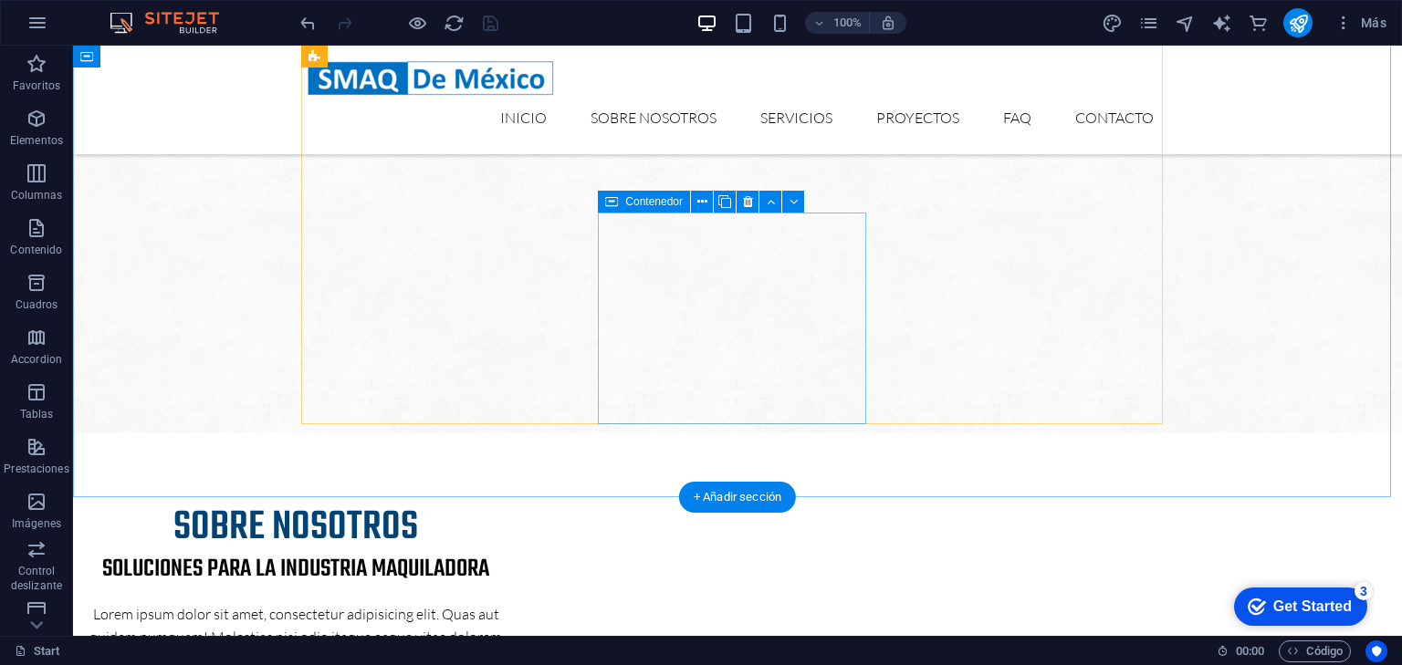
scroll to position [1241, 0]
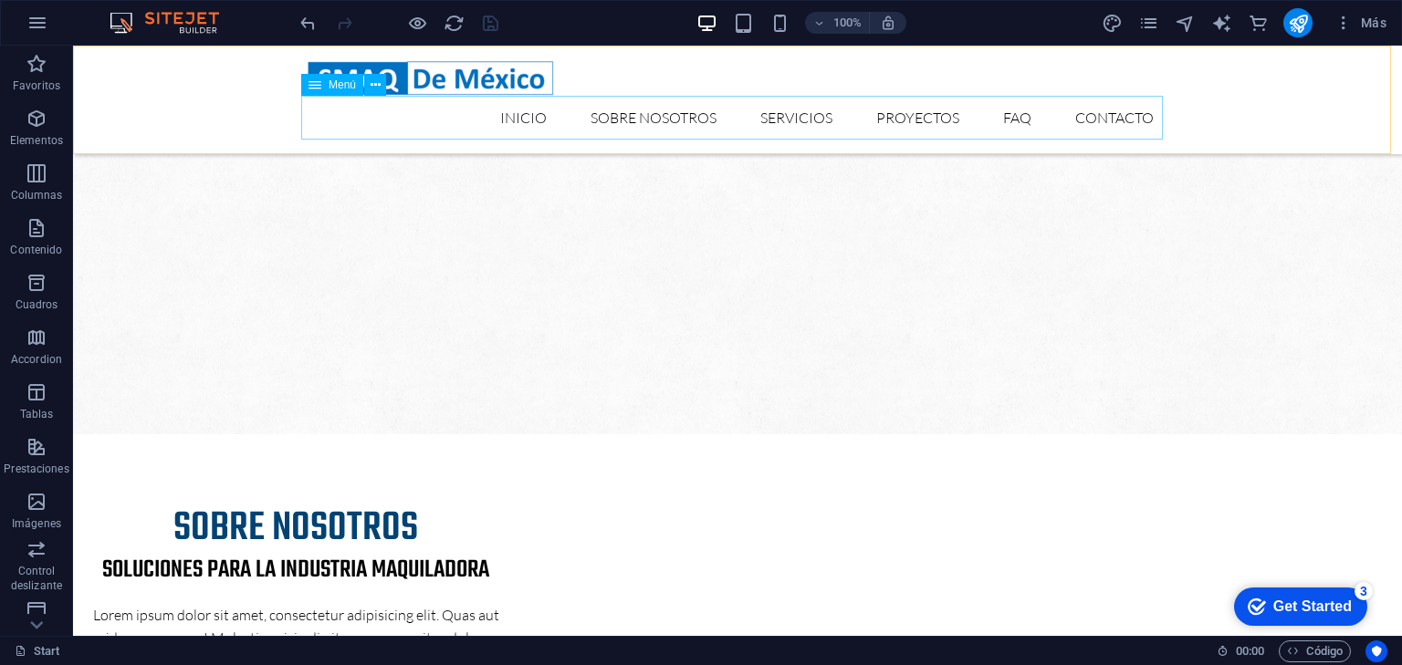
click at [903, 117] on nav "Inicio Sobre Nosotros Servicios Proyectos FAQ Contacto" at bounding box center [738, 118] width 862 height 44
click at [774, 113] on nav "Inicio Sobre Nosotros Servicios Proyectos FAQ Contacto" at bounding box center [738, 118] width 862 height 44
select select
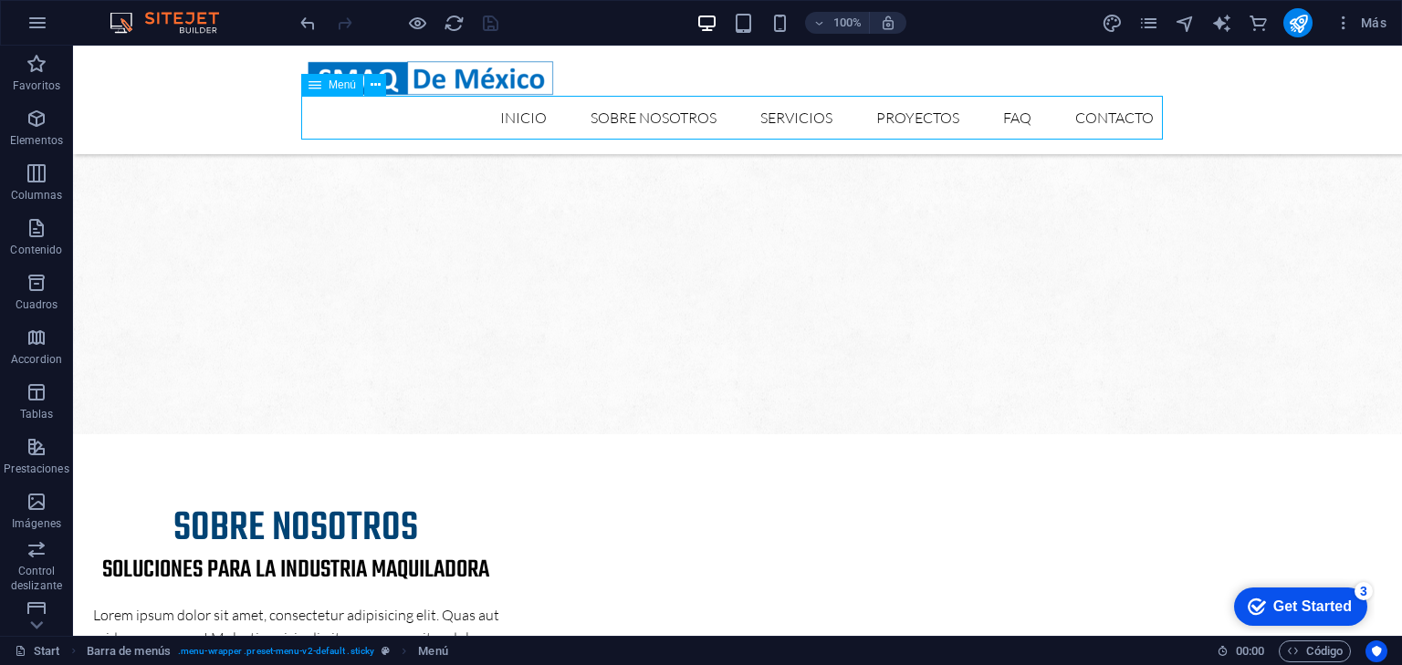
select select
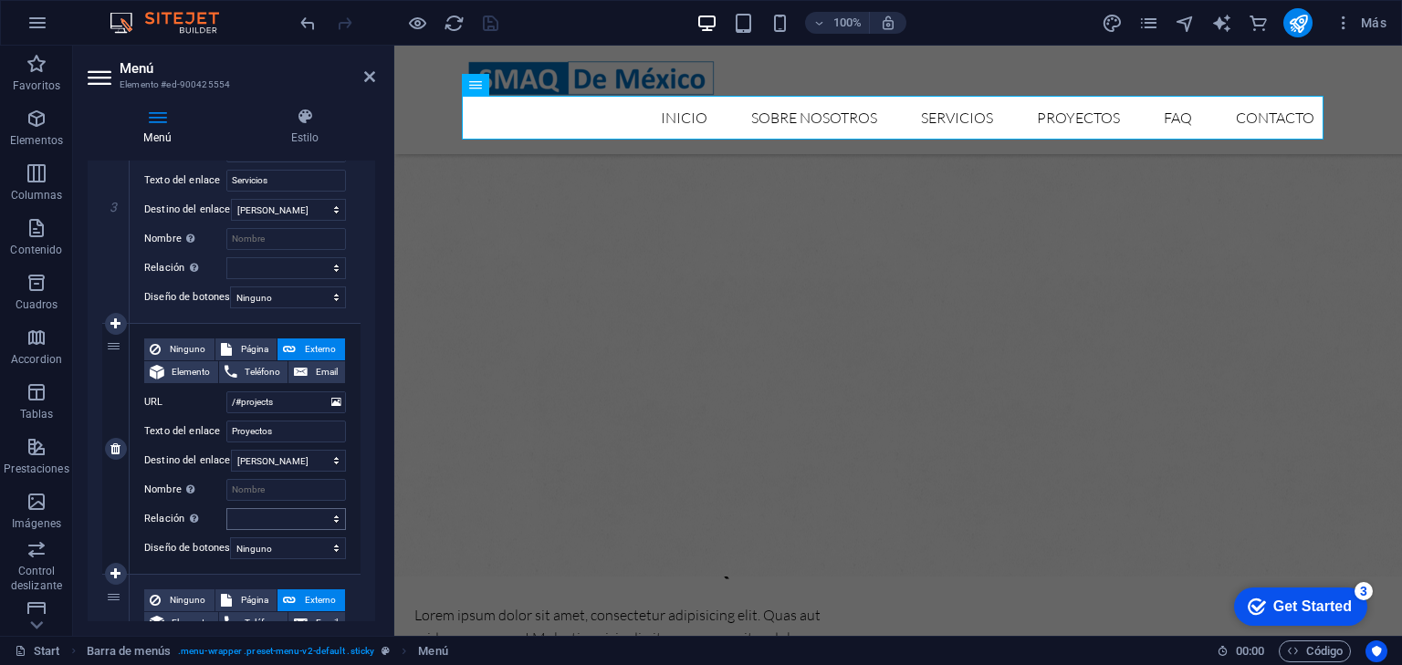
scroll to position [803, 0]
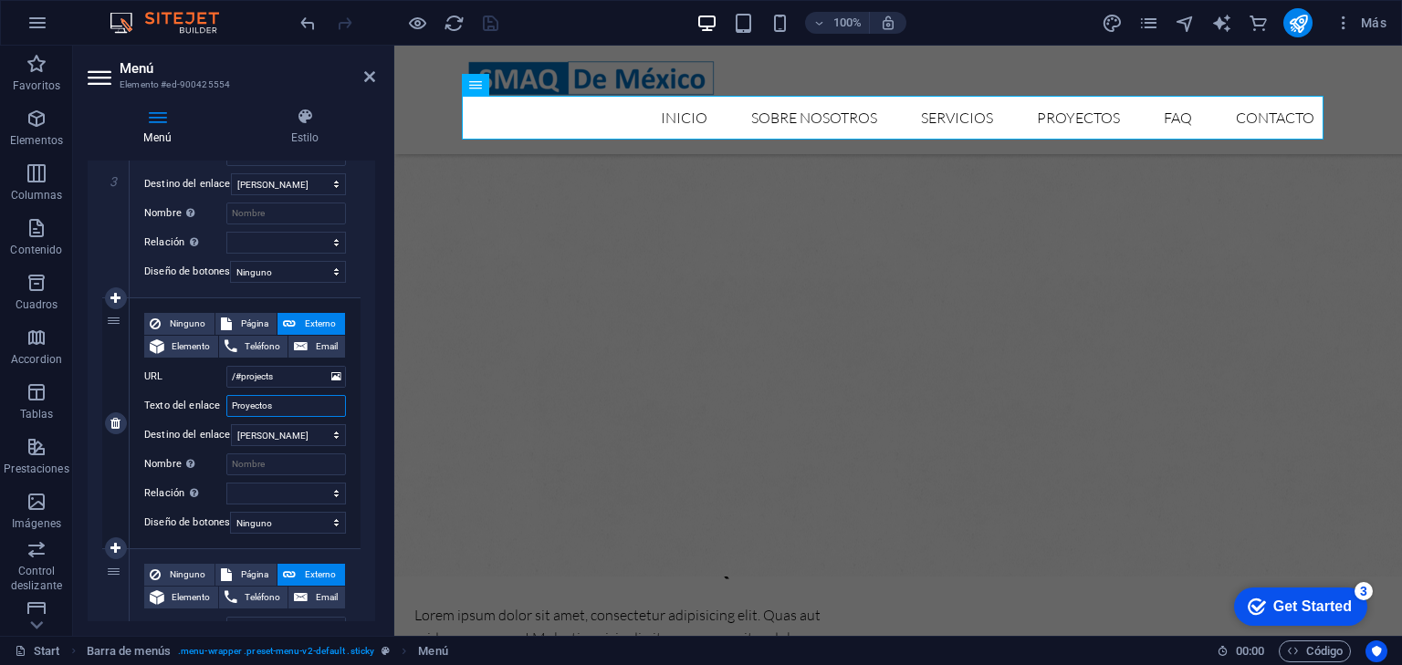
drag, startPoint x: 275, startPoint y: 403, endPoint x: 148, endPoint y: 391, distance: 127.5
click at [148, 391] on div "Ninguno Página Externo Elemento Teléfono Email Página Start Subpage Legal notic…" at bounding box center [245, 409] width 202 height 192
type input "Nuestros trabajos"
select select
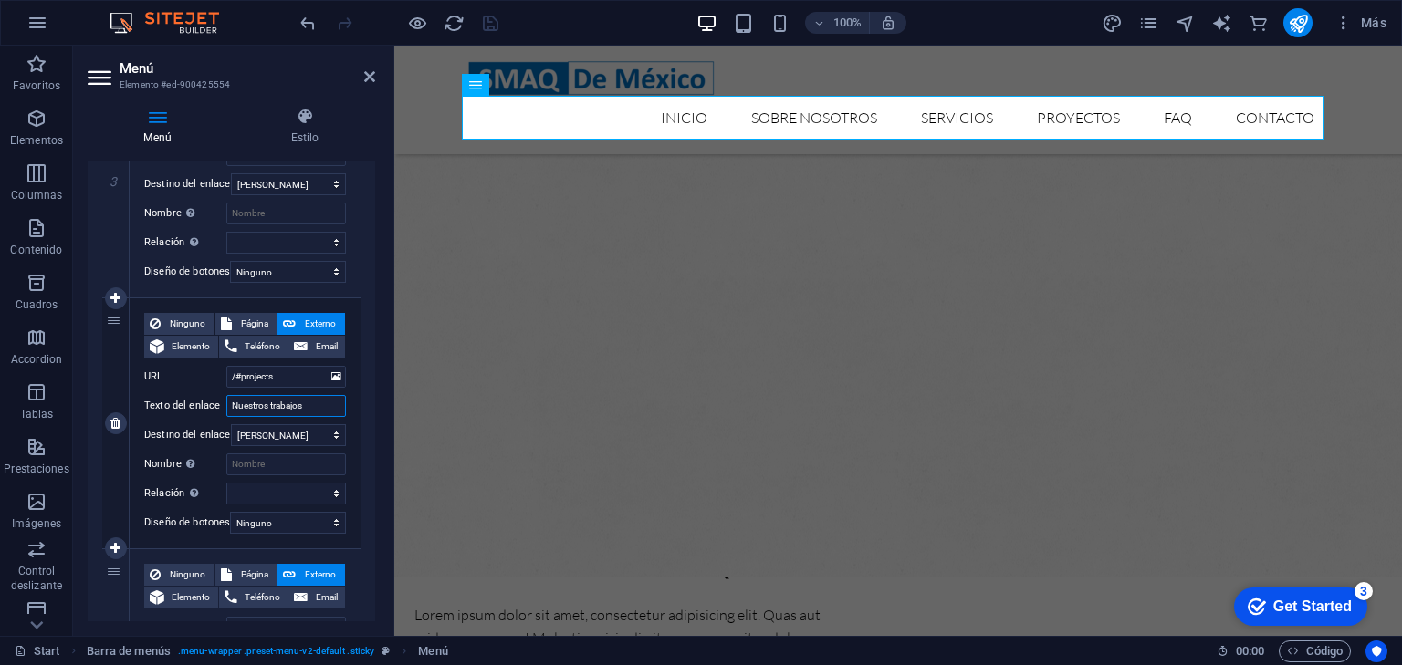
select select
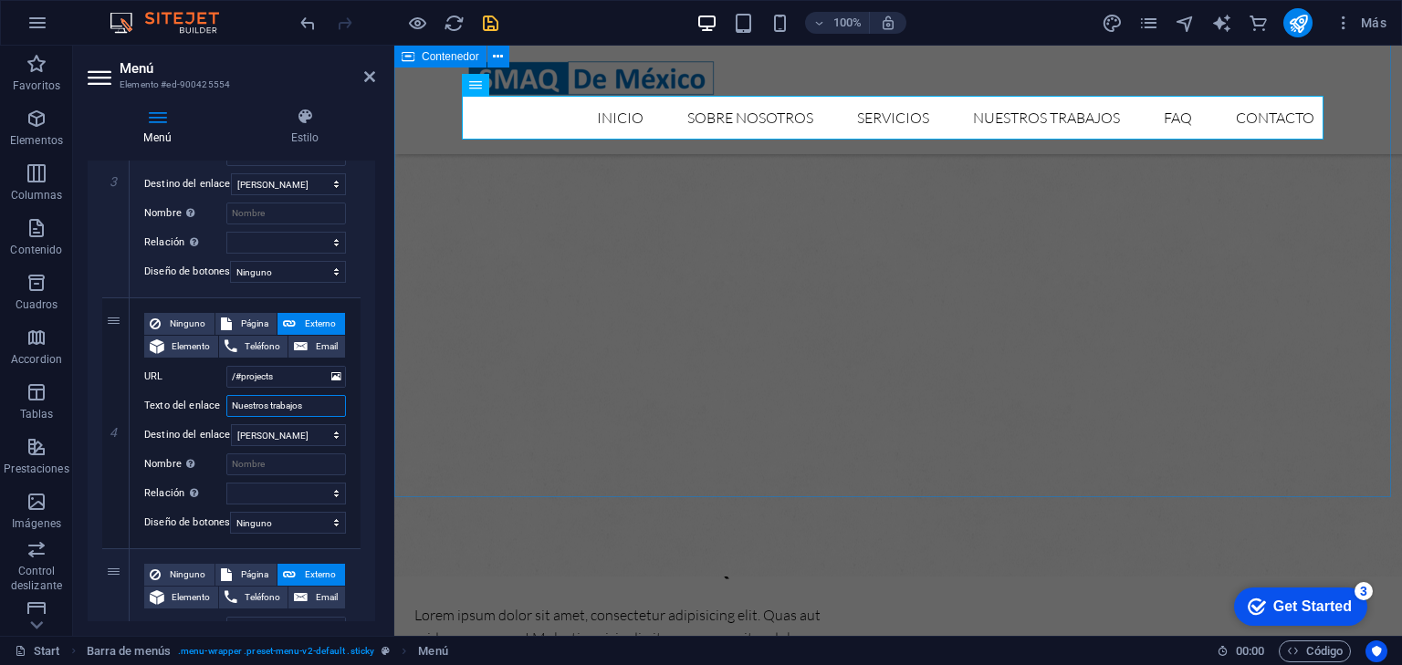
type input "Nuestros trabajos"
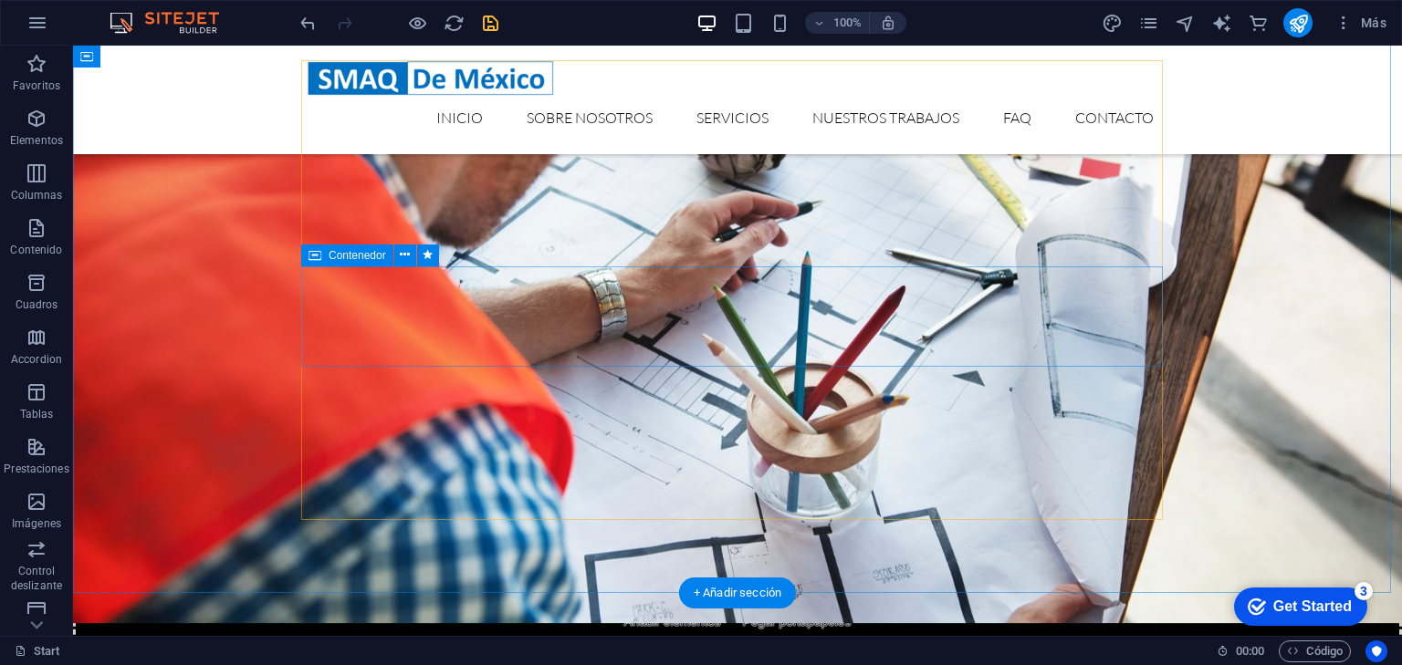
scroll to position [4454, 0]
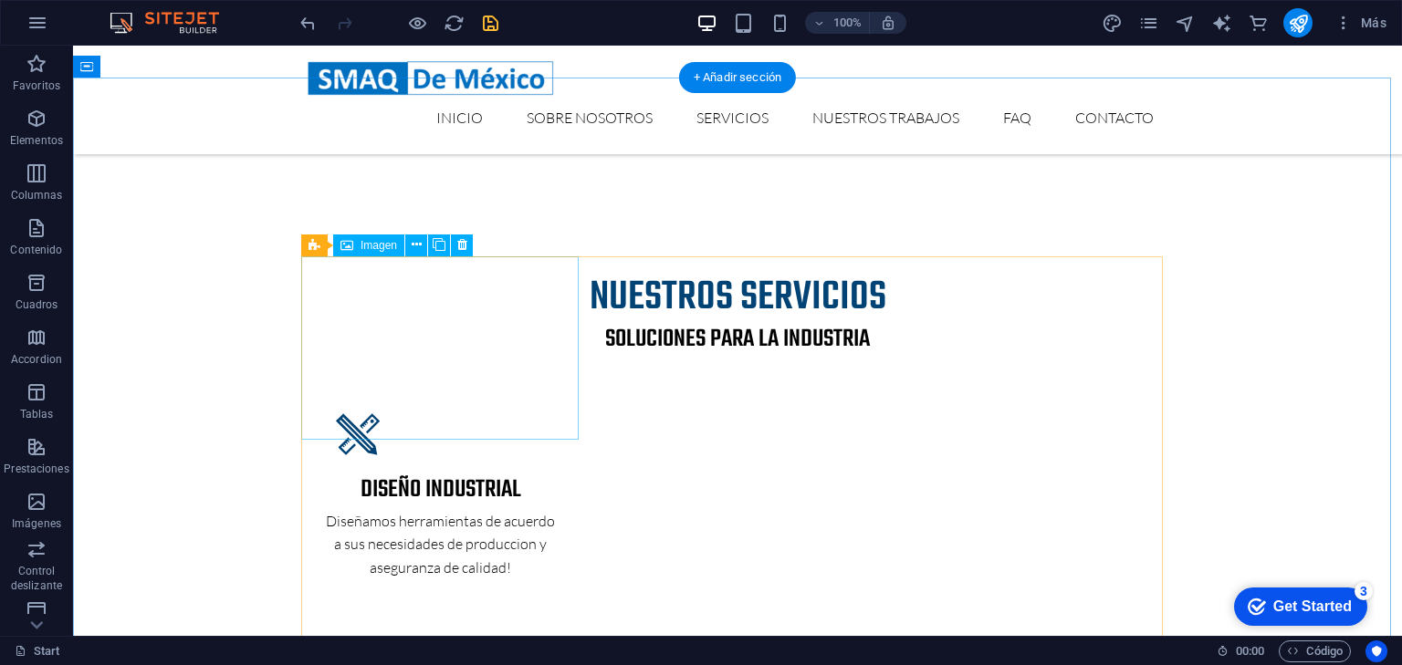
scroll to position [2628, 0]
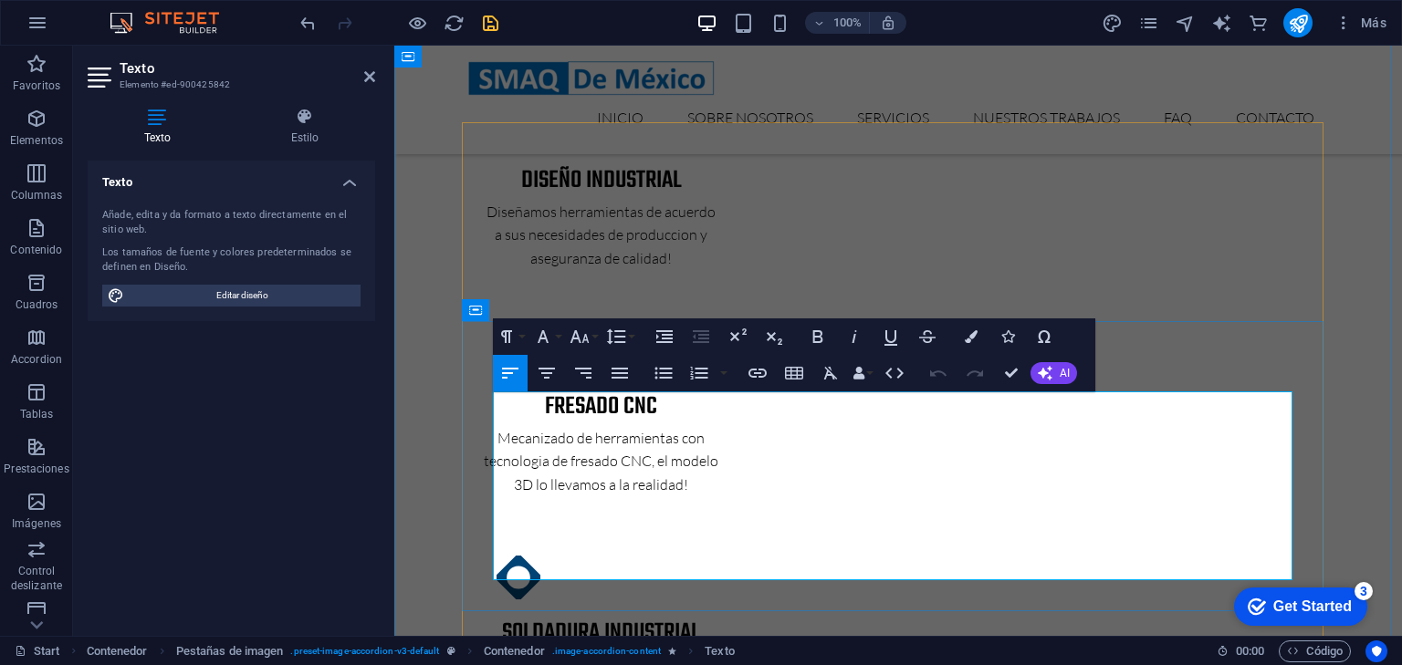
drag, startPoint x: 807, startPoint y: 453, endPoint x: 460, endPoint y: 402, distance: 350.5
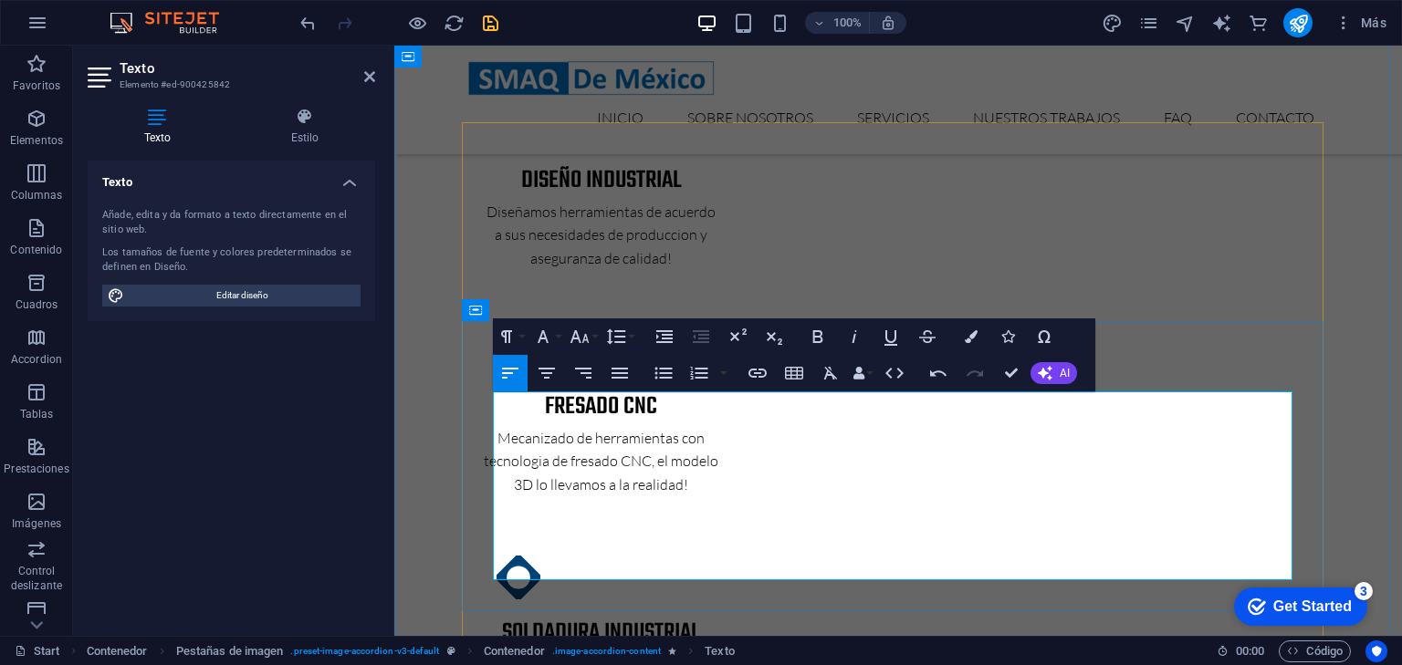
drag, startPoint x: 732, startPoint y: 522, endPoint x: 510, endPoint y: 515, distance: 221.9
drag, startPoint x: 704, startPoint y: 548, endPoint x: 510, endPoint y: 551, distance: 193.5
drag, startPoint x: 596, startPoint y: 517, endPoint x: 770, endPoint y: 526, distance: 174.5
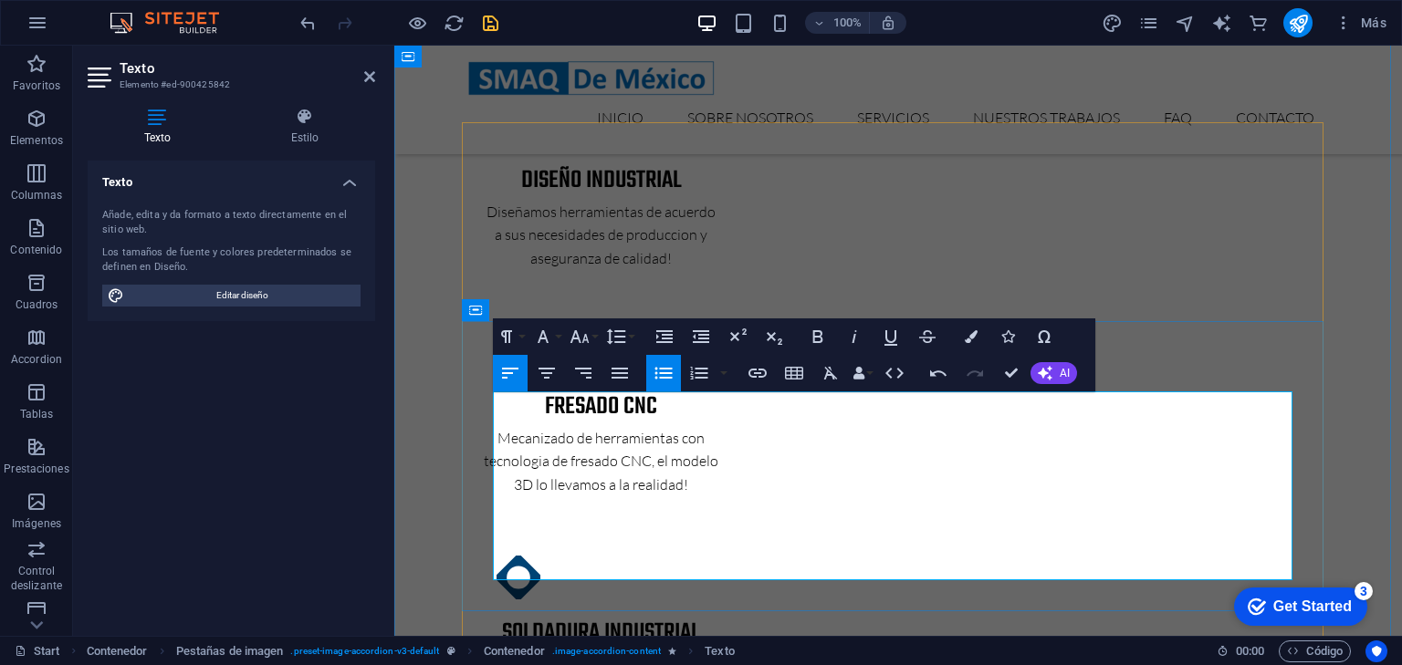
drag, startPoint x: 722, startPoint y: 569, endPoint x: 509, endPoint y: 568, distance: 212.6
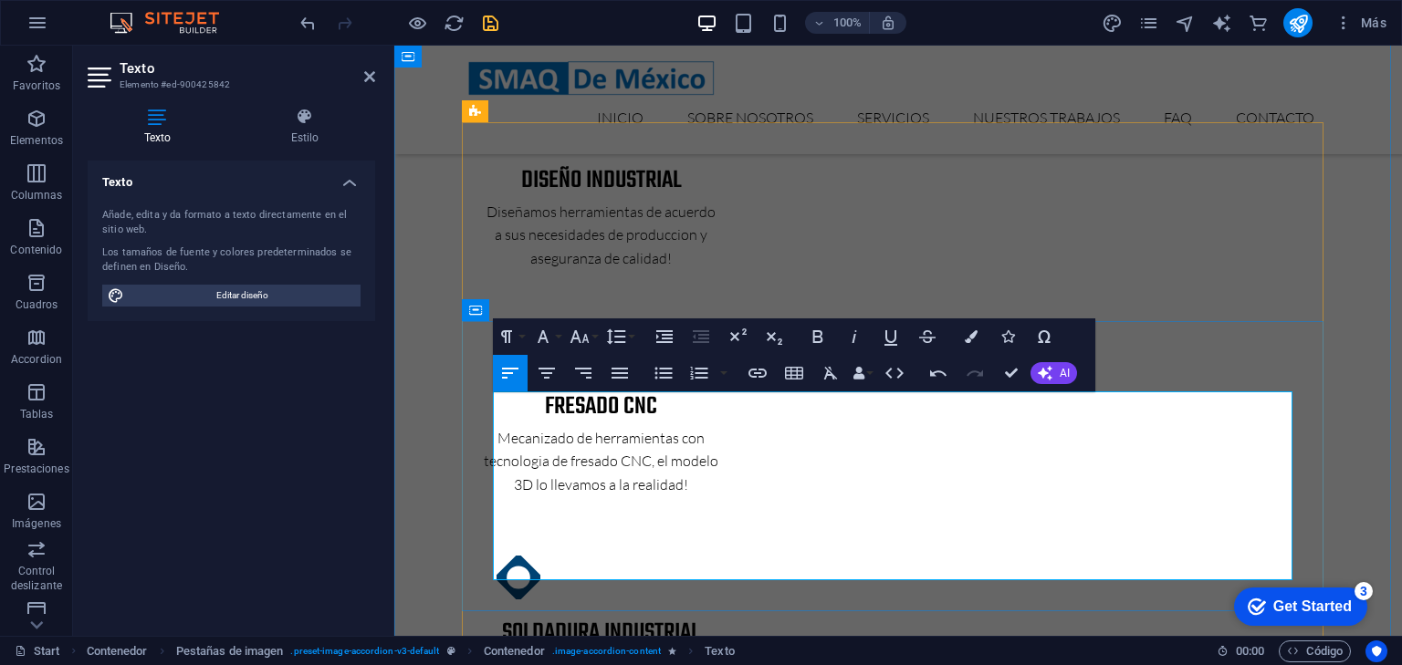
drag, startPoint x: 674, startPoint y: 496, endPoint x: 496, endPoint y: 496, distance: 177.0
click at [298, 31] on icon "undo" at bounding box center [308, 23] width 21 height 21
click at [306, 31] on icon "undo" at bounding box center [308, 23] width 21 height 21
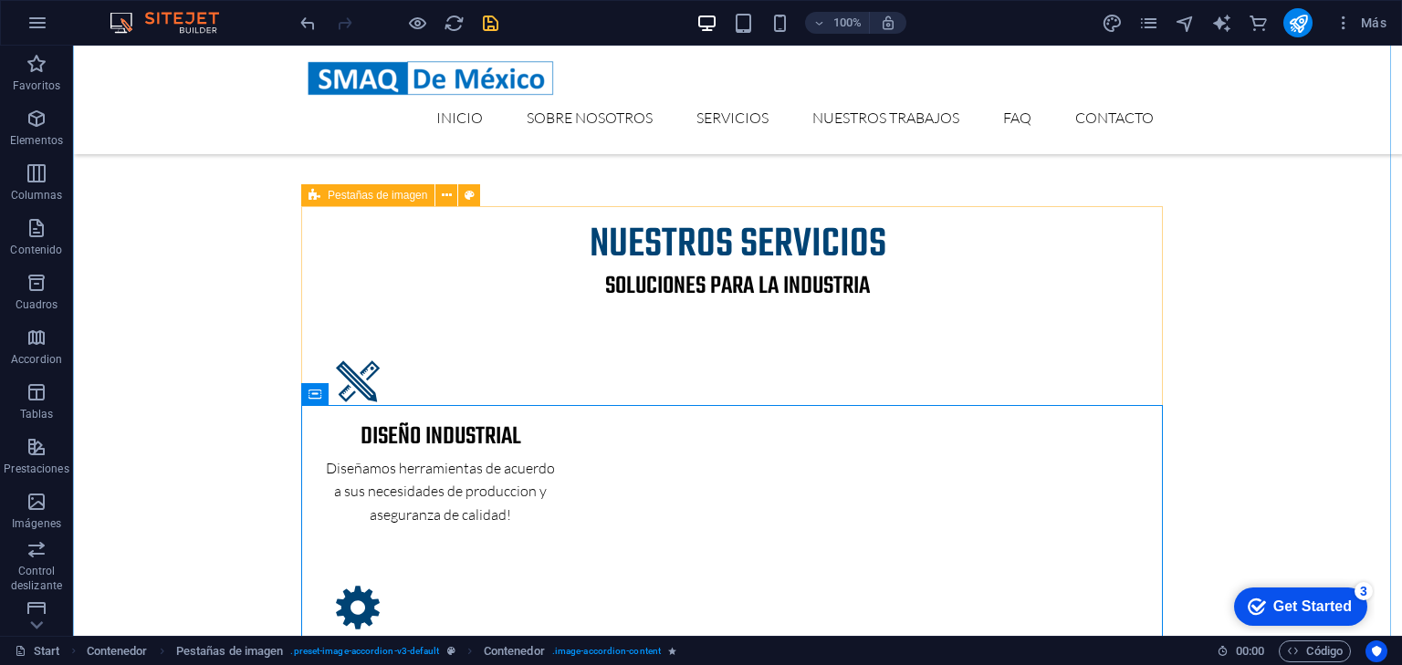
scroll to position [2555, 0]
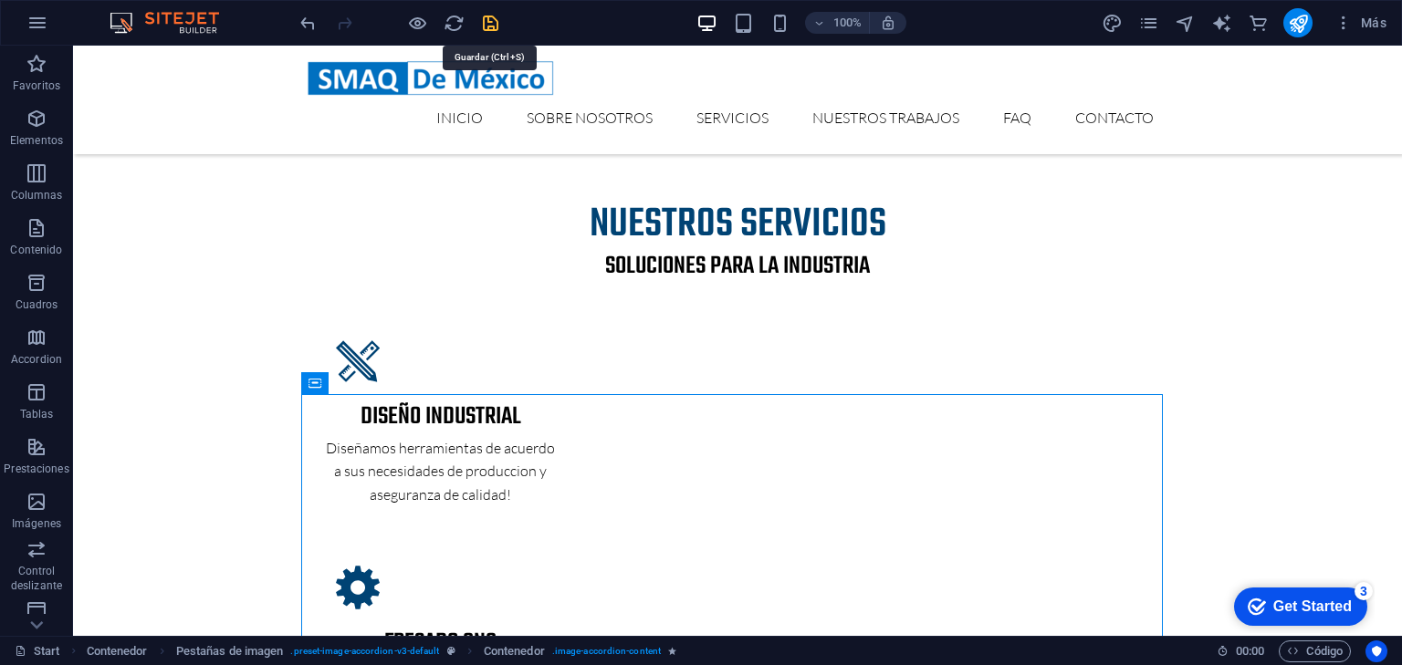
click at [493, 26] on icon "save" at bounding box center [490, 23] width 21 height 21
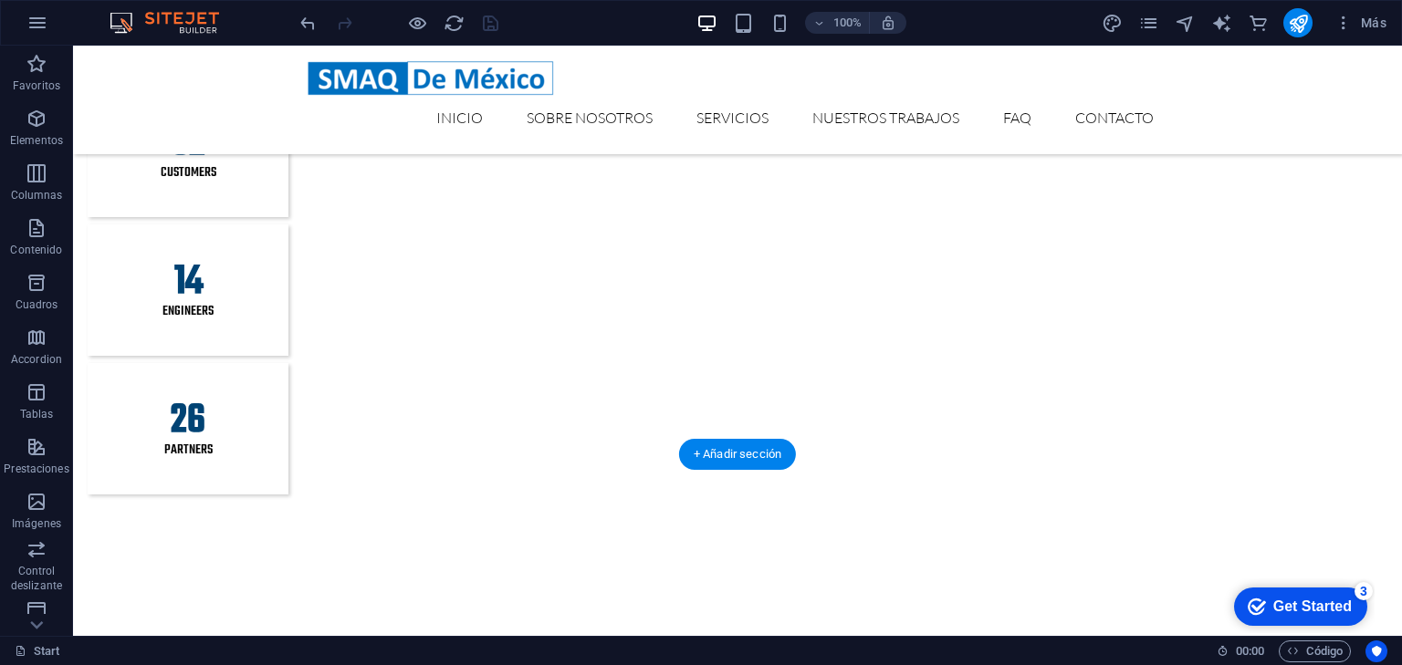
scroll to position [2482, 0]
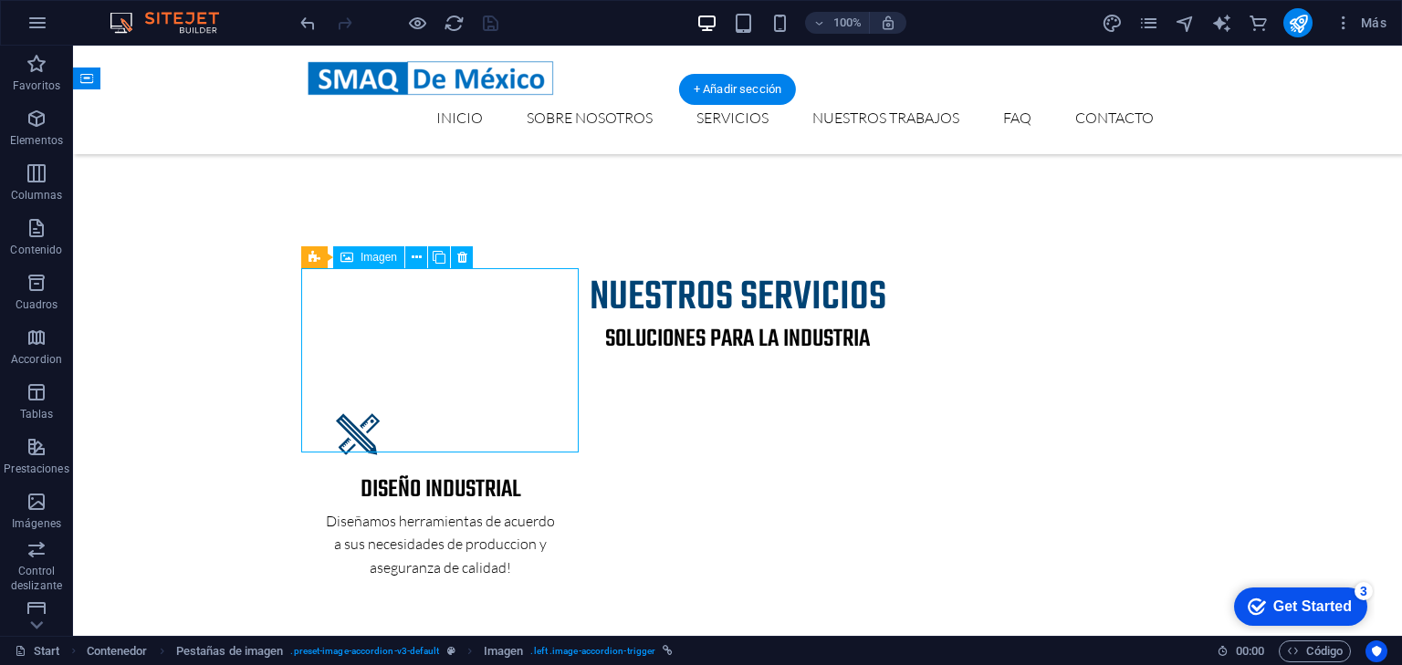
select select "px"
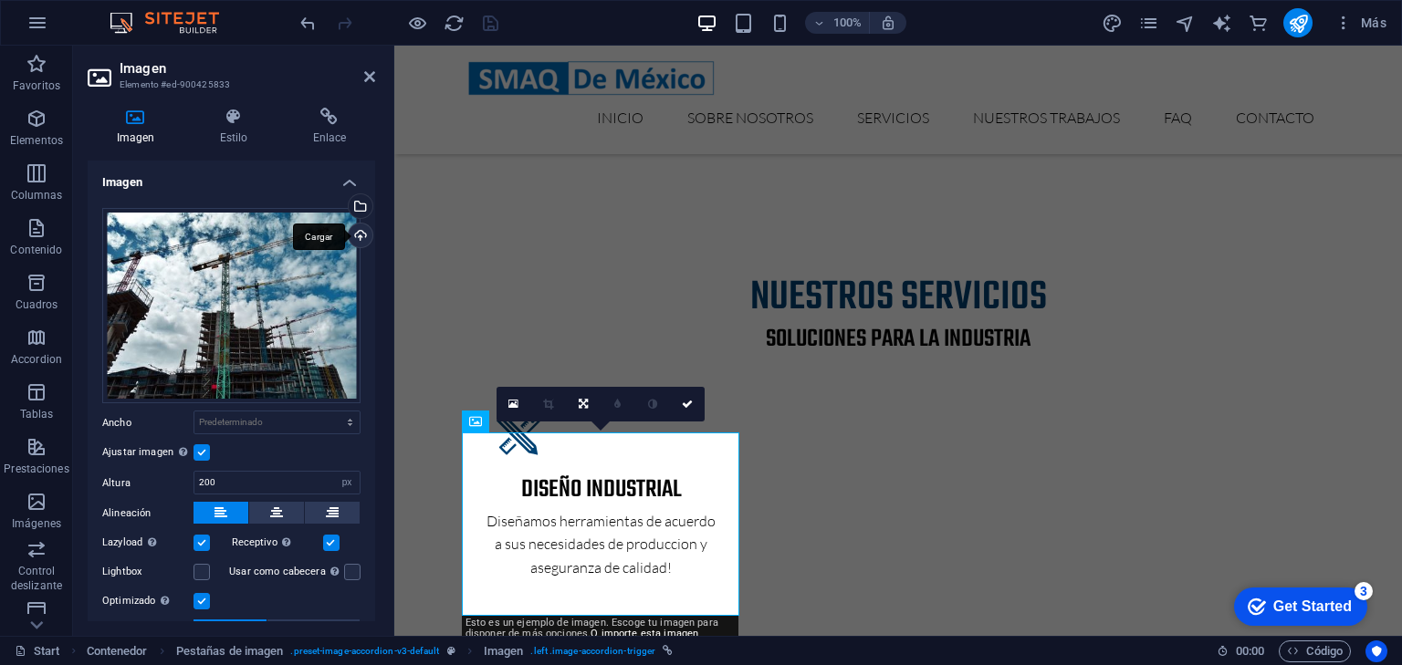
click at [358, 236] on div "Cargar" at bounding box center [358, 237] width 27 height 27
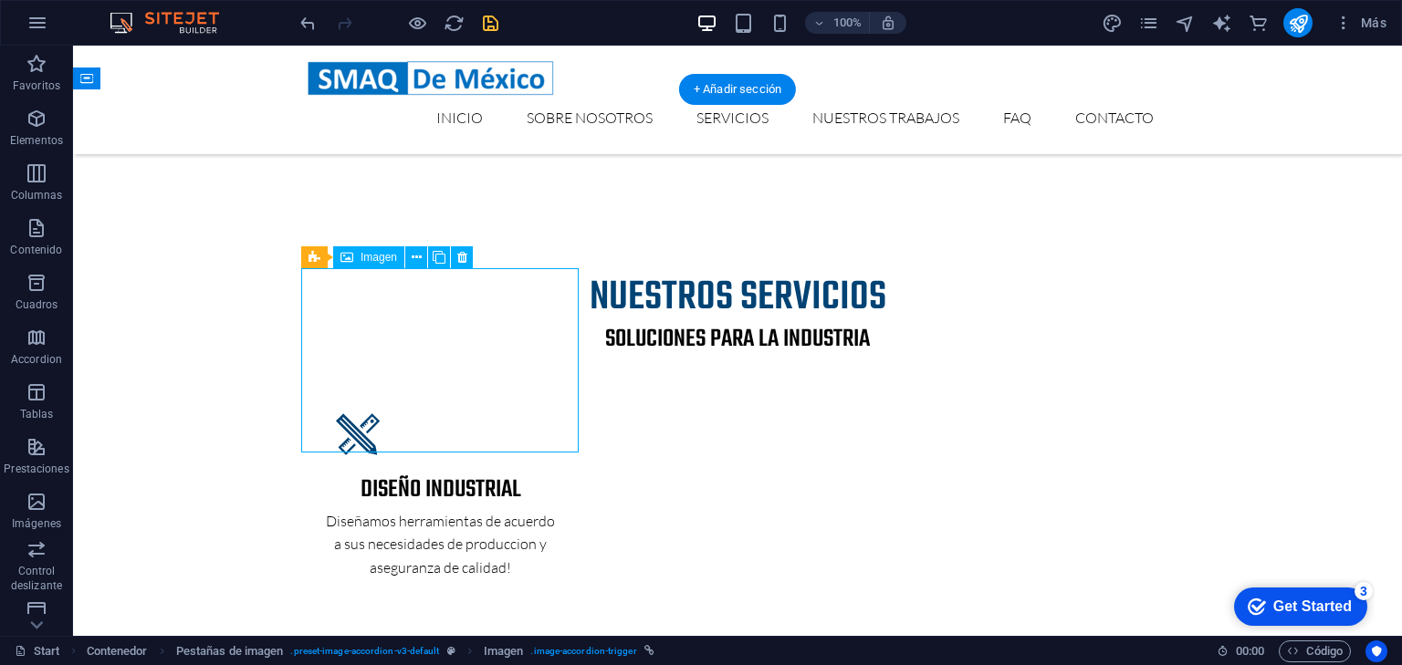
select select "px"
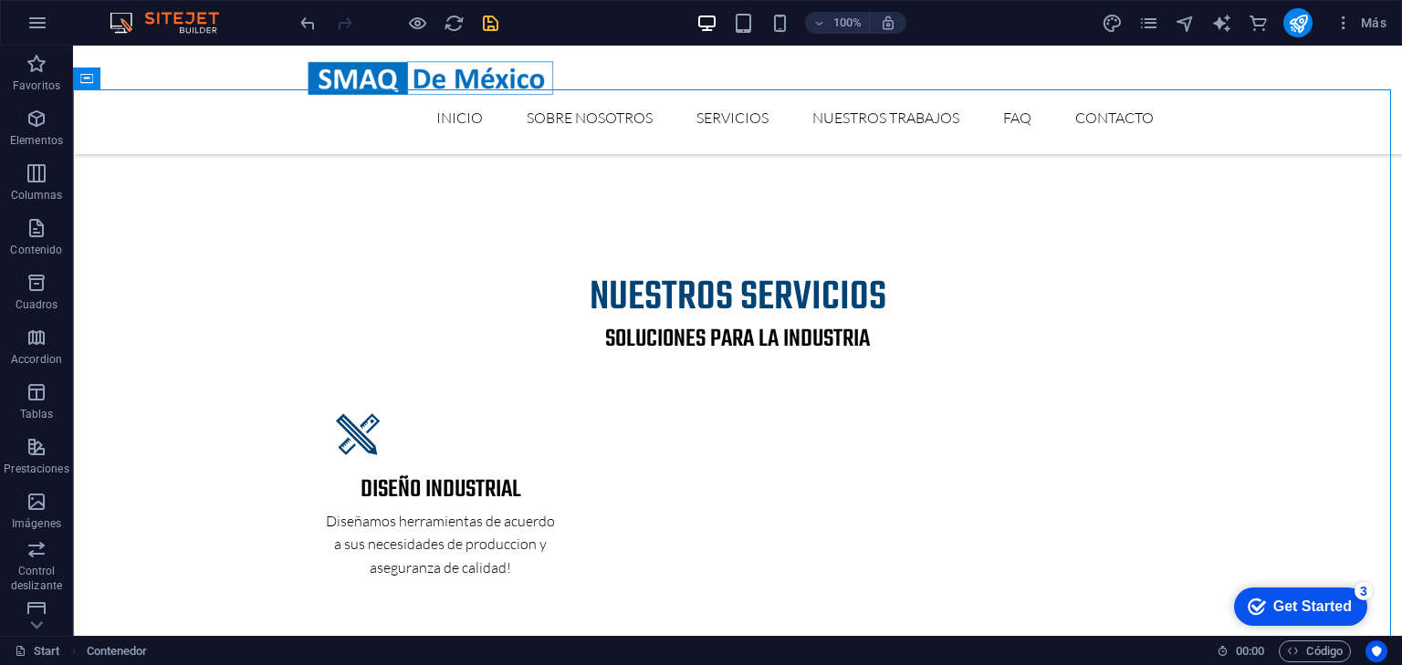
click at [491, 22] on icon "save" at bounding box center [490, 23] width 21 height 21
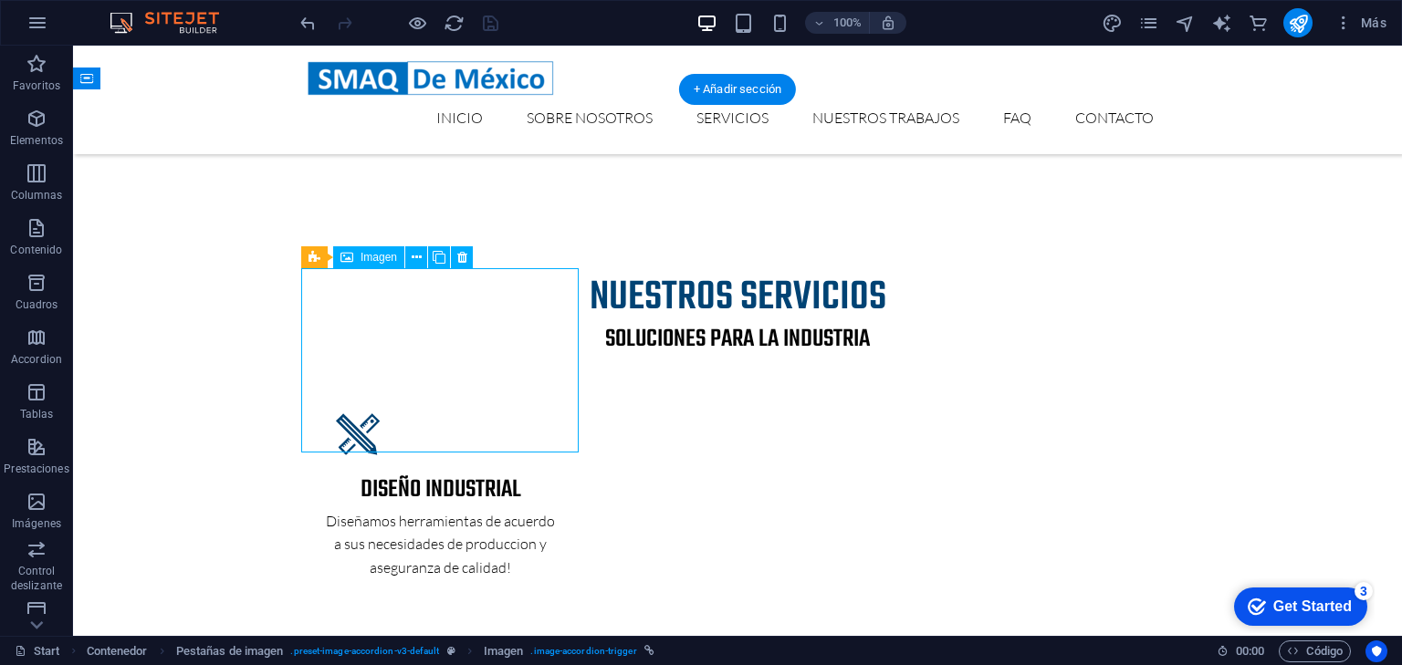
select select "px"
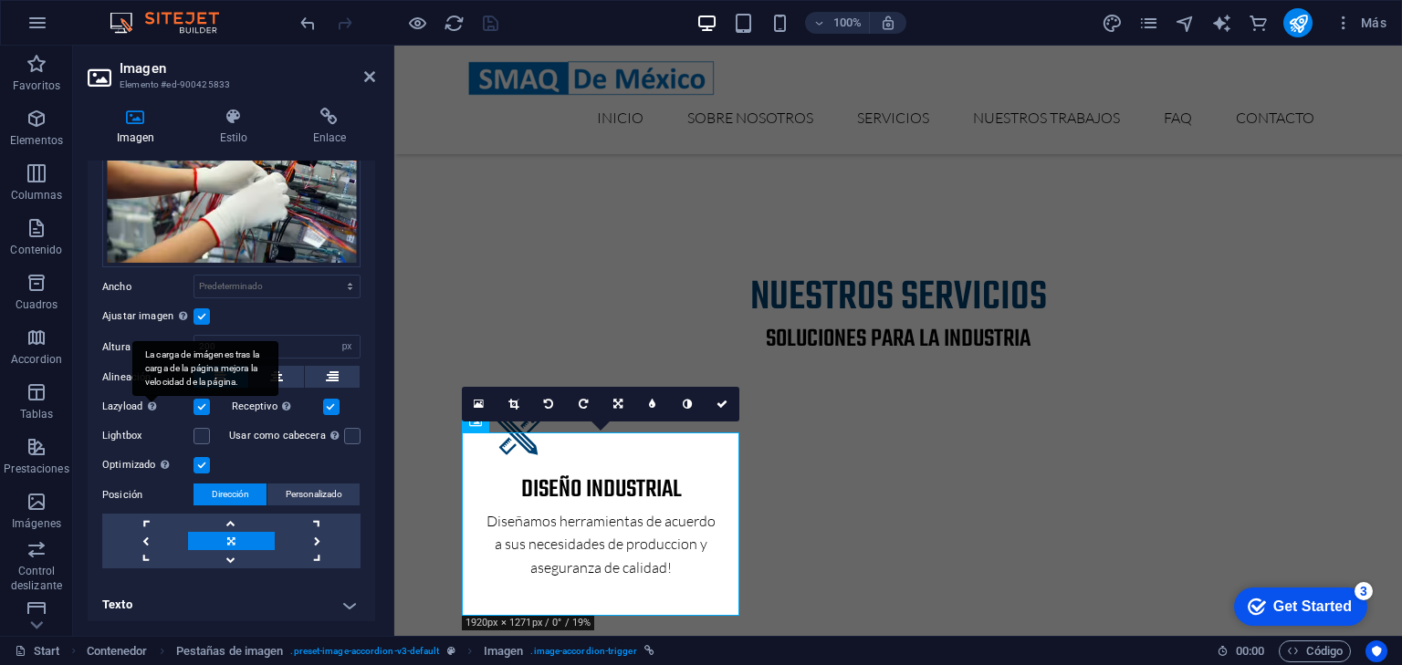
scroll to position [91, 0]
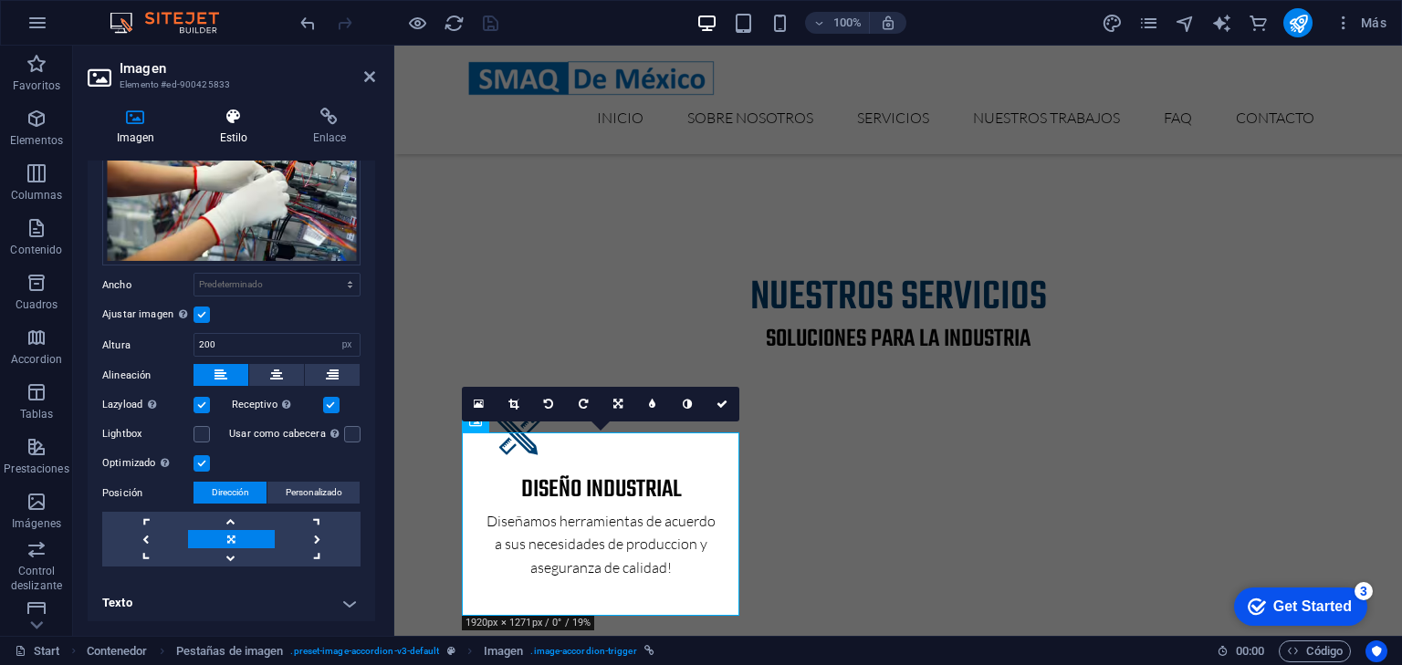
click at [229, 120] on icon at bounding box center [234, 117] width 86 height 18
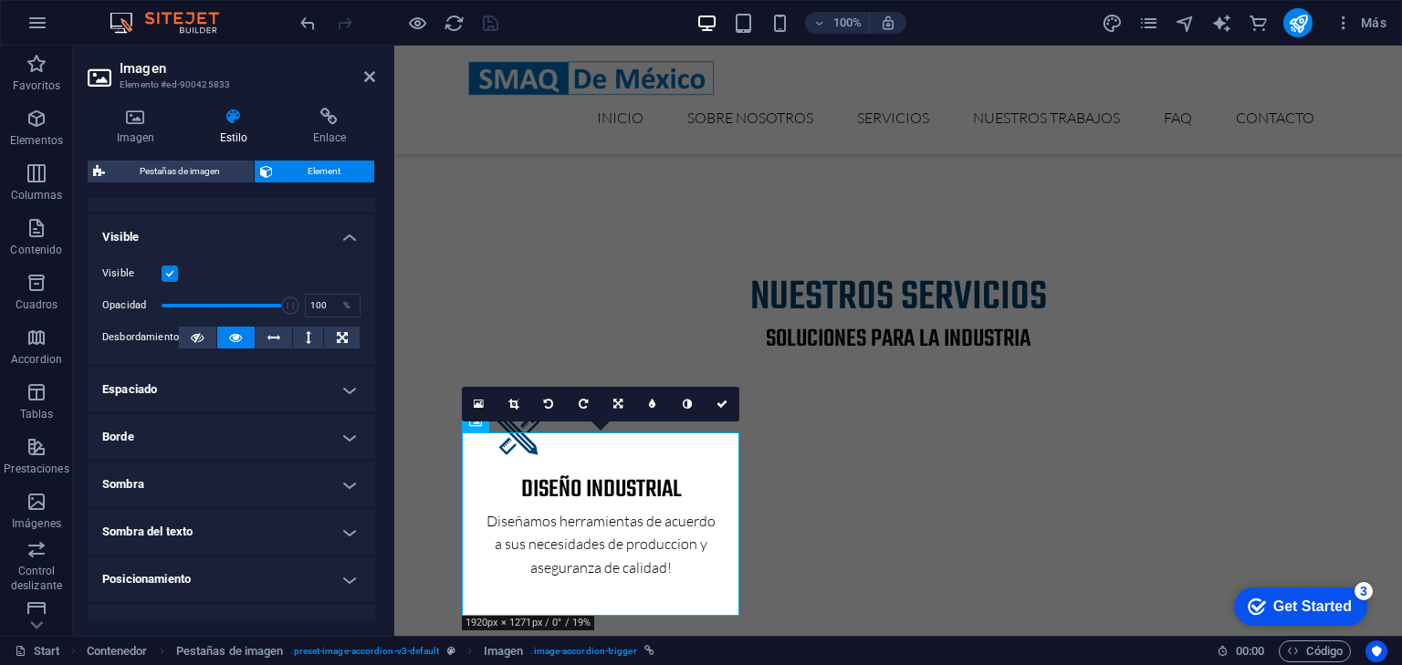
scroll to position [219, 0]
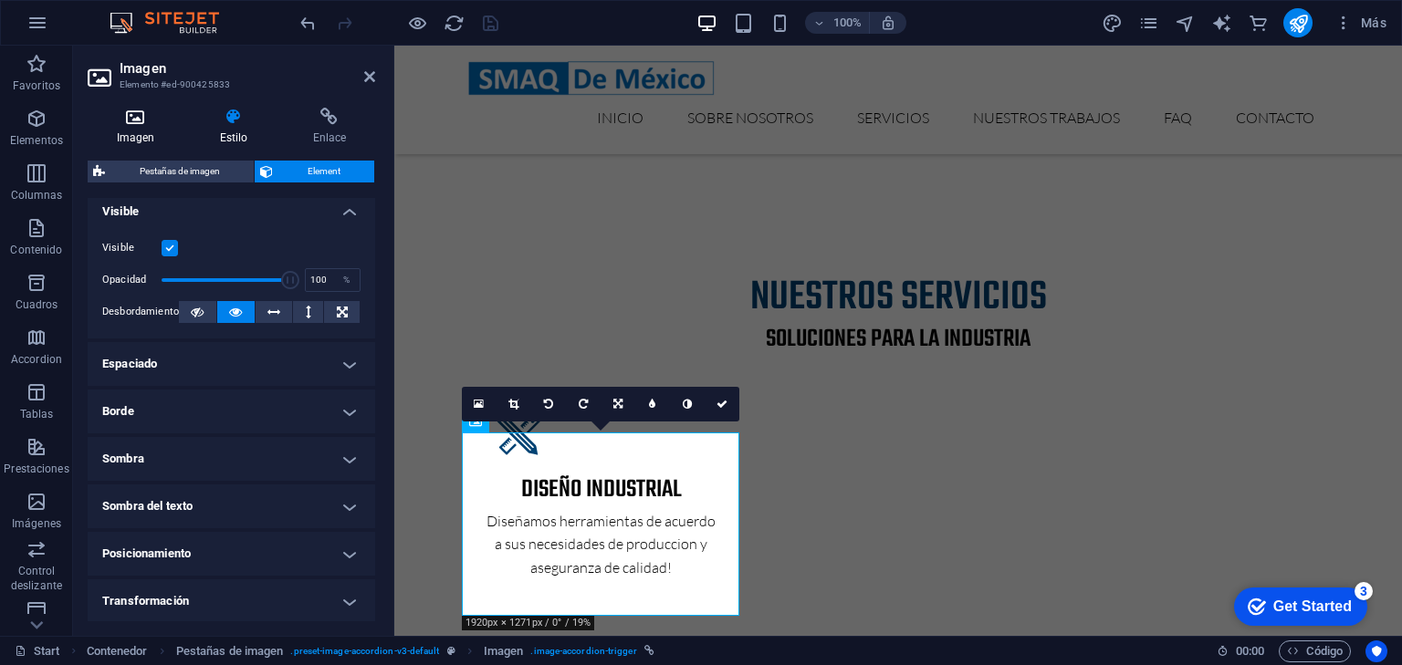
click at [110, 116] on icon at bounding box center [136, 117] width 96 height 18
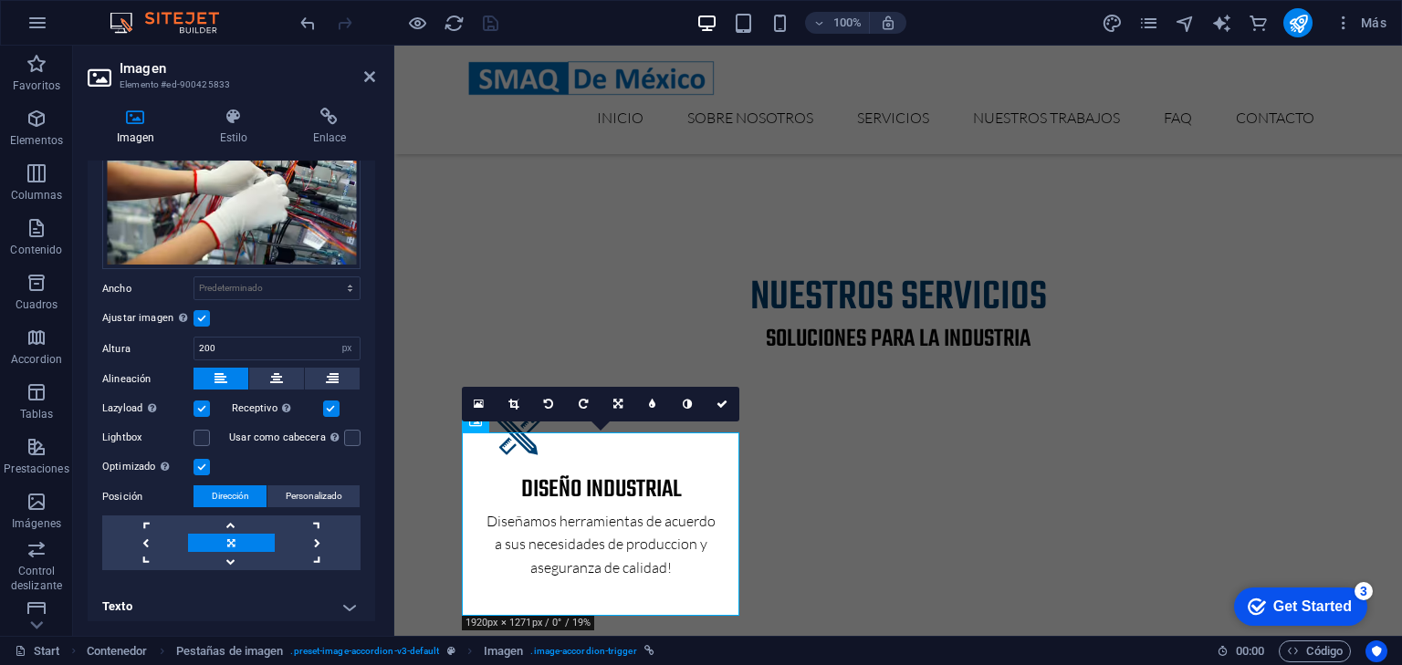
scroll to position [91, 0]
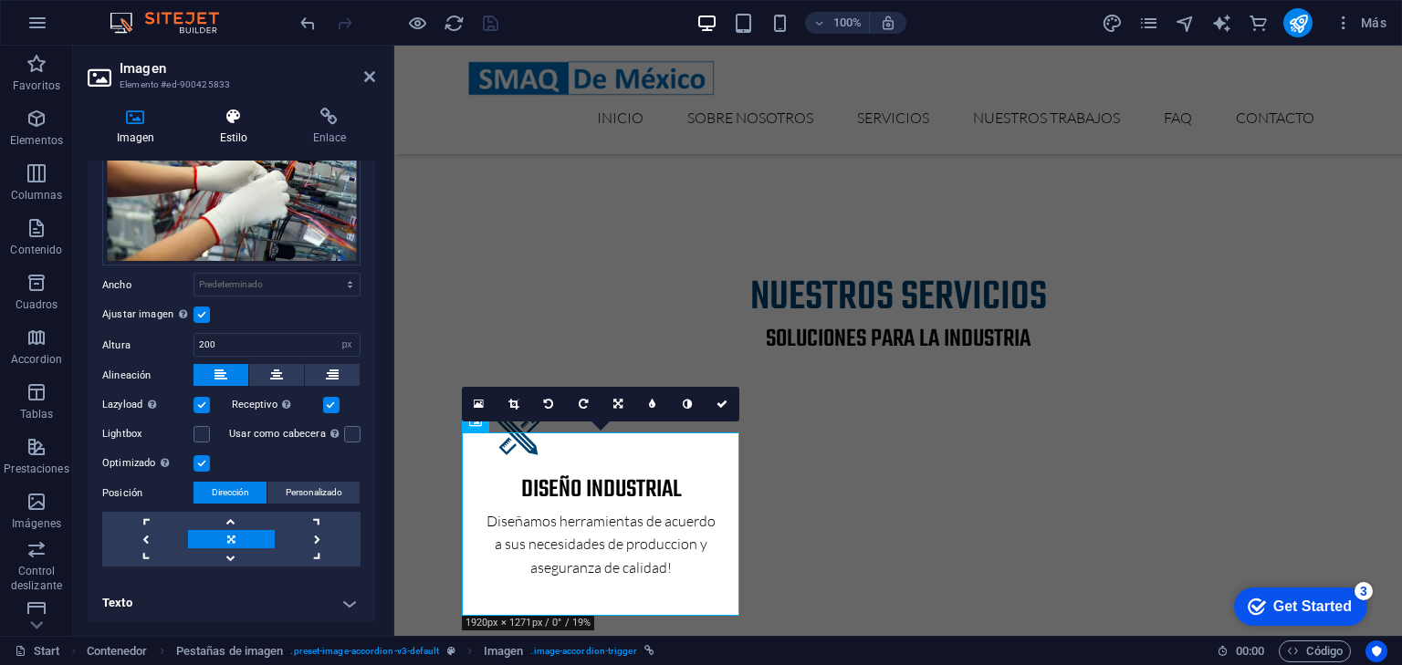
click at [248, 113] on icon at bounding box center [234, 117] width 86 height 18
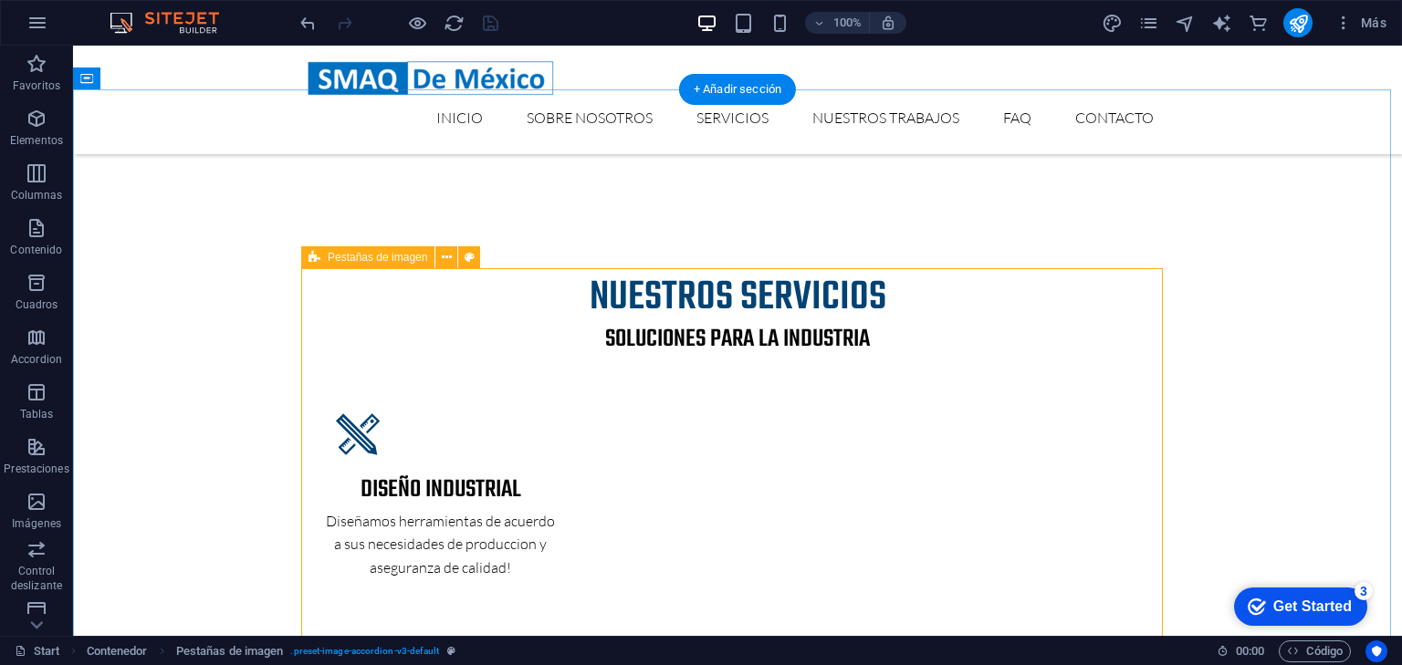
click at [465, 256] on icon at bounding box center [470, 257] width 10 height 19
select select "rem"
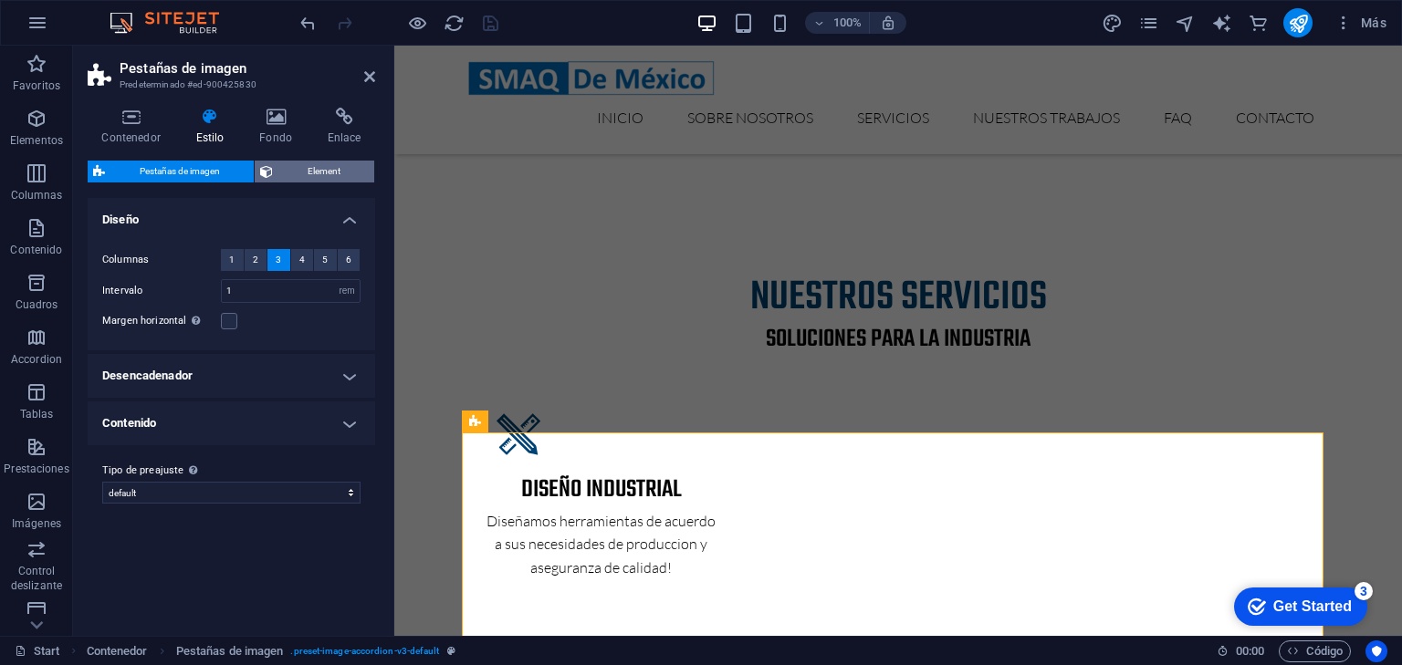
click at [329, 172] on span "Element" at bounding box center [323, 172] width 90 height 22
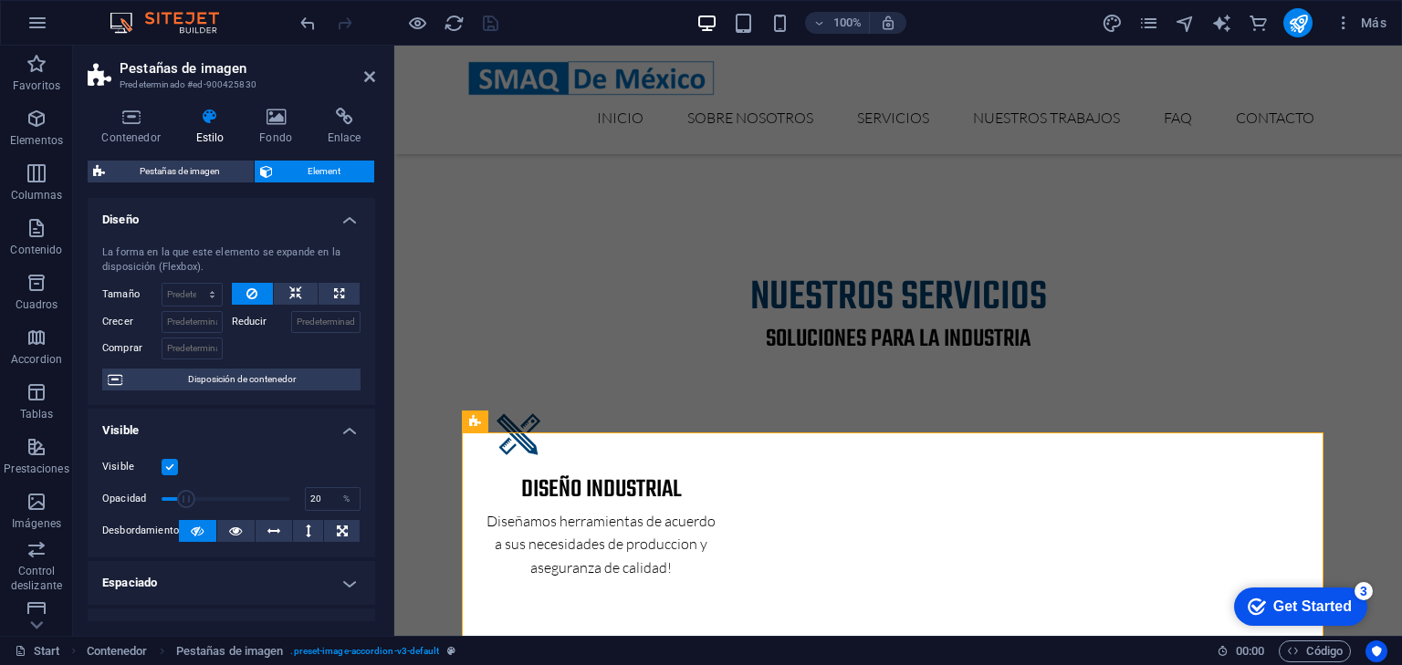
click at [186, 500] on span at bounding box center [226, 499] width 129 height 27
type input "100"
drag, startPoint x: 193, startPoint y: 496, endPoint x: 312, endPoint y: 507, distance: 119.1
click at [312, 507] on div "Opacidad 100 %" at bounding box center [231, 499] width 258 height 27
click at [264, 121] on icon at bounding box center [275, 117] width 61 height 18
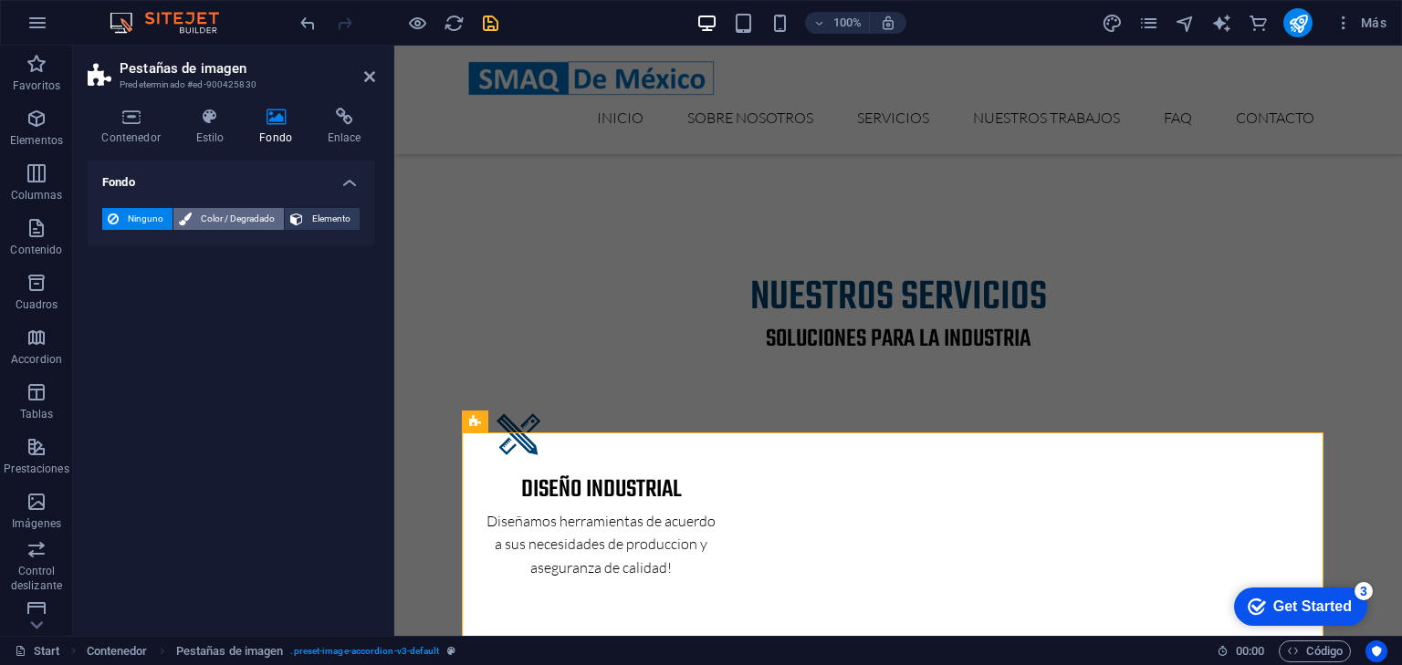
click at [225, 229] on span "Color / Degradado" at bounding box center [237, 219] width 81 height 22
click at [143, 298] on span "Color" at bounding box center [145, 292] width 26 height 15
click at [107, 285] on span at bounding box center [114, 292] width 20 height 20
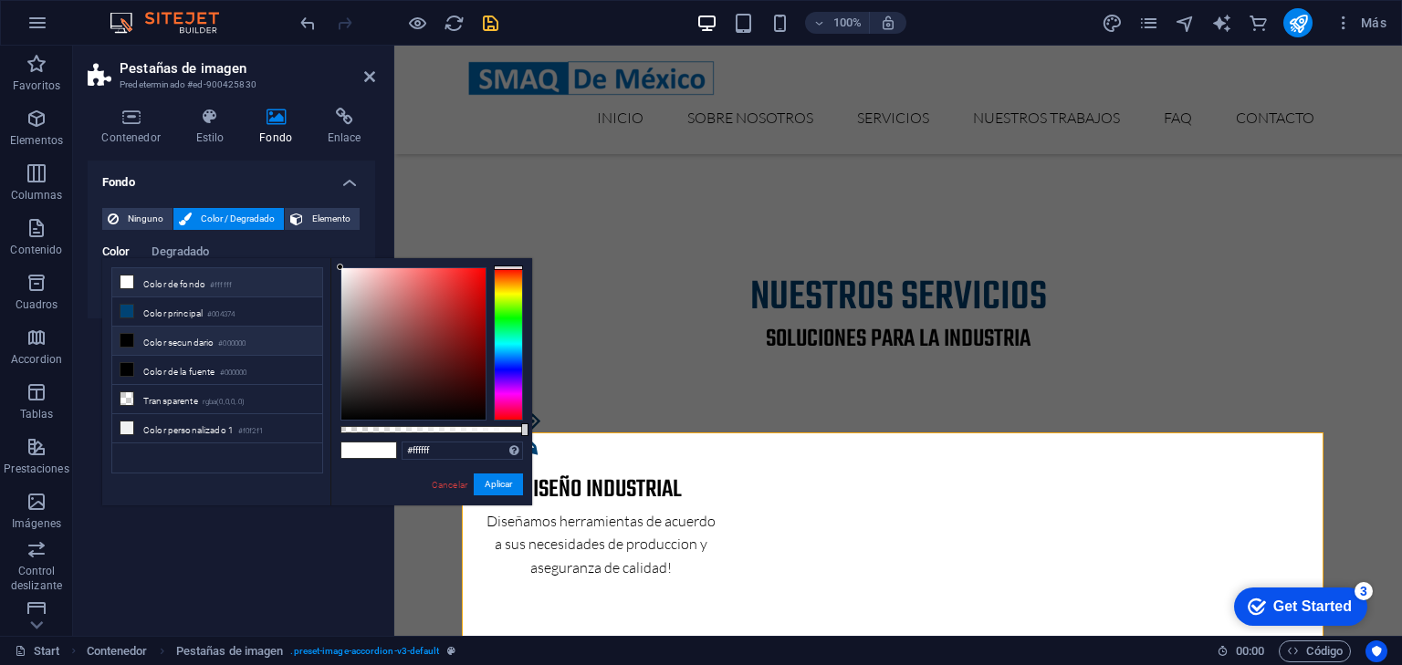
click at [143, 282] on li "Color de fondo #ffffff" at bounding box center [217, 282] width 210 height 29
click at [160, 343] on li "Color secundario #000000" at bounding box center [217, 341] width 210 height 29
type input "#000000"
click at [141, 214] on span "Ninguno" at bounding box center [145, 219] width 43 height 22
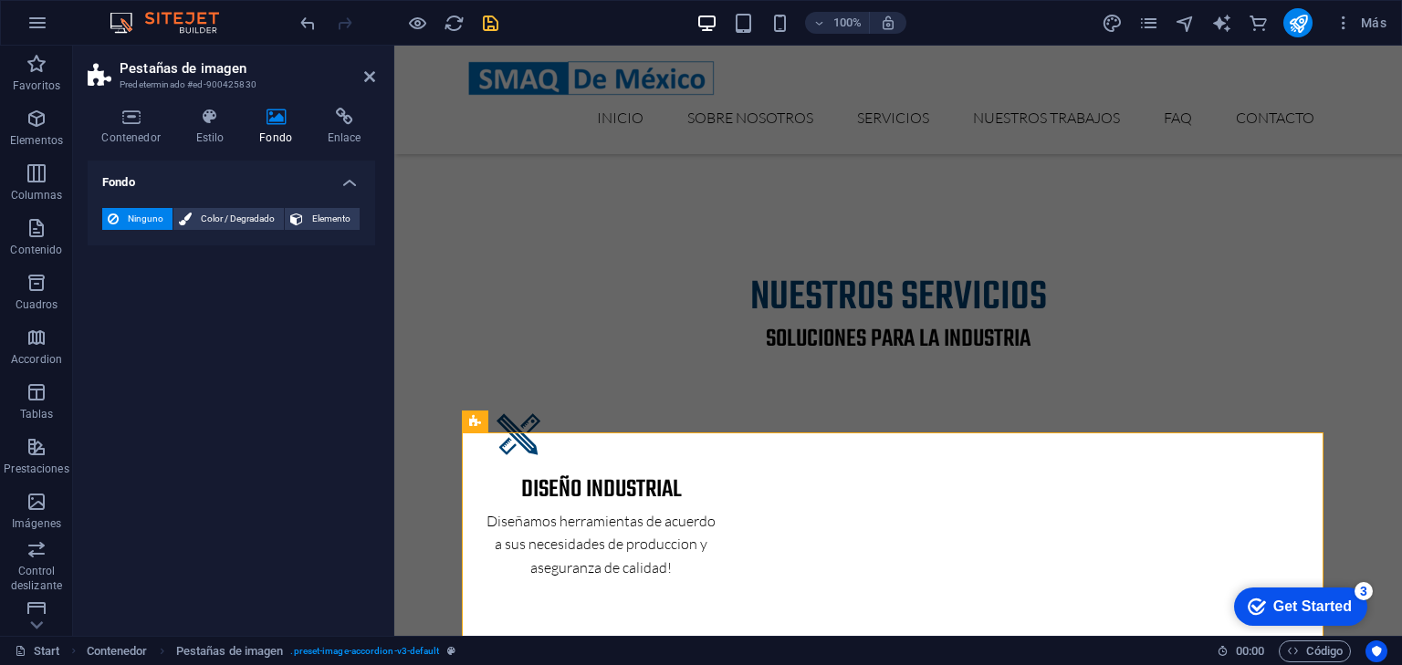
click at [195, 391] on div "Fondo Ninguno Color / Degradado Elemento Estirar fondo a ancho completo Superpo…" at bounding box center [231, 391] width 287 height 461
click at [481, 366] on icon at bounding box center [475, 359] width 13 height 22
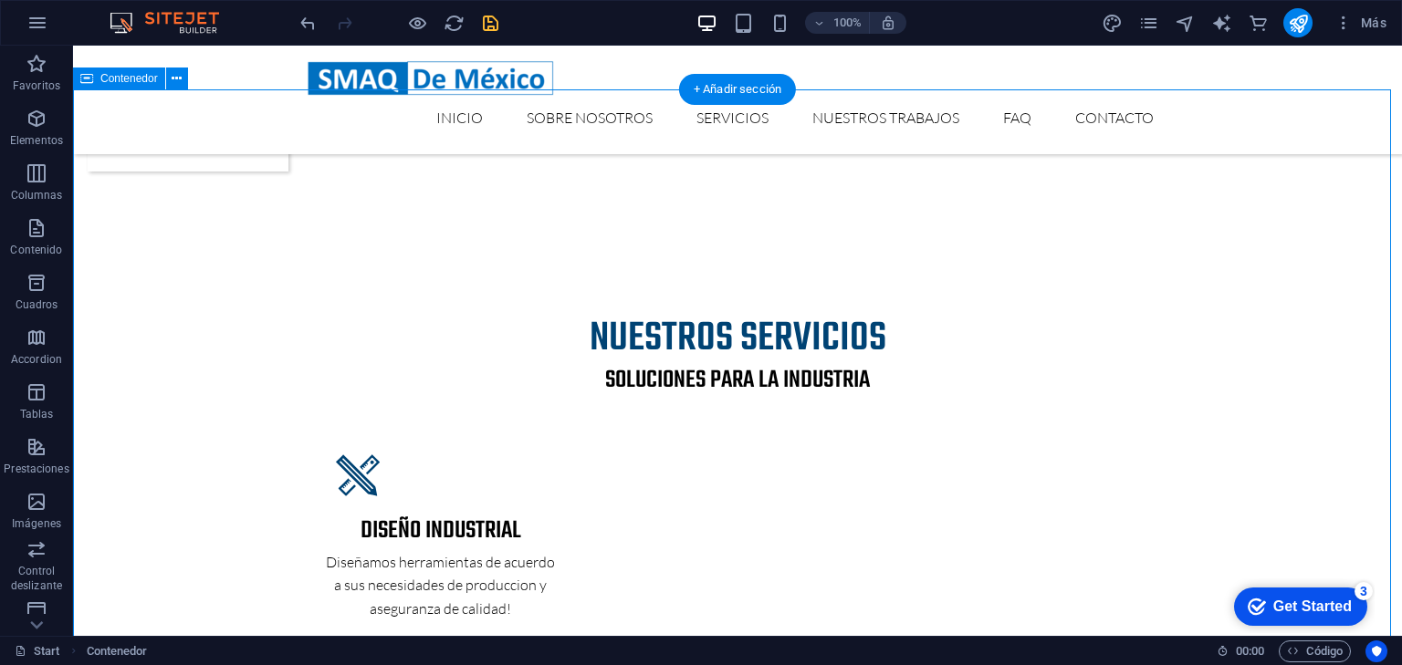
scroll to position [2409, 0]
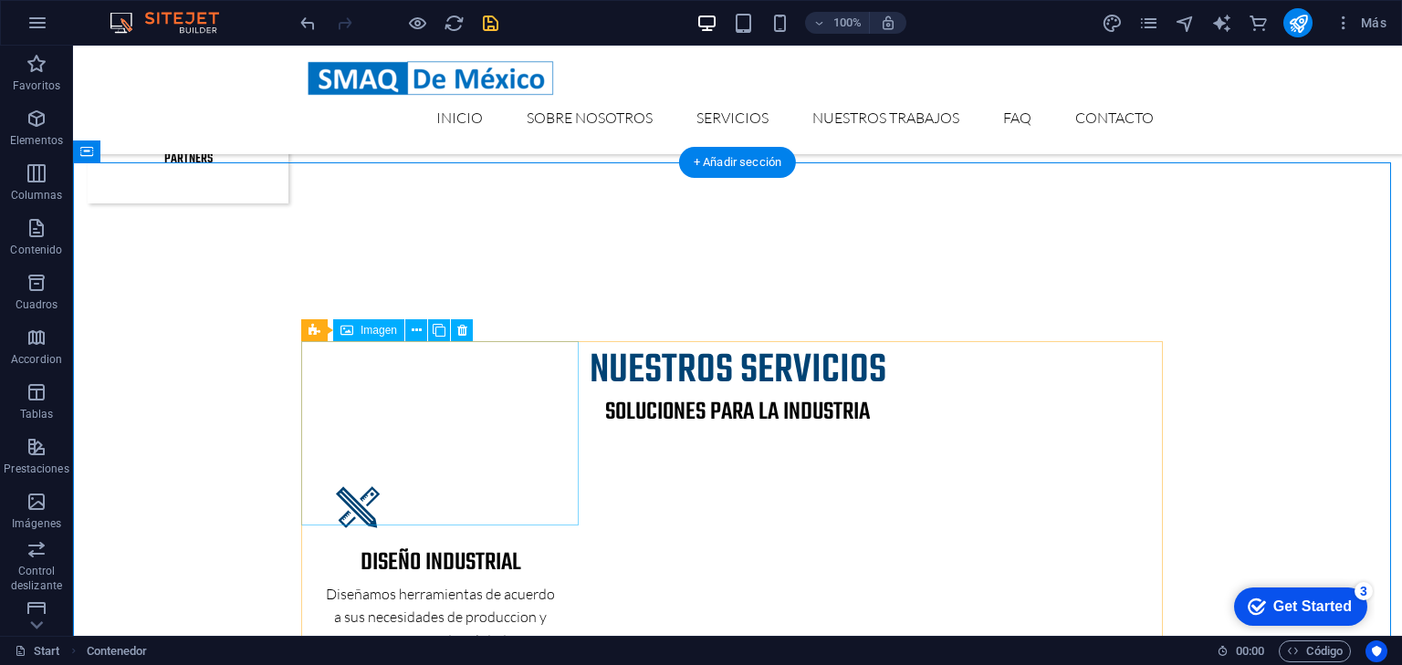
select select "px"
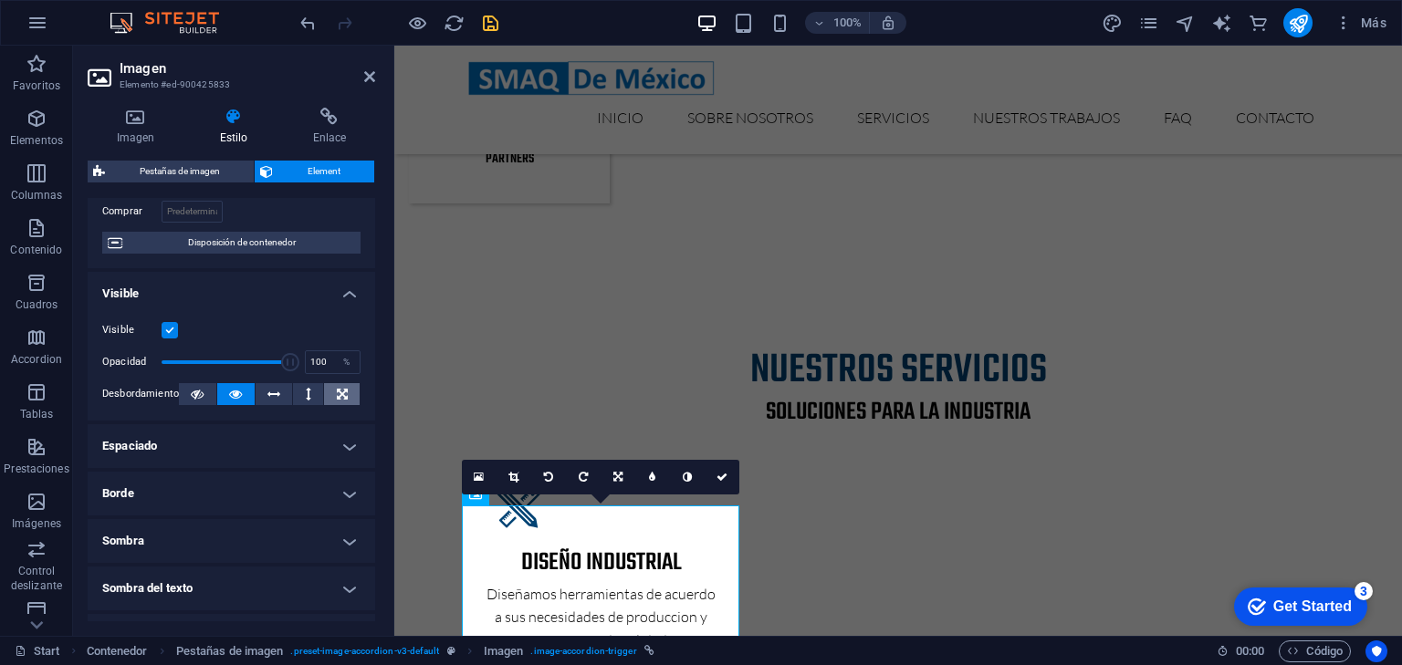
scroll to position [146, 0]
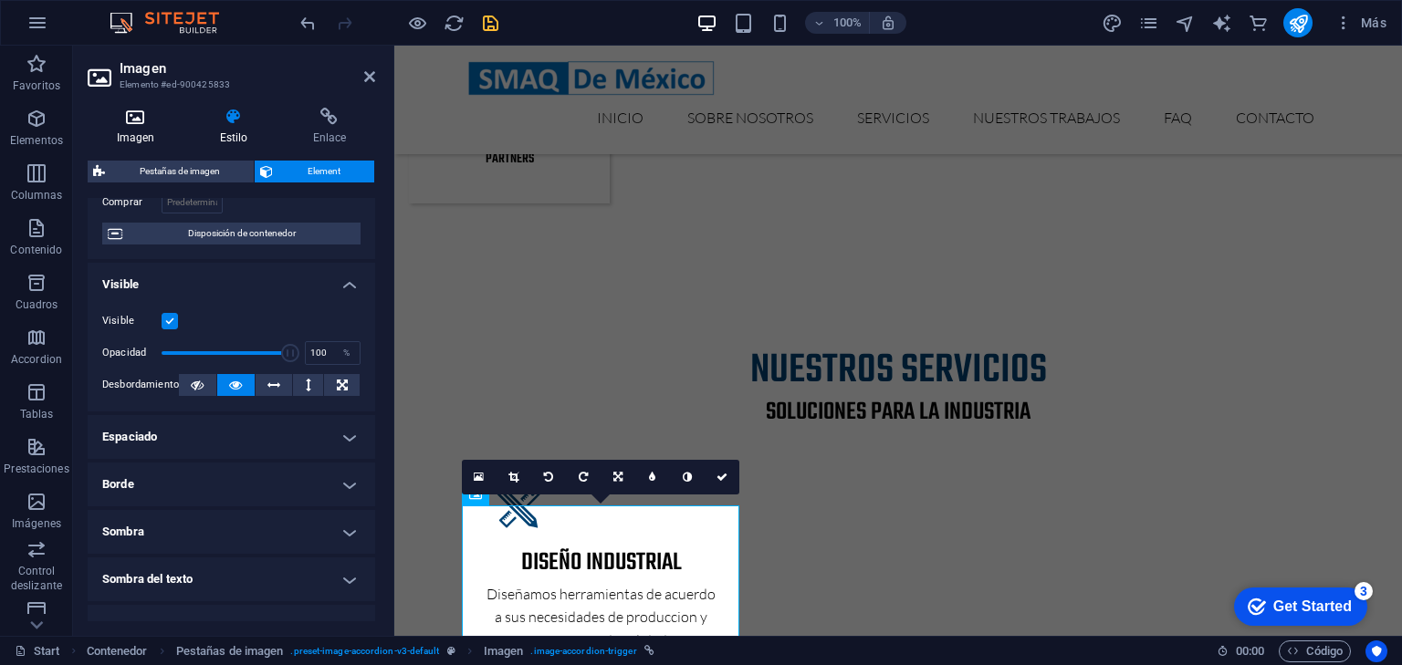
click at [153, 135] on h4 "Imagen" at bounding box center [139, 127] width 103 height 38
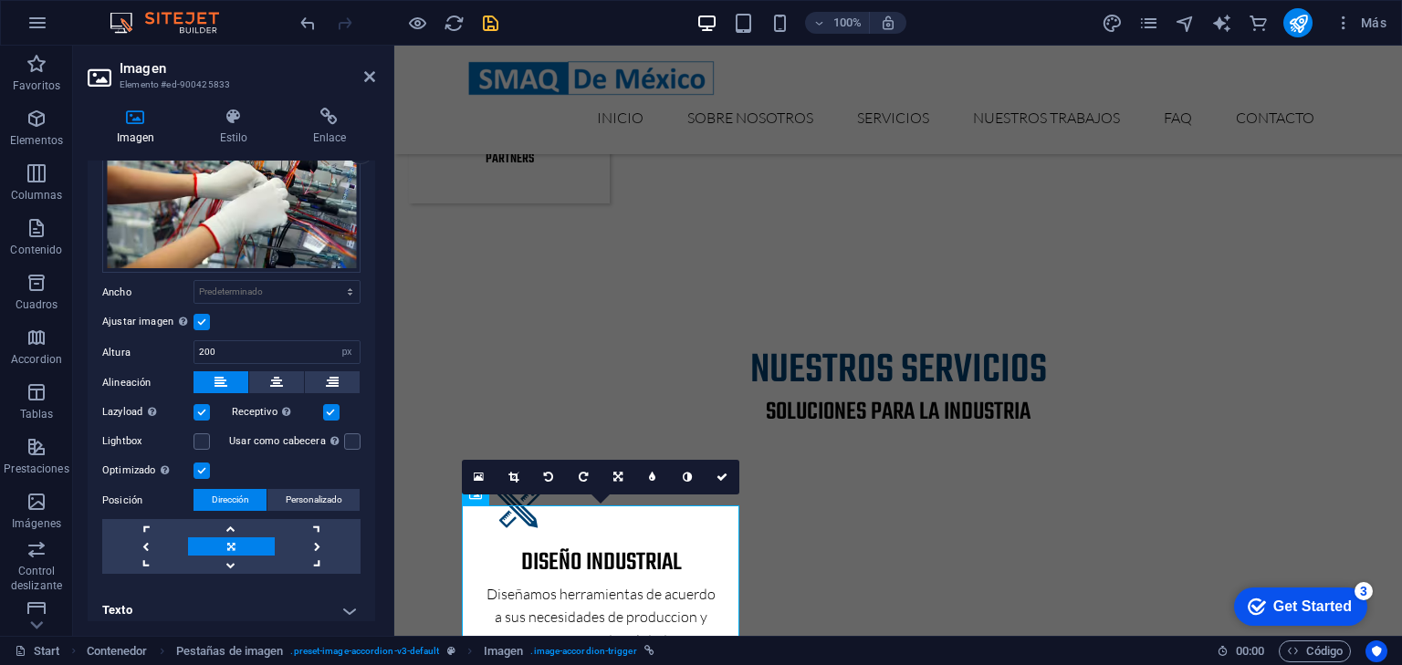
scroll to position [91, 0]
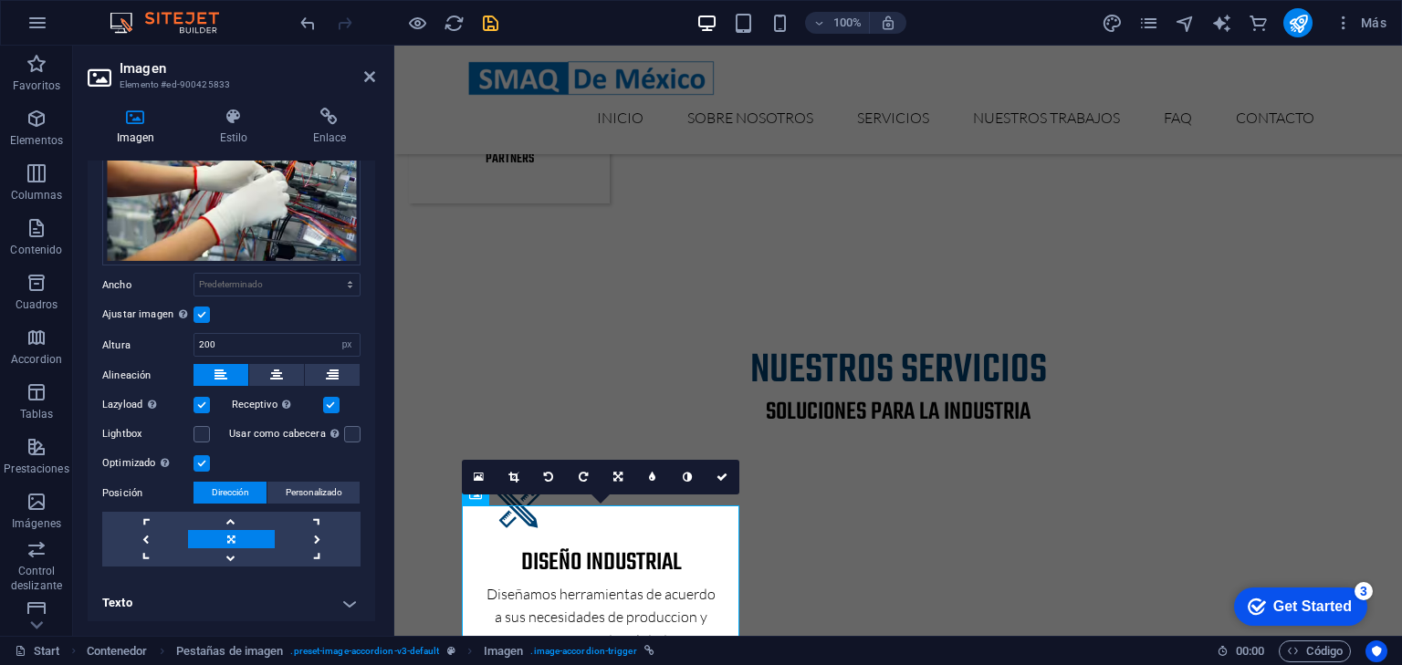
click at [178, 588] on h4 "Texto" at bounding box center [231, 603] width 287 height 44
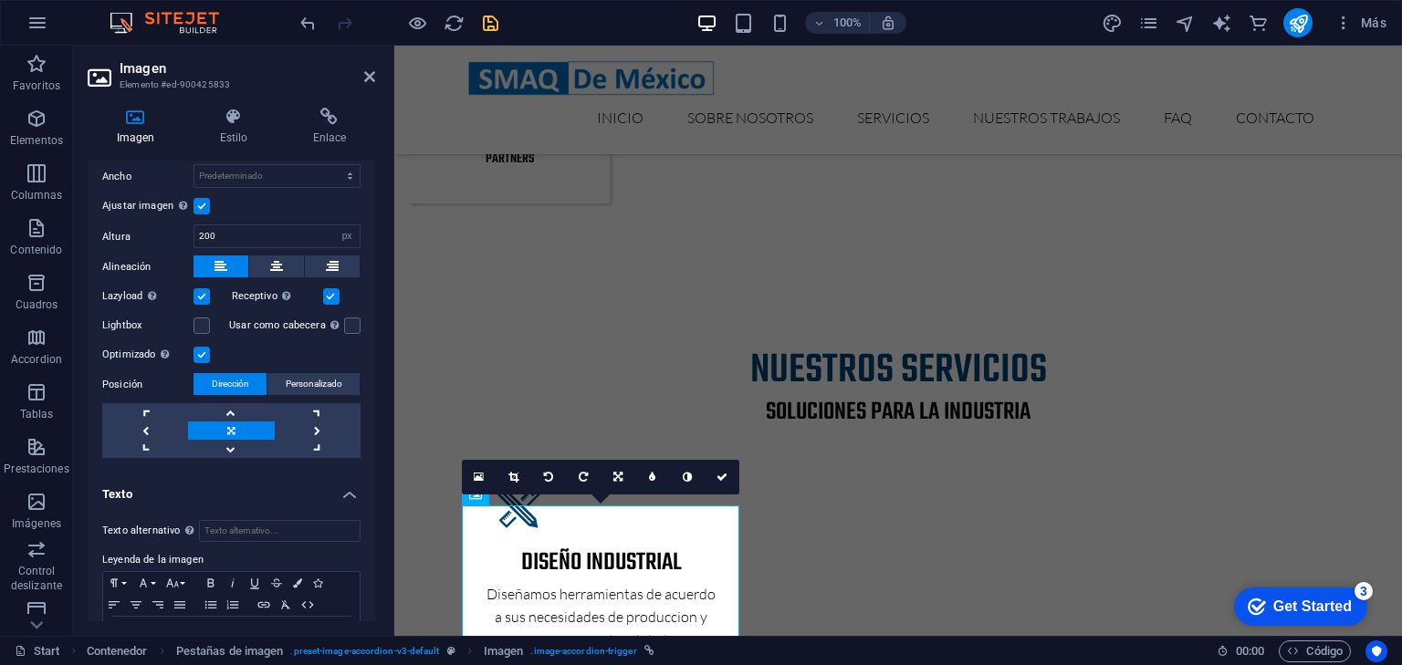
scroll to position [263, 0]
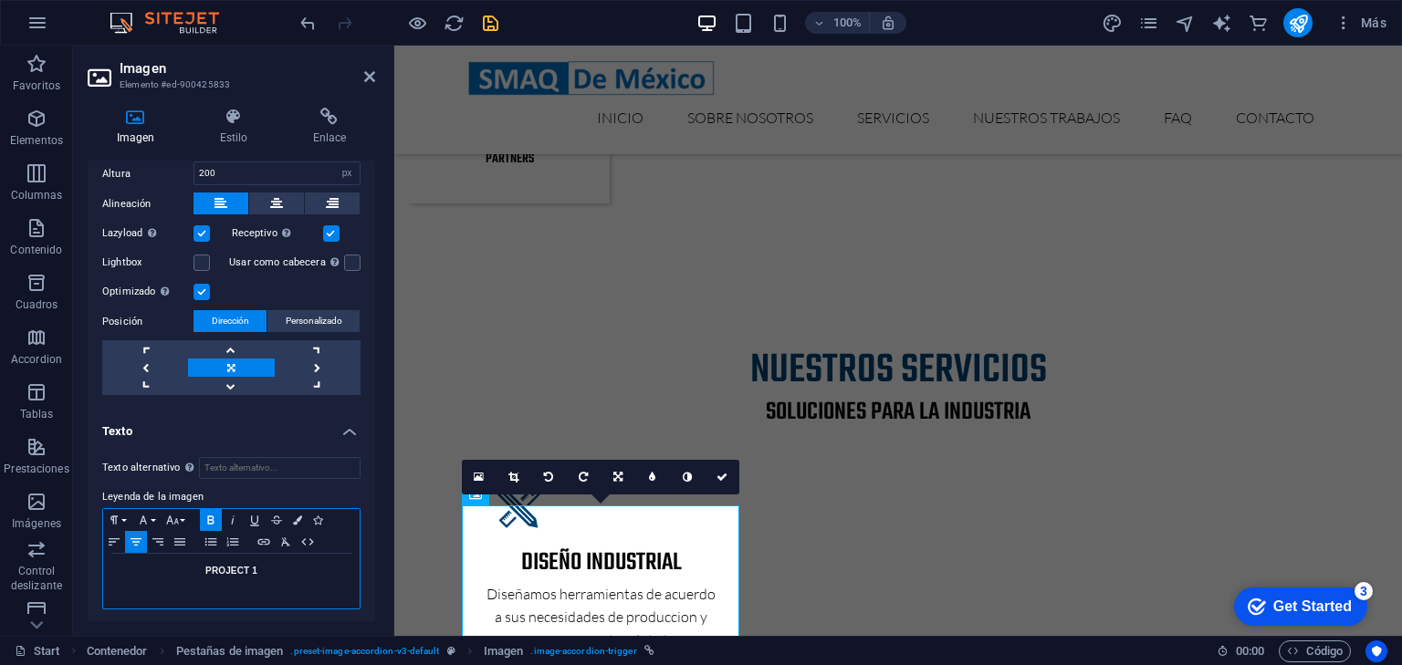
click at [266, 570] on p "PROJECT 1" at bounding box center [231, 571] width 238 height 16
drag, startPoint x: 267, startPoint y: 568, endPoint x: 130, endPoint y: 538, distance: 140.9
click at [130, 538] on div "Paragraph Format Normal Heading 1 Heading 2 Heading 3 Heading 4 Heading 5 Headi…" at bounding box center [231, 558] width 258 height 101
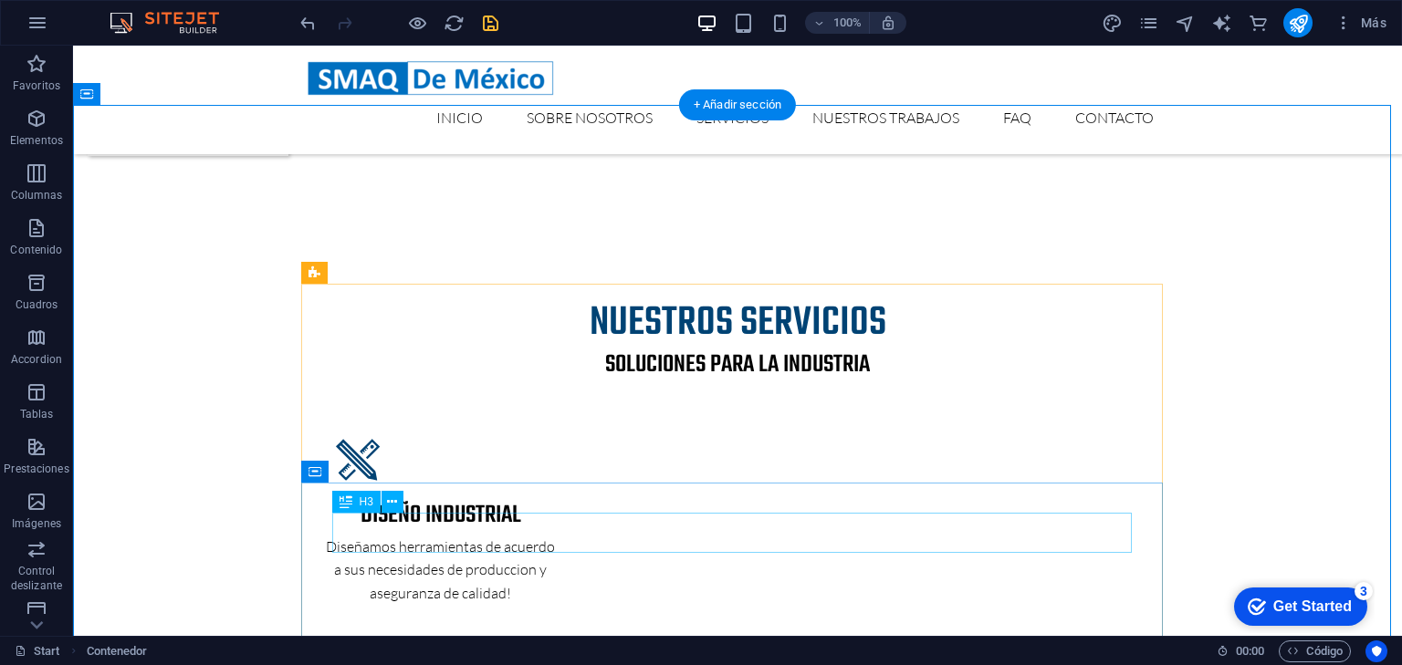
scroll to position [2482, 0]
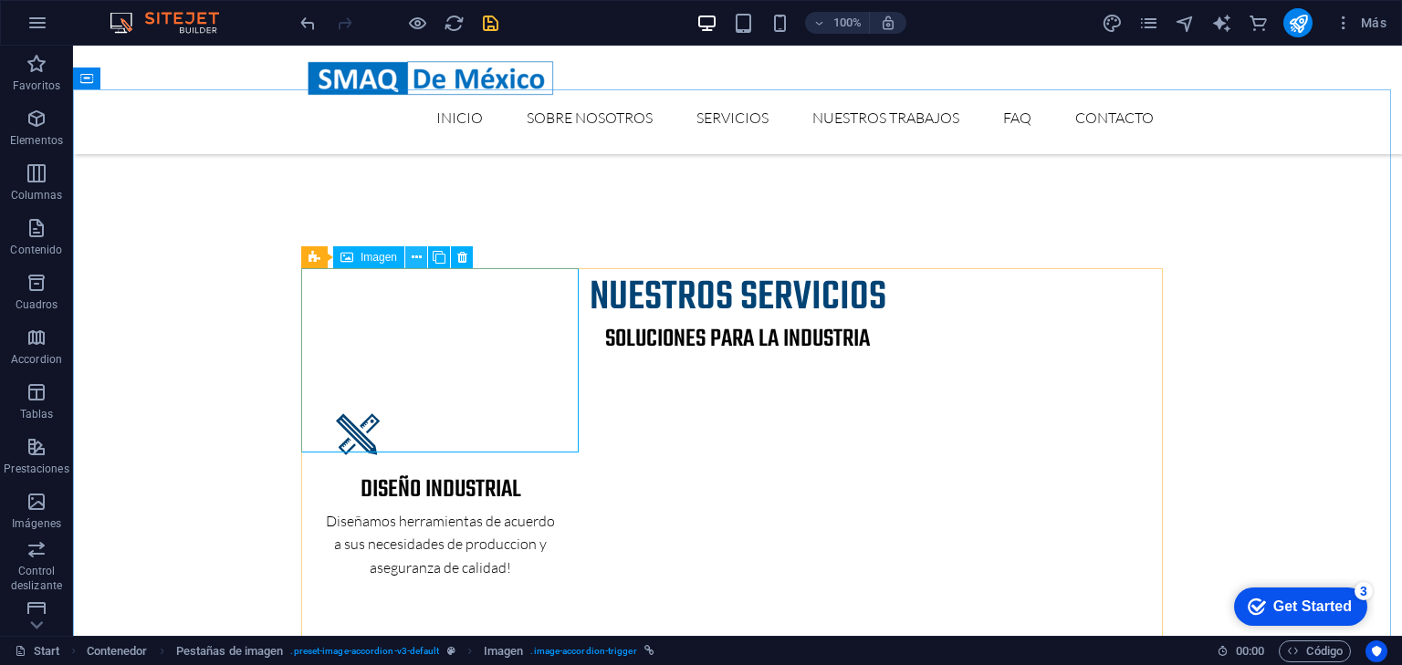
click at [416, 260] on icon at bounding box center [417, 257] width 10 height 19
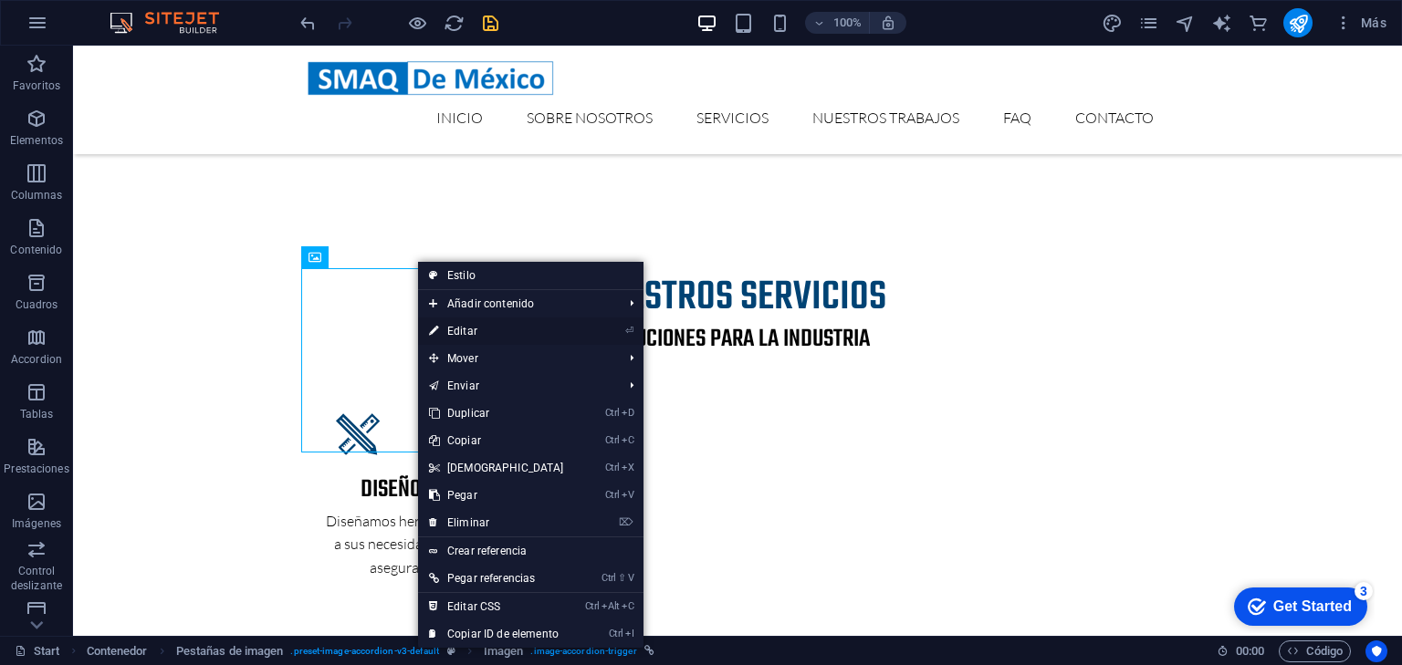
click at [475, 331] on link "⏎ Editar" at bounding box center [496, 331] width 157 height 27
select select "px"
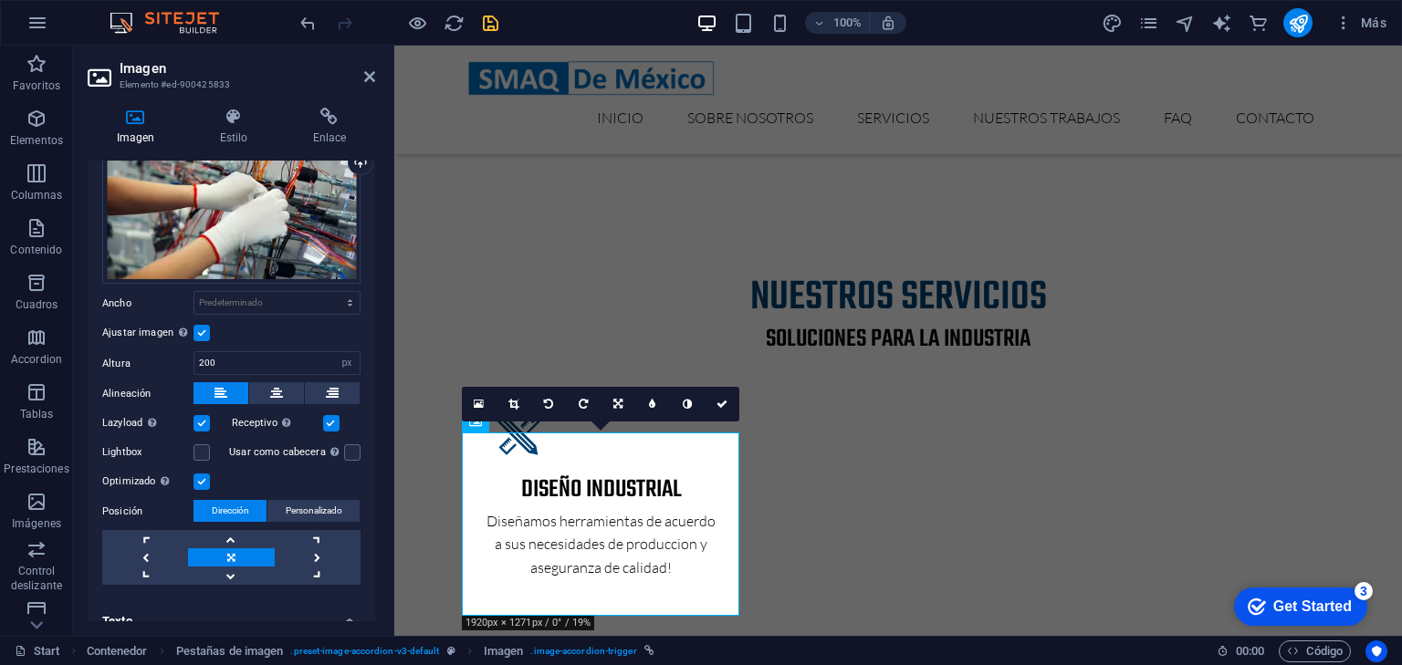
scroll to position [146, 0]
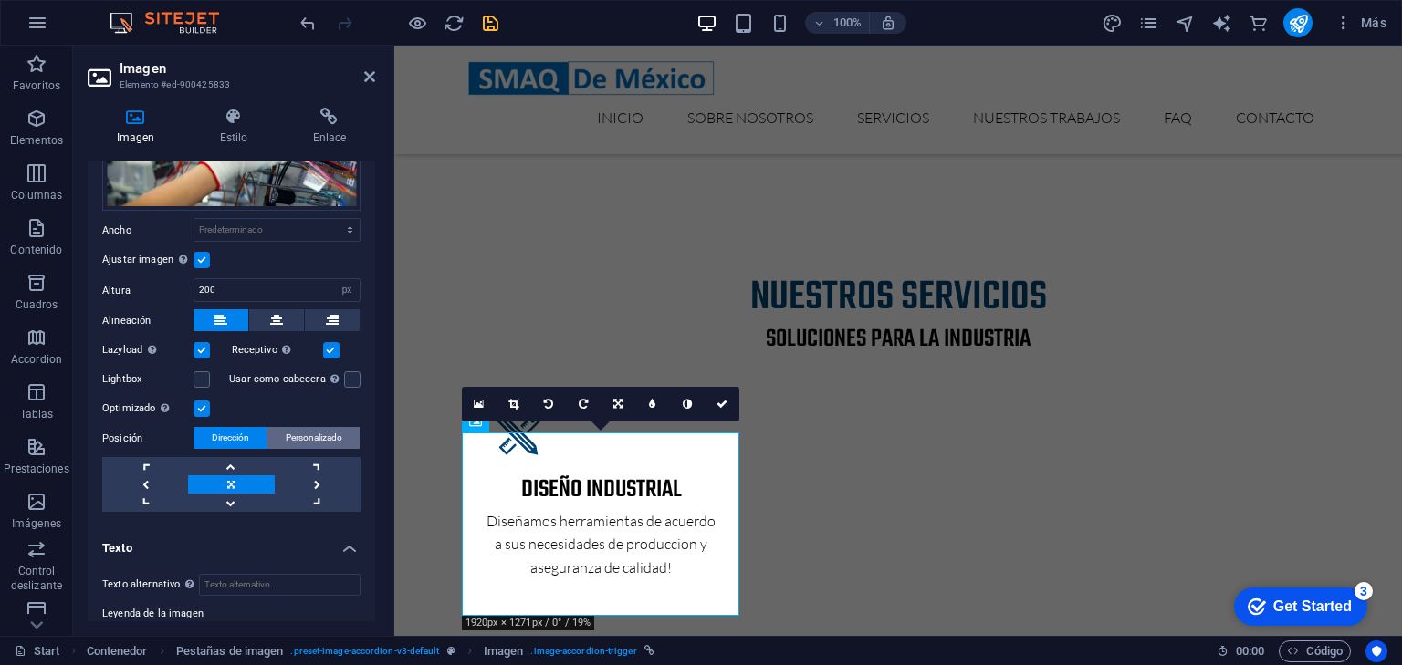
click at [320, 429] on span "Personalizado" at bounding box center [314, 438] width 57 height 22
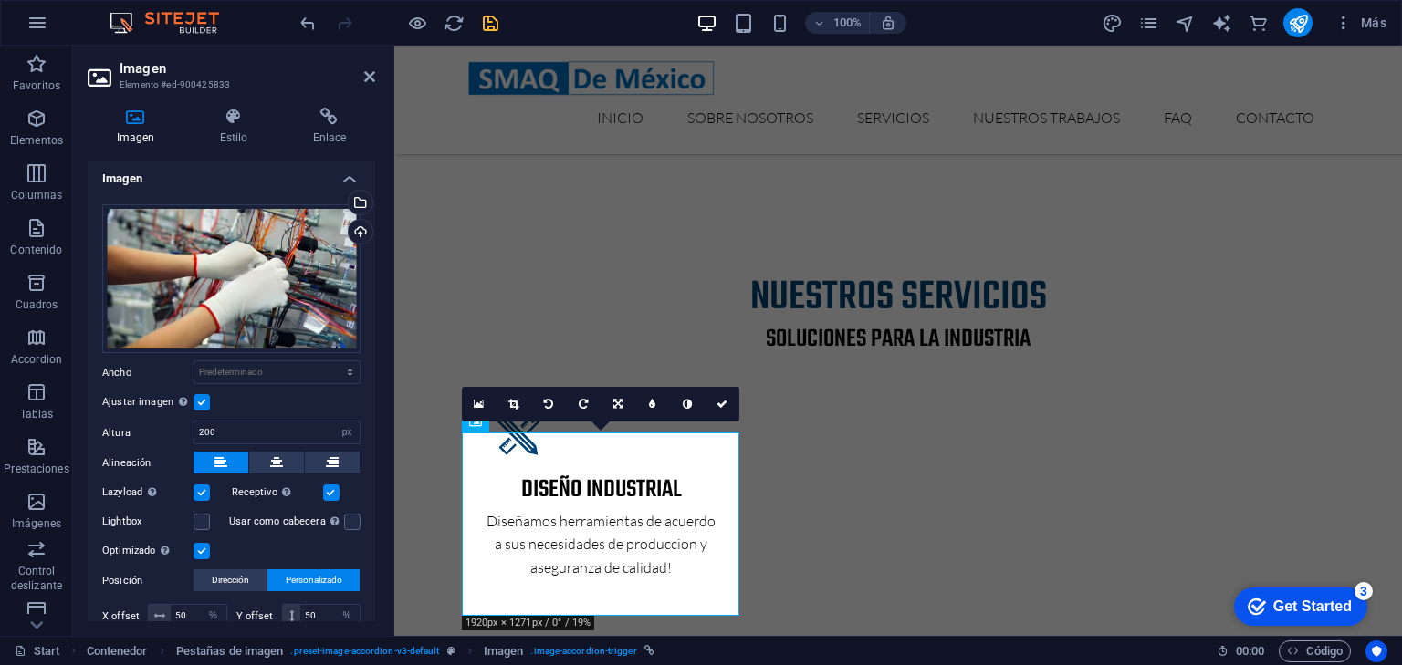
scroll to position [0, 0]
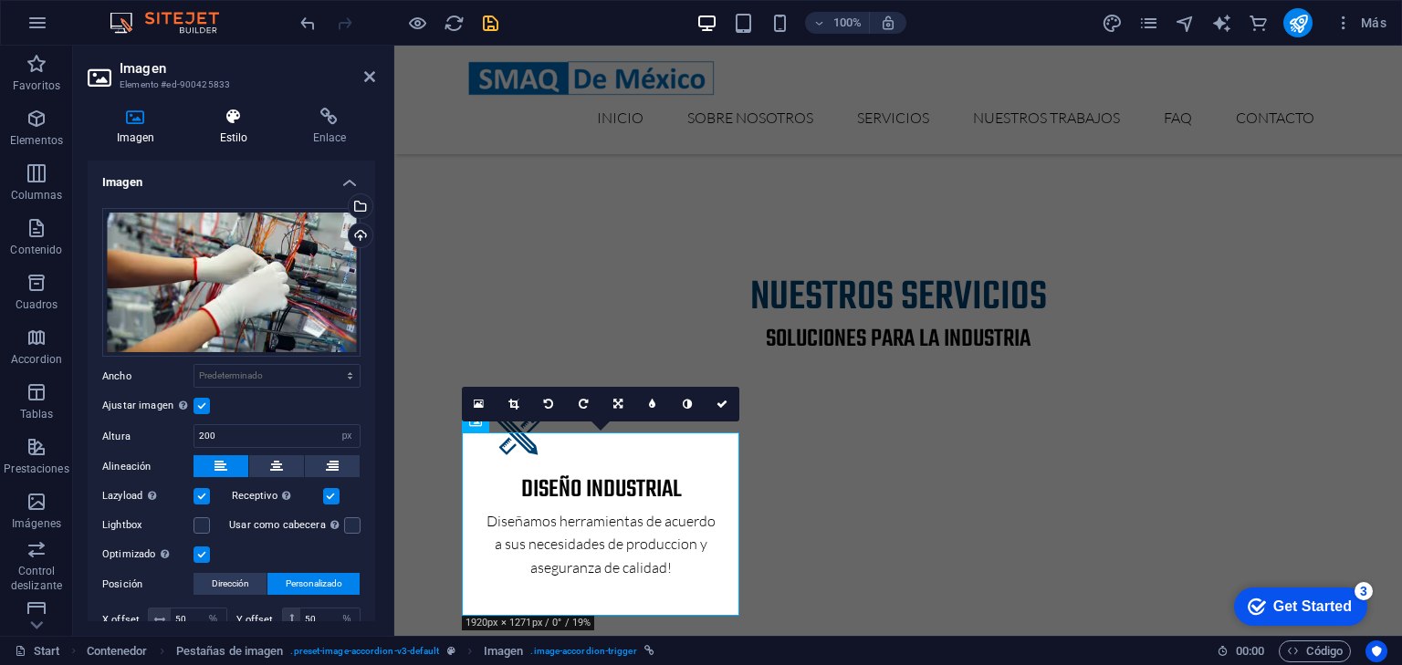
click at [236, 120] on icon at bounding box center [234, 117] width 86 height 18
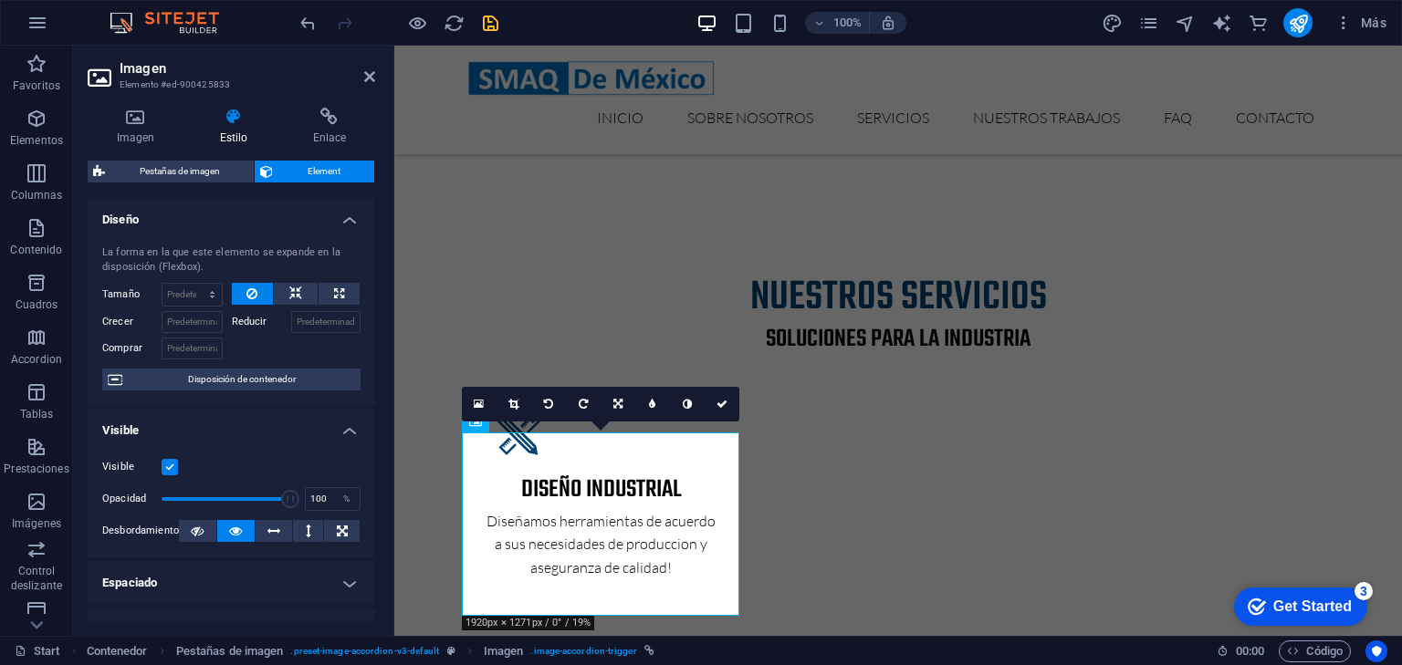
click at [164, 464] on label at bounding box center [170, 467] width 16 height 16
click at [0, 0] on input "Visible" at bounding box center [0, 0] width 0 height 0
click at [164, 465] on label at bounding box center [170, 467] width 16 height 16
click at [0, 0] on input "Visible" at bounding box center [0, 0] width 0 height 0
click at [181, 497] on span at bounding box center [226, 499] width 129 height 27
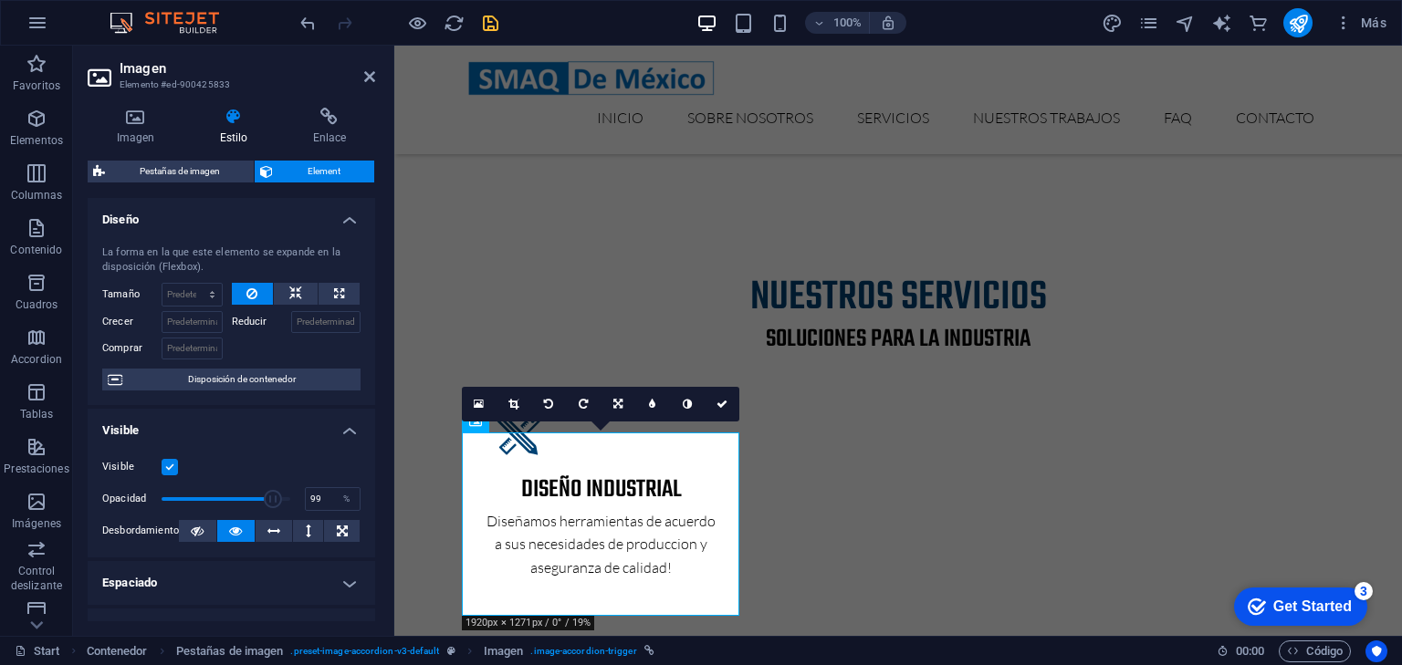
type input "100"
drag, startPoint x: 267, startPoint y: 496, endPoint x: 296, endPoint y: 498, distance: 28.4
click at [290, 498] on span at bounding box center [226, 499] width 129 height 27
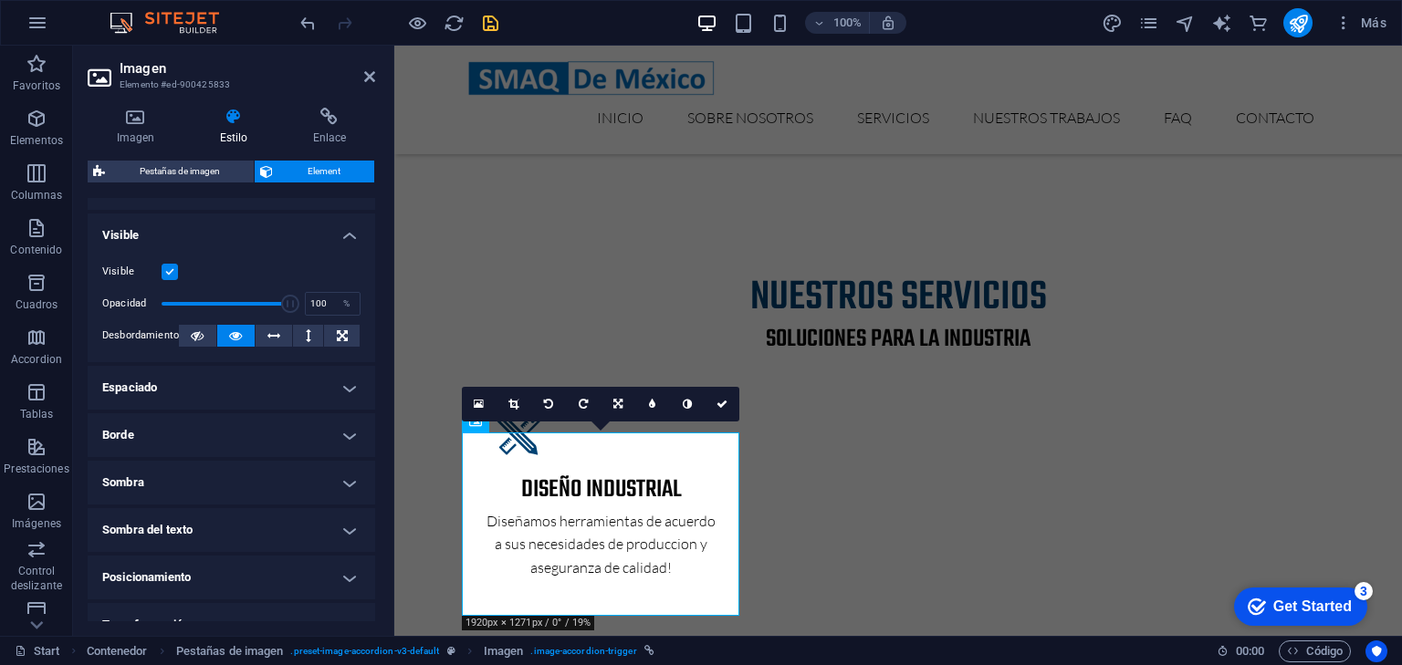
scroll to position [219, 0]
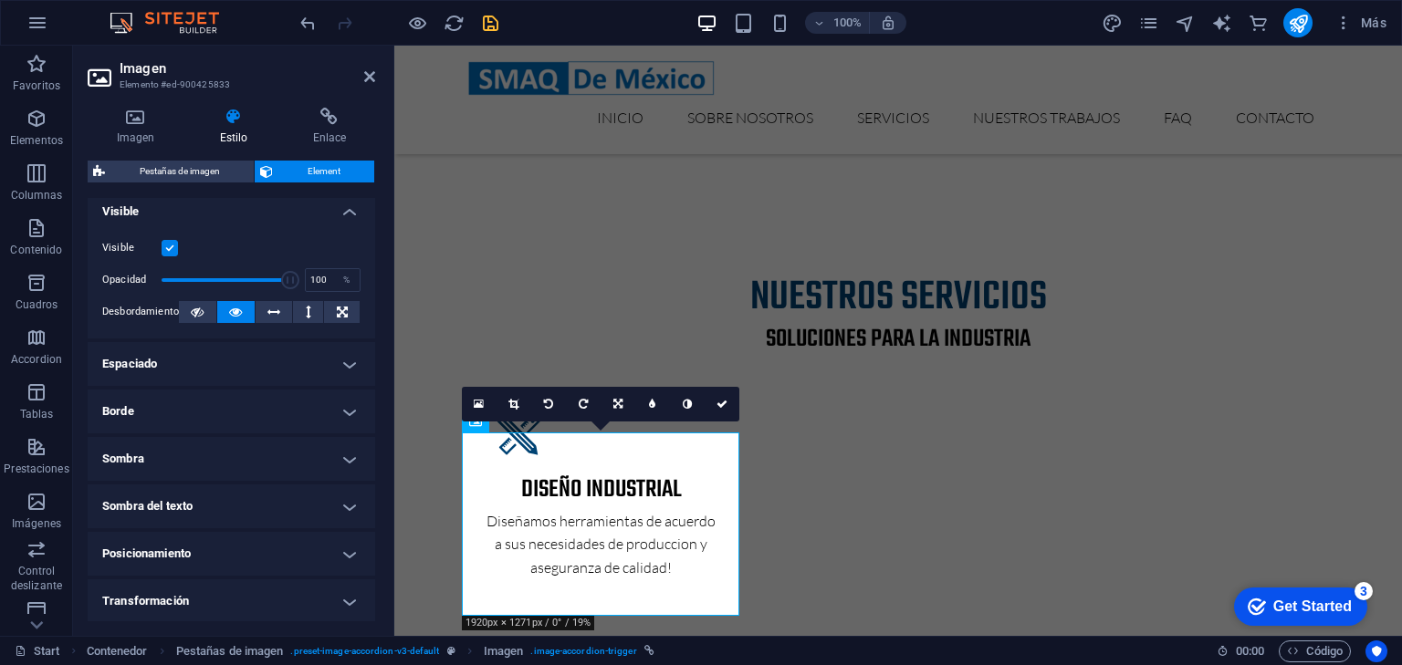
click at [308, 458] on h4 "Sombra" at bounding box center [231, 459] width 287 height 44
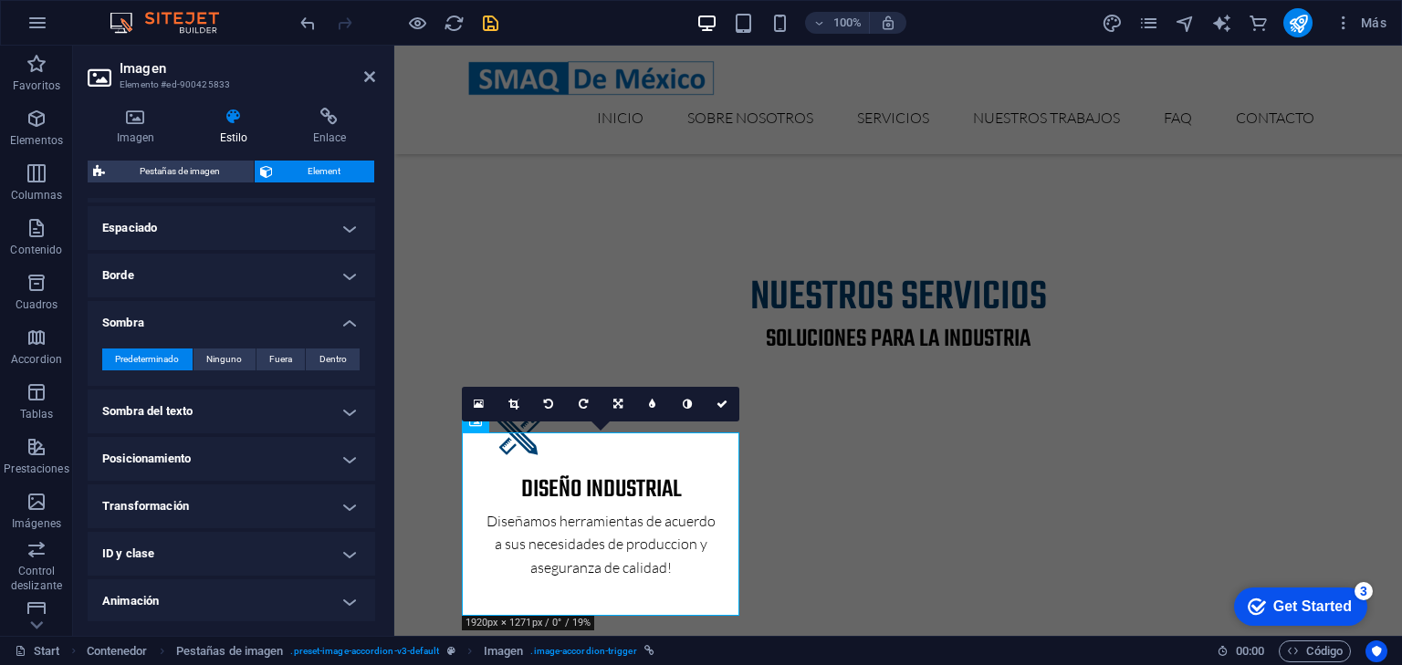
scroll to position [365, 0]
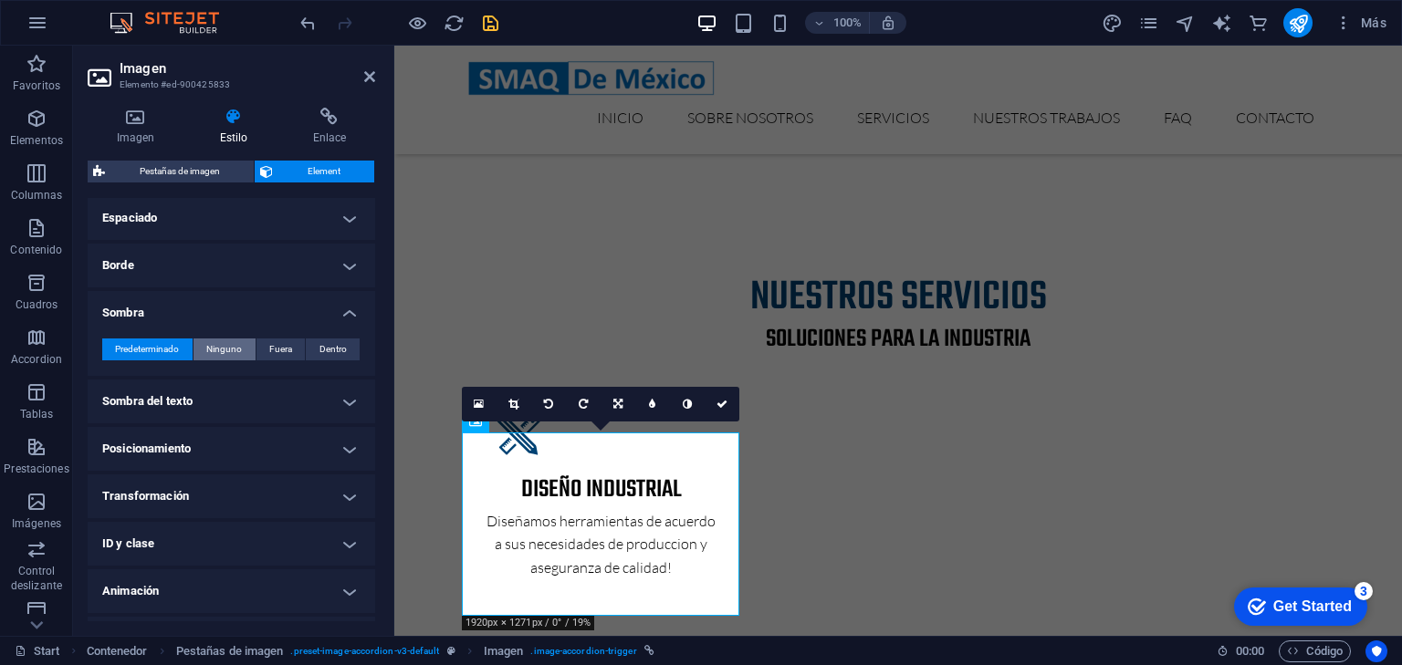
click at [230, 339] on span "Ninguno" at bounding box center [224, 350] width 36 height 22
click at [276, 358] on span "Fuera" at bounding box center [280, 350] width 23 height 22
type input "2"
type input "4"
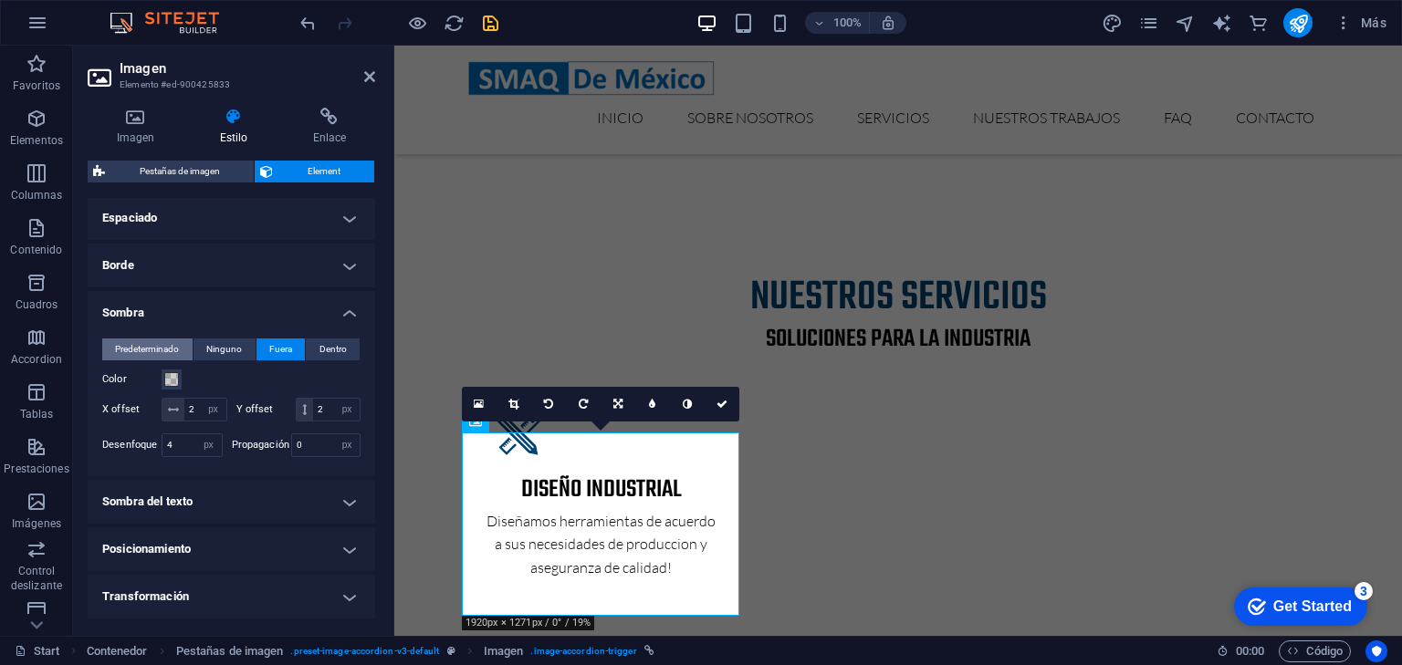
click at [135, 353] on span "Predeterminado" at bounding box center [147, 350] width 64 height 22
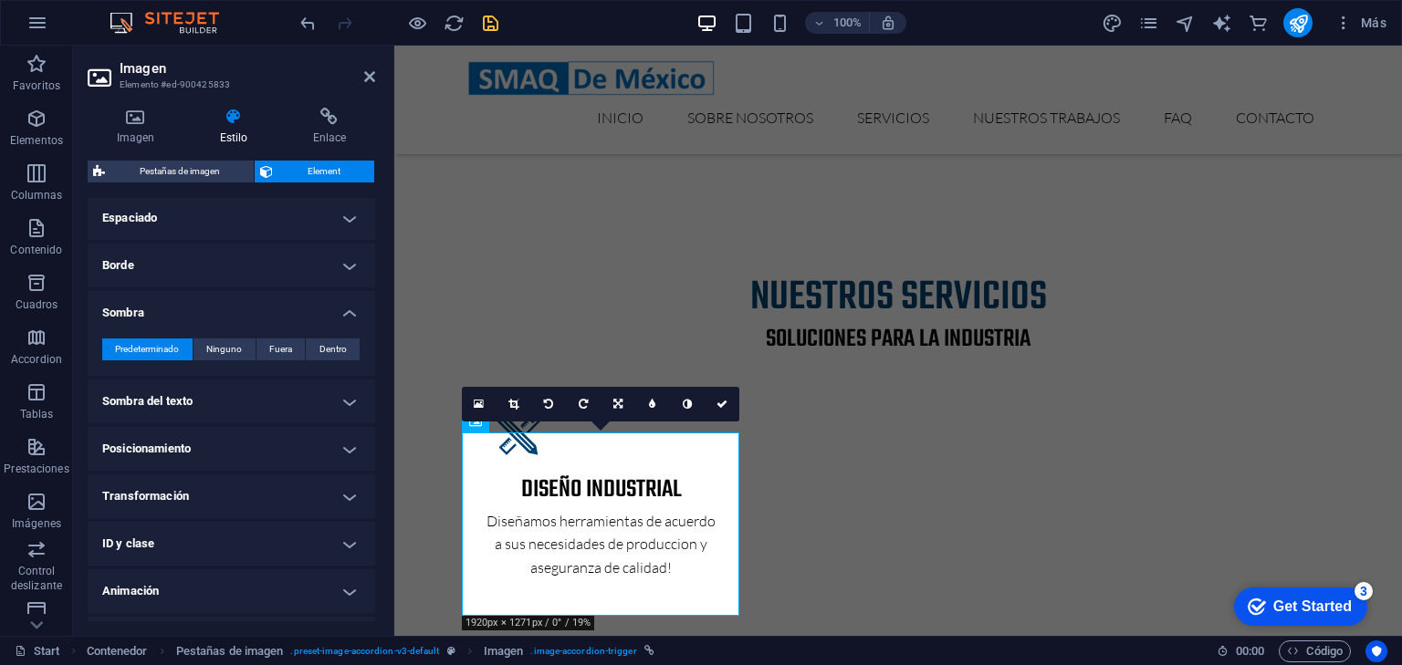
click at [266, 398] on h4 "Sombra del texto" at bounding box center [231, 402] width 287 height 44
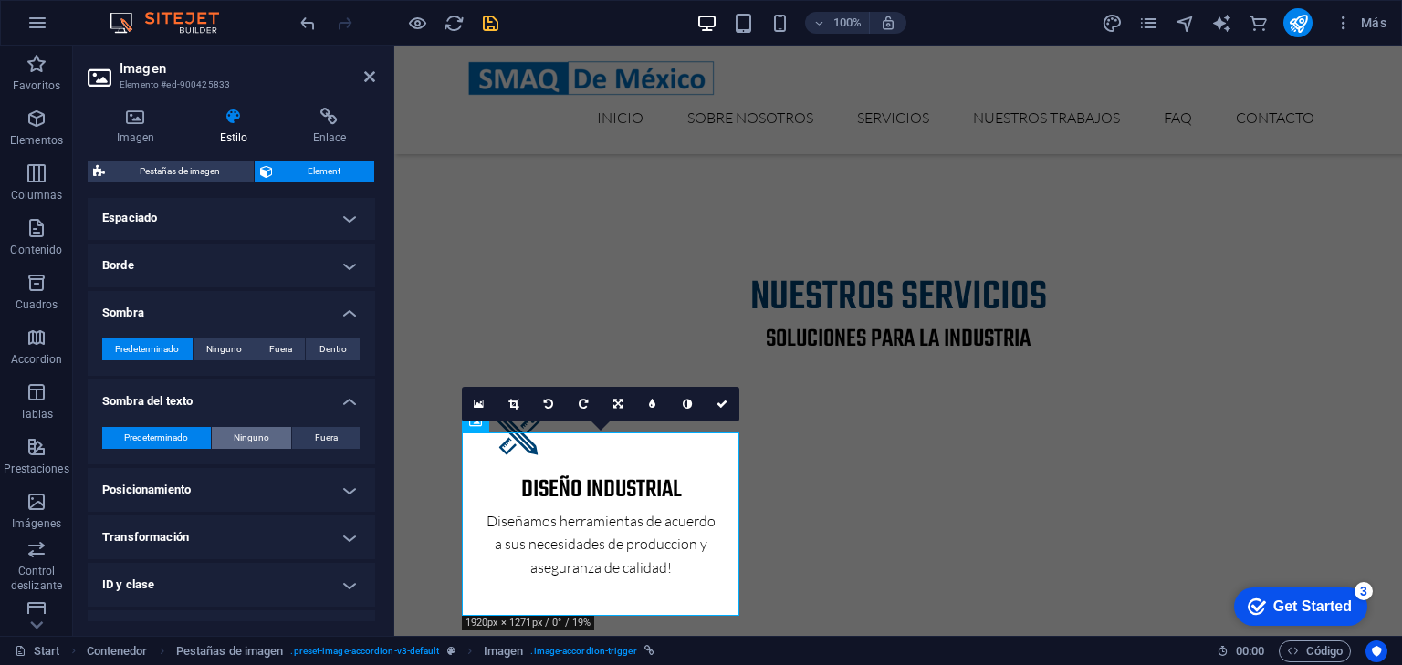
click at [256, 443] on span "Ninguno" at bounding box center [252, 438] width 36 height 22
click at [183, 437] on span "Predeterminado" at bounding box center [156, 438] width 64 height 22
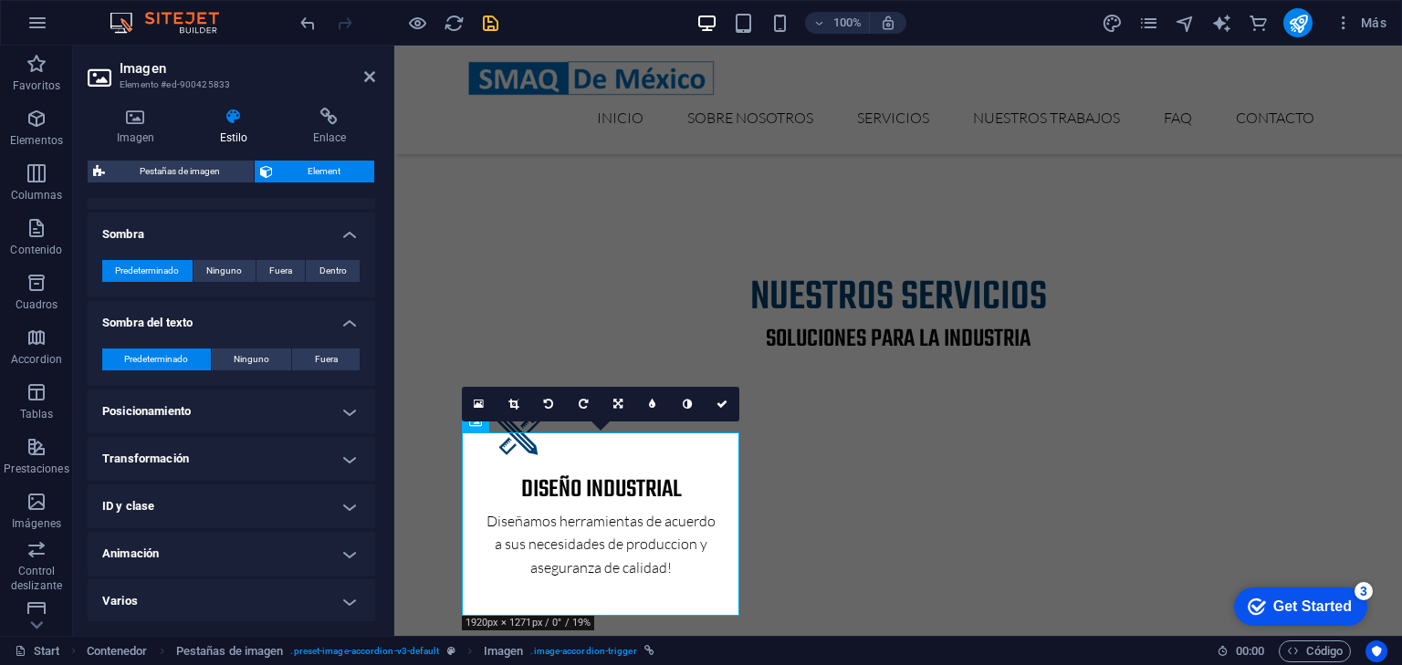
scroll to position [444, 0]
click at [245, 454] on h4 "Transformación" at bounding box center [231, 458] width 287 height 44
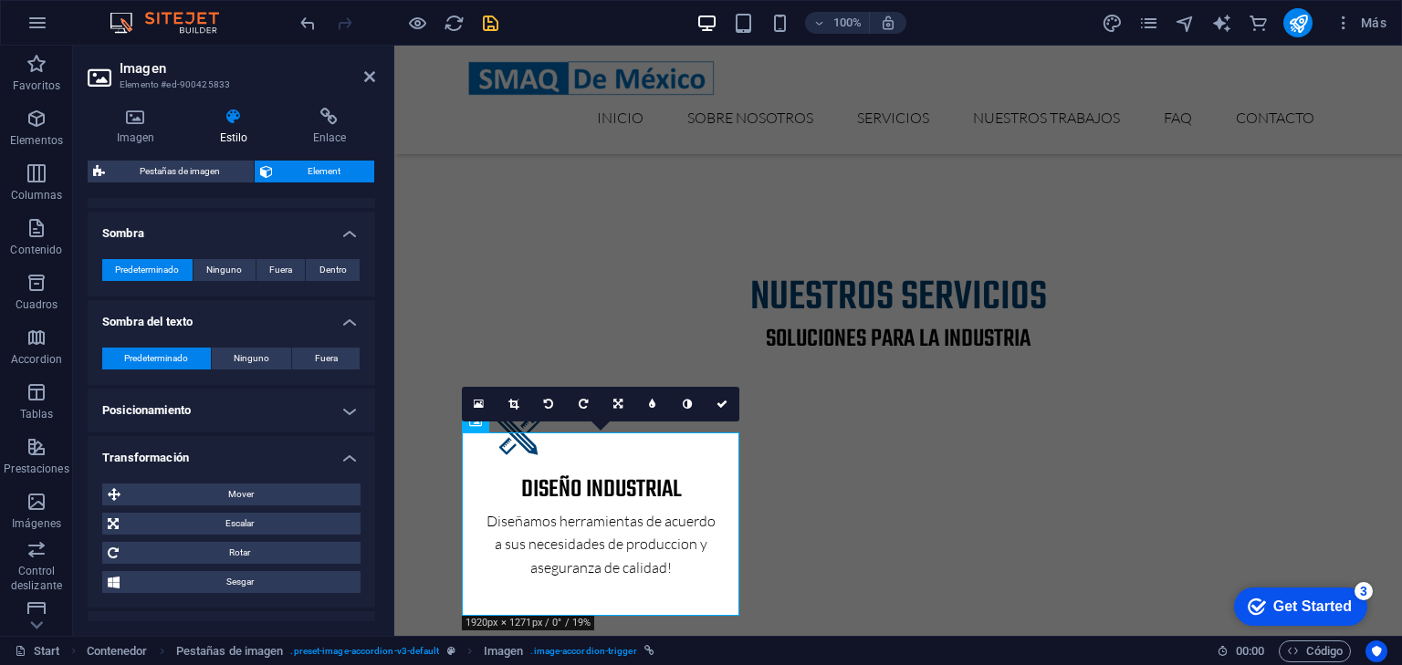
click at [230, 409] on h4 "Posicionamiento" at bounding box center [231, 411] width 287 height 44
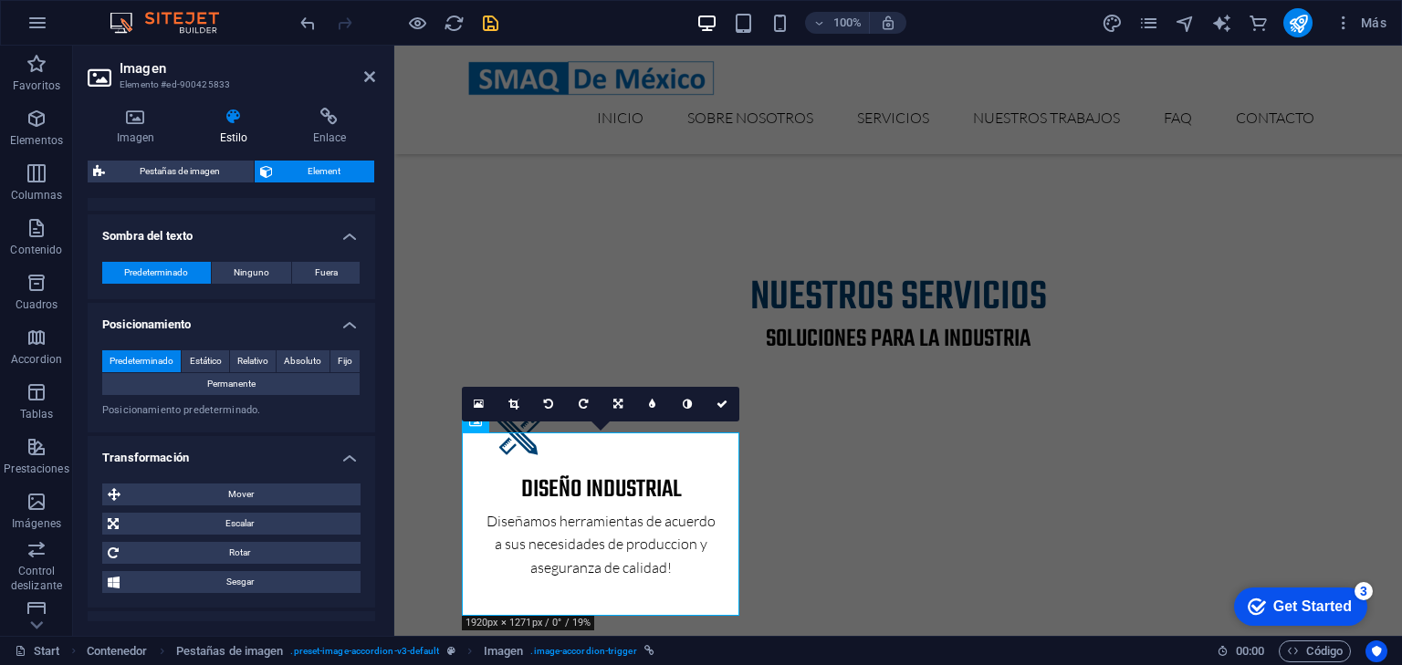
scroll to position [658, 0]
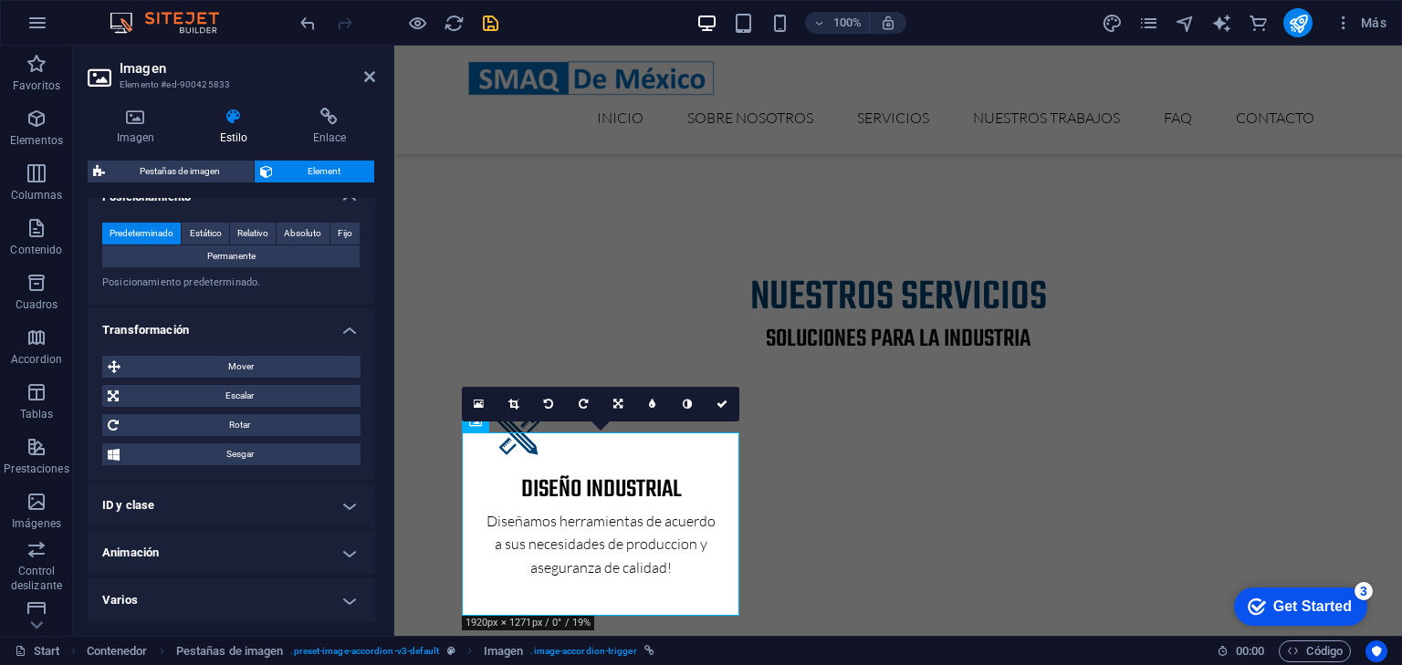
click at [199, 486] on h4 "ID y clase" at bounding box center [231, 506] width 287 height 44
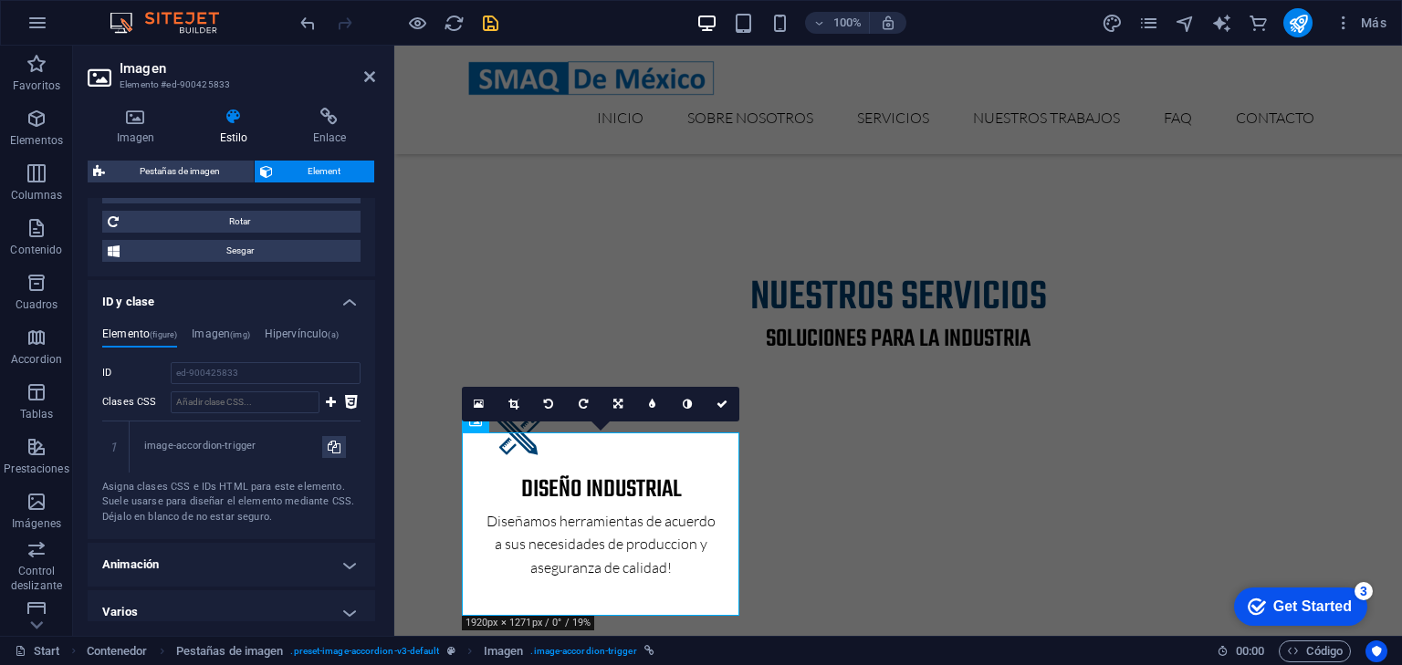
scroll to position [873, 0]
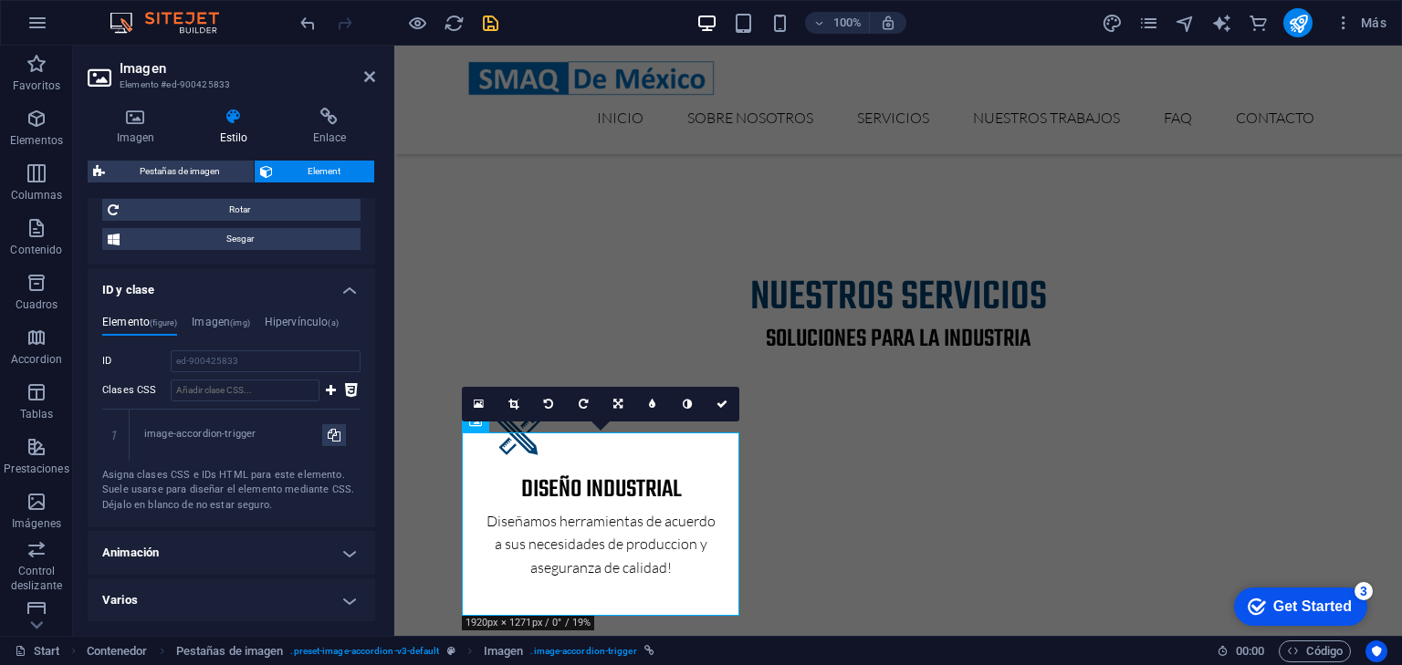
click at [185, 559] on h4 "Animación" at bounding box center [231, 553] width 287 height 44
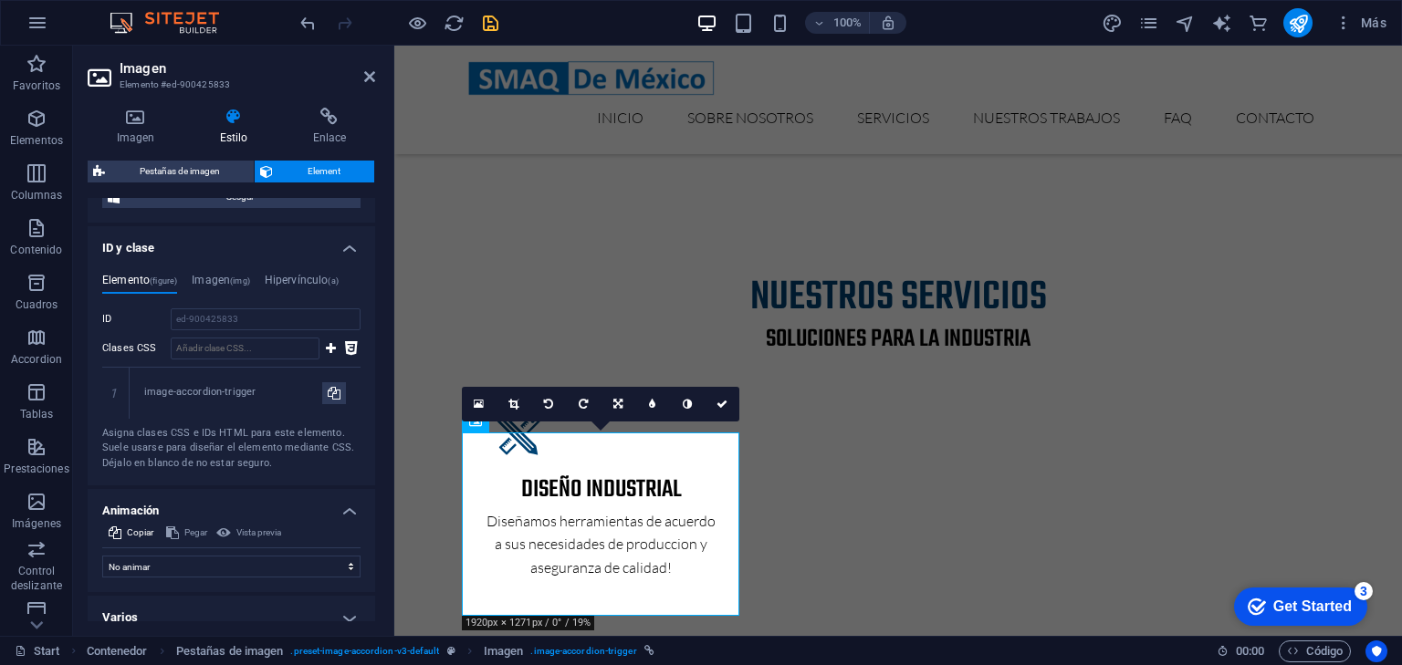
scroll to position [933, 0]
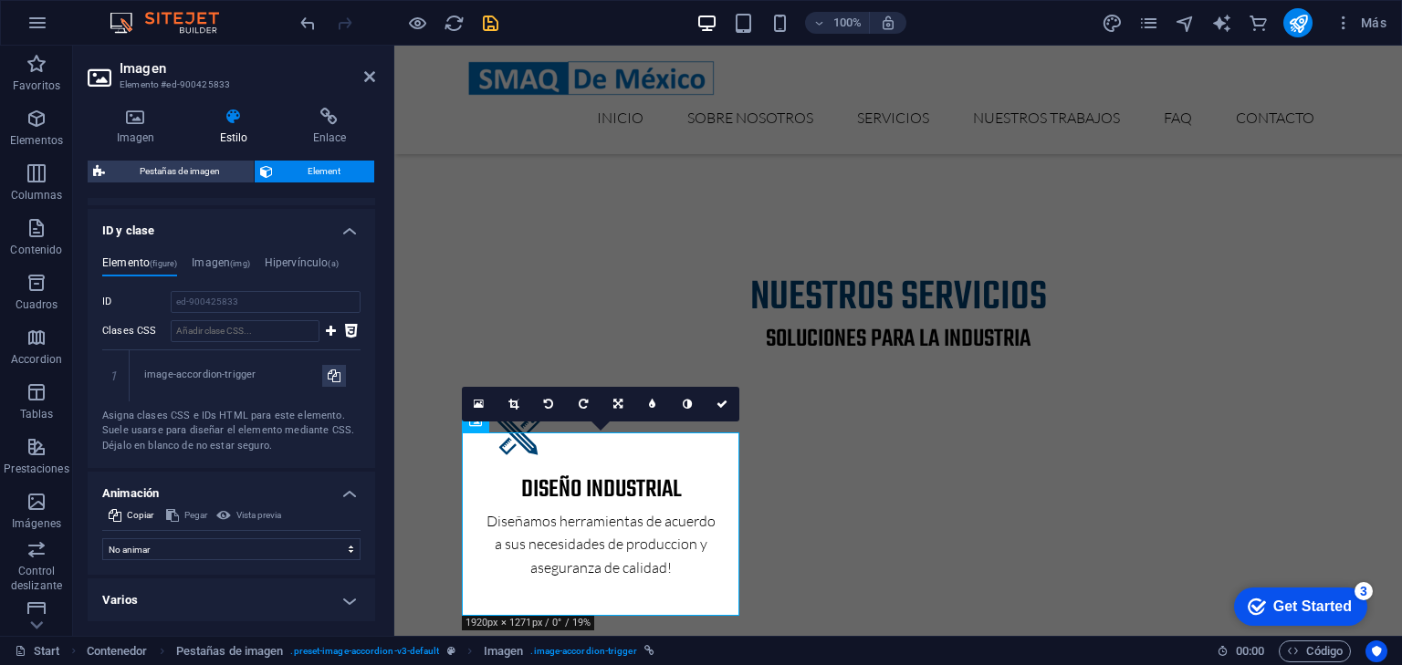
click at [192, 595] on h4 "Varios" at bounding box center [231, 601] width 287 height 44
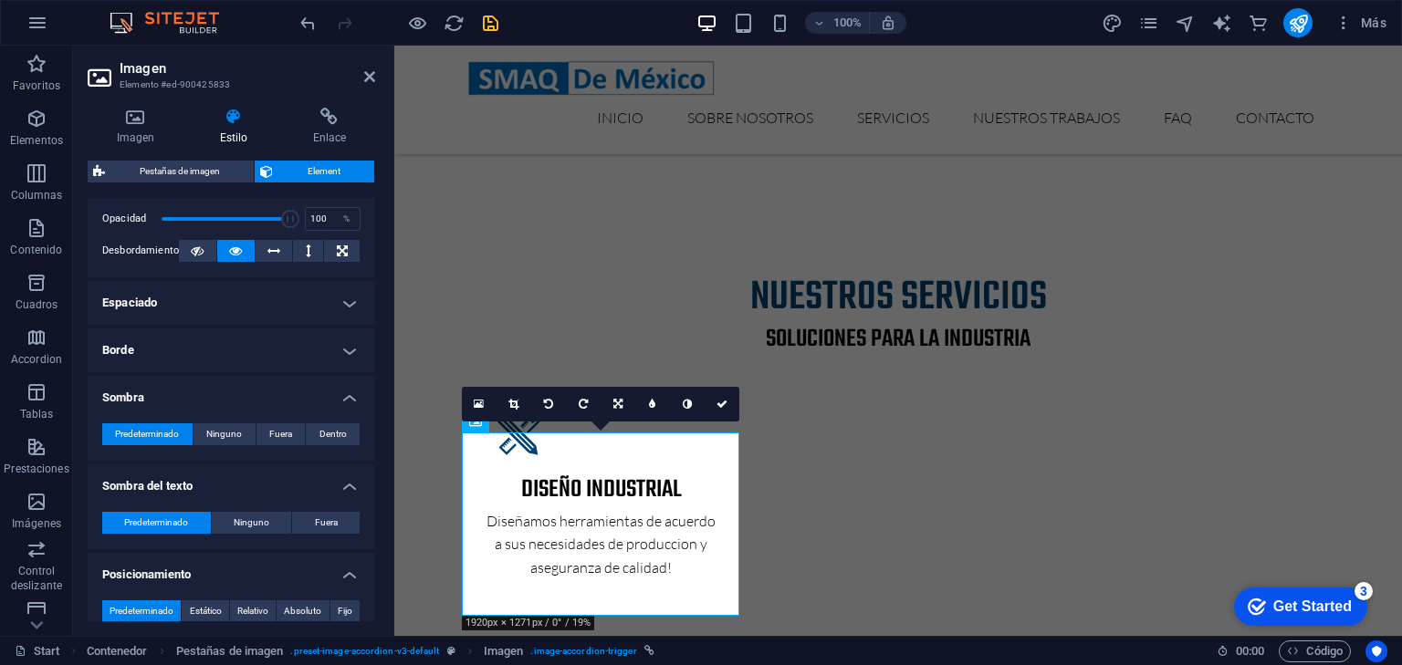
scroll to position [242, 0]
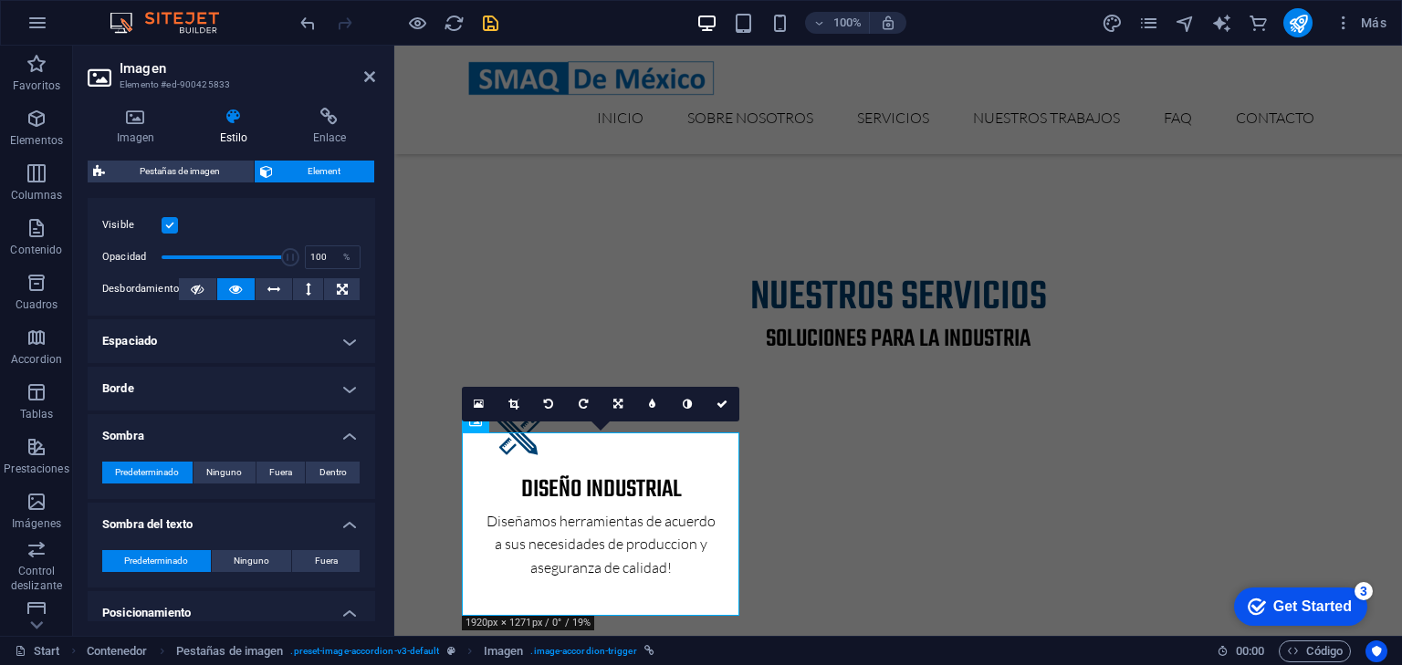
click at [225, 387] on h4 "Borde" at bounding box center [231, 389] width 287 height 44
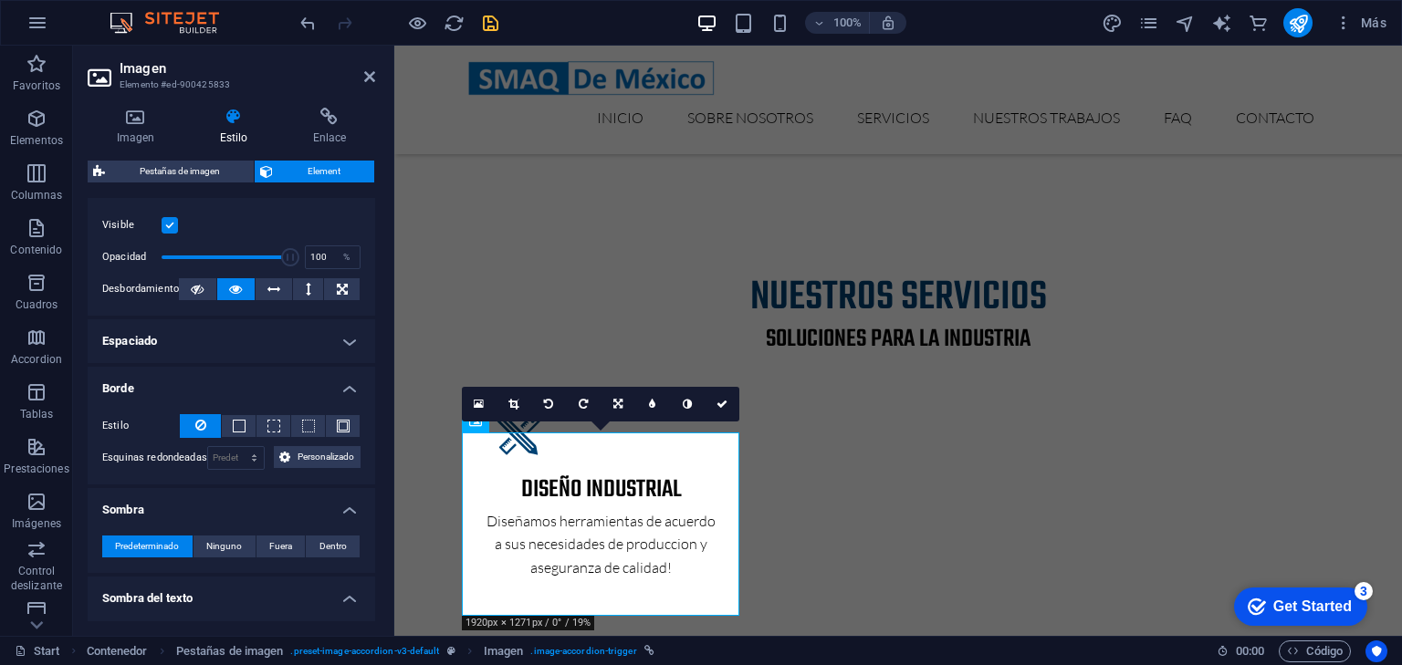
click at [236, 347] on h4 "Espaciado" at bounding box center [231, 341] width 287 height 44
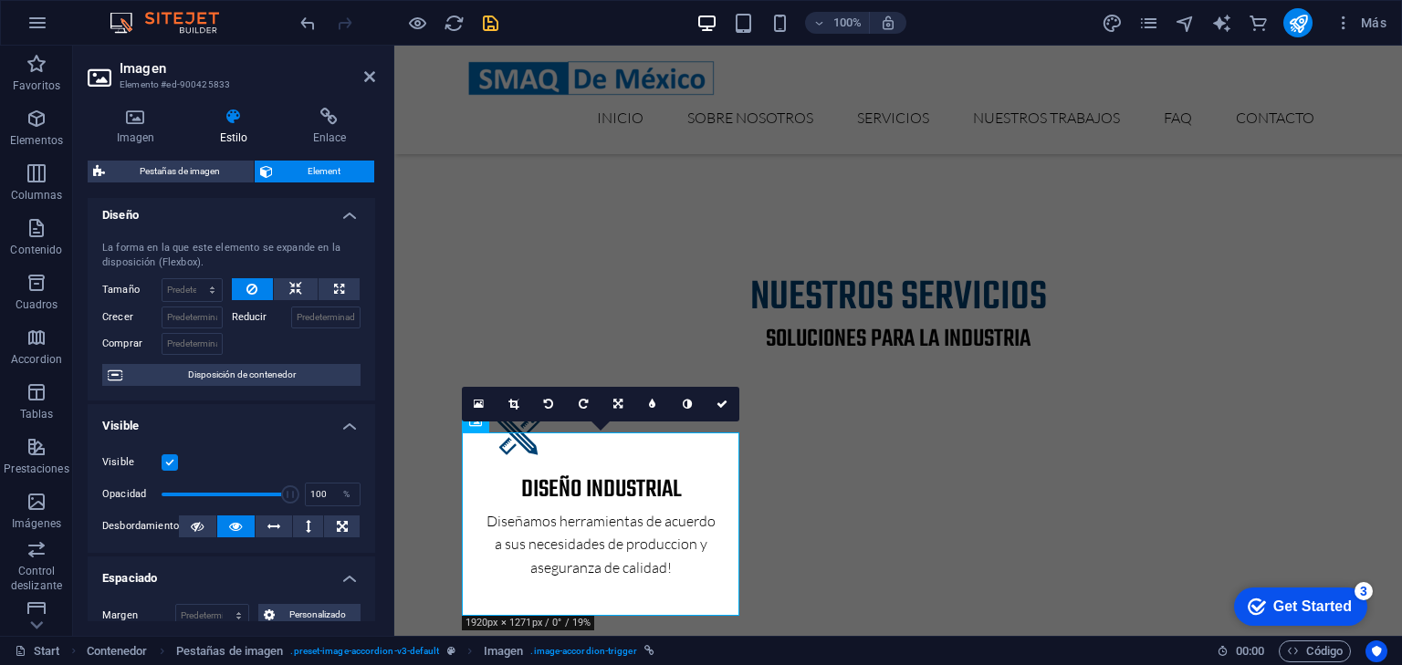
scroll to position [0, 0]
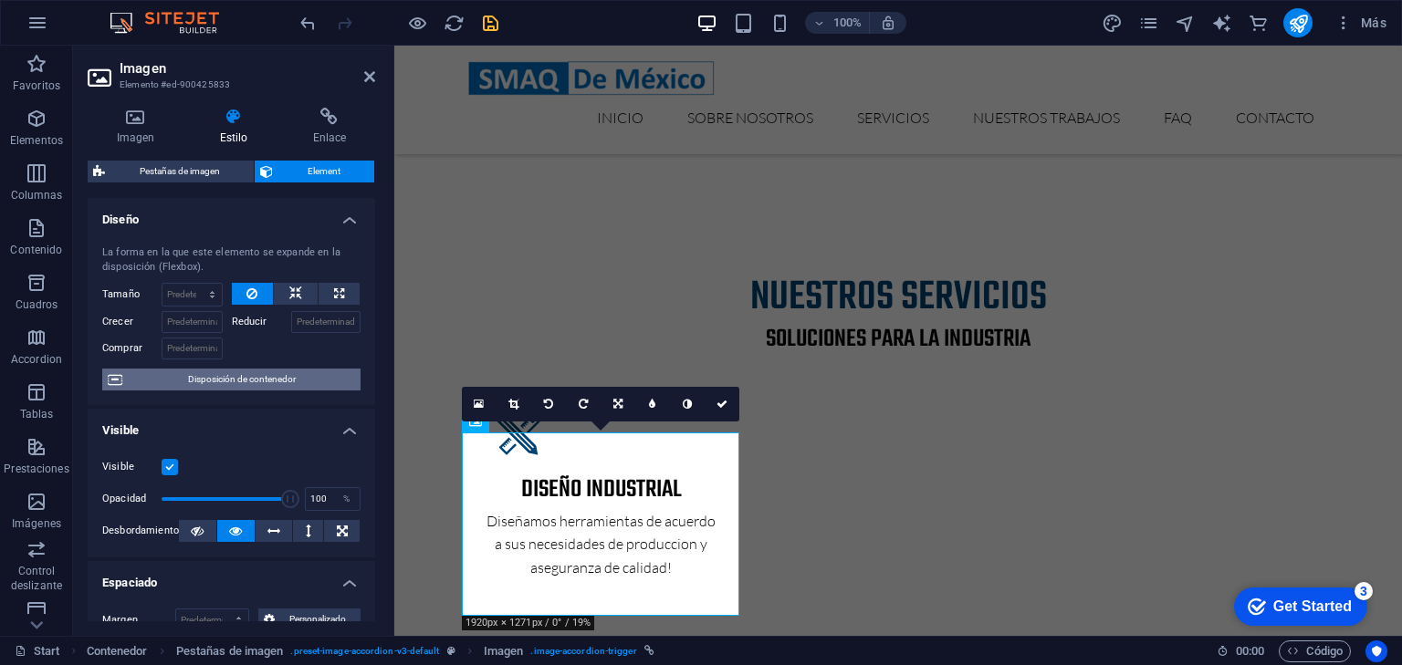
click at [231, 385] on span "Disposición de contenedor" at bounding box center [241, 380] width 227 height 22
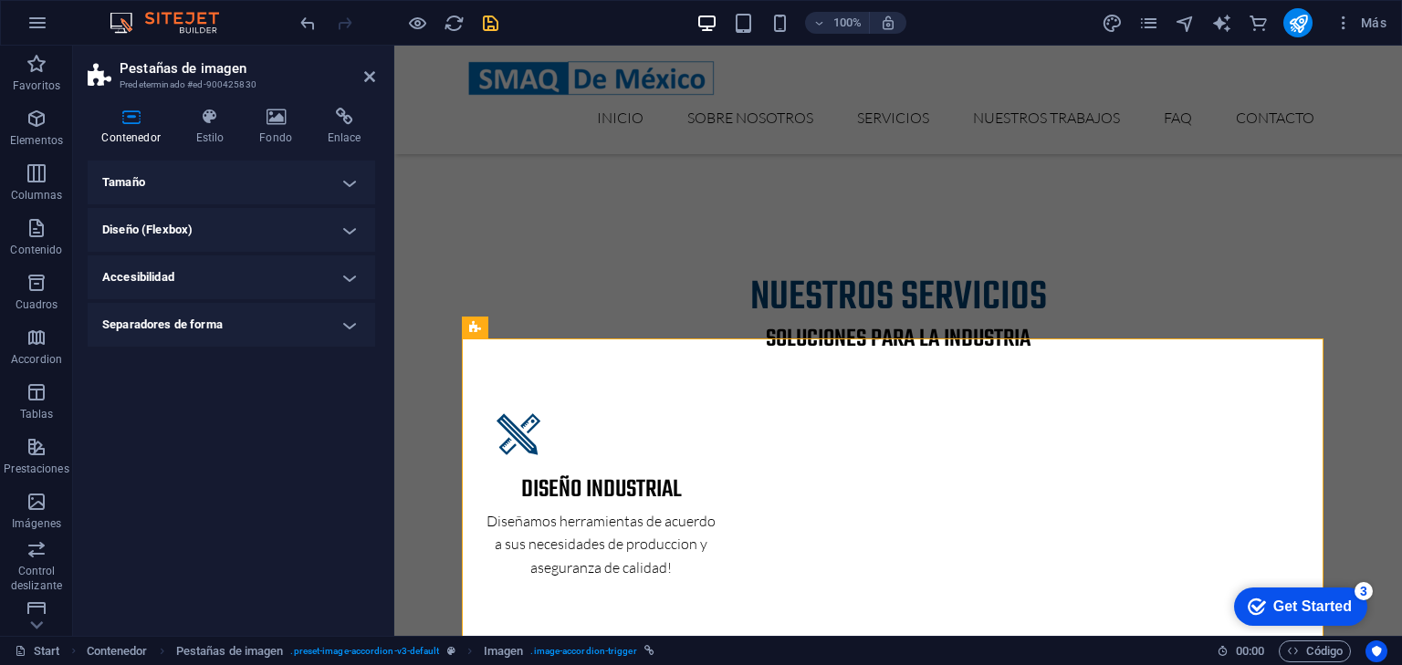
scroll to position [2575, 0]
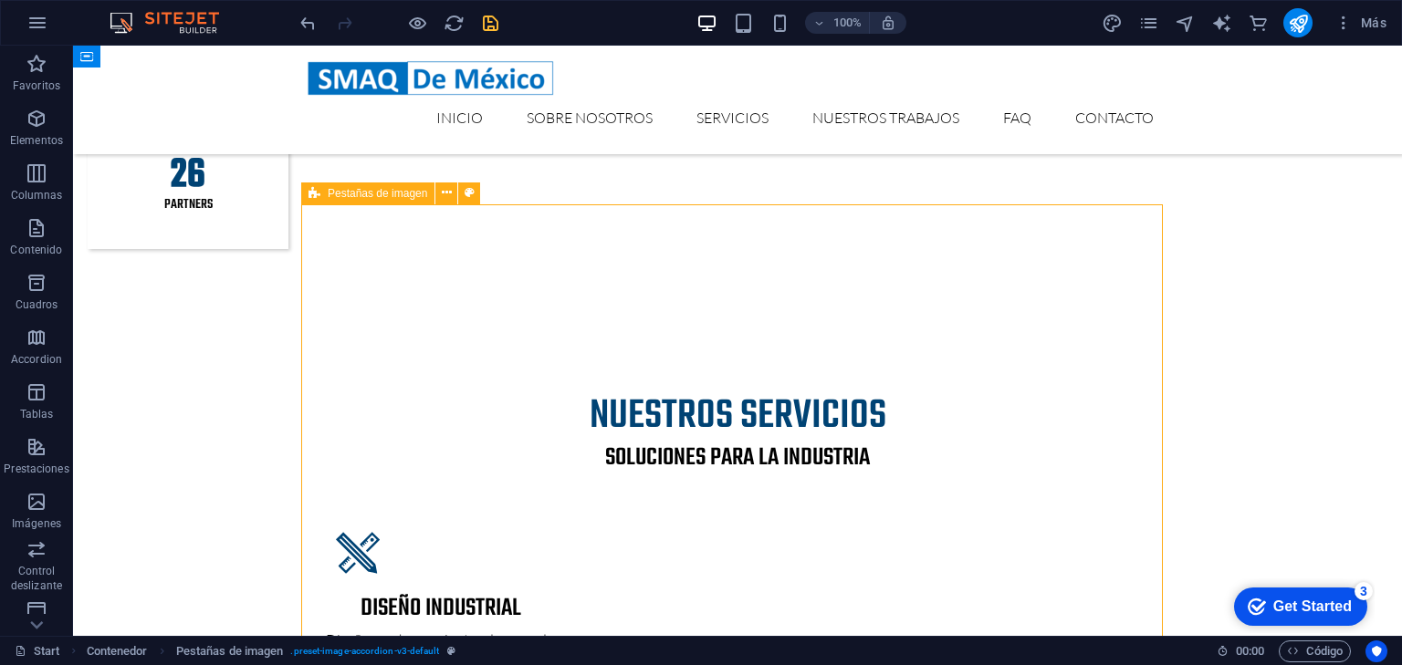
scroll to position [2356, 0]
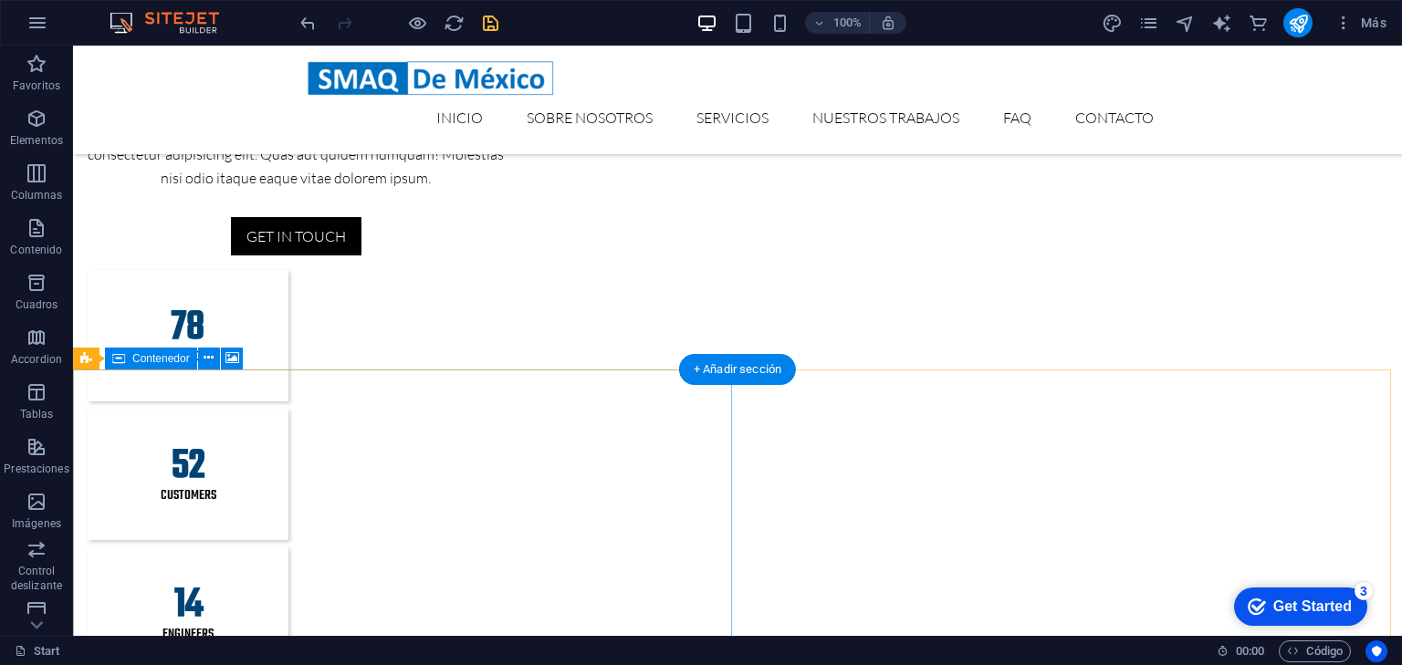
scroll to position [1772, 0]
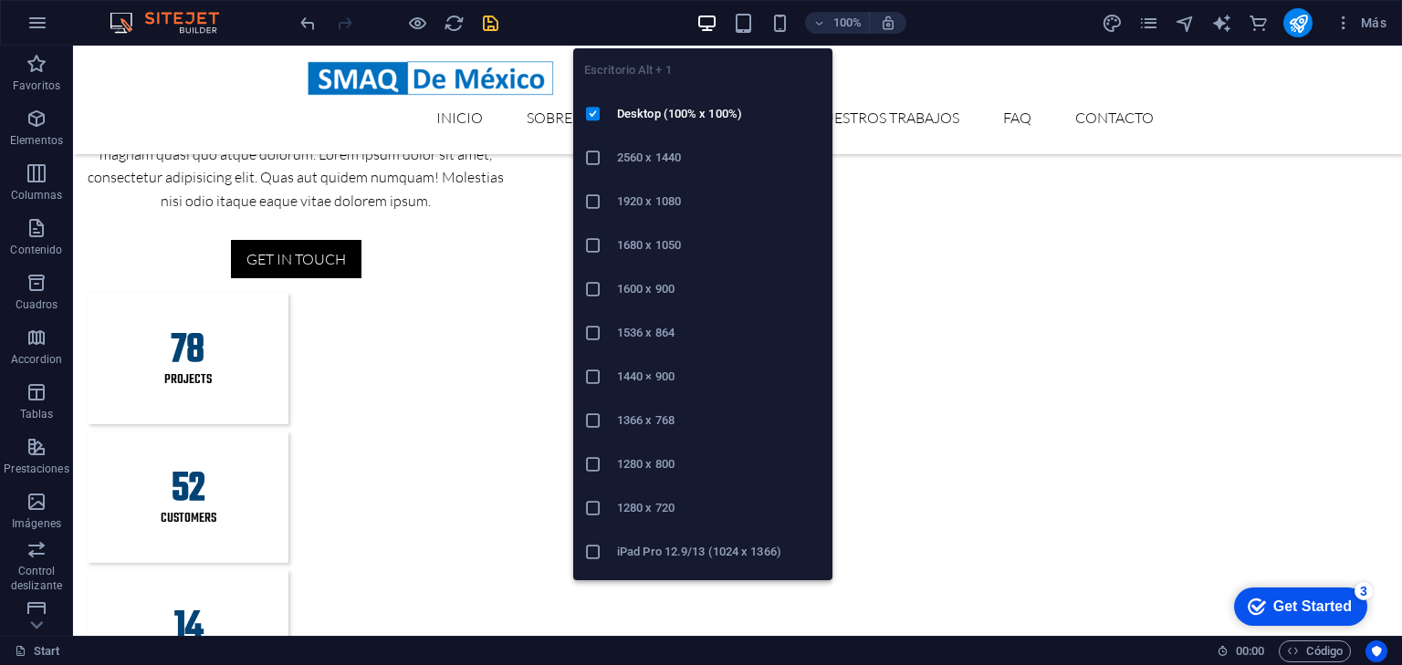
click at [708, 28] on icon "button" at bounding box center [706, 23] width 21 height 21
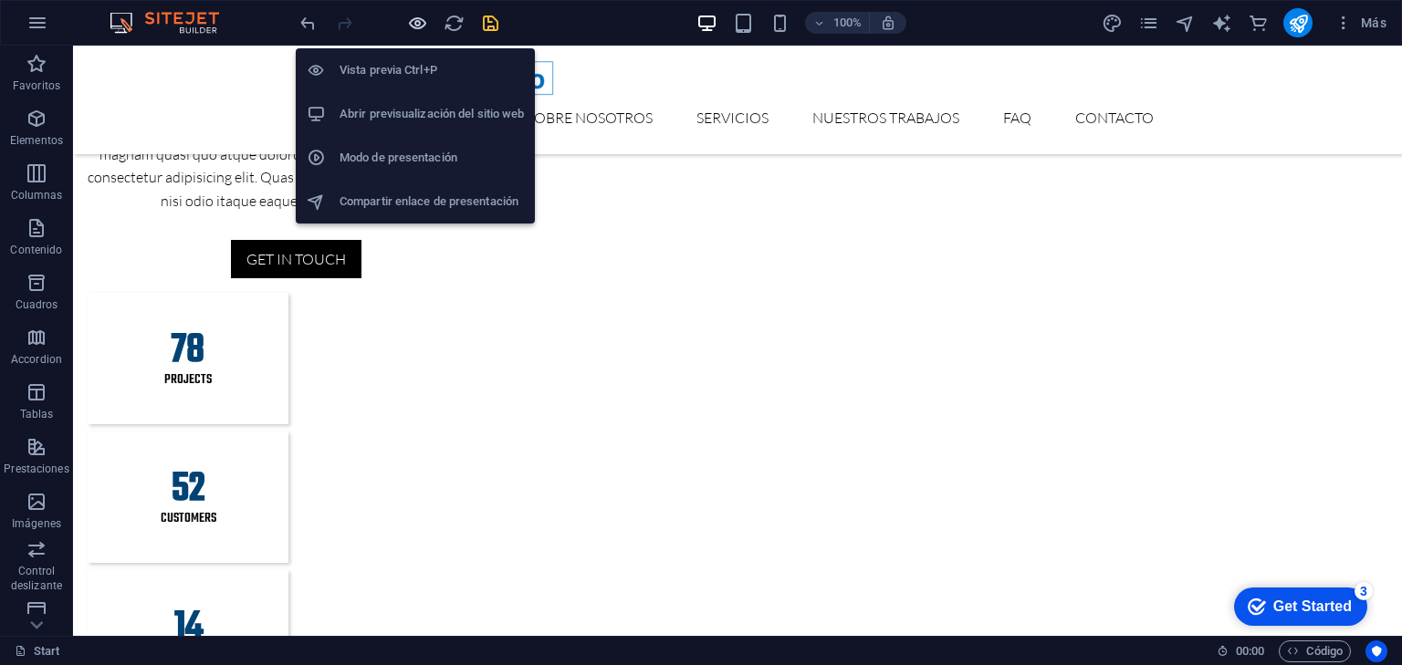
click at [416, 21] on icon "button" at bounding box center [417, 23] width 21 height 21
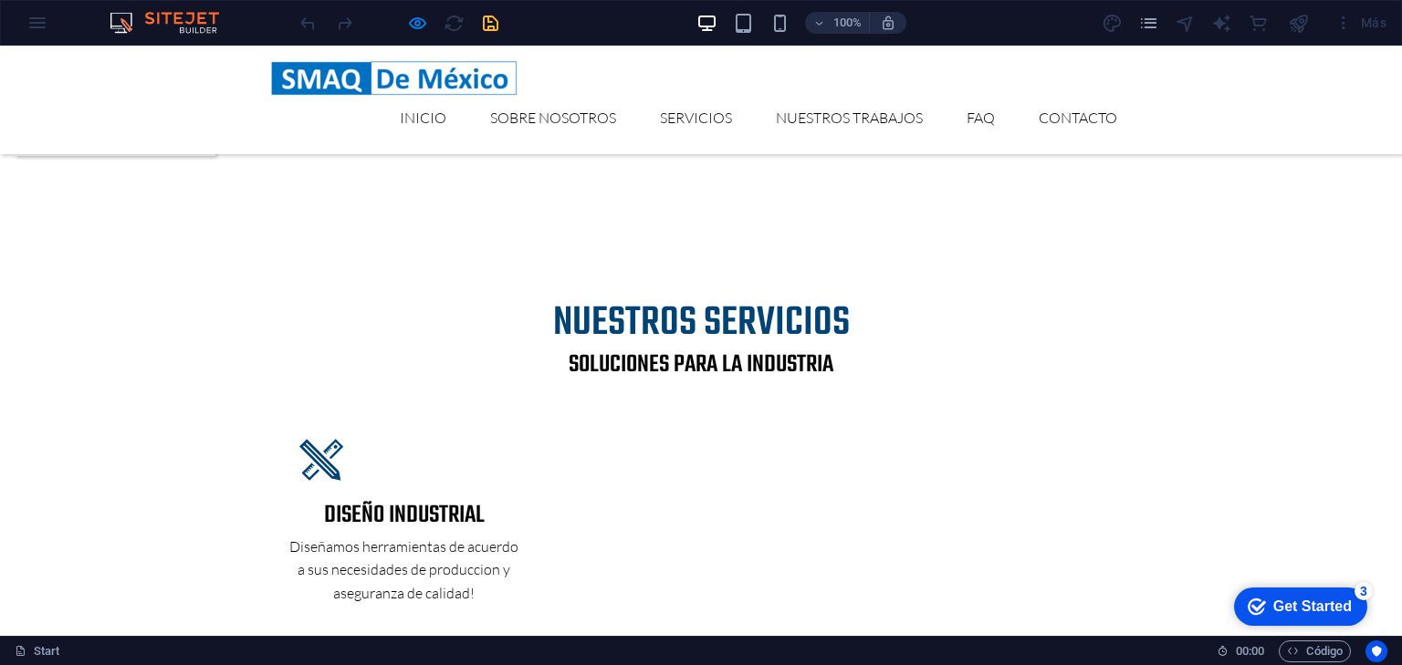
scroll to position [2482, 0]
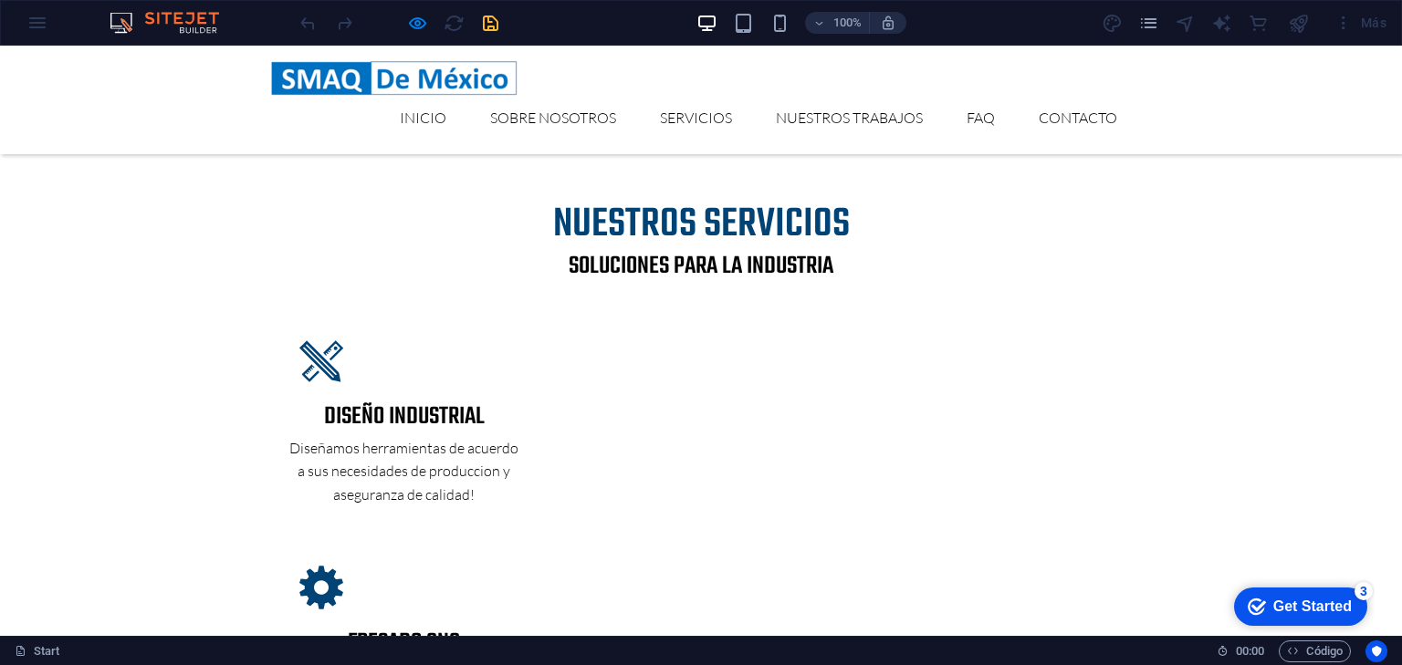
scroll to position [2409, 0]
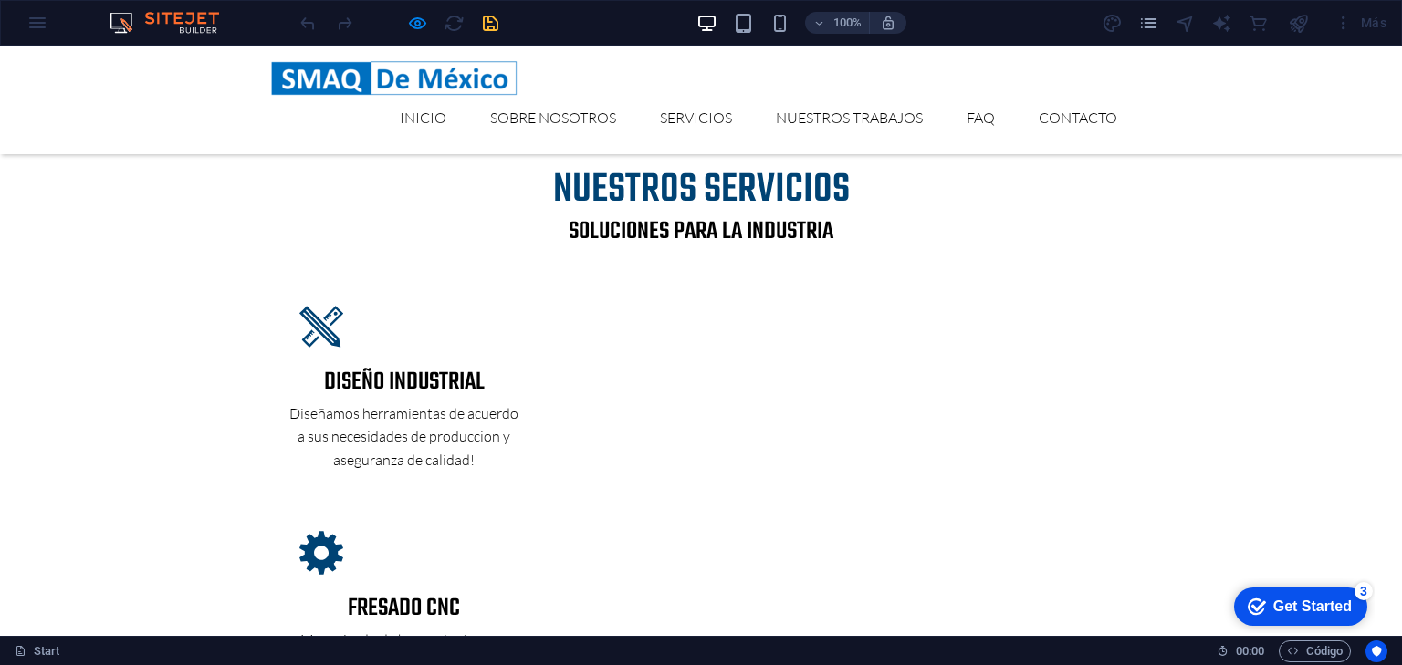
scroll to position [2555, 0]
